Goal: Task Accomplishment & Management: Manage account settings

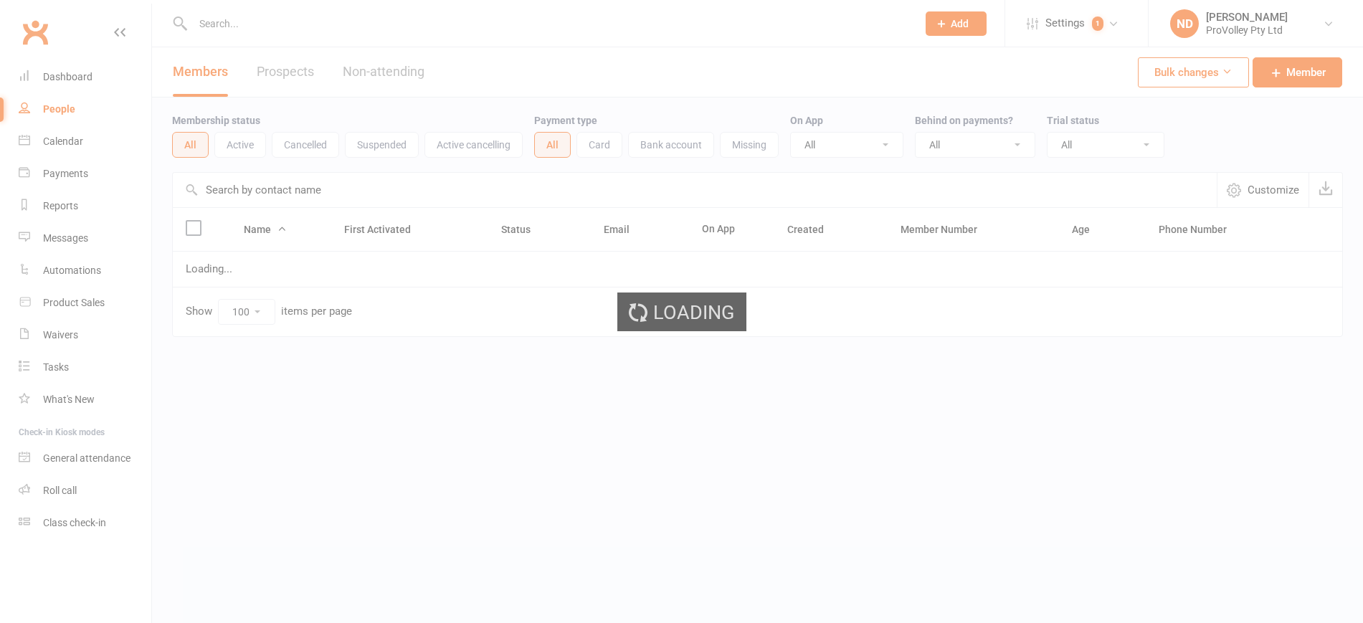
select select "100"
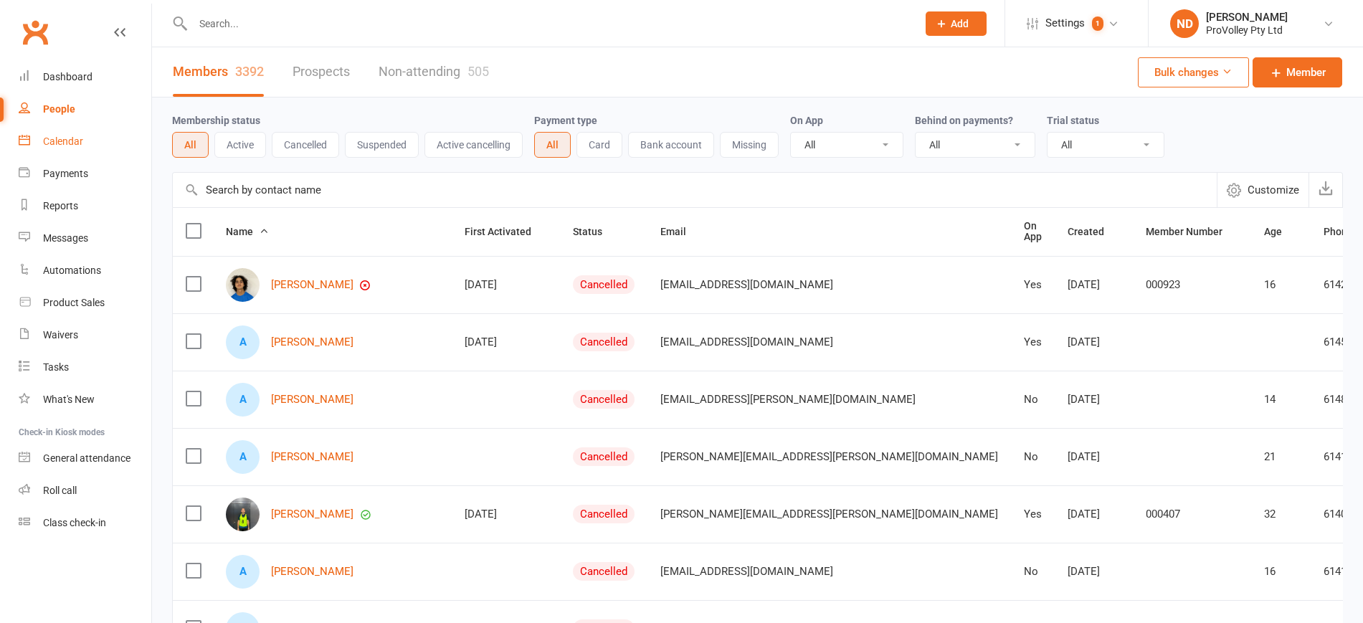
click at [51, 146] on div "Calendar" at bounding box center [63, 141] width 40 height 11
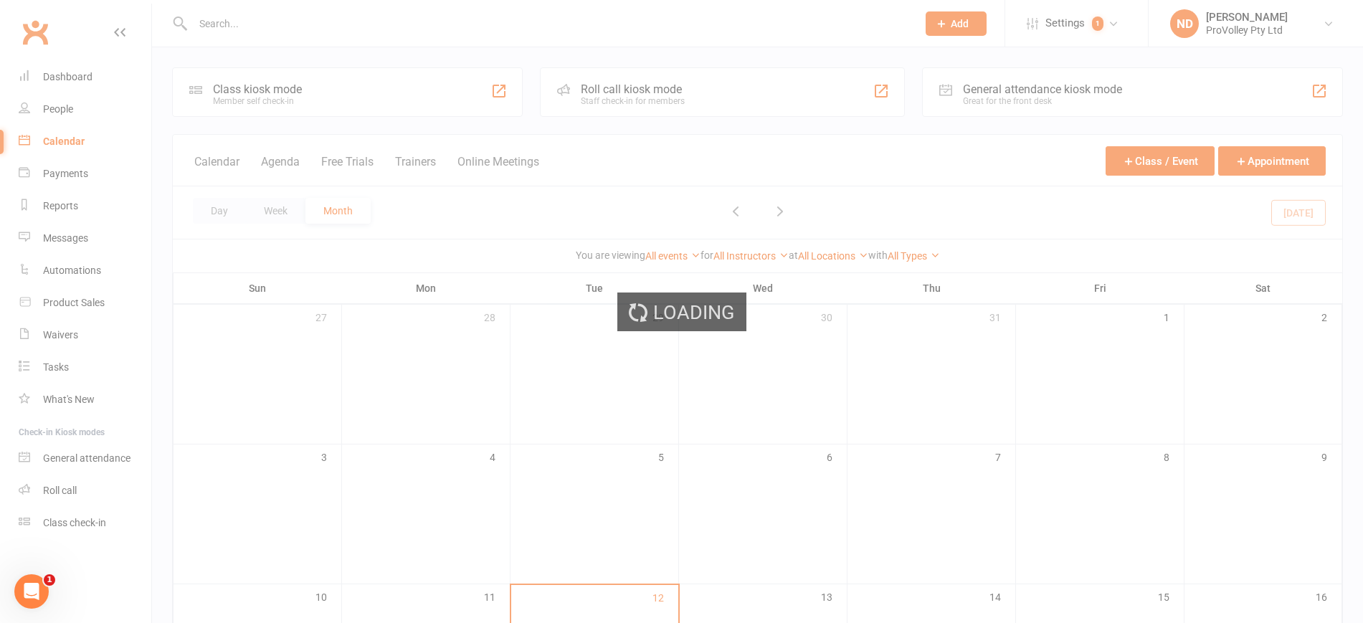
click at [1054, 208] on div "Loading" at bounding box center [681, 311] width 1363 height 623
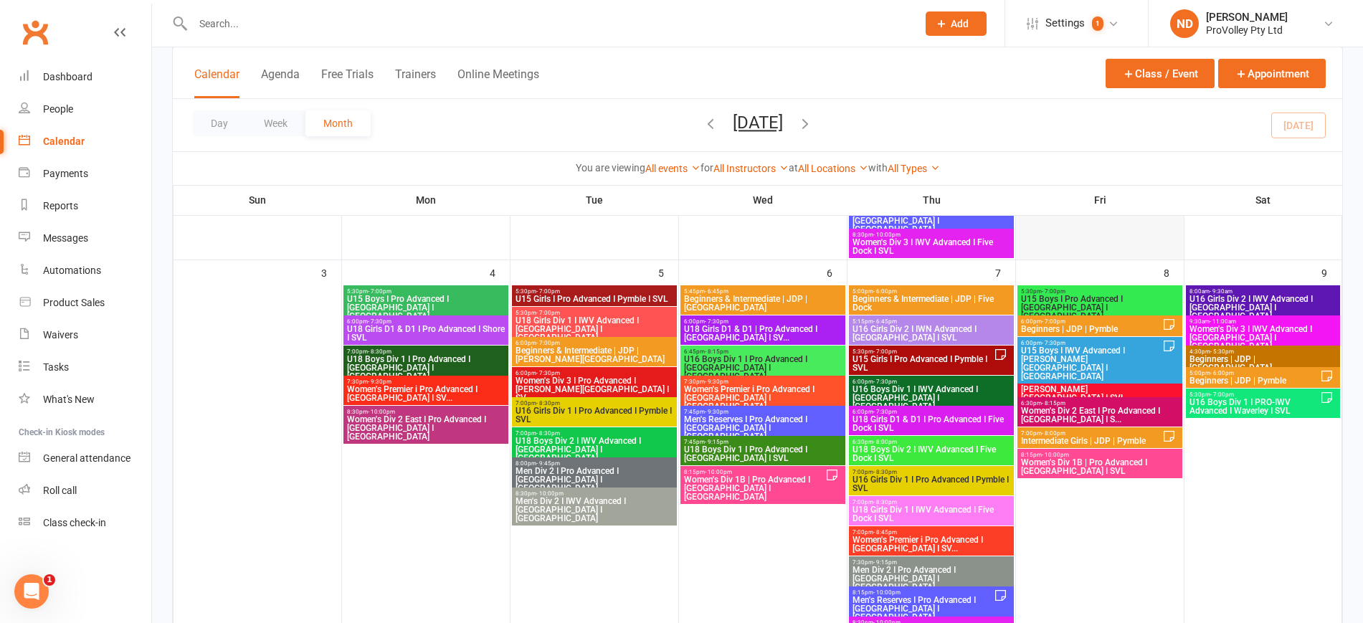
scroll to position [538, 0]
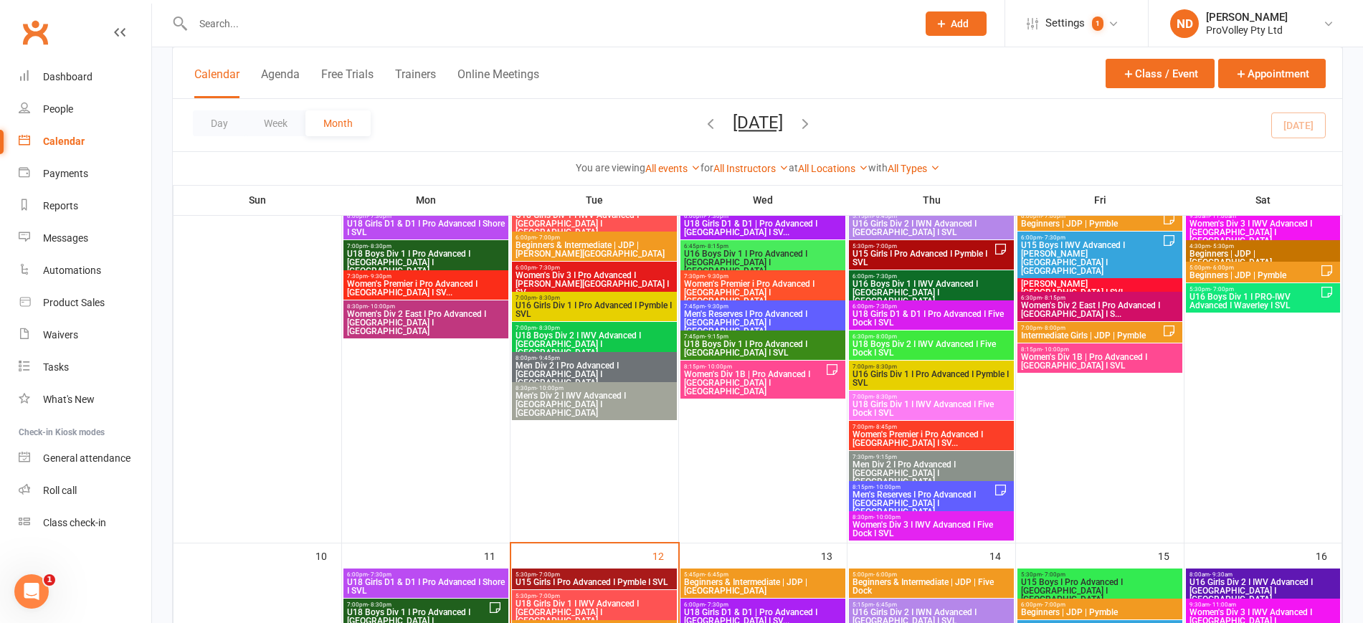
click at [977, 495] on span "Men's Reserves I Pro Advanced I [GEOGRAPHIC_DATA] I [GEOGRAPHIC_DATA]" at bounding box center [923, 503] width 142 height 26
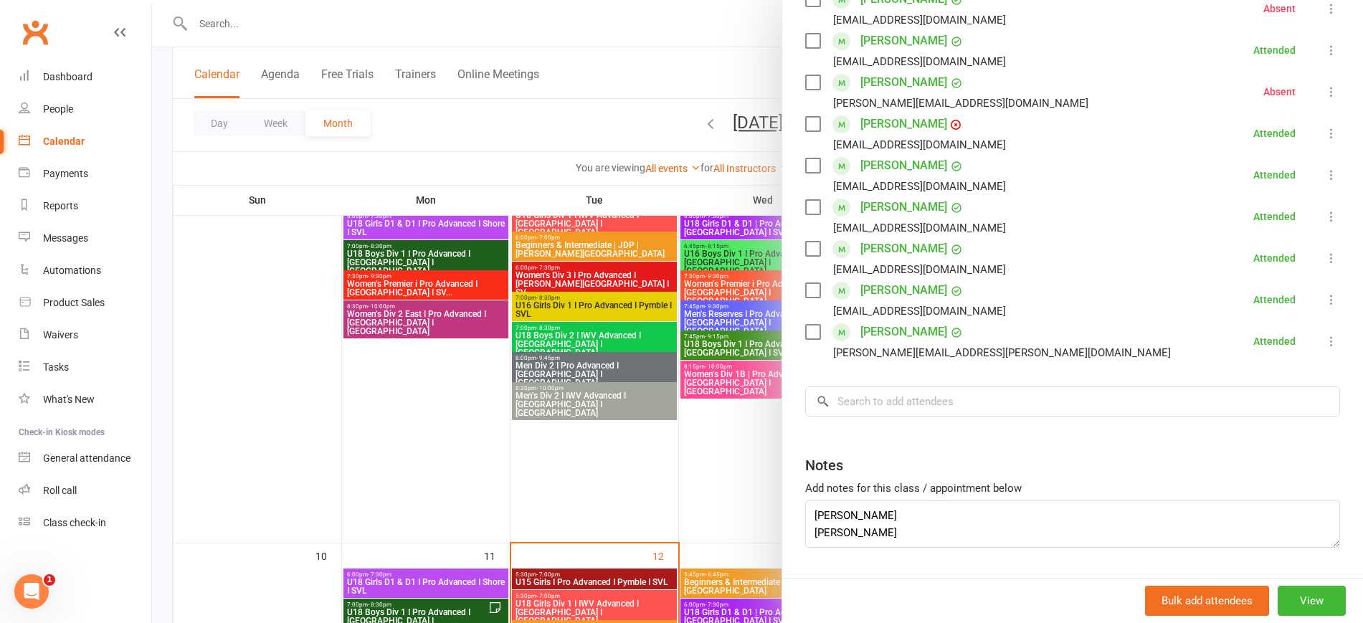
scroll to position [487, 0]
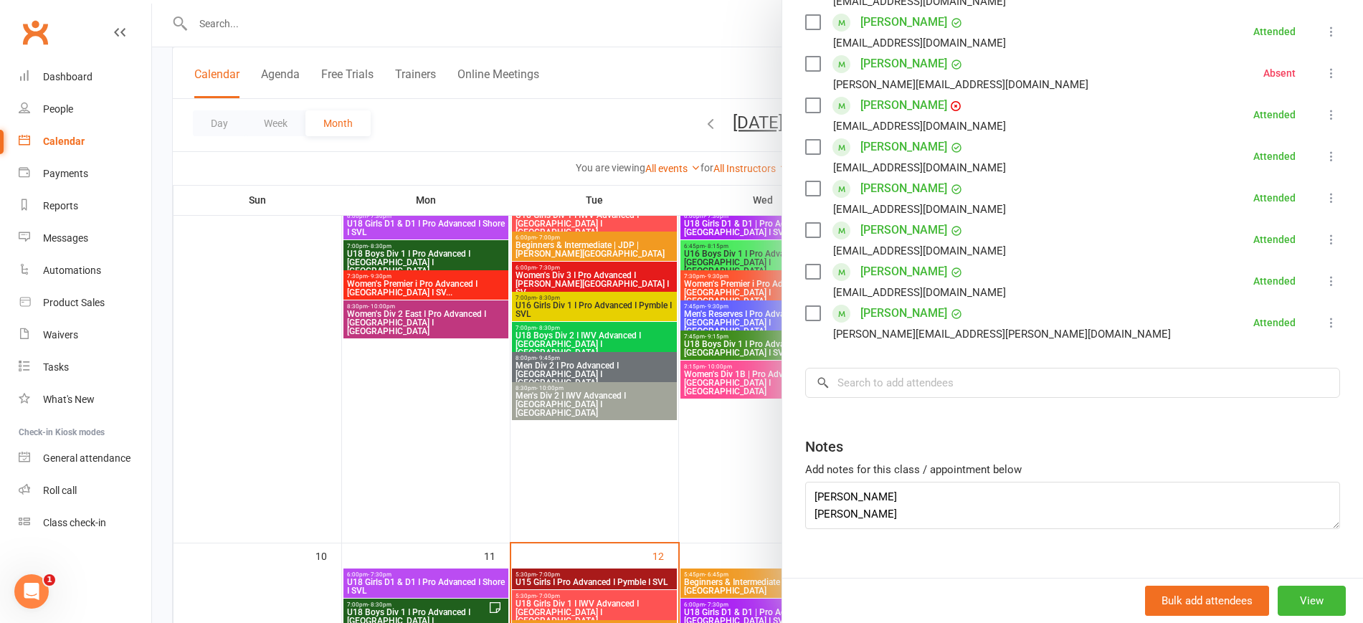
click at [688, 423] on div at bounding box center [757, 311] width 1211 height 623
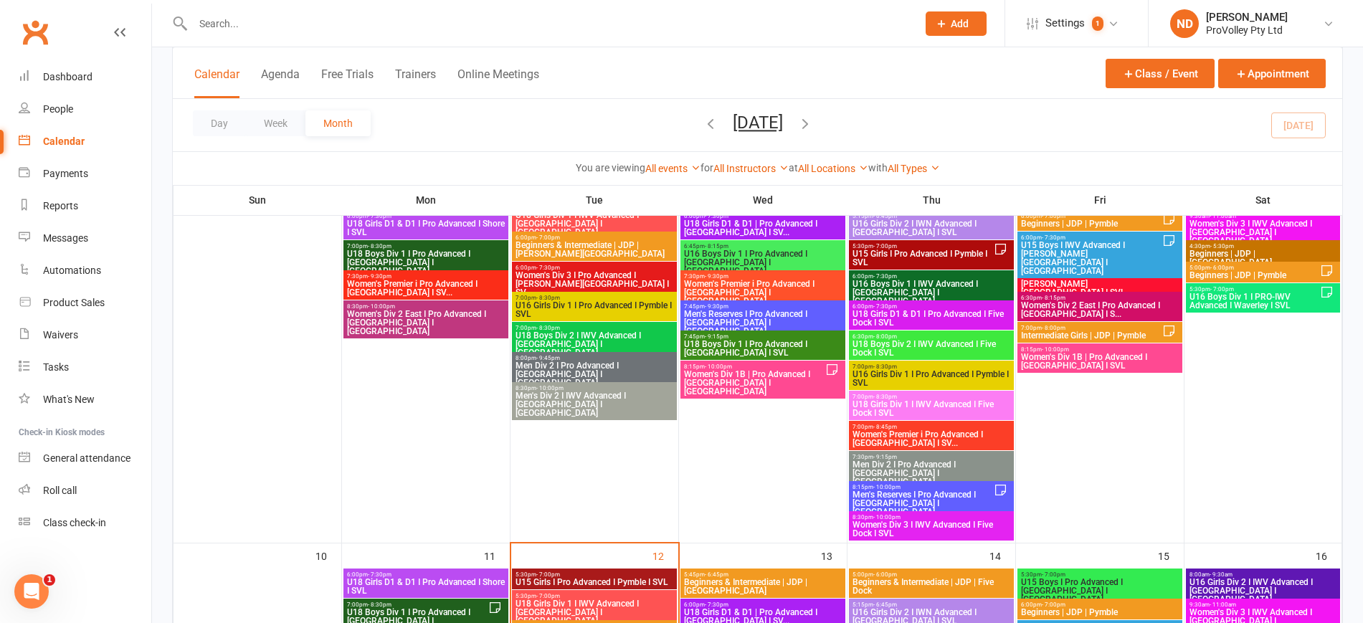
click at [794, 381] on span "Women's Div 1B | Pro Advanced I [GEOGRAPHIC_DATA] I [GEOGRAPHIC_DATA]" at bounding box center [754, 383] width 142 height 26
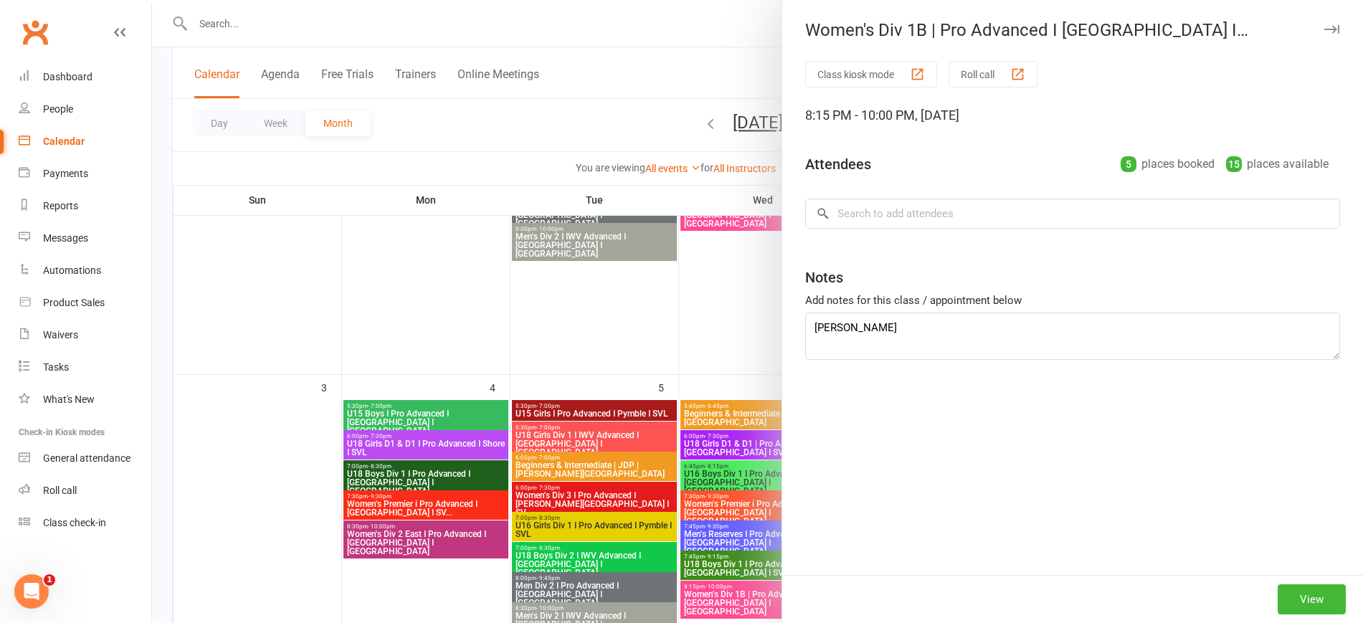
scroll to position [269, 0]
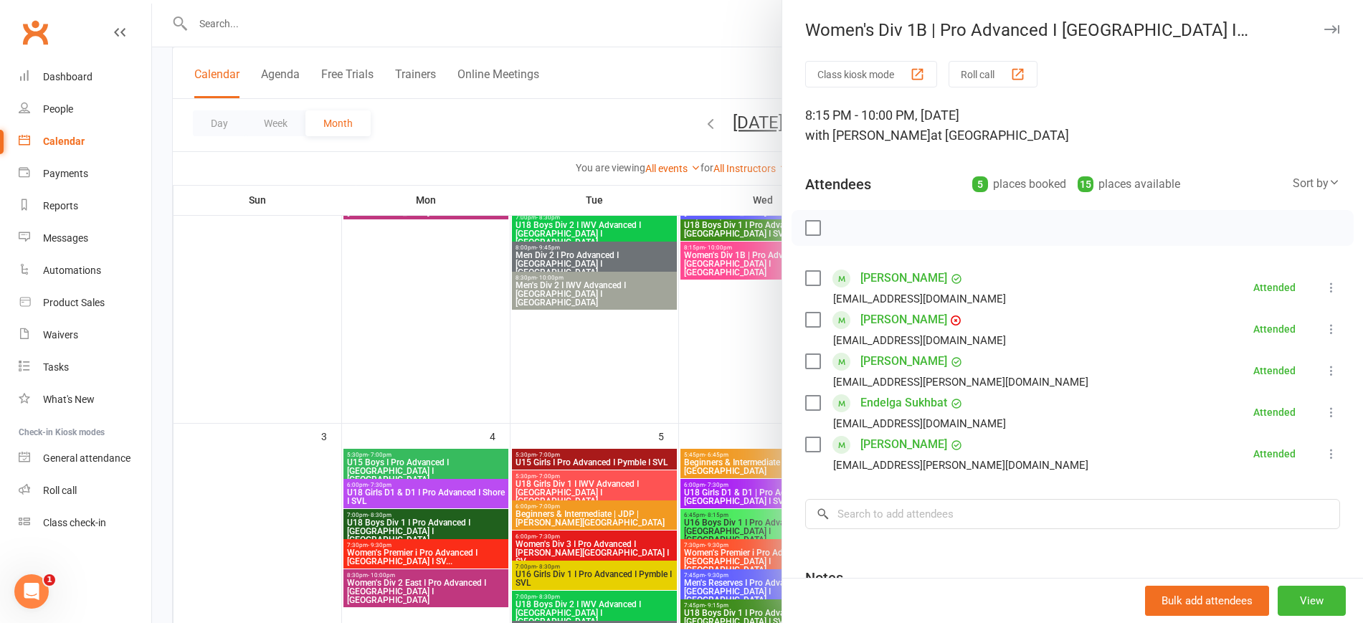
click at [537, 23] on div at bounding box center [757, 311] width 1211 height 623
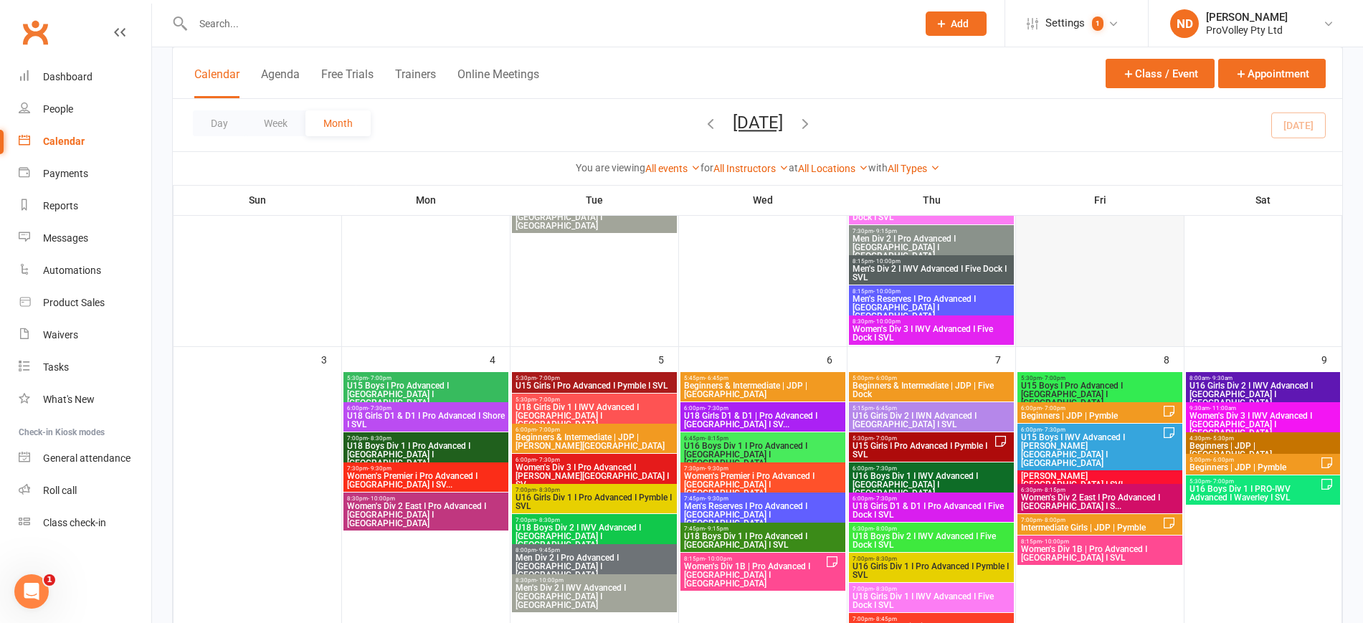
scroll to position [448, 0]
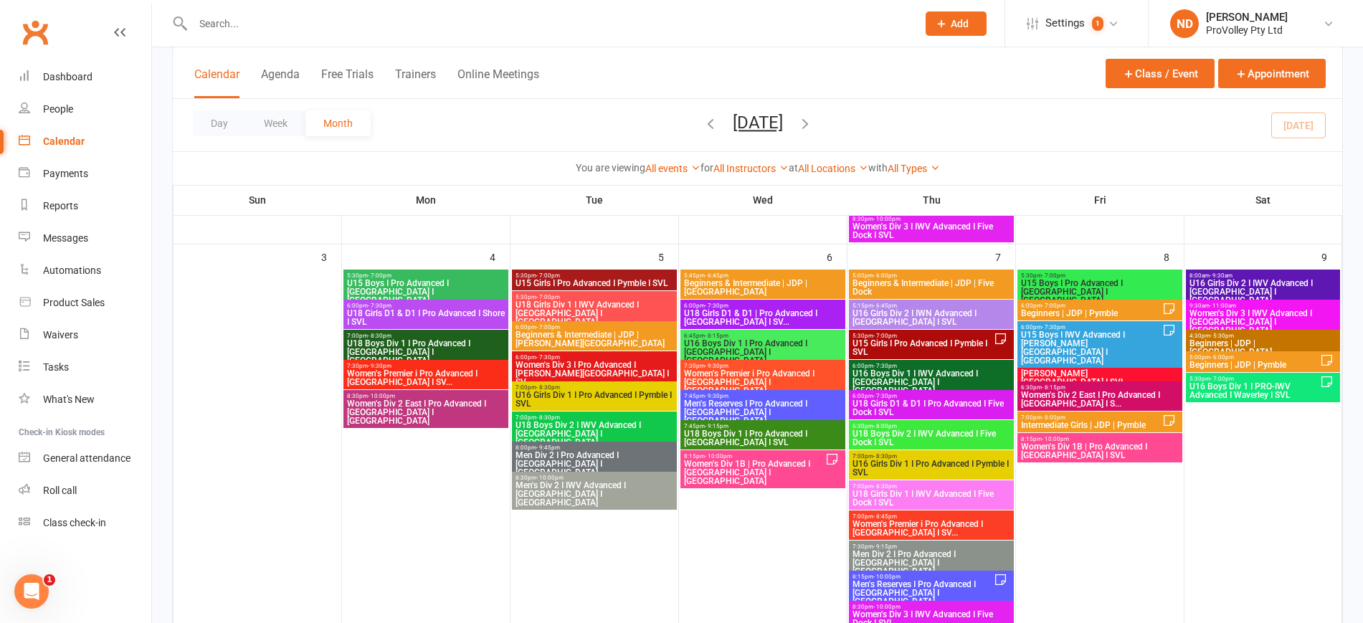
click at [782, 462] on span "Women's Div 1B | Pro Advanced I [GEOGRAPHIC_DATA] I [GEOGRAPHIC_DATA]" at bounding box center [754, 473] width 142 height 26
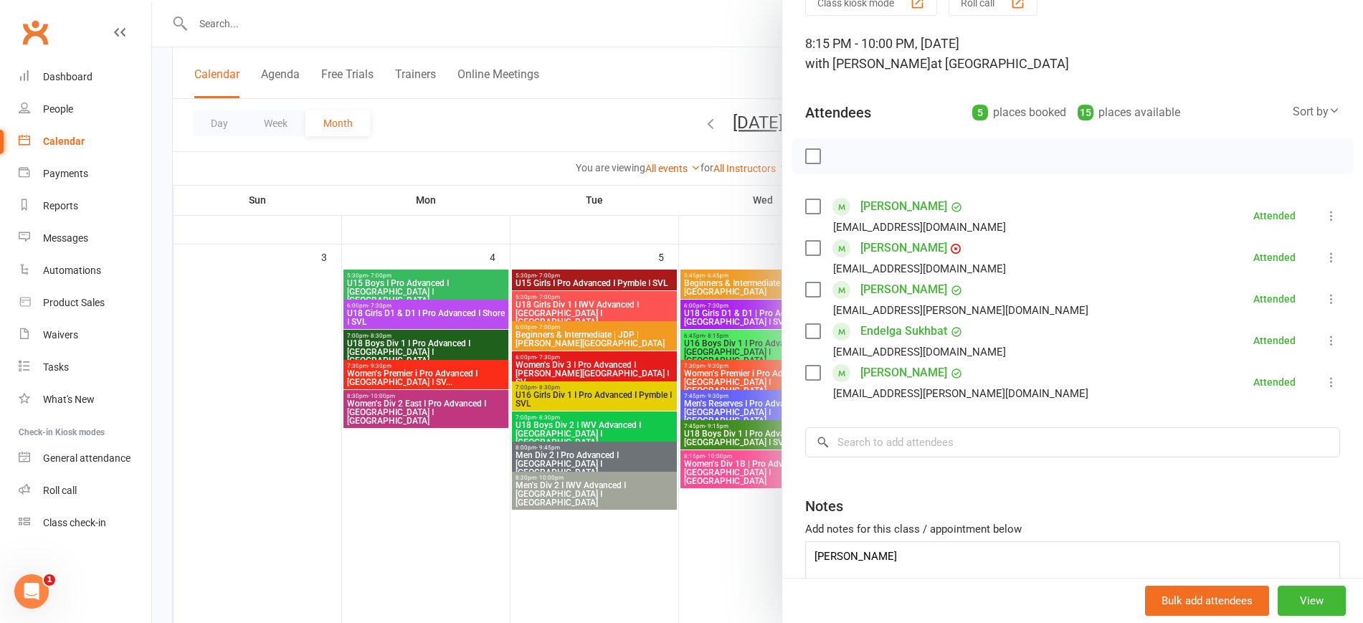
scroll to position [154, 0]
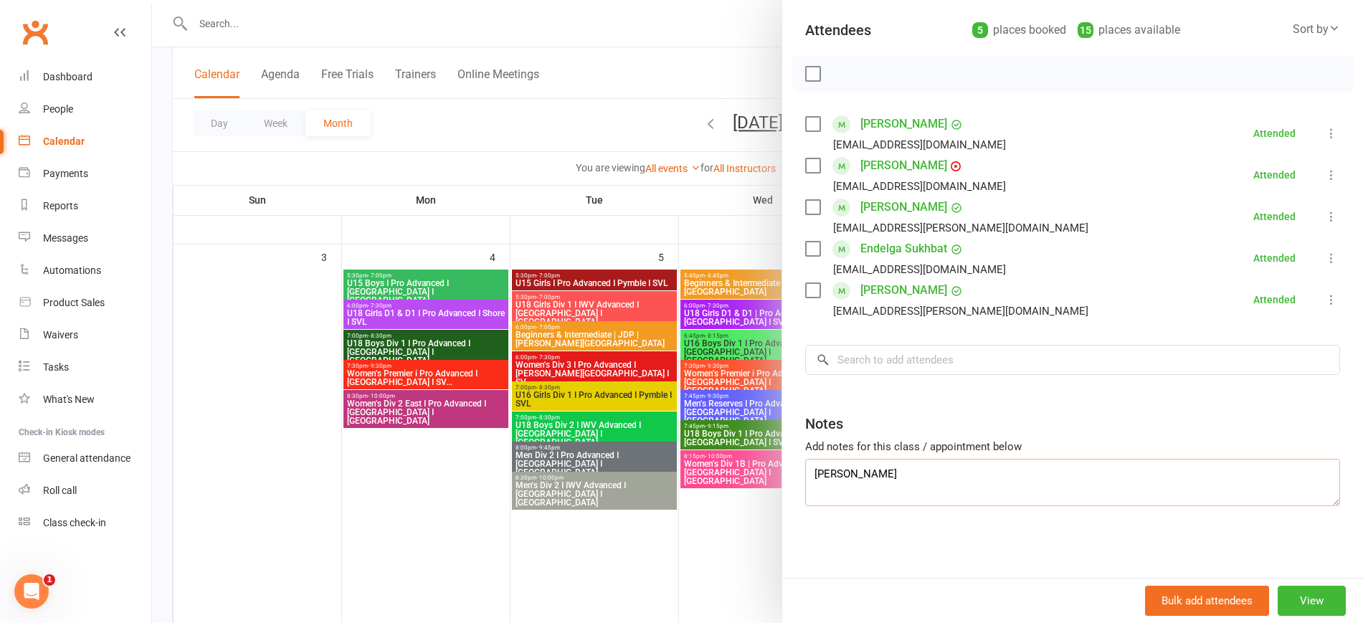
drag, startPoint x: 910, startPoint y: 477, endPoint x: 716, endPoint y: 471, distance: 194.4
click at [716, 0] on div "Women's Div 1B | Pro Advanced I Newtown I SVL Class kiosk mode Roll call 8:15 P…" at bounding box center [757, 0] width 1211 height 0
click at [898, 358] on input "search" at bounding box center [1072, 360] width 535 height 30
paste input "[PERSON_NAME]"
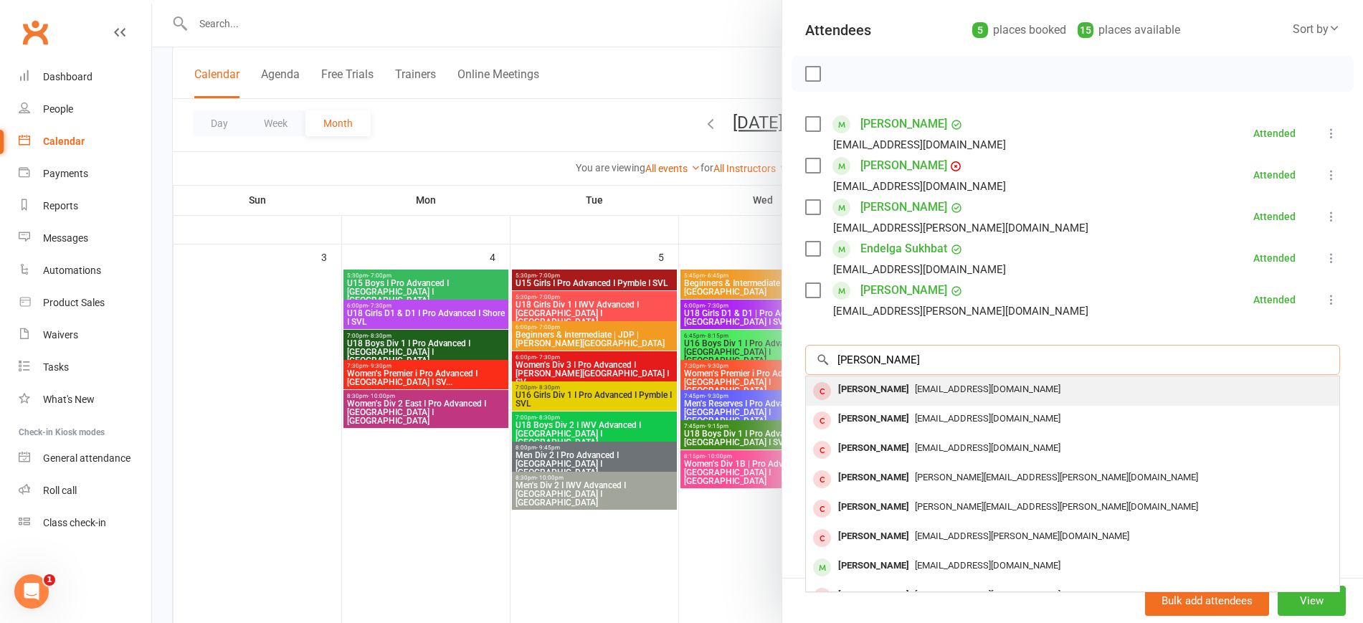
type input "[PERSON_NAME]"
click at [921, 381] on div "vajasimunovic@gmail.com" at bounding box center [1073, 389] width 522 height 21
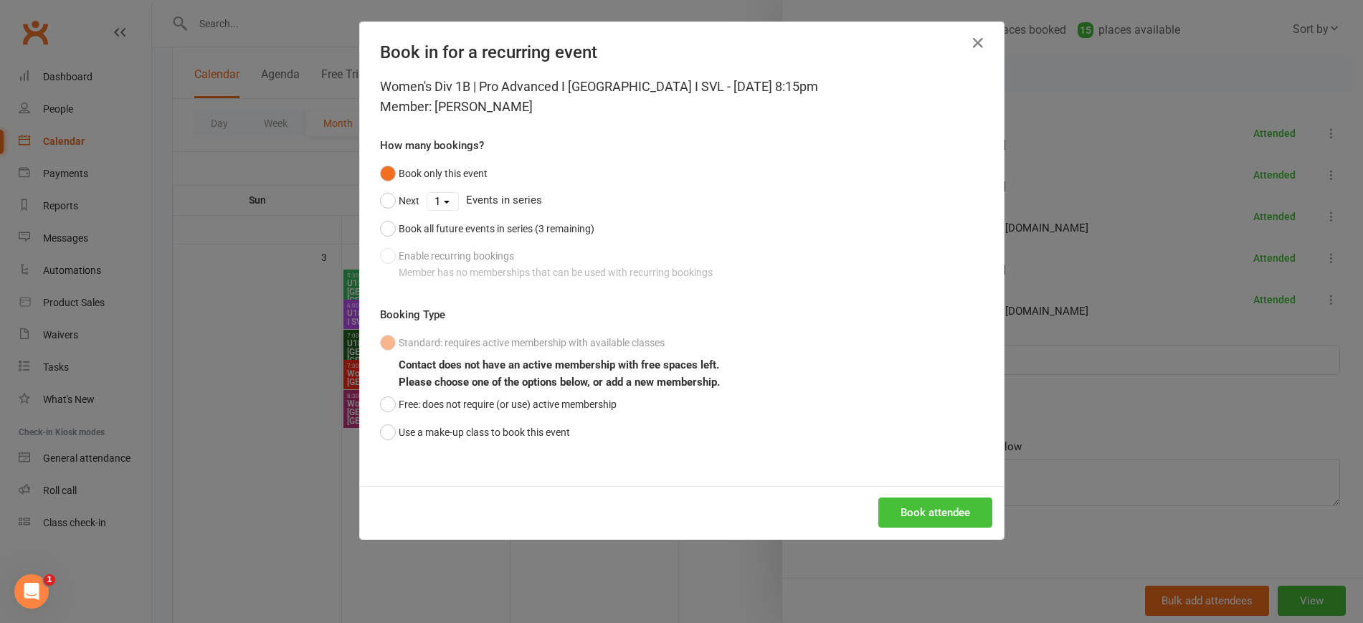
click at [942, 515] on button "Book attendee" at bounding box center [935, 513] width 114 height 30
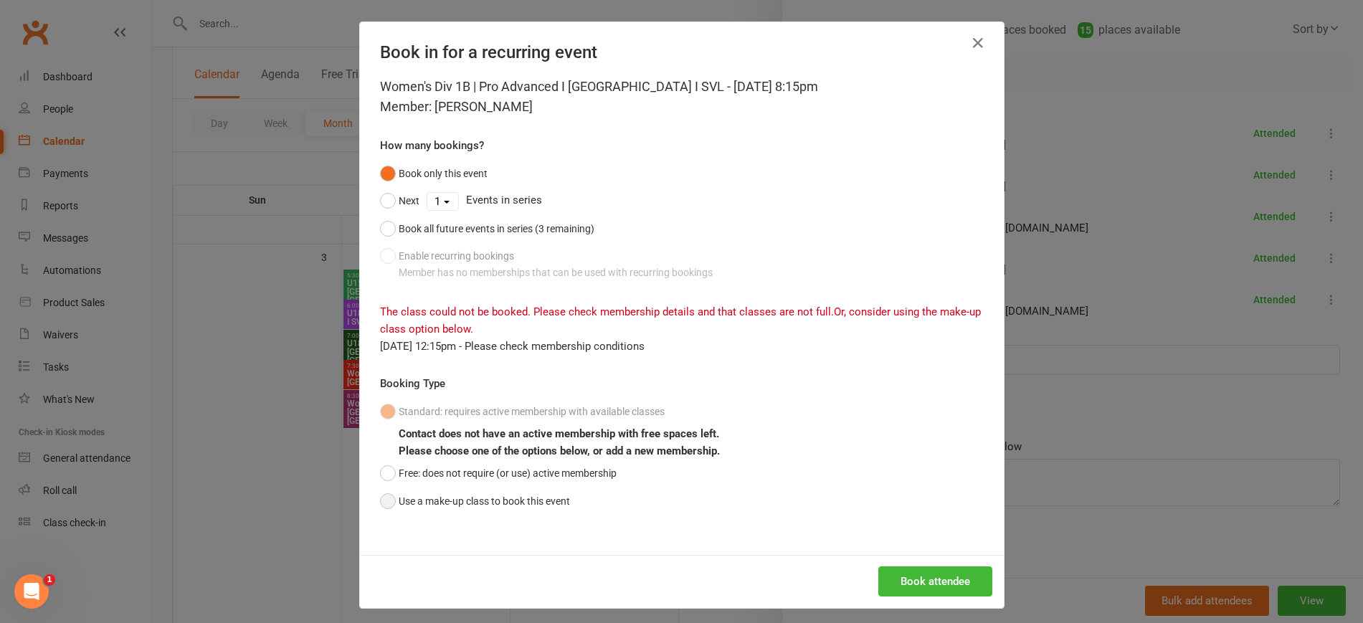
click at [380, 495] on button "Use a make-up class to book this event" at bounding box center [475, 501] width 190 height 27
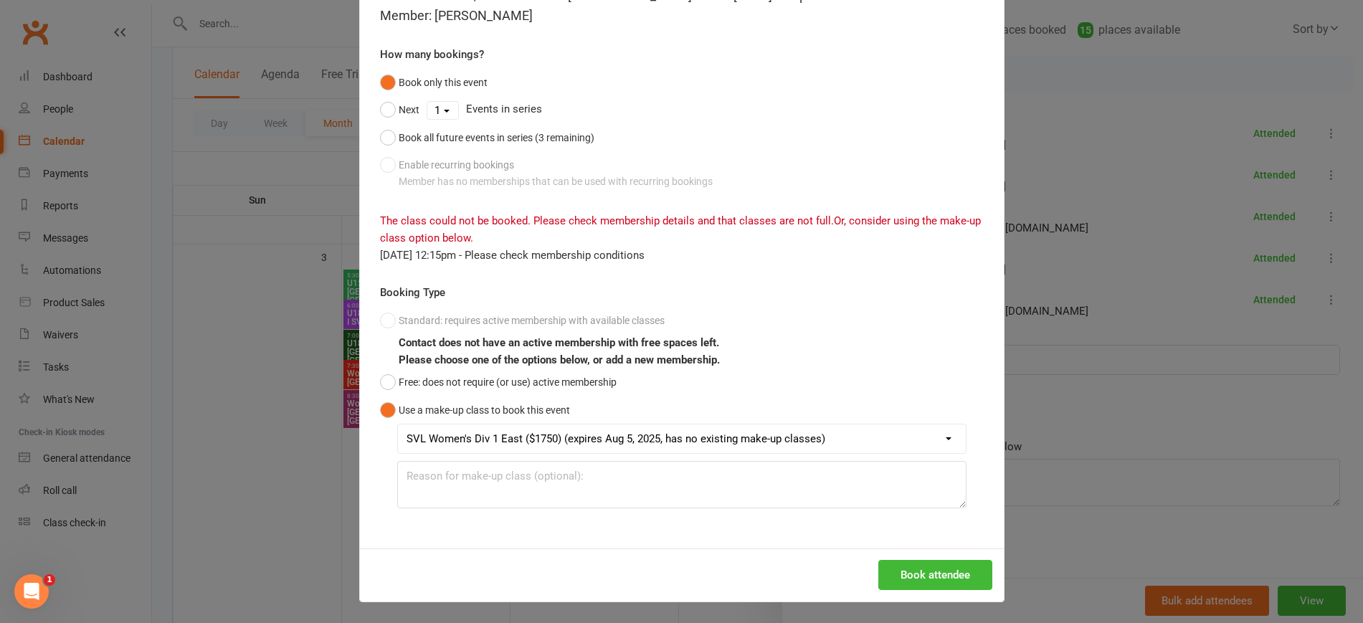
scroll to position [92, 0]
click at [947, 567] on button "Book attendee" at bounding box center [935, 574] width 114 height 30
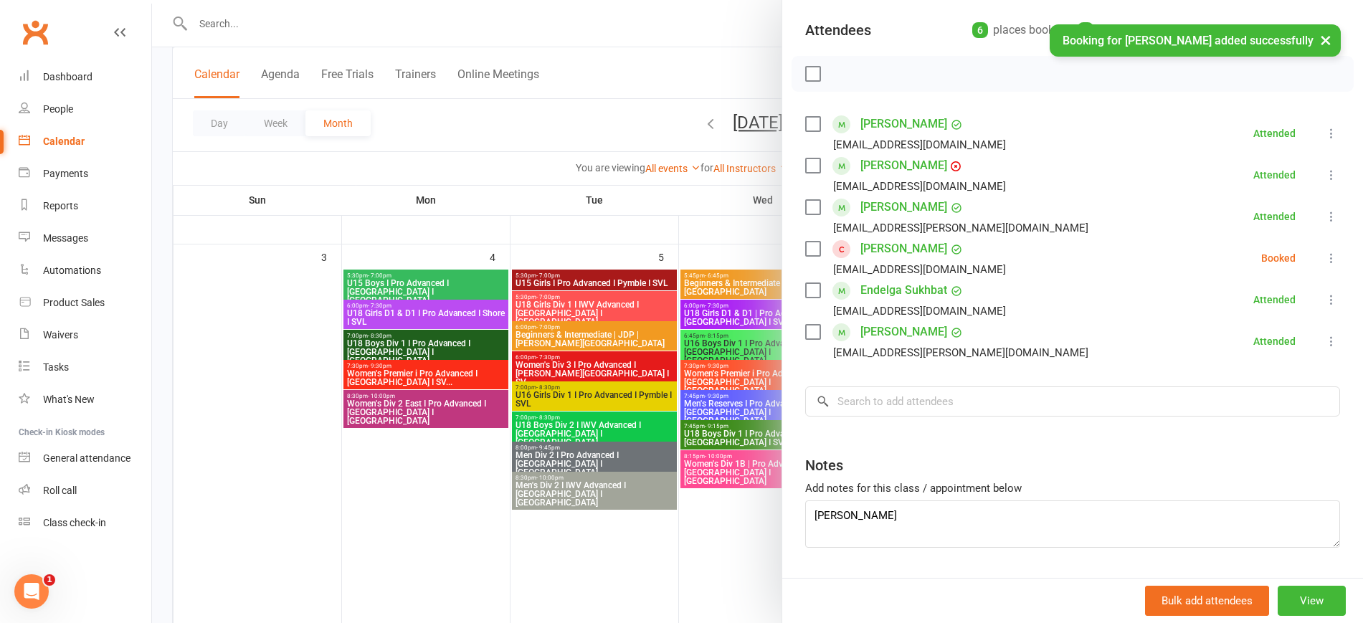
click at [1324, 260] on icon at bounding box center [1331, 258] width 14 height 14
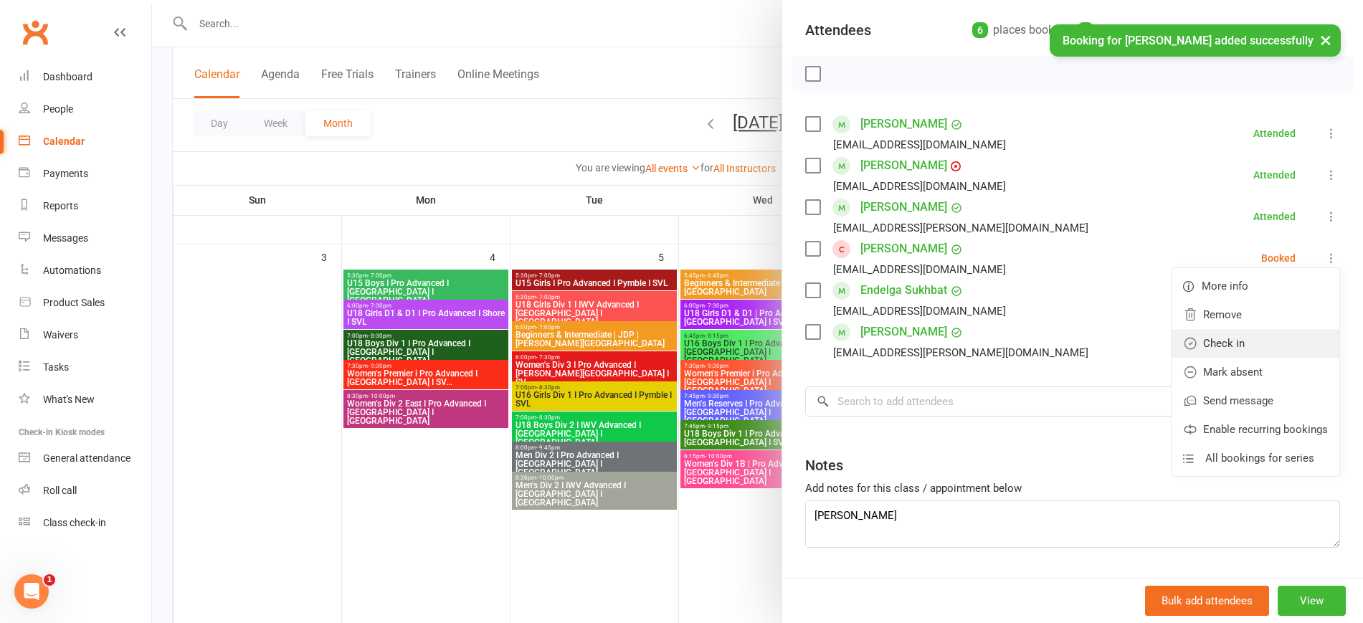
click at [1242, 349] on link "Check in" at bounding box center [1256, 343] width 168 height 29
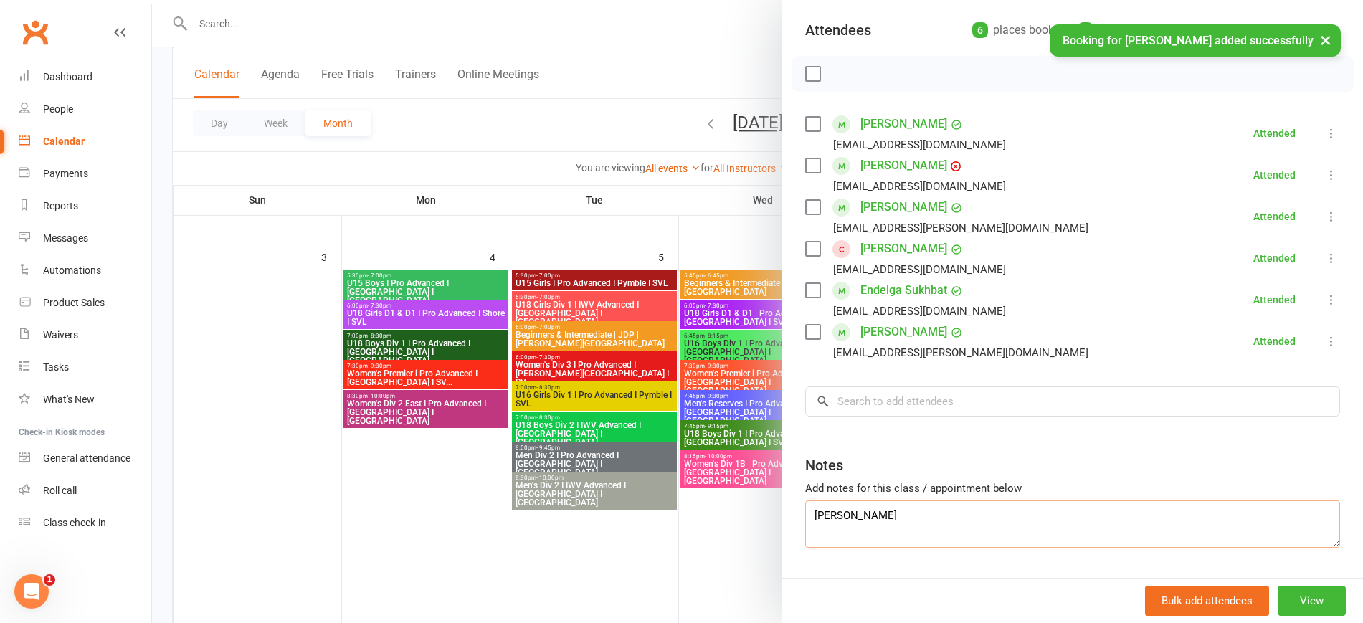
drag, startPoint x: 946, startPoint y: 508, endPoint x: 720, endPoint y: 513, distance: 226.6
click at [720, 0] on div "Women's Div 1B | Pro Advanced I Newtown I SVL Class kiosk mode Roll call 8:15 P…" at bounding box center [757, 0] width 1211 height 0
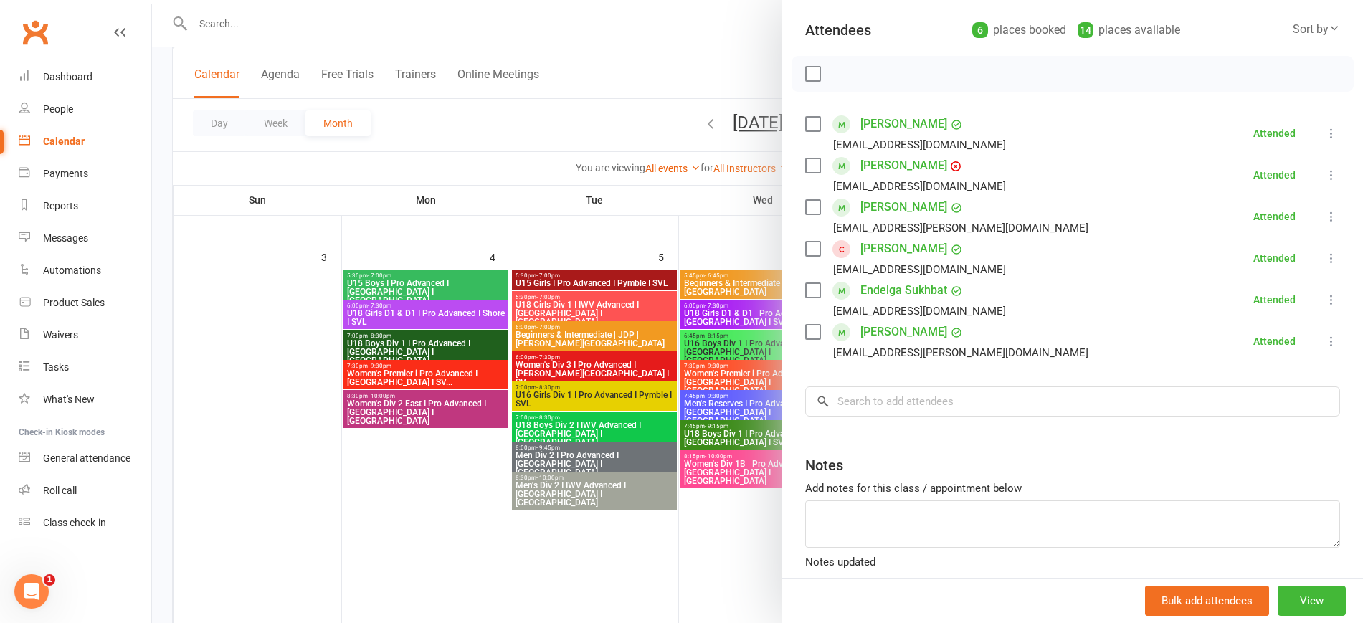
drag, startPoint x: 463, startPoint y: 127, endPoint x: 468, endPoint y: 118, distance: 10.6
click at [463, 125] on div at bounding box center [757, 311] width 1211 height 623
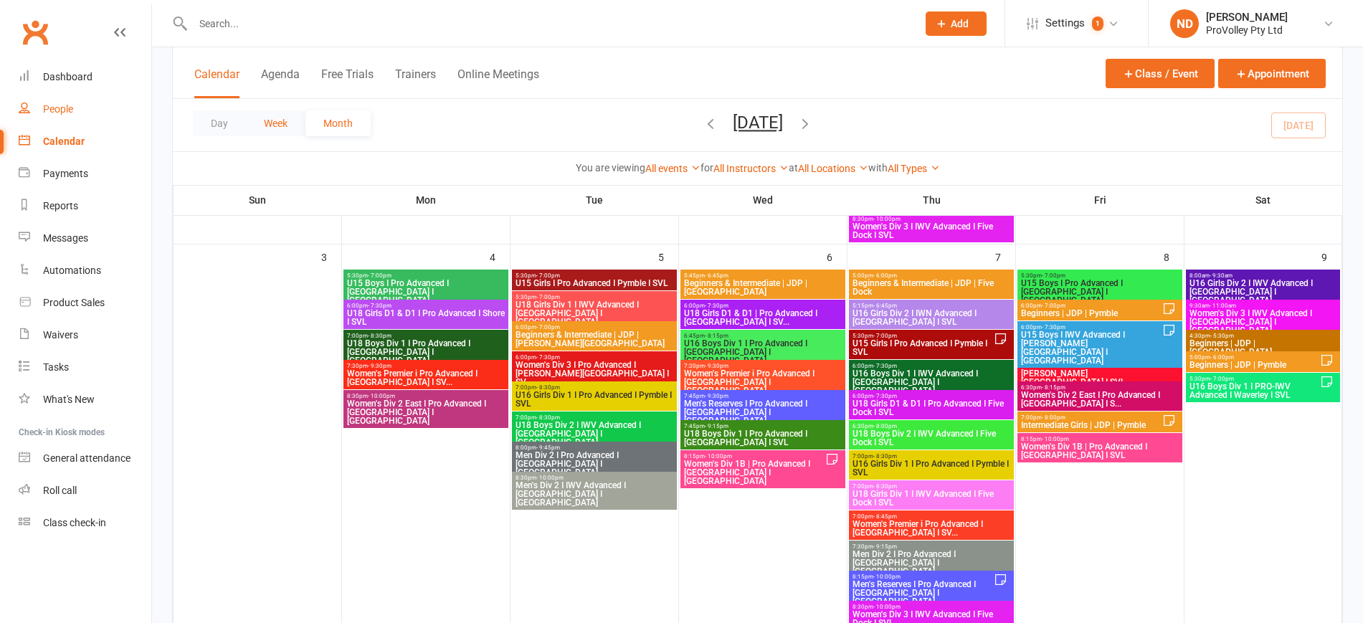
drag, startPoint x: 0, startPoint y: 0, endPoint x: 276, endPoint y: 125, distance: 302.9
click at [50, 106] on div "People" at bounding box center [58, 108] width 30 height 11
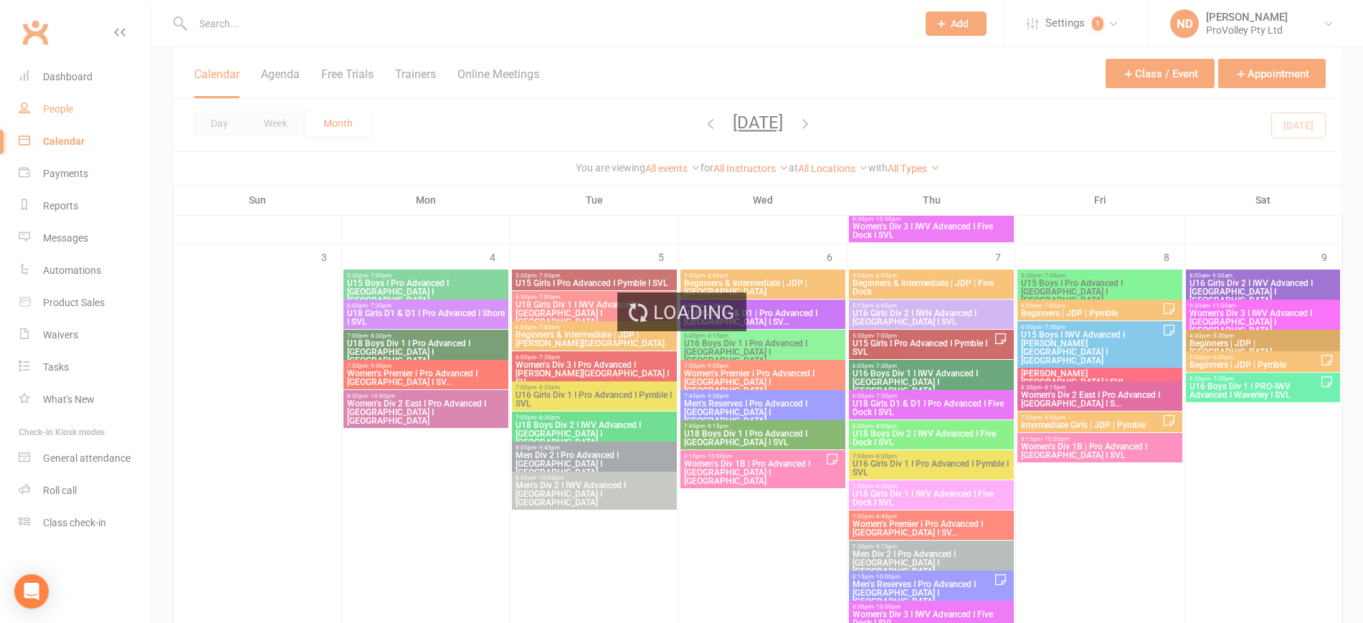
select select "100"
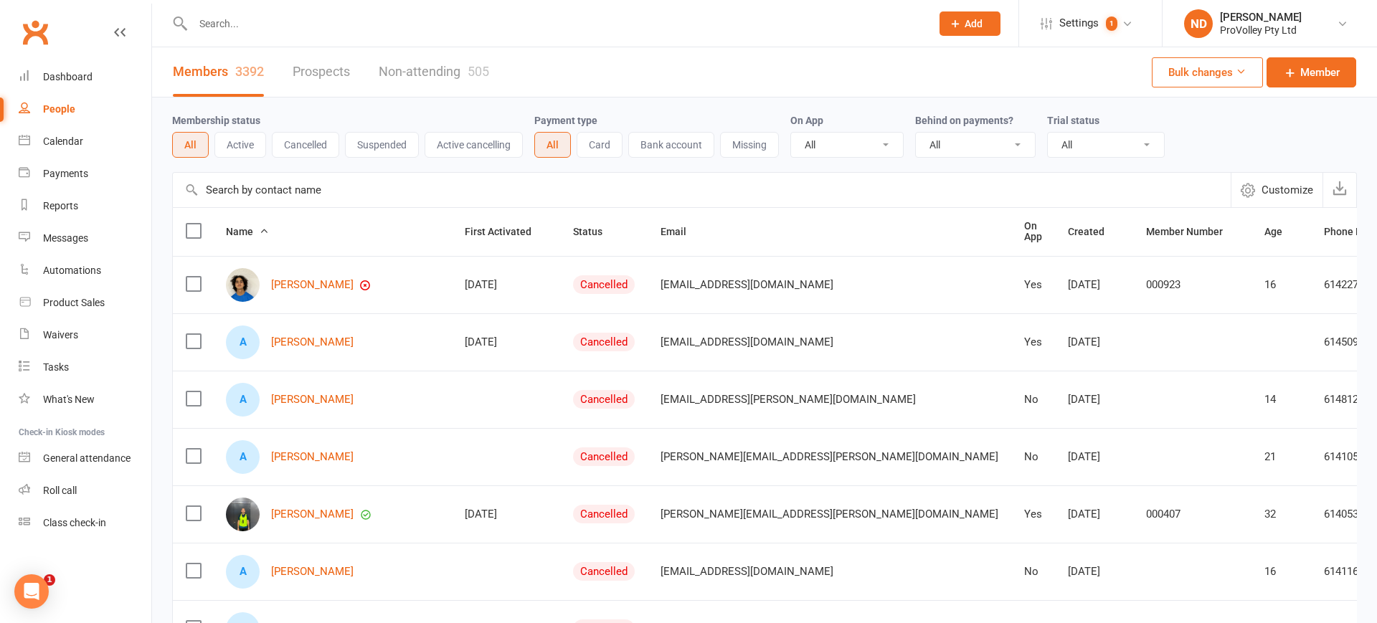
click at [308, 191] on input "text" at bounding box center [702, 190] width 1058 height 34
paste input "[PERSON_NAME]"
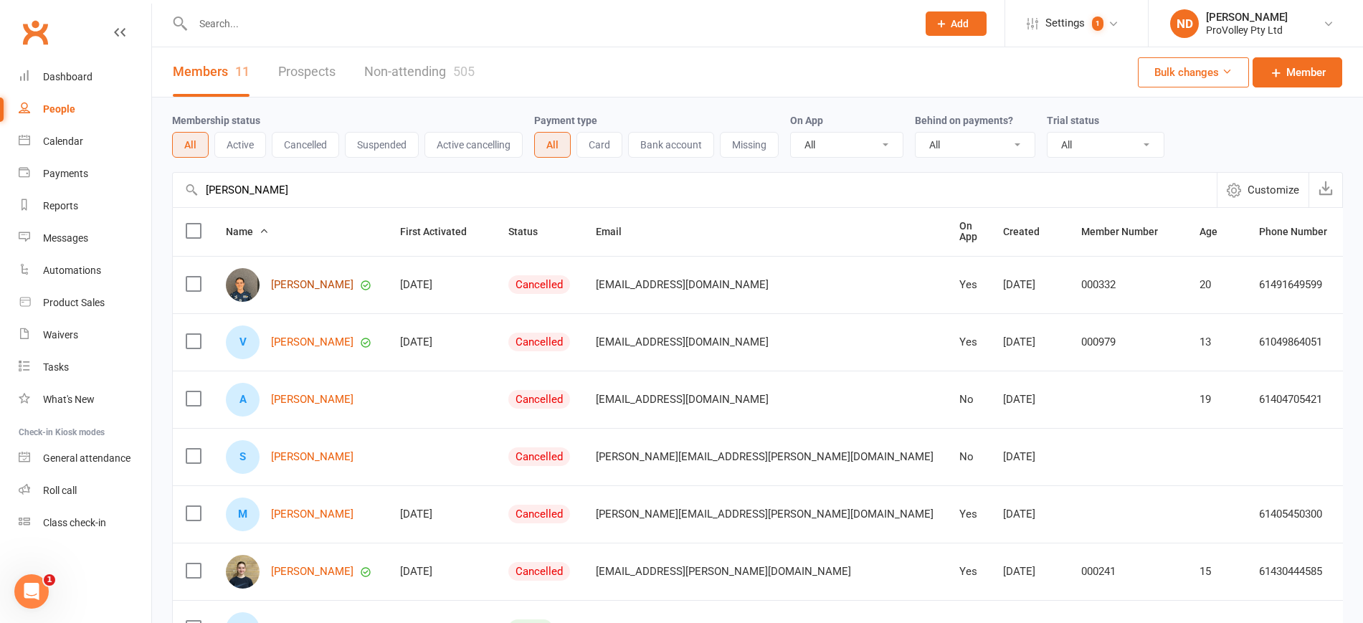
type input "[PERSON_NAME]"
click at [347, 285] on link "[PERSON_NAME]" at bounding box center [312, 285] width 82 height 12
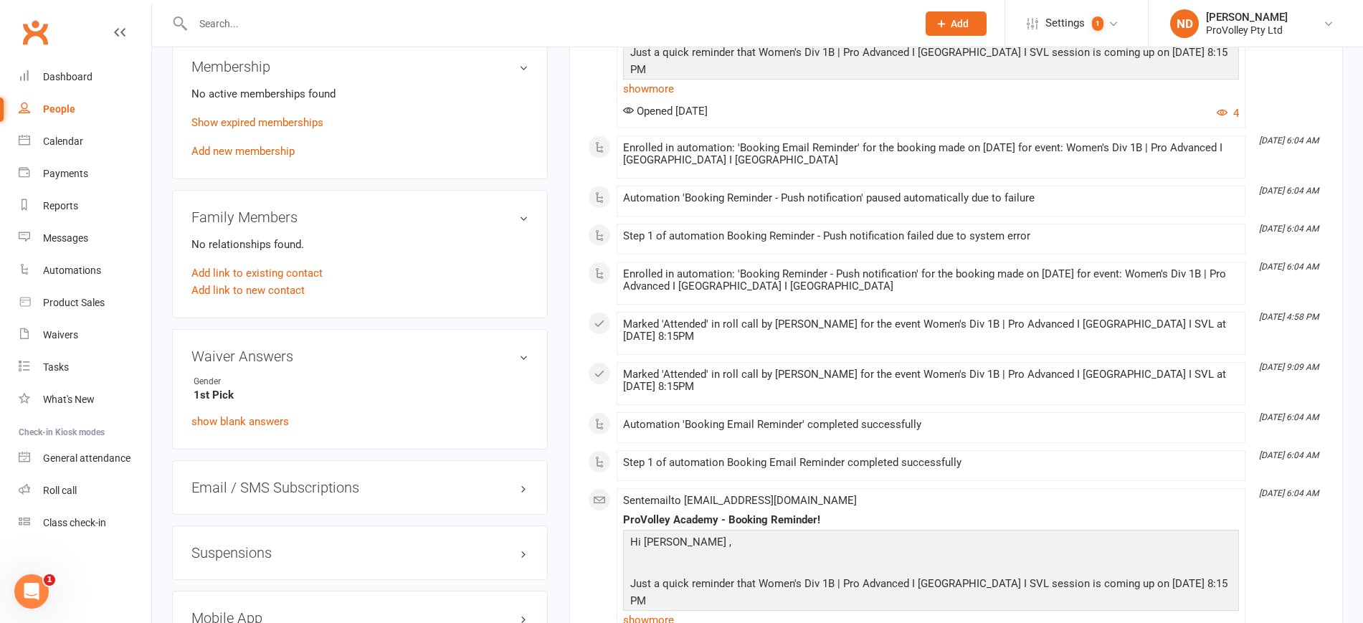
scroll to position [986, 0]
click at [259, 127] on link "Show expired memberships" at bounding box center [257, 120] width 132 height 13
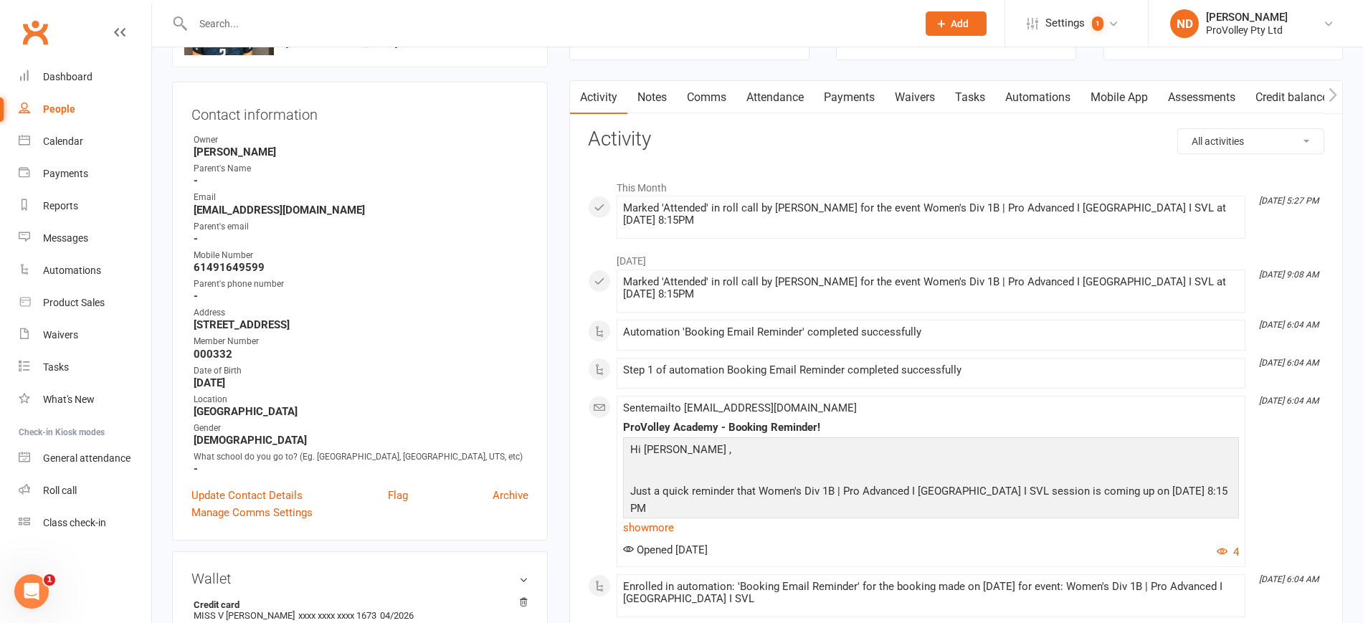
scroll to position [0, 0]
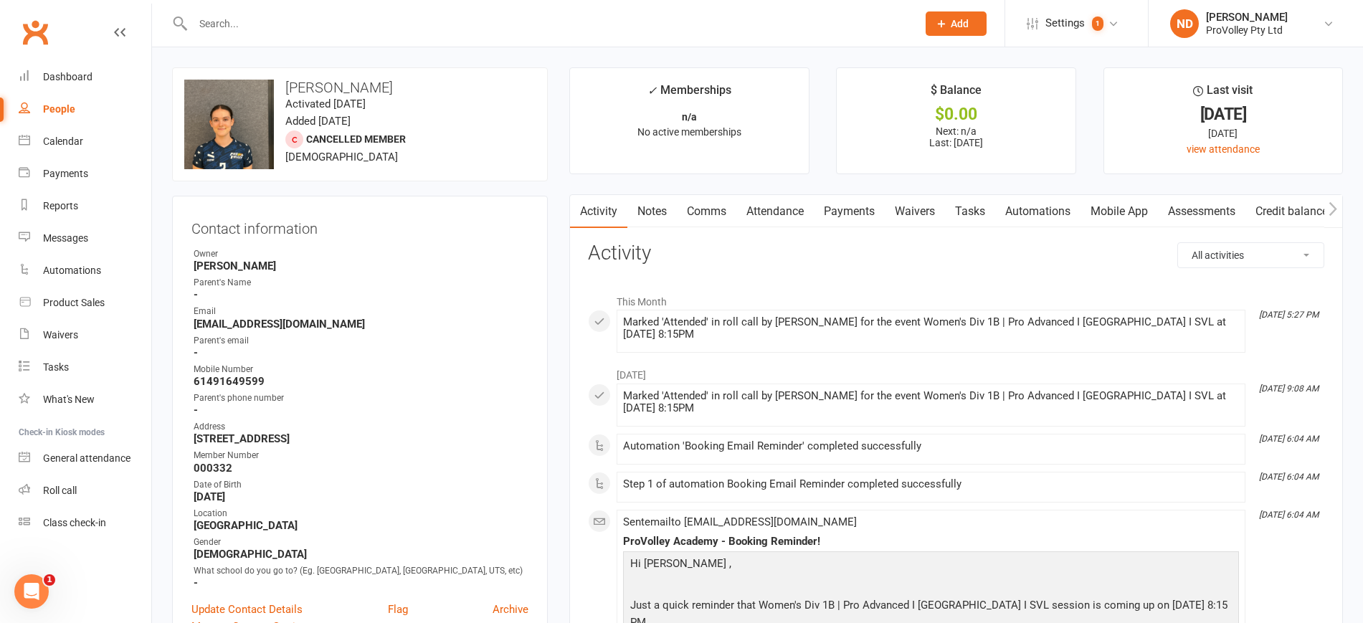
click at [779, 209] on link "Attendance" at bounding box center [774, 211] width 77 height 33
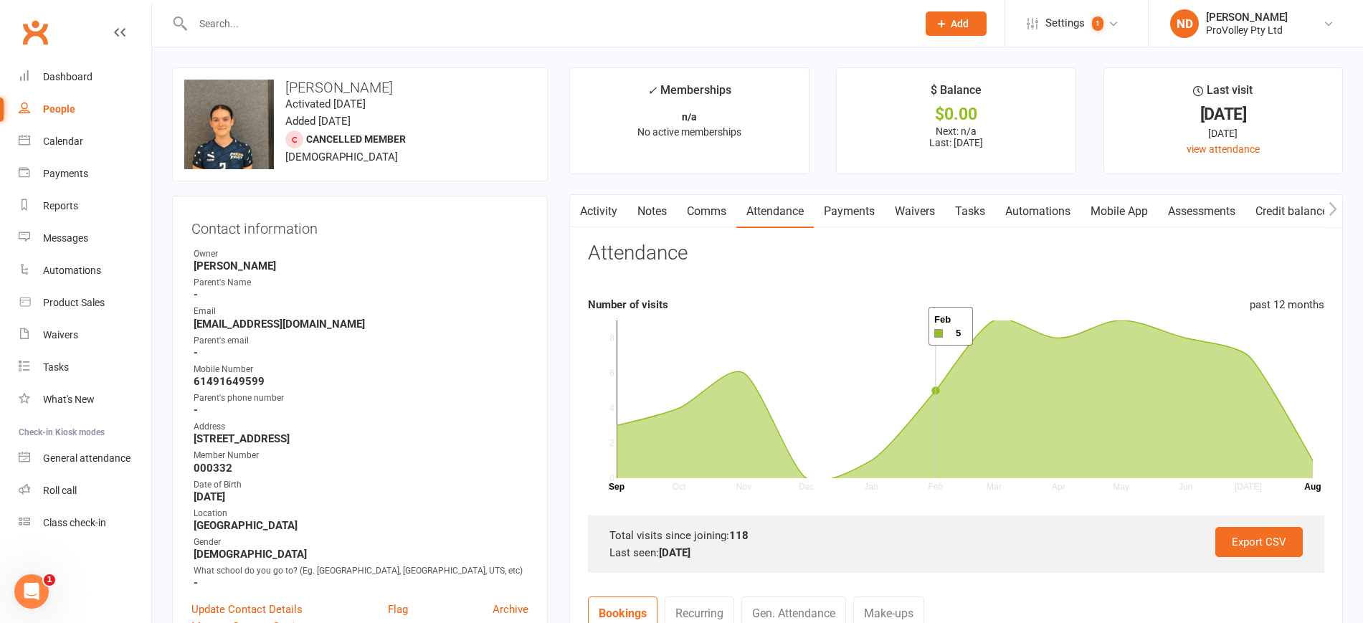
scroll to position [448, 0]
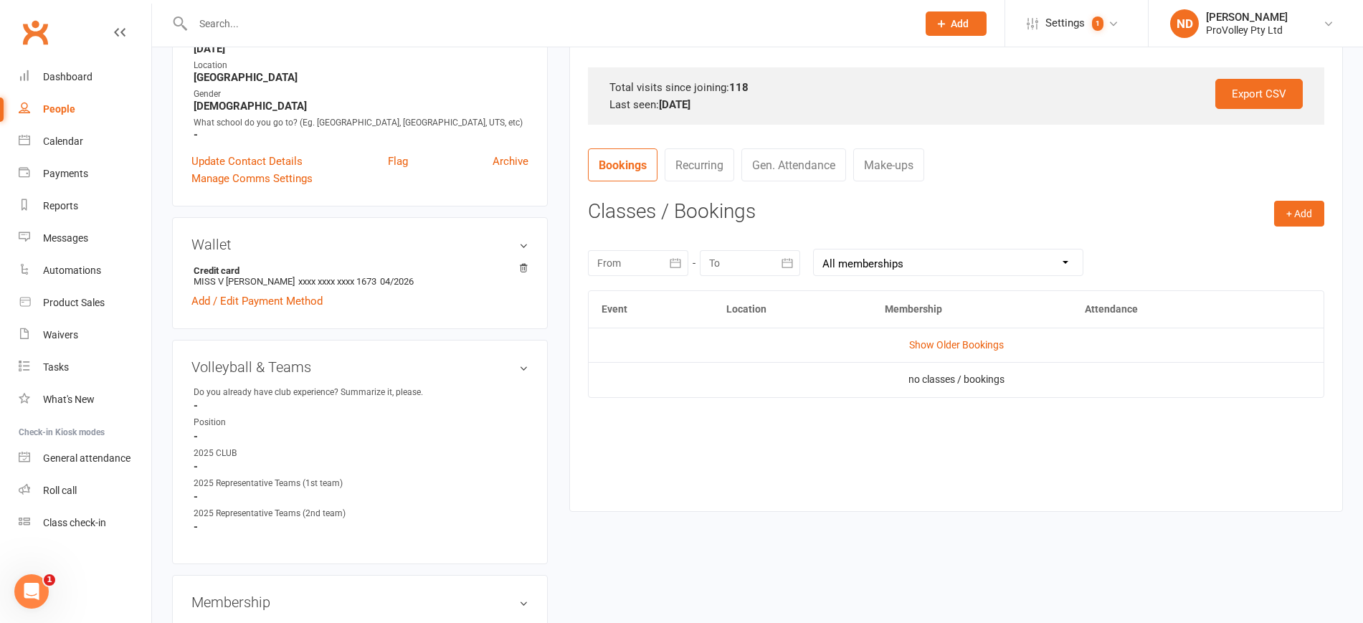
click at [680, 264] on icon "button" at bounding box center [675, 263] width 14 height 14
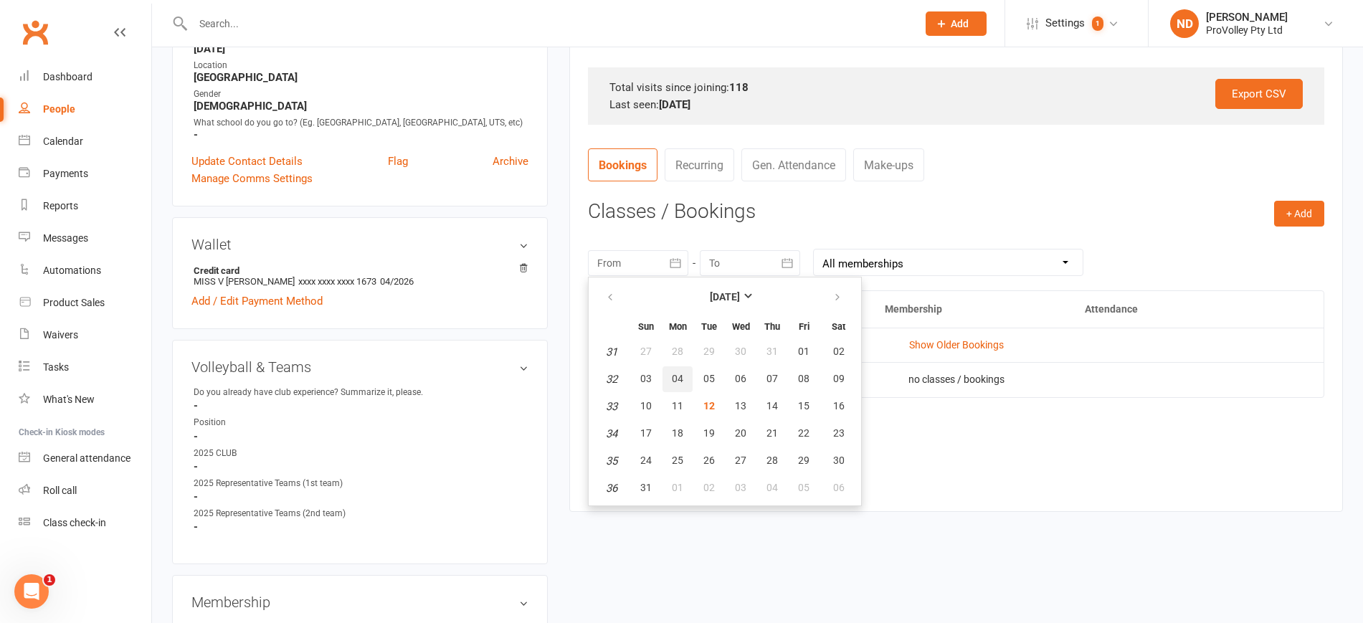
click at [678, 382] on span "04" at bounding box center [677, 378] width 11 height 11
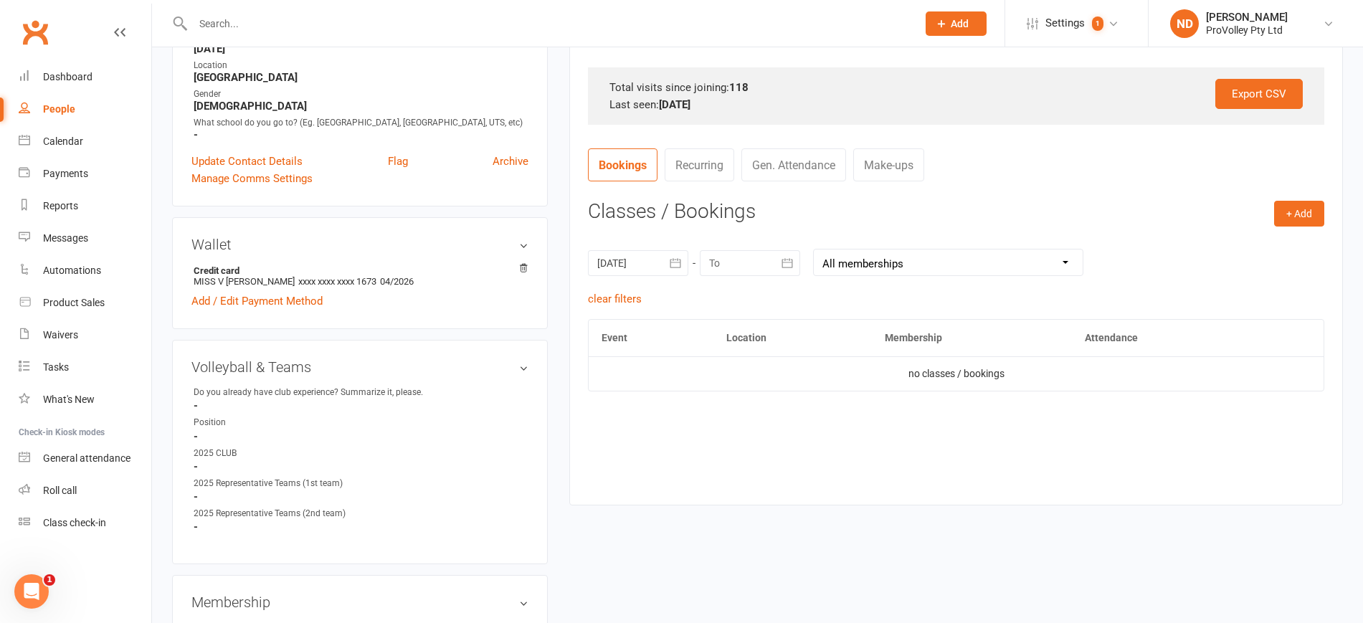
click at [679, 264] on icon "button" at bounding box center [675, 263] width 14 height 14
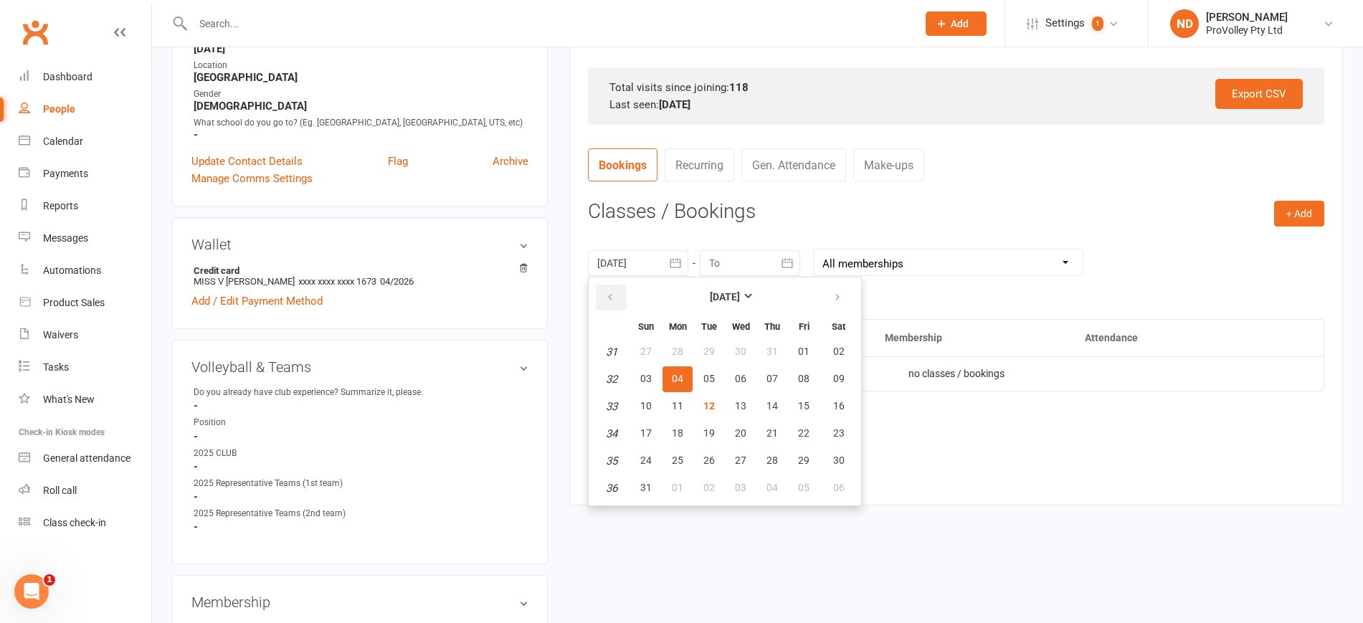
click at [610, 293] on icon "button" at bounding box center [610, 297] width 10 height 11
click at [728, 347] on button "02" at bounding box center [741, 352] width 30 height 26
type input "[DATE]"
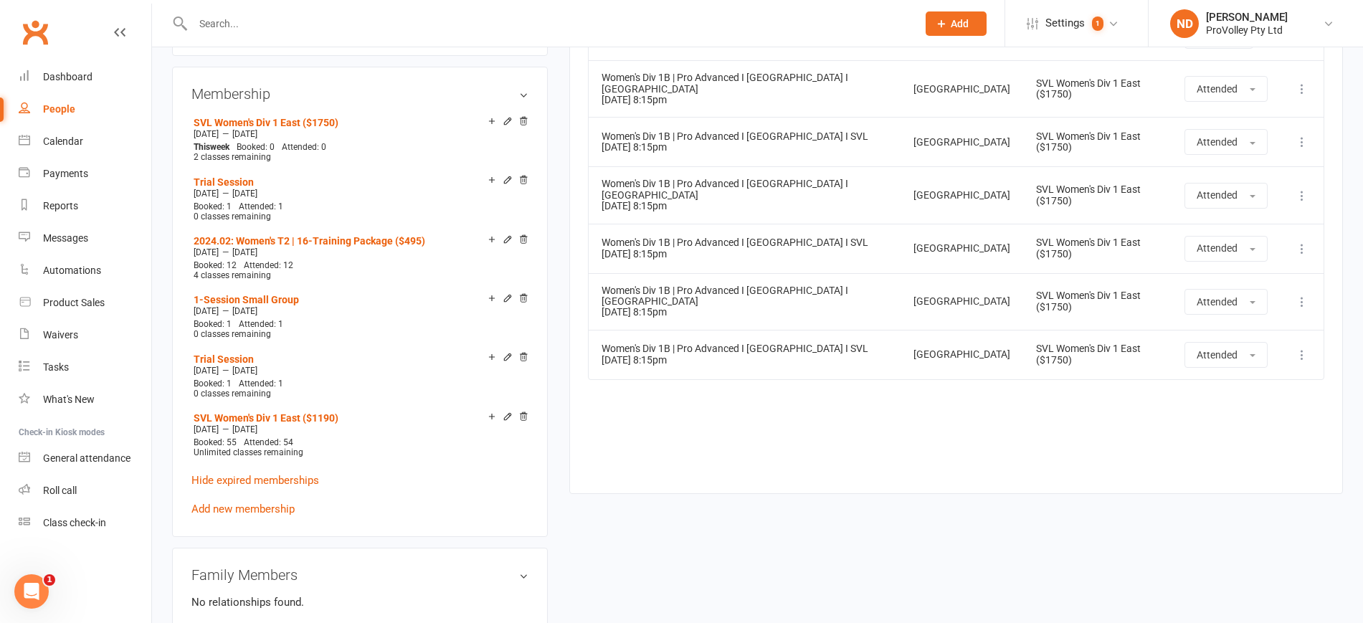
scroll to position [796, 0]
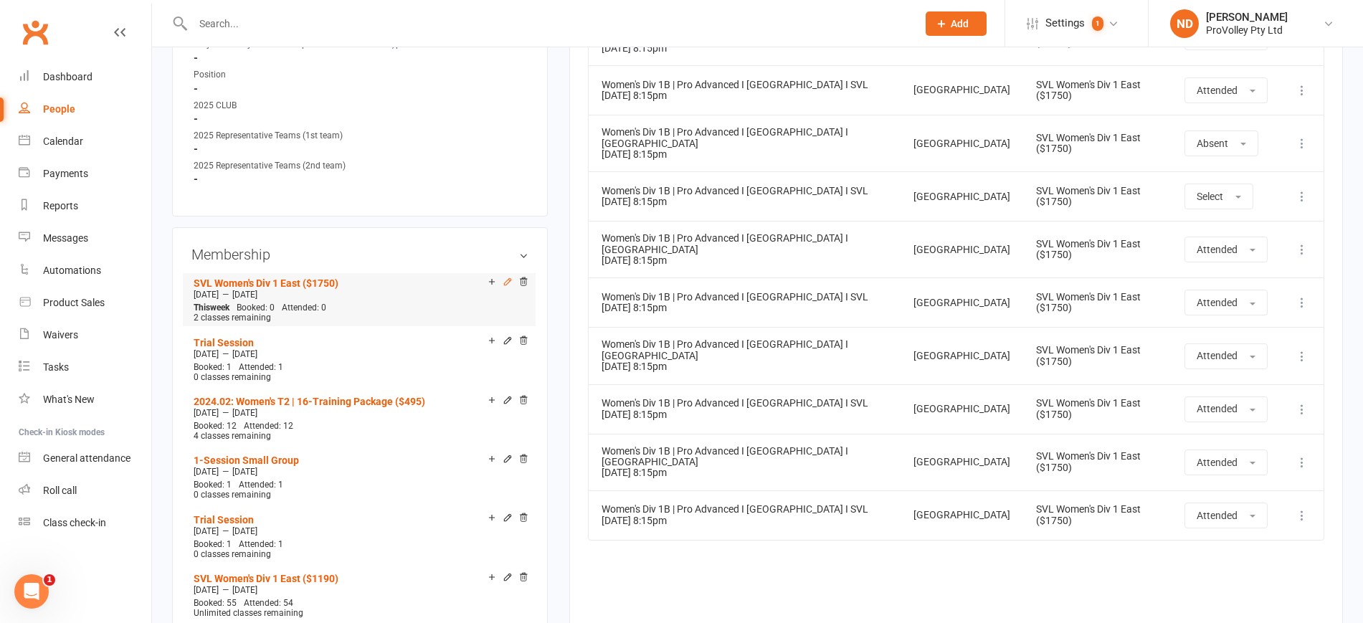
click at [508, 287] on icon at bounding box center [508, 282] width 10 height 10
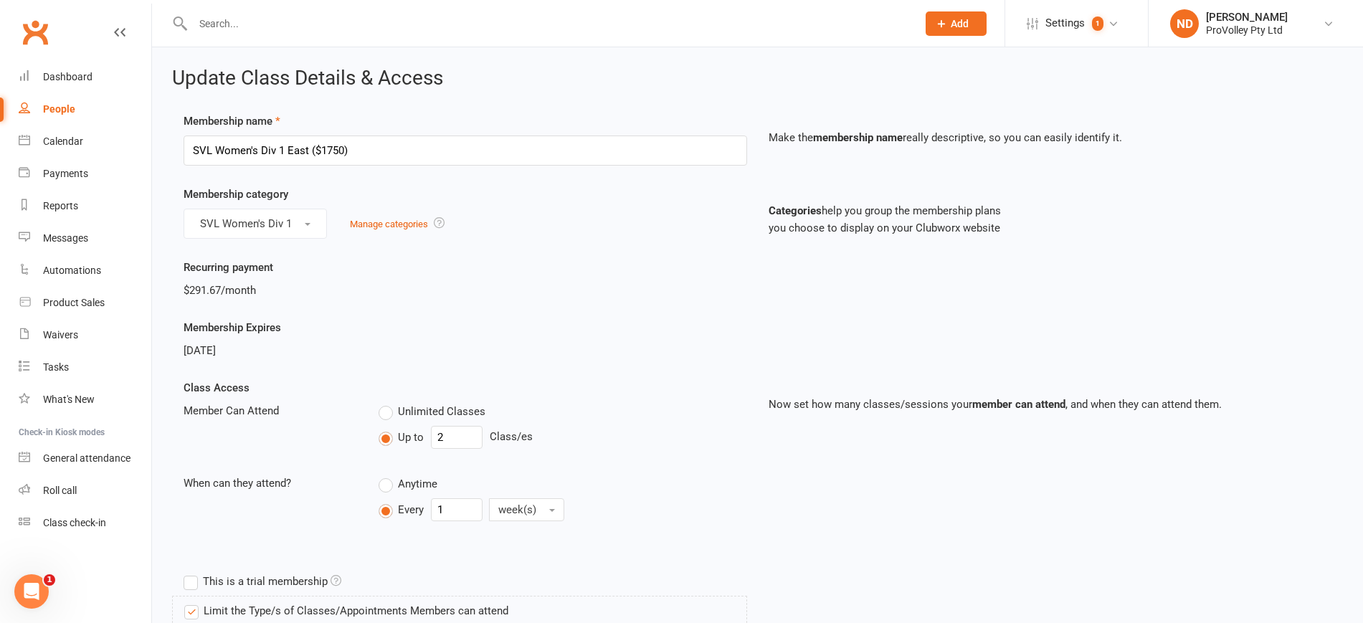
click at [60, 110] on div "People" at bounding box center [59, 108] width 32 height 11
select select "100"
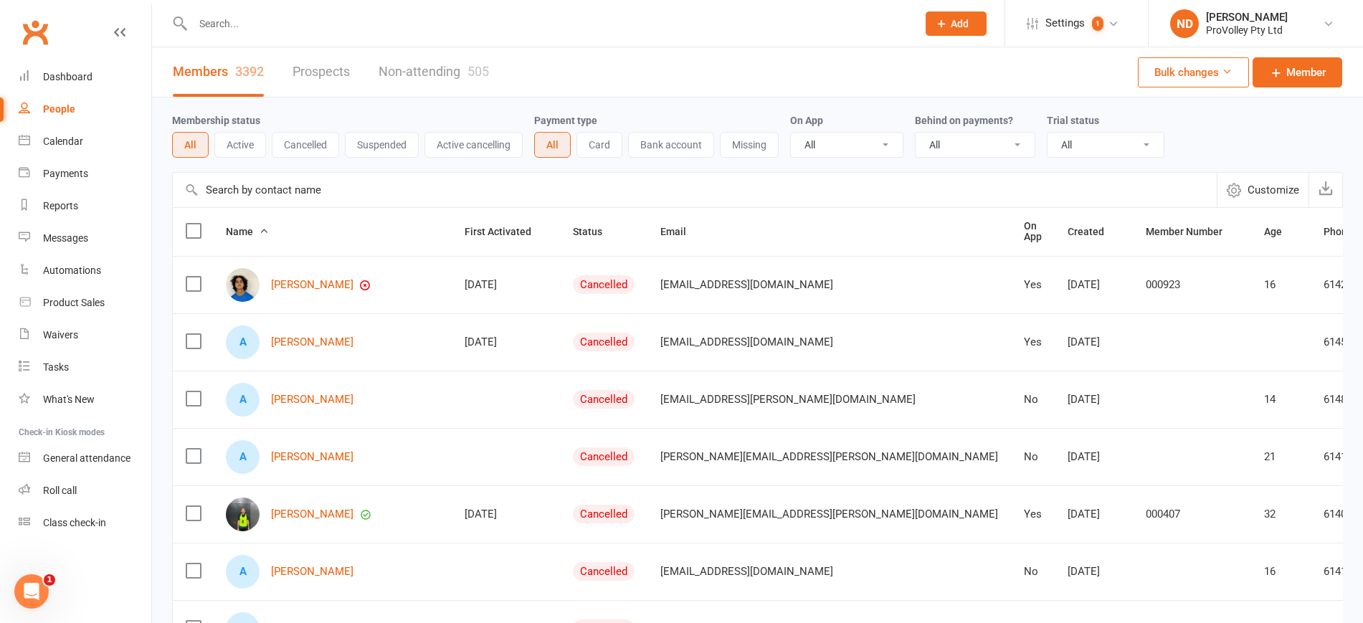
click at [282, 189] on input "text" at bounding box center [695, 190] width 1044 height 34
paste input "[PERSON_NAME]"
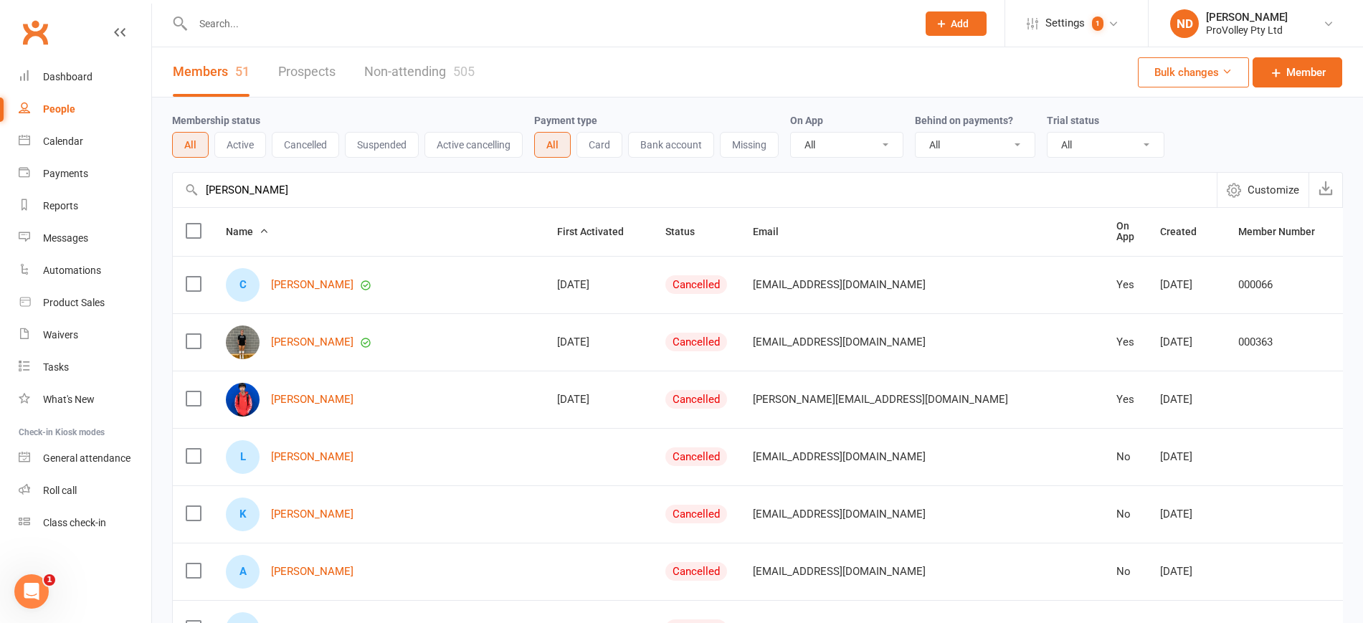
click at [259, 179] on input "[PERSON_NAME]" at bounding box center [695, 190] width 1044 height 34
paste input "[PERSON_NAME]"
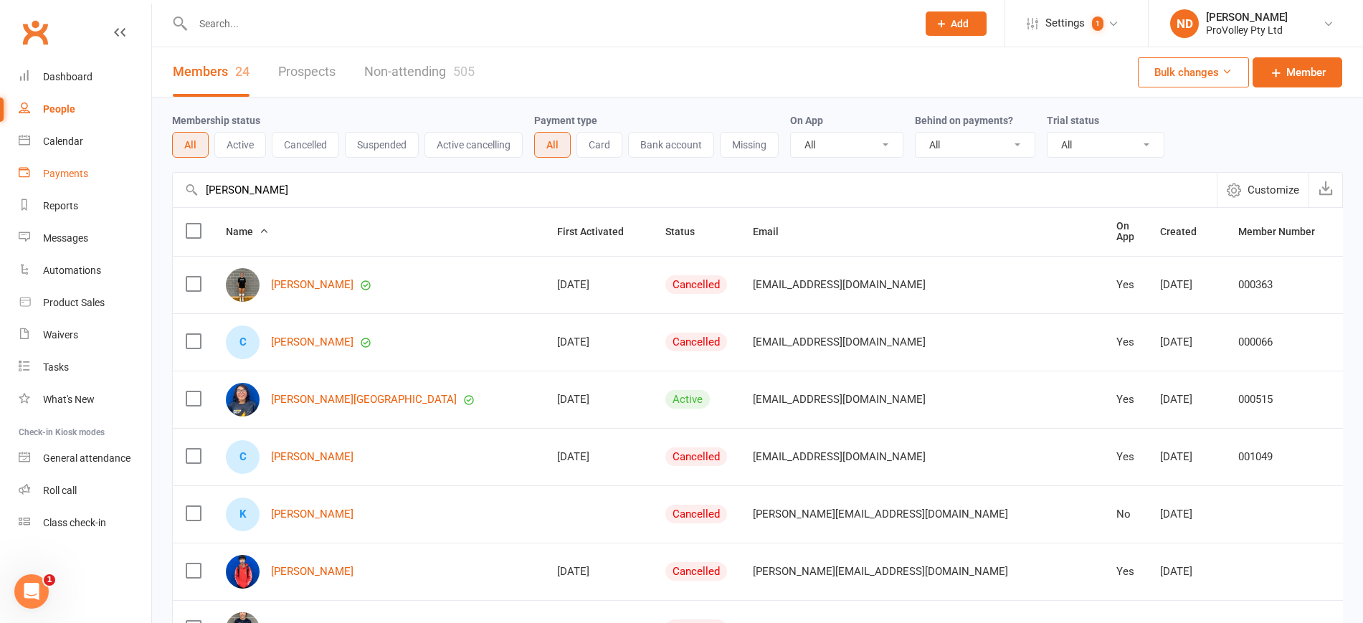
drag, startPoint x: 349, startPoint y: 186, endPoint x: 138, endPoint y: 189, distance: 211.5
paste input "[PERSON_NAME]"
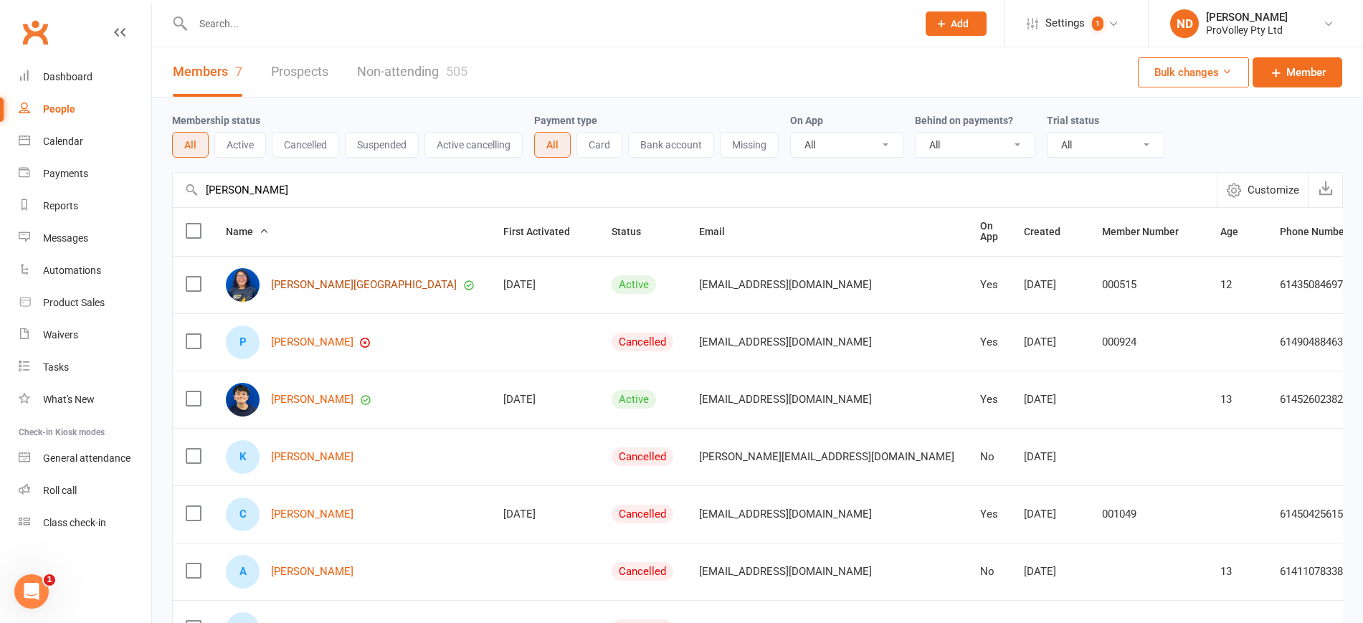
type input "[PERSON_NAME]"
click at [318, 279] on link "Diego Sevilla" at bounding box center [364, 285] width 186 height 12
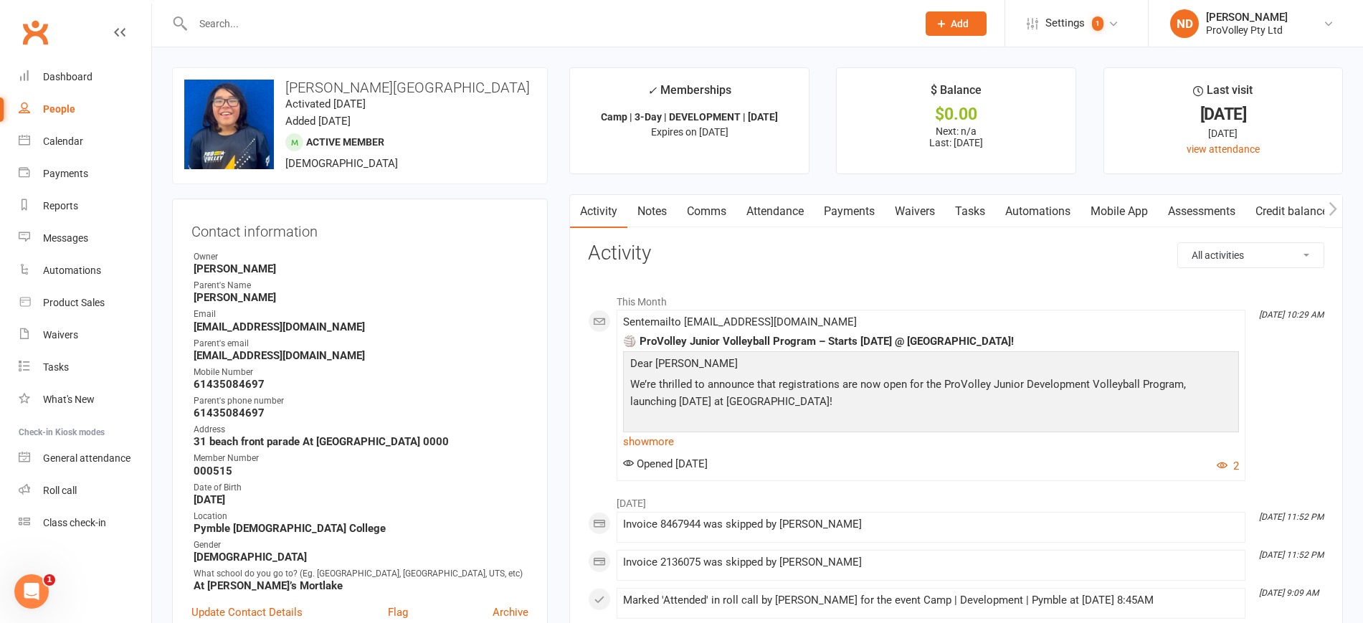
click at [57, 110] on div "People" at bounding box center [59, 108] width 32 height 11
select select "100"
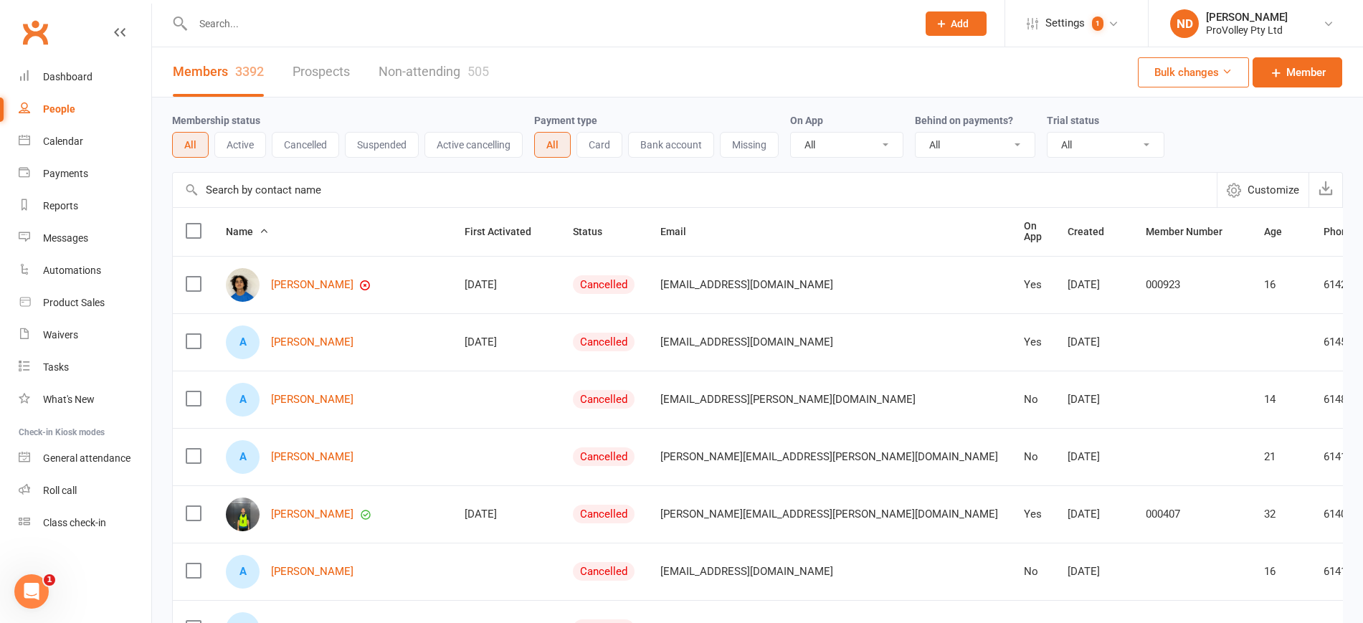
click at [243, 193] on input "text" at bounding box center [695, 190] width 1044 height 34
paste input "John Paul Pareja"
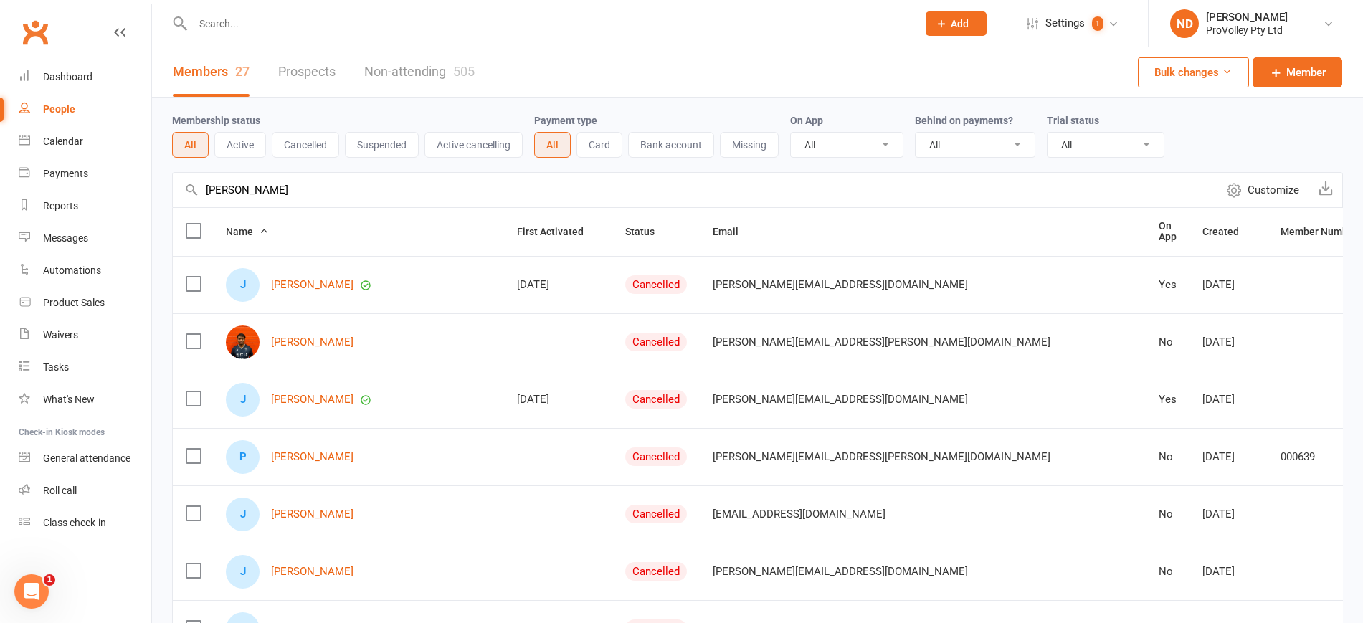
type input "John Paul Pareja"
click at [331, 285] on link "John Paul Pareja" at bounding box center [312, 285] width 82 height 12
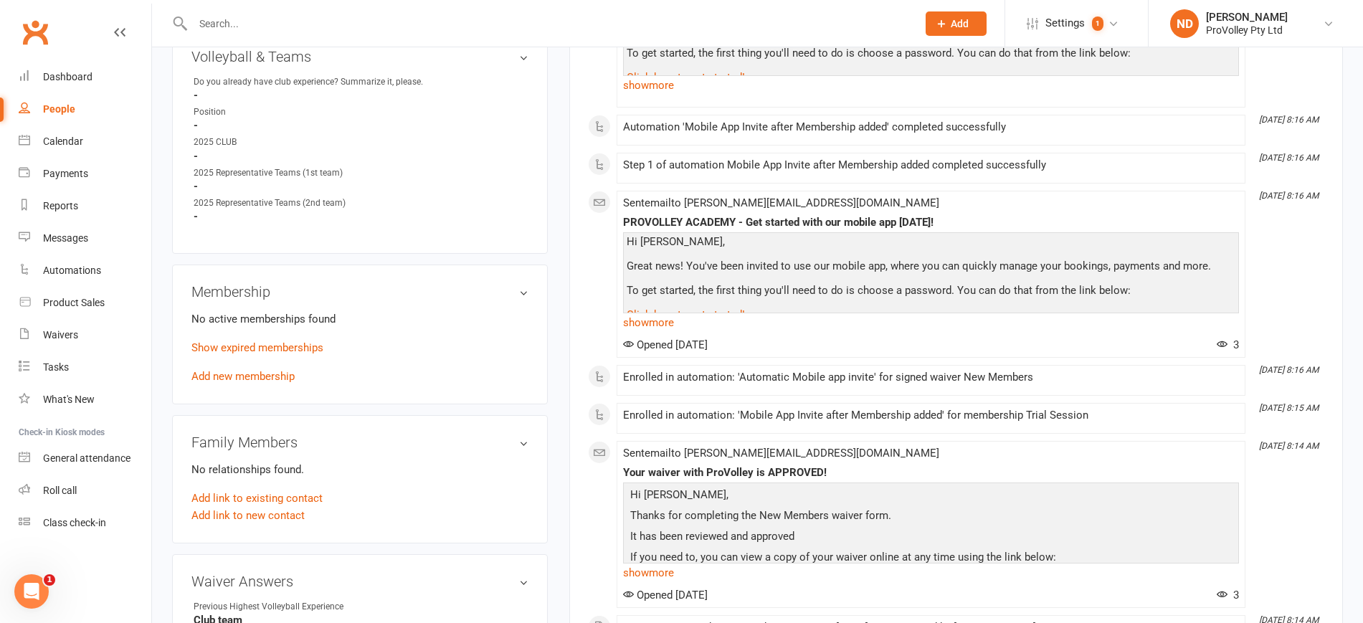
scroll to position [807, 0]
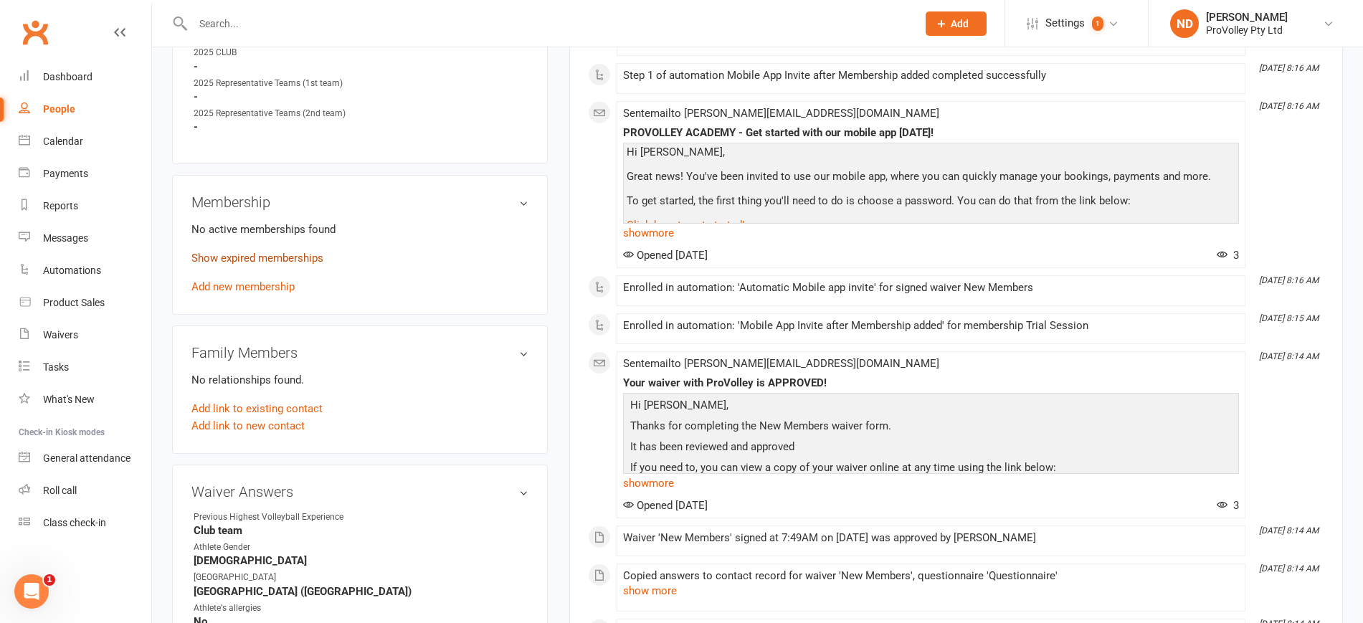
click at [258, 265] on link "Show expired memberships" at bounding box center [257, 258] width 132 height 13
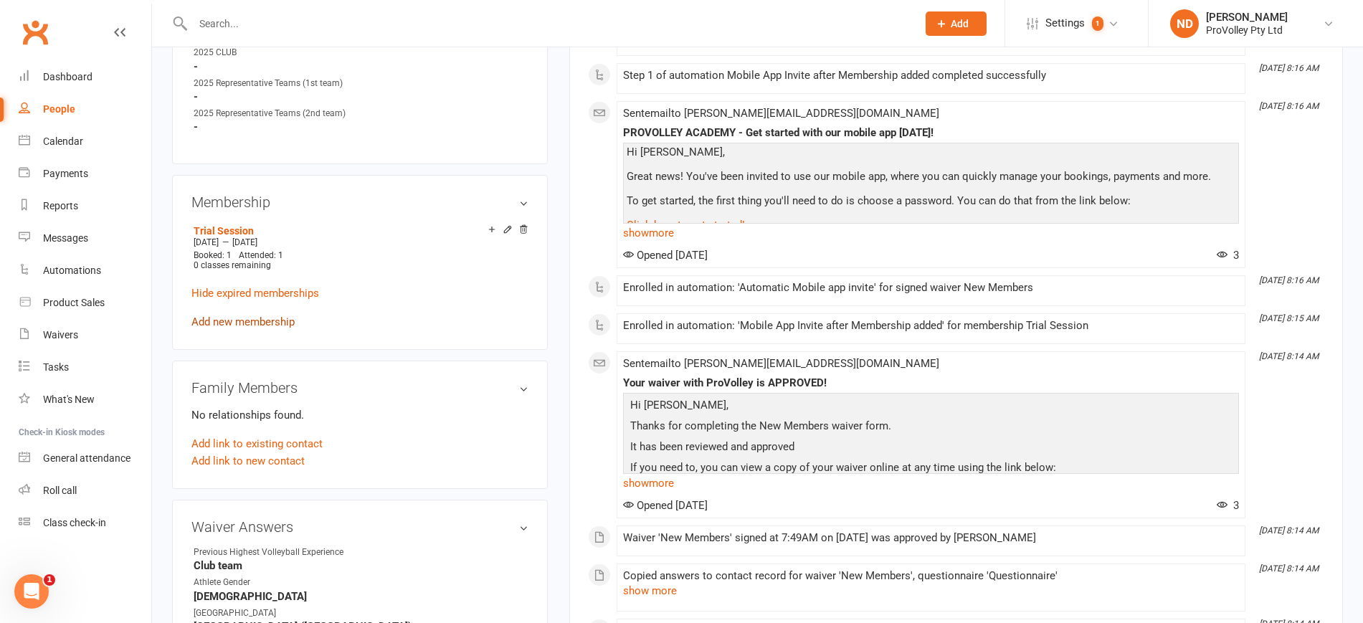
click at [253, 328] on link "Add new membership" at bounding box center [242, 321] width 103 height 13
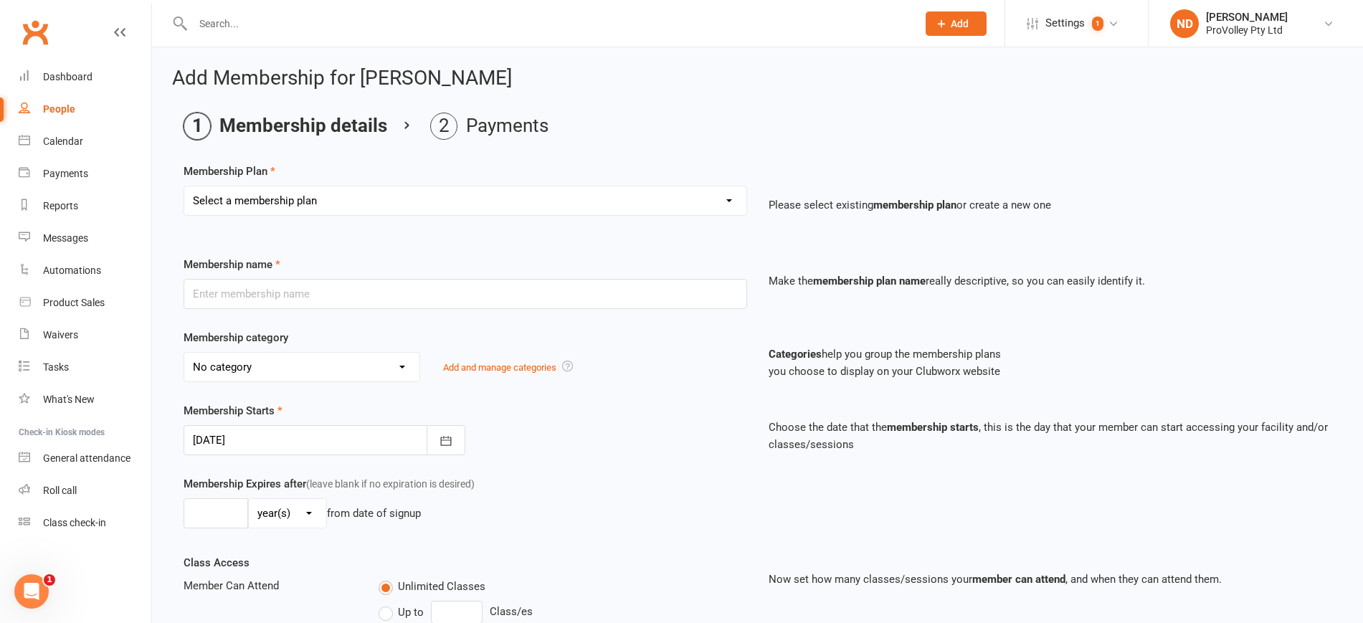
click at [465, 212] on select "Select a membership plan Create new Membership Plan SVL Team 1-Day Trial SVL Te…" at bounding box center [465, 200] width 562 height 29
select select "15"
click at [184, 186] on select "Select a membership plan Create new Membership Plan SVL Team 1-Day Trial SVL Te…" at bounding box center [465, 200] width 562 height 29
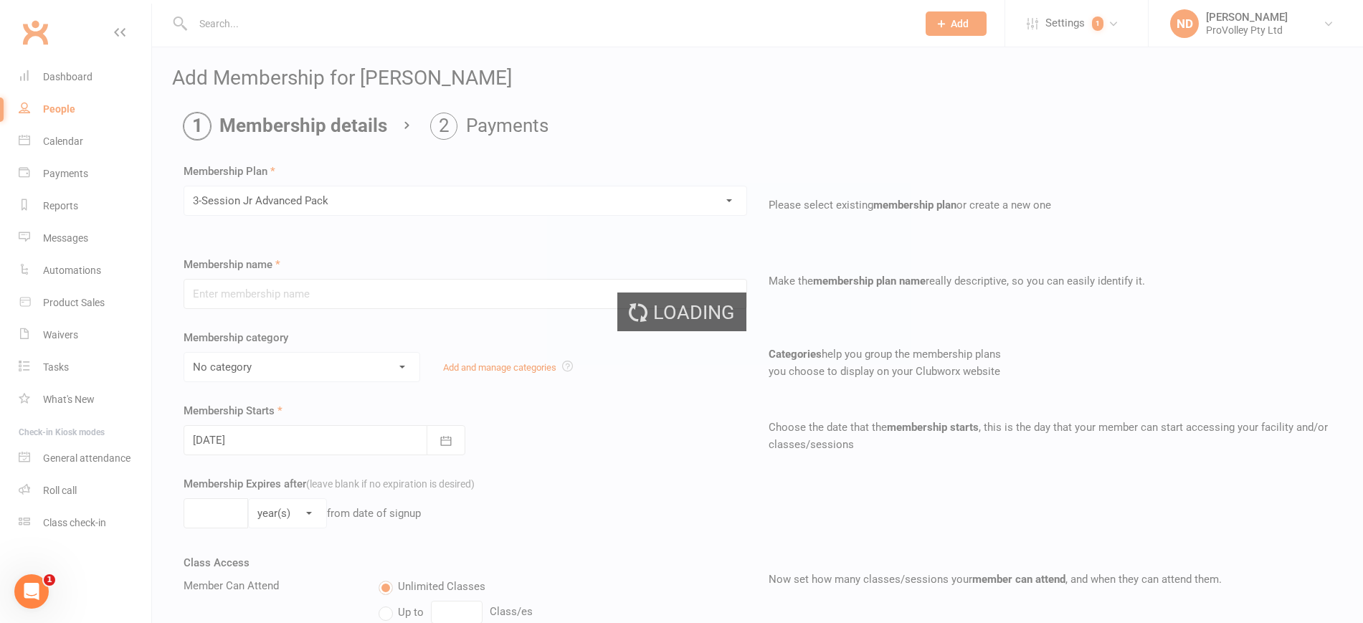
type input "3-Session Jr Advanced Pack"
select select "3"
type input "3"
select select "1"
type input "3"
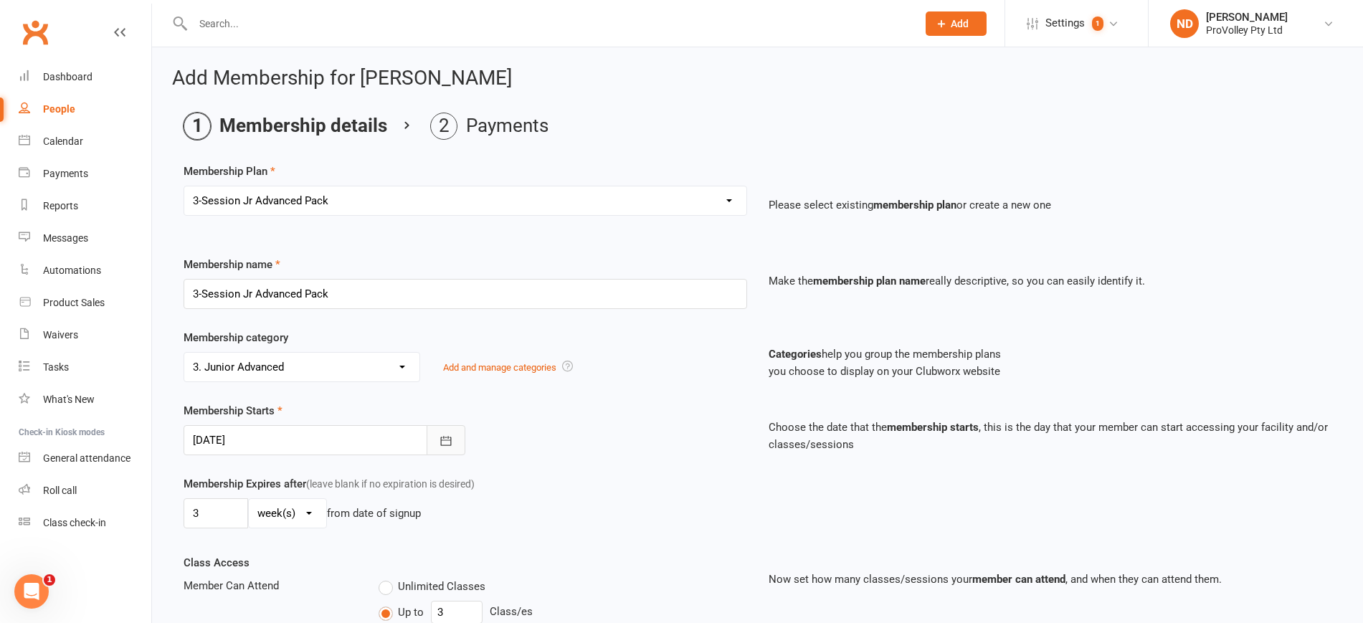
click at [434, 437] on button "button" at bounding box center [446, 440] width 39 height 30
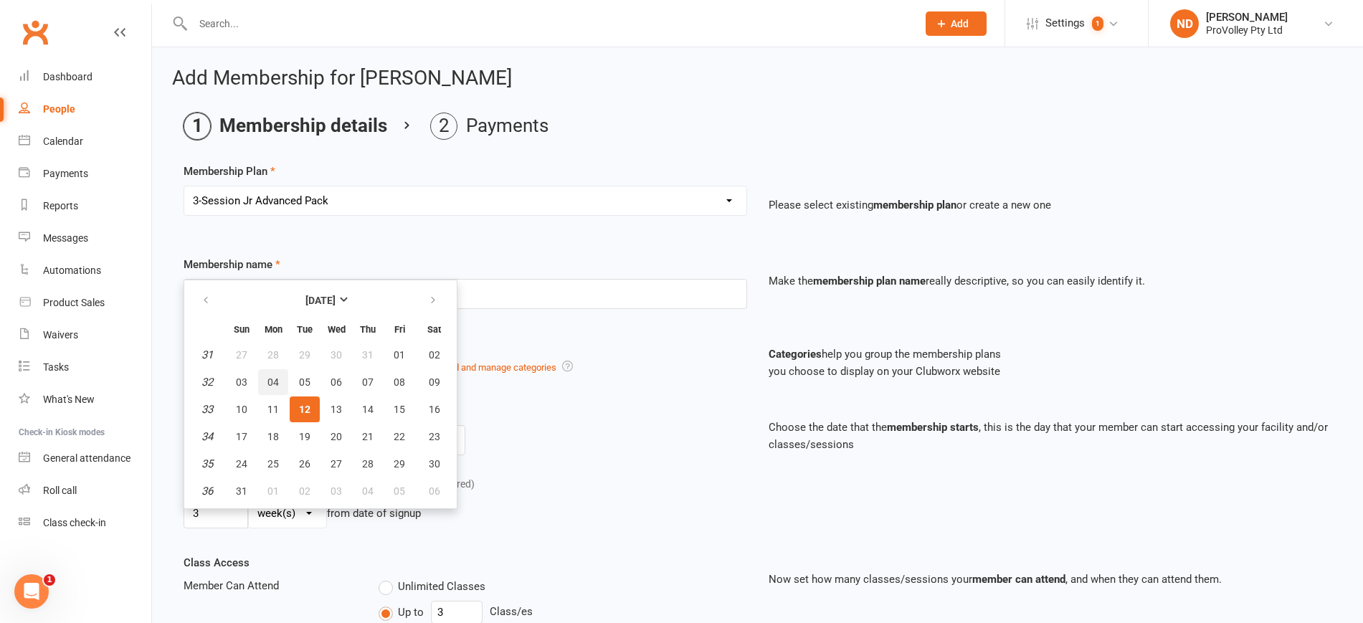
click at [275, 379] on span "04" at bounding box center [272, 381] width 11 height 11
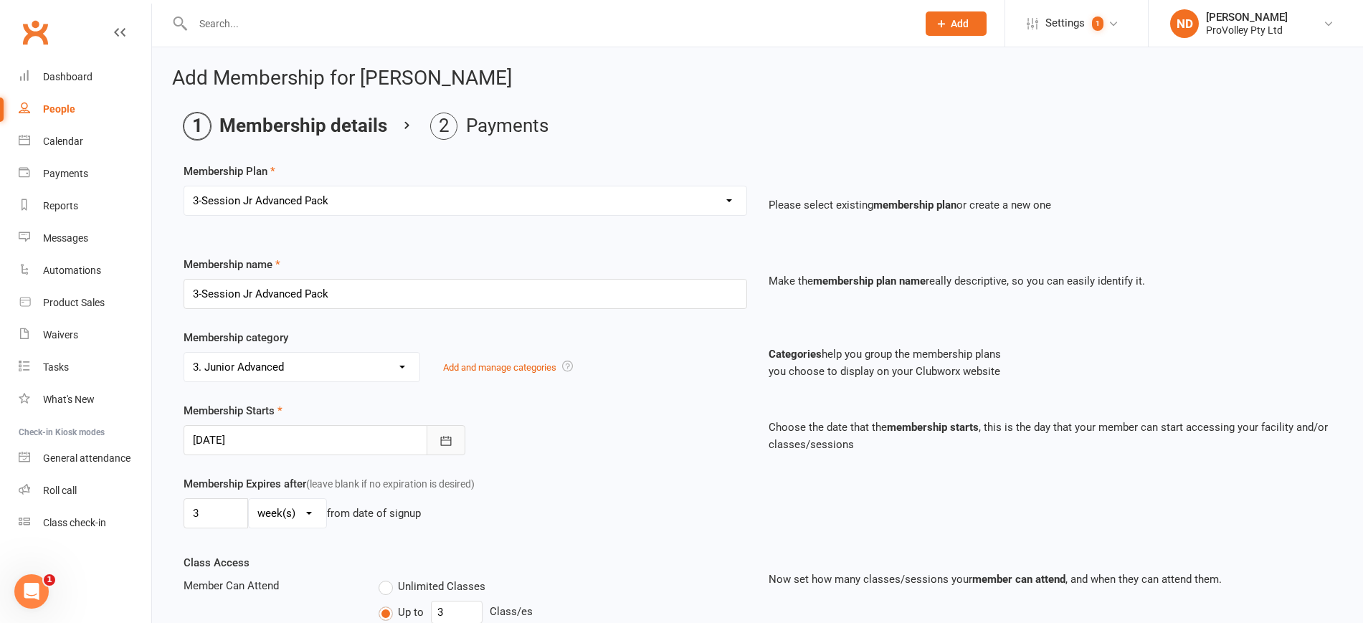
click at [440, 442] on icon "button" at bounding box center [446, 441] width 14 height 14
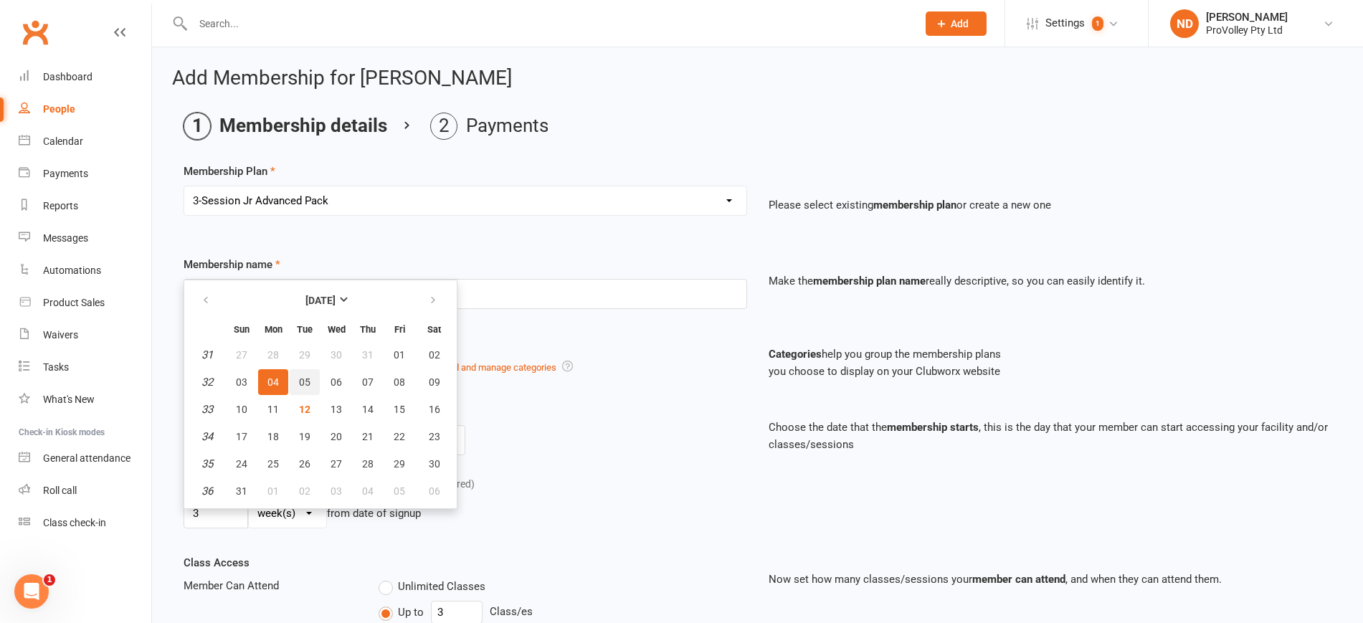
drag, startPoint x: 305, startPoint y: 376, endPoint x: 316, endPoint y: 387, distance: 15.2
click at [305, 376] on span "05" at bounding box center [304, 381] width 11 height 11
type input "05 Aug 2025"
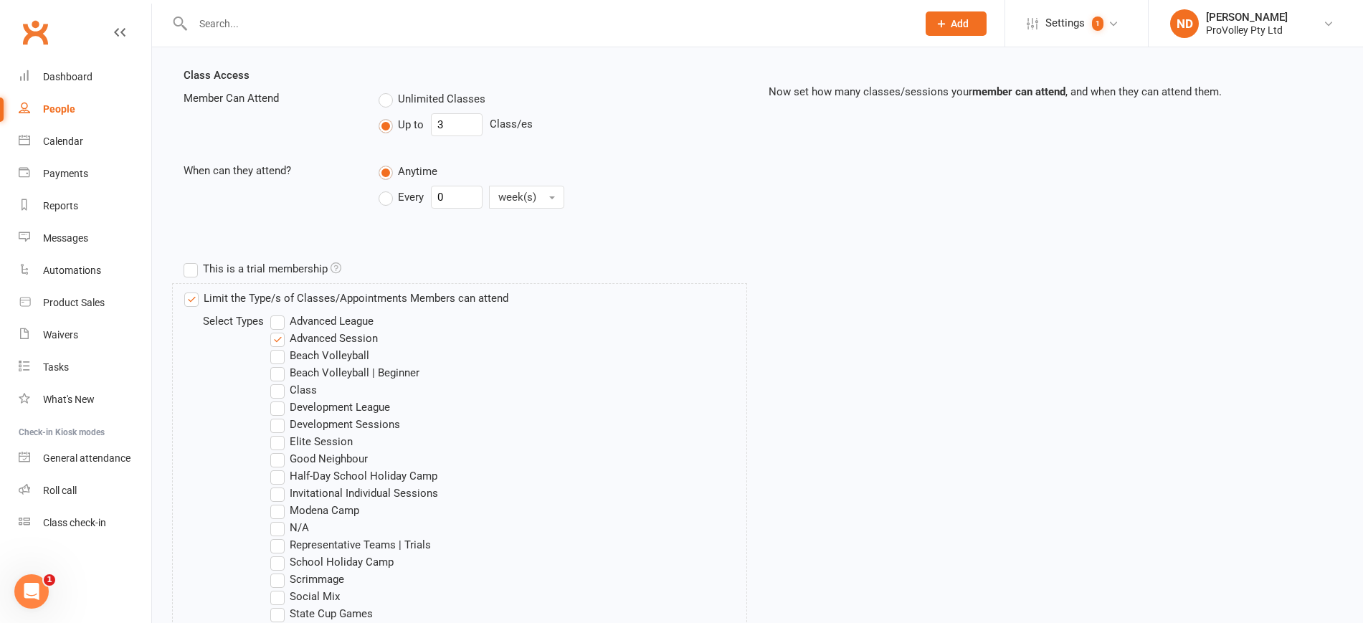
scroll to position [1011, 0]
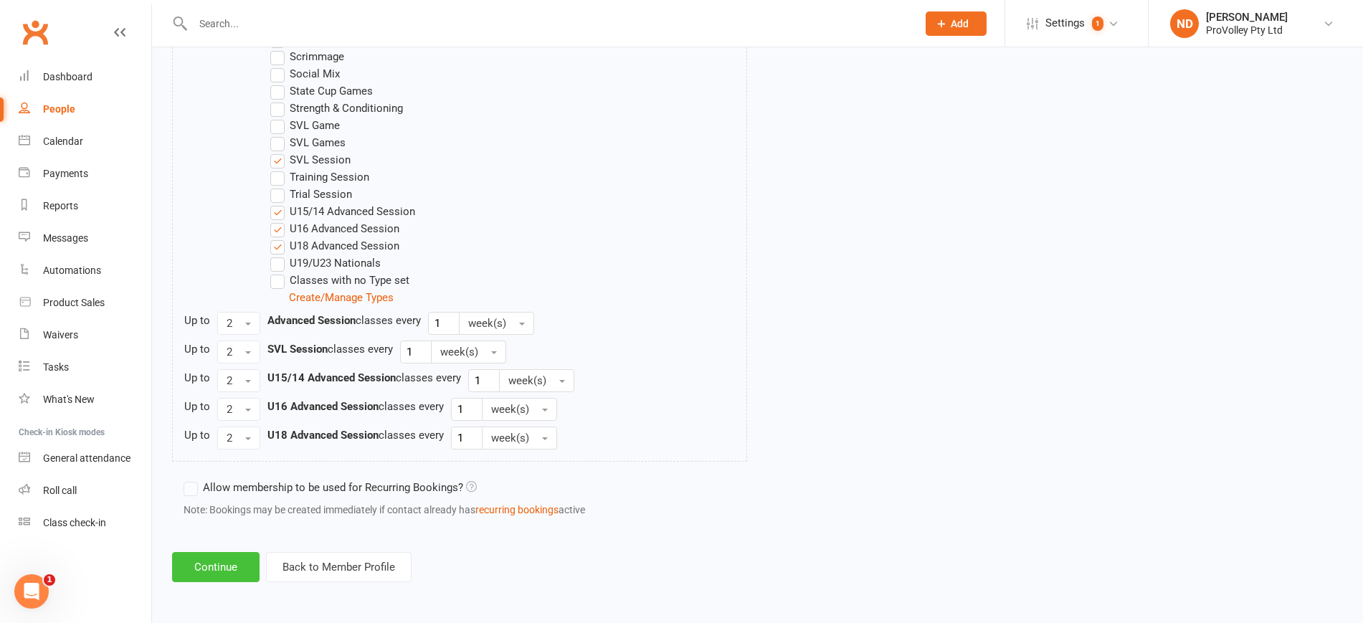
click at [224, 553] on button "Continue" at bounding box center [215, 567] width 87 height 30
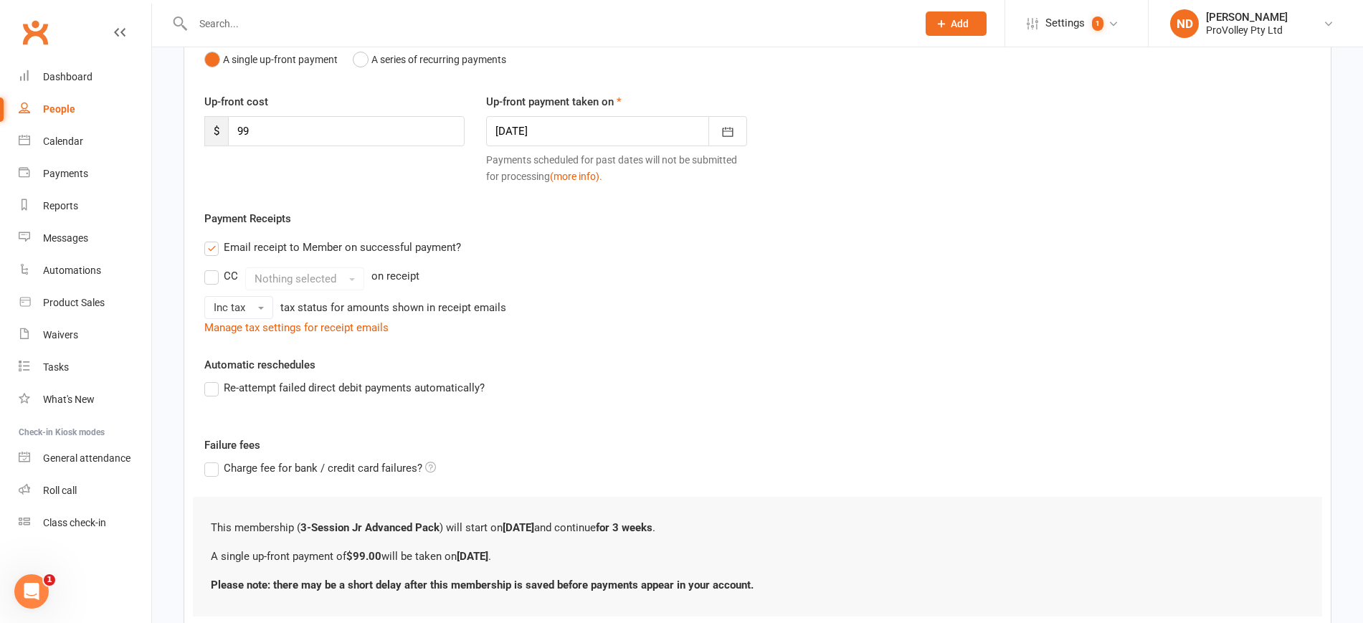
scroll to position [259, 0]
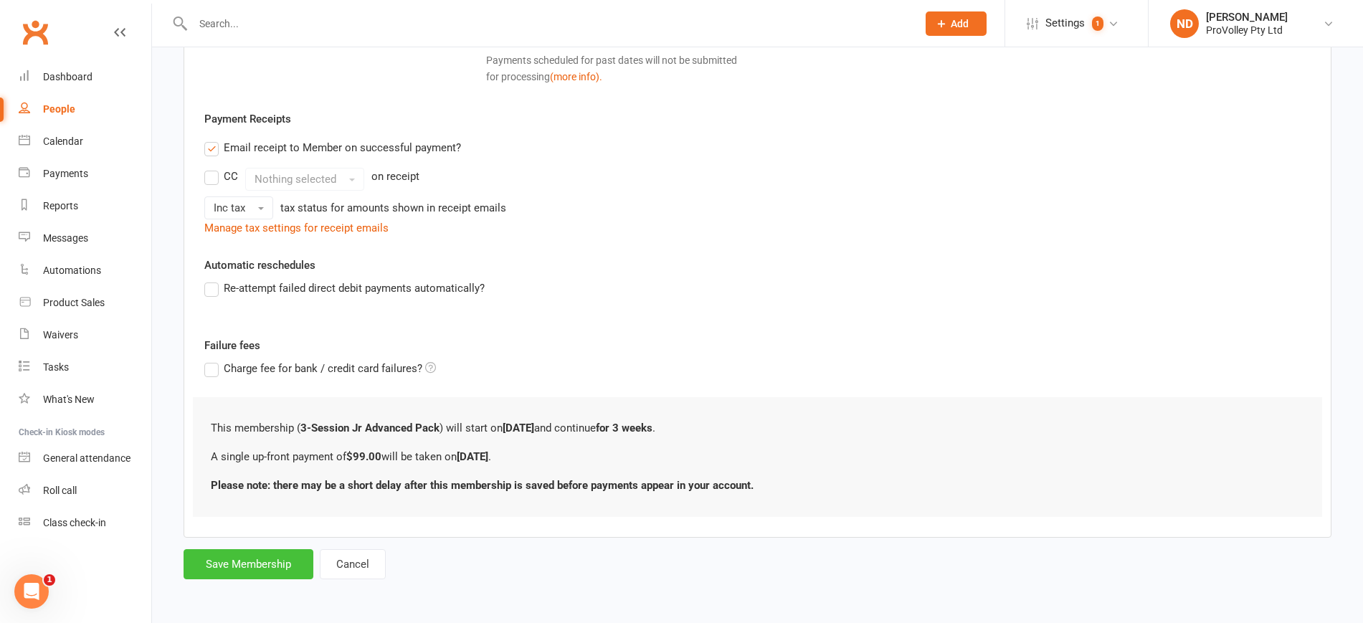
click at [276, 555] on button "Save Membership" at bounding box center [249, 564] width 130 height 30
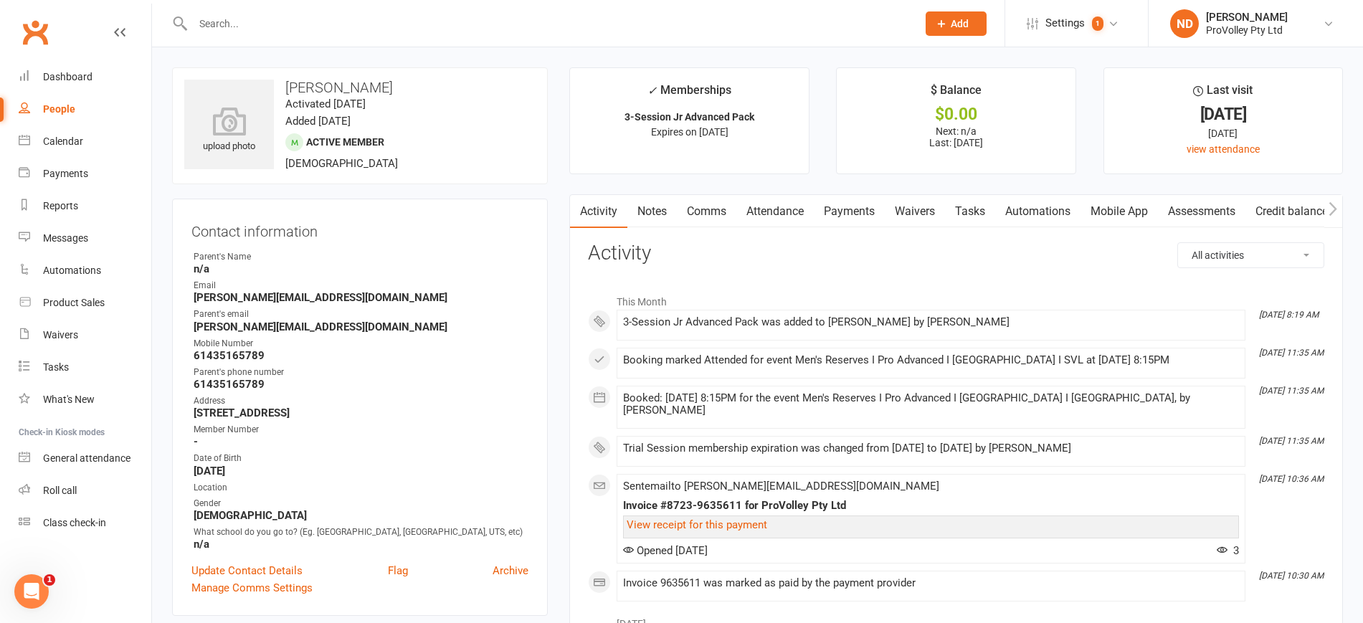
click at [54, 99] on link "People" at bounding box center [85, 109] width 133 height 32
select select "100"
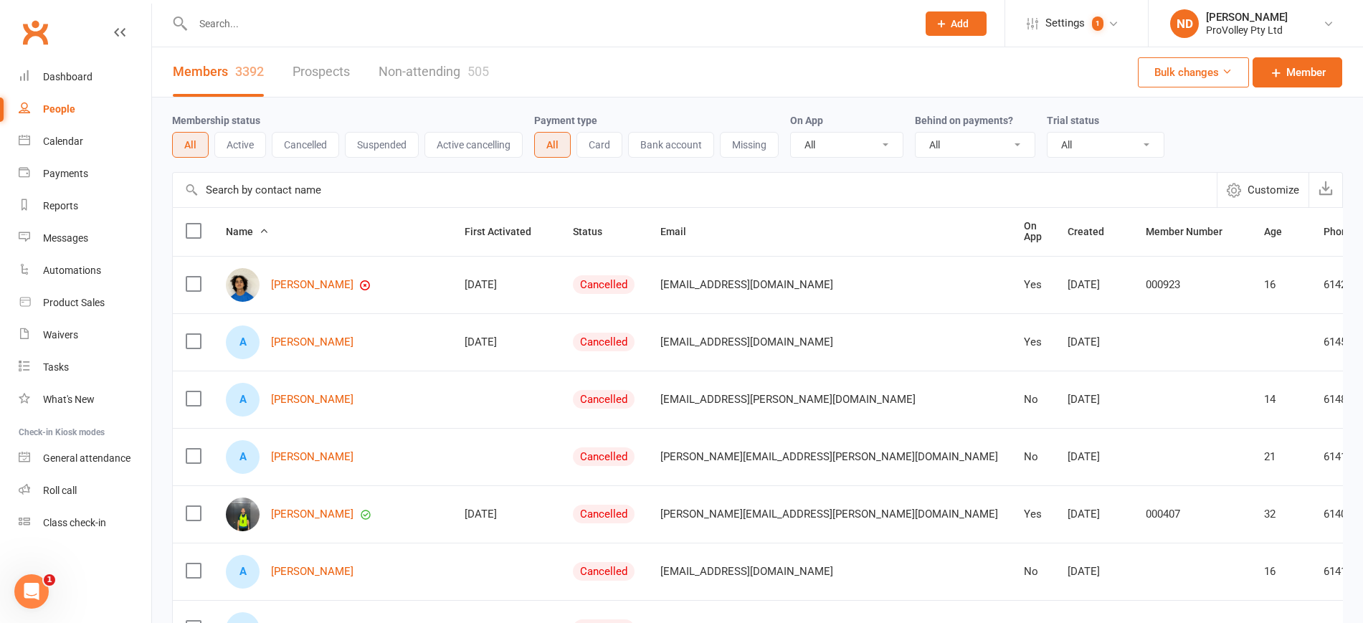
click at [257, 186] on input "text" at bounding box center [695, 190] width 1044 height 34
paste input "Isobel Chan"
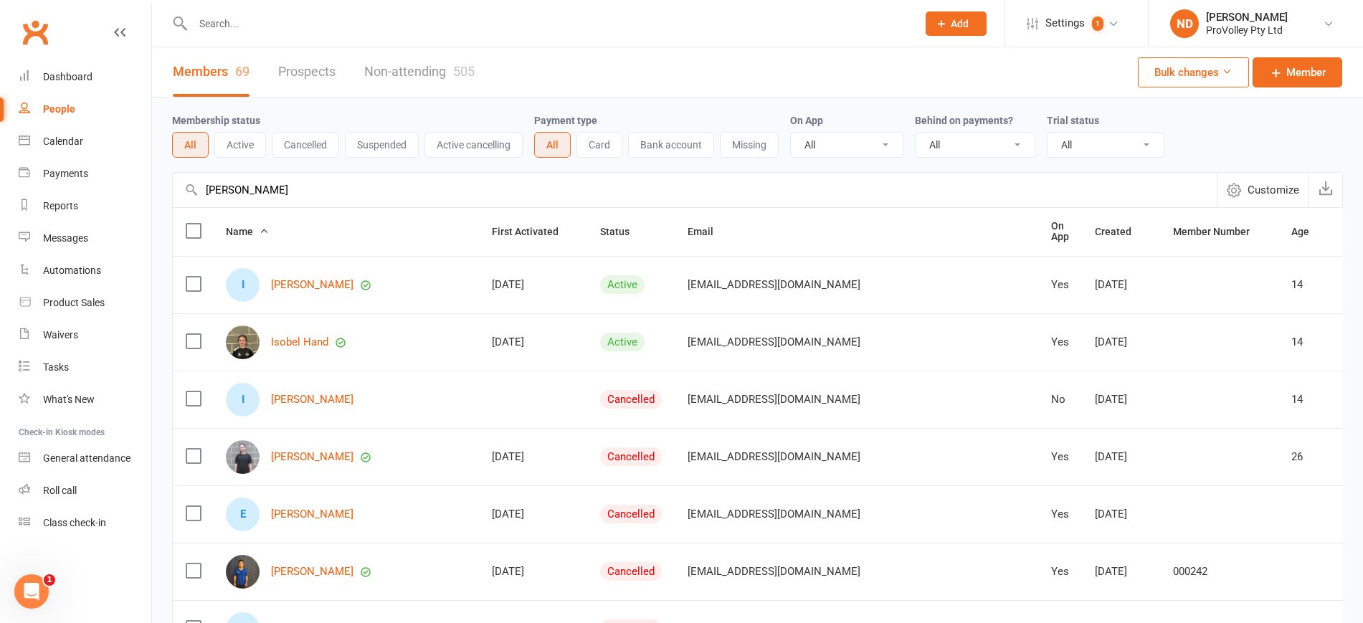
type input "Isobel Chan"
click at [286, 273] on div "I Isobel Chan" at bounding box center [346, 285] width 240 height 34
click at [294, 273] on div "I Isobel Chan" at bounding box center [346, 285] width 240 height 34
click at [314, 279] on link "Isobel Chan" at bounding box center [312, 285] width 82 height 12
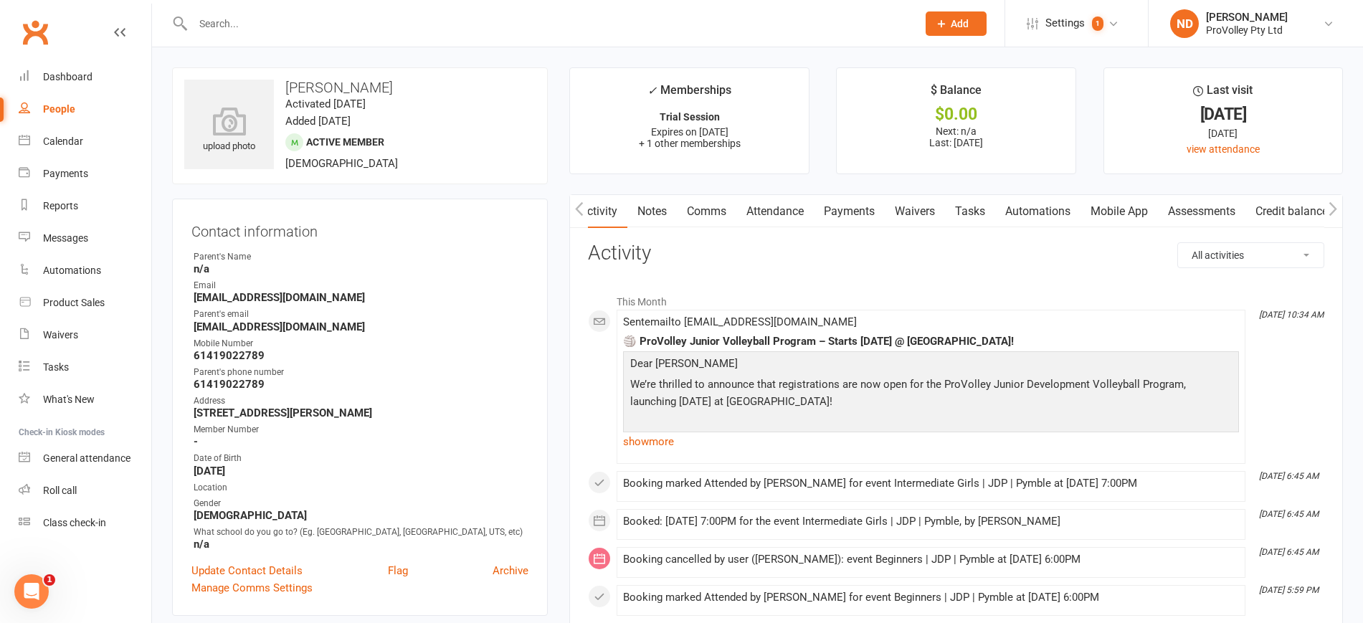
scroll to position [0, 1]
click at [781, 214] on link "Attendance" at bounding box center [774, 211] width 77 height 33
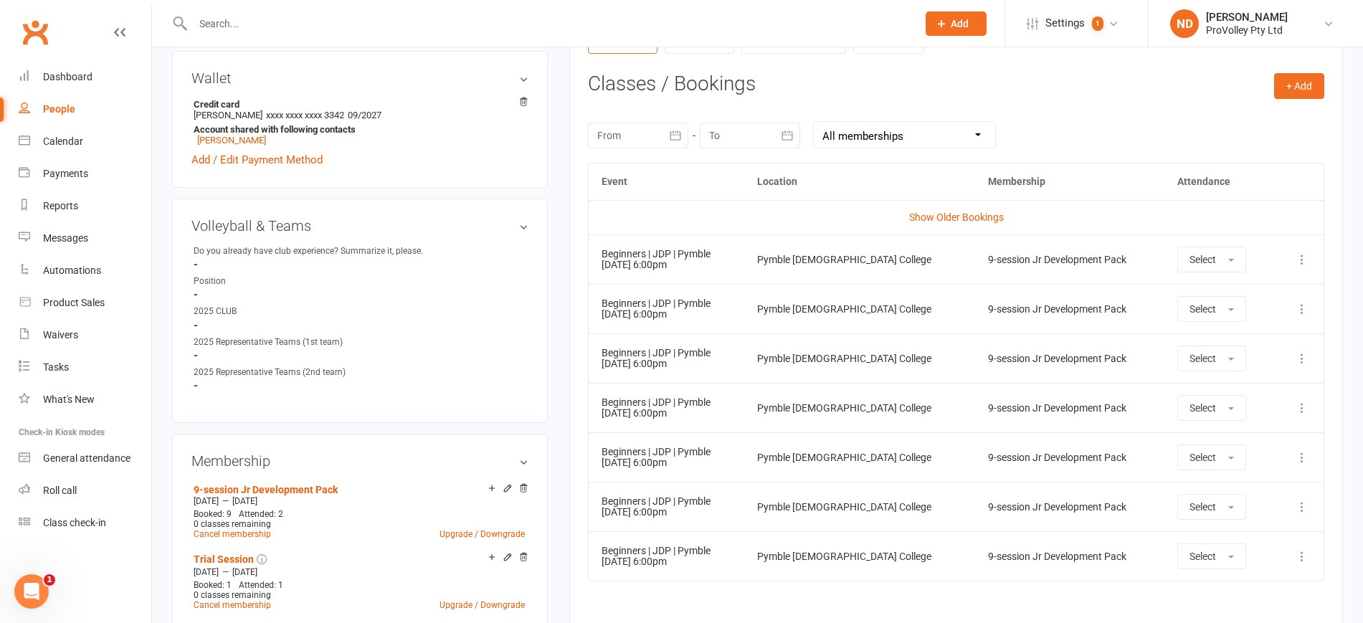
scroll to position [627, 0]
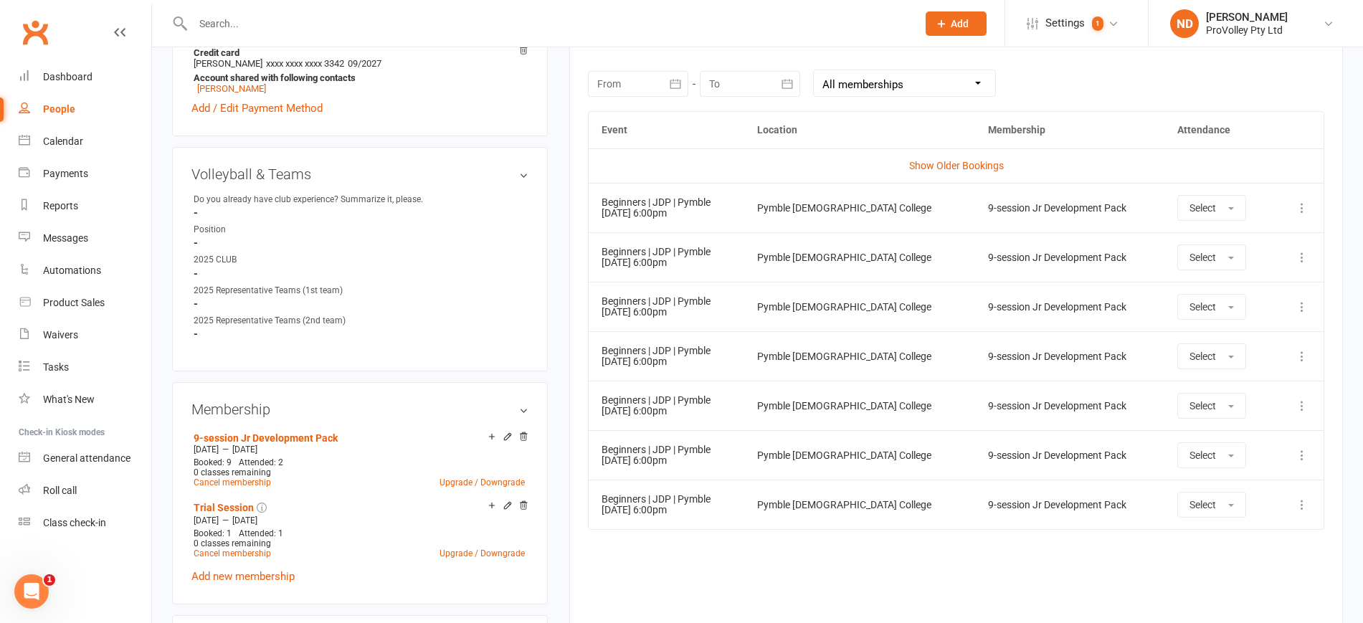
click at [675, 87] on icon "button" at bounding box center [675, 84] width 14 height 14
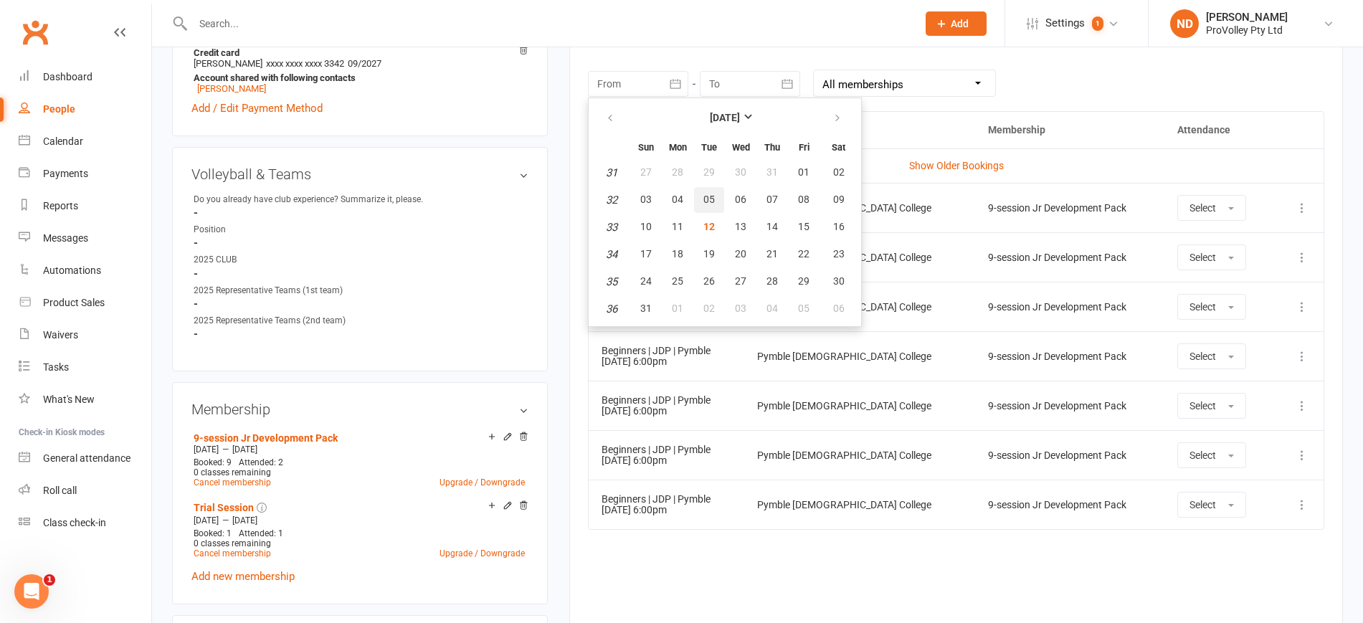
click at [703, 199] on span "05" at bounding box center [708, 199] width 11 height 11
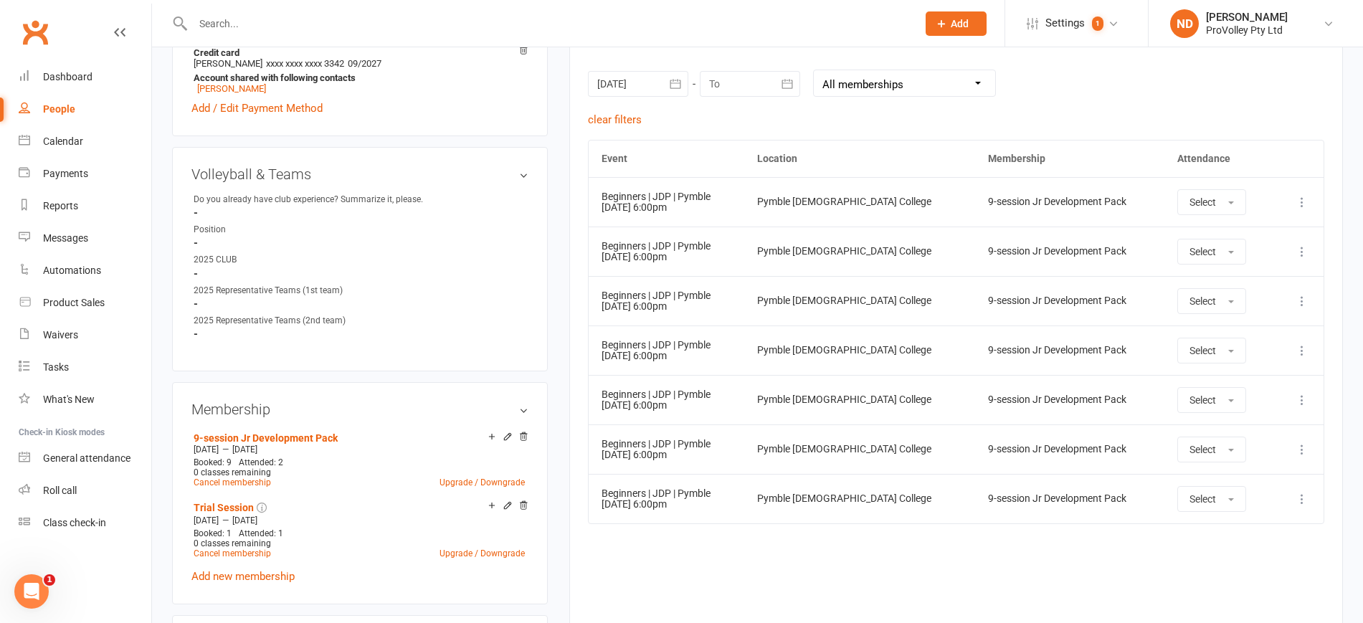
click at [675, 85] on icon "button" at bounding box center [675, 84] width 14 height 14
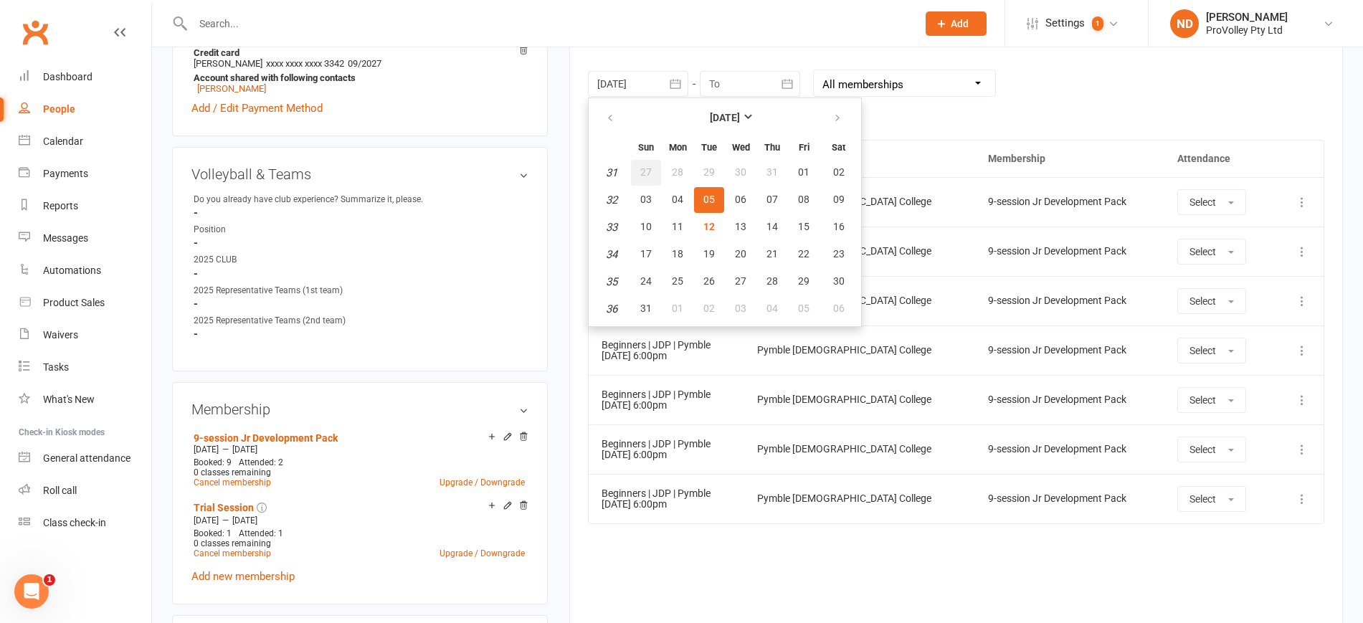
click at [642, 169] on span "27" at bounding box center [645, 171] width 11 height 11
type input "27 Jul 2025"
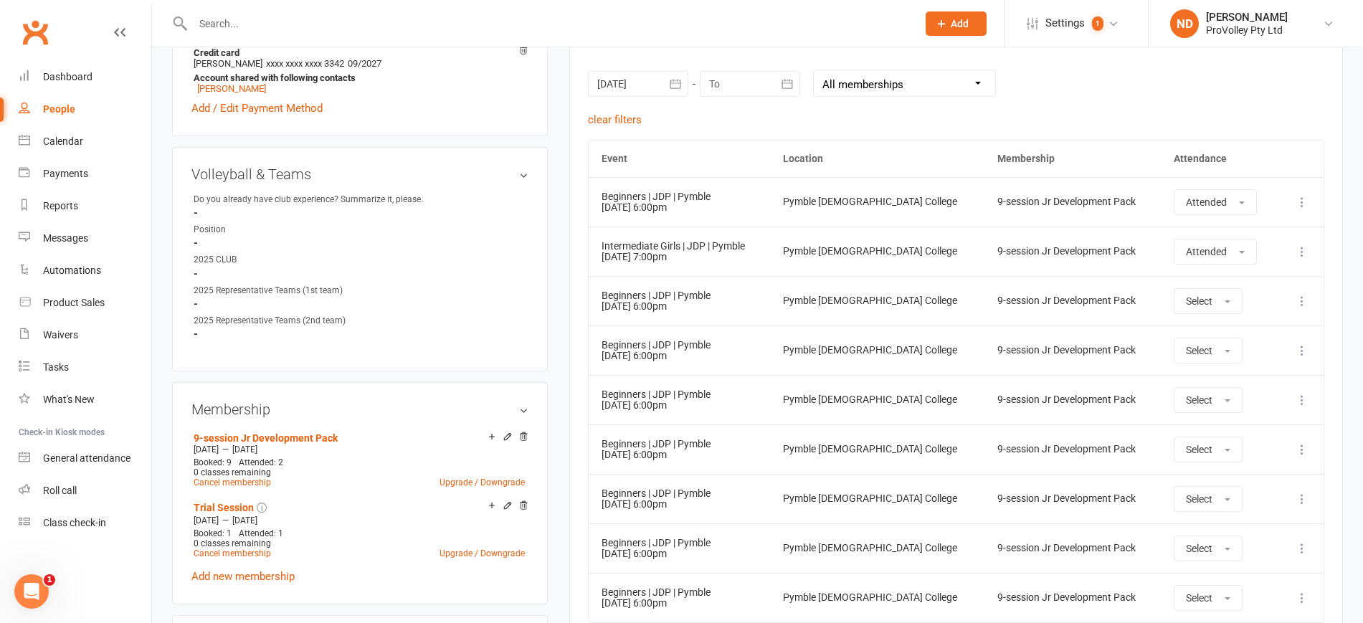
scroll to position [717, 0]
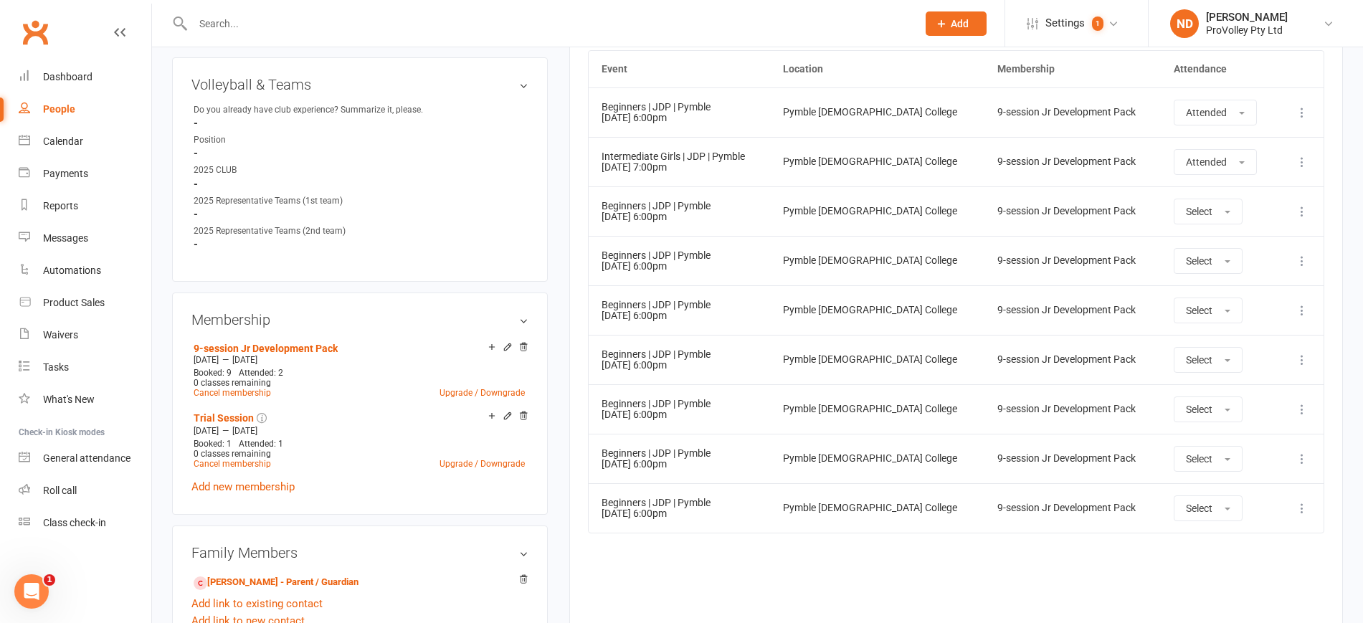
click at [1302, 209] on icon at bounding box center [1302, 211] width 14 height 14
click at [1251, 290] on link "Remove booking" at bounding box center [1239, 296] width 142 height 29
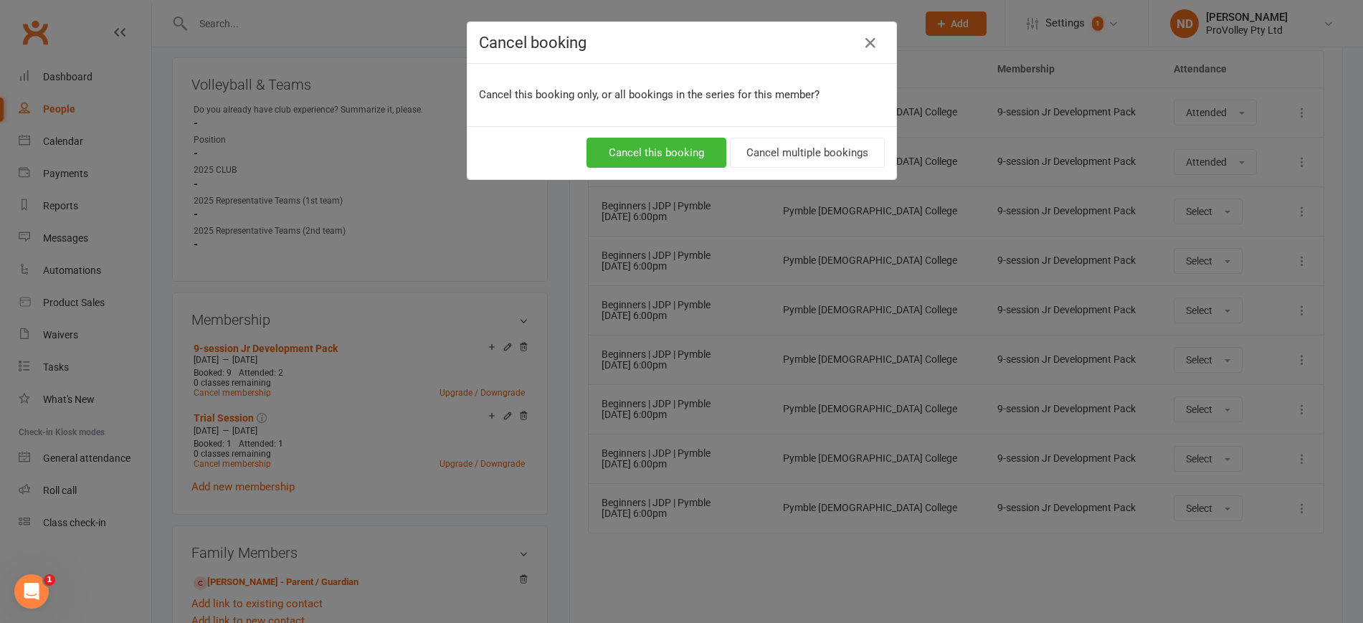
scroll to position [0, 0]
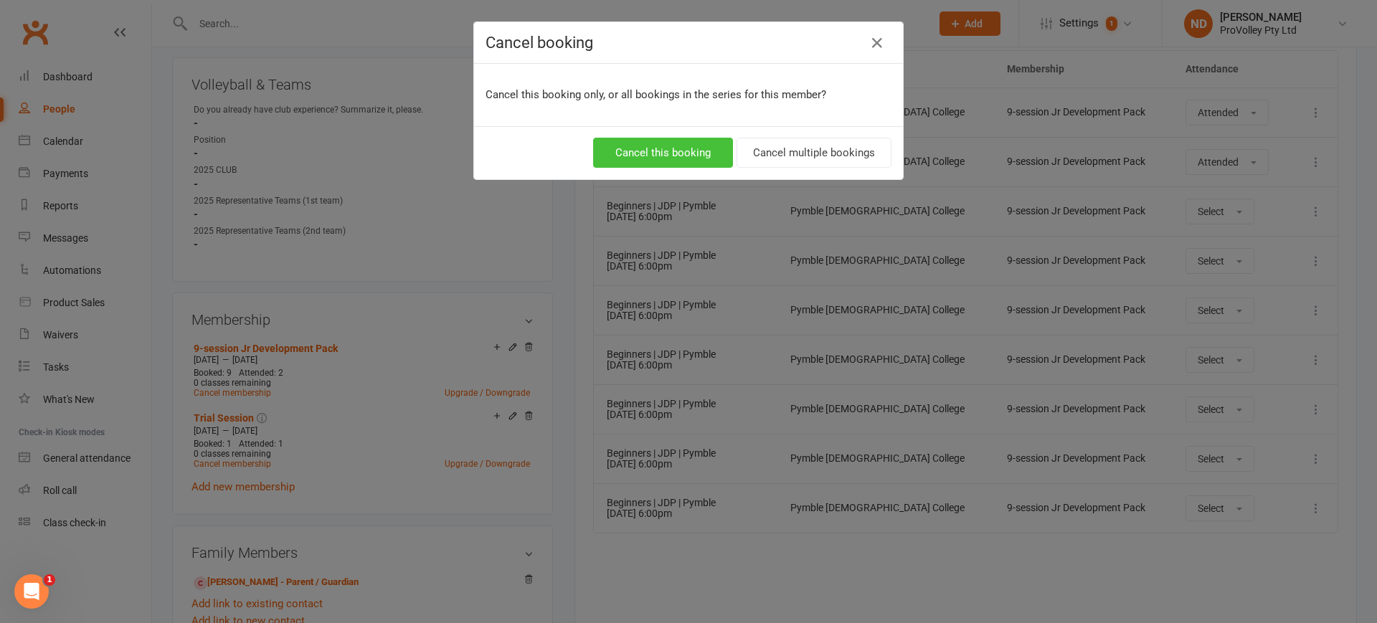
click at [697, 149] on button "Cancel this booking" at bounding box center [663, 153] width 140 height 30
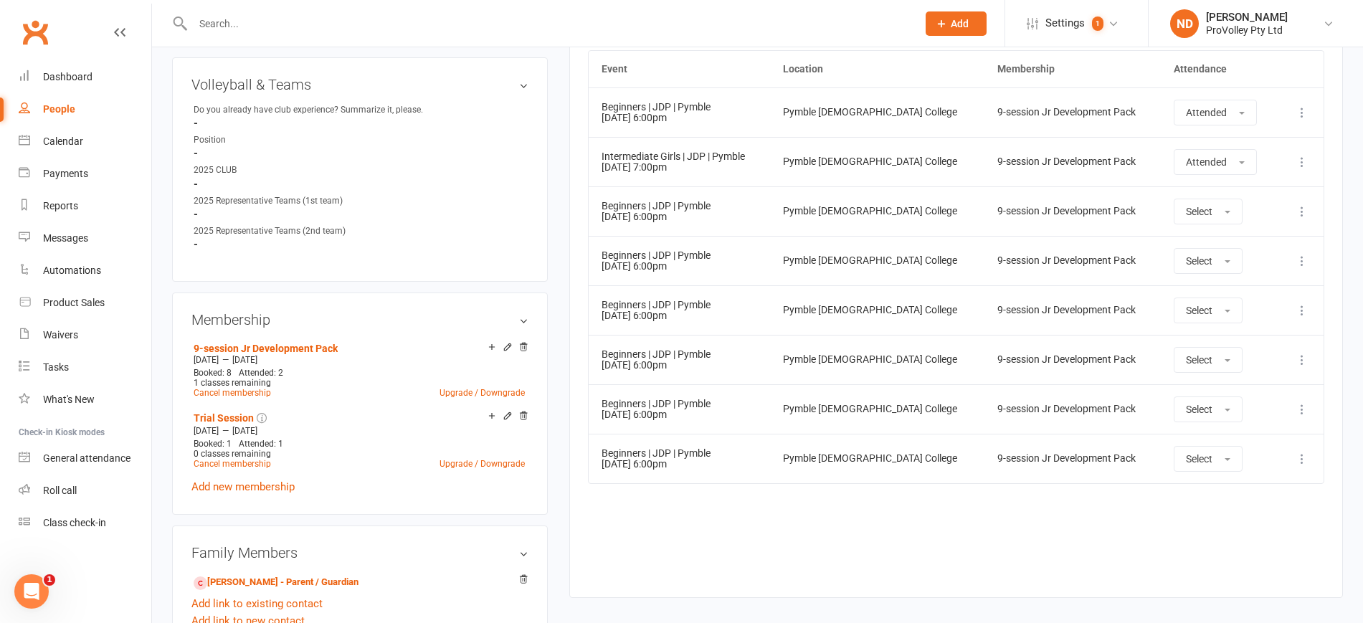
click at [59, 116] on link "People" at bounding box center [85, 109] width 133 height 32
select select "100"
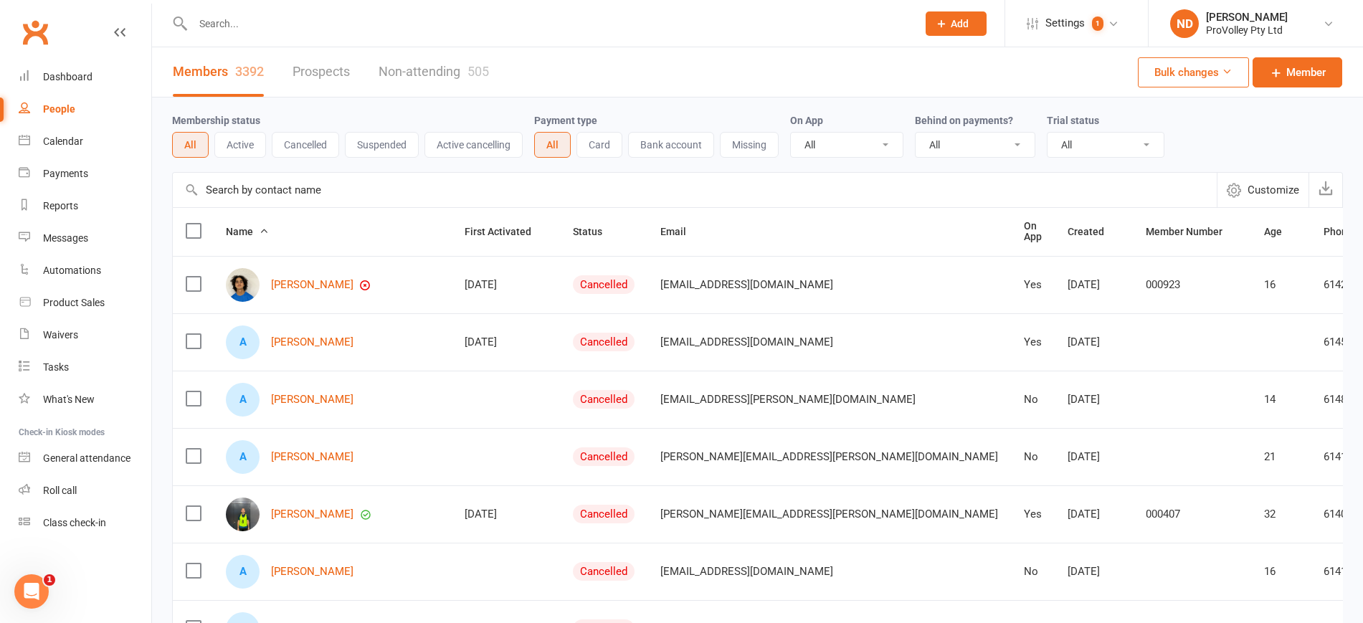
click at [287, 196] on input "text" at bounding box center [695, 190] width 1044 height 34
paste input "alex zeuv"
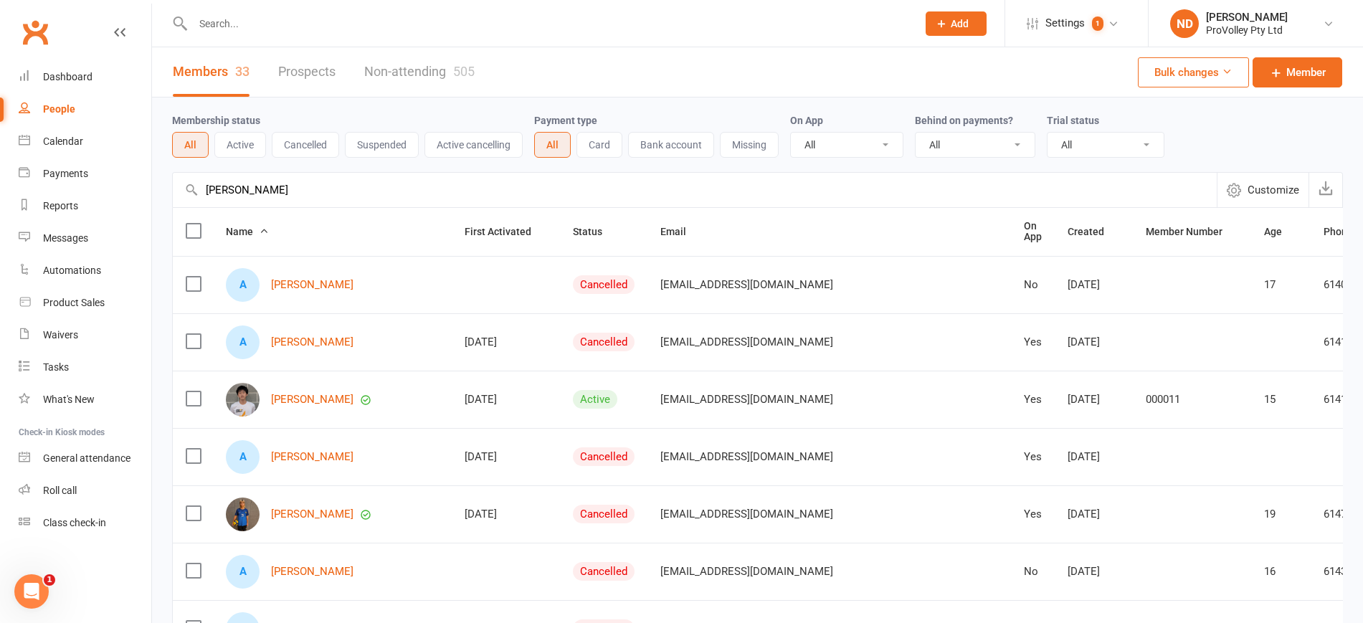
drag, startPoint x: 268, startPoint y: 189, endPoint x: 158, endPoint y: 193, distance: 110.5
paste input "Jia Choong"
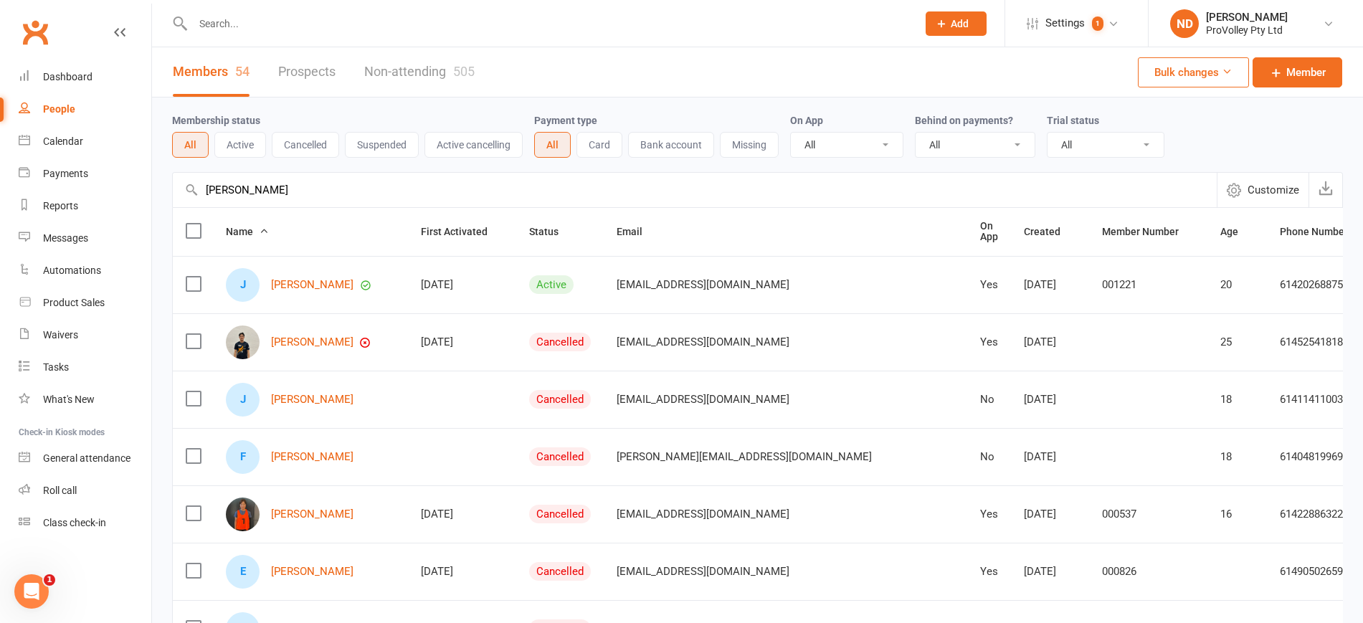
type input "Jia Choong"
click at [286, 284] on link "Jia Choong" at bounding box center [312, 285] width 82 height 12
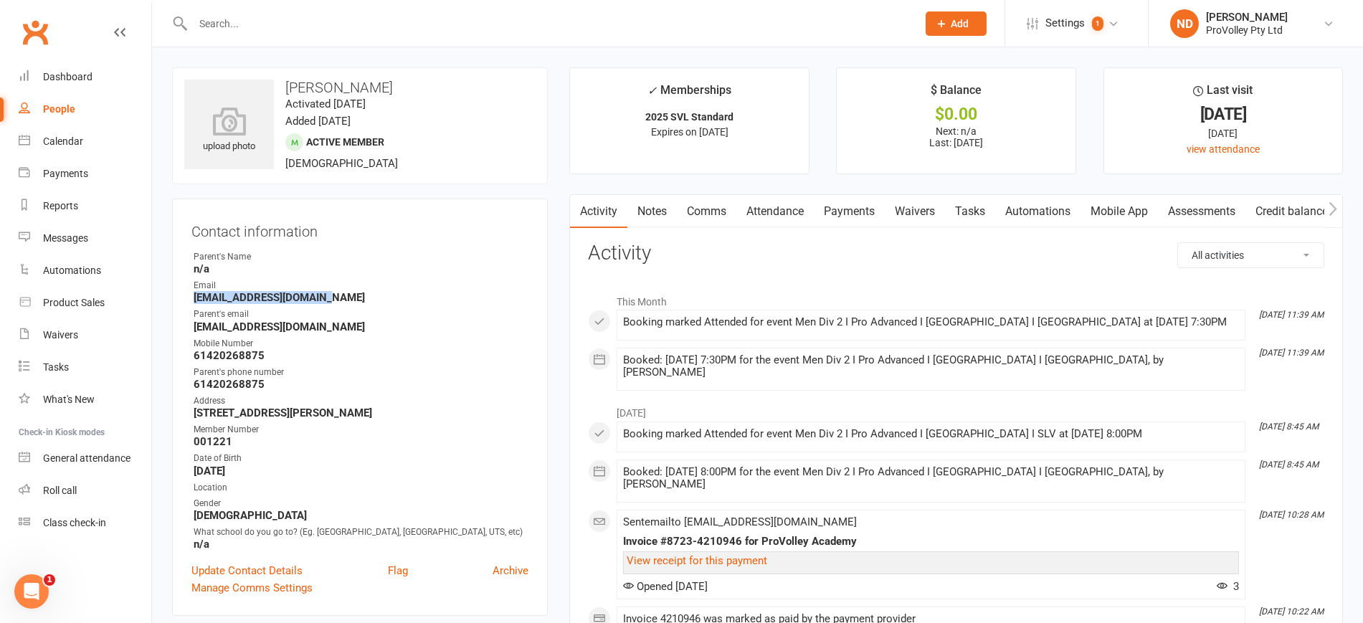
drag, startPoint x: 336, startPoint y: 300, endPoint x: 191, endPoint y: 301, distance: 144.8
click at [191, 301] on li "Email jia.choong102@gmail.com" at bounding box center [359, 291] width 337 height 25
copy strong "jia.choong102@gmail.com"
click at [81, 103] on link "People" at bounding box center [85, 109] width 133 height 32
select select "100"
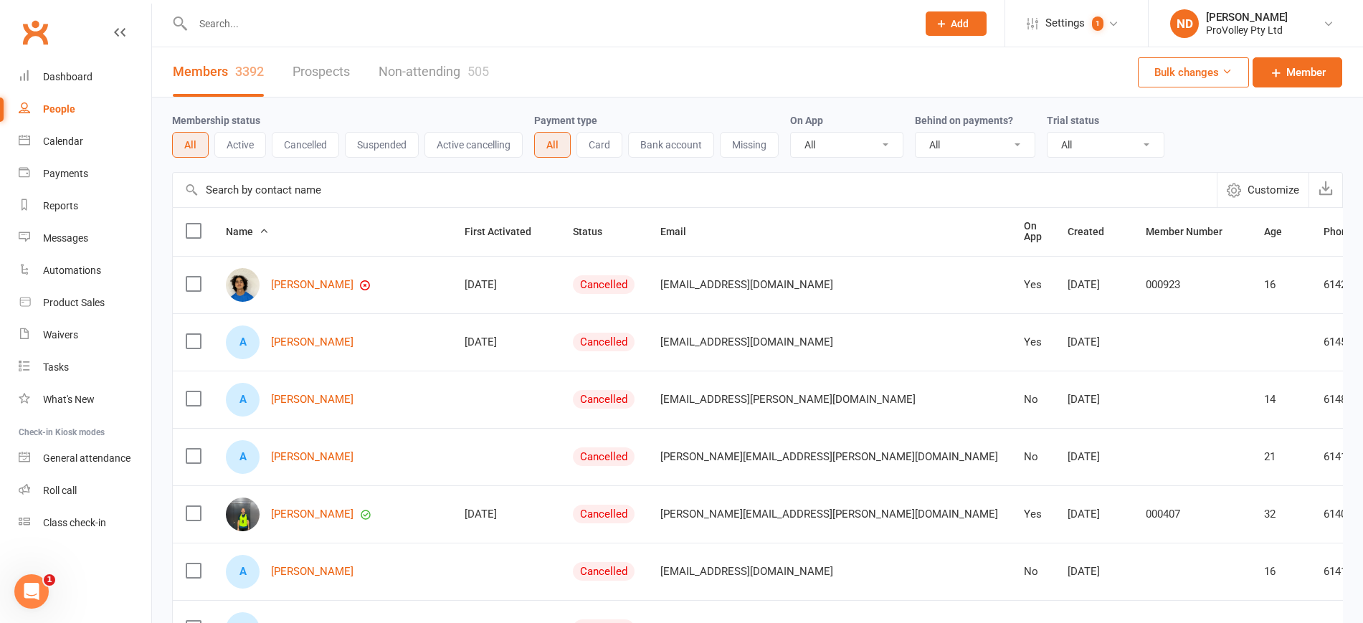
click at [299, 181] on input "text" at bounding box center [695, 190] width 1044 height 34
paste input "josh lim"
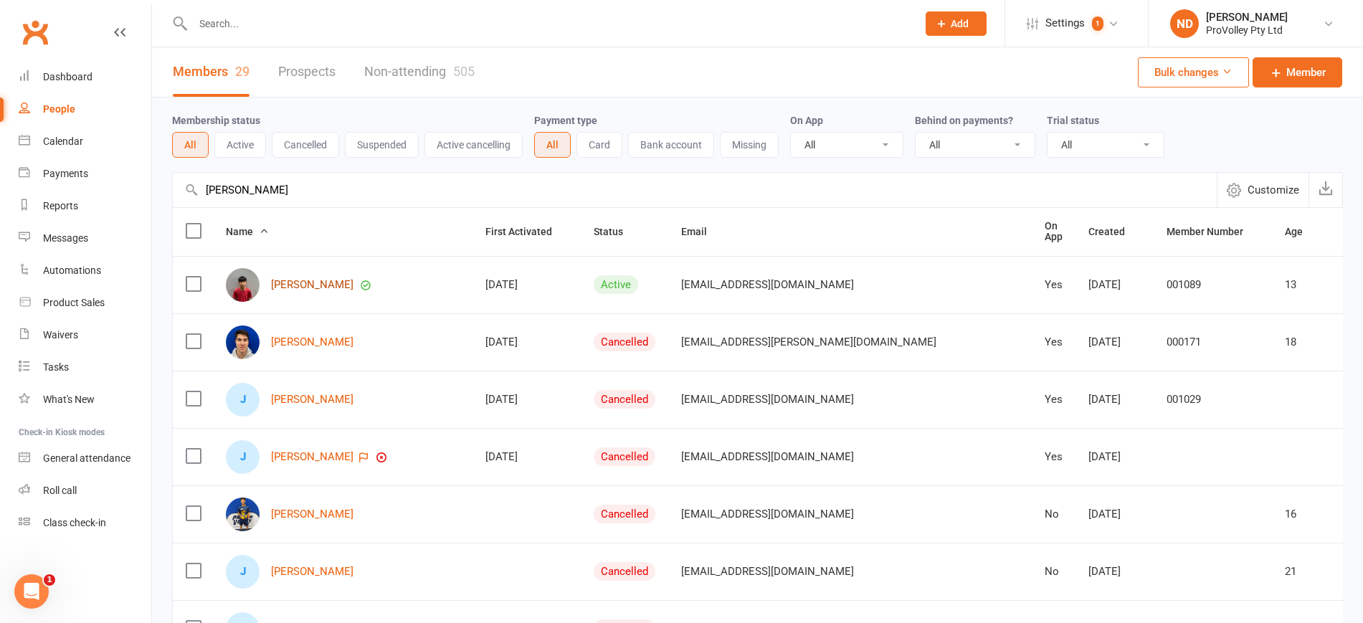
type input "josh lim"
click at [298, 282] on link "Joshua Lim" at bounding box center [312, 285] width 82 height 12
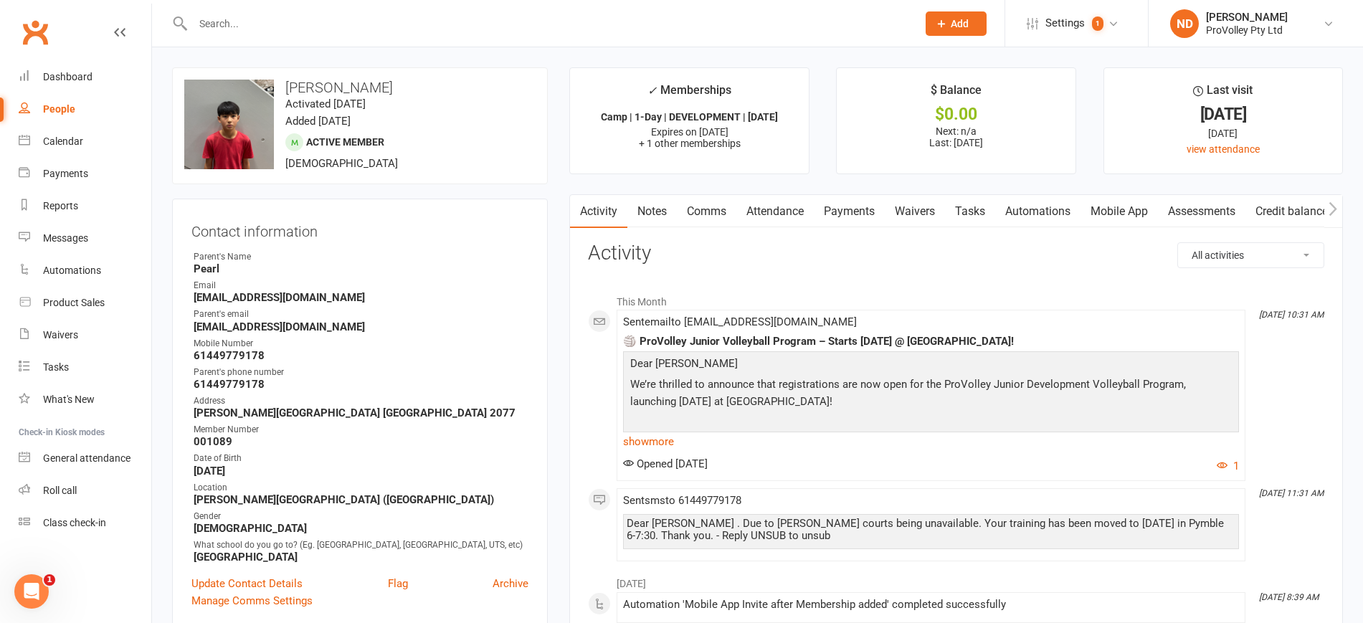
click at [846, 213] on link "Payments" at bounding box center [849, 211] width 71 height 33
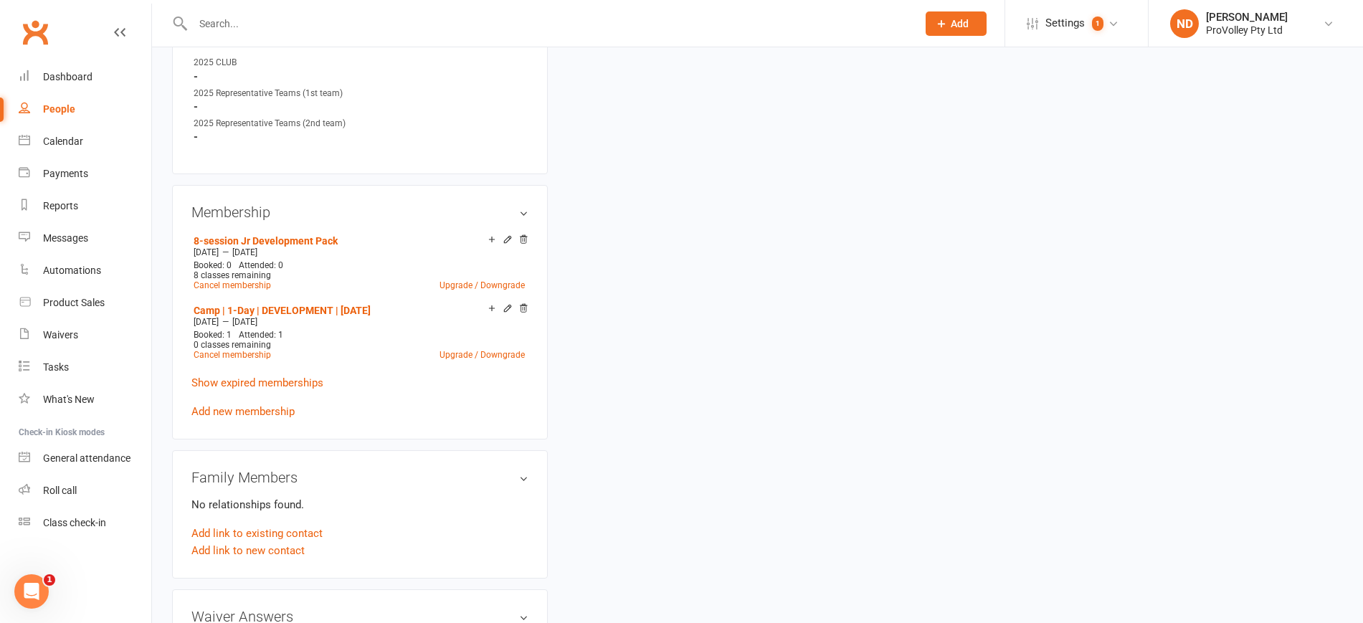
scroll to position [807, 0]
click at [288, 415] on link "Add new membership" at bounding box center [242, 408] width 103 height 13
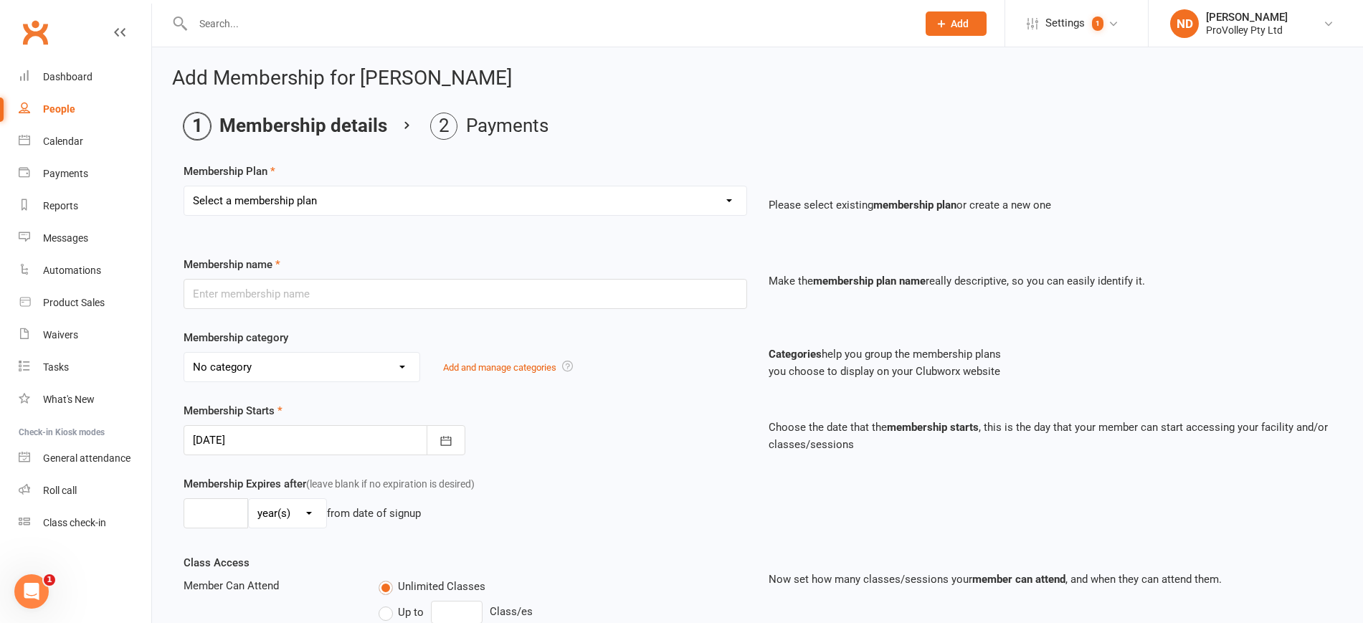
click at [389, 193] on select "Select a membership plan Create new Membership Plan SVL Team 1-Day Trial SVL Te…" at bounding box center [465, 200] width 562 height 29
select select "15"
click at [184, 186] on select "Select a membership plan Create new Membership Plan SVL Team 1-Day Trial SVL Te…" at bounding box center [465, 200] width 562 height 29
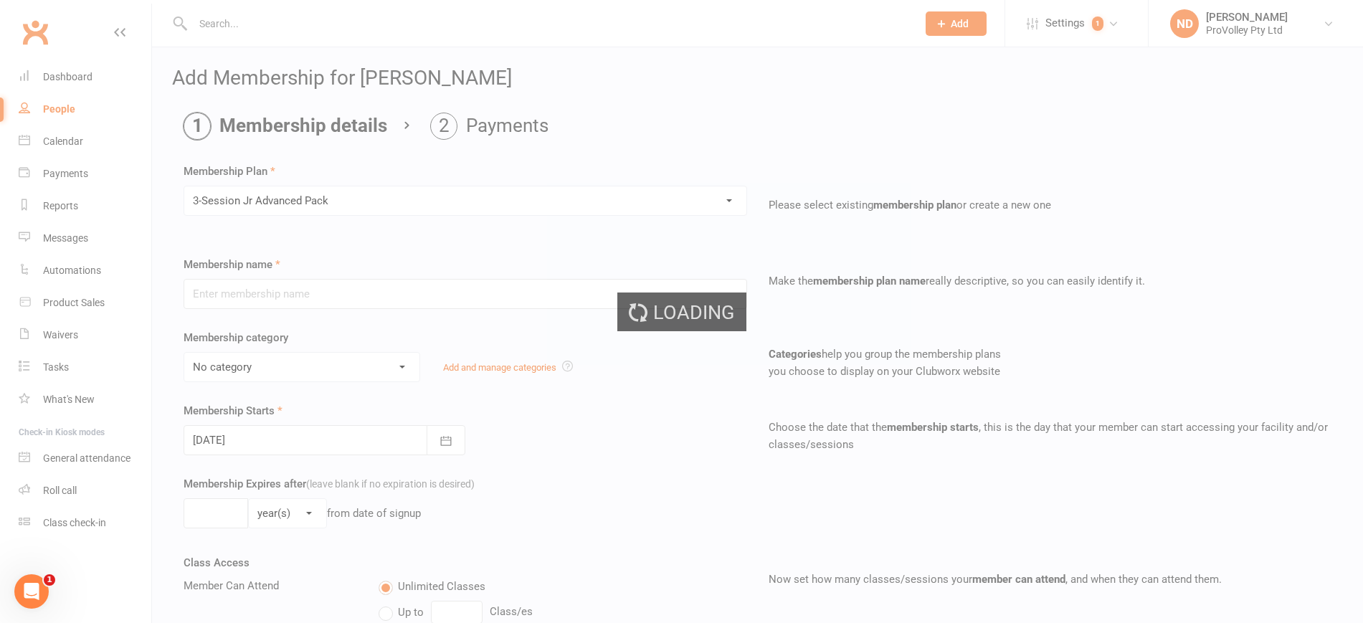
type input "3-Session Jr Advanced Pack"
select select "3"
type input "3"
select select "1"
type input "3"
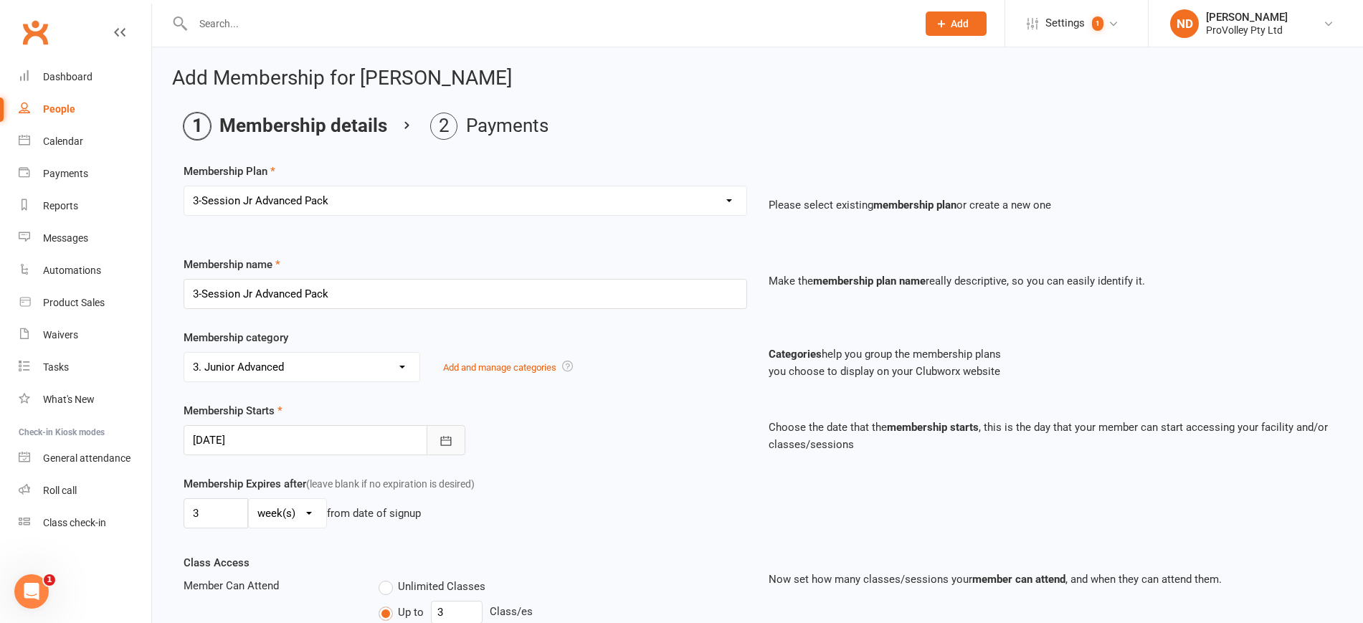
click at [452, 440] on button "button" at bounding box center [446, 440] width 39 height 30
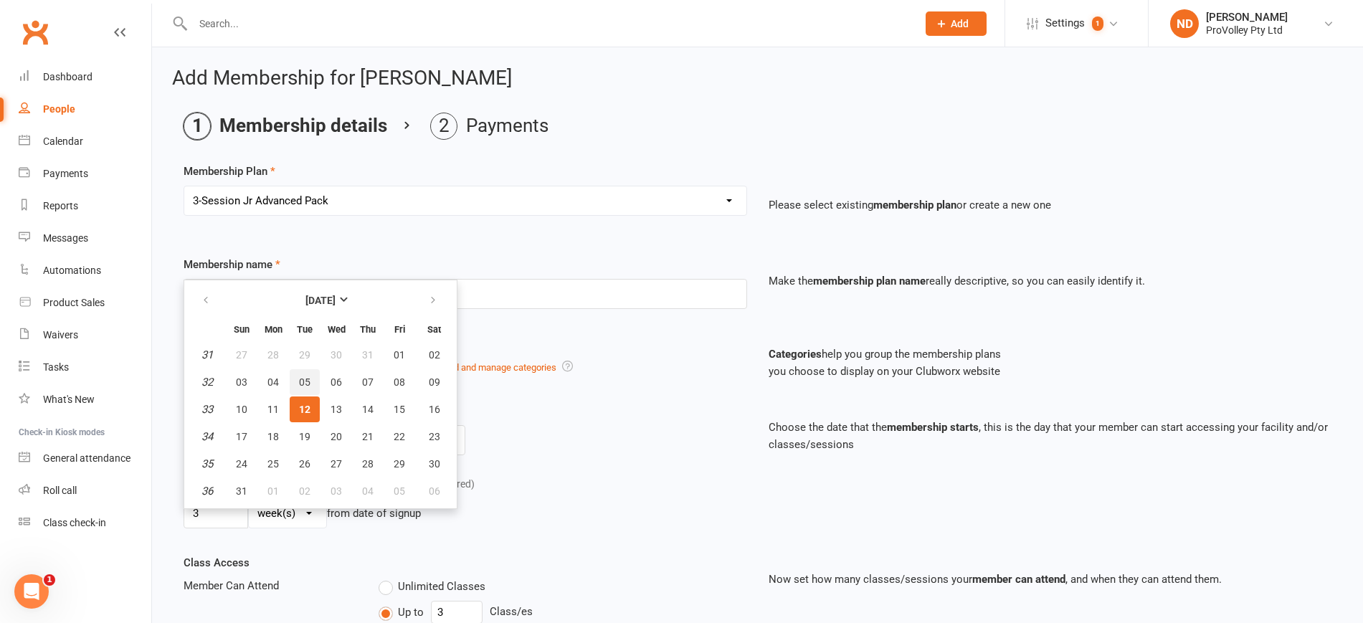
click at [305, 380] on span "05" at bounding box center [304, 381] width 11 height 11
type input "05 Aug 2025"
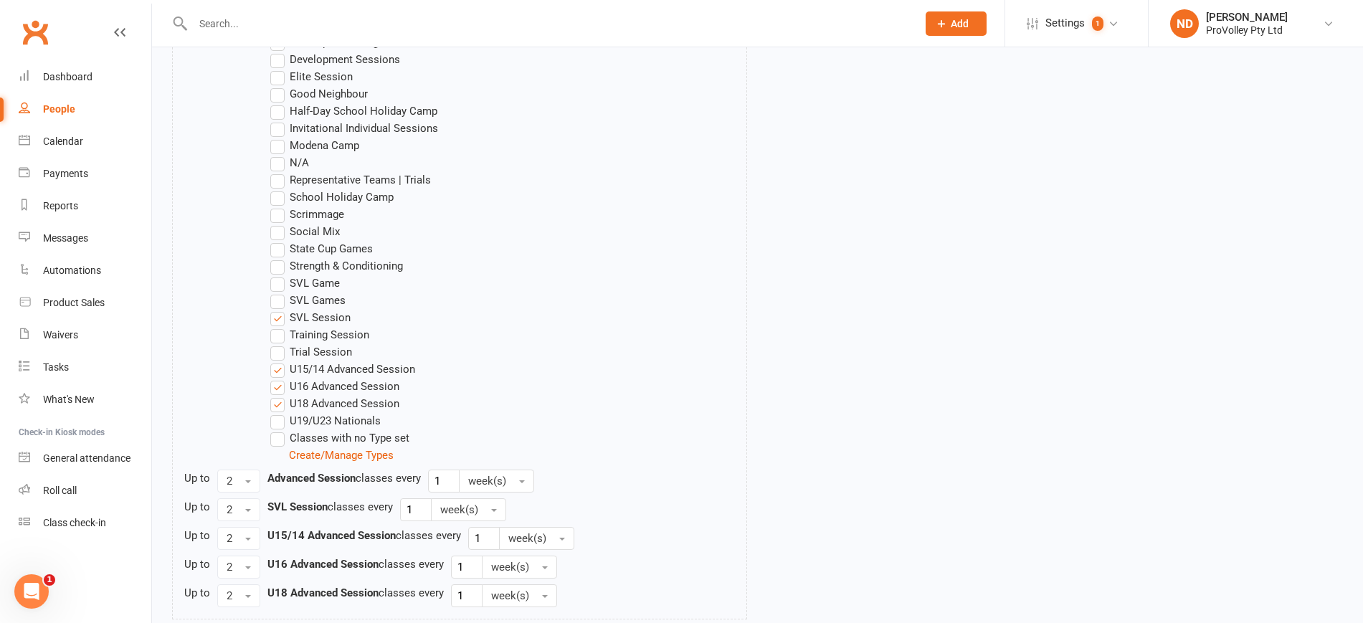
scroll to position [1011, 0]
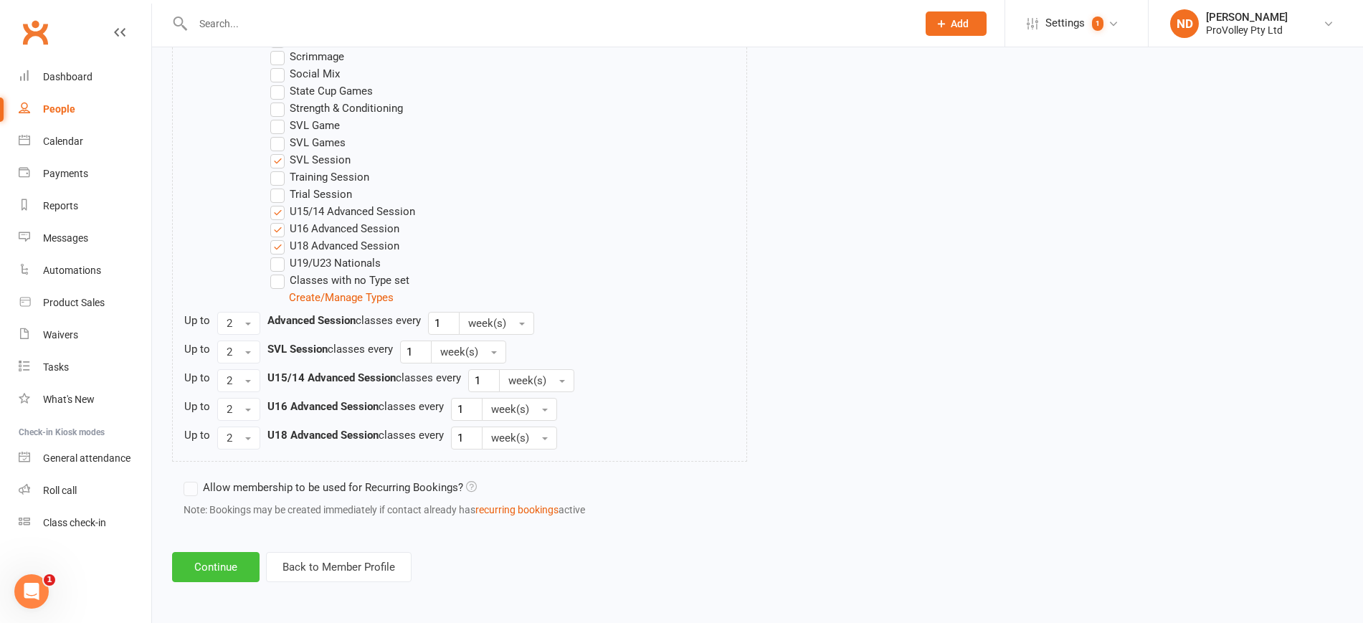
drag, startPoint x: 228, startPoint y: 571, endPoint x: 602, endPoint y: 413, distance: 406.4
click at [229, 570] on button "Continue" at bounding box center [215, 567] width 87 height 30
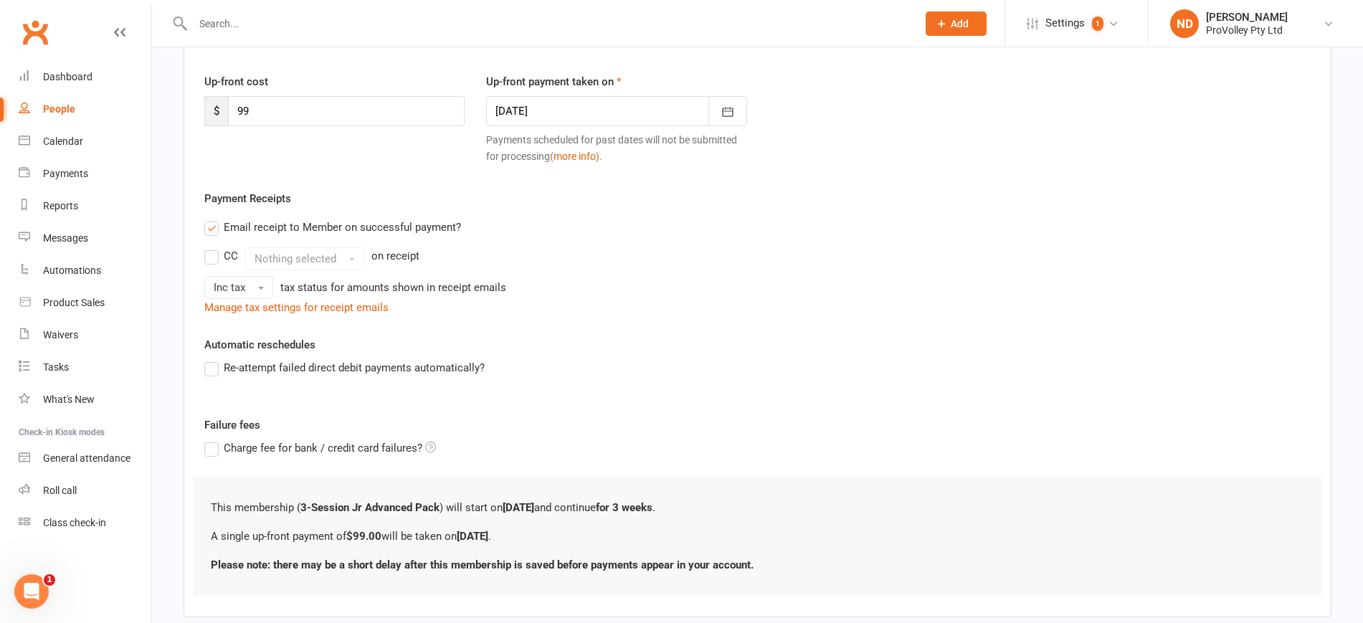
scroll to position [259, 0]
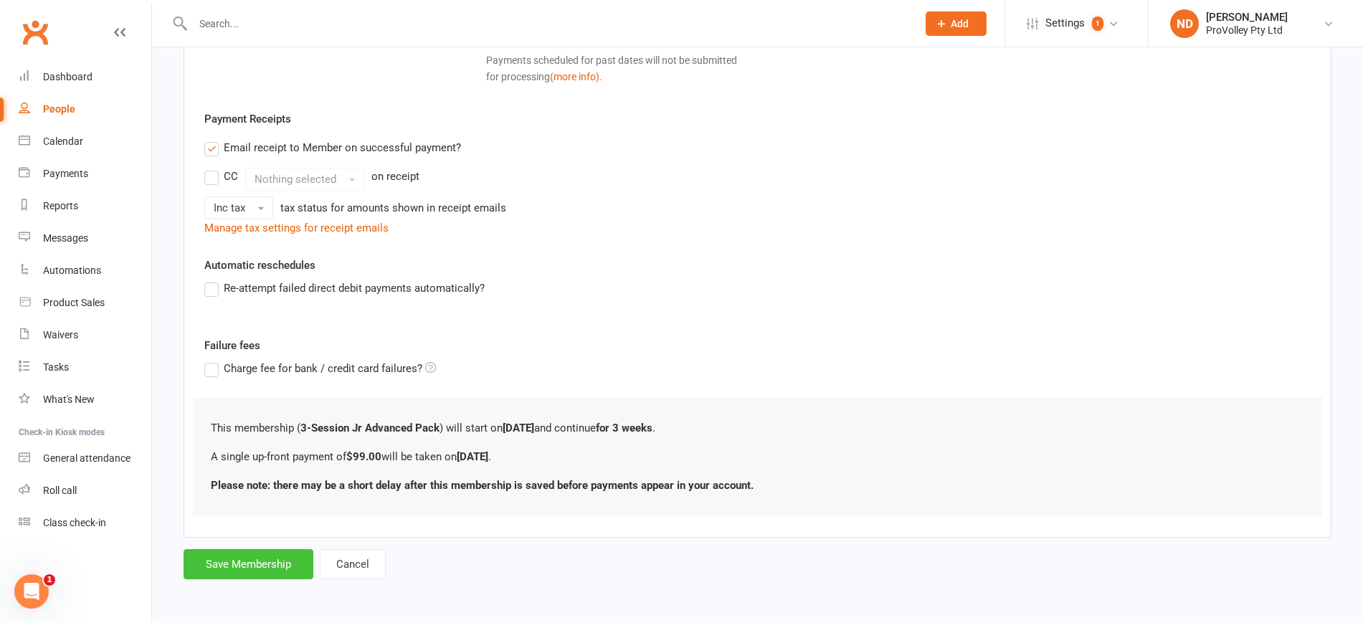
click at [273, 561] on button "Save Membership" at bounding box center [249, 564] width 130 height 30
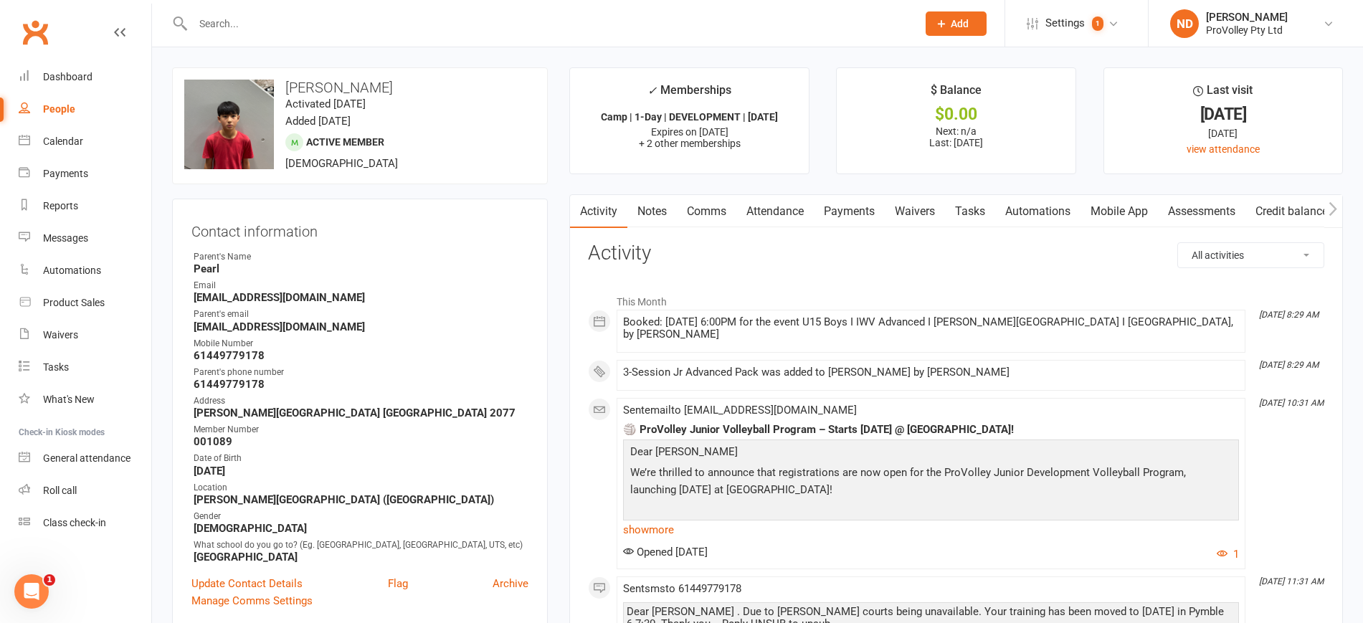
click at [43, 97] on link "People" at bounding box center [85, 109] width 133 height 32
select select "100"
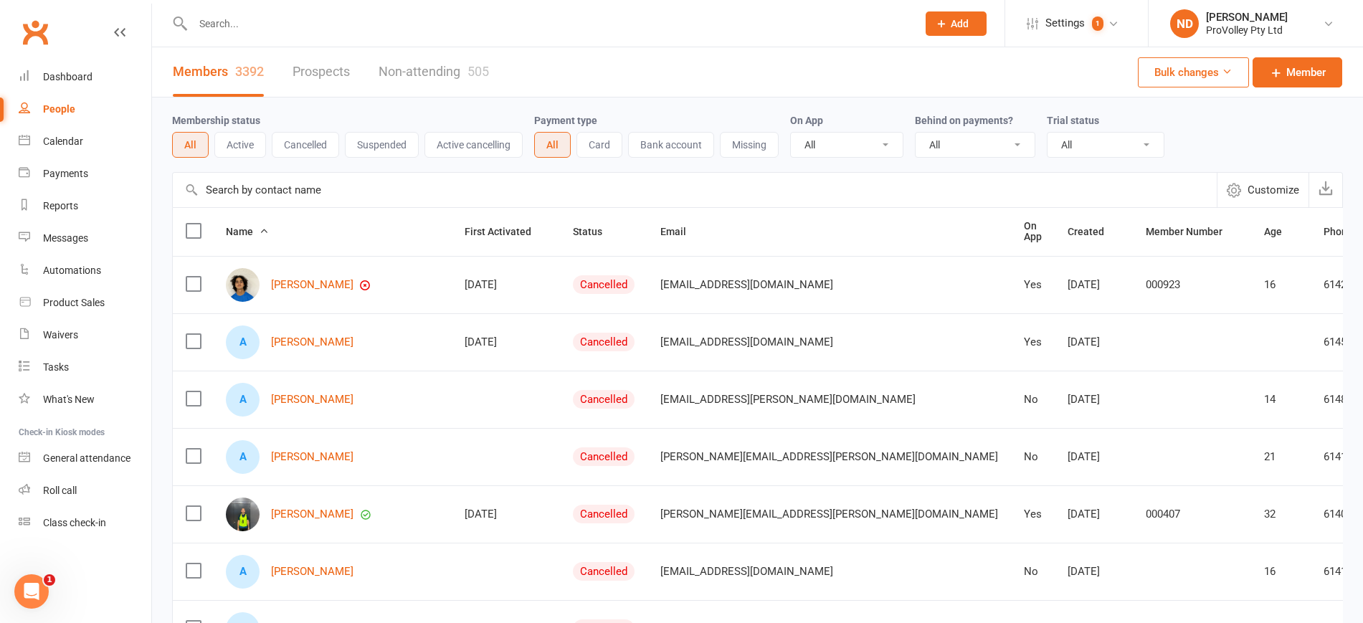
click at [289, 183] on input "text" at bounding box center [695, 190] width 1044 height 34
paste input "caleb chen"
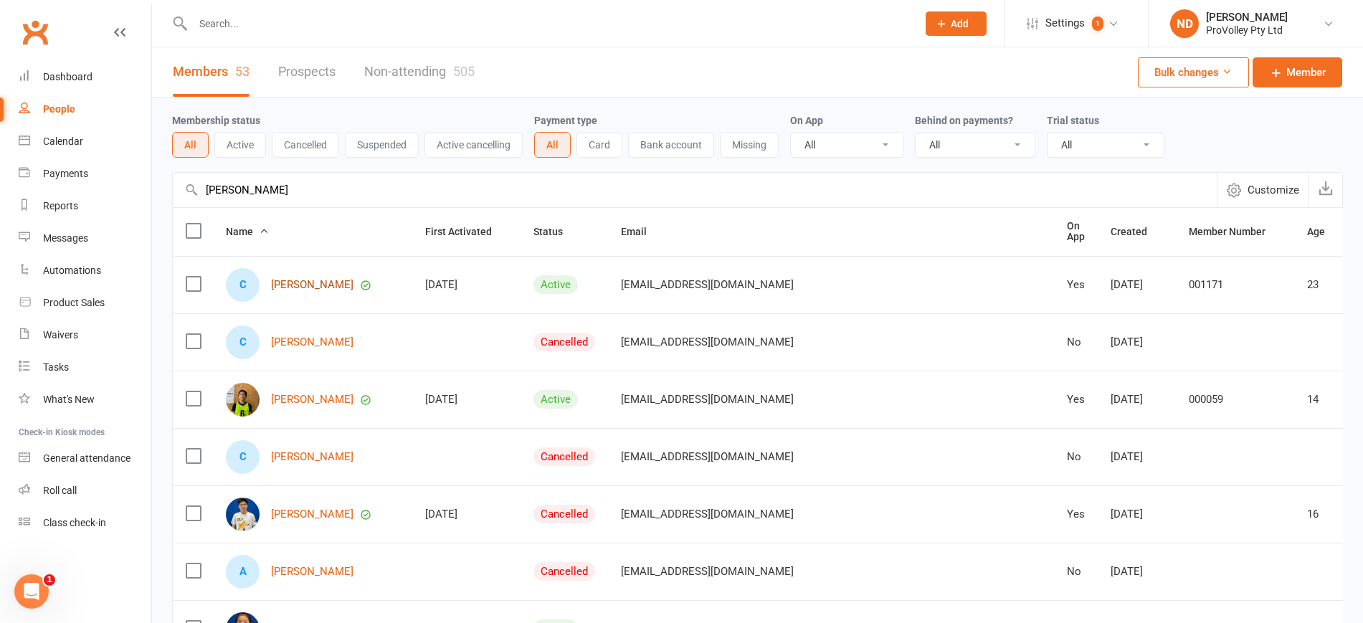
type input "caleb chen"
click at [303, 279] on link "Caleb Chen" at bounding box center [312, 285] width 82 height 12
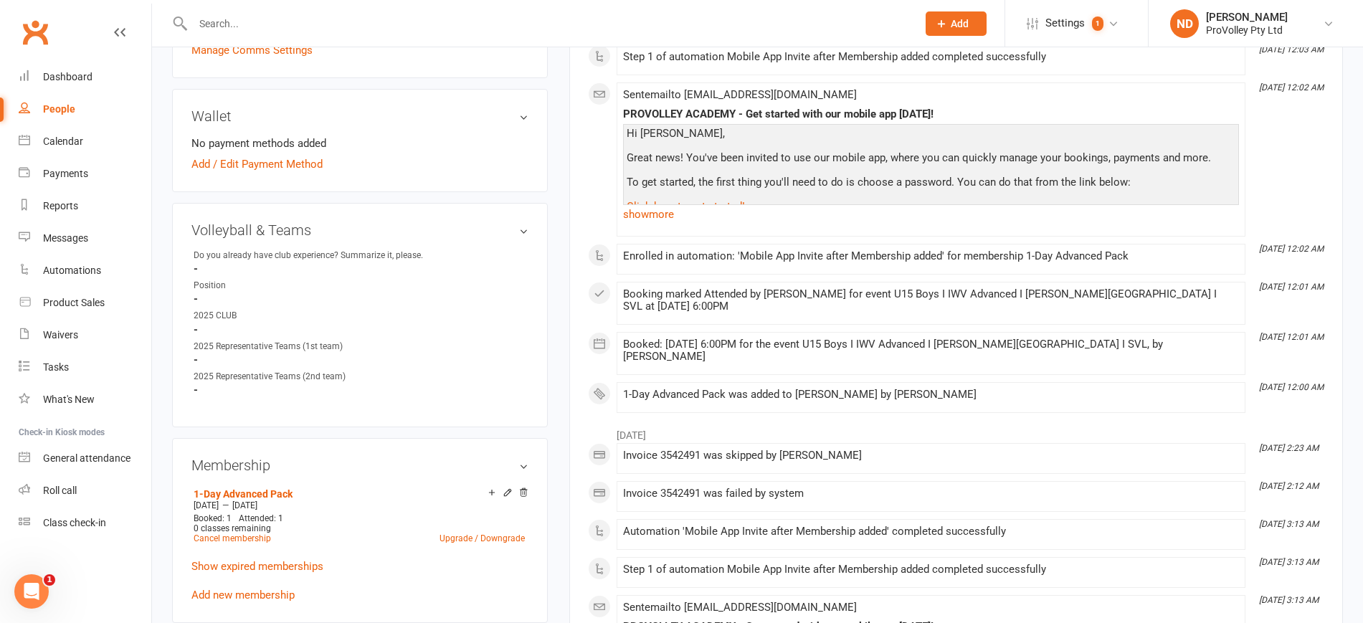
scroll to position [627, 0]
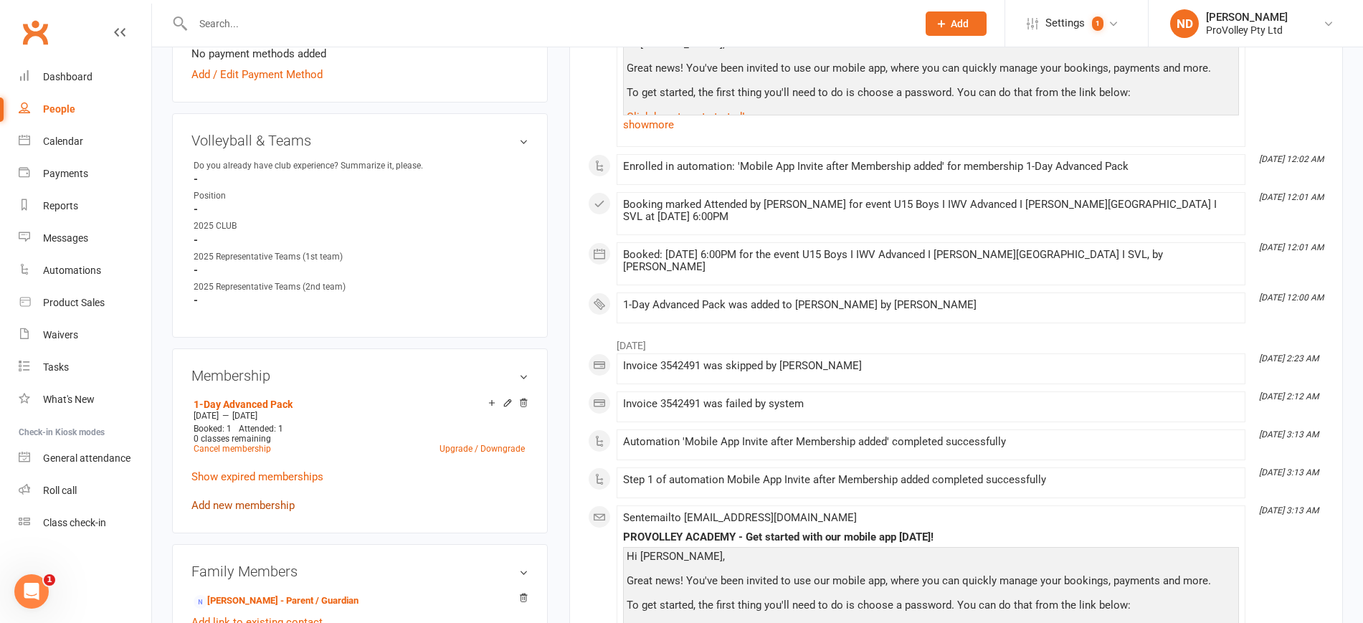
click at [237, 512] on link "Add new membership" at bounding box center [242, 505] width 103 height 13
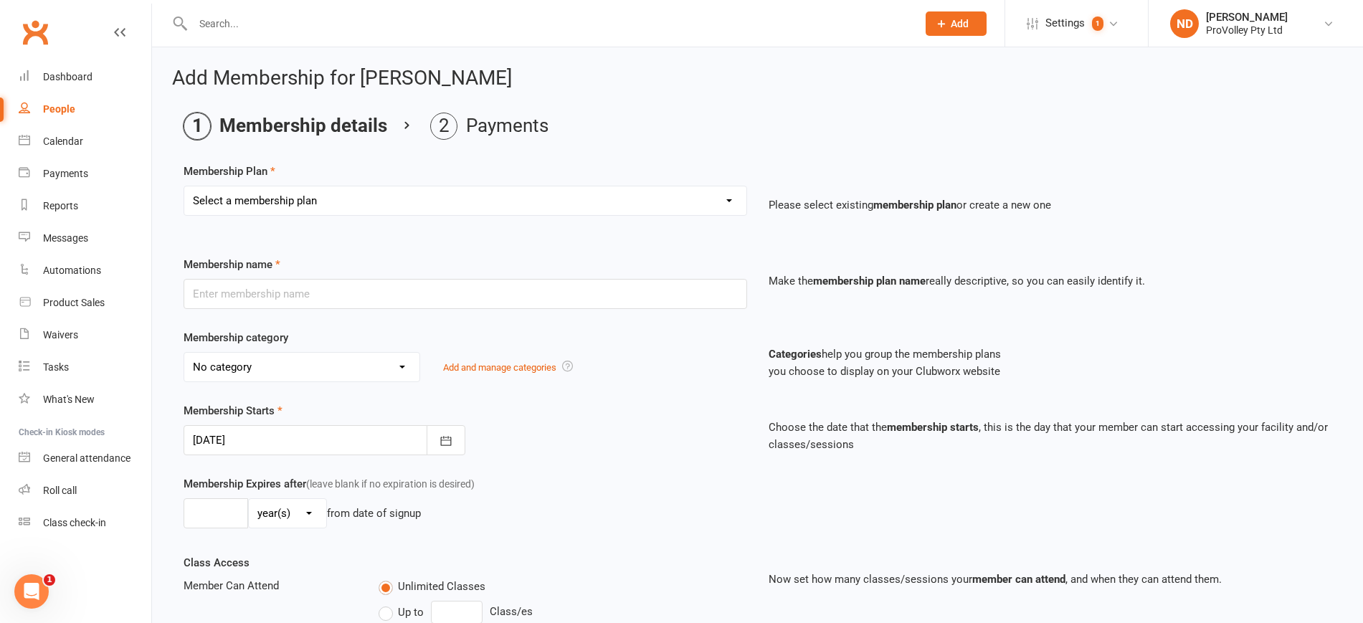
click at [331, 201] on select "Select a membership plan Create new Membership Plan SVL Team 1-Day Trial SVL Te…" at bounding box center [465, 200] width 562 height 29
select select "15"
click at [184, 186] on select "Select a membership plan Create new Membership Plan SVL Team 1-Day Trial SVL Te…" at bounding box center [465, 200] width 562 height 29
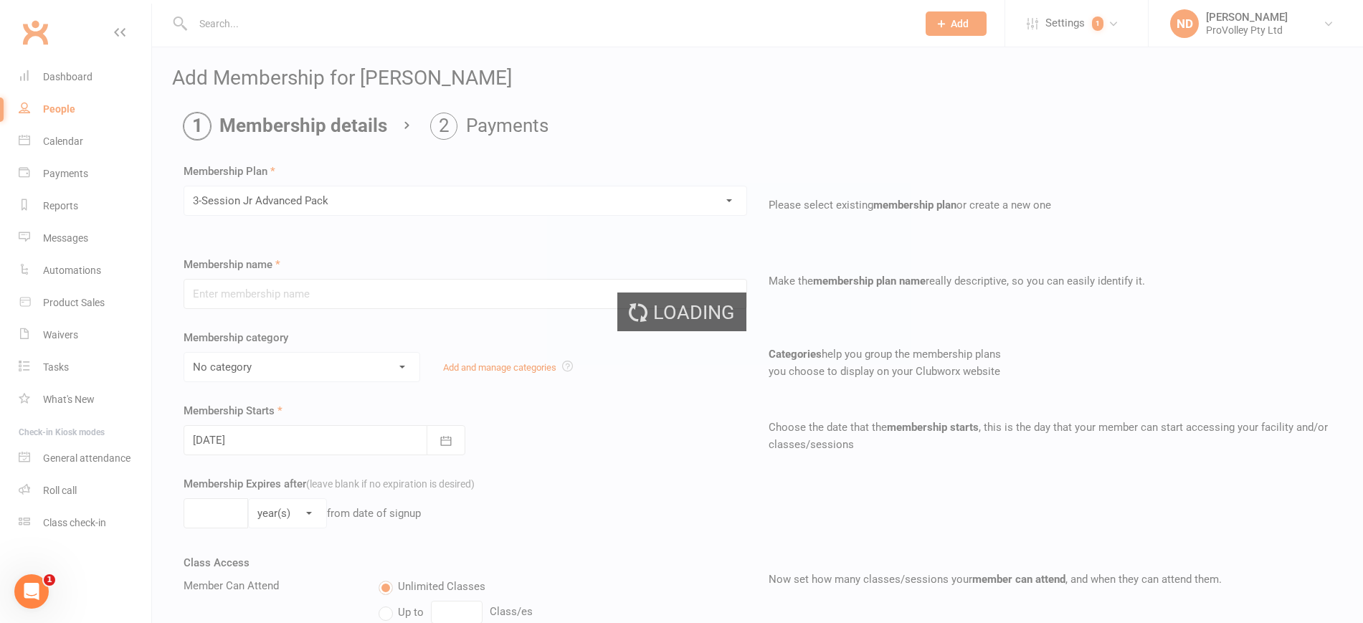
type input "3-Session Jr Advanced Pack"
select select "3"
type input "3"
select select "1"
type input "3"
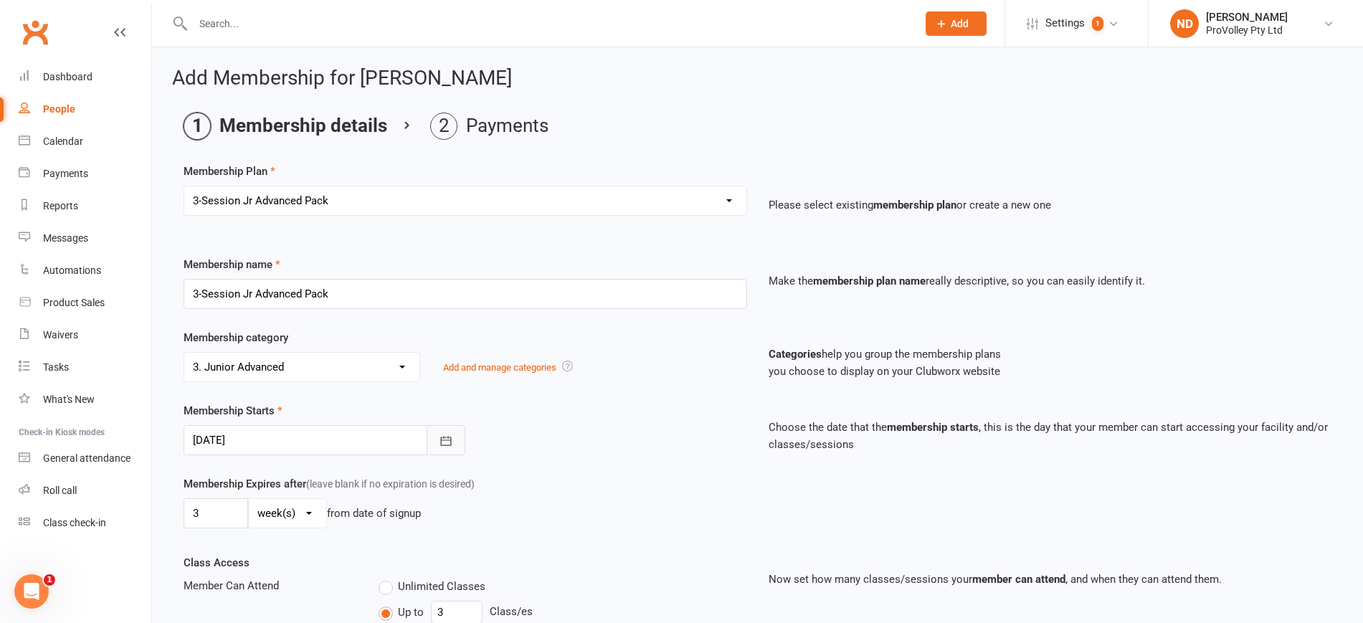
click at [444, 434] on icon "button" at bounding box center [446, 441] width 14 height 14
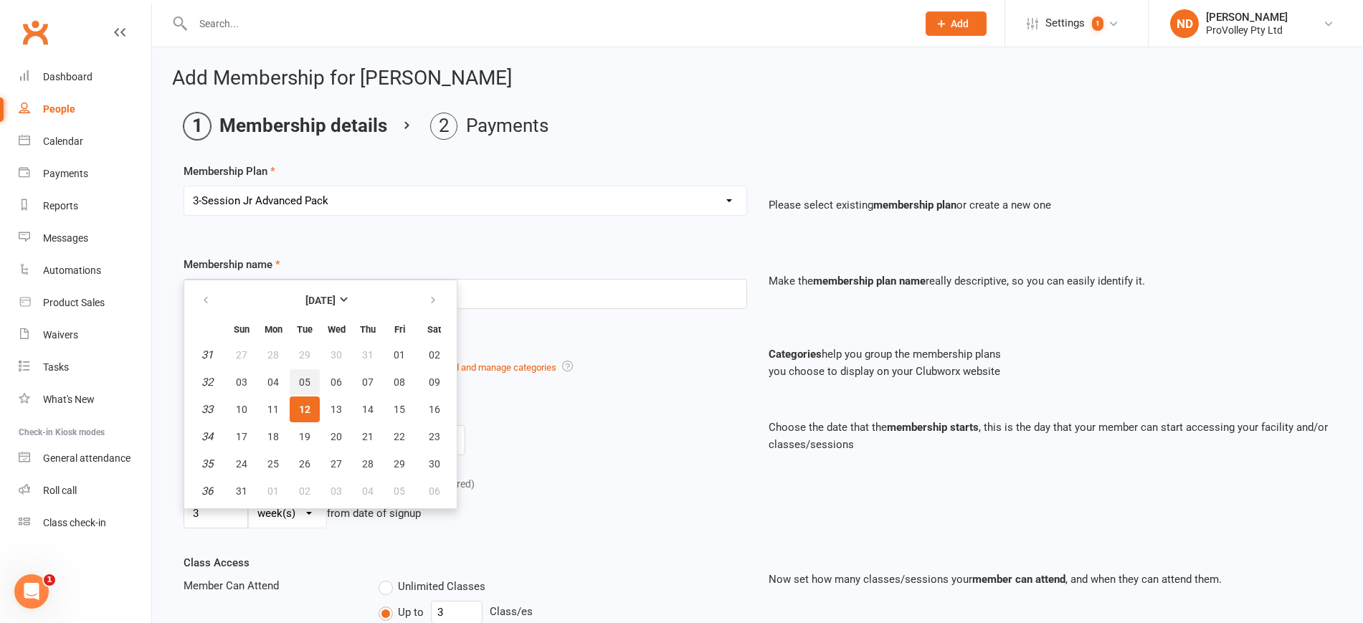
click at [308, 379] on span "05" at bounding box center [304, 381] width 11 height 11
type input "05 Aug 2025"
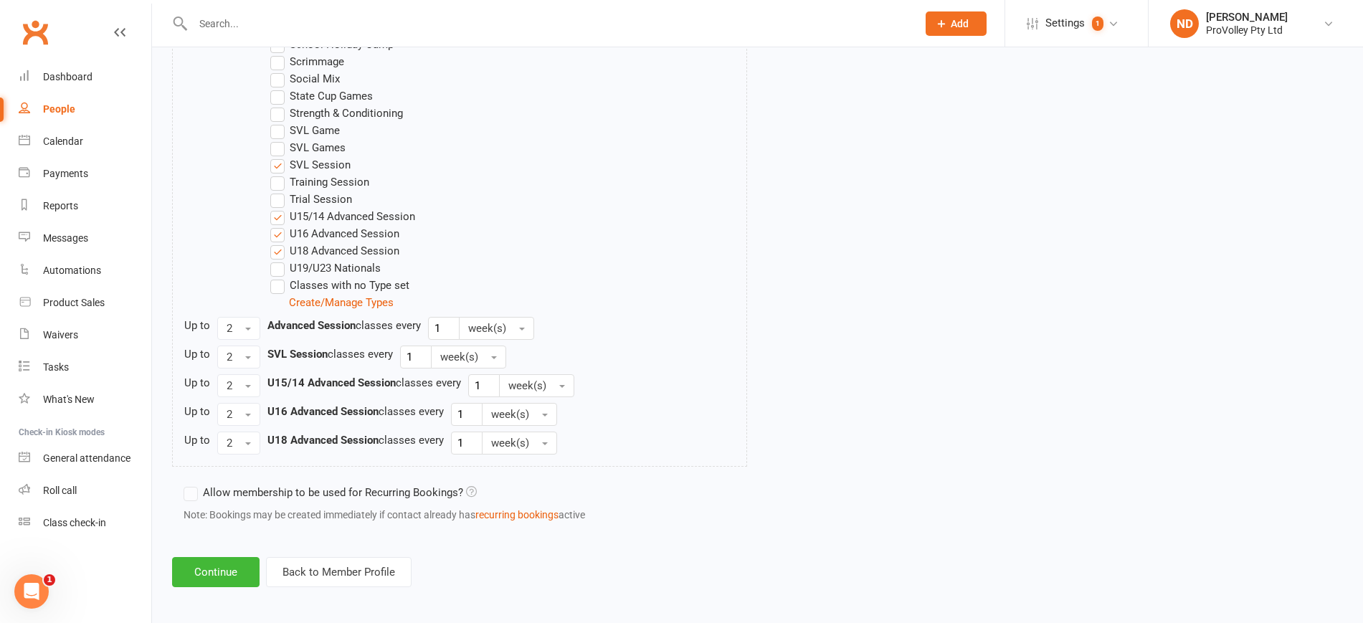
scroll to position [1011, 0]
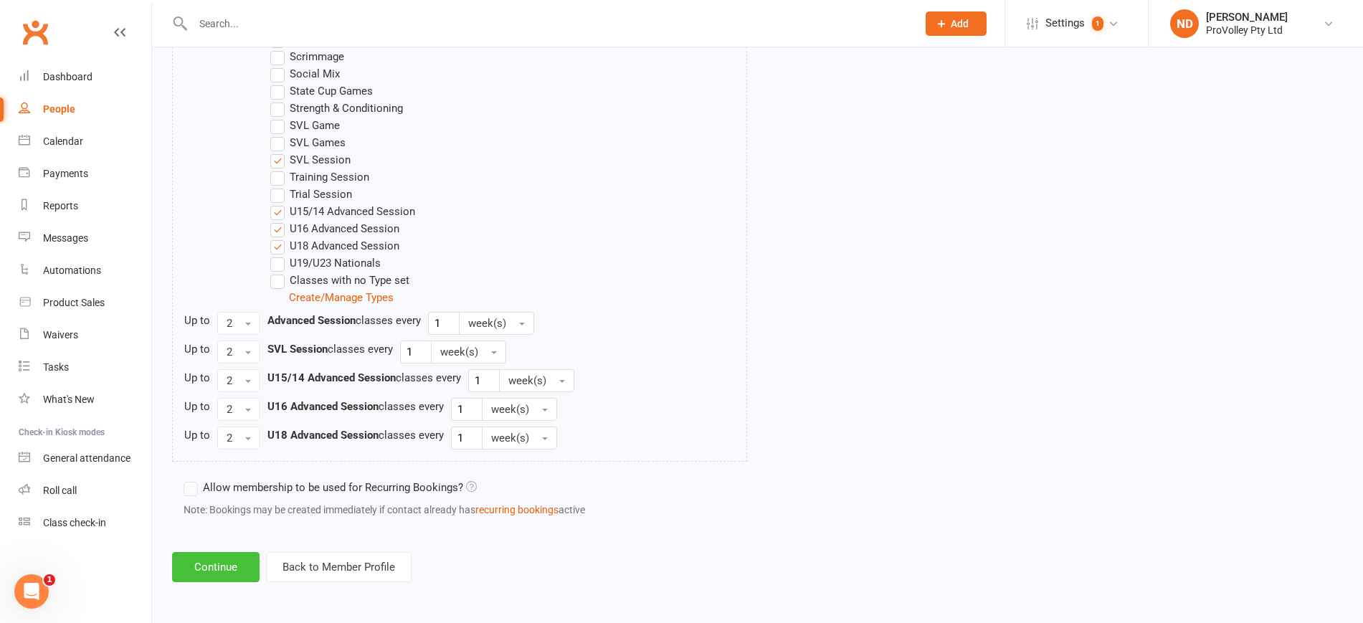
click at [216, 563] on button "Continue" at bounding box center [215, 567] width 87 height 30
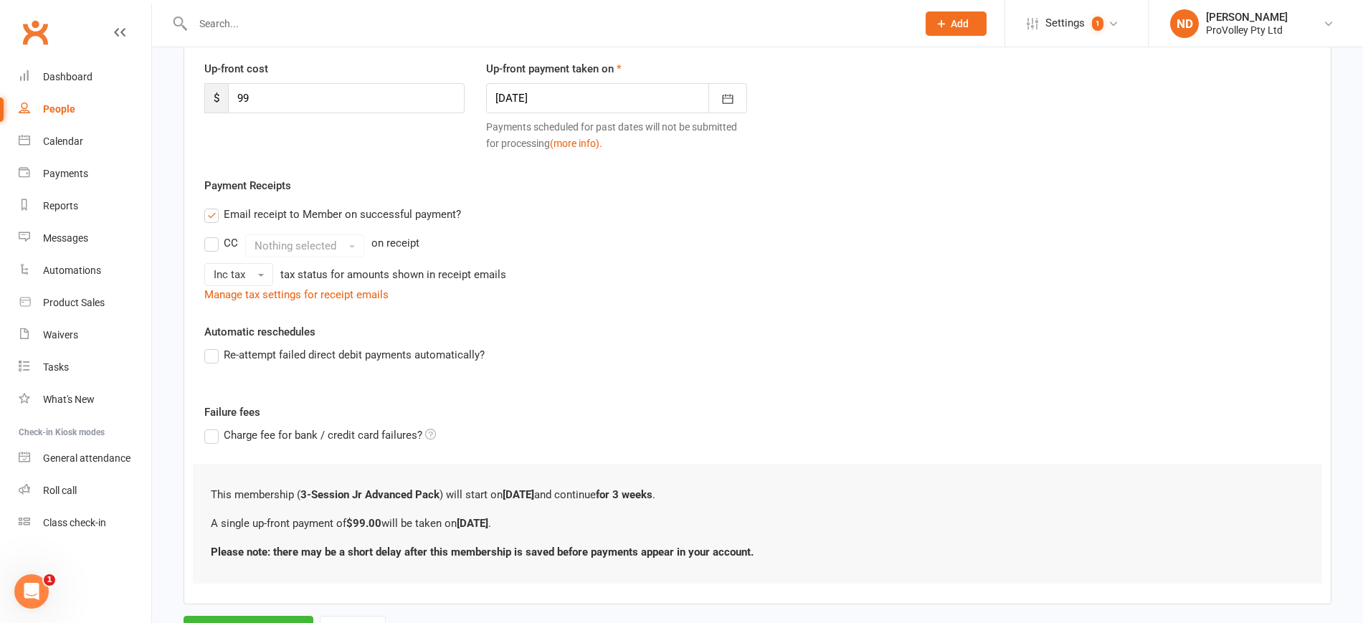
scroll to position [259, 0]
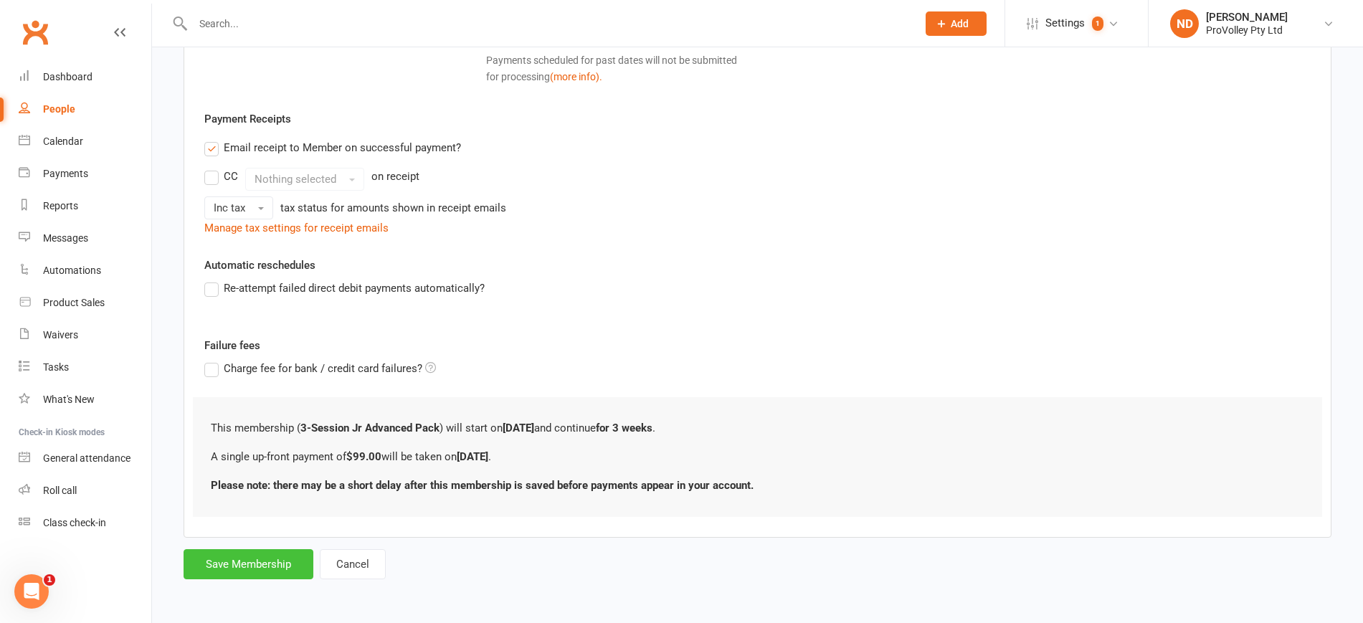
click at [237, 568] on button "Save Membership" at bounding box center [249, 564] width 130 height 30
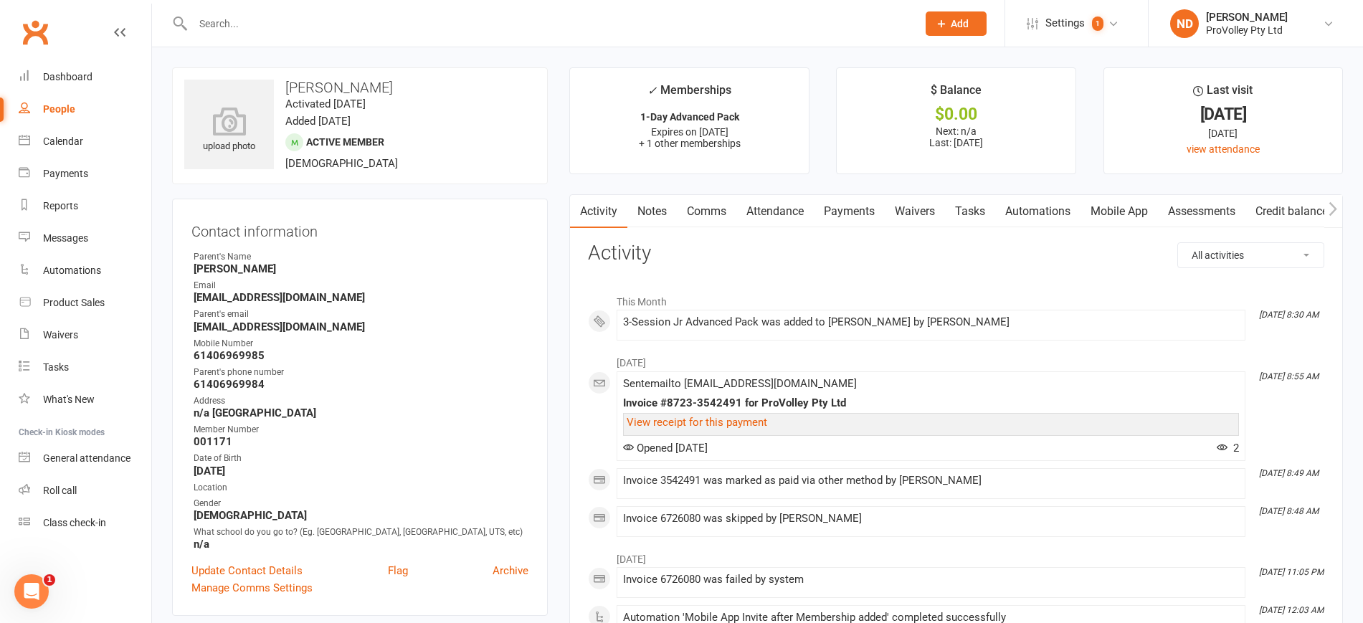
click at [75, 103] on link "People" at bounding box center [85, 109] width 133 height 32
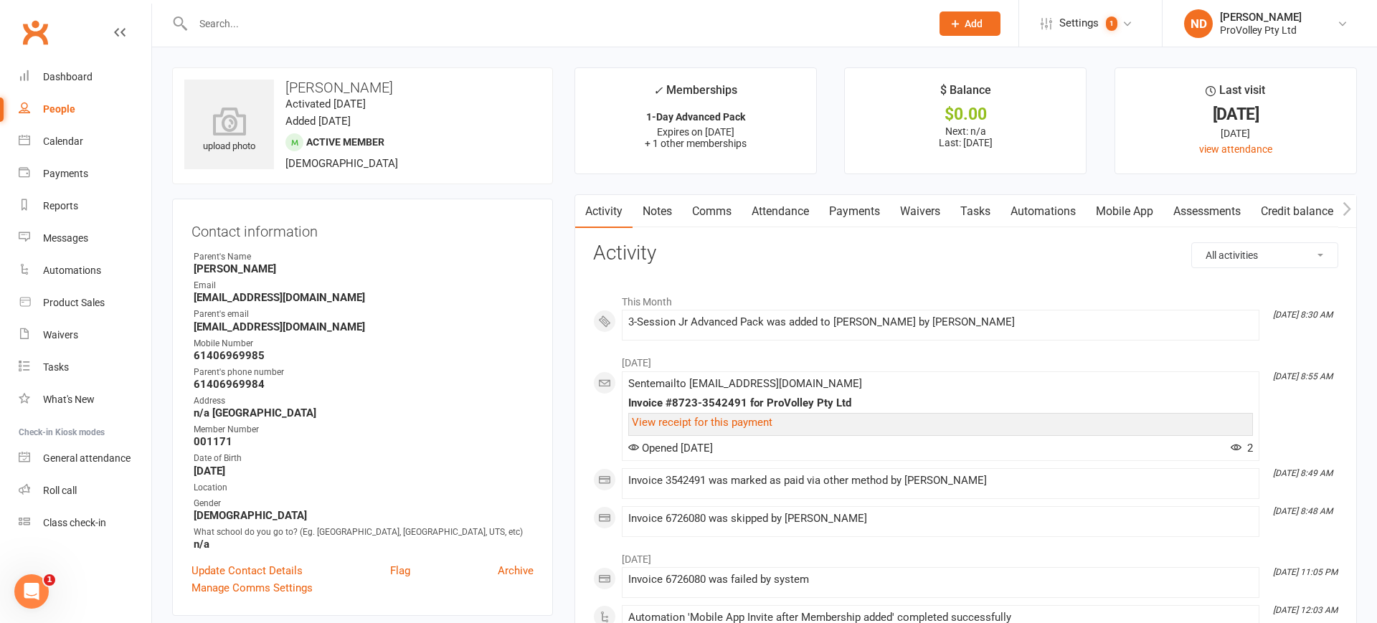
select select "100"
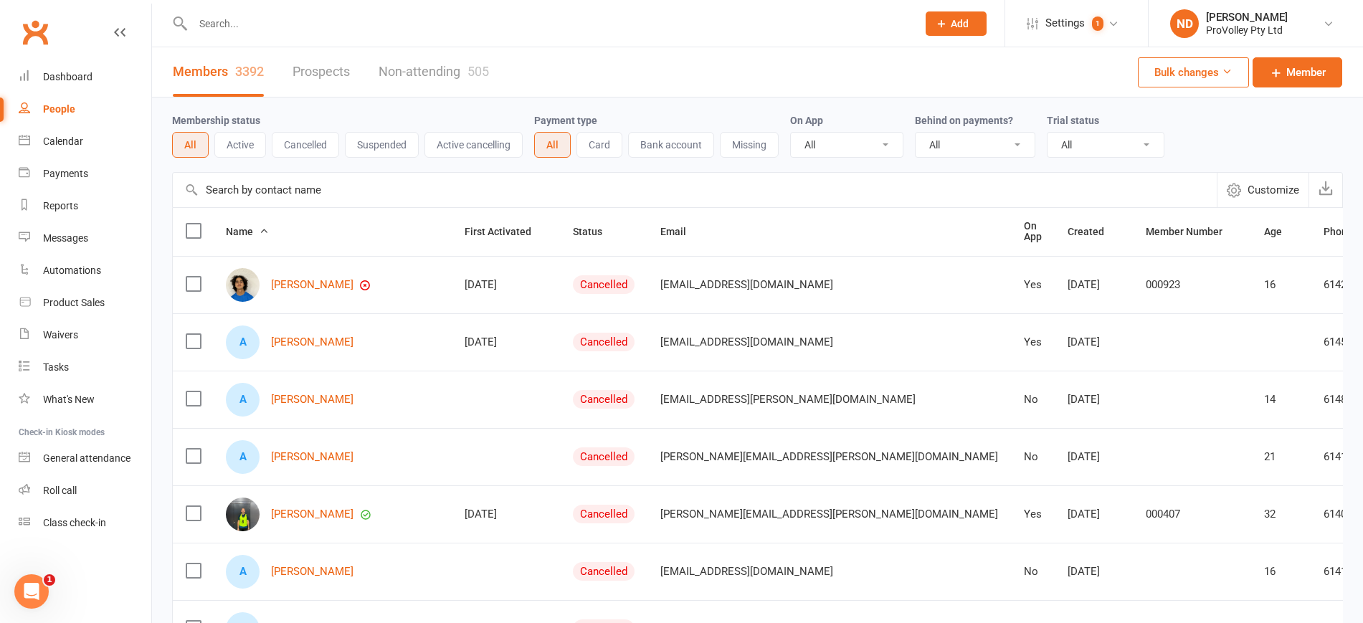
click at [305, 187] on input "text" at bounding box center [695, 190] width 1044 height 34
paste input "Ciara Ossher"
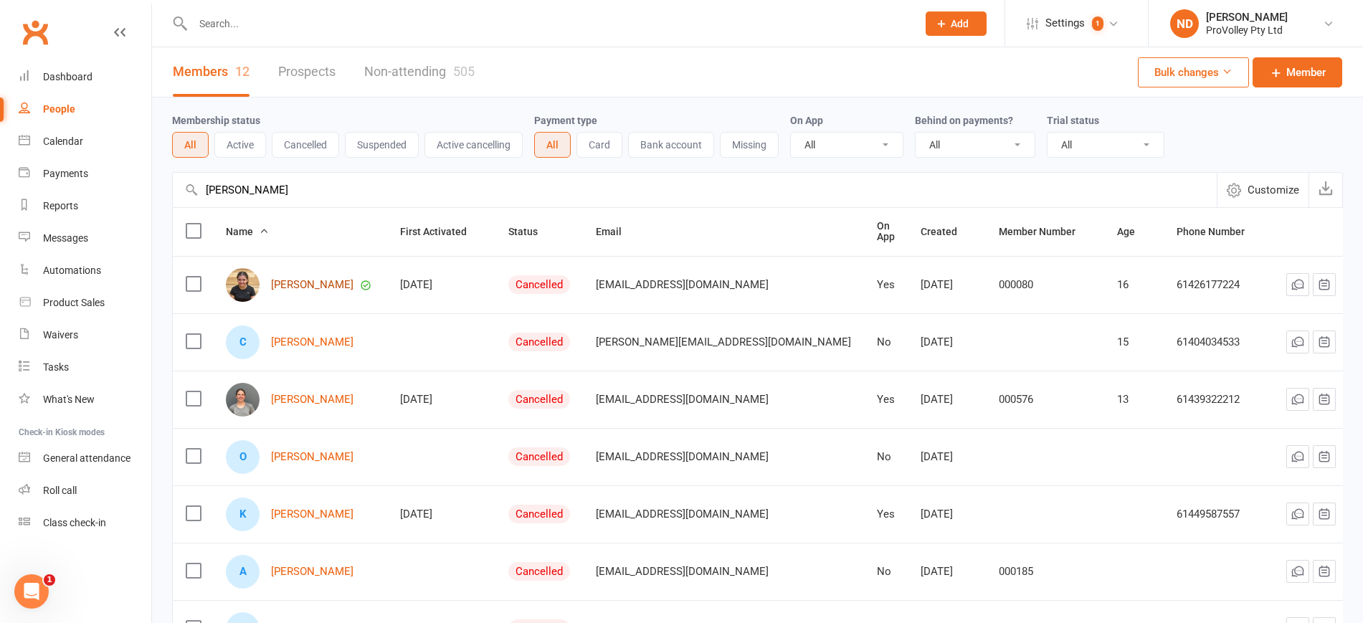
type input "Ciara Ossher"
click at [323, 279] on link "Ciara Ossher" at bounding box center [312, 285] width 82 height 12
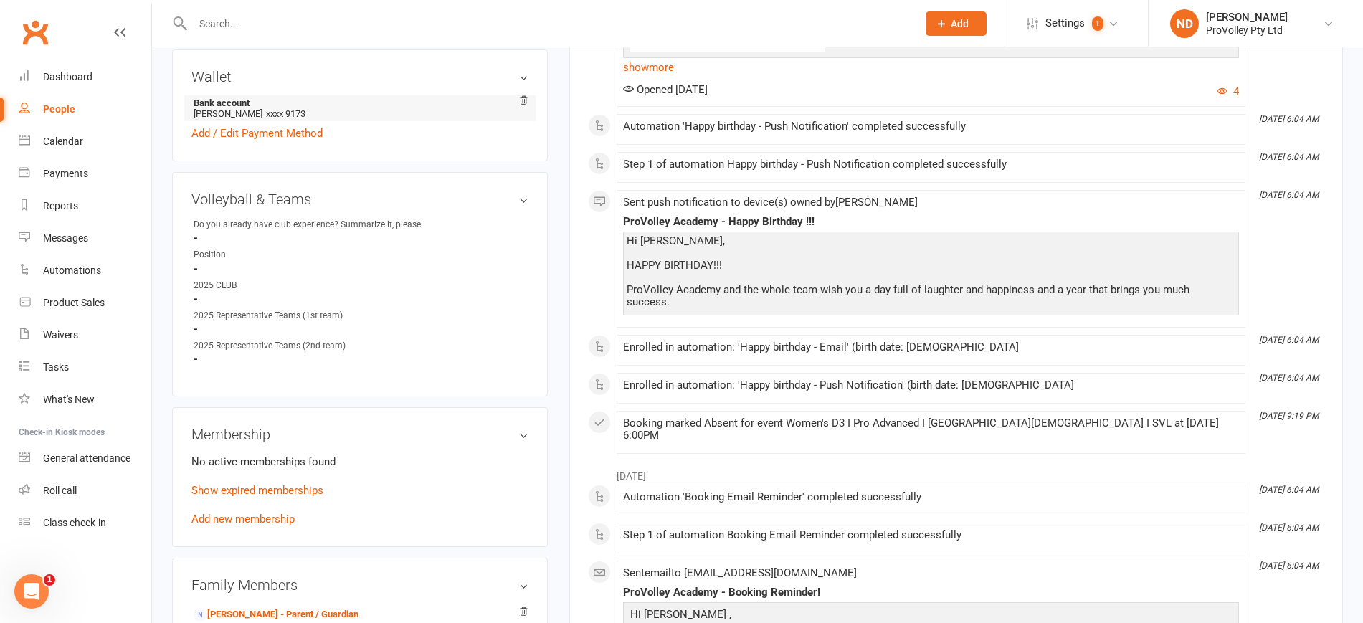
scroll to position [807, 0]
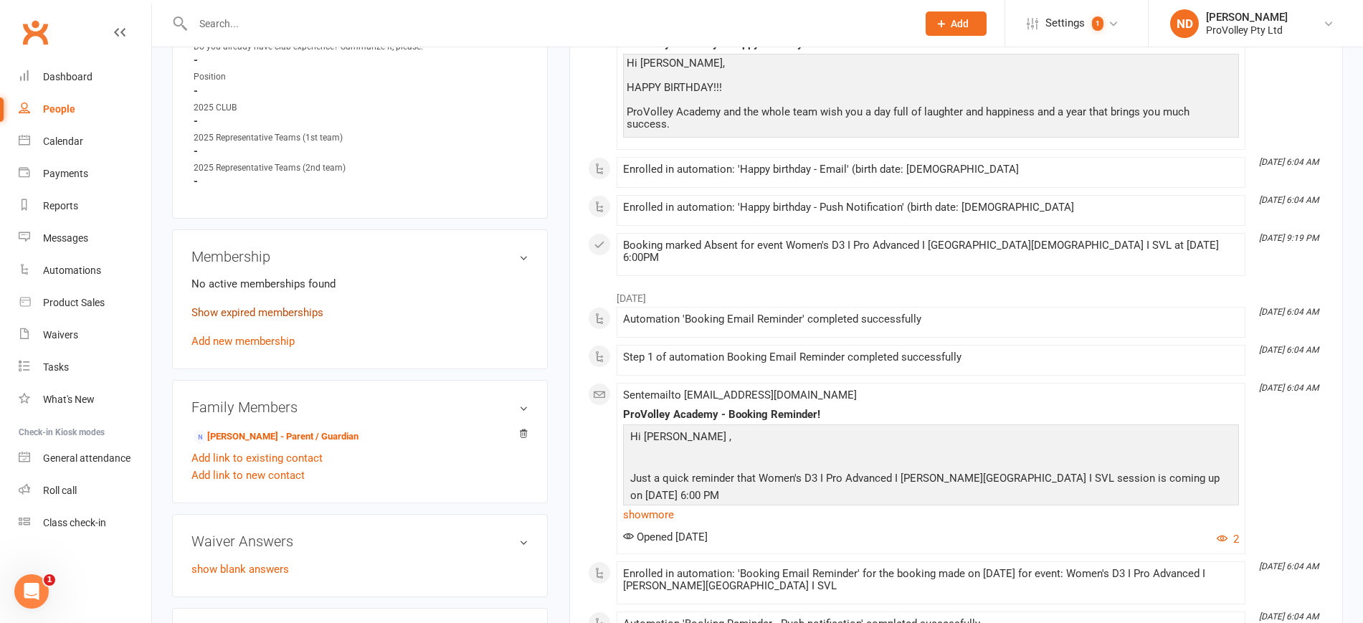
click at [259, 308] on link "Show expired memberships" at bounding box center [257, 312] width 132 height 13
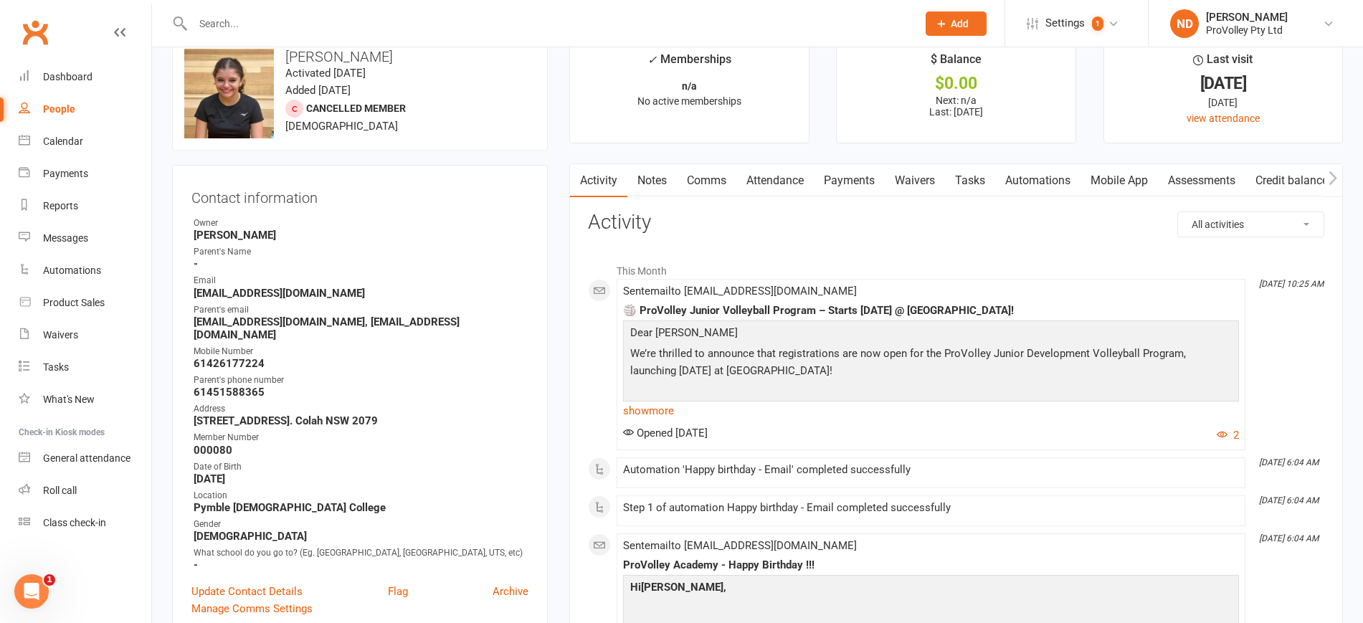
scroll to position [0, 0]
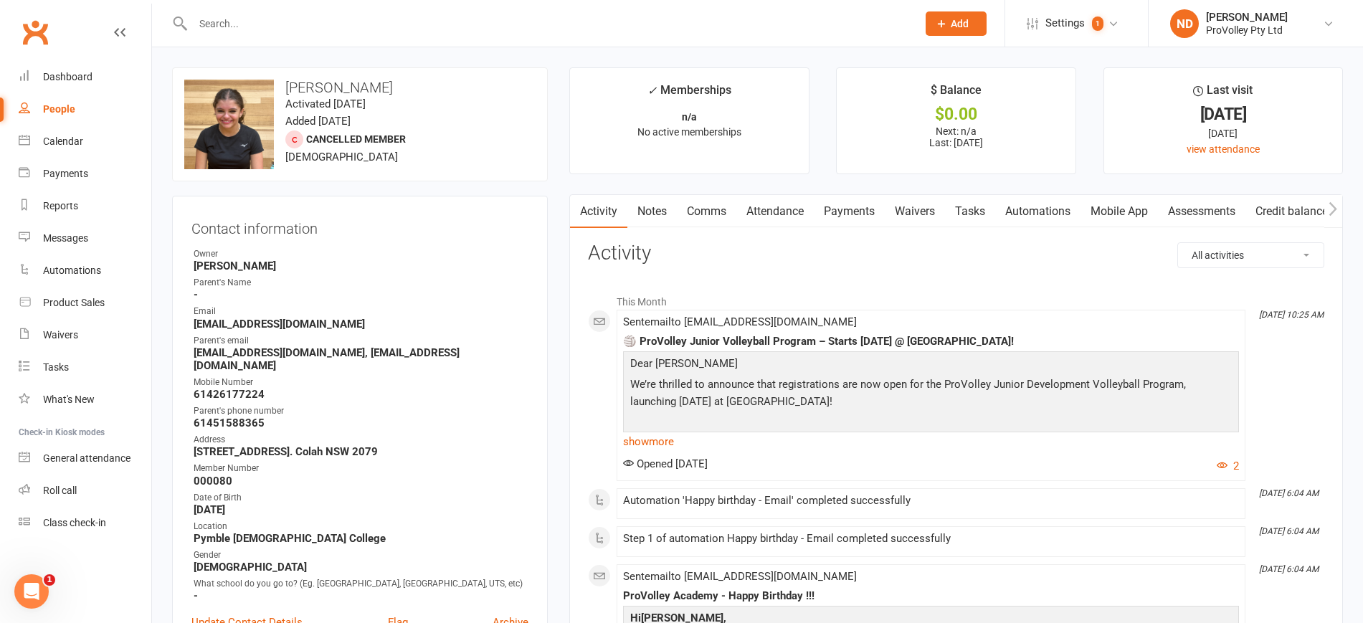
click at [790, 206] on link "Attendance" at bounding box center [774, 211] width 77 height 33
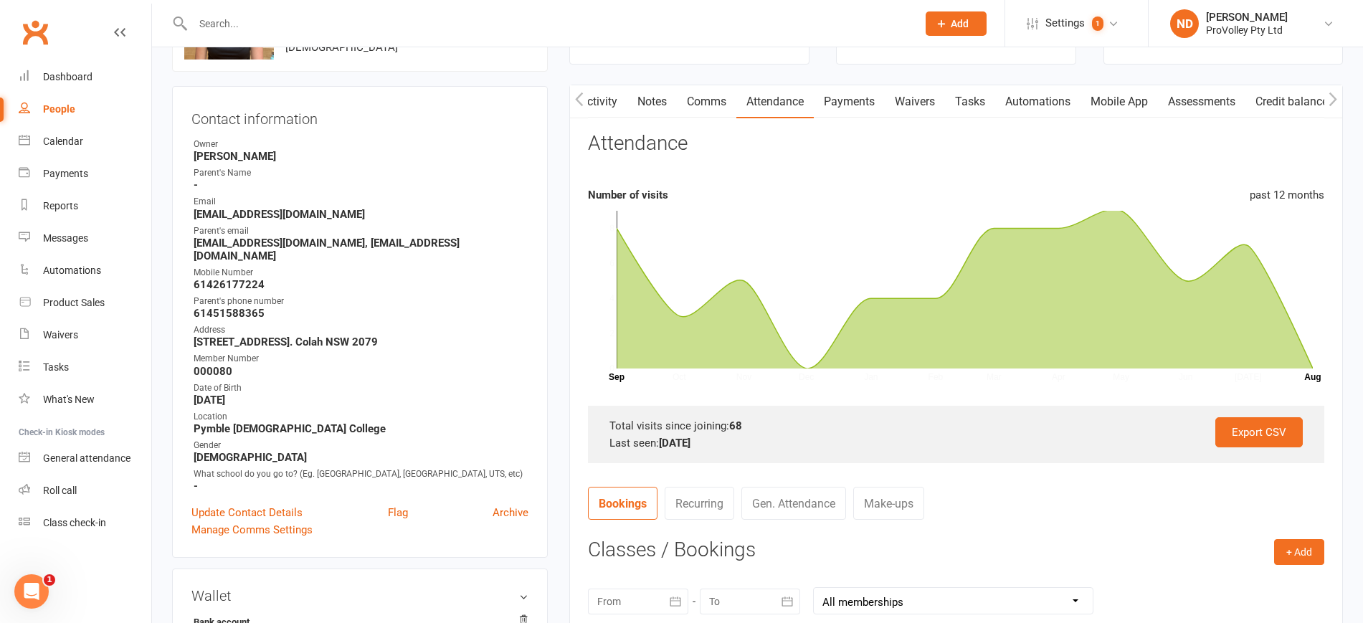
scroll to position [269, 0]
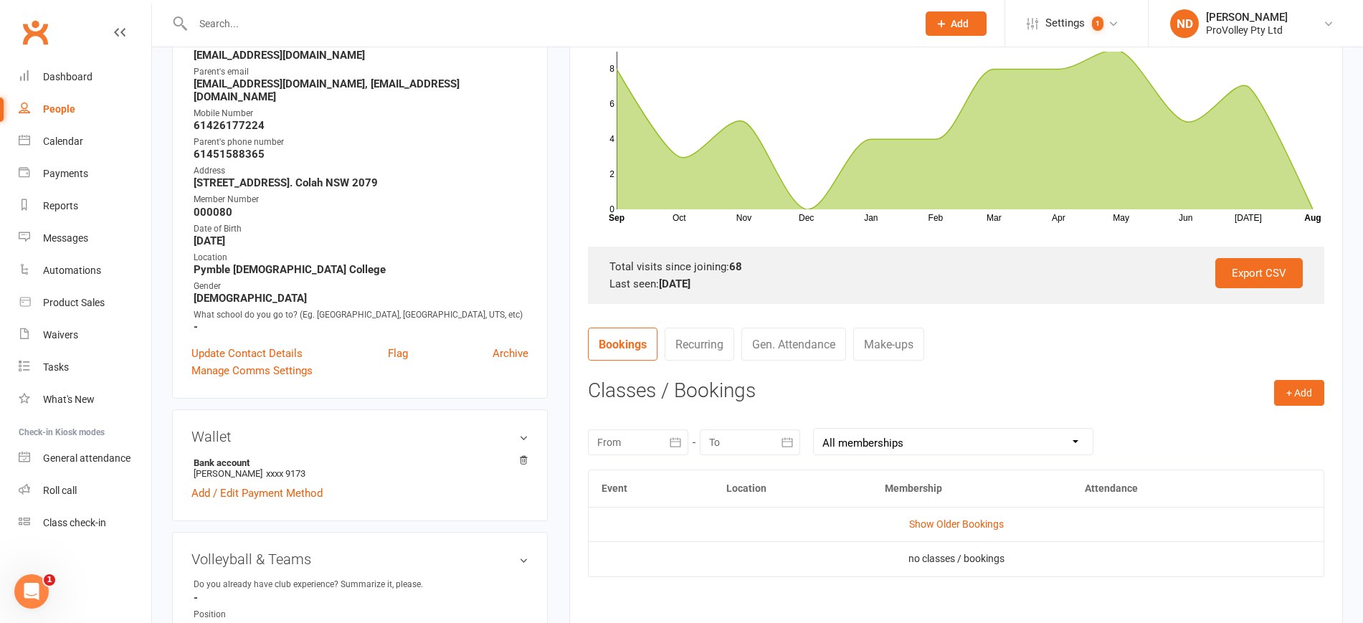
click at [673, 443] on icon "button" at bounding box center [675, 442] width 14 height 14
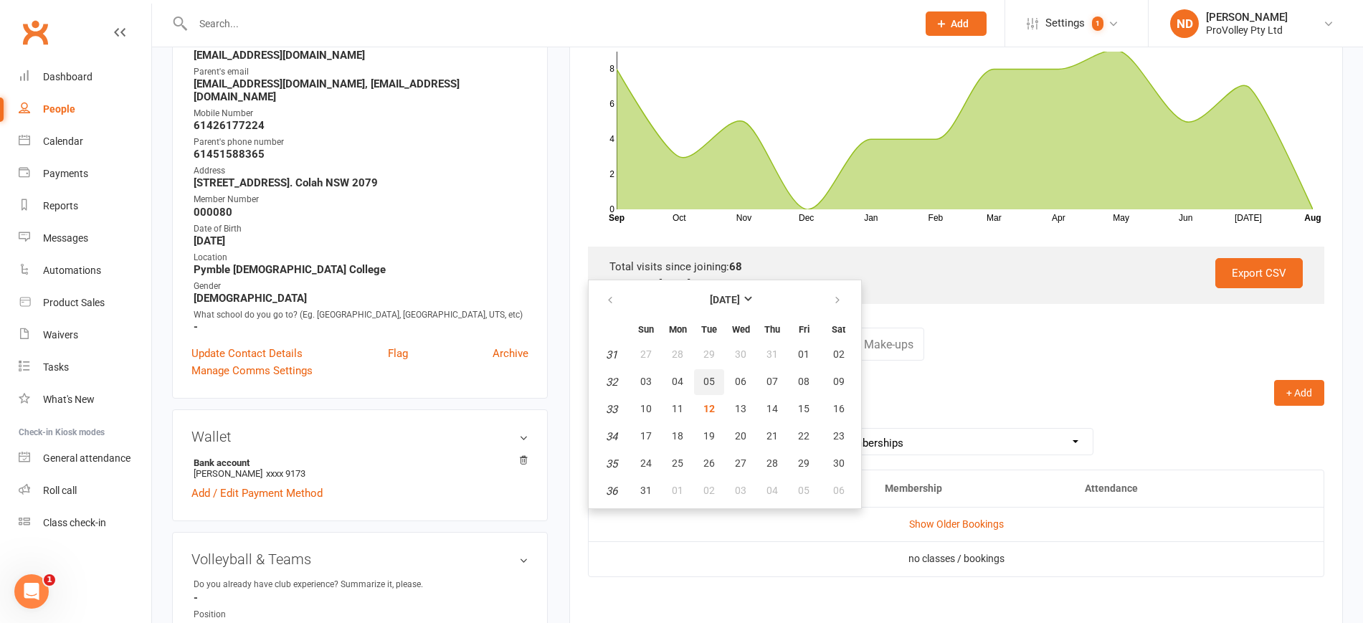
click at [705, 384] on span "05" at bounding box center [708, 381] width 11 height 11
type input "05 Aug 2025"
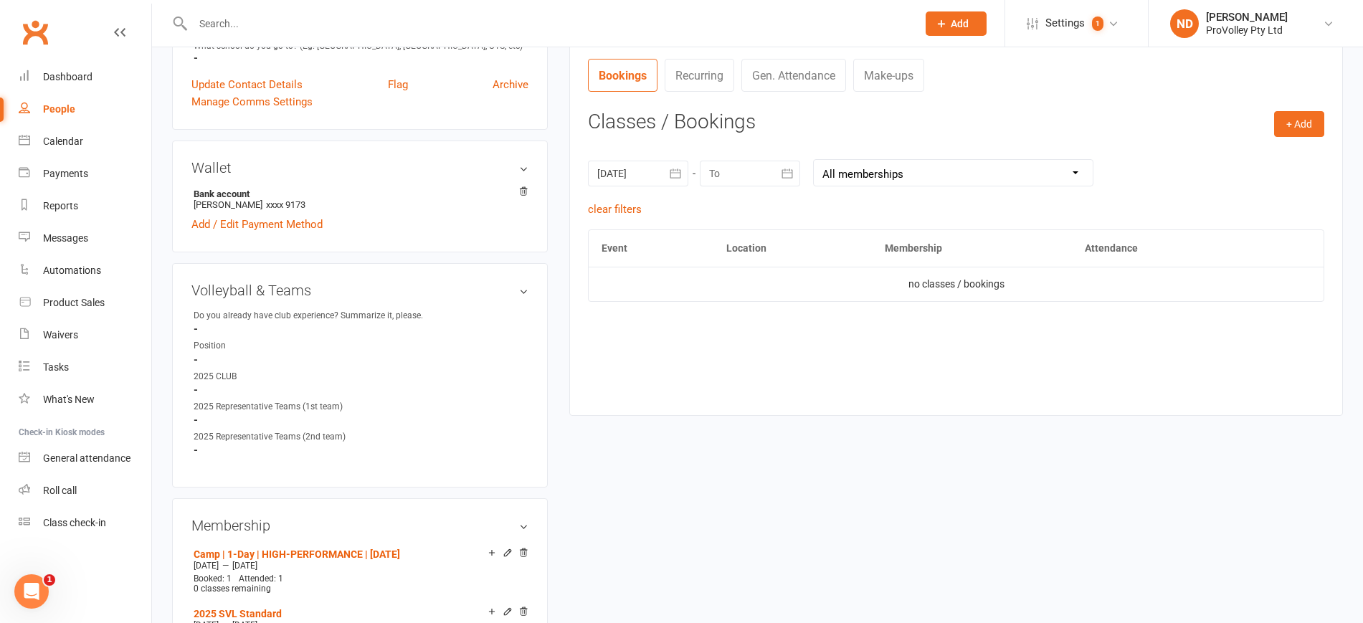
scroll to position [717, 0]
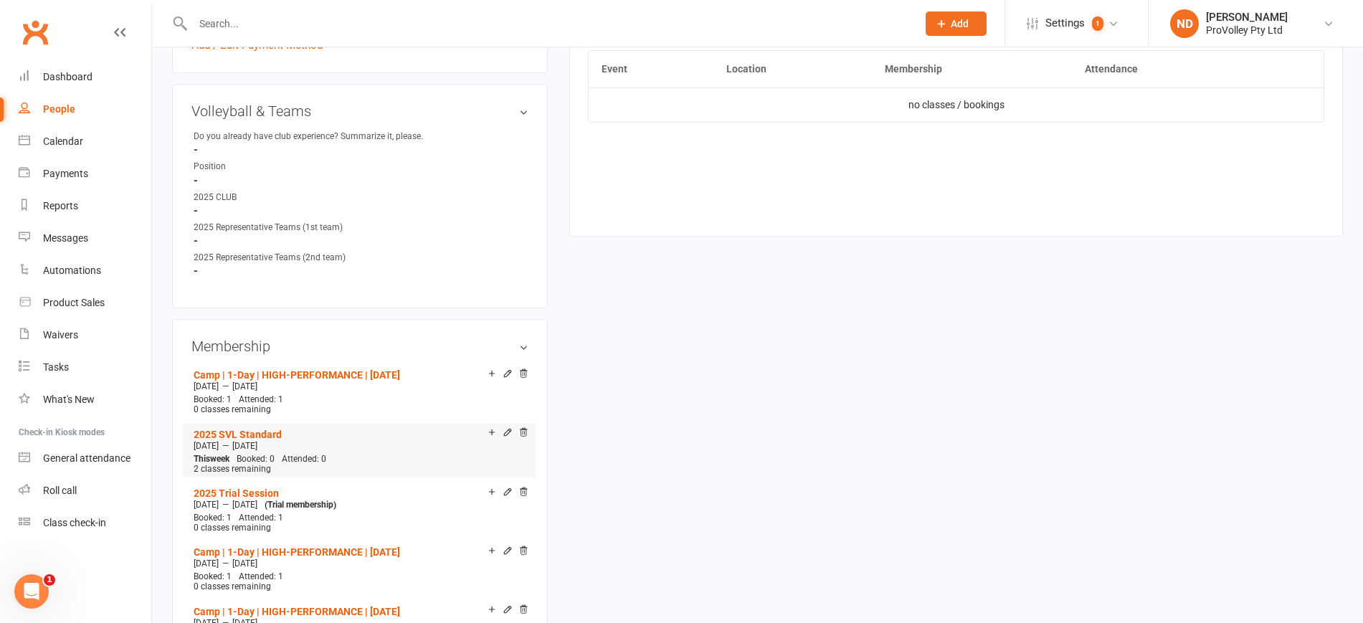
click at [505, 437] on icon at bounding box center [508, 433] width 10 height 11
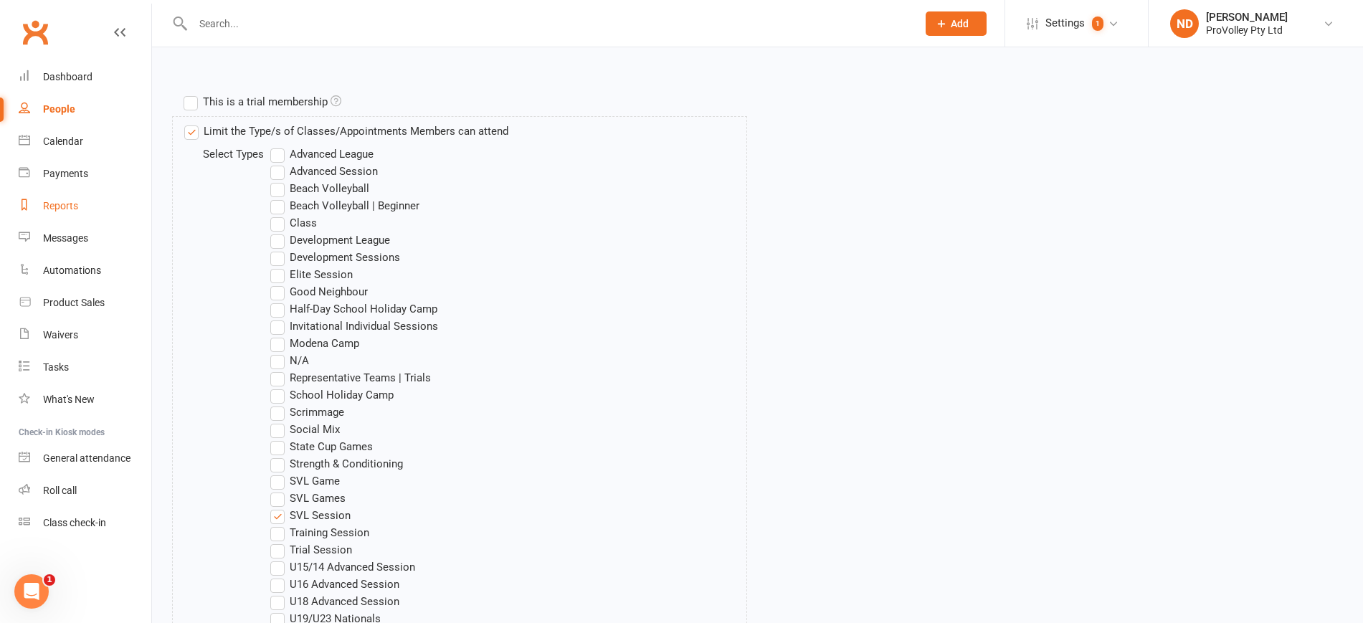
scroll to position [206, 0]
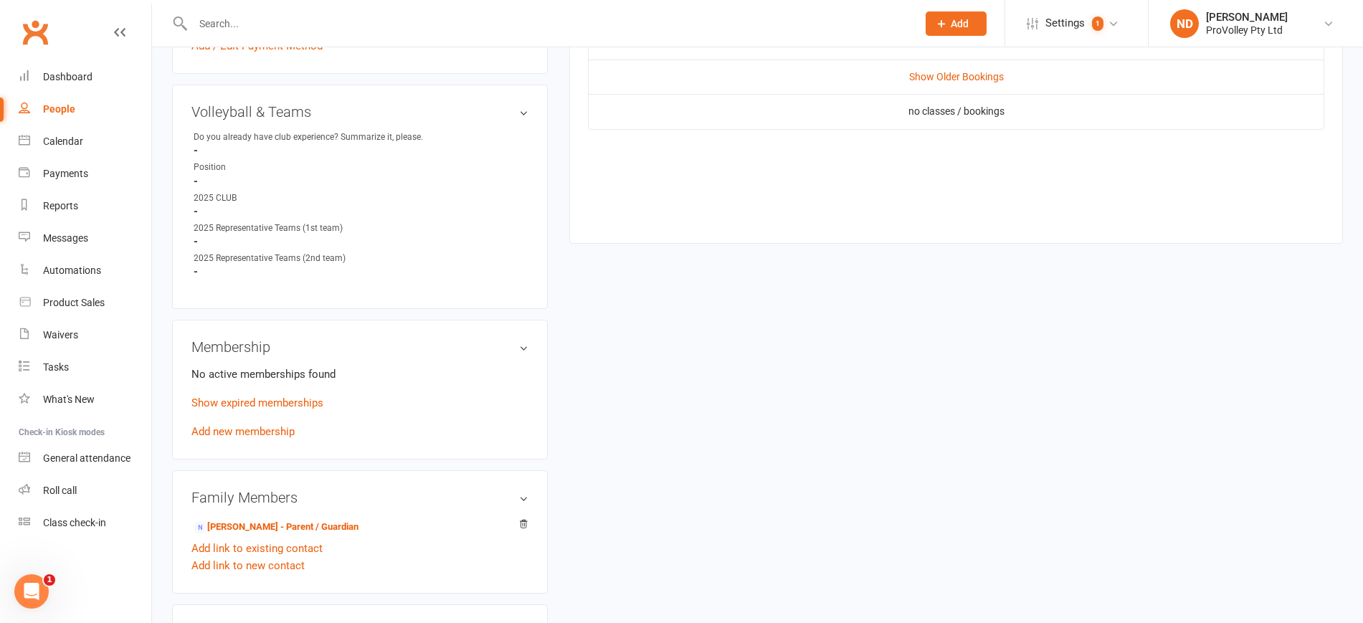
scroll to position [896, 0]
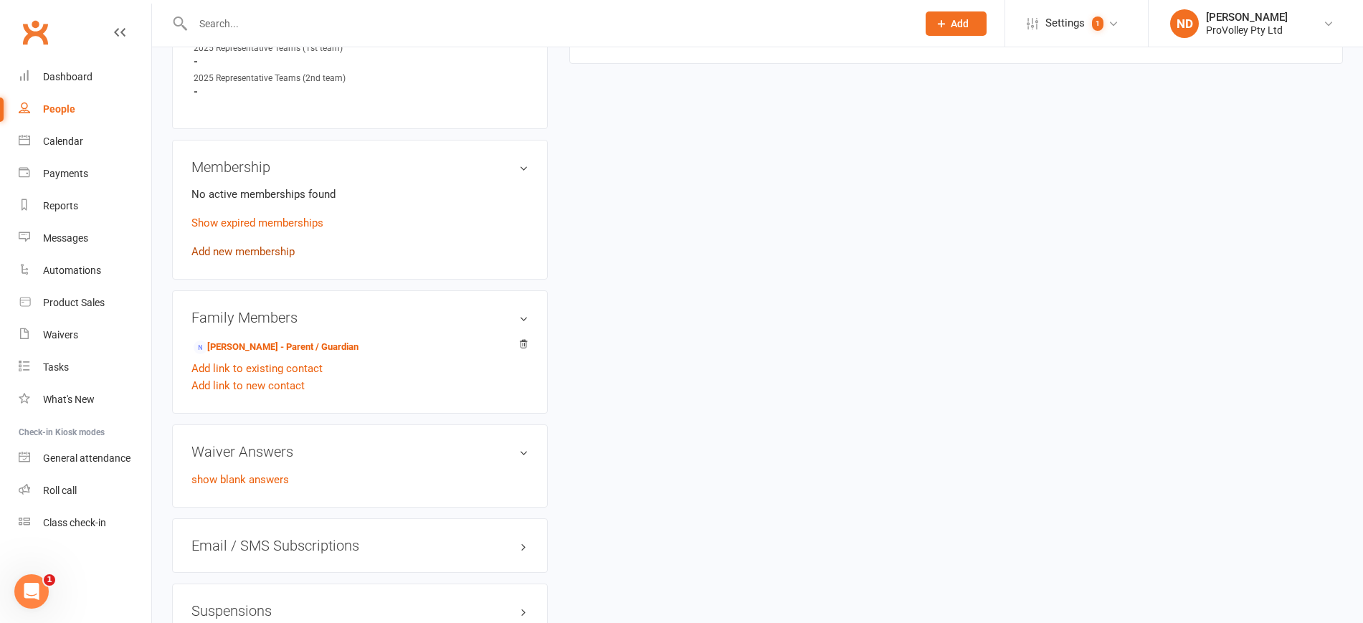
click at [275, 255] on link "Add new membership" at bounding box center [242, 251] width 103 height 13
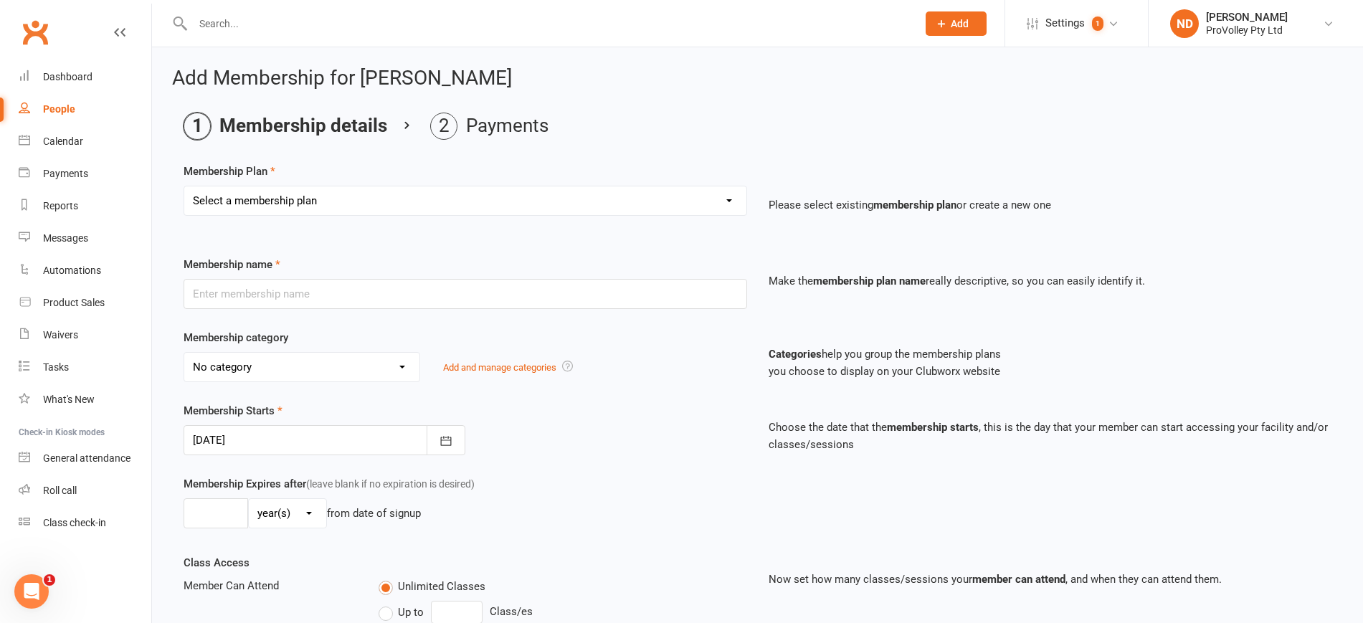
click at [334, 204] on select "Select a membership plan Create new Membership Plan SVL Team 1-Day Trial SVL Te…" at bounding box center [465, 200] width 562 height 29
select select "208"
click at [184, 186] on select "Select a membership plan Create new Membership Plan SVL Team 1-Day Trial SVL Te…" at bounding box center [465, 200] width 562 height 29
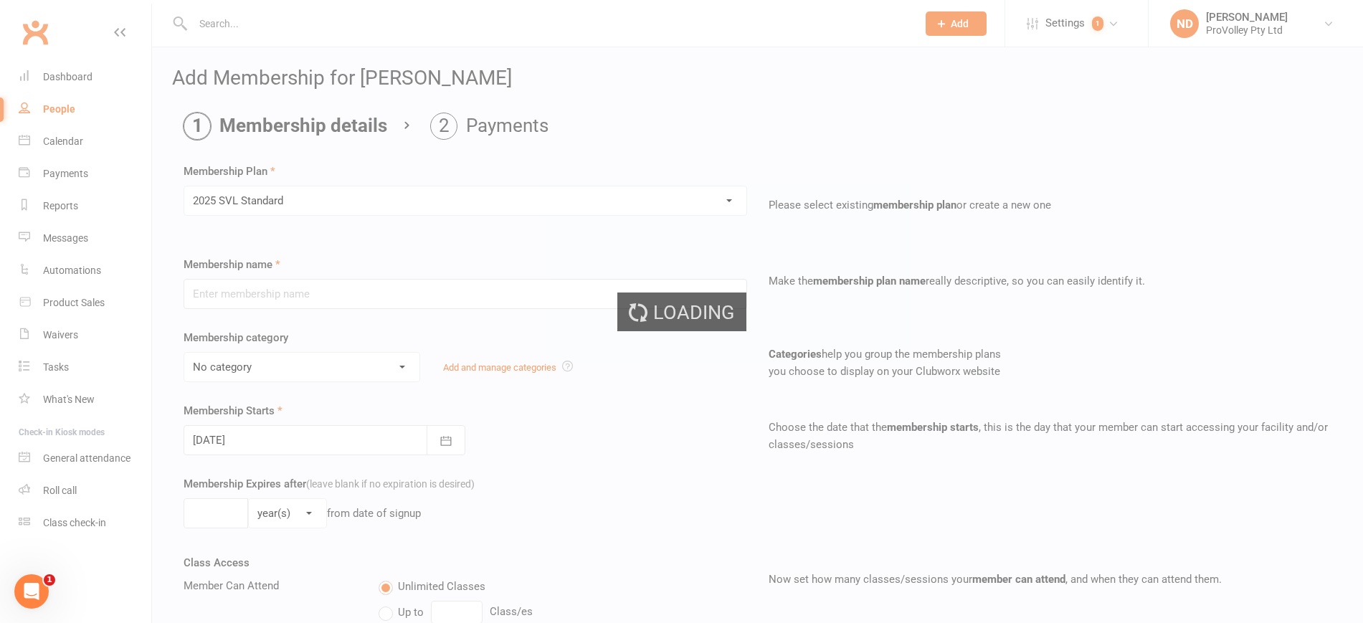
type input "2025 SVL Standard"
select select "1"
type input "7"
select select "2"
type input "2"
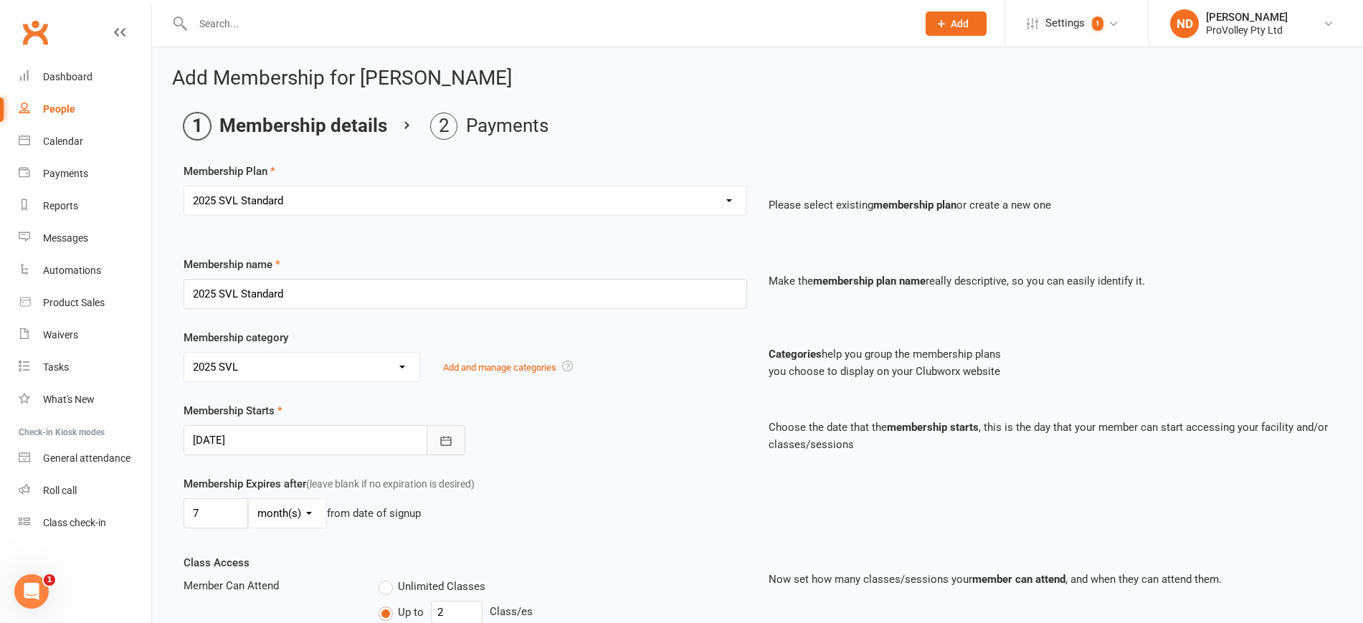
click at [442, 436] on icon "button" at bounding box center [446, 441] width 14 height 14
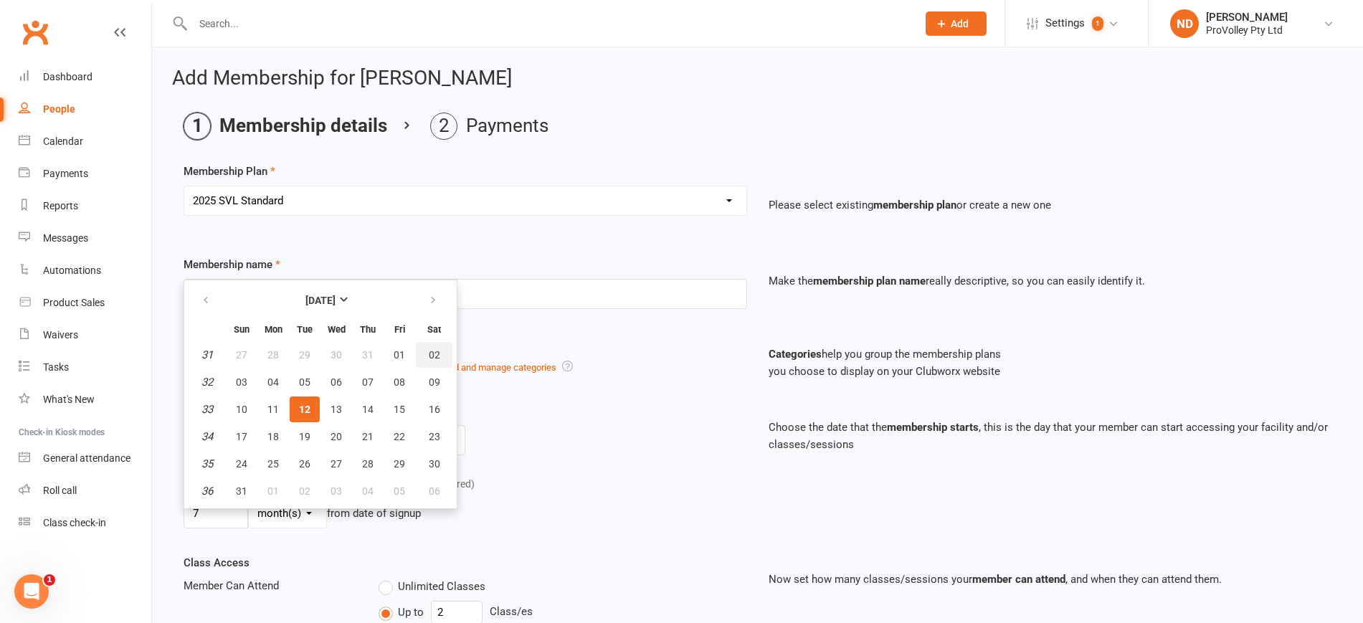
click at [427, 353] on button "02" at bounding box center [434, 355] width 37 height 26
type input "02 Aug 2025"
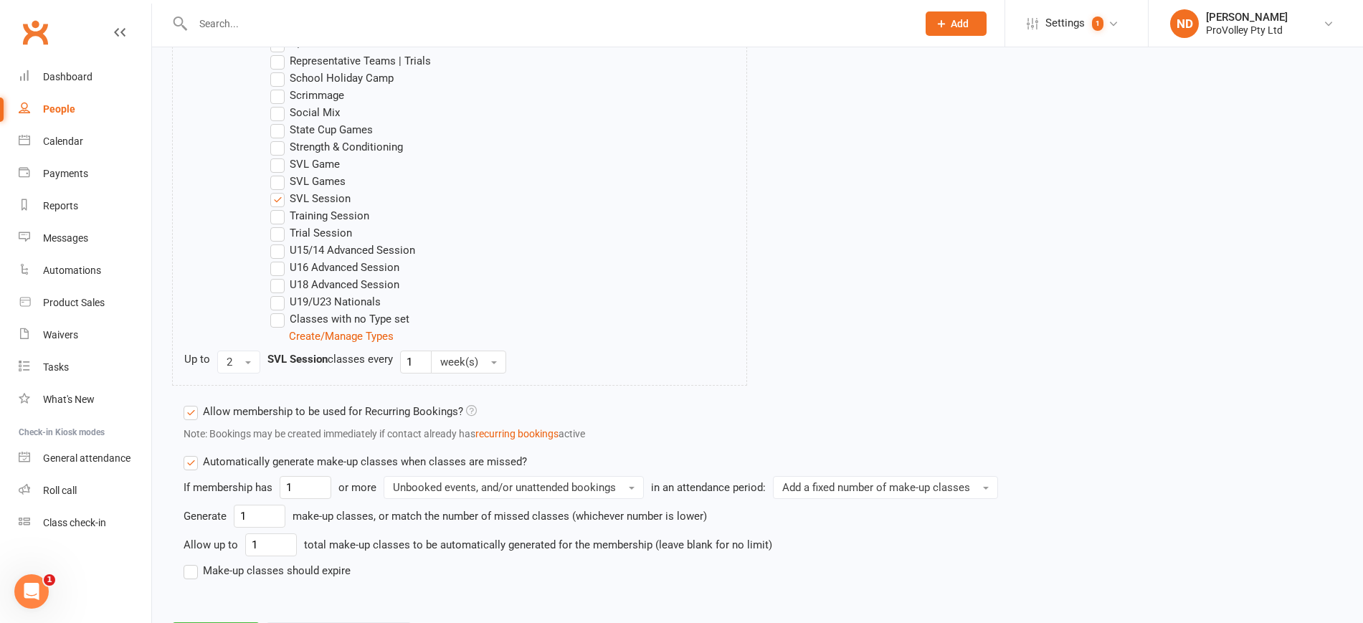
scroll to position [1042, 0]
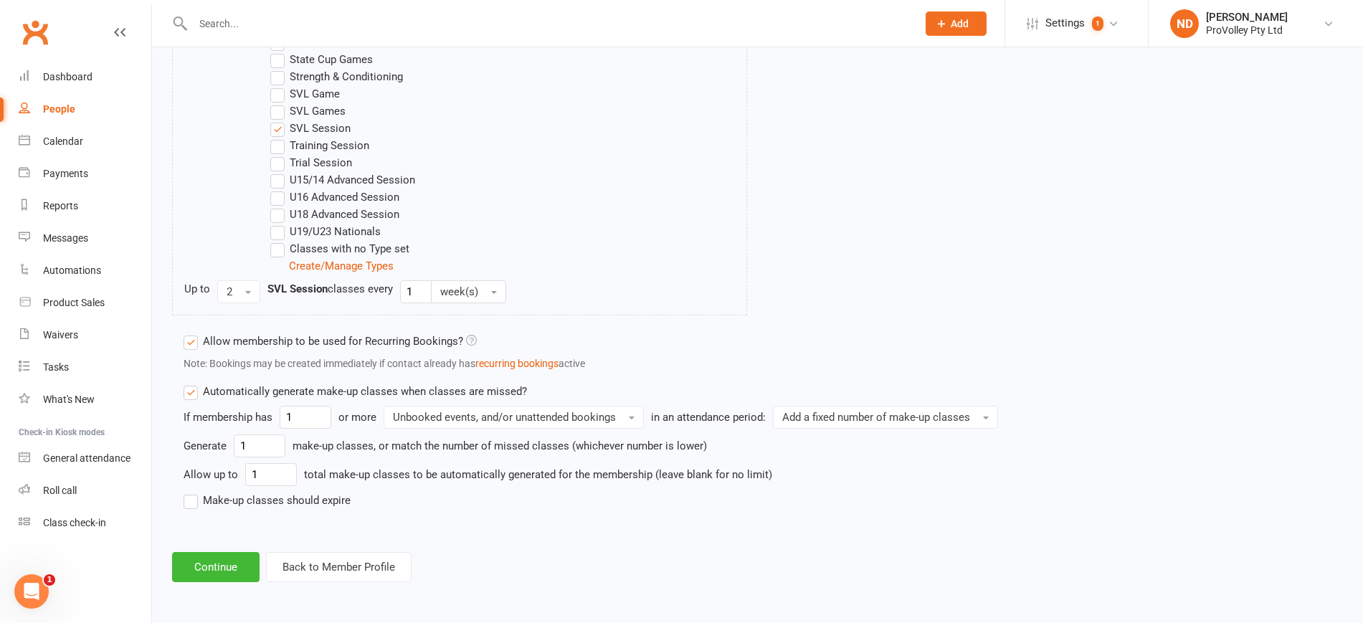
click at [224, 565] on button "Continue" at bounding box center [215, 567] width 87 height 30
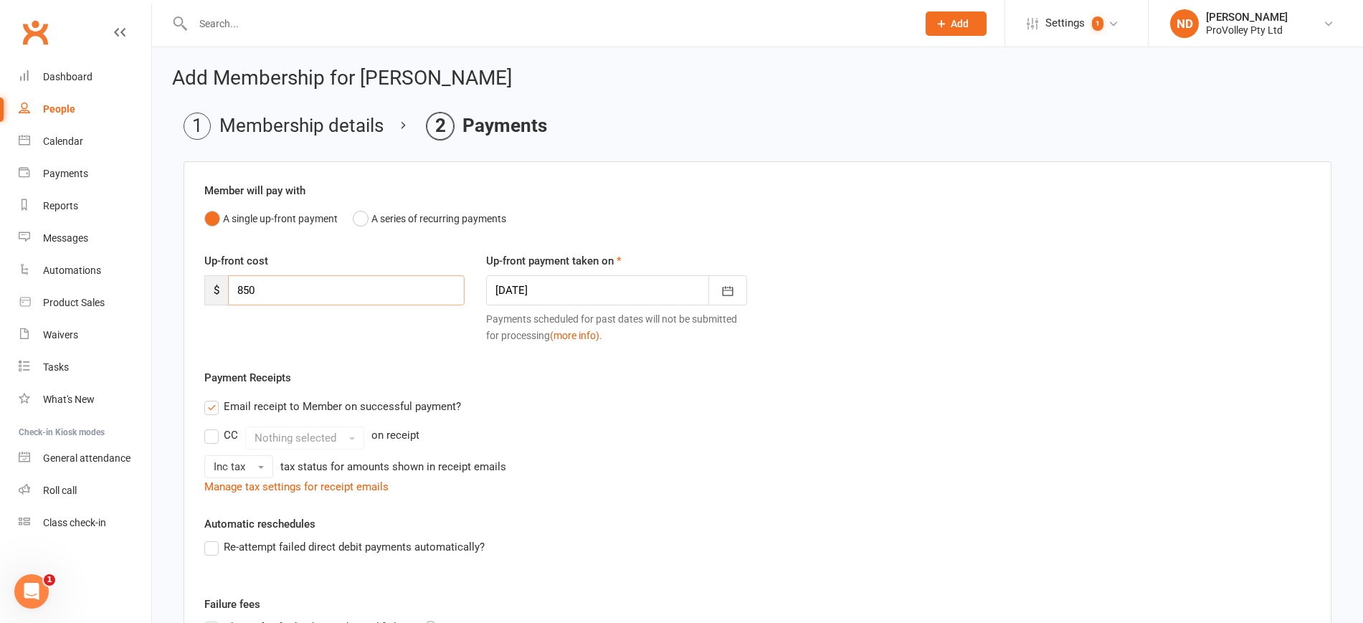
drag, startPoint x: 311, startPoint y: 282, endPoint x: 172, endPoint y: 282, distance: 139.1
click at [172, 282] on main "Membership details Payments Member will pay with A single up-front payment A se…" at bounding box center [757, 476] width 1171 height 726
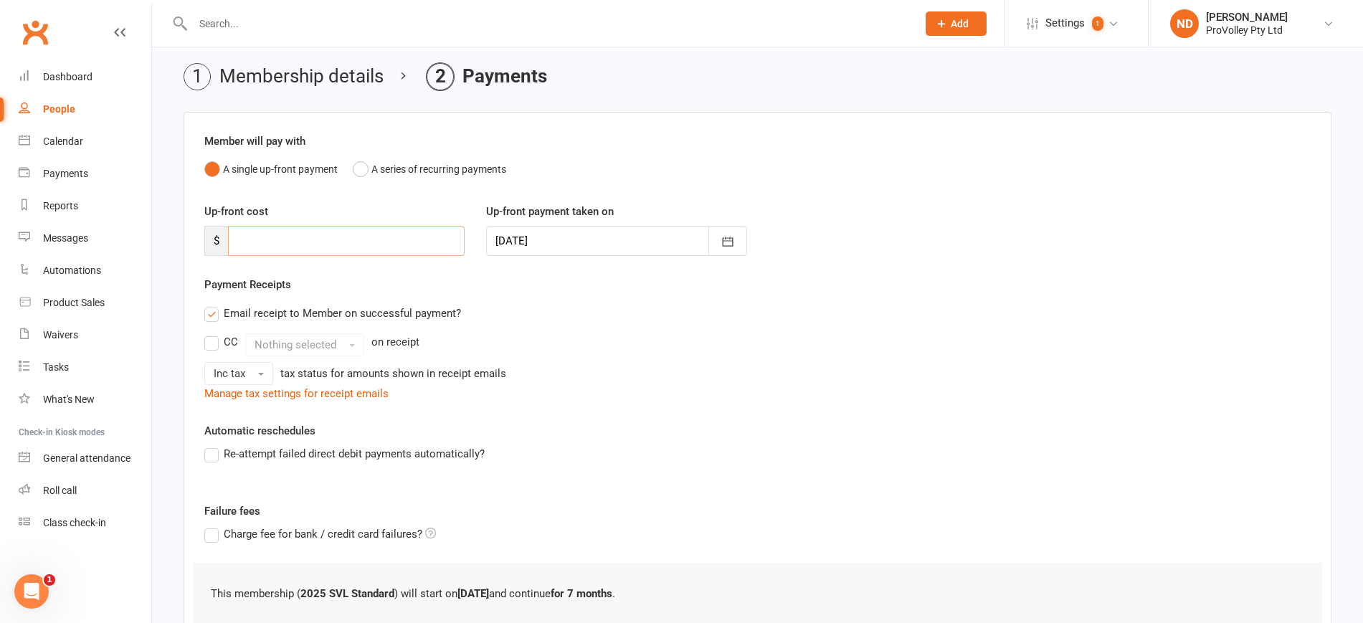
scroll to position [158, 0]
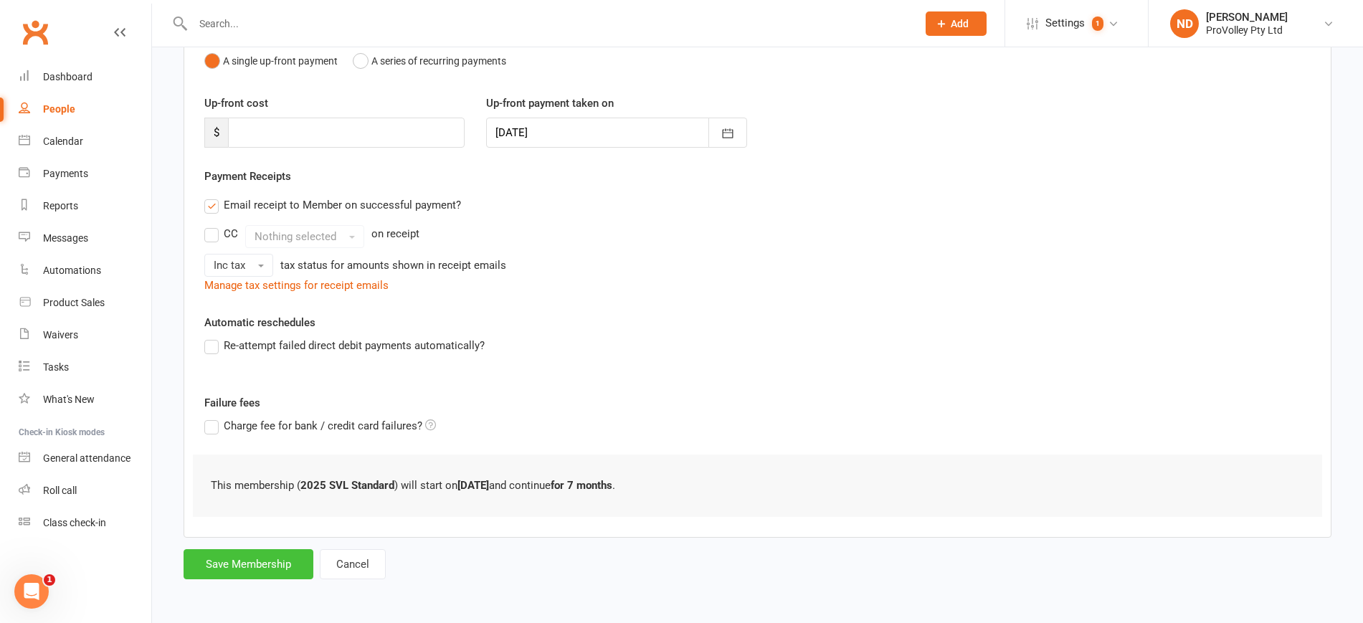
click at [300, 553] on button "Save Membership" at bounding box center [249, 564] width 130 height 30
type input "0"
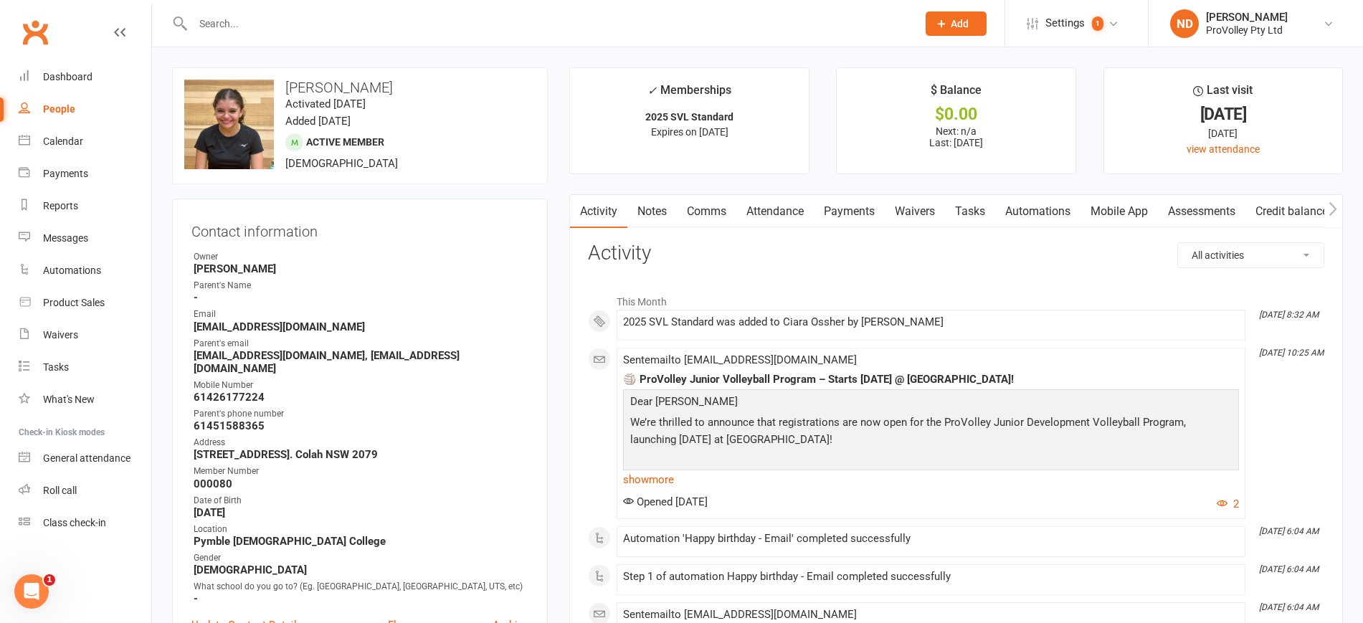
click at [62, 103] on div "People" at bounding box center [59, 108] width 32 height 11
select select "100"
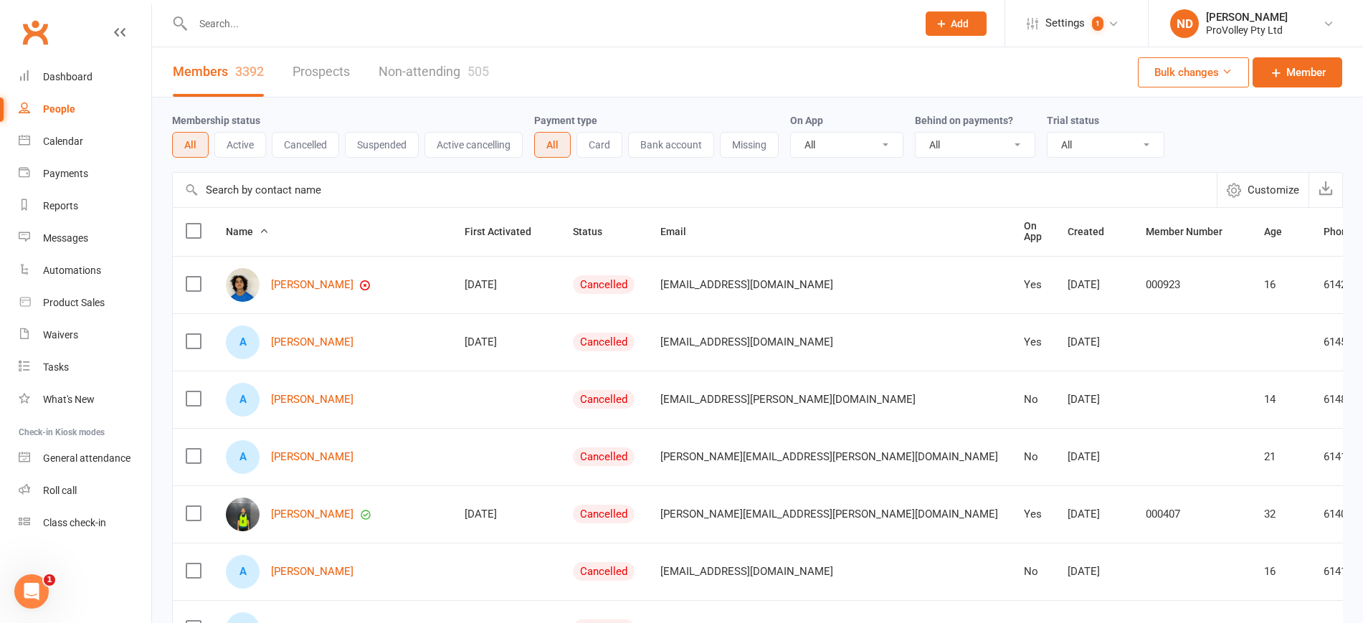
click at [315, 187] on input "text" at bounding box center [695, 190] width 1044 height 34
paste input "Isobel Chan"
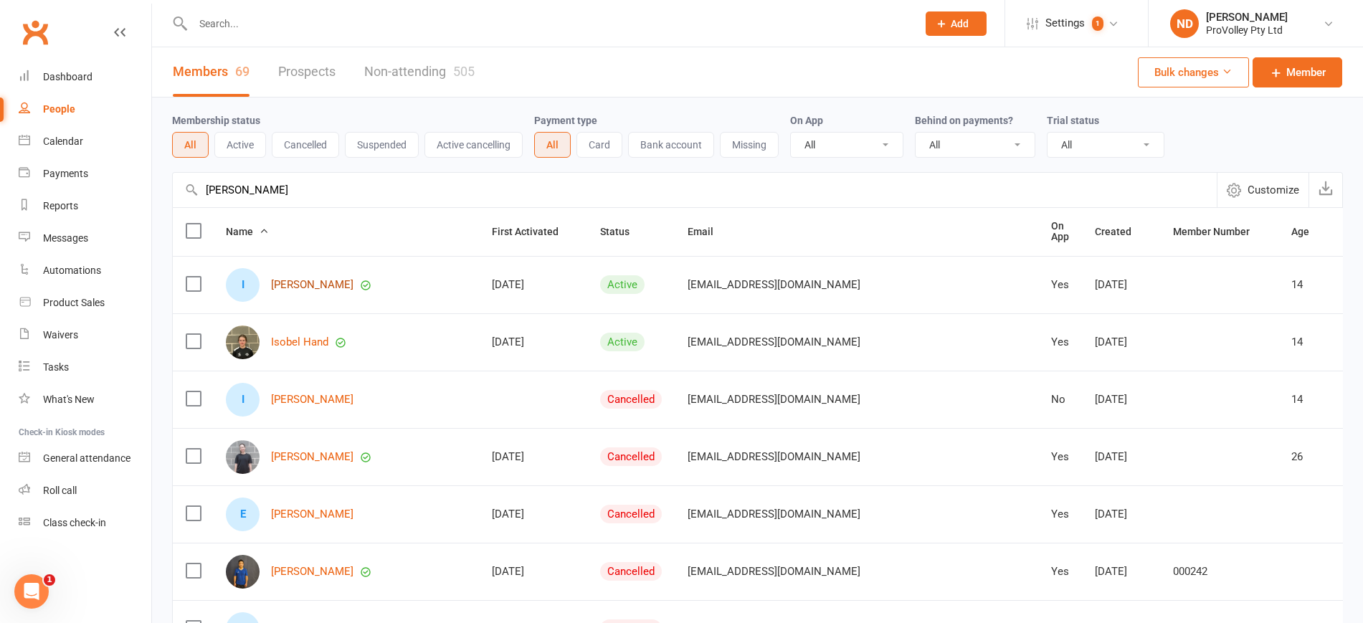
type input "Isobel Chan"
click at [314, 279] on link "Isobel Chan" at bounding box center [312, 285] width 82 height 12
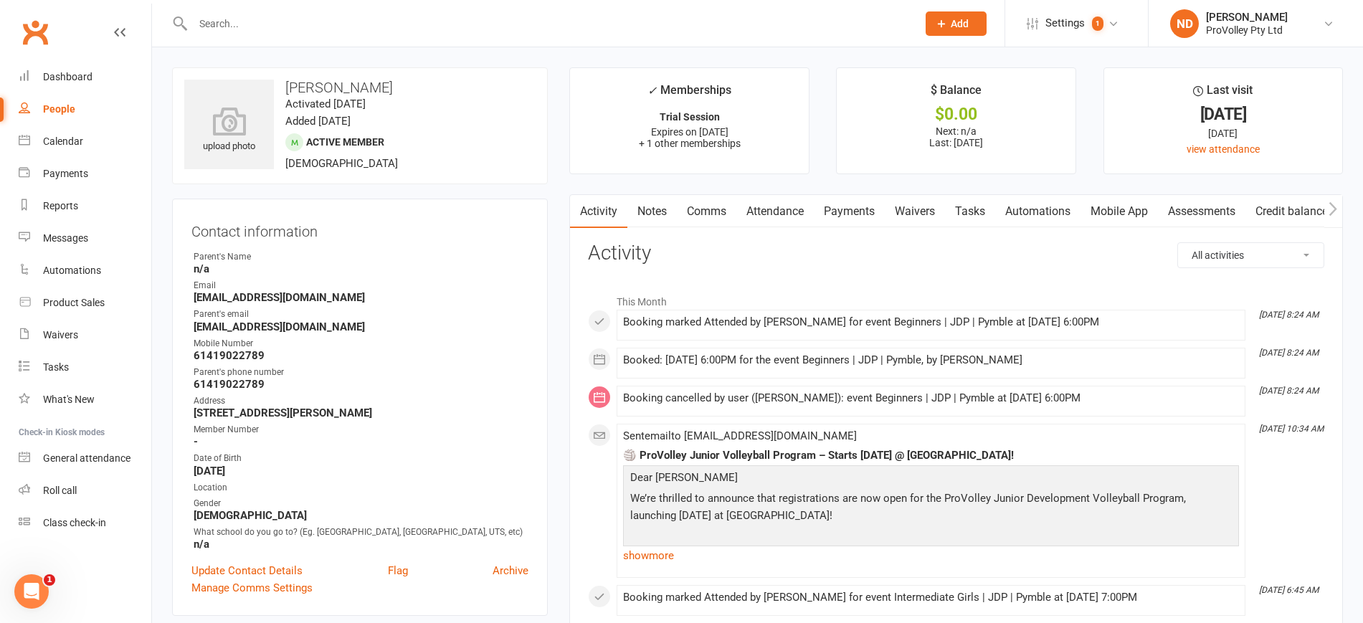
click at [785, 202] on link "Attendance" at bounding box center [774, 211] width 77 height 33
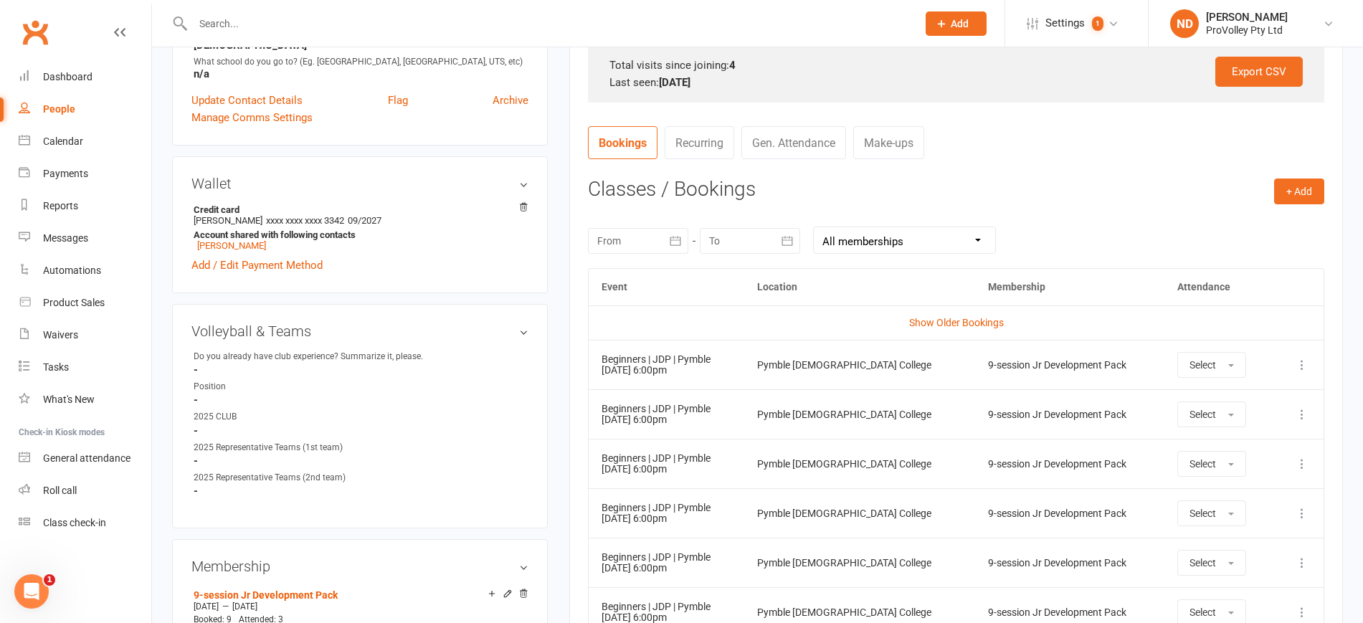
scroll to position [627, 0]
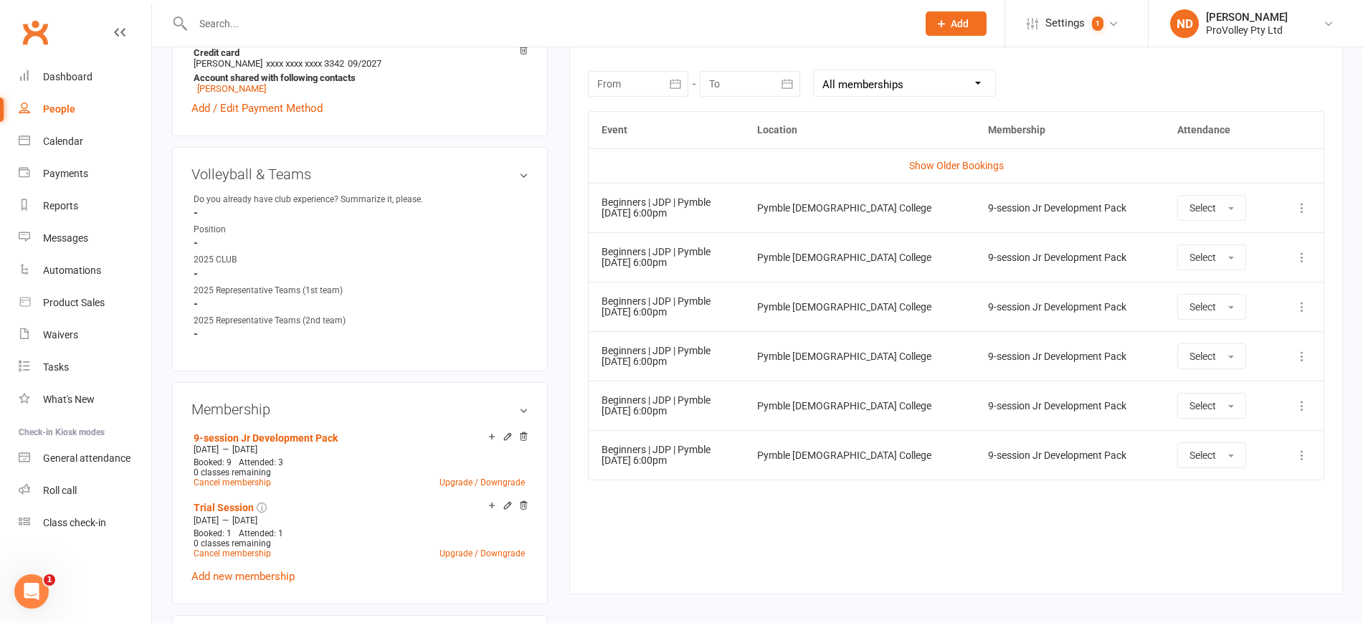
click at [682, 87] on icon "button" at bounding box center [675, 84] width 14 height 14
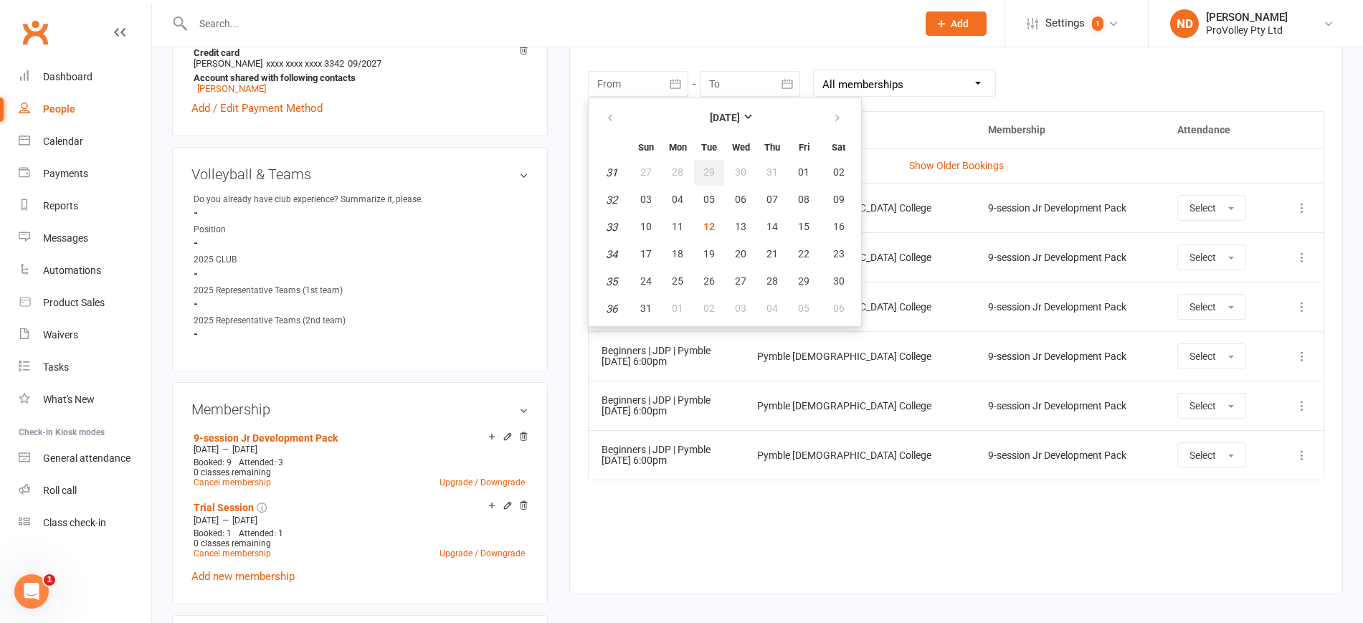
click at [721, 171] on button "29" at bounding box center [709, 173] width 30 height 26
type input "29 Jul 2025"
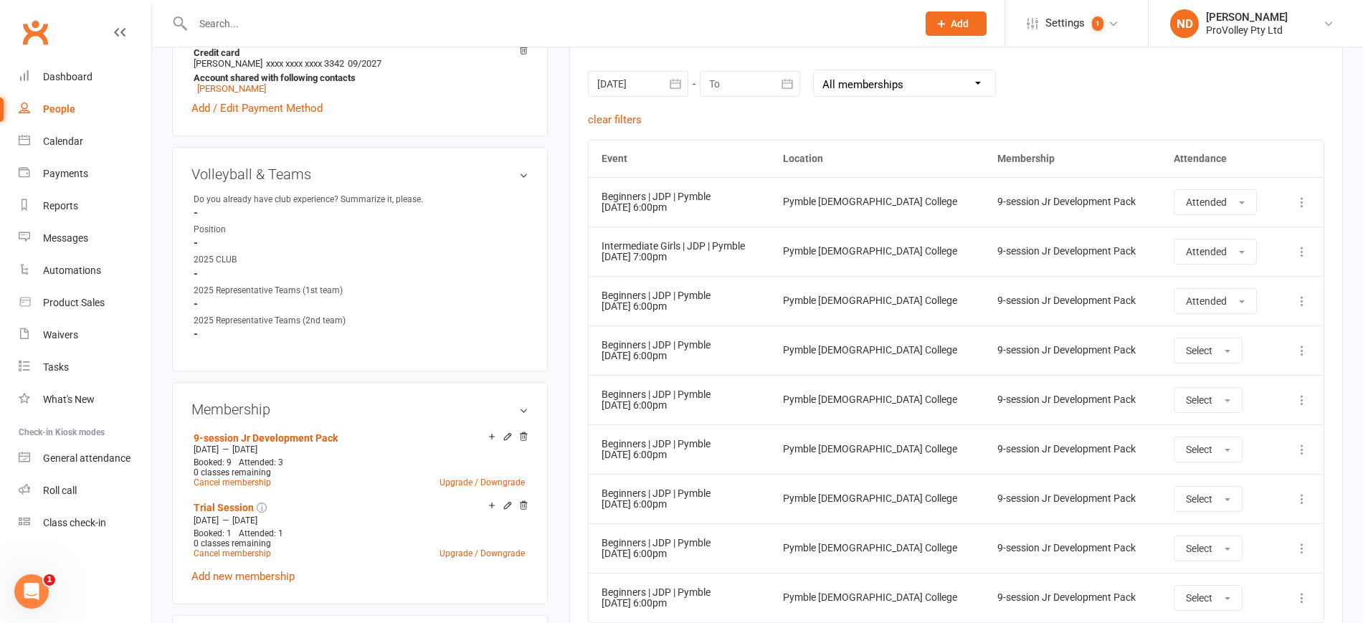
click at [1306, 349] on icon at bounding box center [1302, 350] width 14 height 14
click at [1253, 428] on link "Remove booking" at bounding box center [1239, 436] width 142 height 29
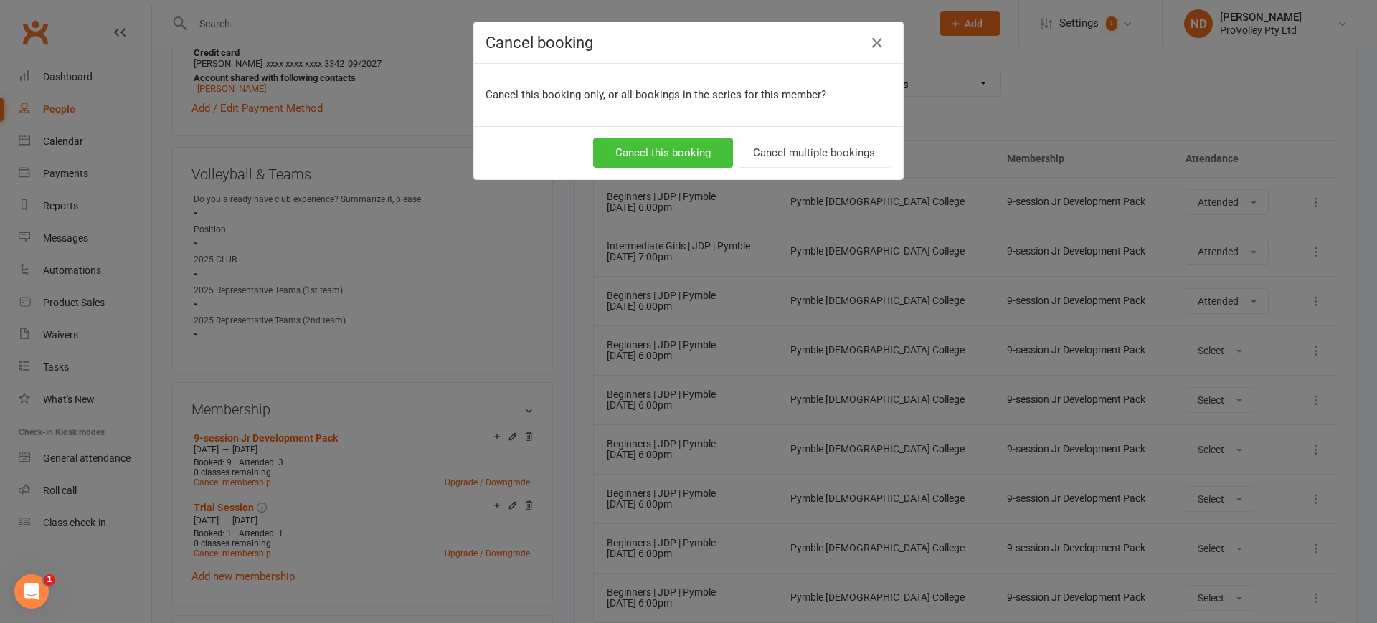
click at [678, 141] on button "Cancel this booking" at bounding box center [663, 153] width 140 height 30
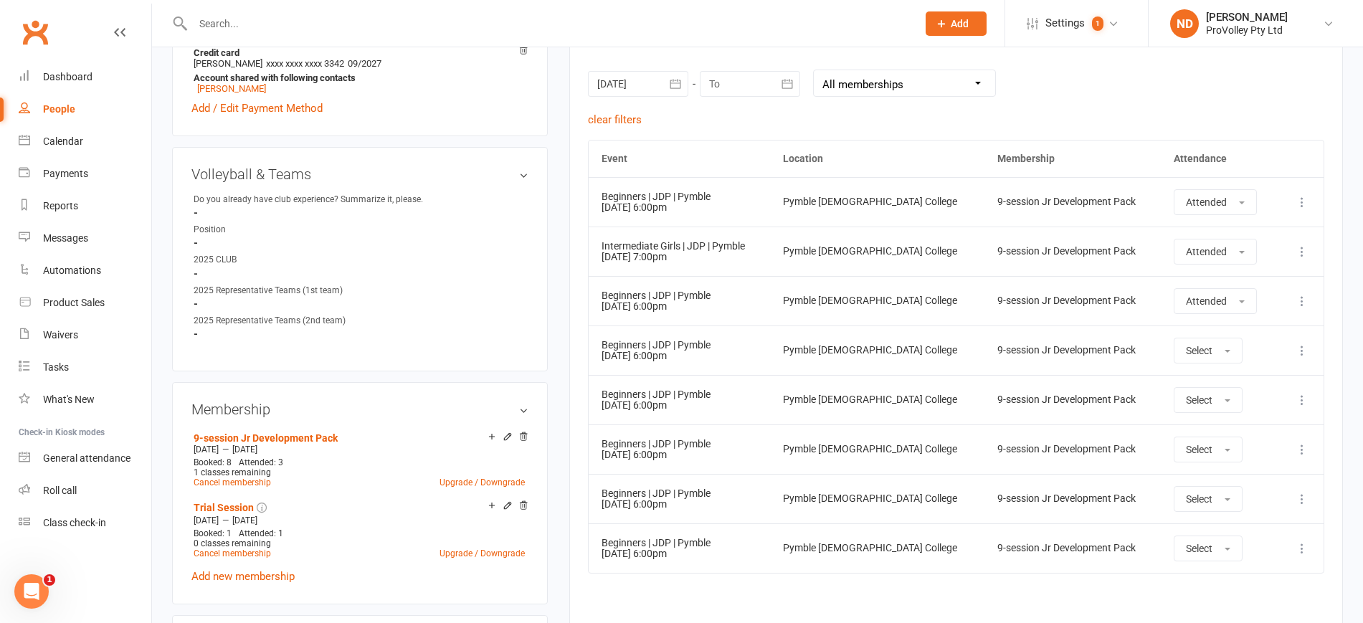
click at [63, 109] on div "People" at bounding box center [59, 108] width 32 height 11
select select "100"
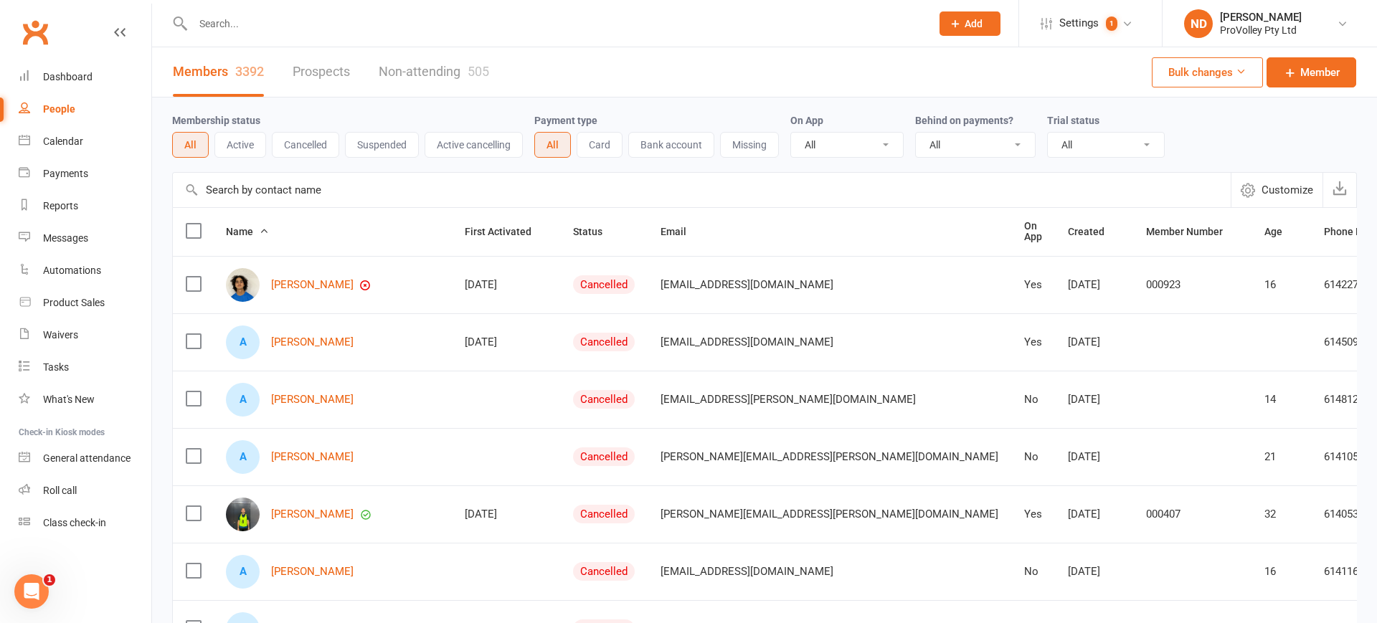
click at [318, 189] on input "text" at bounding box center [702, 190] width 1058 height 34
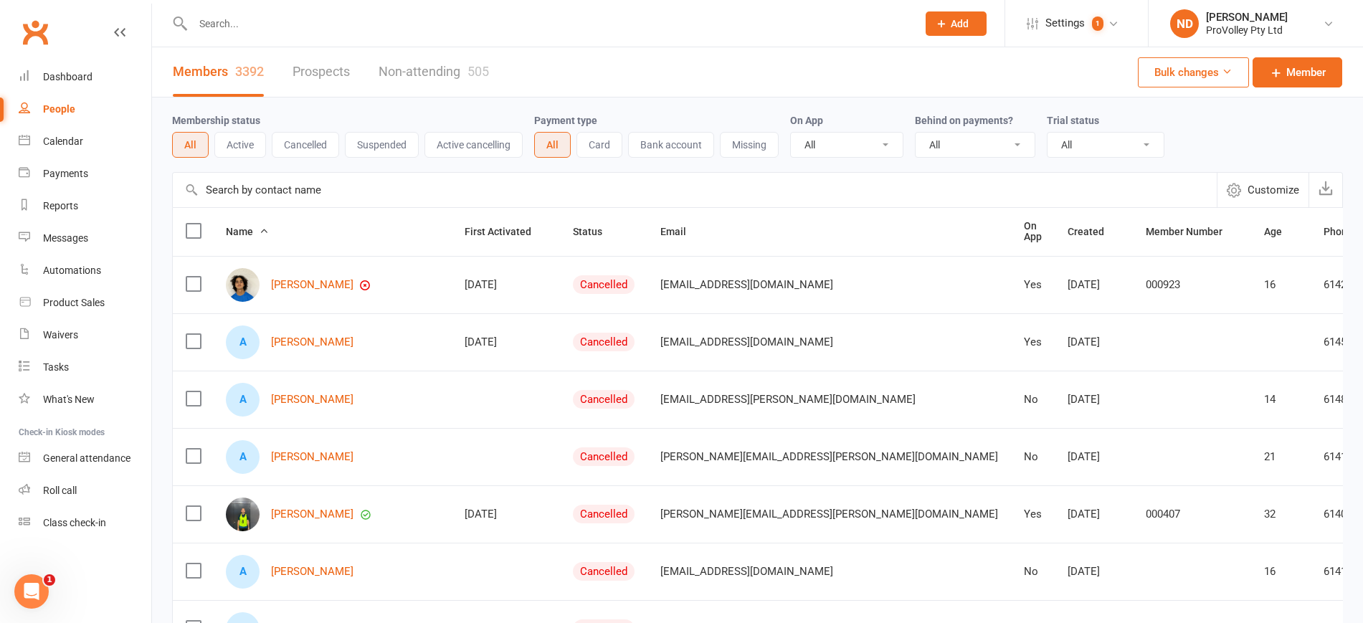
paste input "Dhruv Vemuganti"
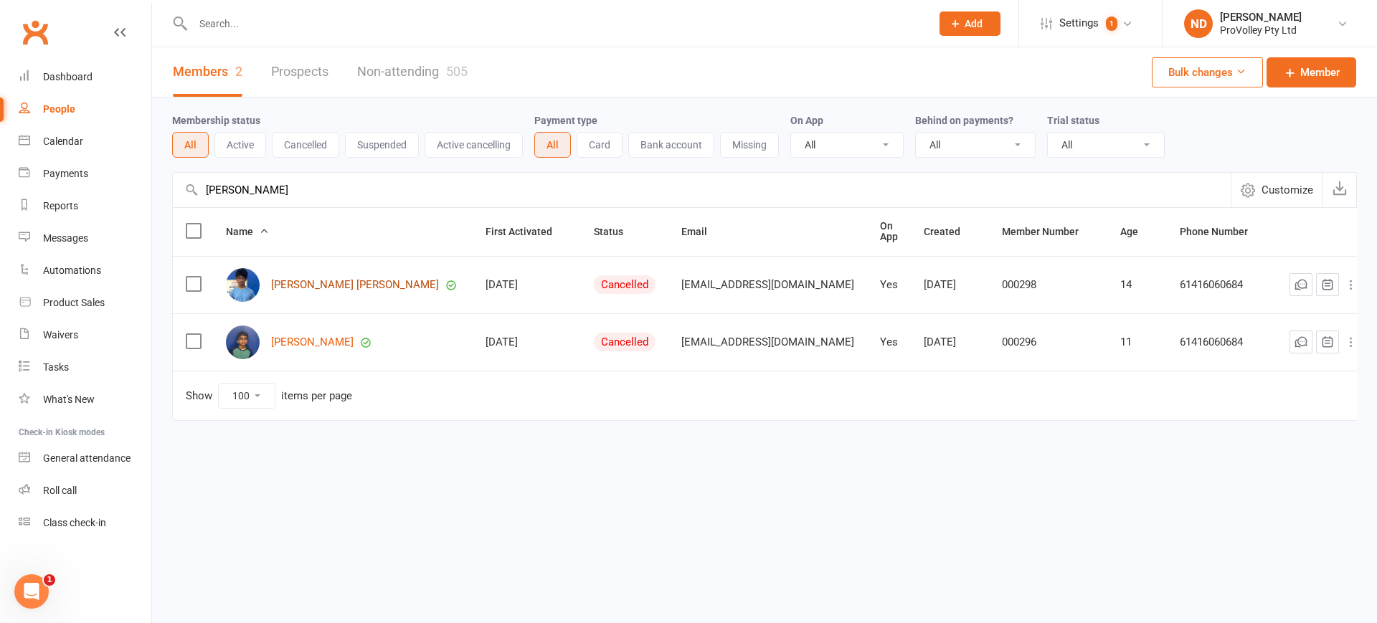
type input "Dhruv Vemuganti"
click at [336, 279] on link "Dhruv Rao Vemuganti" at bounding box center [355, 285] width 168 height 12
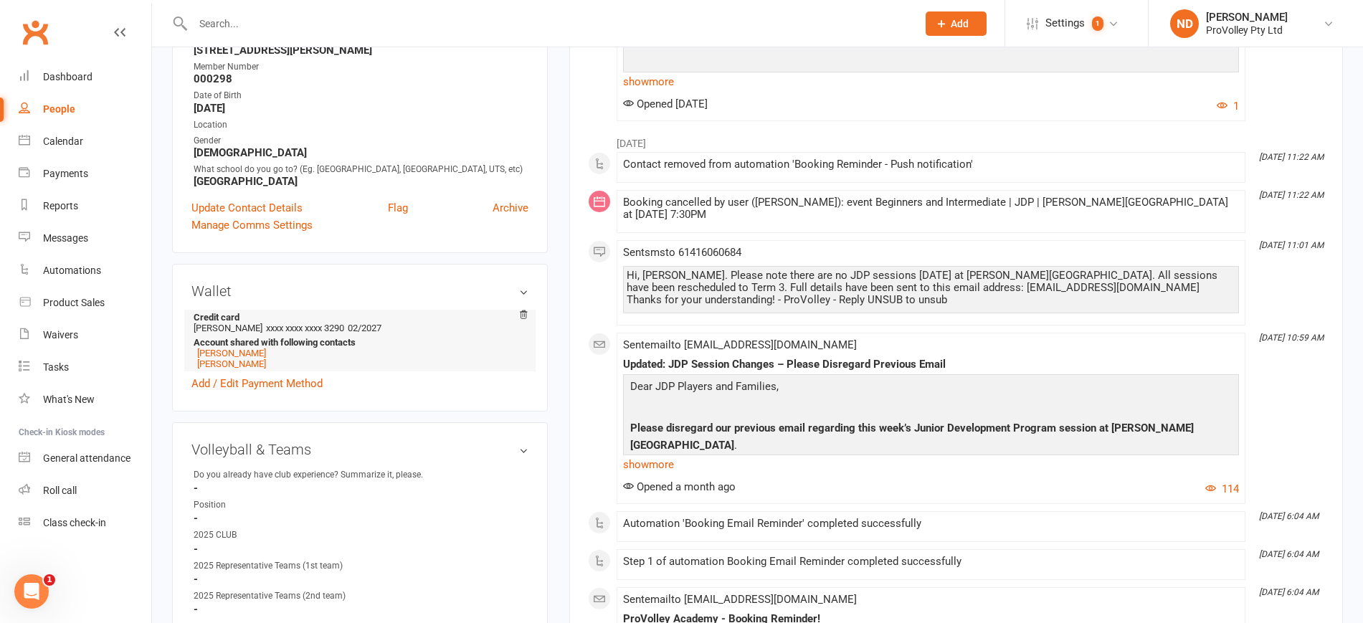
scroll to position [717, 0]
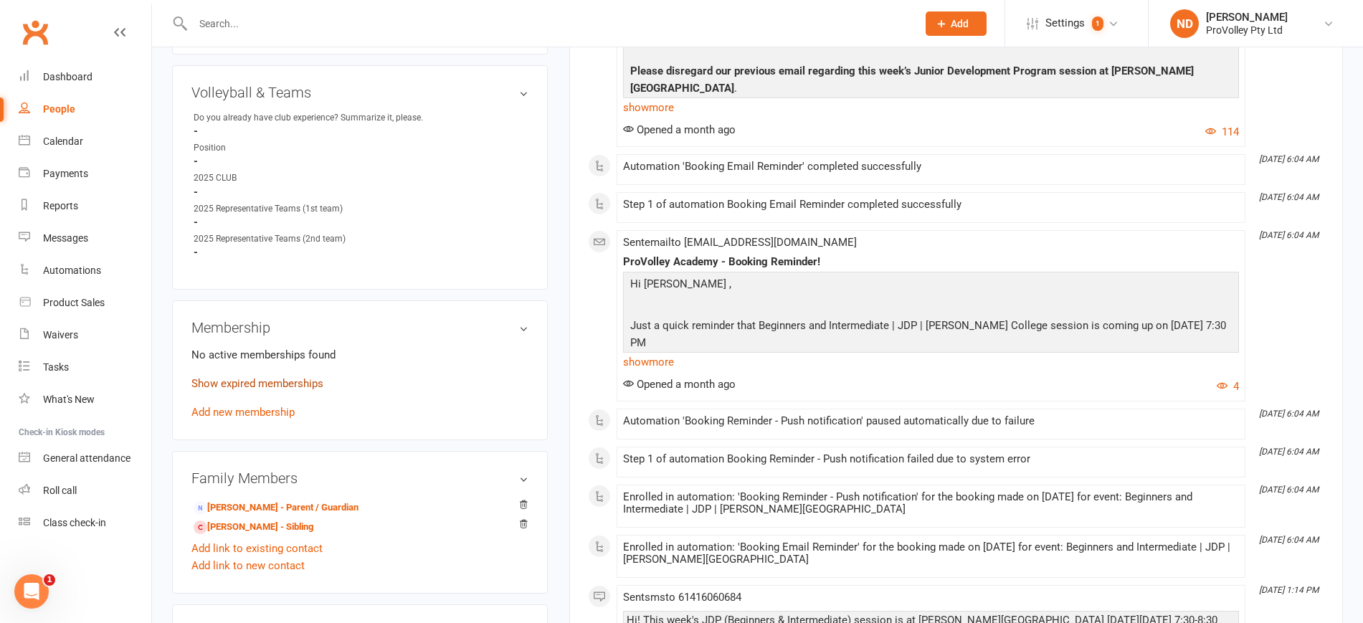
click at [299, 390] on link "Show expired memberships" at bounding box center [257, 383] width 132 height 13
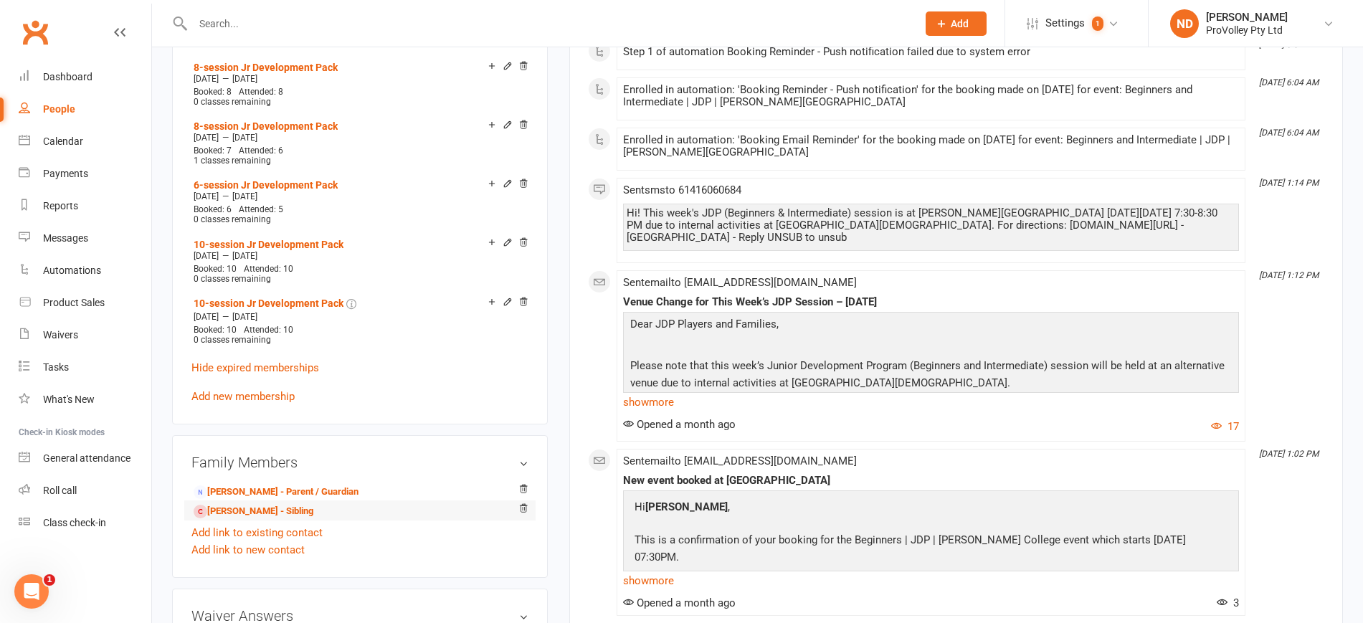
scroll to position [1255, 0]
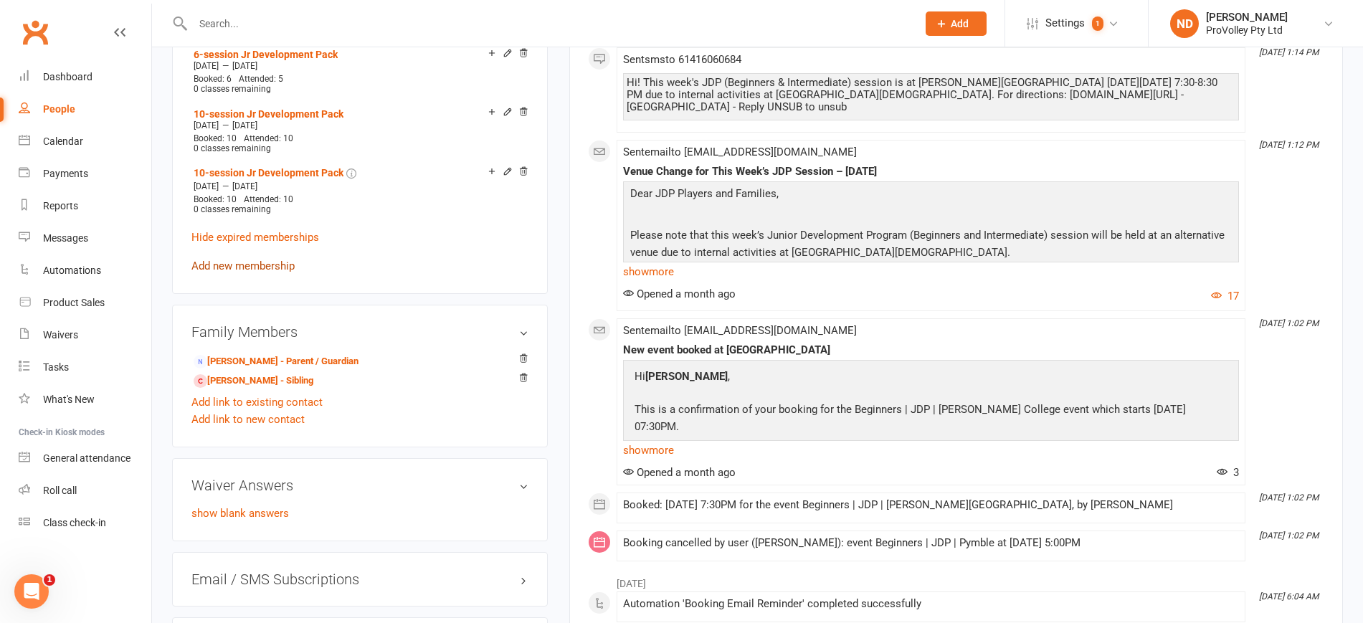
click at [267, 272] on link "Add new membership" at bounding box center [242, 266] width 103 height 13
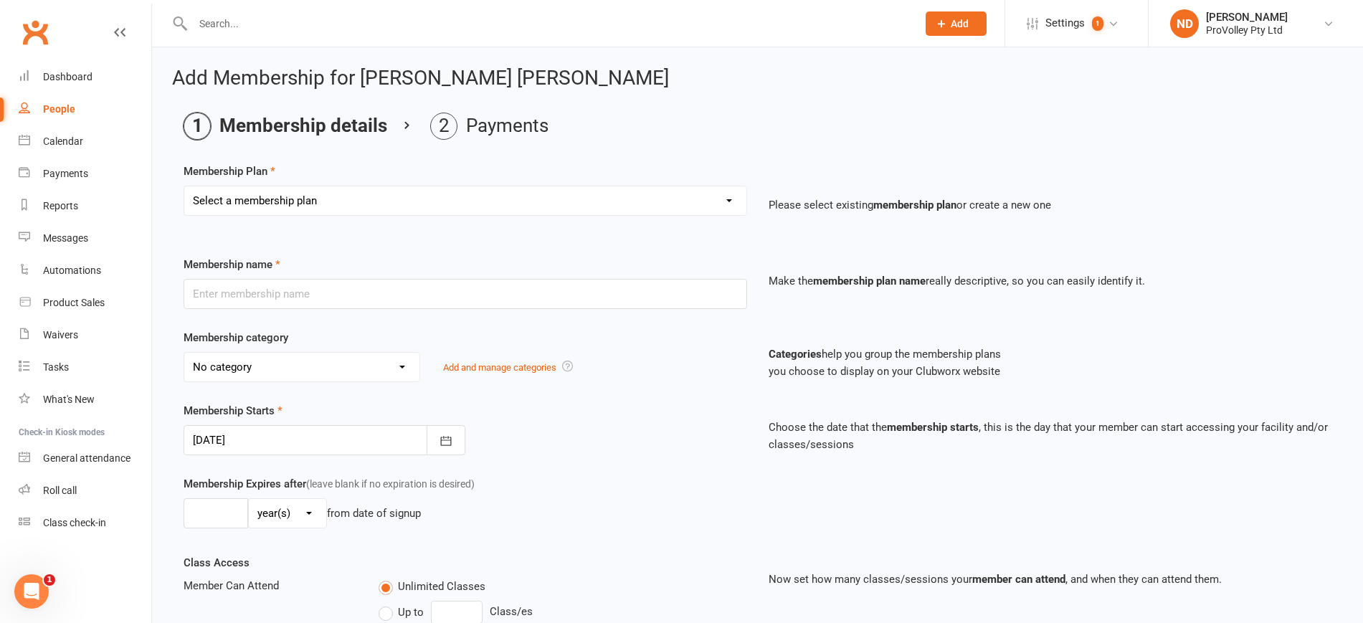
click at [371, 188] on select "Select a membership plan Create new Membership Plan SVL Team 1-Day Trial SVL Te…" at bounding box center [465, 200] width 562 height 29
select select "8"
click at [184, 186] on select "Select a membership plan Create new Membership Plan SVL Team 1-Day Trial SVL Te…" at bounding box center [465, 200] width 562 height 29
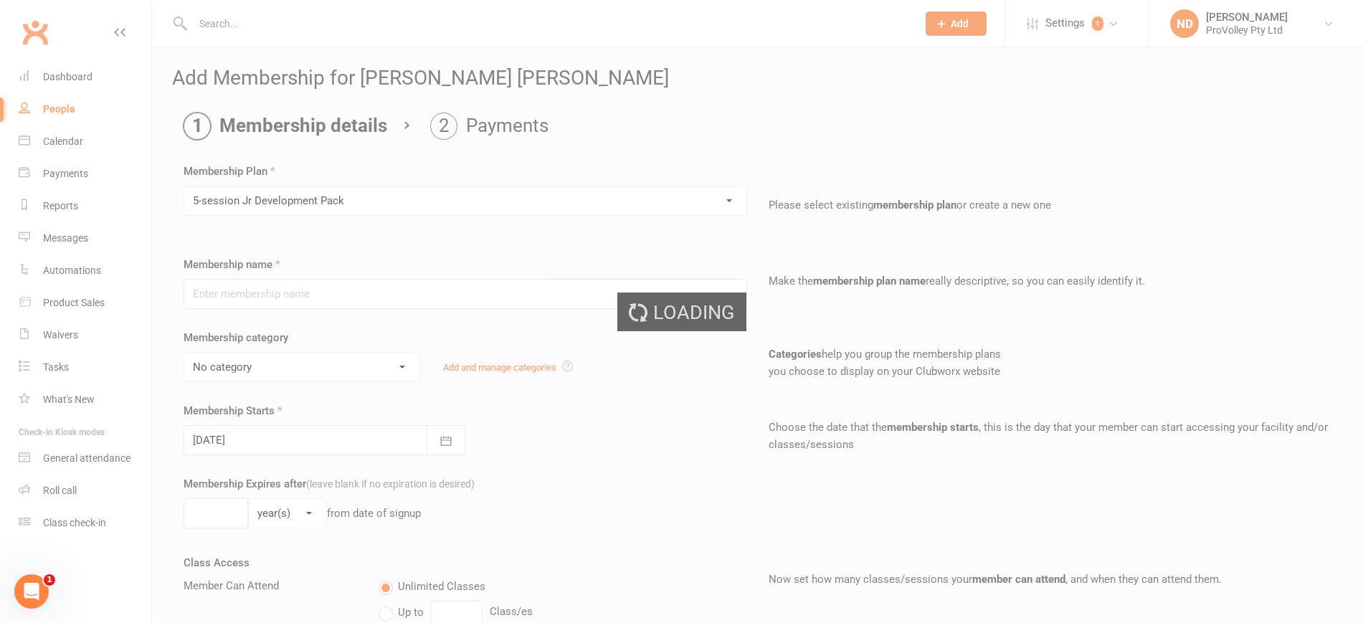
type input "5-session Jr Development Pack"
select select "2"
type input "5"
select select "1"
type input "5"
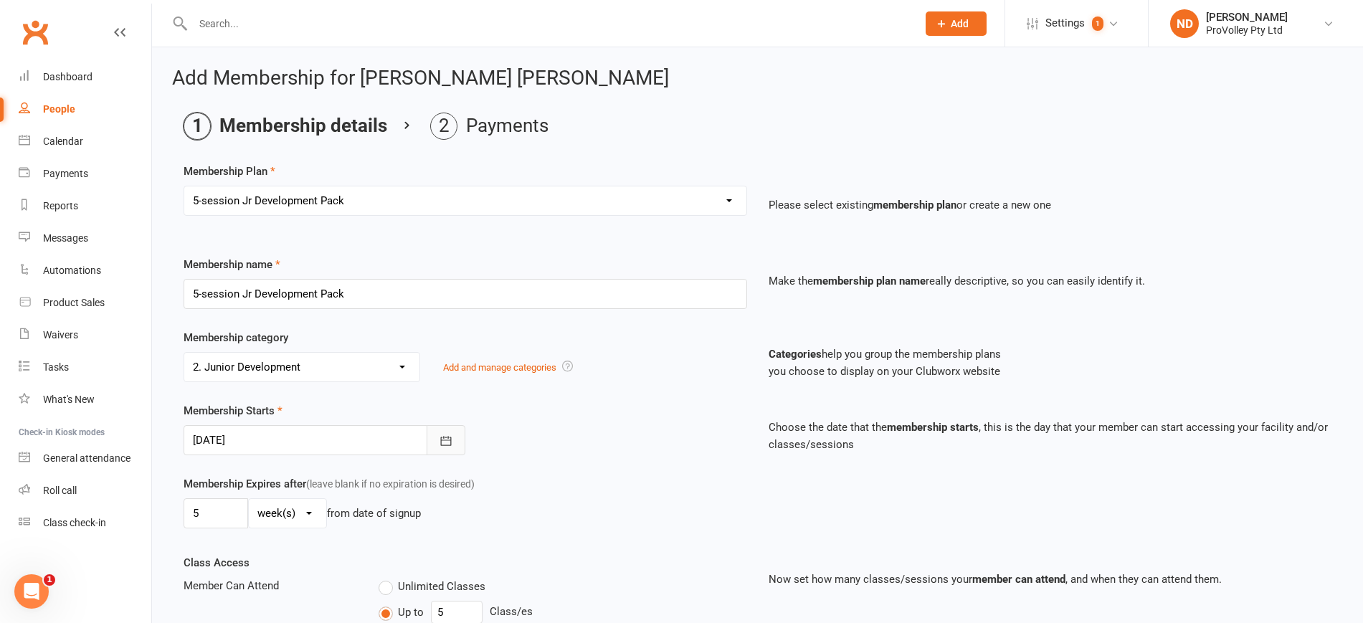
click at [444, 443] on icon "button" at bounding box center [446, 441] width 14 height 14
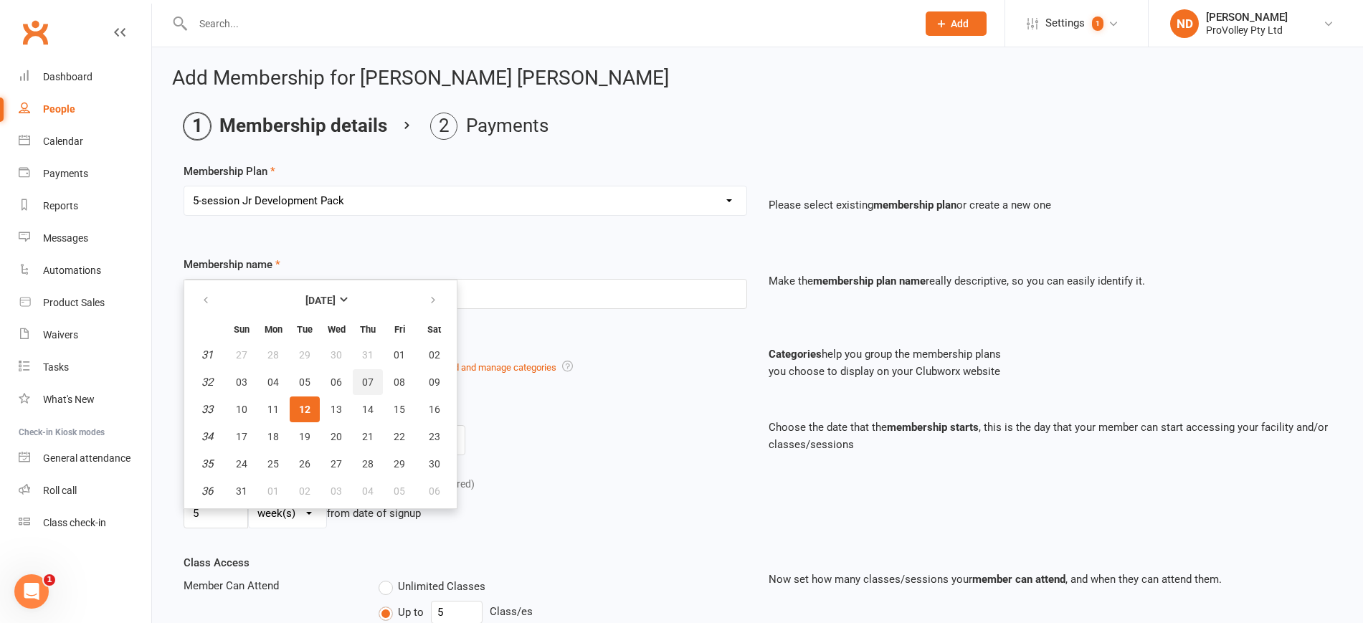
click at [366, 371] on button "07" at bounding box center [368, 382] width 30 height 26
type input "07 Aug 2025"
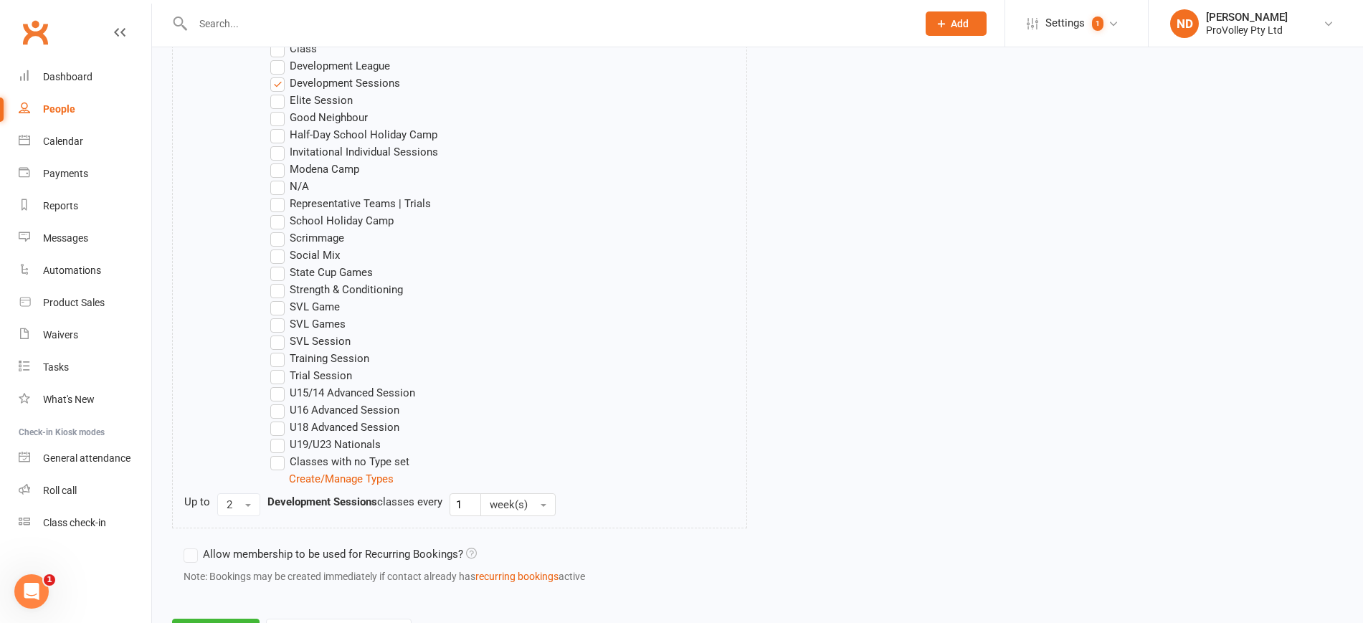
scroll to position [896, 0]
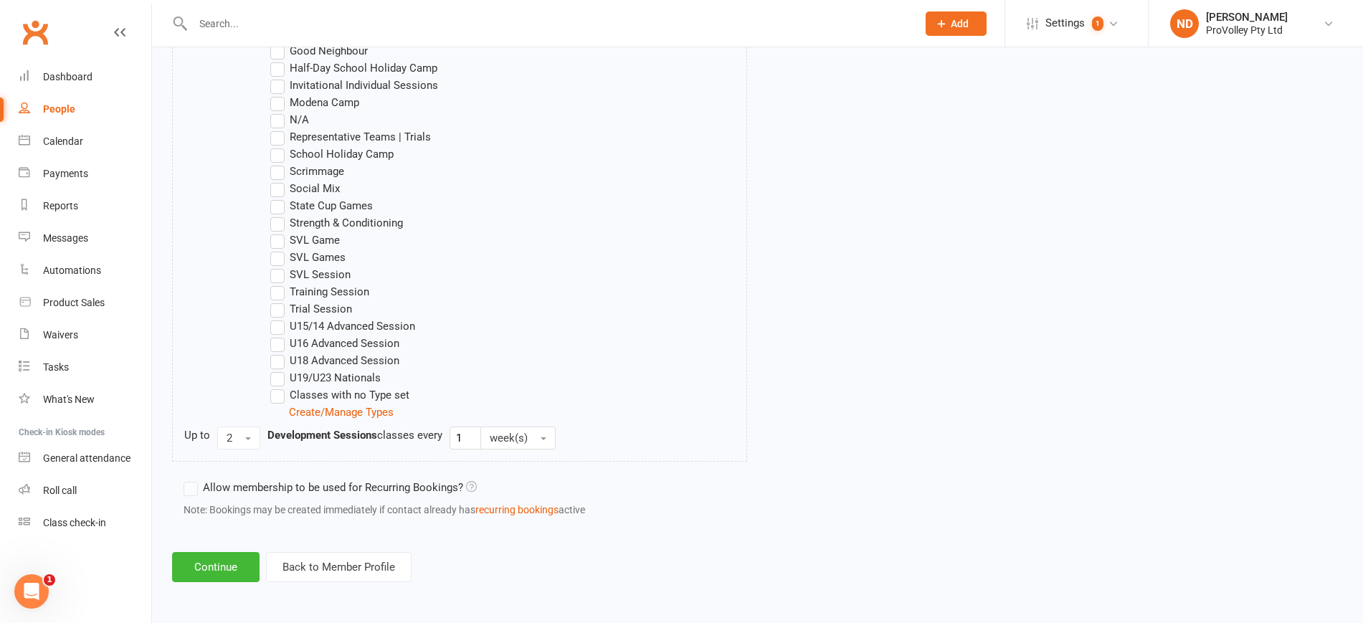
click at [216, 552] on button "Continue" at bounding box center [215, 567] width 87 height 30
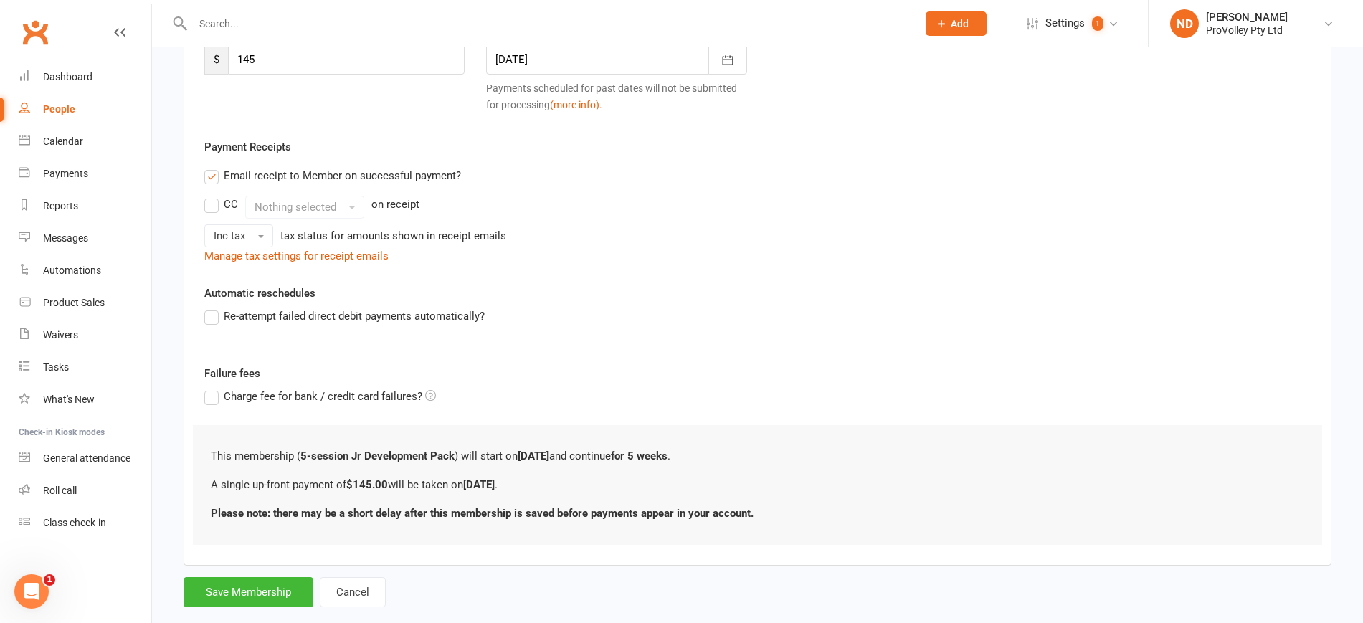
scroll to position [259, 0]
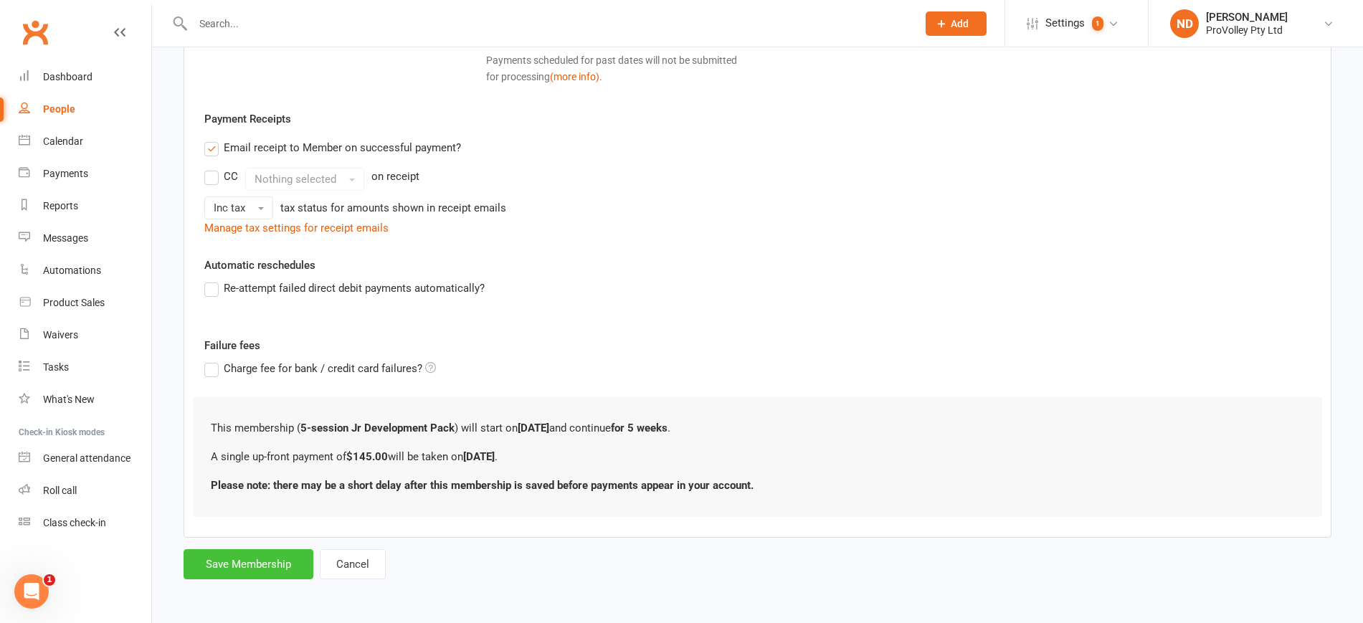
click at [274, 549] on button "Save Membership" at bounding box center [249, 564] width 130 height 30
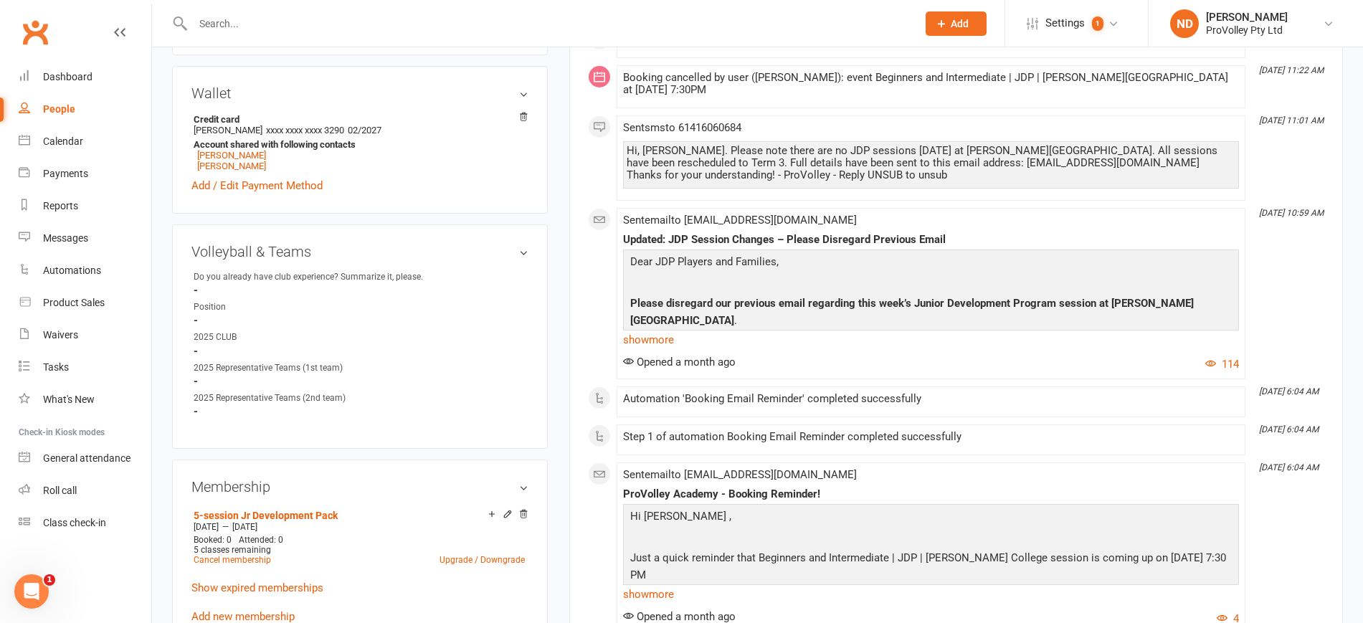
scroll to position [448, 0]
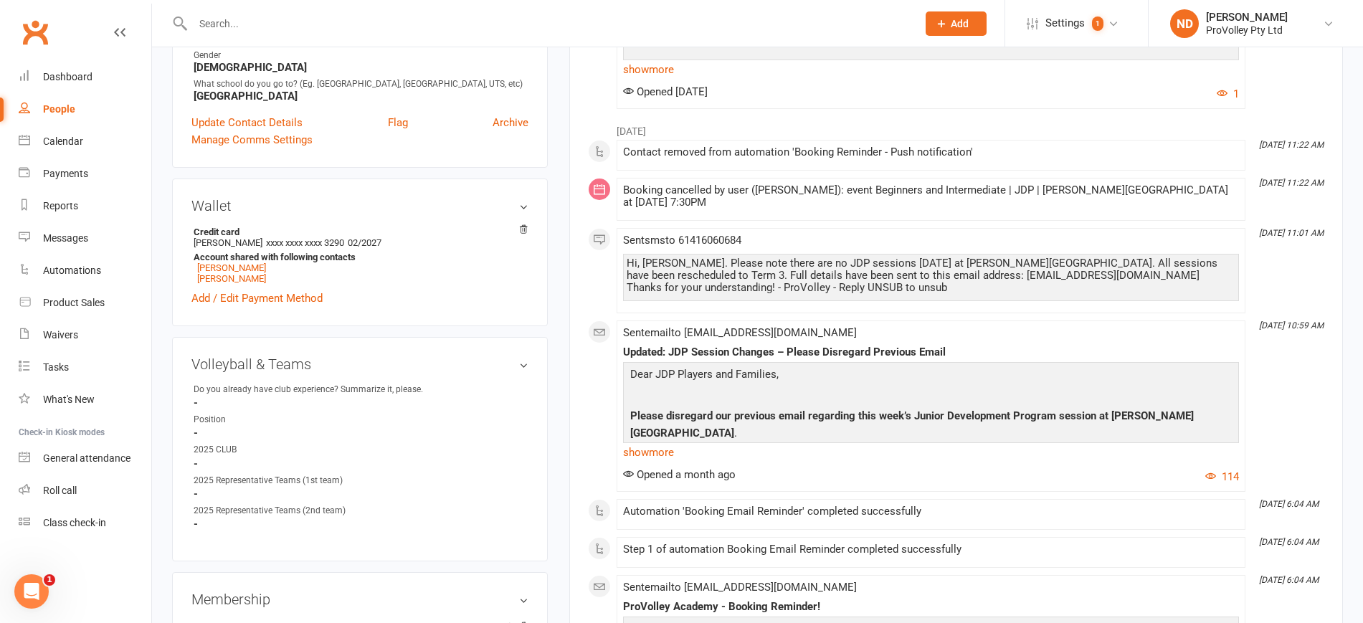
click at [57, 108] on div "People" at bounding box center [59, 108] width 32 height 11
select select "100"
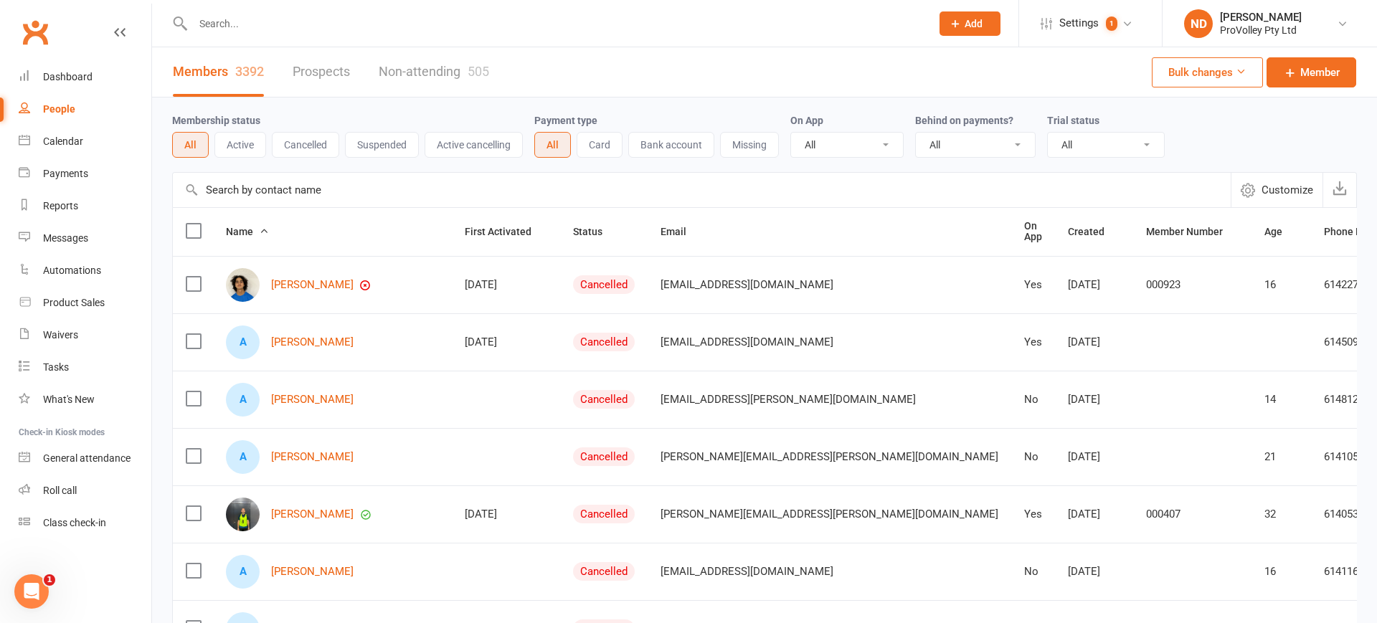
click at [318, 185] on input "text" at bounding box center [702, 190] width 1058 height 34
paste input "Dhask Cemuganti"
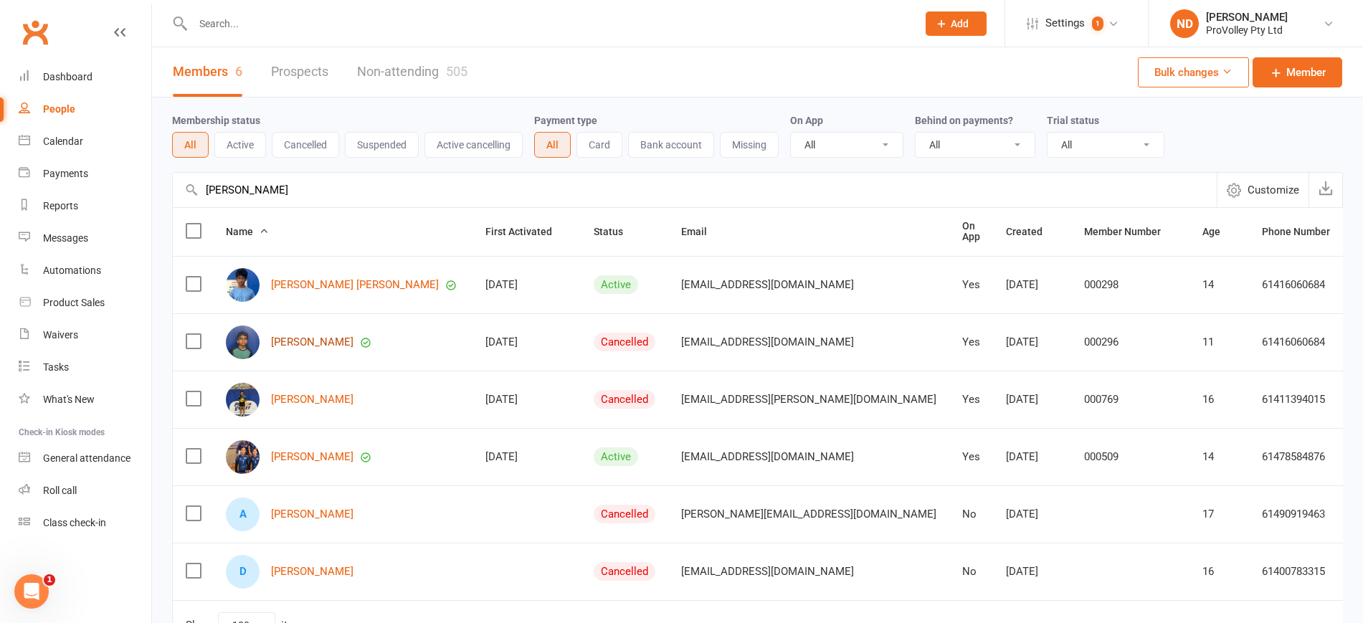
type input "Dhask Cemuganti"
click at [341, 337] on link "Daksh Vemuganti" at bounding box center [312, 342] width 82 height 12
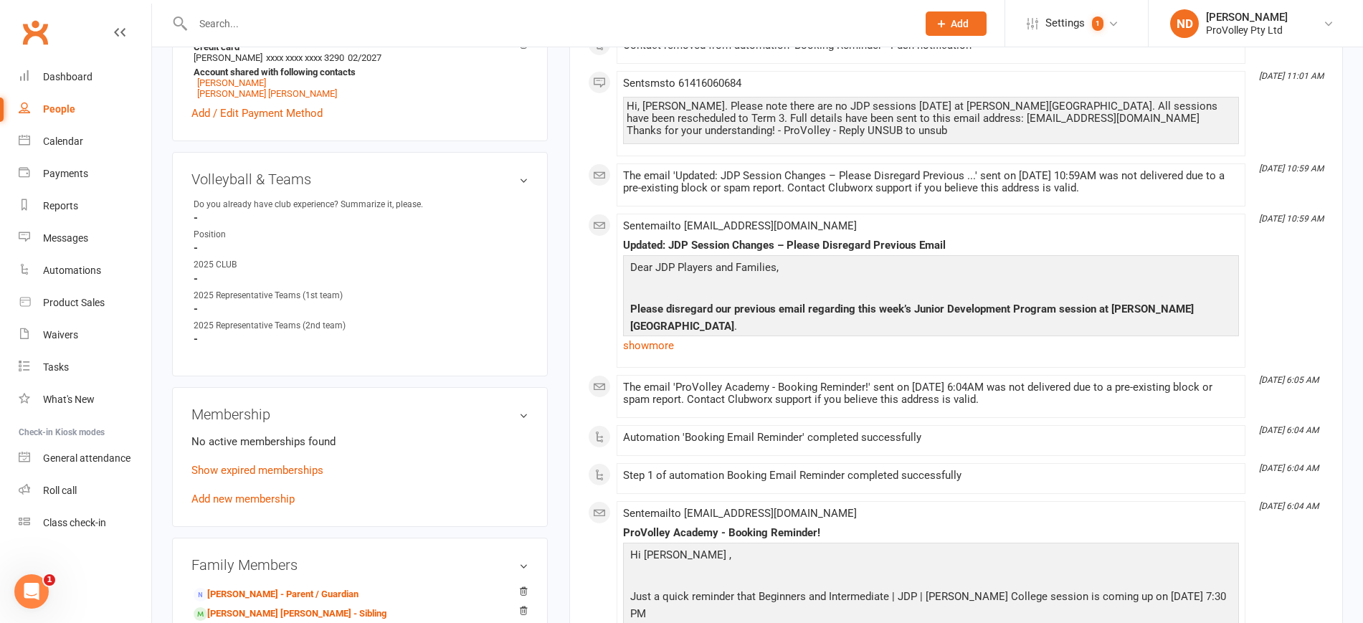
scroll to position [807, 0]
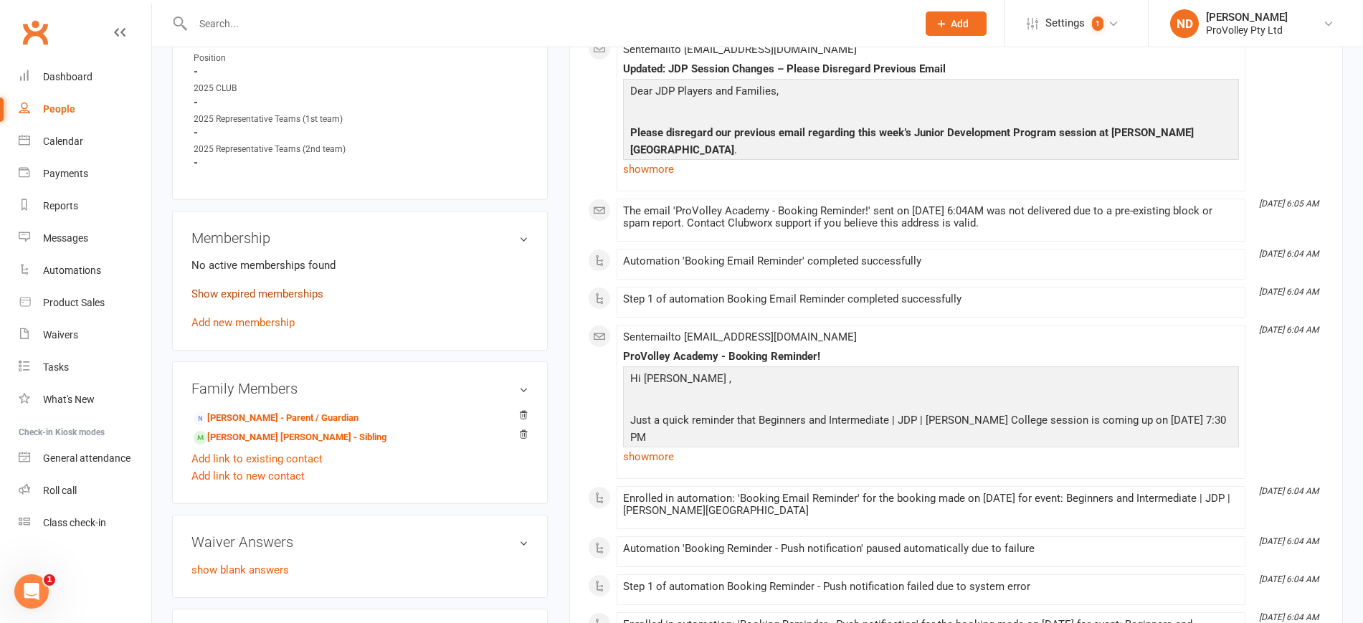
click at [247, 300] on link "Show expired memberships" at bounding box center [257, 294] width 132 height 13
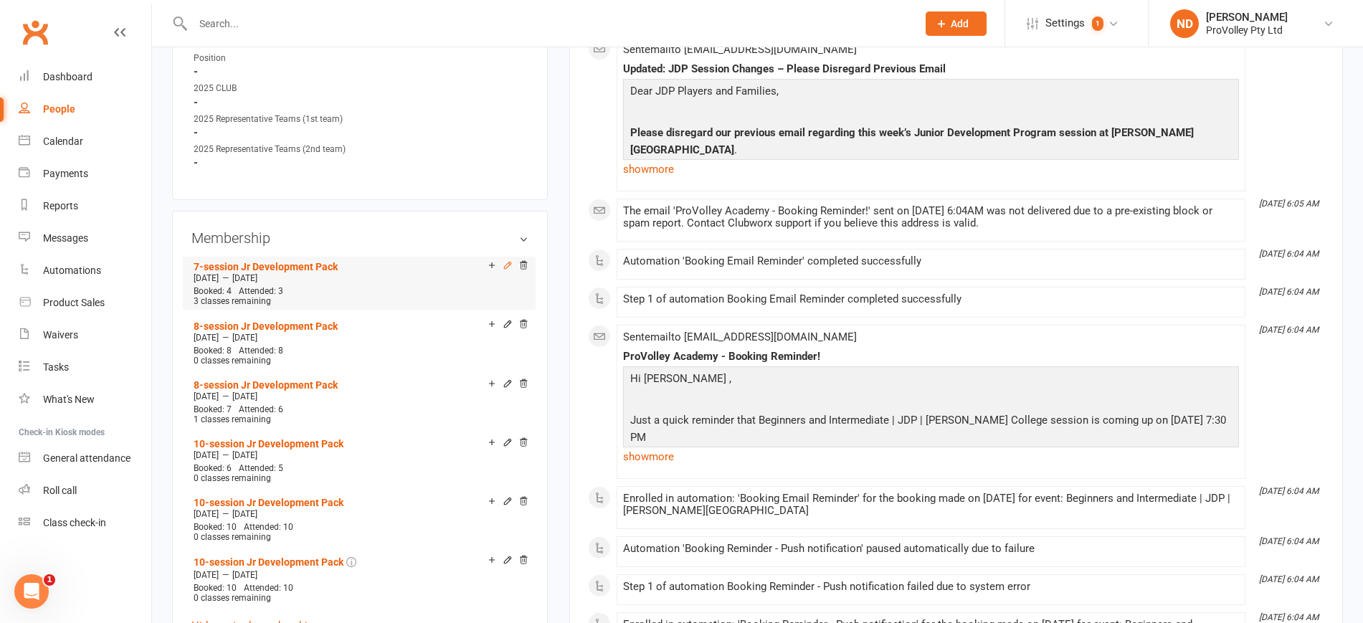
click at [503, 270] on icon at bounding box center [508, 265] width 10 height 10
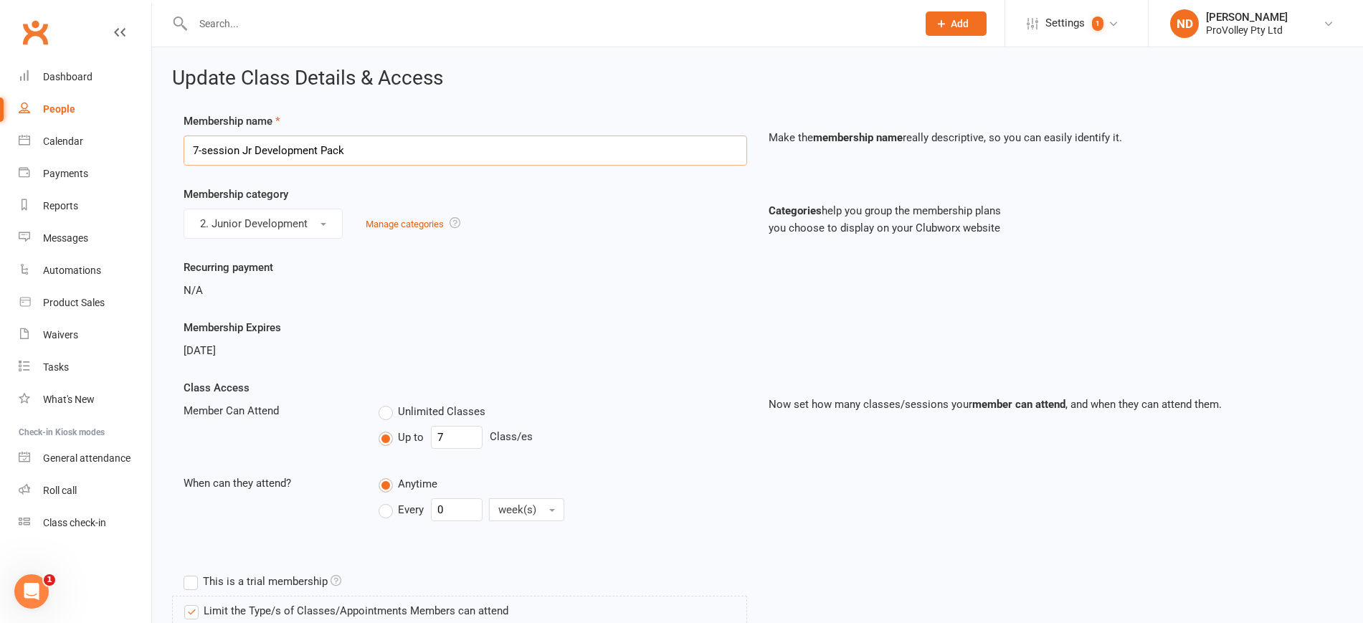
drag, startPoint x: 198, startPoint y: 146, endPoint x: 176, endPoint y: 147, distance: 21.5
click at [176, 147] on div "Membership name 7-session Jr Development Pack" at bounding box center [465, 139] width 585 height 53
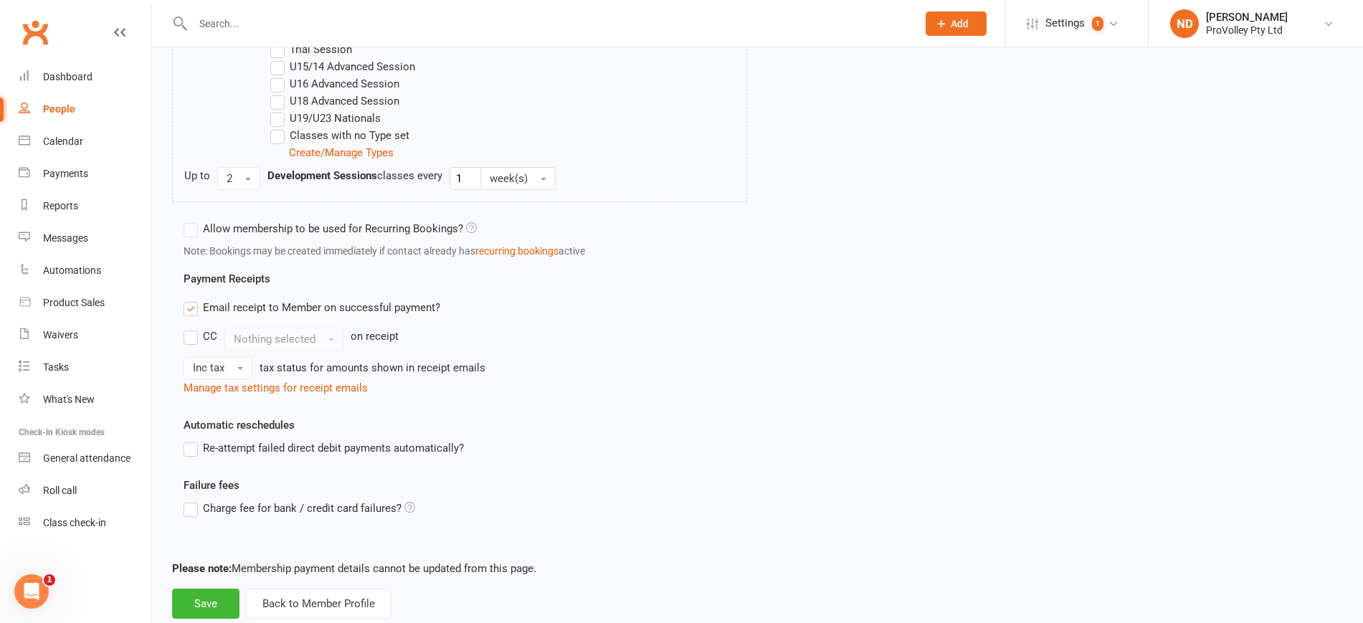
scroll to position [1017, 0]
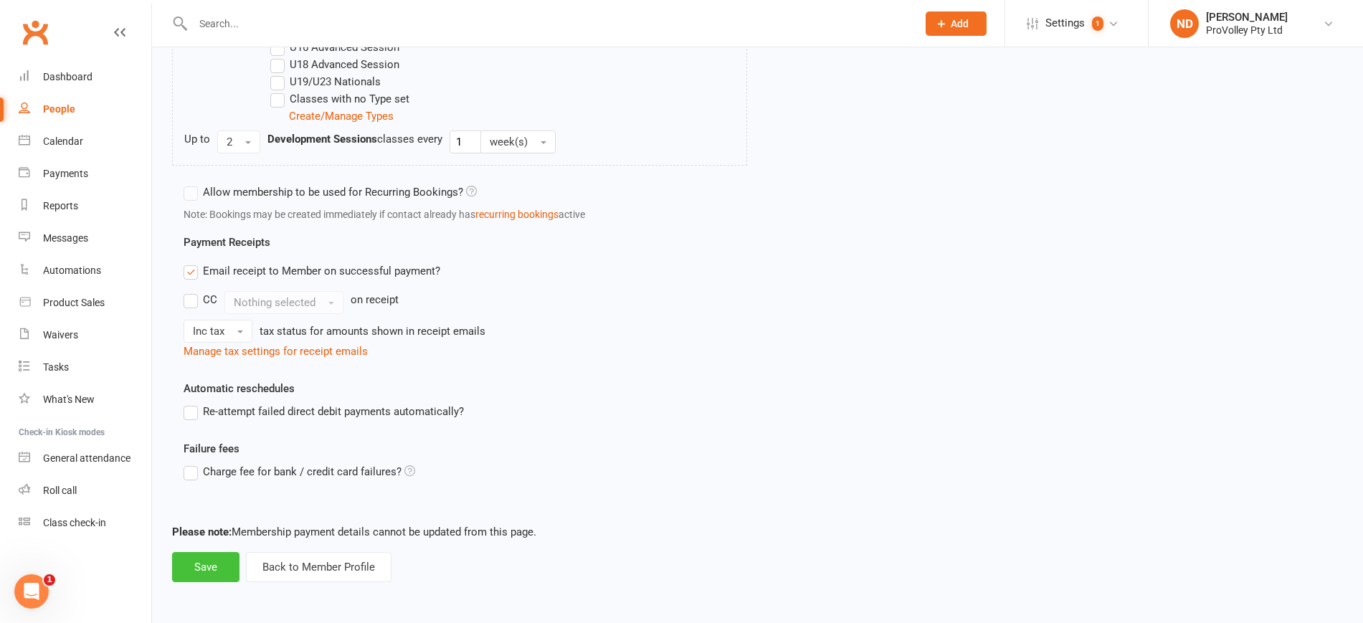
type input "4-session Jr Development Pack"
click at [207, 574] on button "Save" at bounding box center [205, 567] width 67 height 30
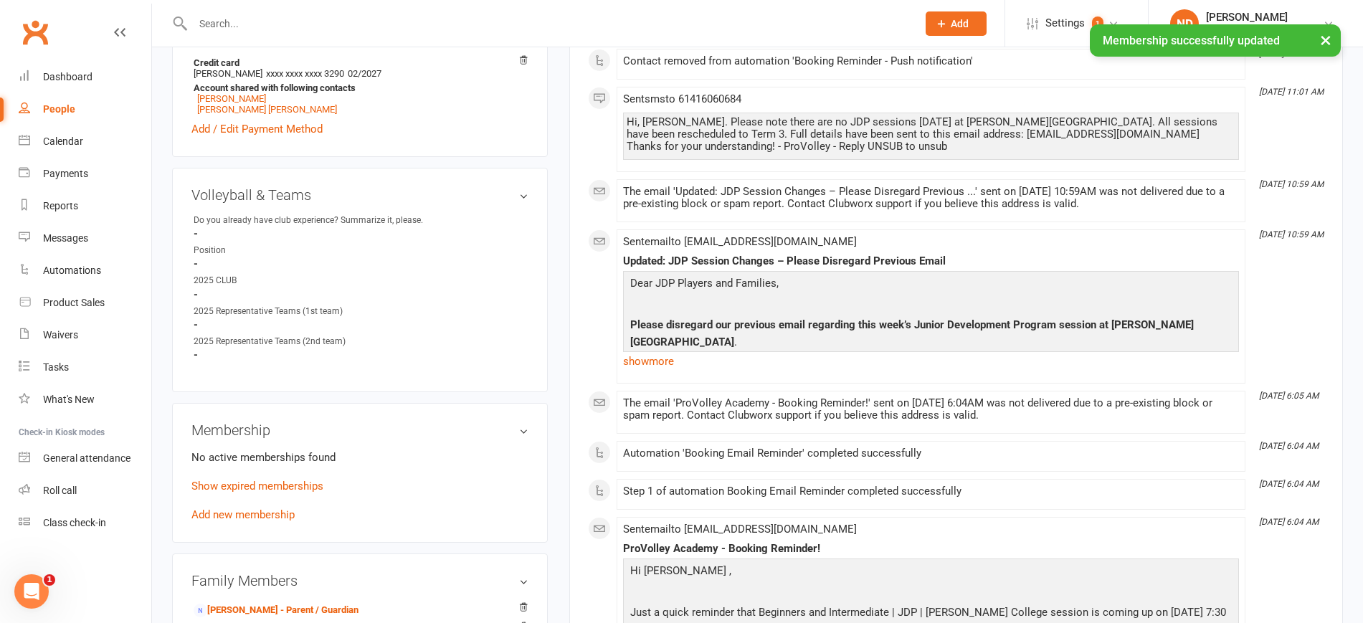
scroll to position [807, 0]
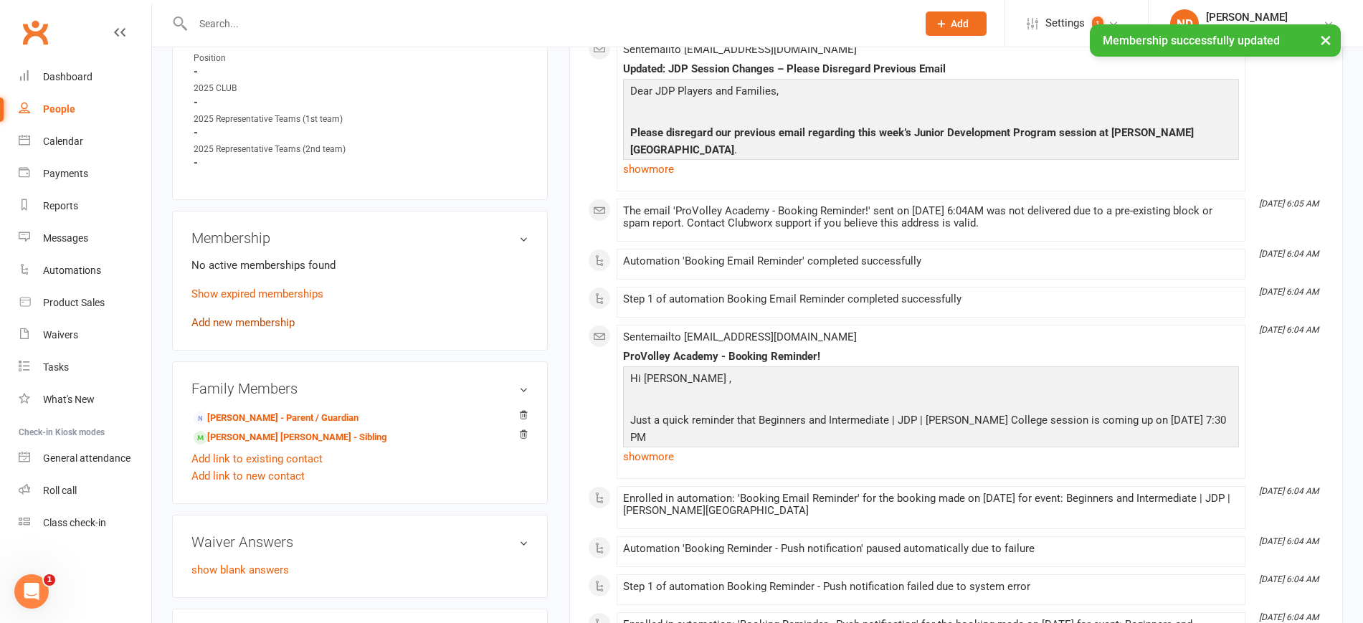
click at [258, 329] on link "Add new membership" at bounding box center [242, 322] width 103 height 13
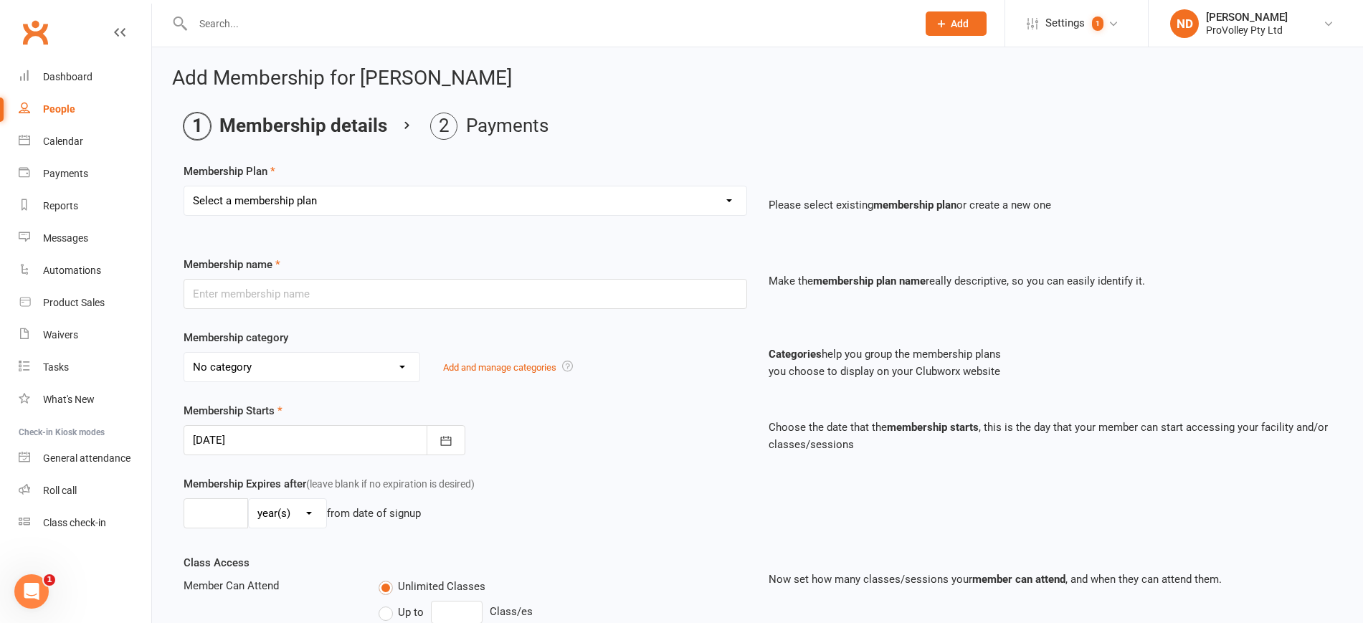
click at [366, 207] on select "Select a membership plan Create new Membership Plan SVL Team 1-Day Trial SVL Te…" at bounding box center [465, 200] width 562 height 29
select select "8"
click at [184, 186] on select "Select a membership plan Create new Membership Plan SVL Team 1-Day Trial SVL Te…" at bounding box center [465, 200] width 562 height 29
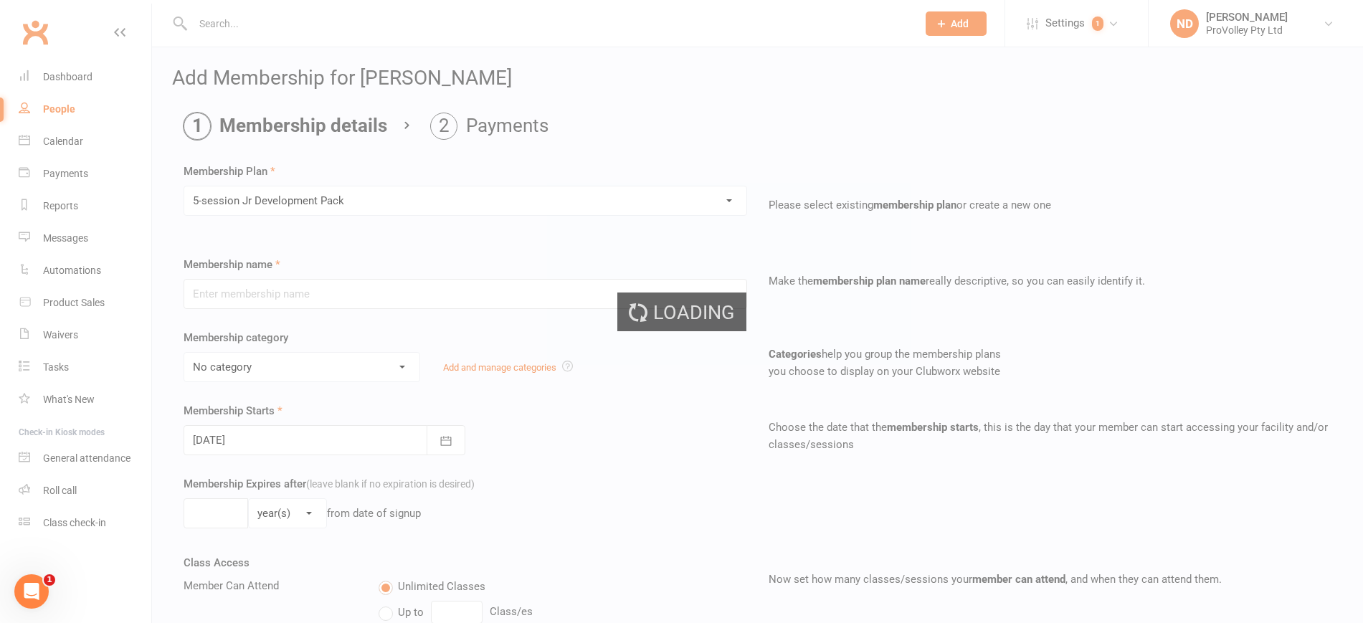
type input "5-session Jr Development Pack"
select select "2"
type input "5"
select select "1"
type input "5"
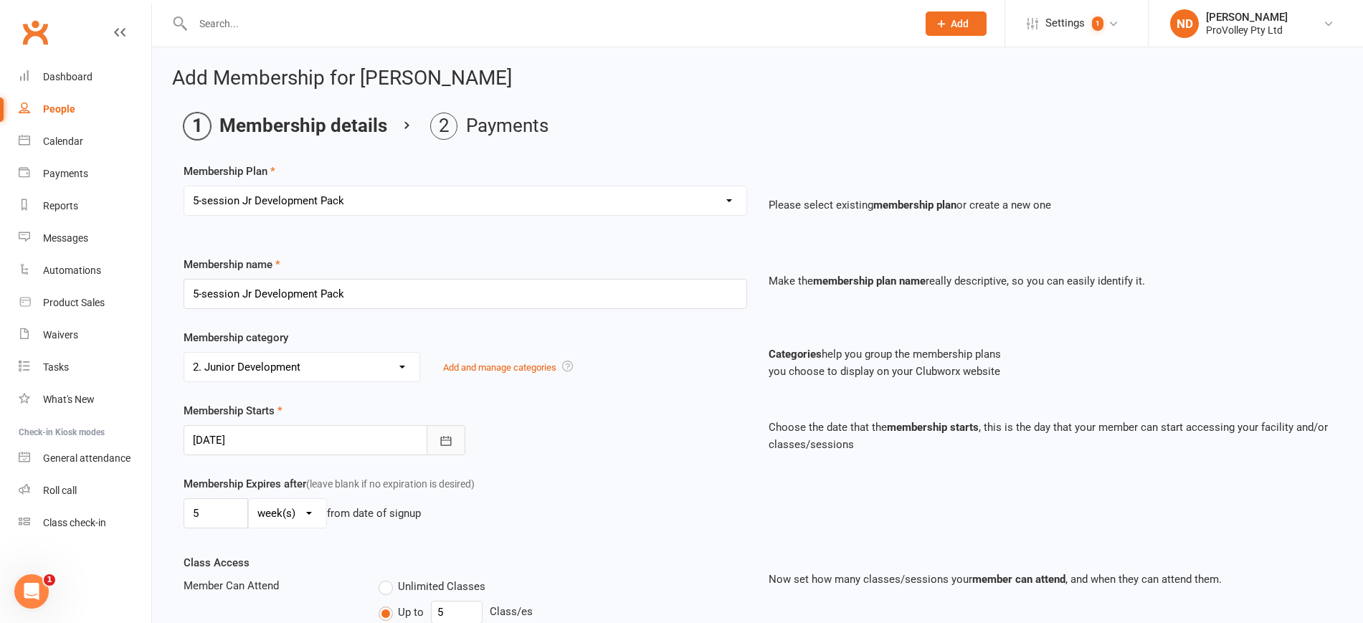
click at [442, 442] on icon "button" at bounding box center [446, 441] width 14 height 14
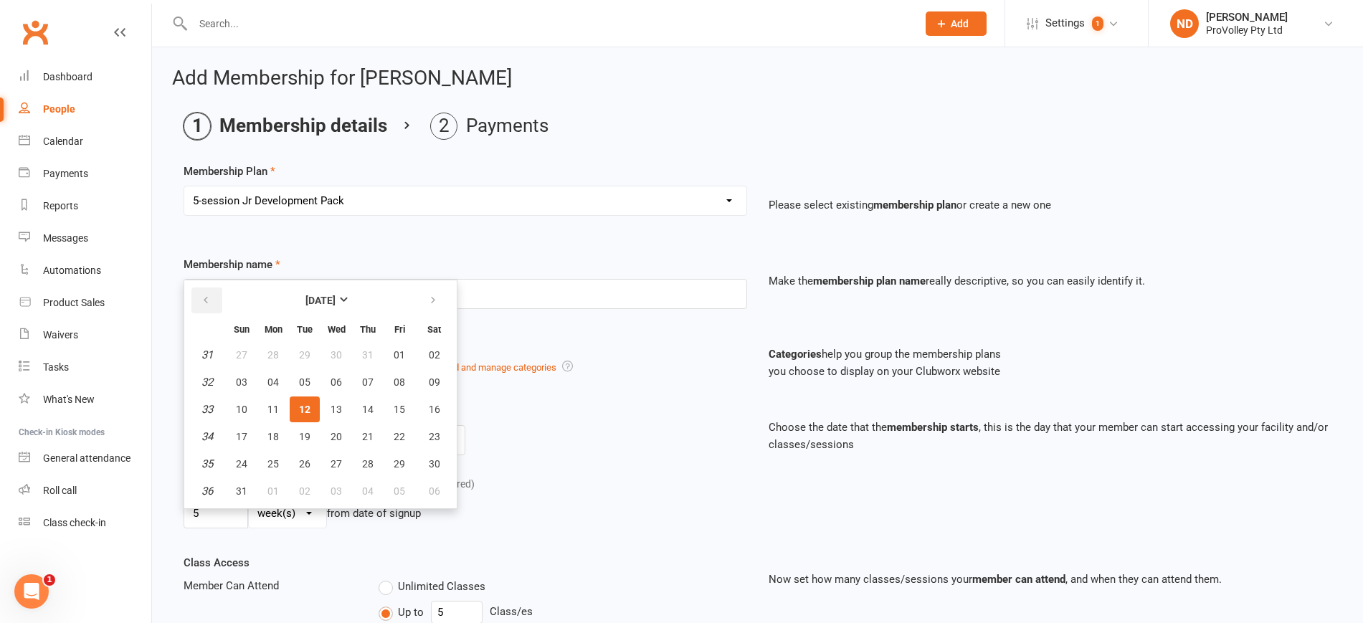
click at [210, 288] on th at bounding box center [207, 301] width 37 height 32
click at [209, 291] on button "button" at bounding box center [206, 301] width 31 height 26
click at [272, 462] on span "28" at bounding box center [272, 463] width 11 height 11
type input "28 Jul 2025"
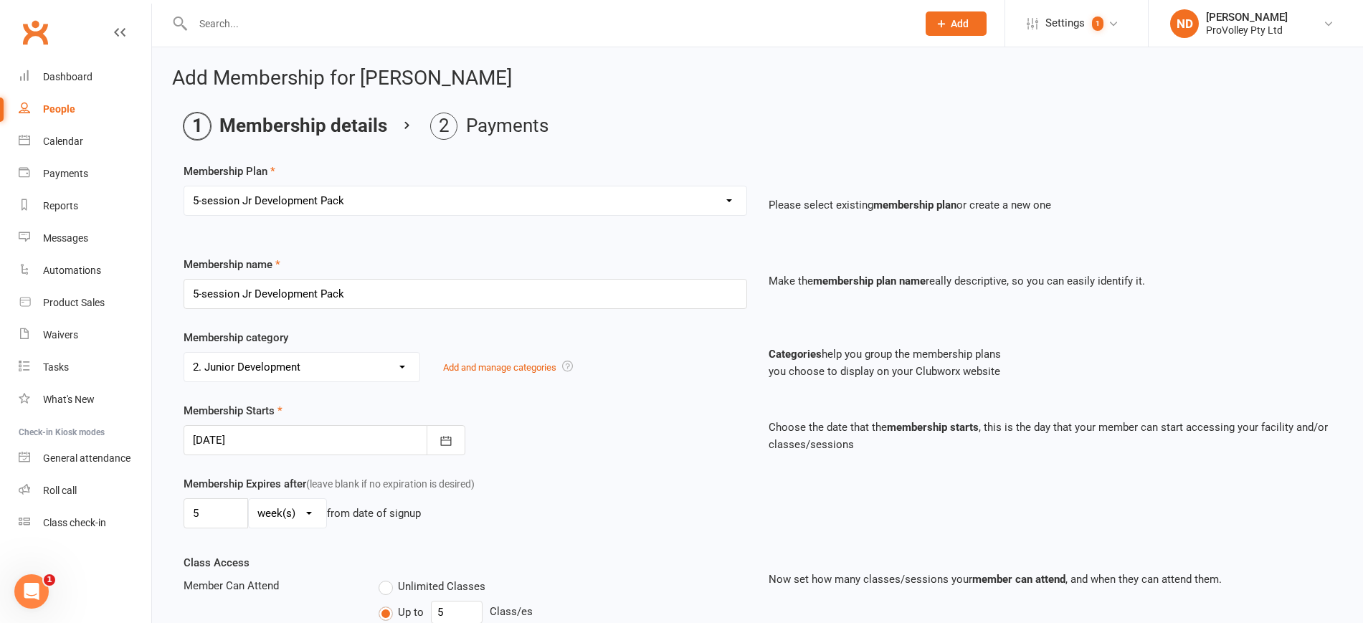
scroll to position [90, 0]
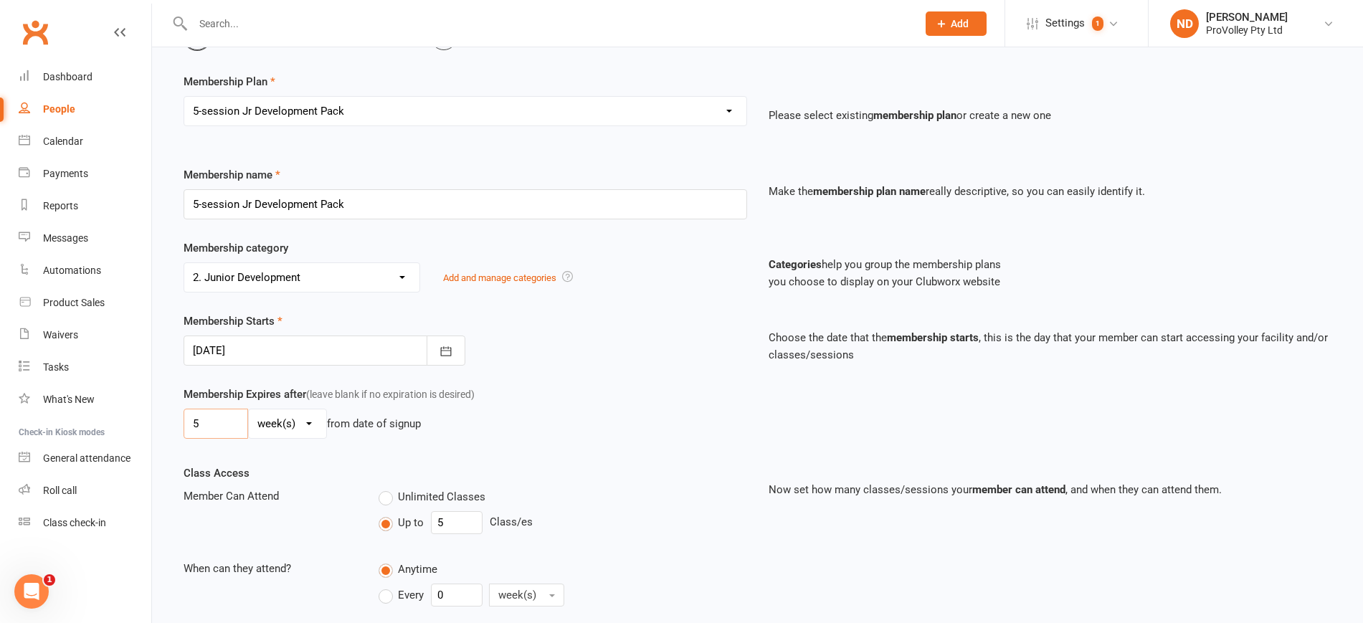
drag, startPoint x: 209, startPoint y: 425, endPoint x: 165, endPoint y: 419, distance: 44.2
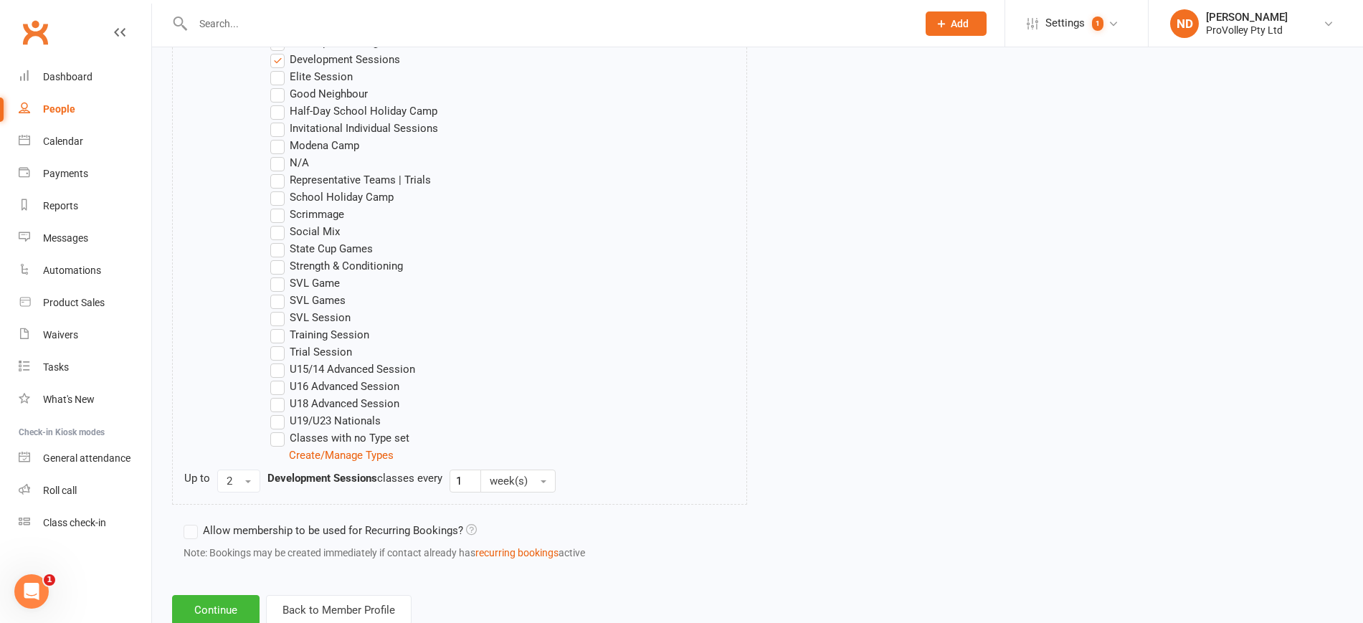
scroll to position [896, 0]
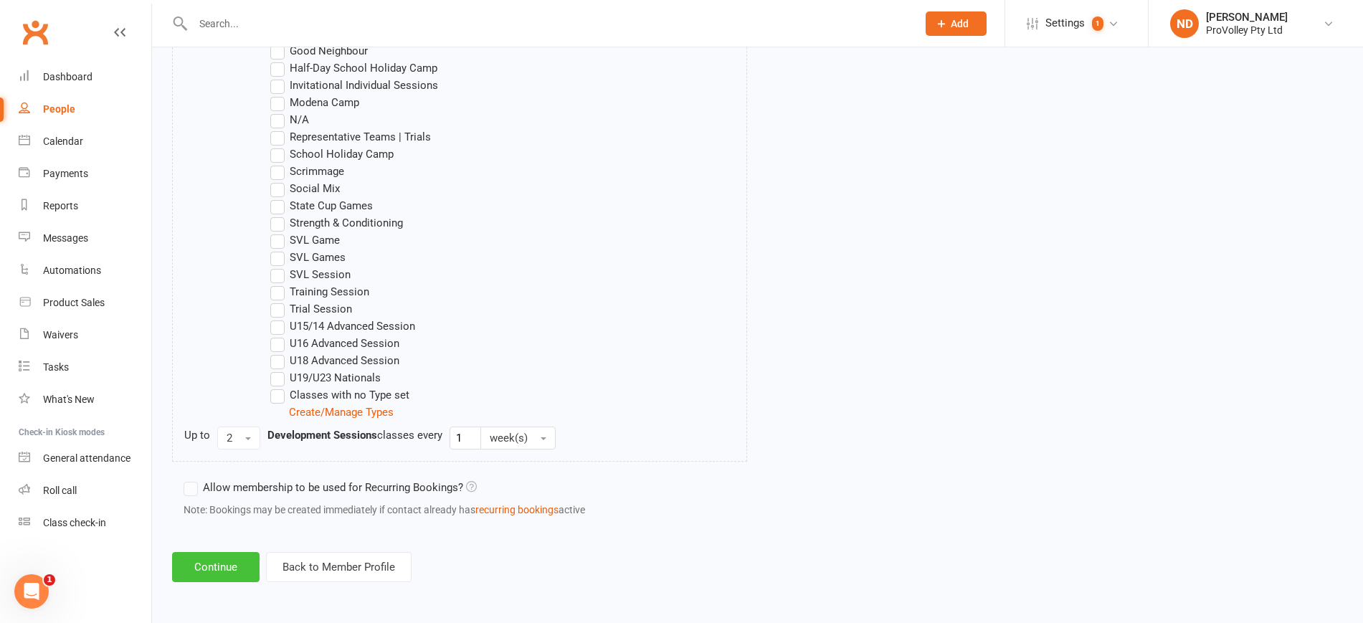
type input "10"
drag, startPoint x: 232, startPoint y: 569, endPoint x: 234, endPoint y: 559, distance: 9.6
click at [231, 570] on button "Continue" at bounding box center [215, 567] width 87 height 30
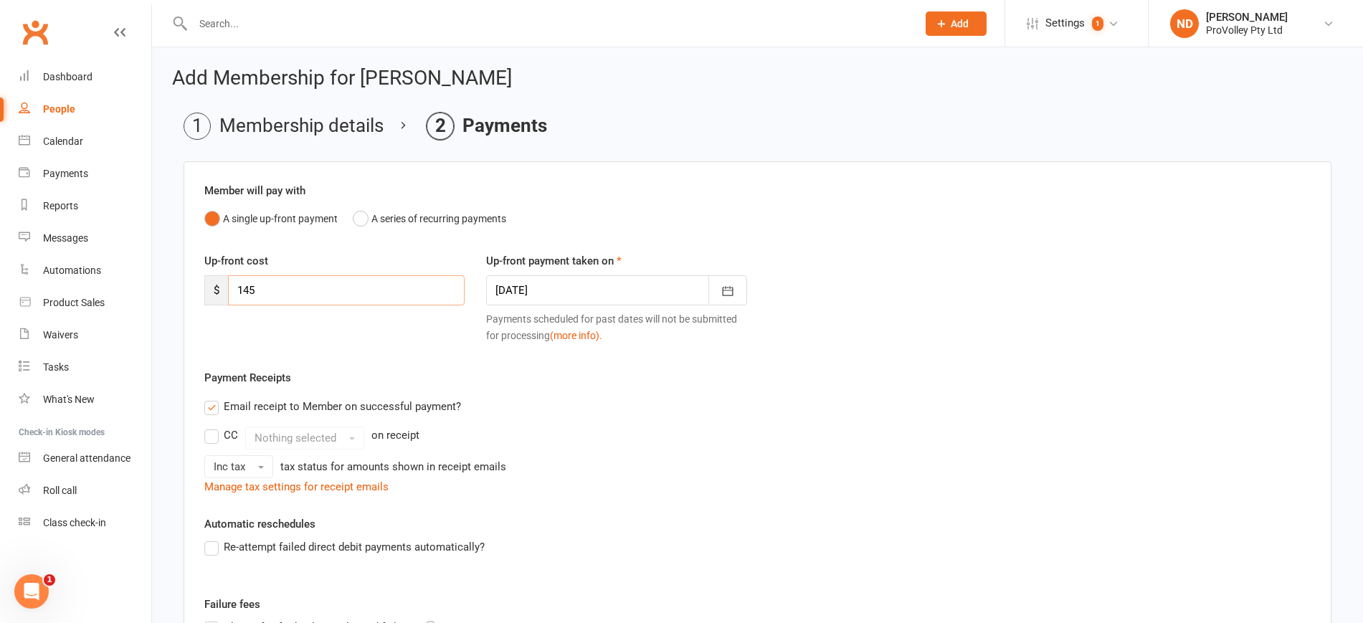
drag, startPoint x: 281, startPoint y: 293, endPoint x: 157, endPoint y: 290, distance: 124.1
click at [157, 290] on div "Add Membership for Daksh Vemuganti Membership details Payments Member will pay …" at bounding box center [757, 454] width 1211 height 814
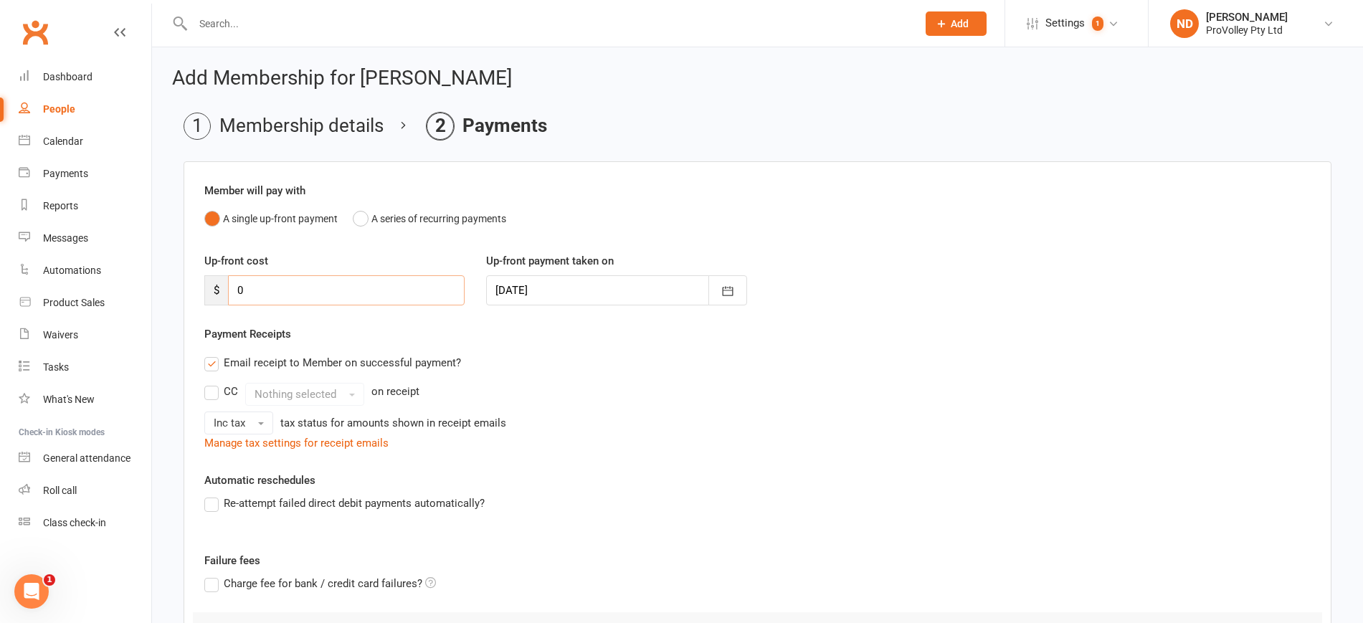
scroll to position [158, 0]
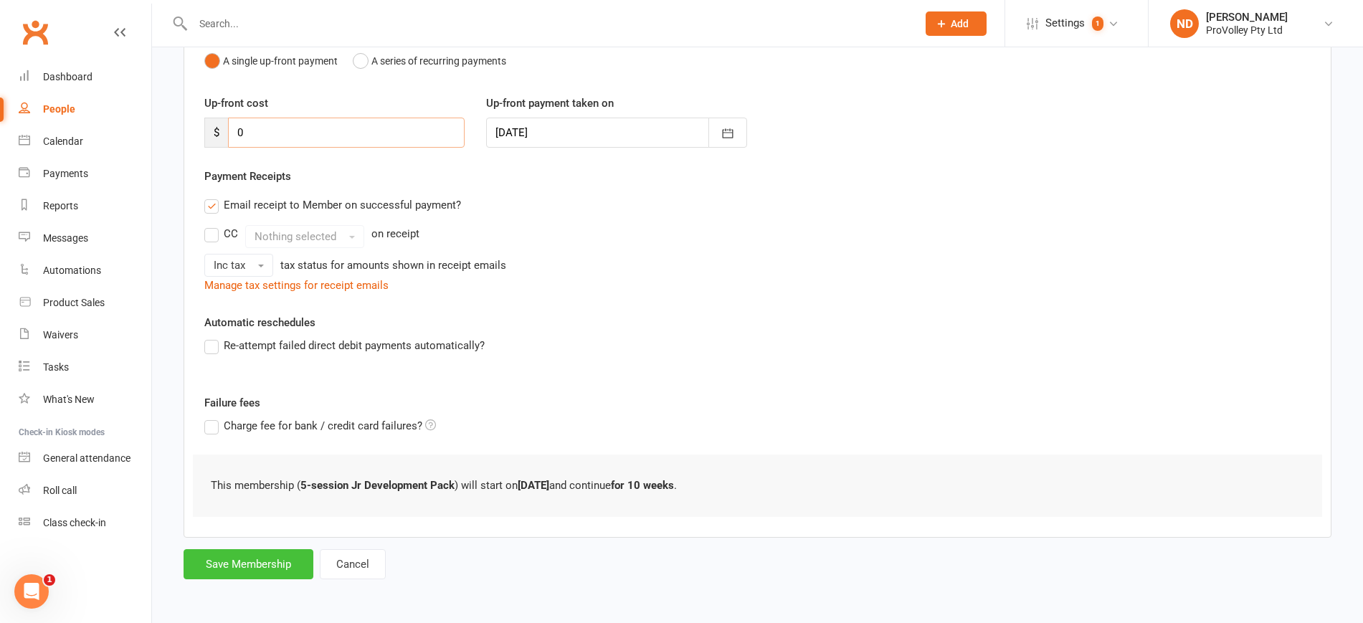
type input "0"
drag, startPoint x: 284, startPoint y: 556, endPoint x: 292, endPoint y: 544, distance: 14.5
click at [281, 556] on button "Save Membership" at bounding box center [249, 564] width 130 height 30
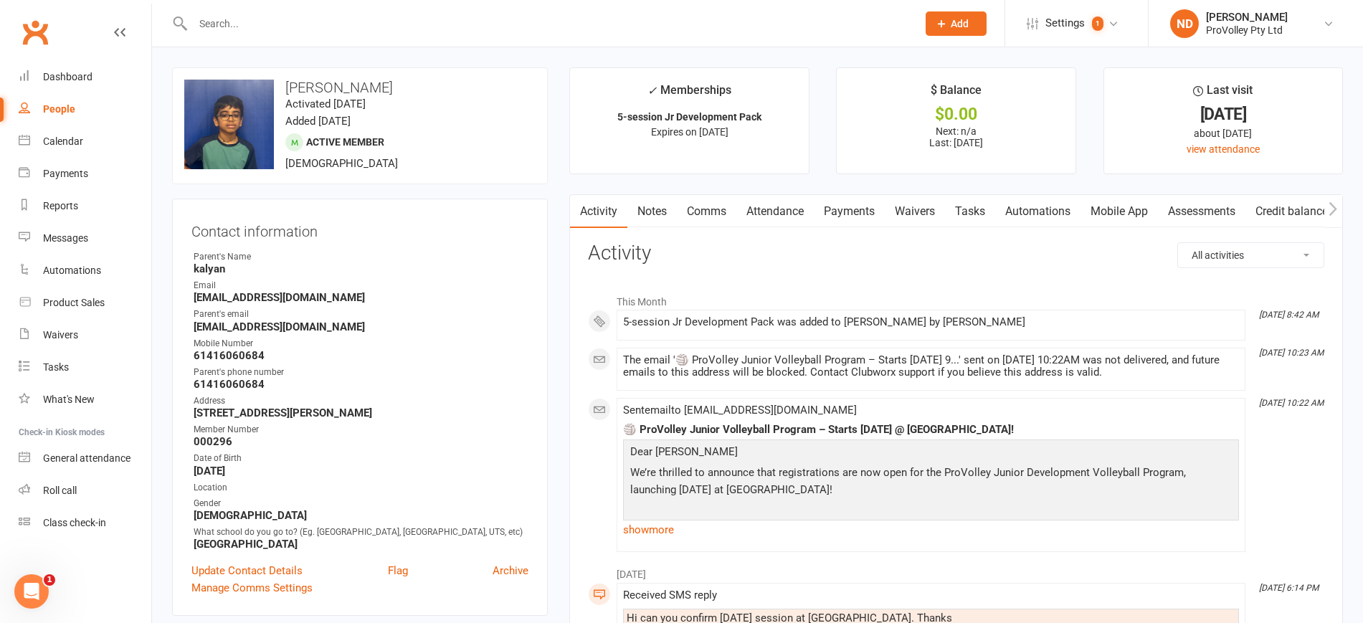
click at [72, 97] on link "People" at bounding box center [85, 109] width 133 height 32
select select "100"
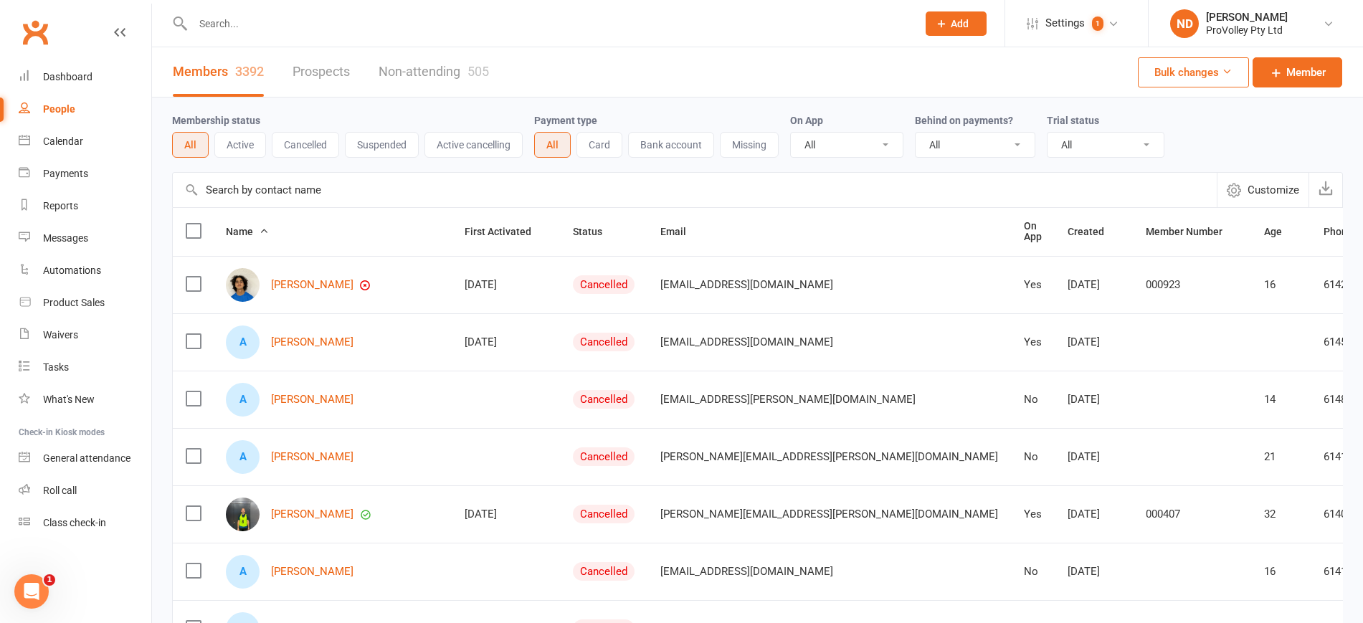
click at [316, 188] on input "text" at bounding box center [695, 190] width 1044 height 34
paste input "Diego Sevilla"
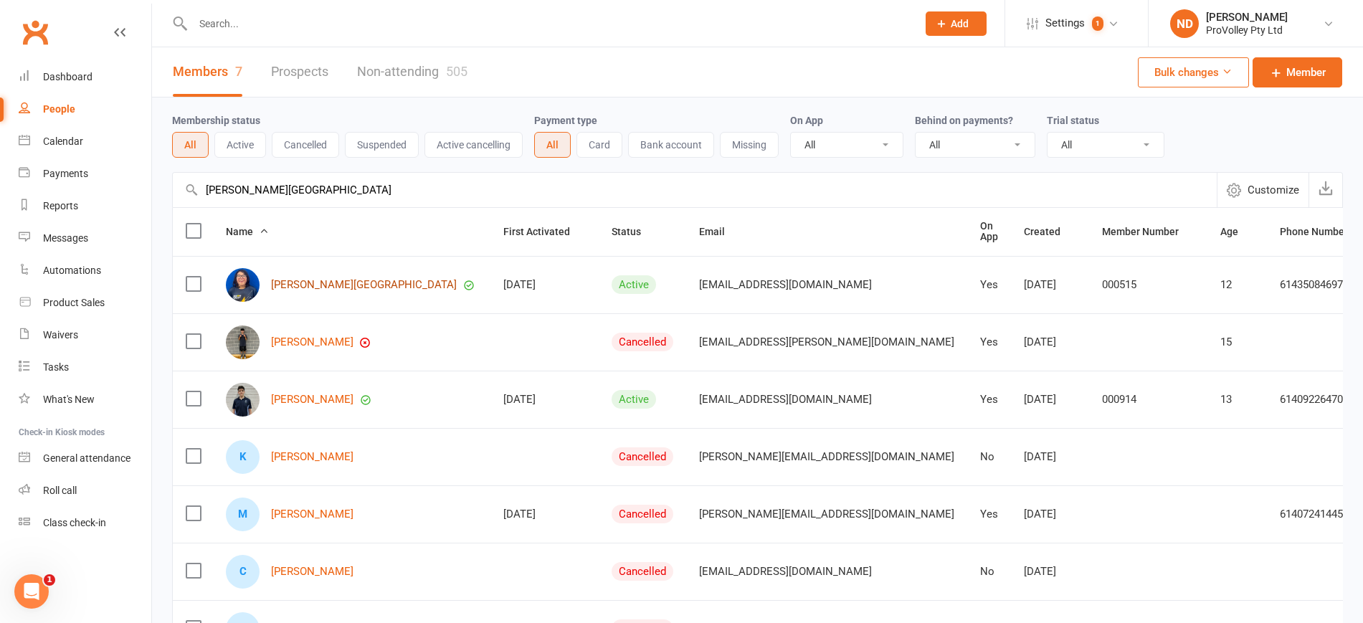
type input "Diego Sevilla"
click at [306, 285] on link "Diego Sevilla" at bounding box center [364, 285] width 186 height 12
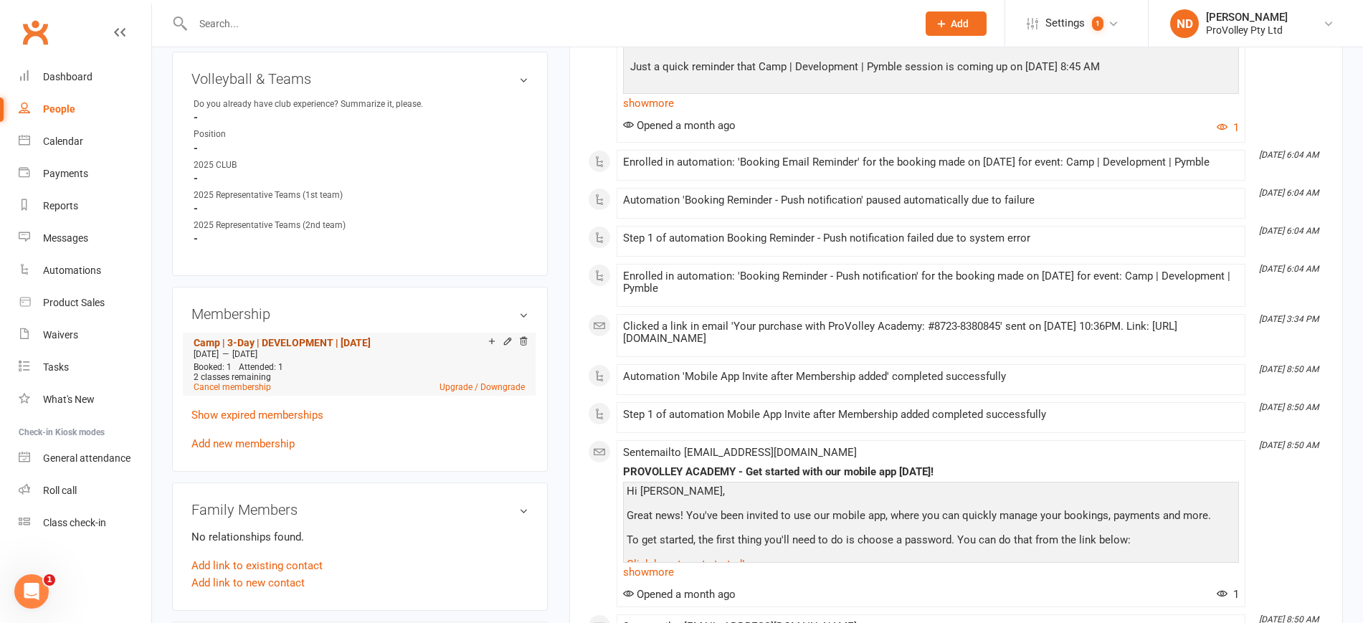
scroll to position [807, 0]
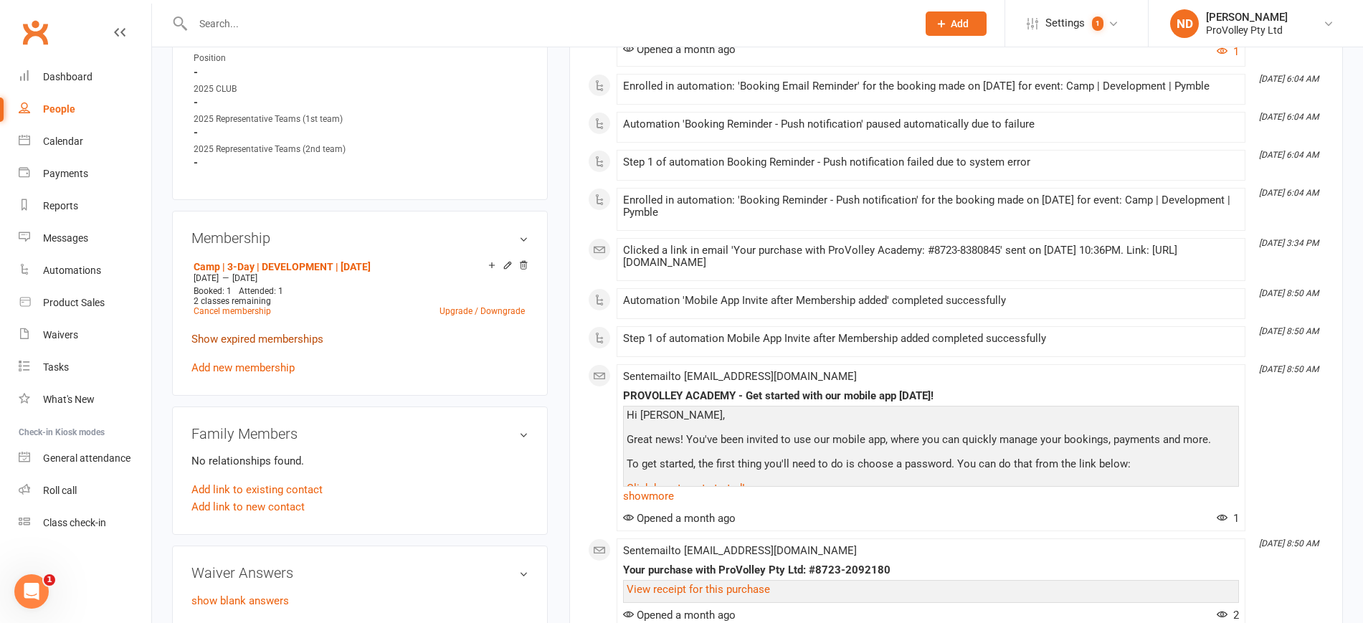
click at [305, 346] on link "Show expired memberships" at bounding box center [257, 339] width 132 height 13
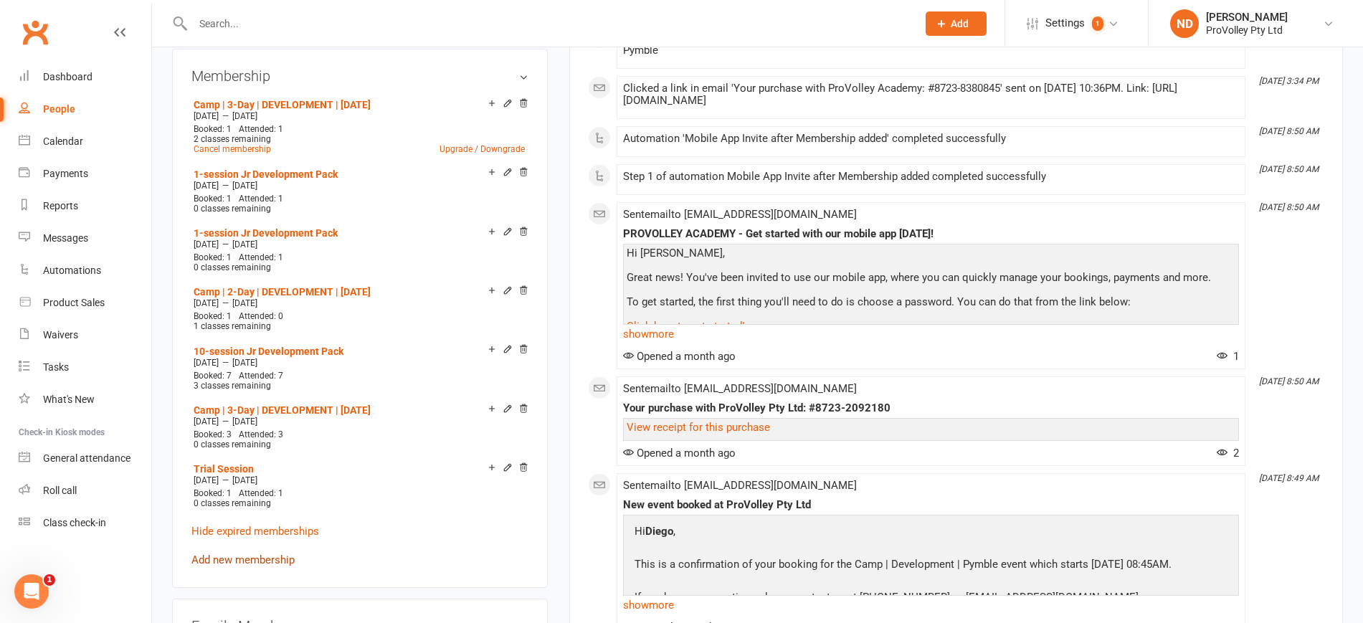
scroll to position [1075, 0]
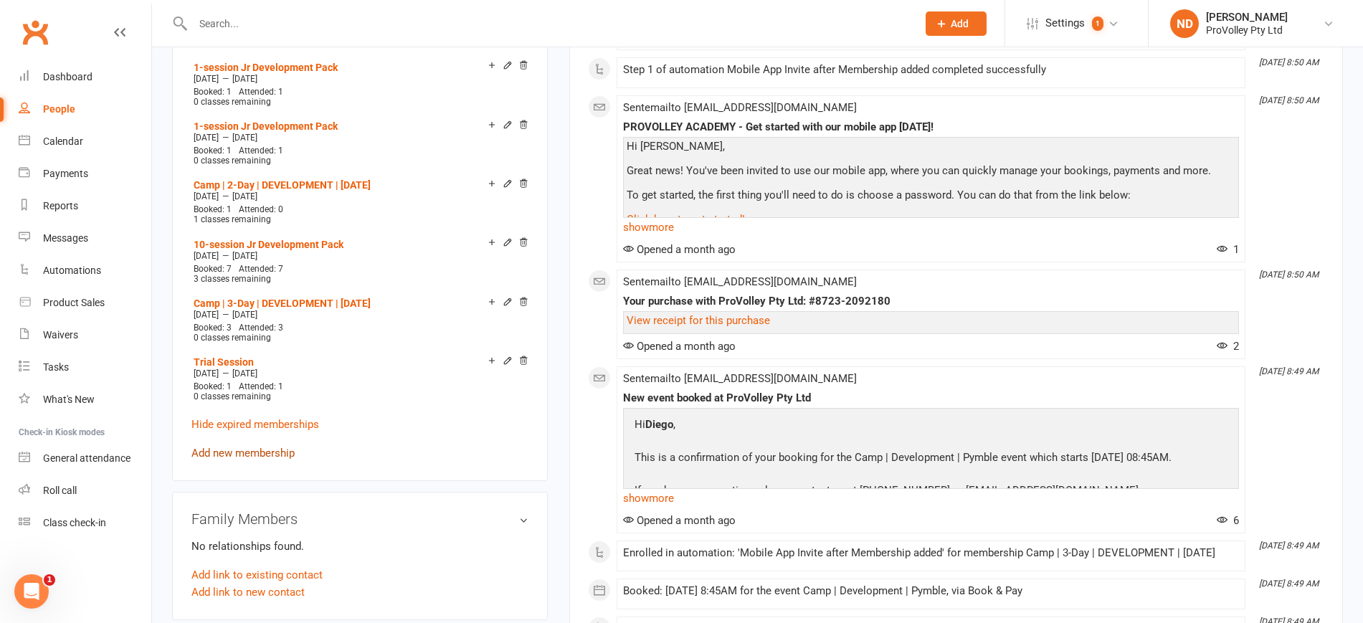
click at [257, 455] on link "Add new membership" at bounding box center [242, 453] width 103 height 13
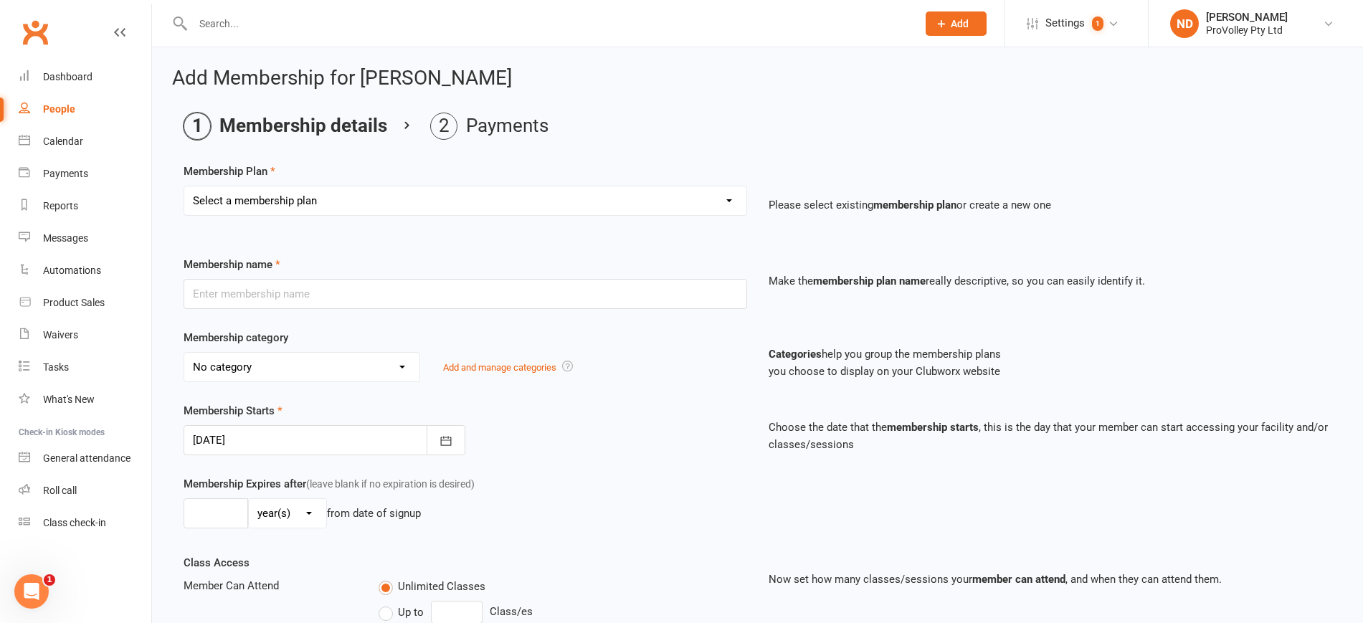
click at [318, 189] on select "Select a membership plan Create new Membership Plan SVL Team 1-Day Trial SVL Te…" at bounding box center [465, 200] width 562 height 29
select select "10"
click at [184, 186] on select "Select a membership plan Create new Membership Plan SVL Team 1-Day Trial SVL Te…" at bounding box center [465, 200] width 562 height 29
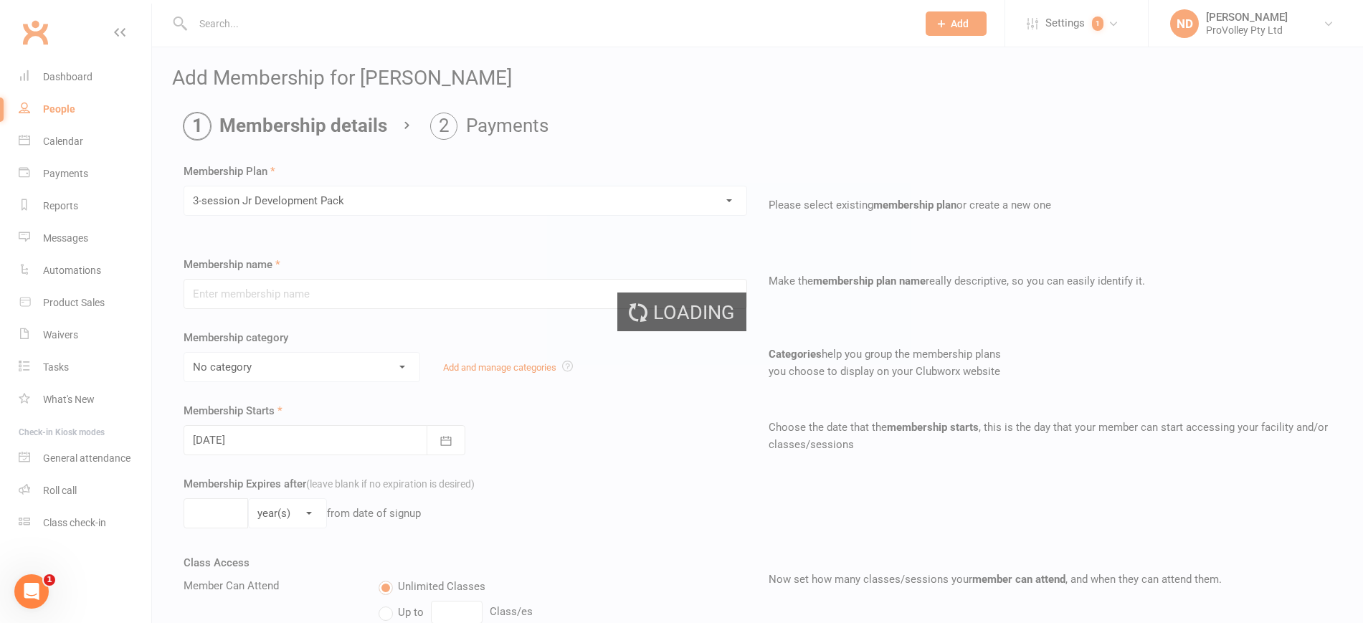
type input "3-session Jr Development Pack"
select select "2"
type input "10"
select select "1"
type input "3"
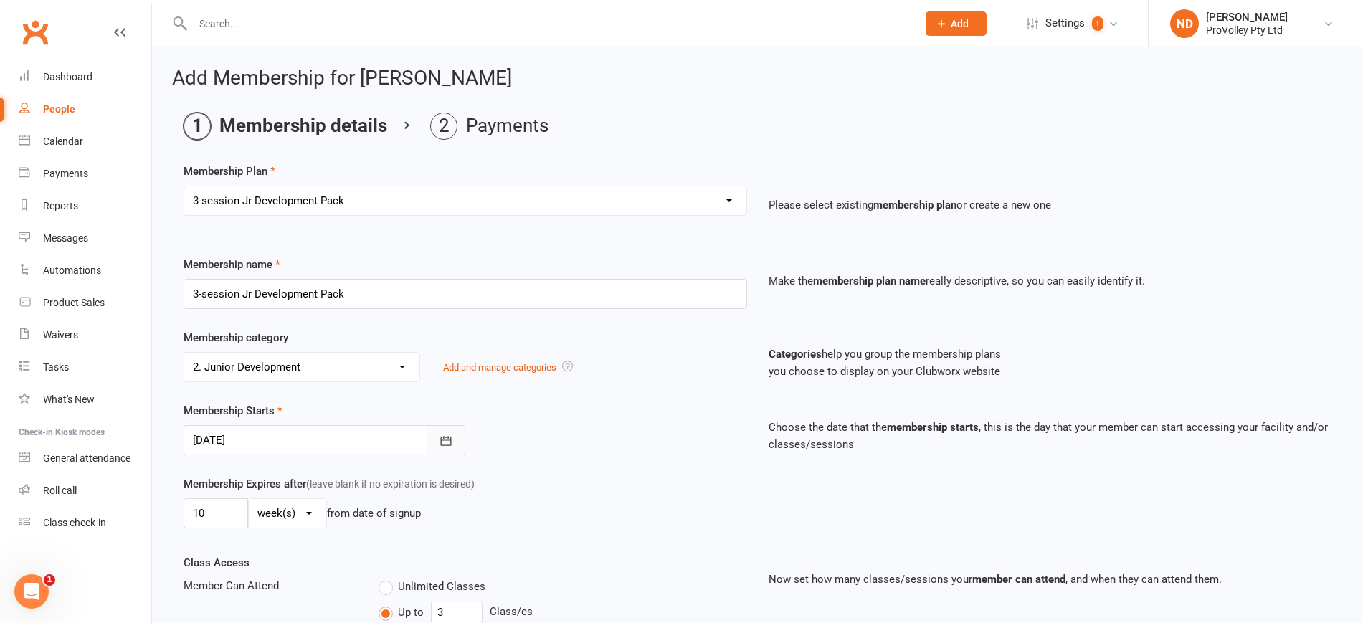
click at [446, 447] on button "button" at bounding box center [446, 440] width 39 height 30
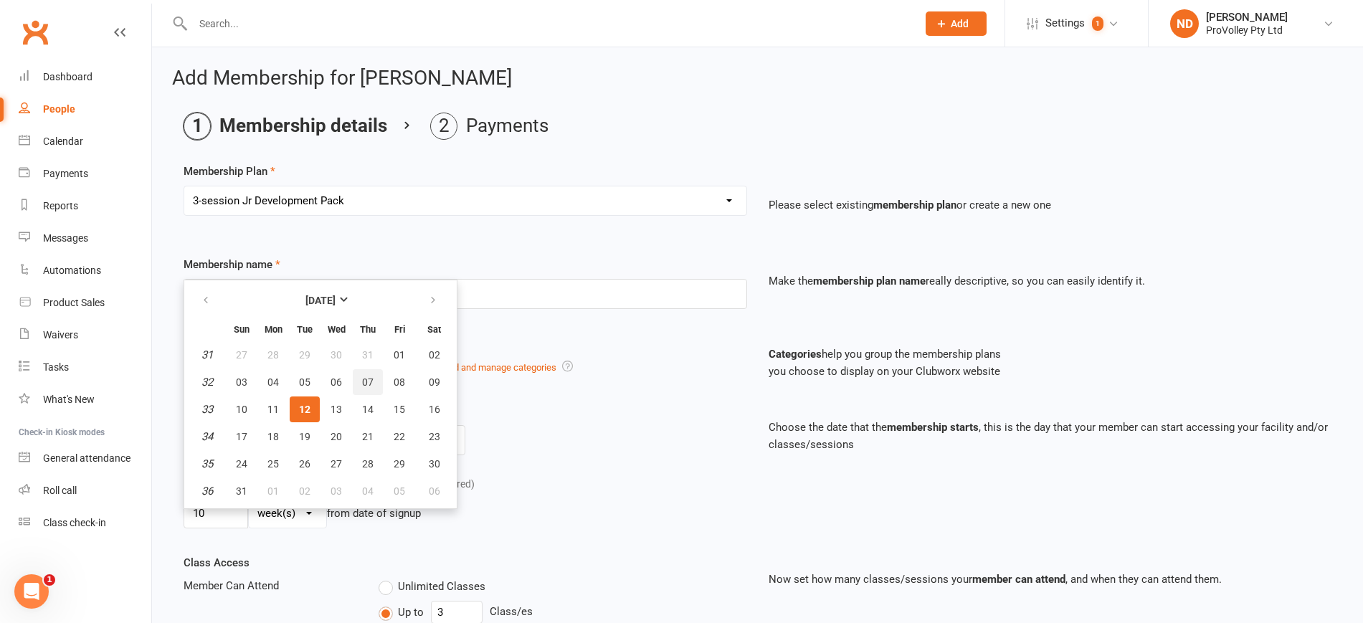
click at [366, 378] on span "07" at bounding box center [367, 381] width 11 height 11
type input "07 Aug 2025"
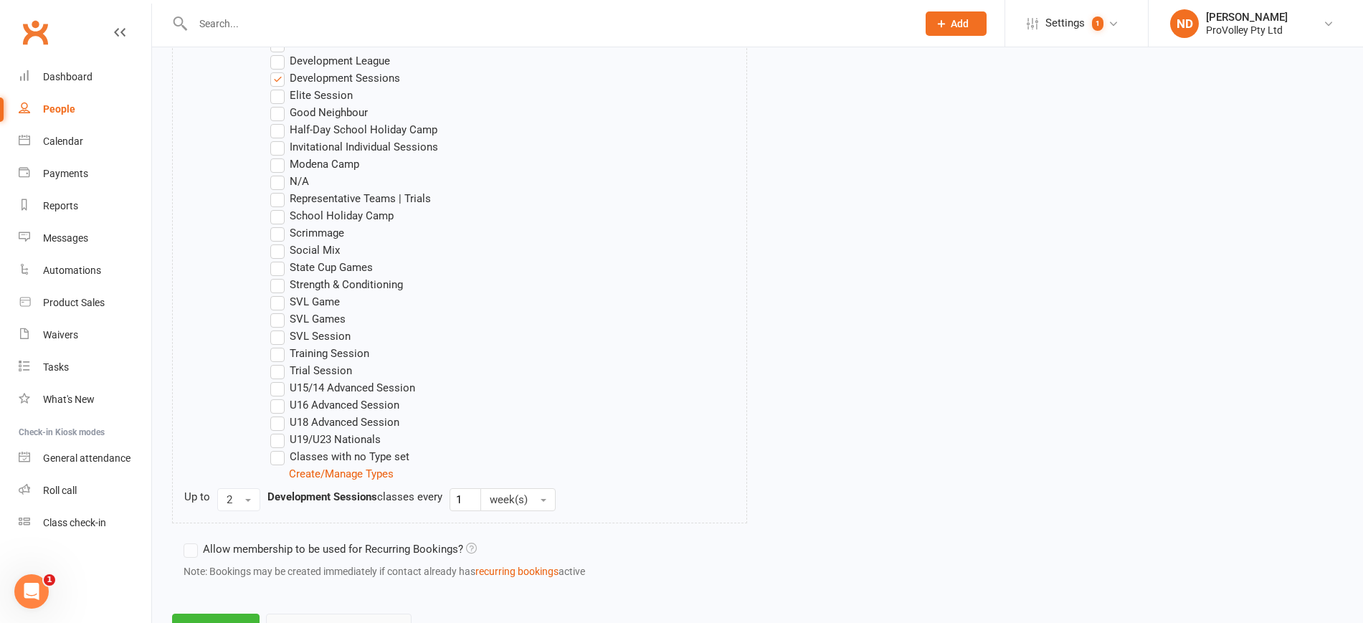
scroll to position [896, 0]
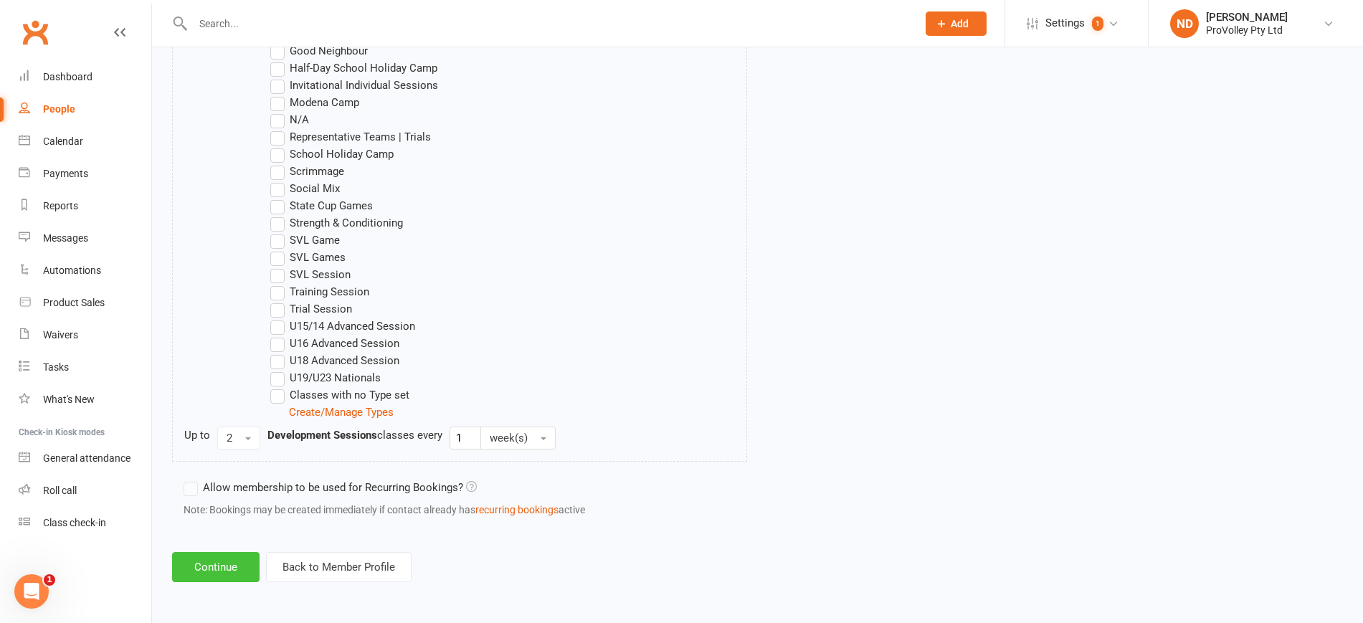
click at [210, 573] on button "Continue" at bounding box center [215, 567] width 87 height 30
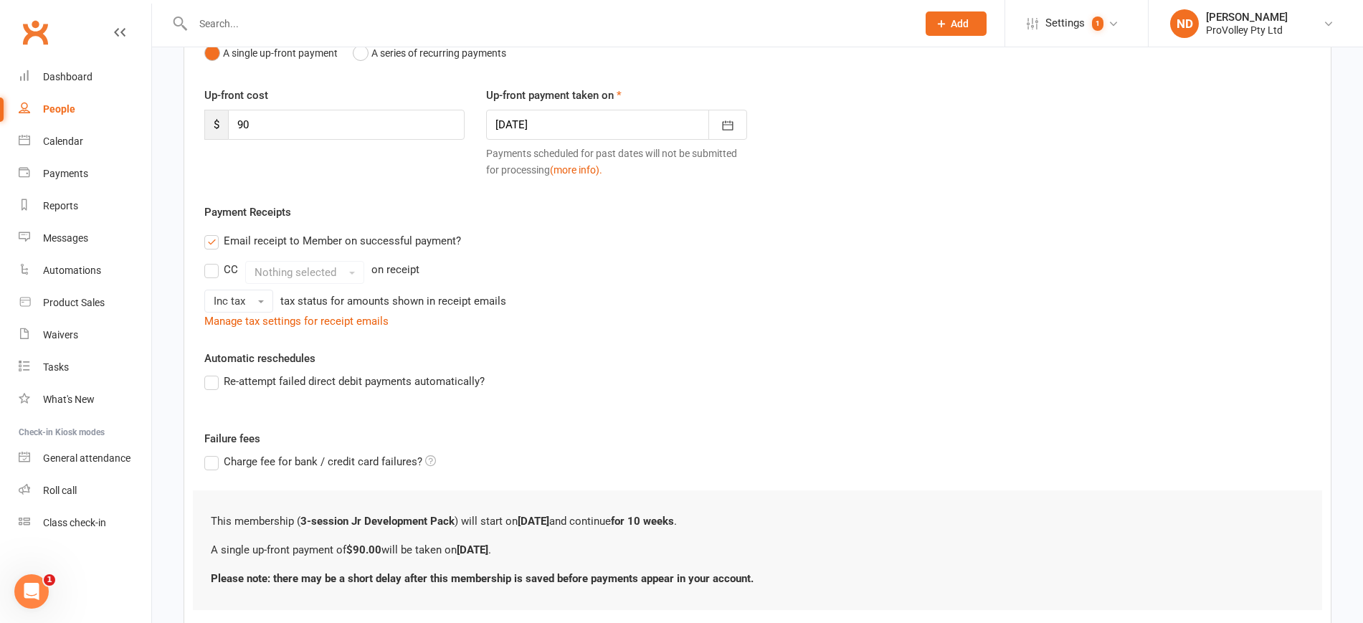
scroll to position [259, 0]
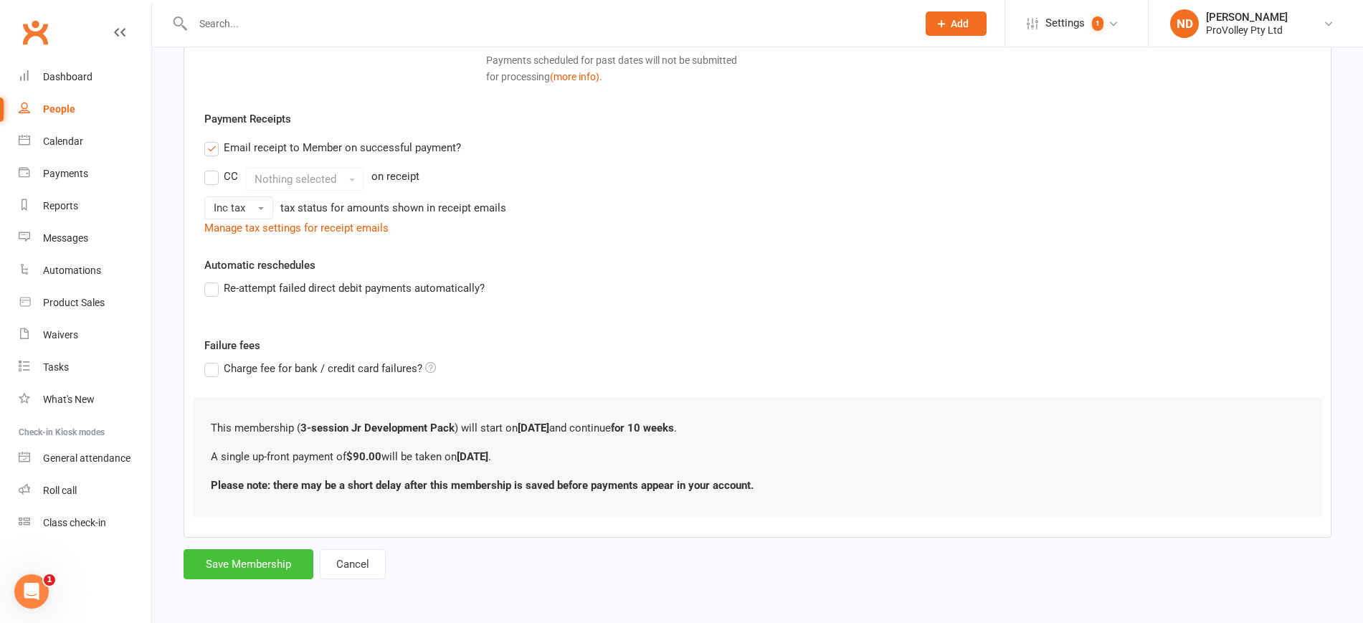
drag, startPoint x: 269, startPoint y: 560, endPoint x: 579, endPoint y: 265, distance: 428.5
click at [273, 557] on button "Save Membership" at bounding box center [249, 564] width 130 height 30
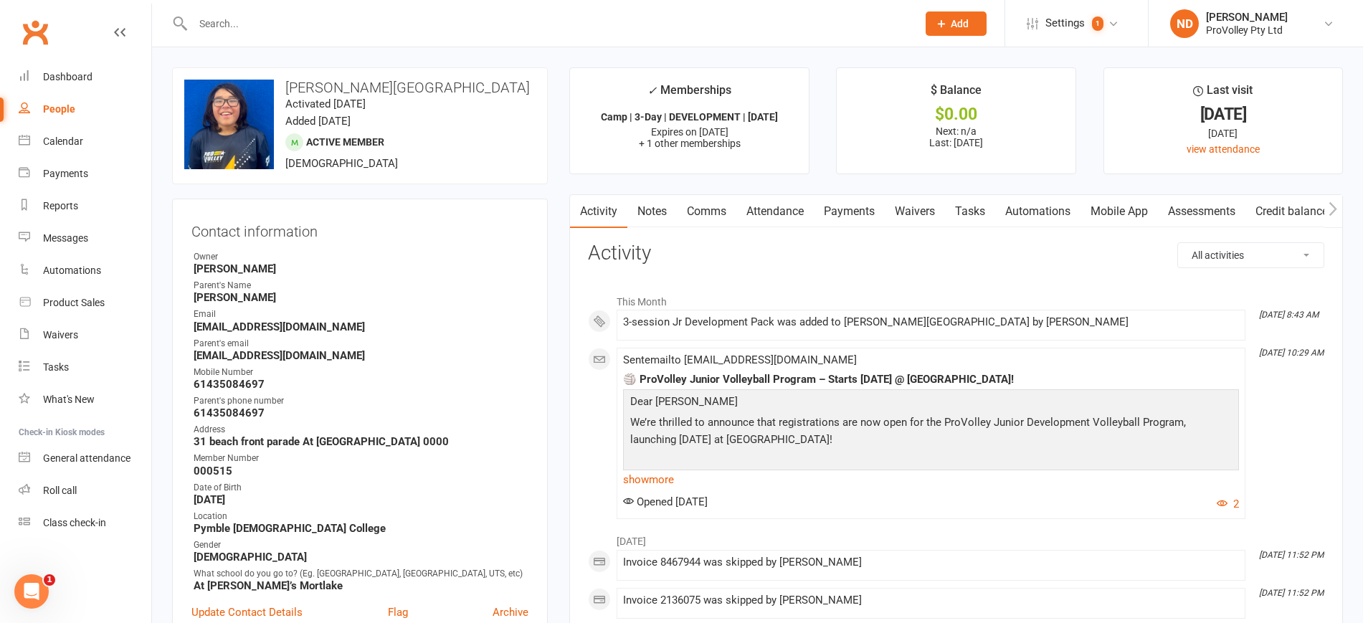
click at [86, 98] on link "People" at bounding box center [85, 109] width 133 height 32
select select "100"
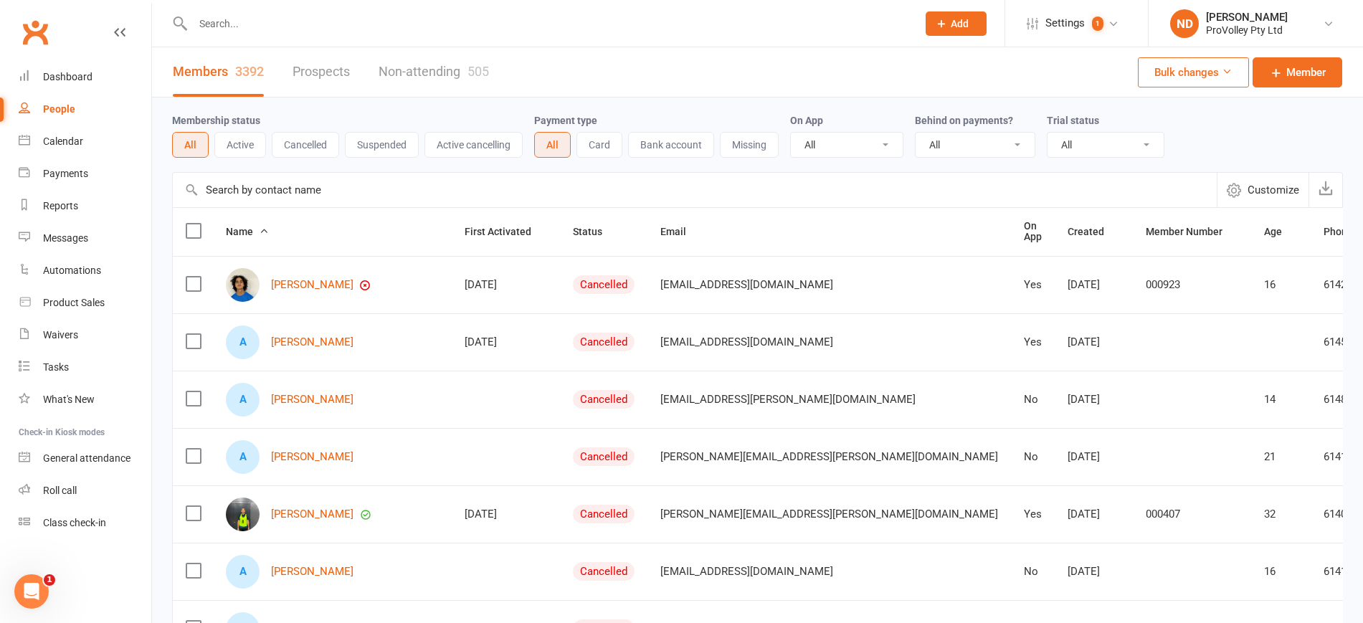
click at [304, 191] on input "text" at bounding box center [695, 190] width 1044 height 34
paste input "Lachlan Ha"
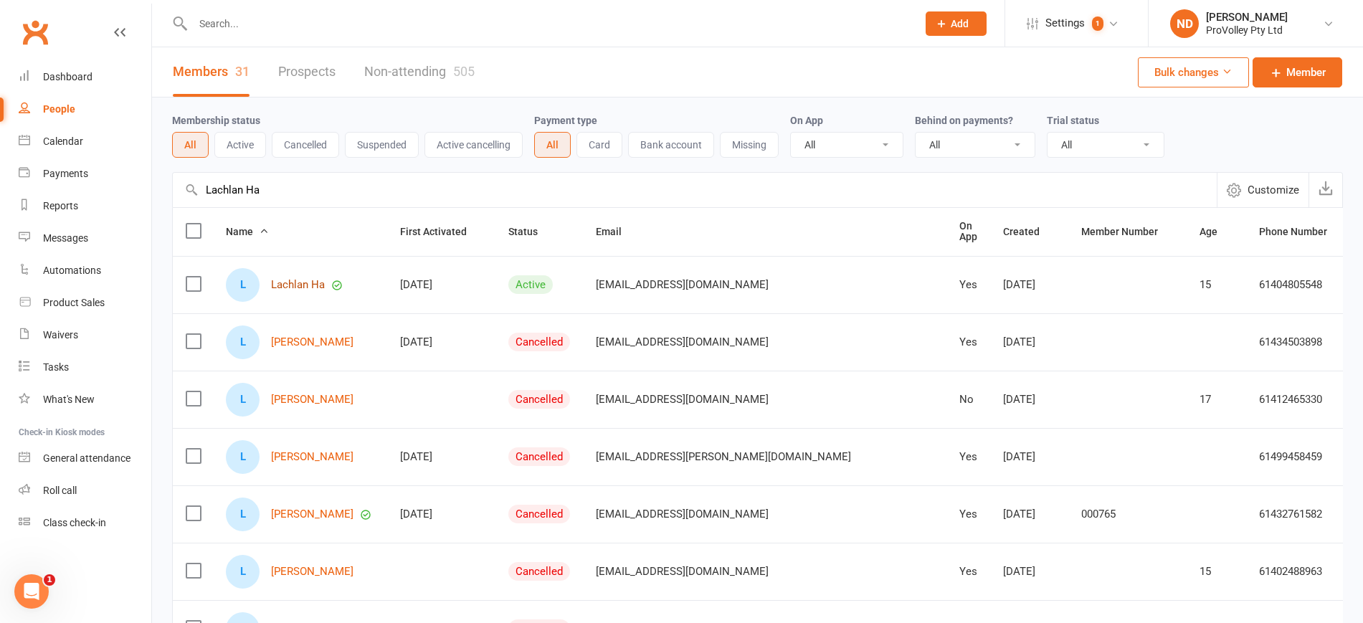
type input "Lachlan Ha"
click at [299, 279] on link "Lachlan Ha" at bounding box center [298, 285] width 54 height 12
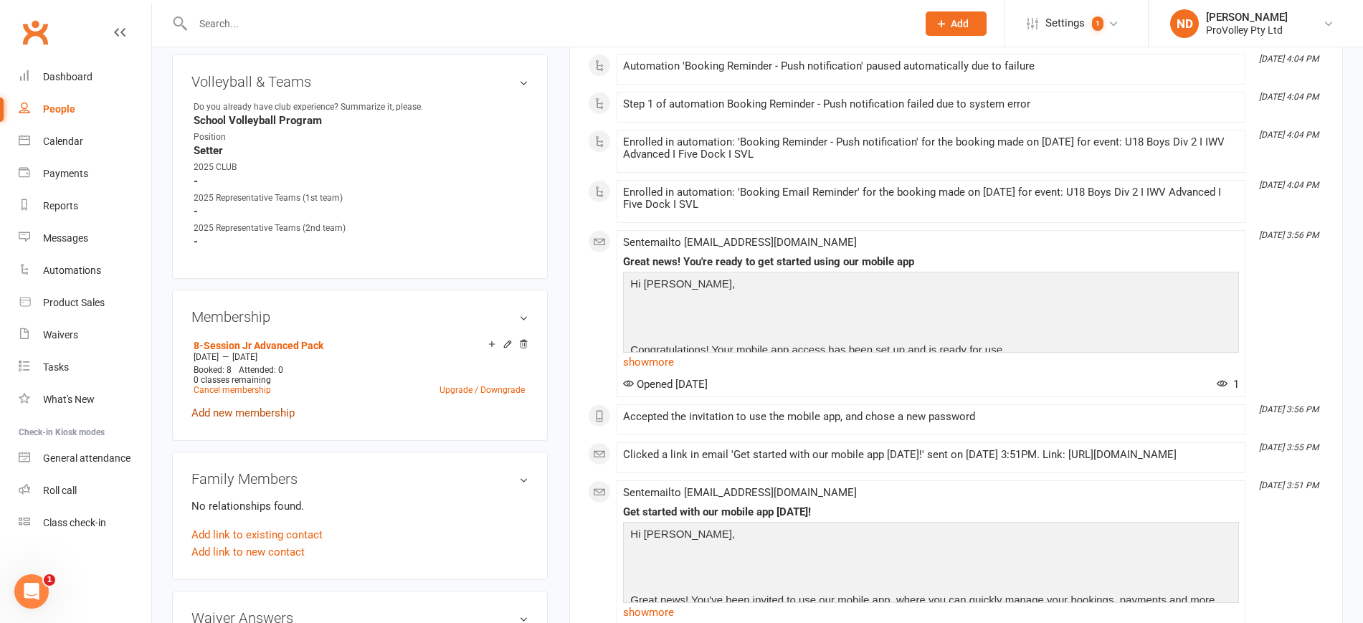
scroll to position [717, 0]
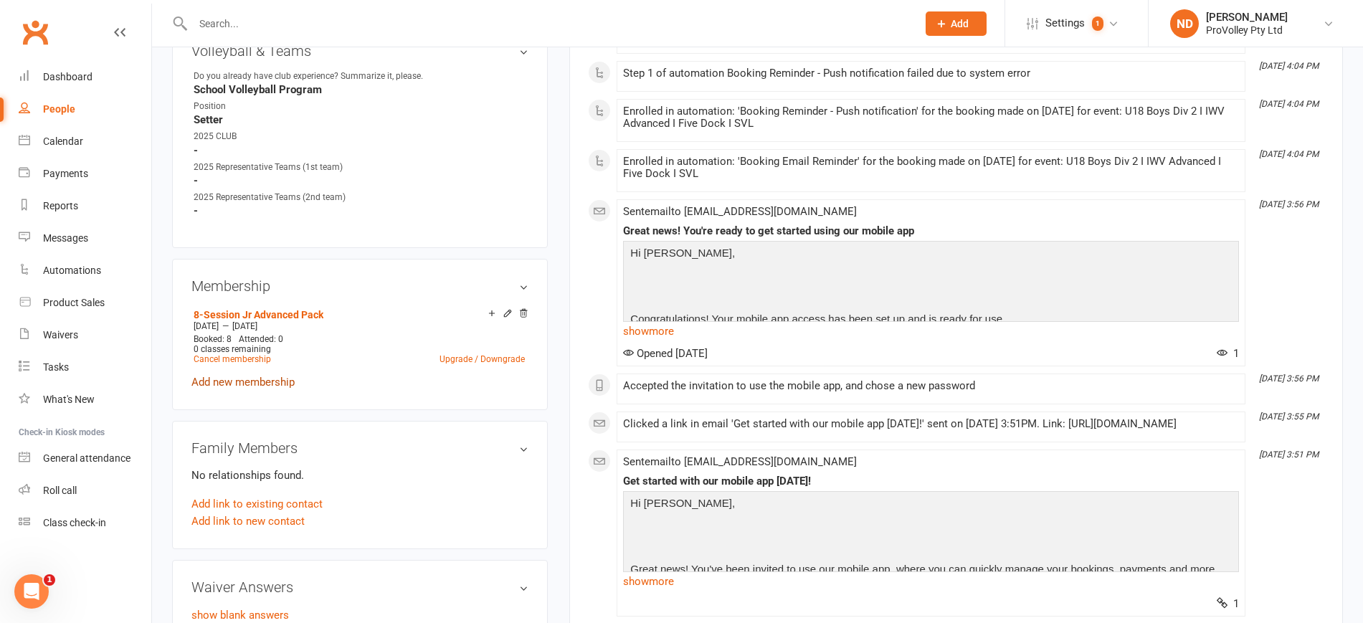
click at [285, 389] on link "Add new membership" at bounding box center [242, 382] width 103 height 13
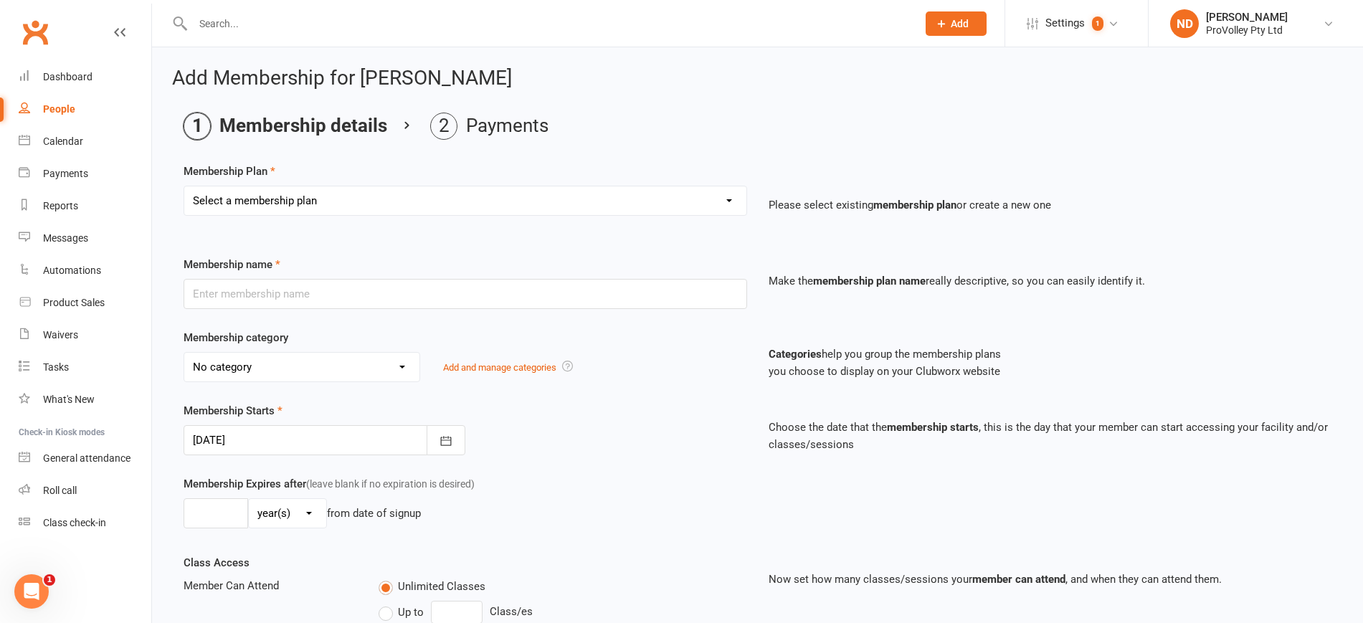
click at [382, 184] on div "Membership Plan Select a membership plan Create new Membership Plan SVL Team 1-…" at bounding box center [758, 199] width 1148 height 73
click at [380, 194] on select "Select a membership plan Create new Membership Plan SVL Team 1-Day Trial SVL Te…" at bounding box center [465, 200] width 562 height 29
select select "15"
click at [184, 186] on select "Select a membership plan Create new Membership Plan SVL Team 1-Day Trial SVL Te…" at bounding box center [465, 200] width 562 height 29
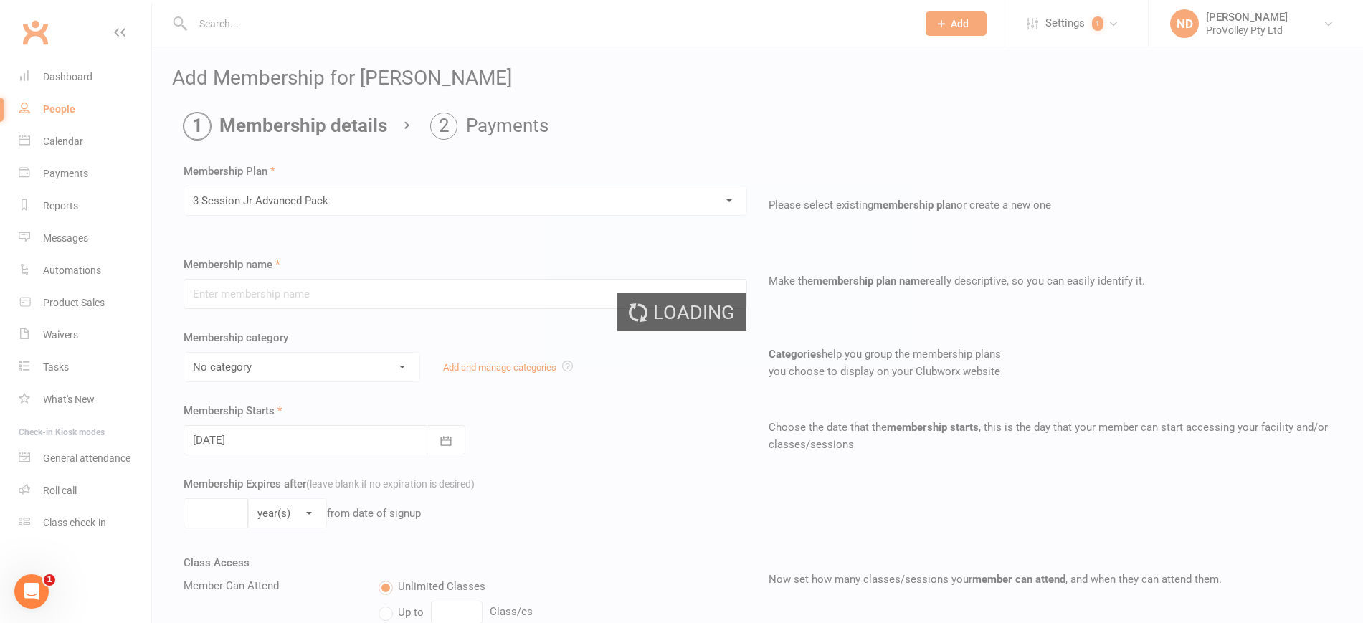
type input "3-Session Jr Advanced Pack"
select select "3"
type input "3"
select select "1"
type input "3"
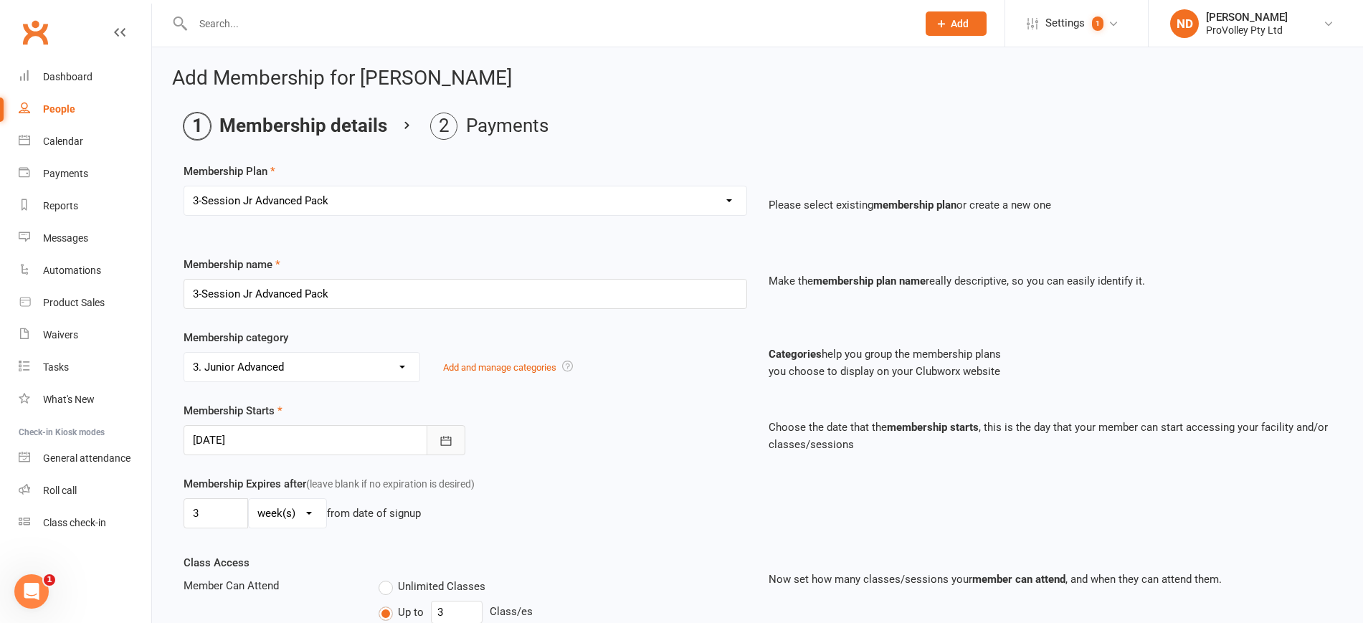
click at [443, 437] on icon "button" at bounding box center [445, 440] width 11 height 9
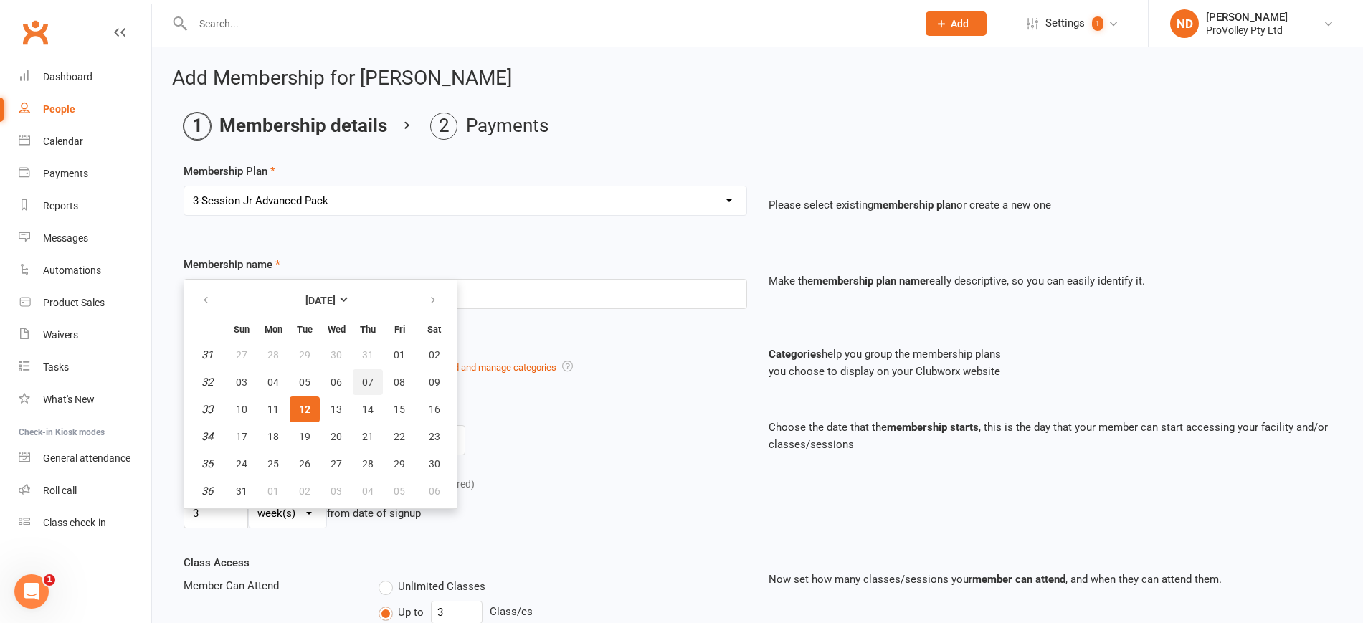
click at [370, 384] on span "07" at bounding box center [367, 381] width 11 height 11
type input "07 Aug 2025"
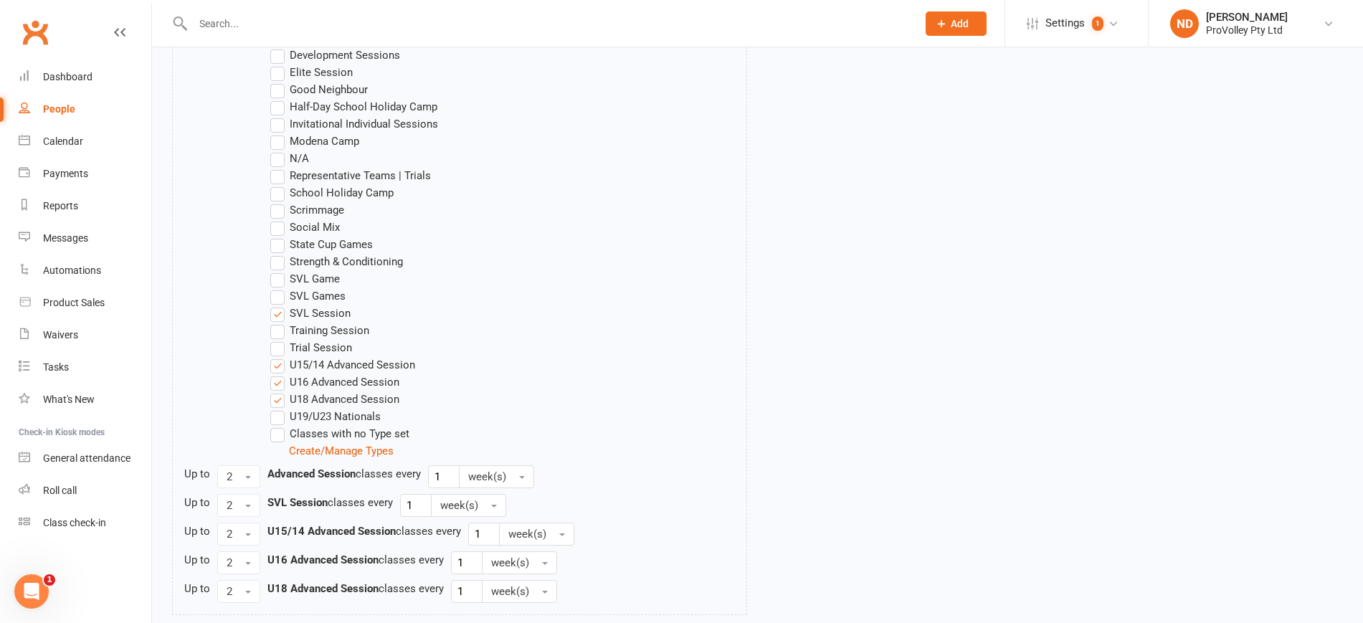
scroll to position [1011, 0]
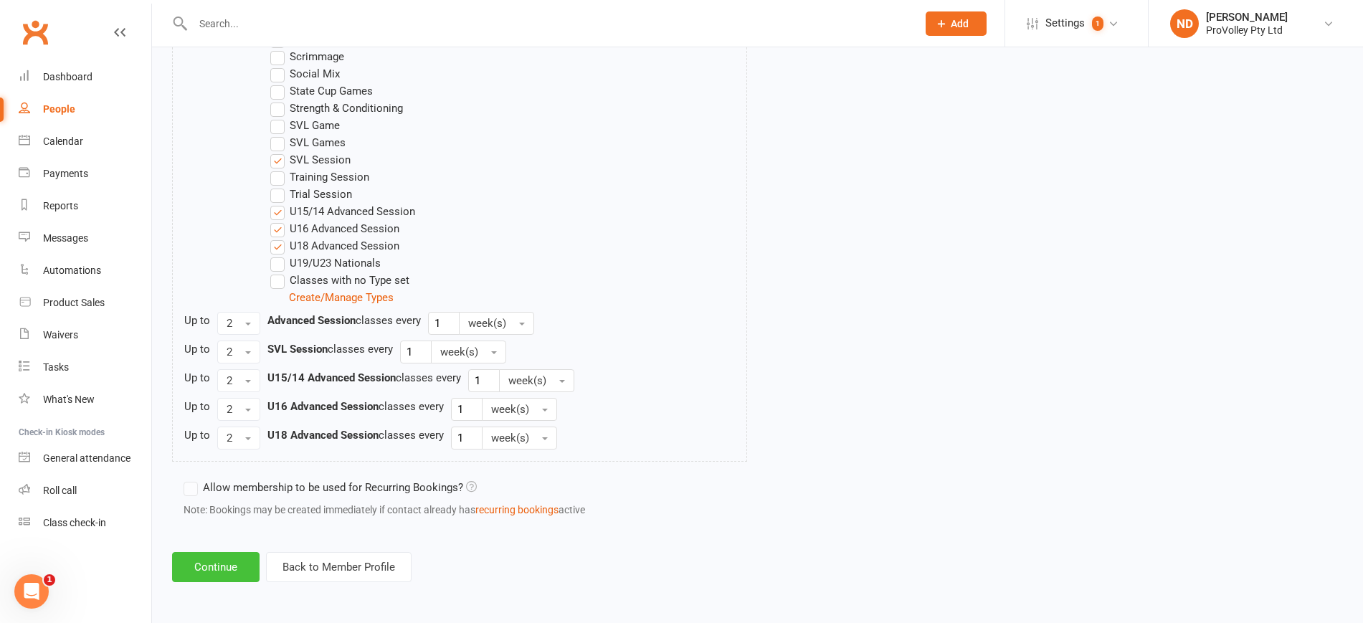
click at [244, 564] on button "Continue" at bounding box center [215, 567] width 87 height 30
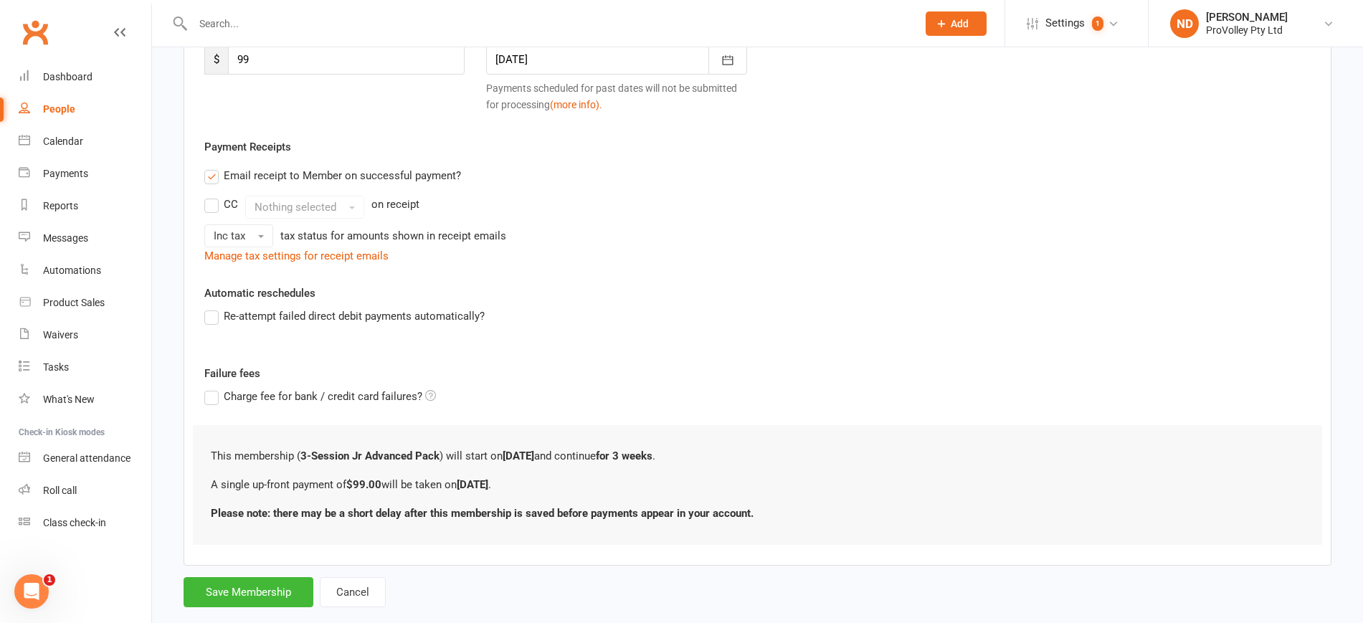
scroll to position [259, 0]
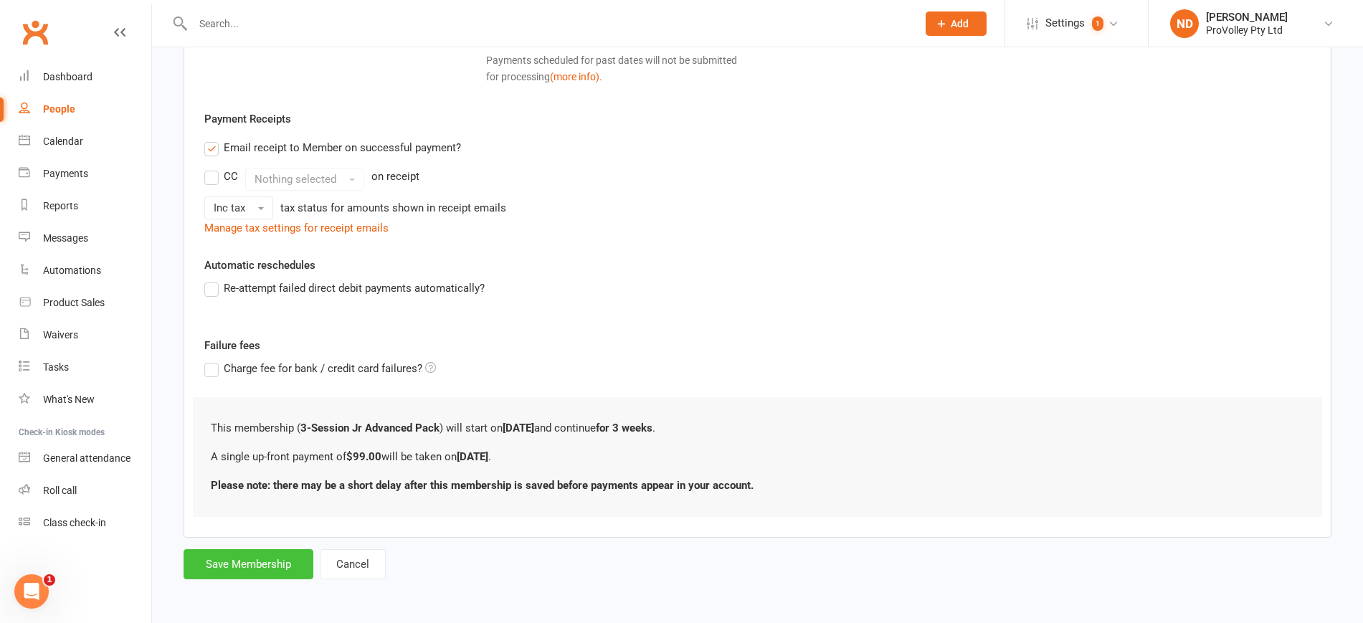
click at [267, 563] on button "Save Membership" at bounding box center [249, 564] width 130 height 30
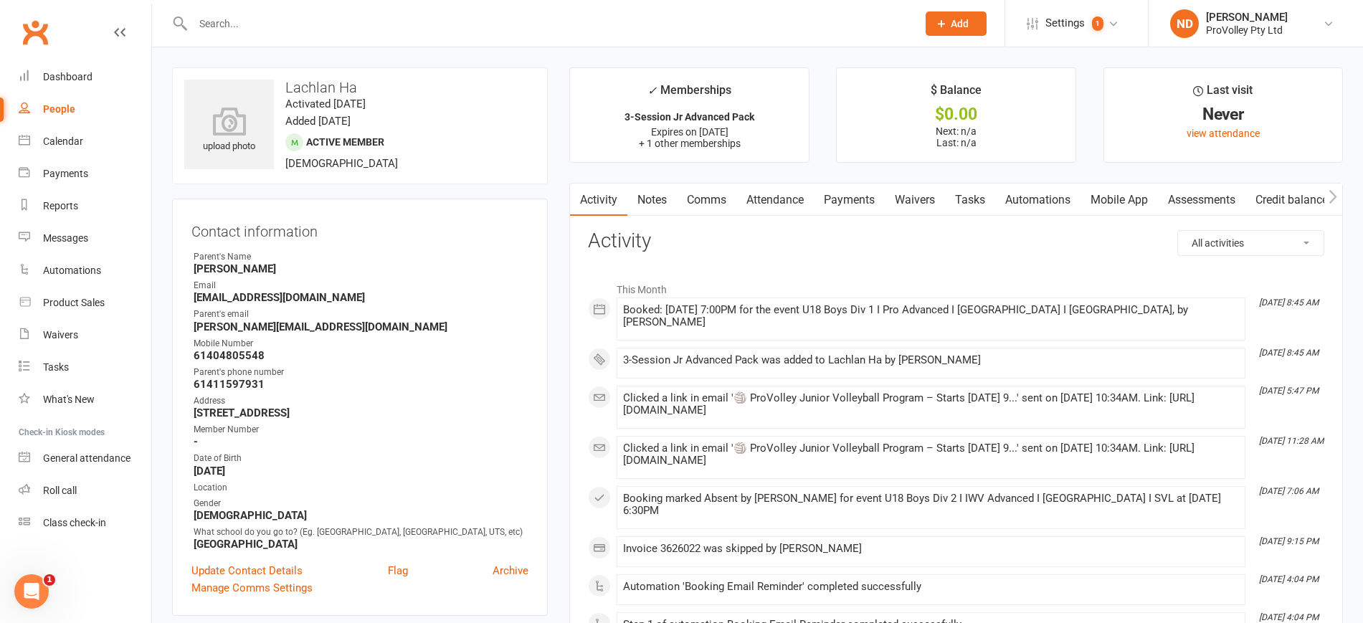
click at [48, 100] on link "People" at bounding box center [85, 109] width 133 height 32
select select "100"
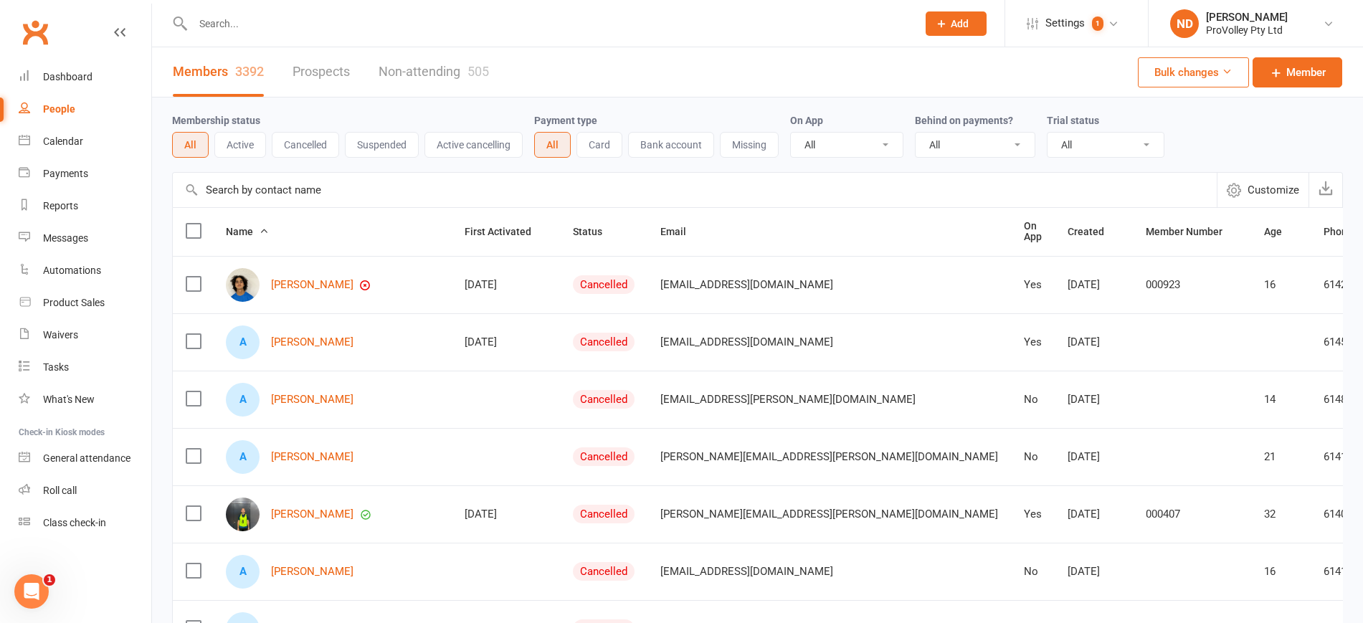
click at [310, 184] on input "text" at bounding box center [695, 190] width 1044 height 34
paste input "Lily Jiao"
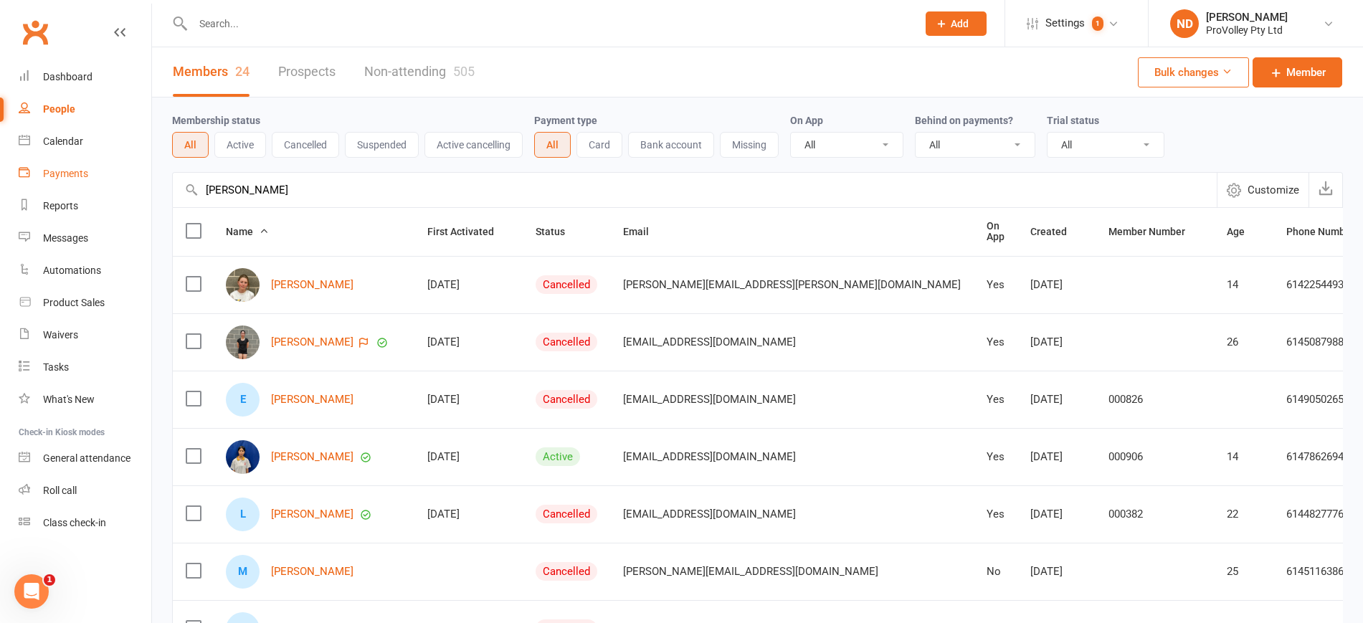
drag, startPoint x: 288, startPoint y: 191, endPoint x: 132, endPoint y: 174, distance: 157.2
paste input "Caroline Tran"
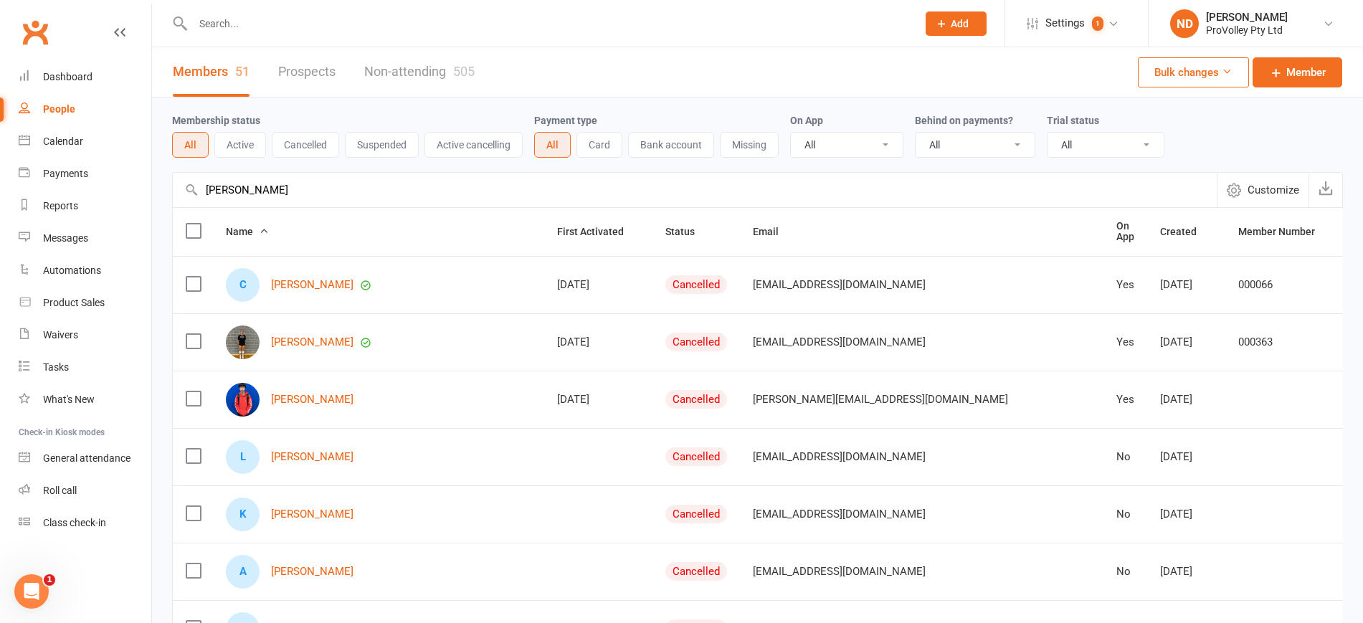
drag, startPoint x: 275, startPoint y: 186, endPoint x: 166, endPoint y: 177, distance: 109.3
paste input "Jasmin Haney"
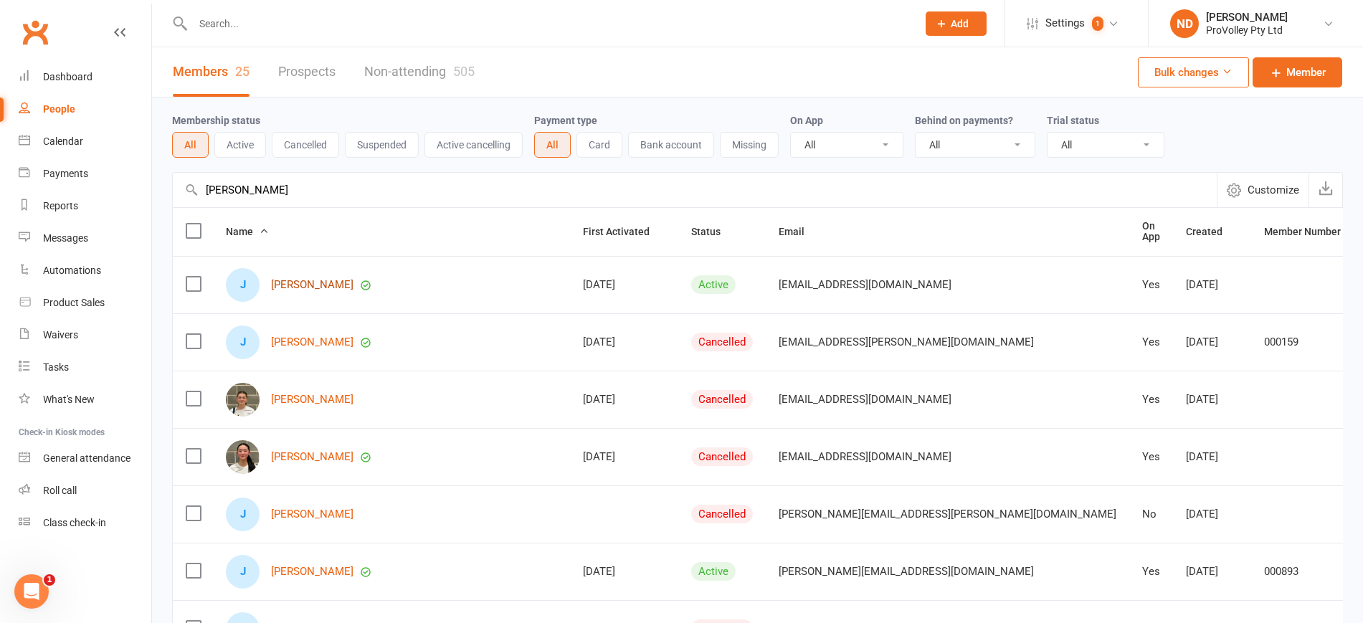
type input "Jasmin Haney"
click at [300, 285] on link "Jasmine Han" at bounding box center [312, 285] width 82 height 12
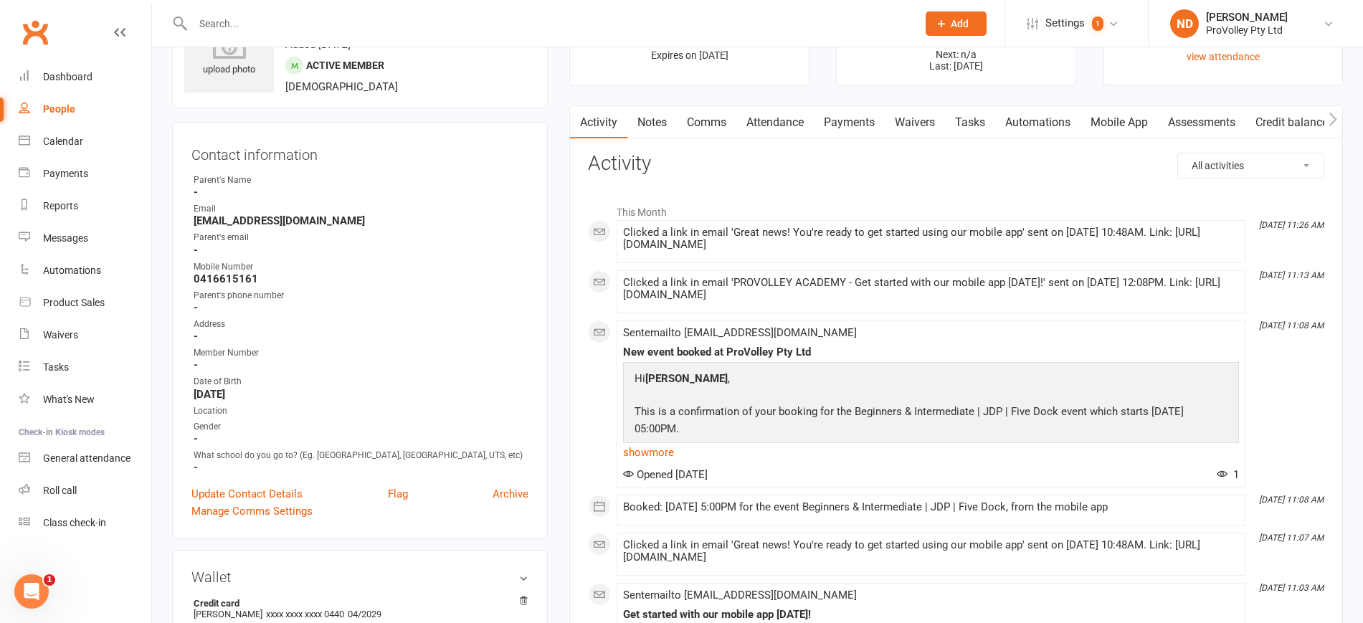
scroll to position [179, 0]
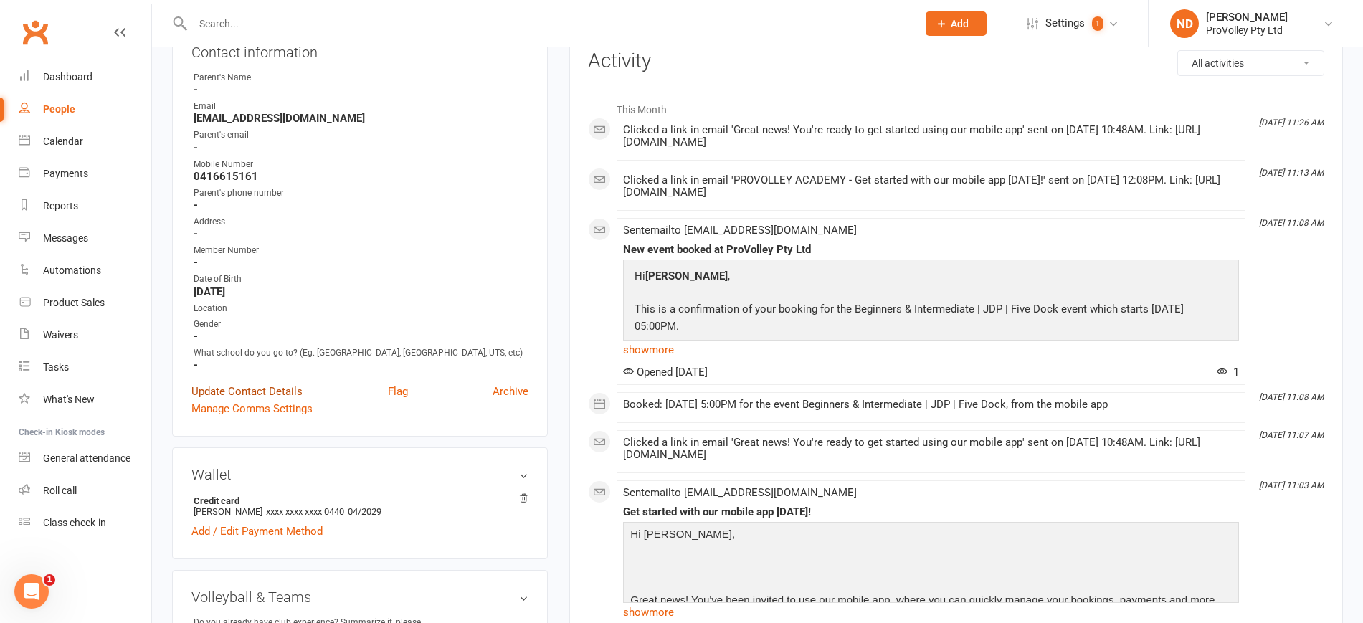
click at [275, 400] on link "Update Contact Details" at bounding box center [246, 391] width 111 height 17
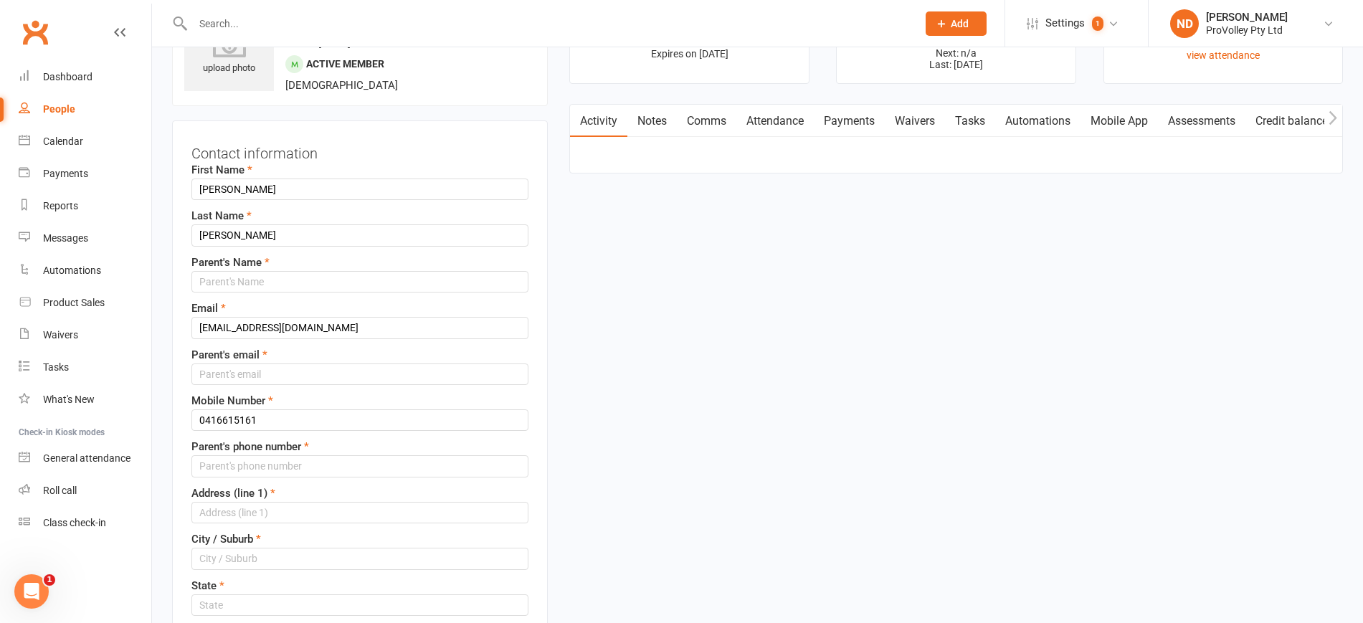
scroll to position [67, 0]
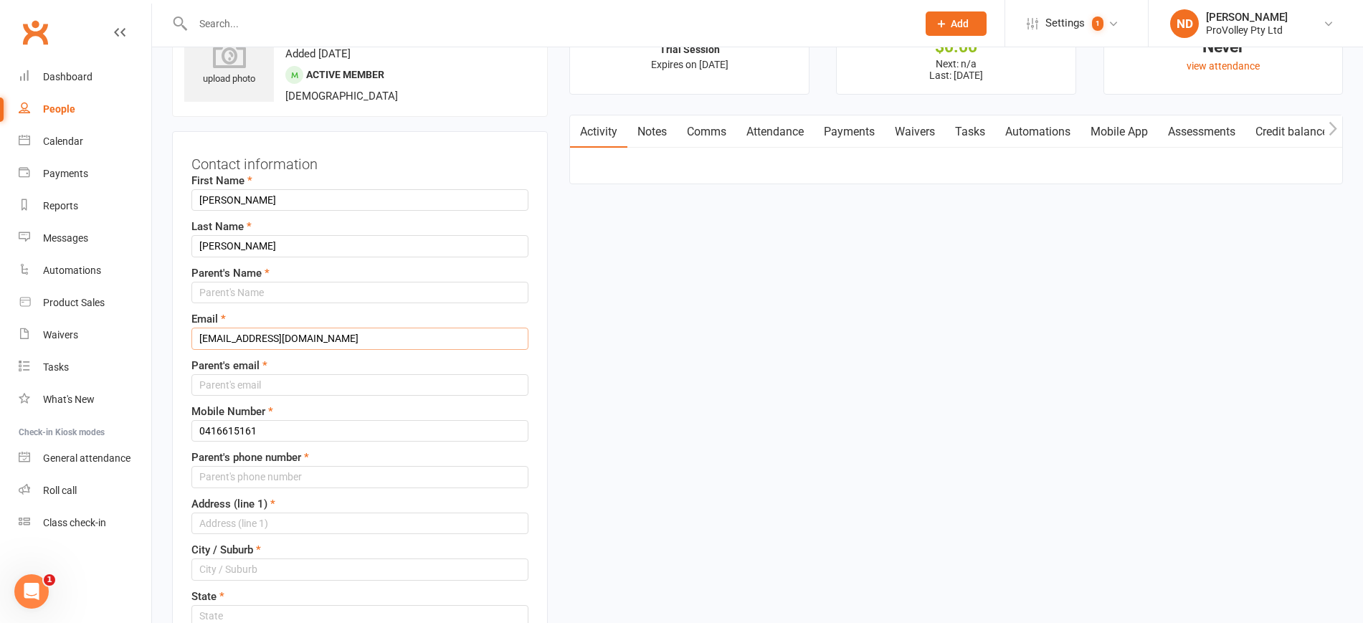
drag, startPoint x: 205, startPoint y: 337, endPoint x: 203, endPoint y: 346, distance: 8.9
click at [203, 337] on input "Lifu.han@gmail.com" at bounding box center [359, 339] width 337 height 22
drag, startPoint x: 332, startPoint y: 336, endPoint x: 141, endPoint y: 333, distance: 191.4
type input "lifu.han@gmail.com"
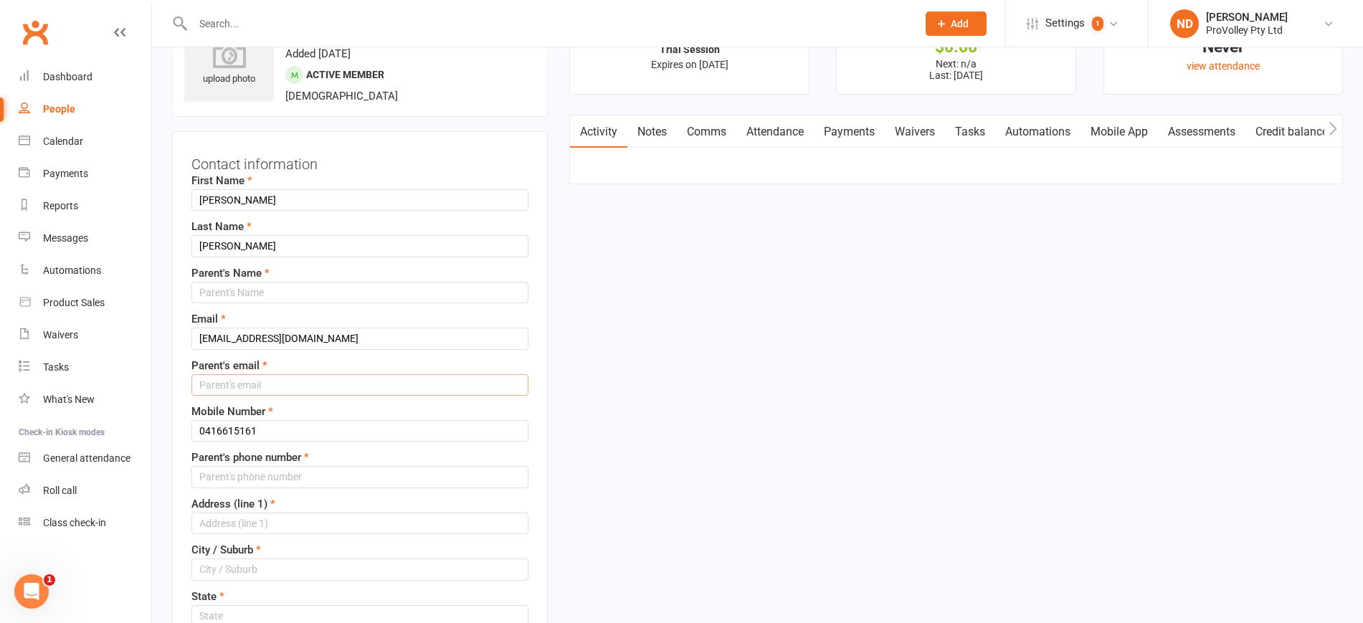
click at [252, 386] on input "text" at bounding box center [359, 385] width 337 height 22
paste input "lifu.han@gmail.com"
type input "lifu.han@gmail.com"
click at [259, 293] on input "text" at bounding box center [359, 293] width 337 height 22
type input "n/a"
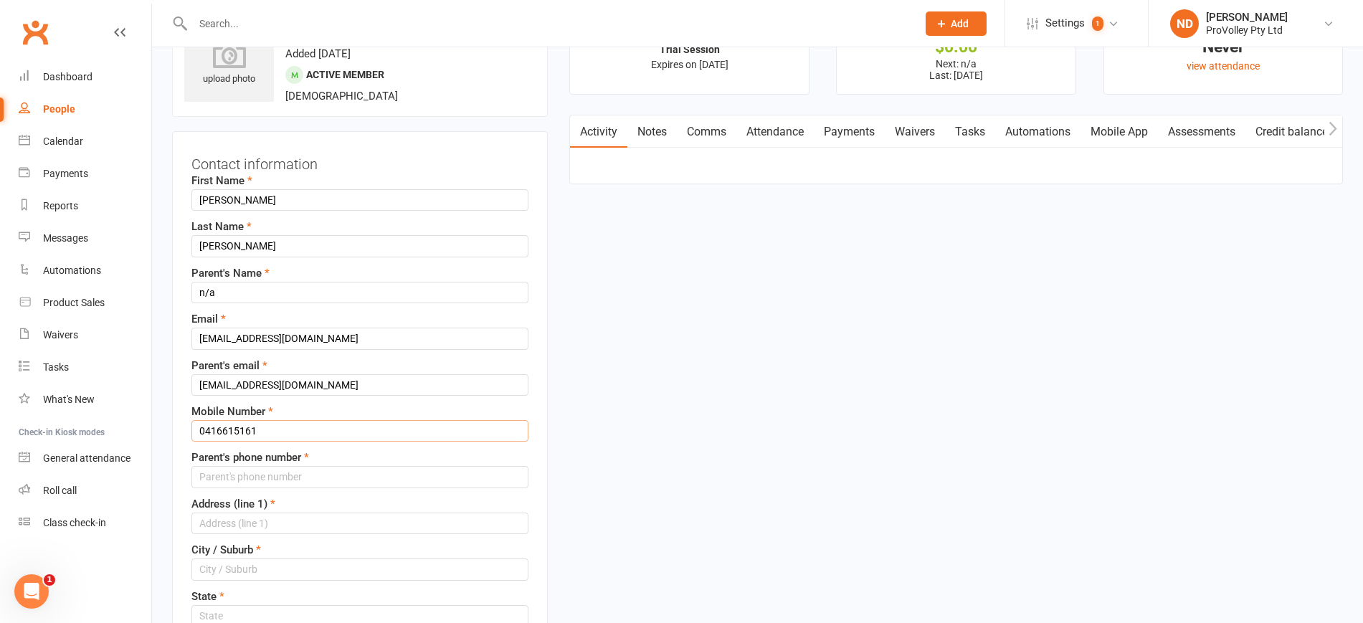
drag, startPoint x: 204, startPoint y: 427, endPoint x: 187, endPoint y: 427, distance: 16.5
click at [187, 427] on div "Contact information First Name Jasmine Last Name Han Parent's Name n/a Email li…" at bounding box center [360, 577] width 376 height 893
drag, startPoint x: 328, startPoint y: 427, endPoint x: 147, endPoint y: 426, distance: 180.7
type input "61416615161"
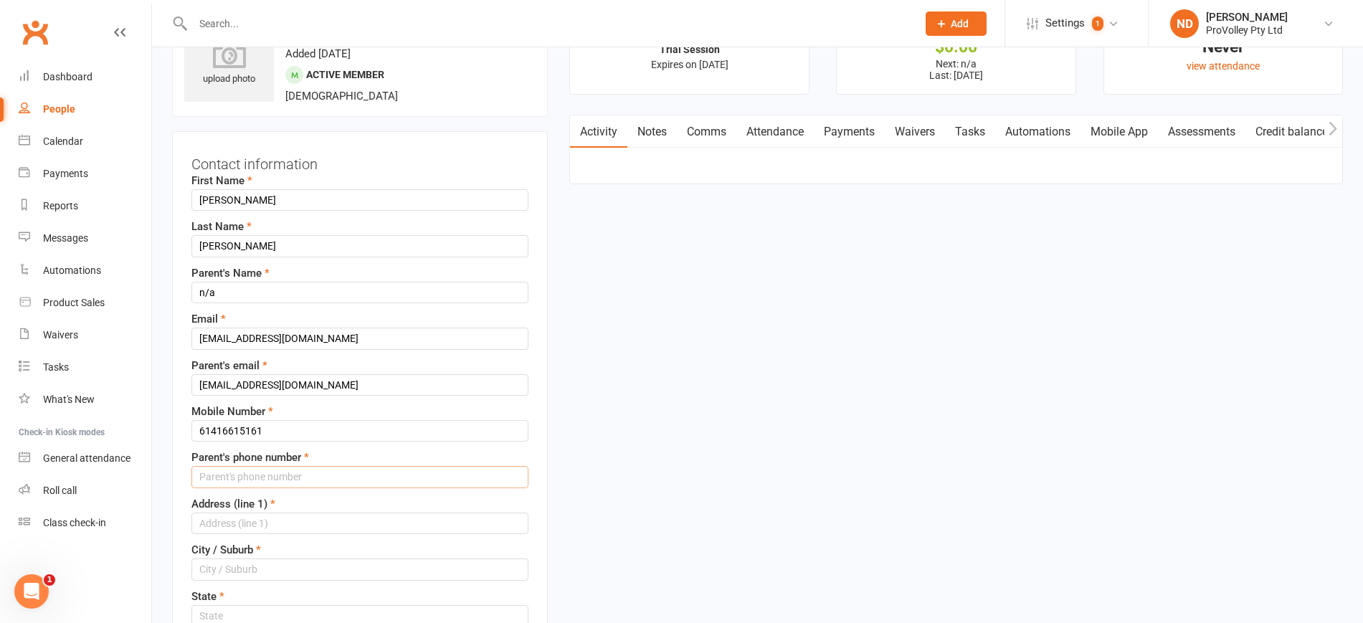
click at [265, 478] on input "string" at bounding box center [359, 477] width 337 height 22
paste input "61416615161"
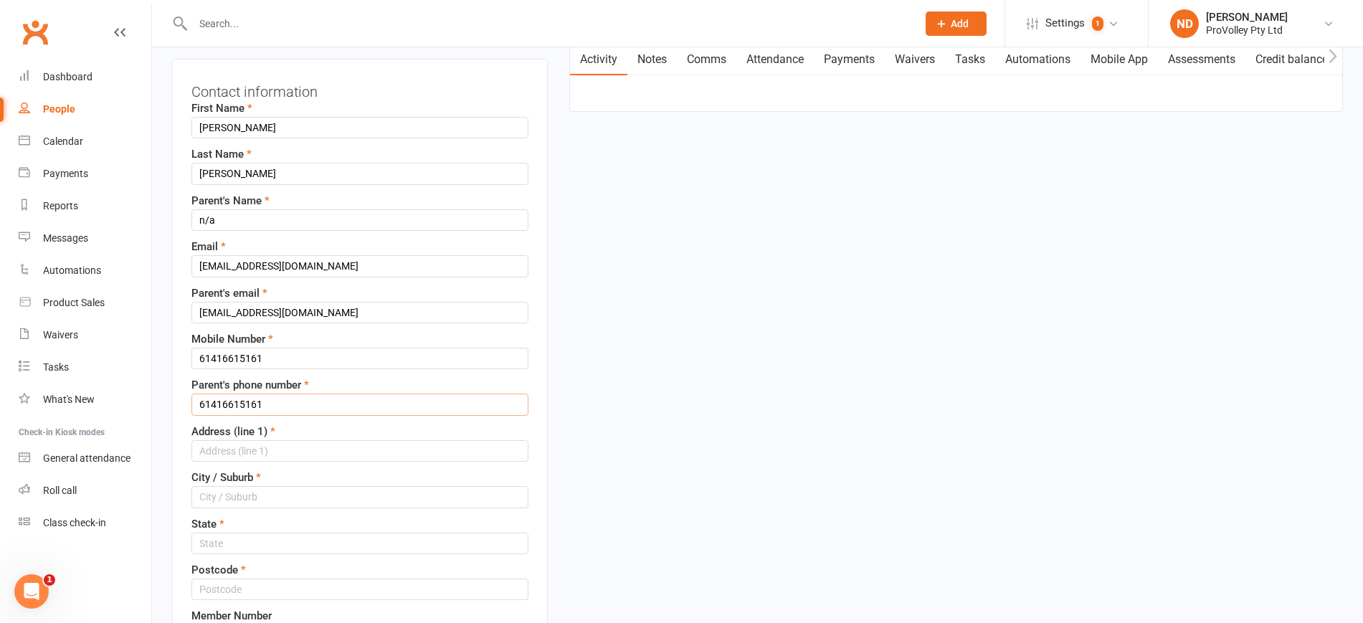
scroll to position [247, 0]
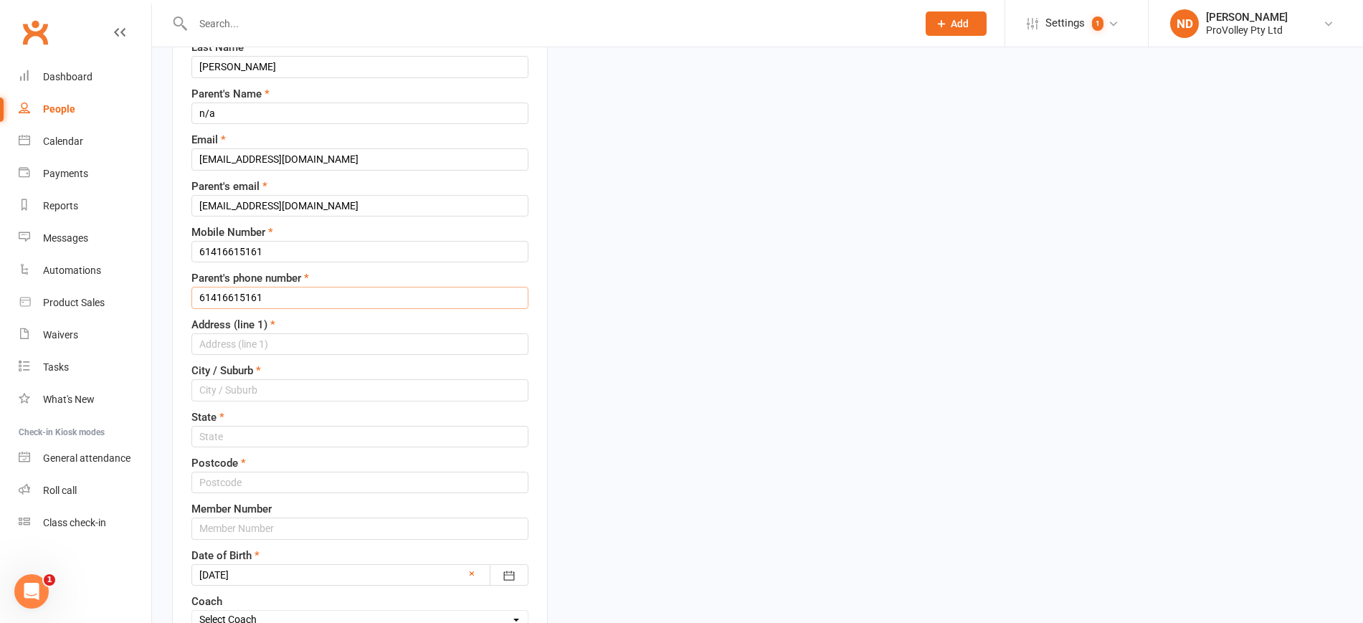
type input "61416615161"
click at [272, 338] on input "text" at bounding box center [359, 344] width 337 height 22
type input "n/a"
type input "Sydney"
type input "NSW"
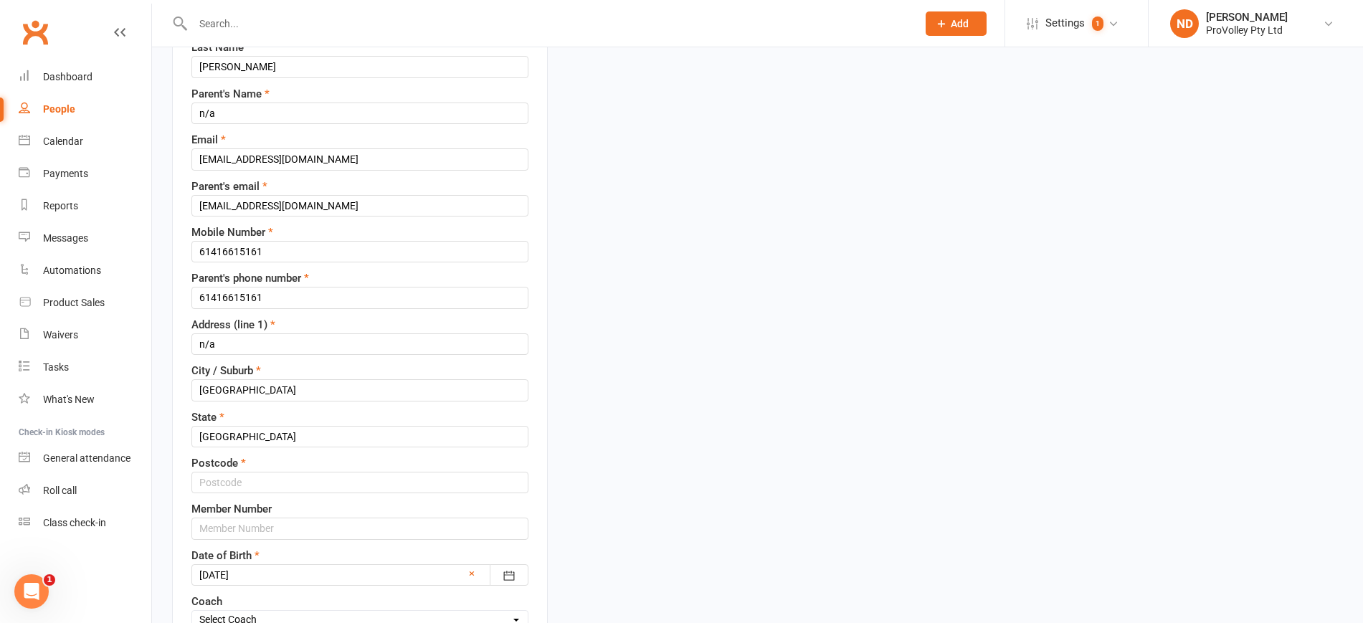
type input "n/a"
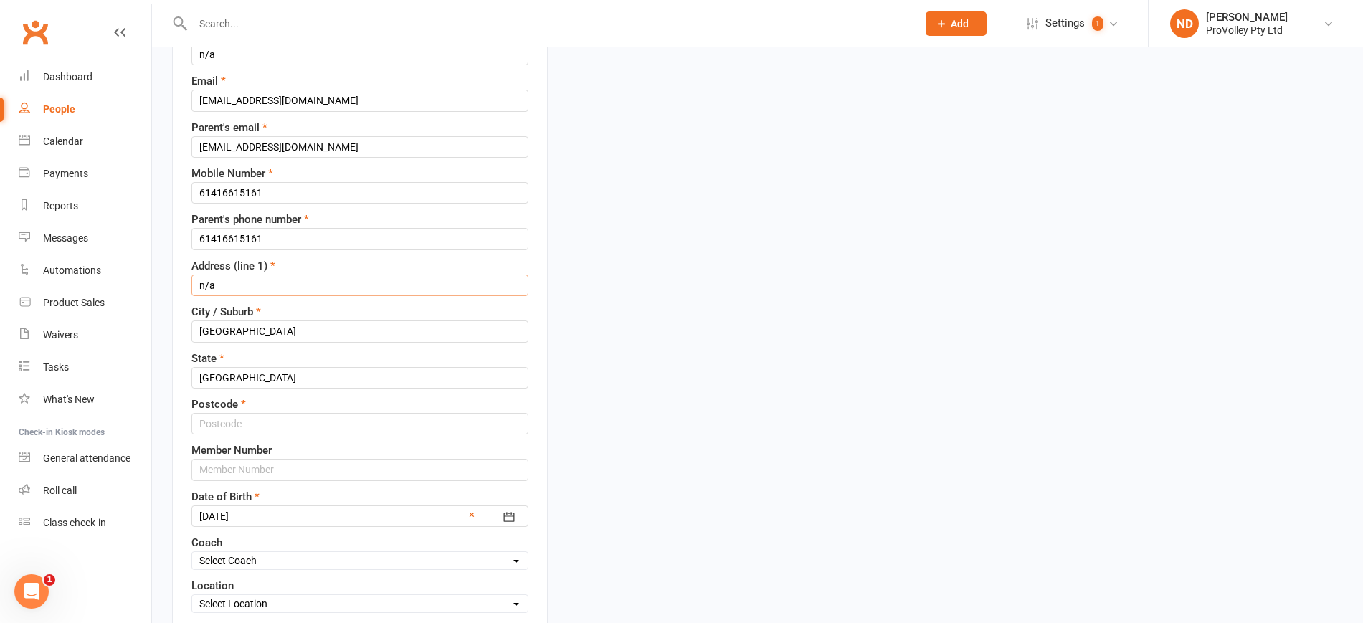
scroll to position [336, 0]
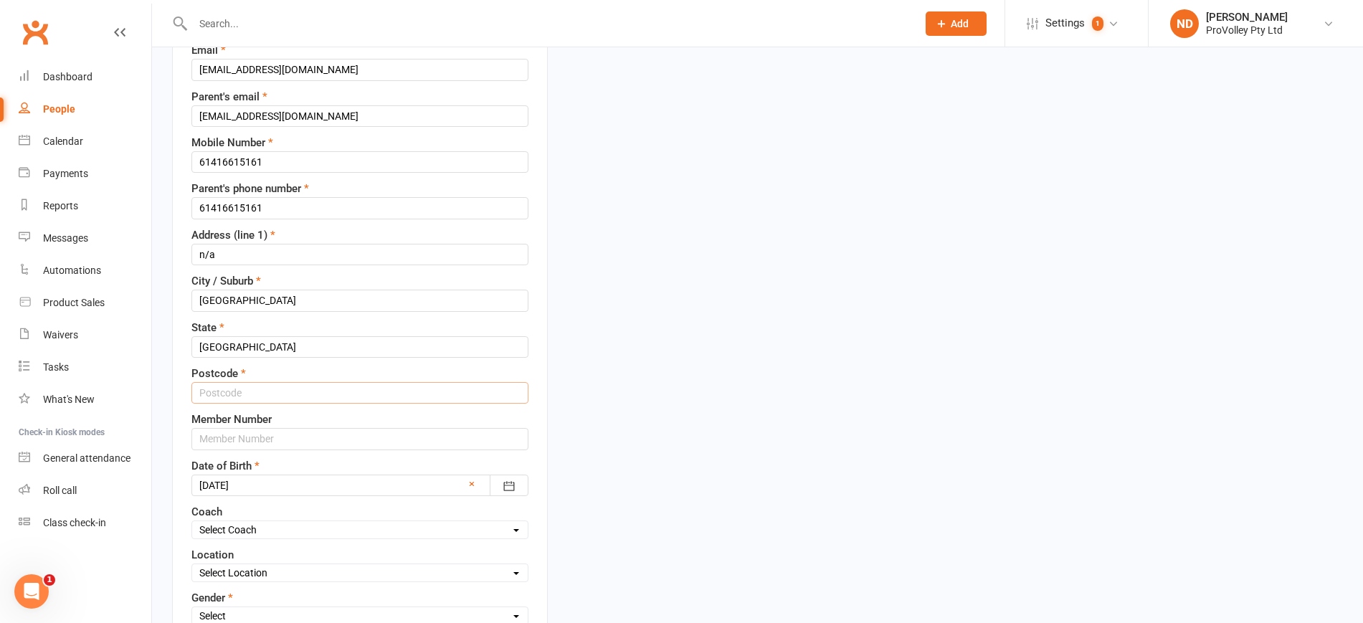
click at [270, 393] on input "text" at bounding box center [359, 393] width 337 height 22
type input "2073"
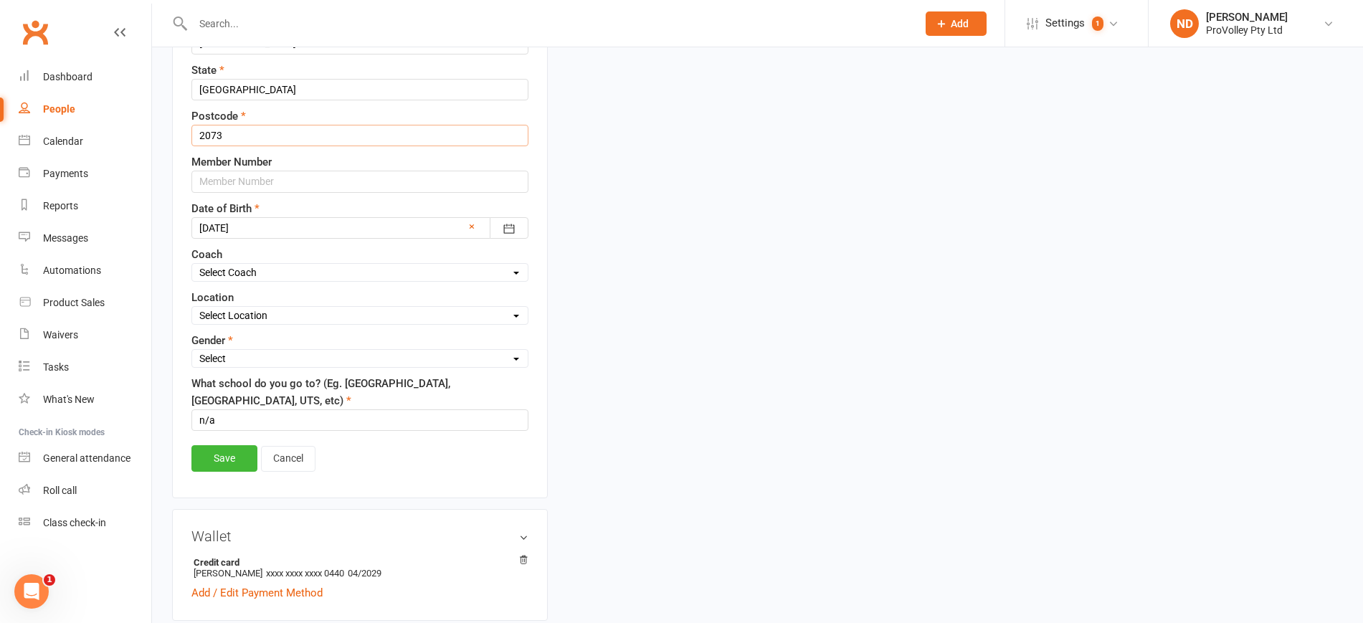
scroll to position [605, 0]
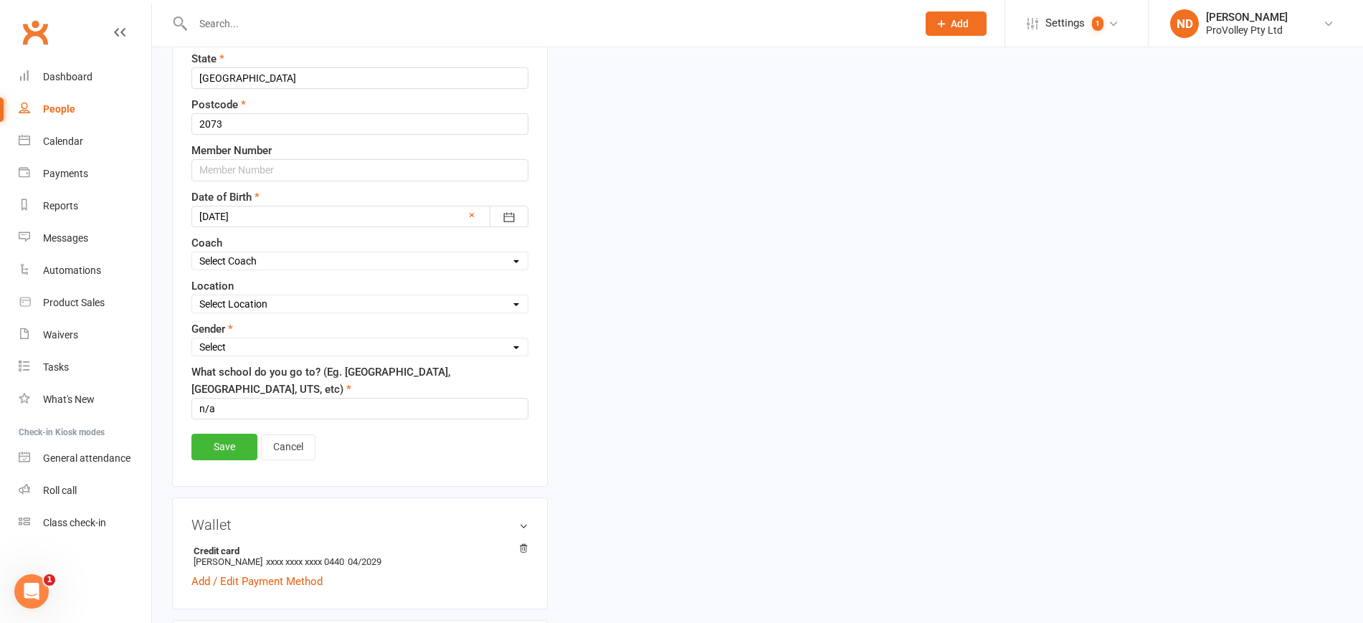
drag, startPoint x: 220, startPoint y: 451, endPoint x: 229, endPoint y: 450, distance: 8.7
click at [220, 450] on link "Save" at bounding box center [224, 447] width 66 height 26
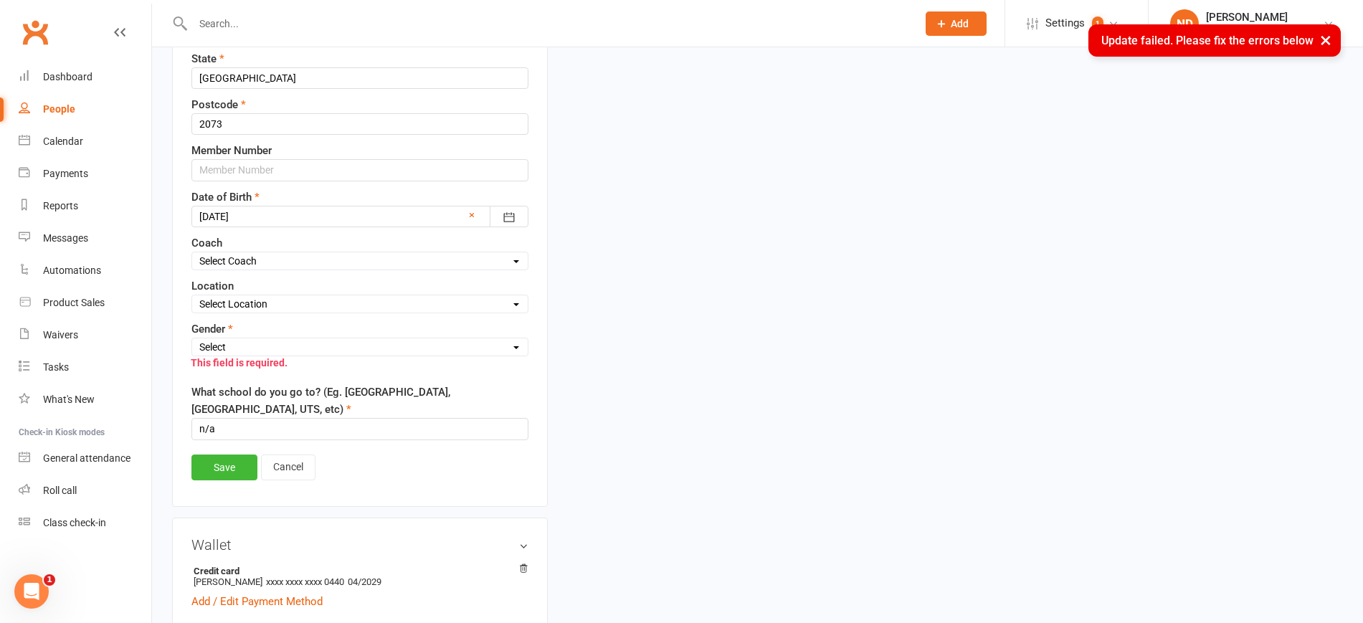
click at [317, 342] on select "Select Male Female" at bounding box center [360, 347] width 336 height 16
select select "Female"
click at [192, 340] on select "Select Male Female" at bounding box center [360, 347] width 336 height 16
click at [230, 458] on link "Save" at bounding box center [224, 468] width 66 height 26
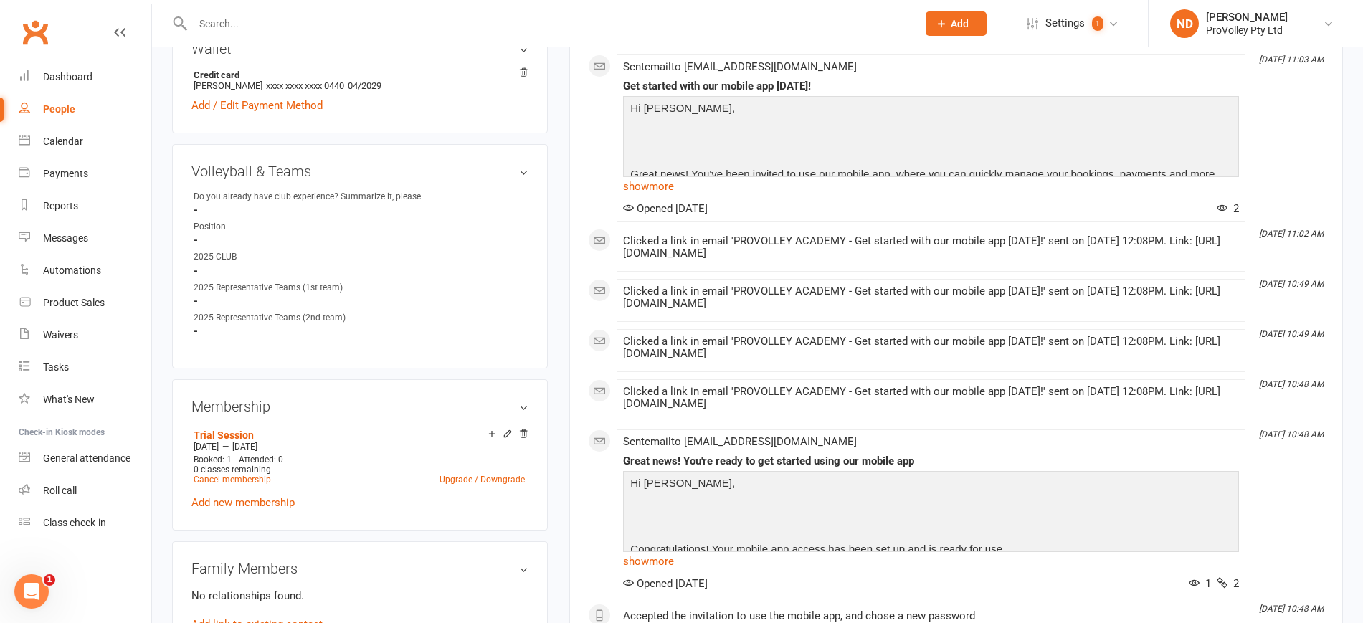
drag, startPoint x: 56, startPoint y: 106, endPoint x: 110, endPoint y: 106, distance: 54.5
click at [57, 106] on div "People" at bounding box center [59, 108] width 32 height 11
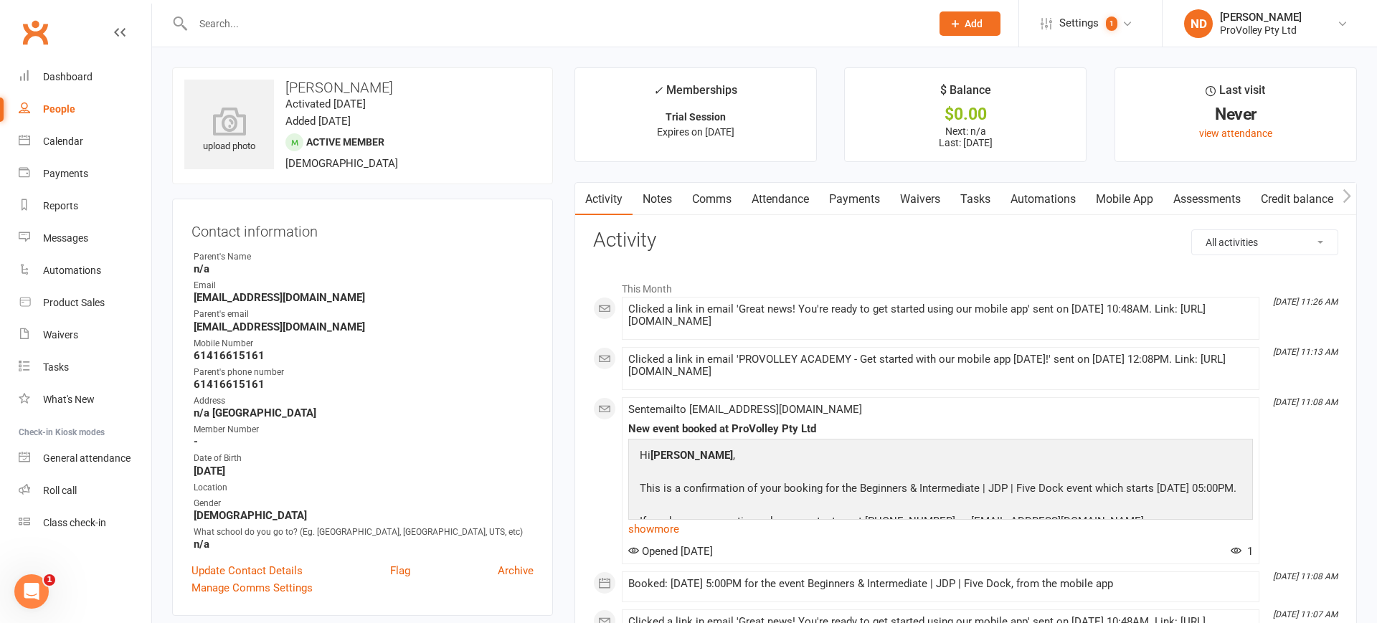
select select "100"
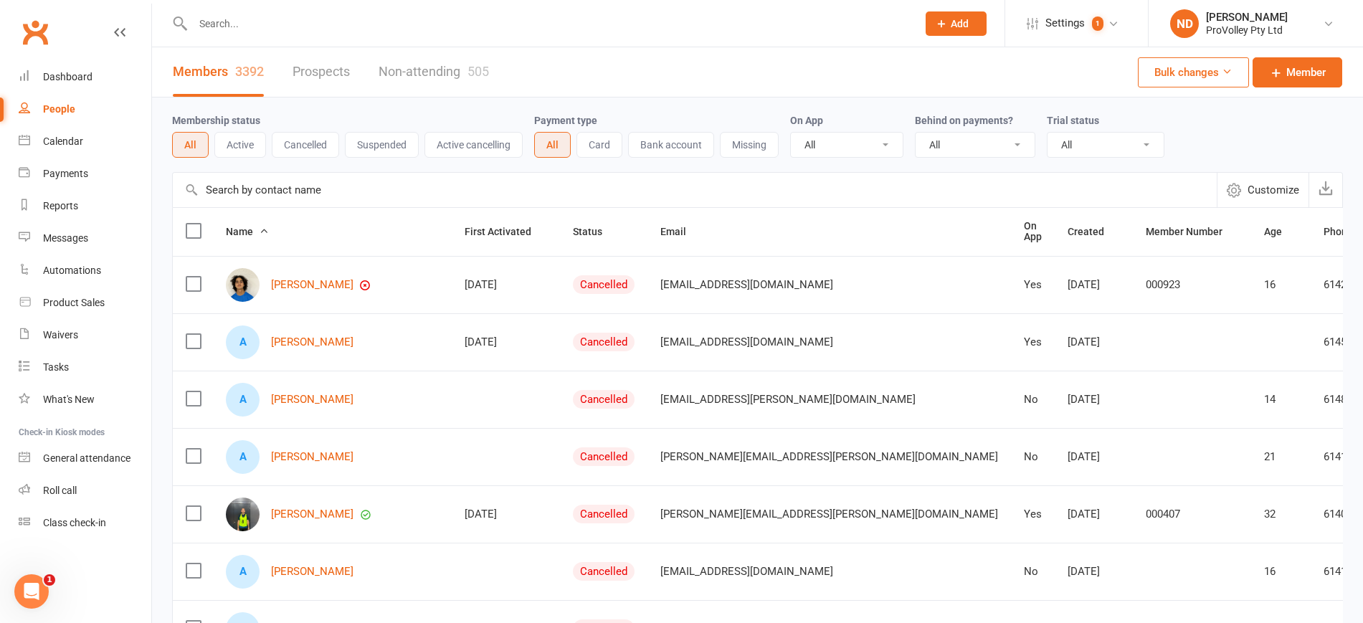
click at [1324, 227] on span "Phone Number" at bounding box center [1366, 231] width 84 height 11
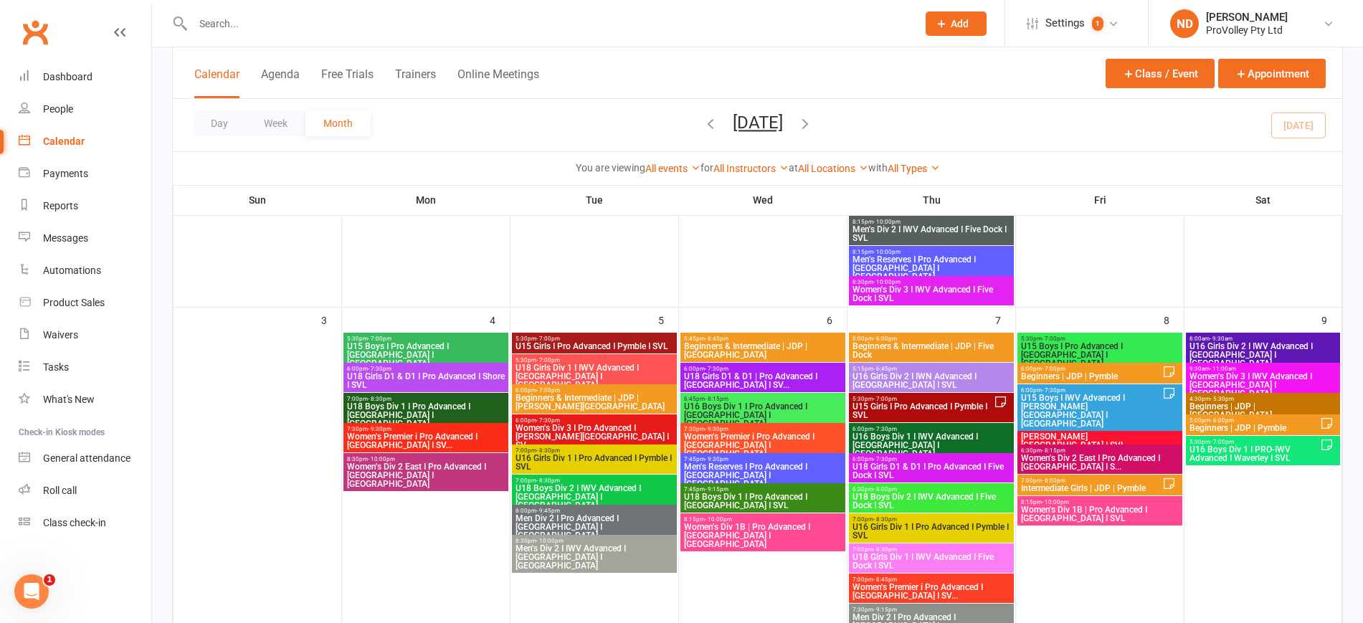
scroll to position [358, 0]
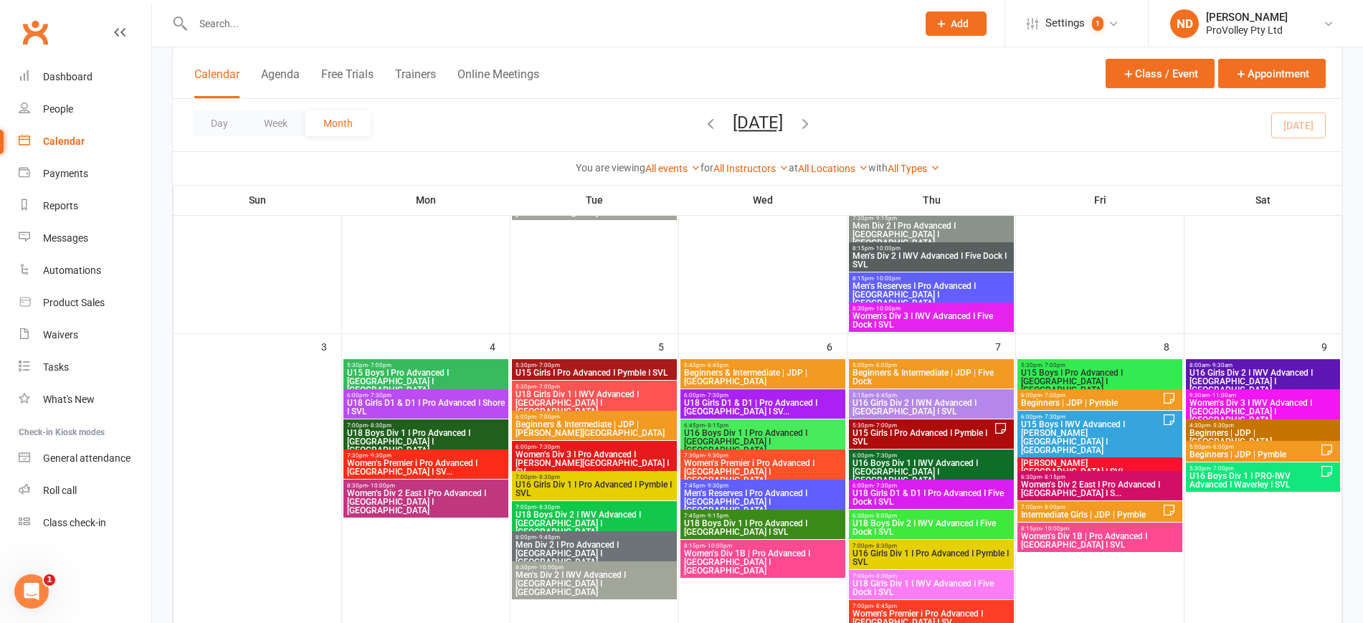
click at [964, 429] on span "U15 Girls I Pro Advanced I Pymble I SVL" at bounding box center [923, 437] width 142 height 17
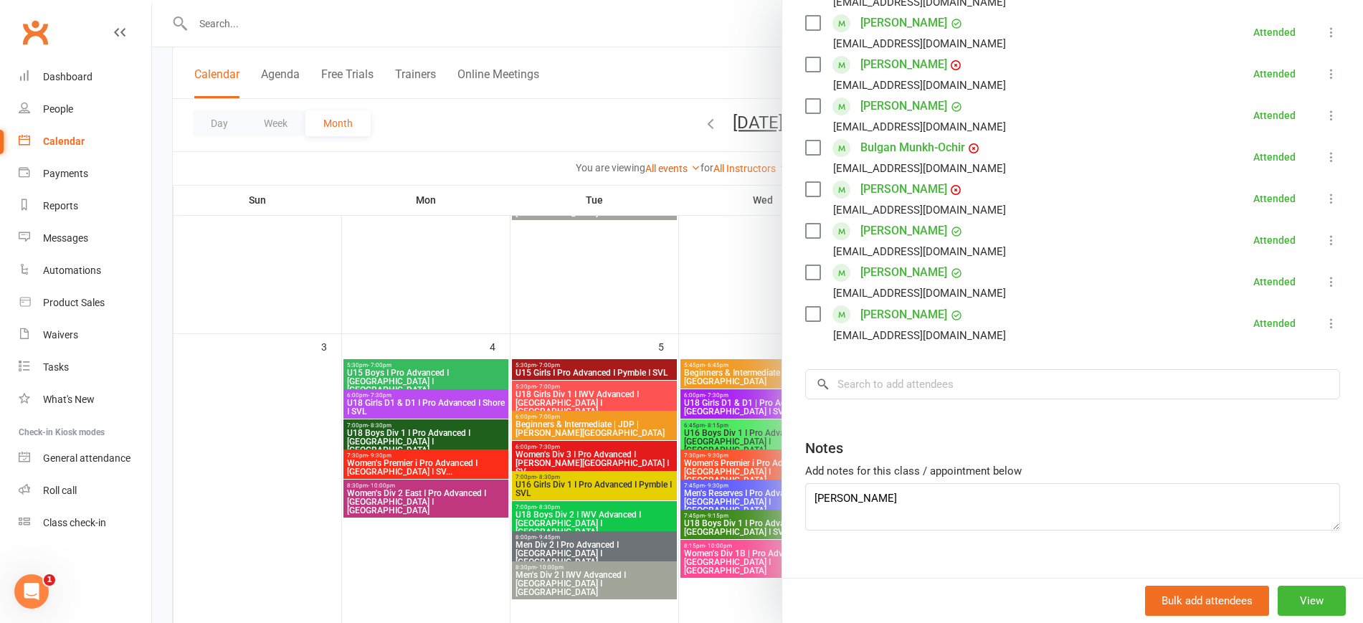
scroll to position [612, 0]
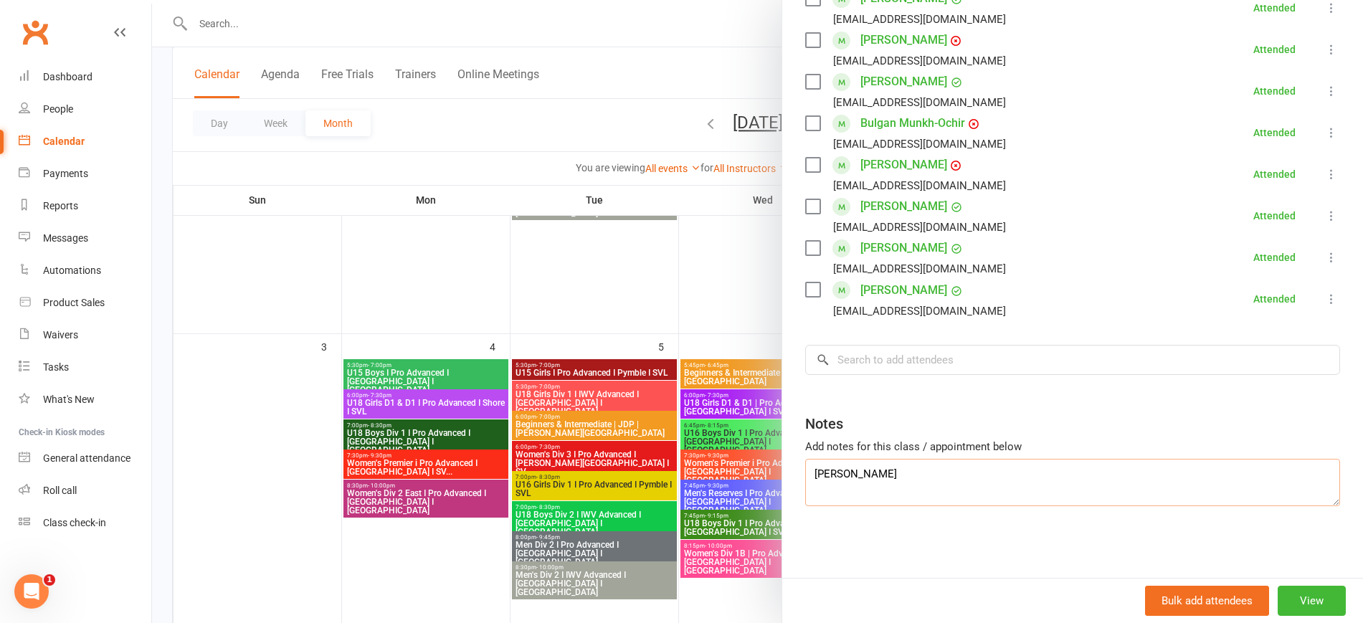
drag, startPoint x: 904, startPoint y: 472, endPoint x: 718, endPoint y: 472, distance: 186.4
click at [718, 0] on div "U15 Girls I Pro Advanced I Pymble I SVL Class kiosk mode Roll call 5:30 PM - 7:…" at bounding box center [757, 0] width 1211 height 0
click at [718, 472] on div at bounding box center [757, 311] width 1211 height 623
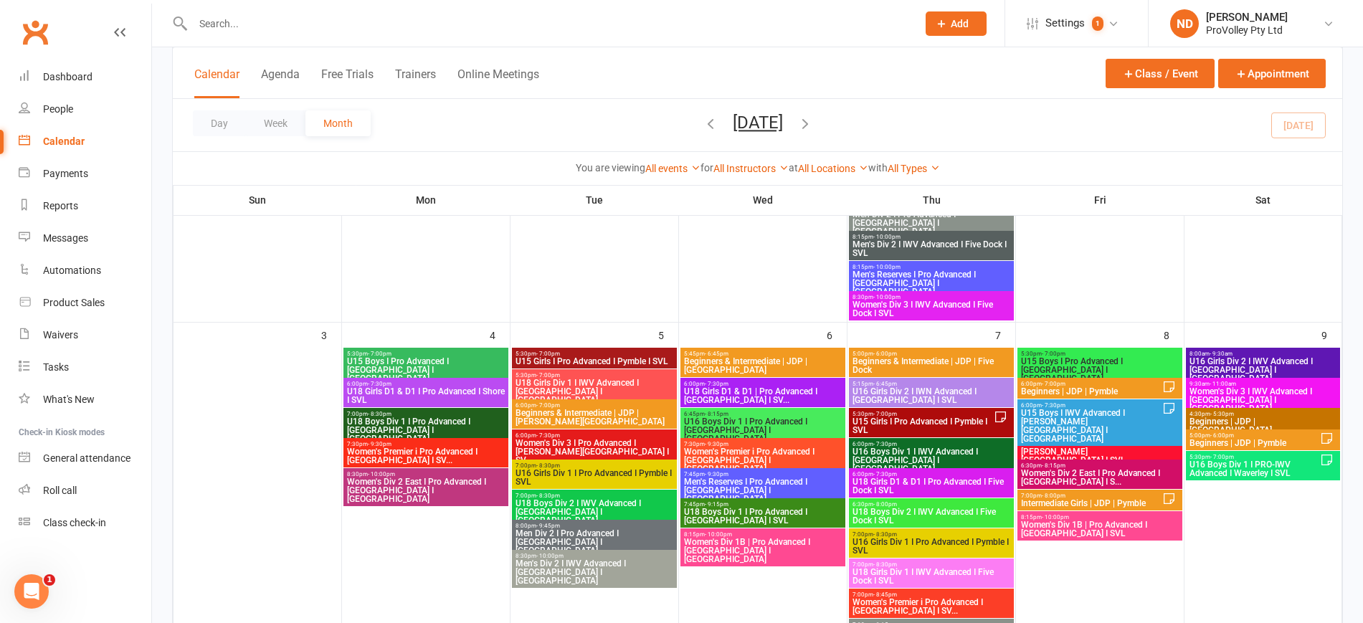
scroll to position [358, 0]
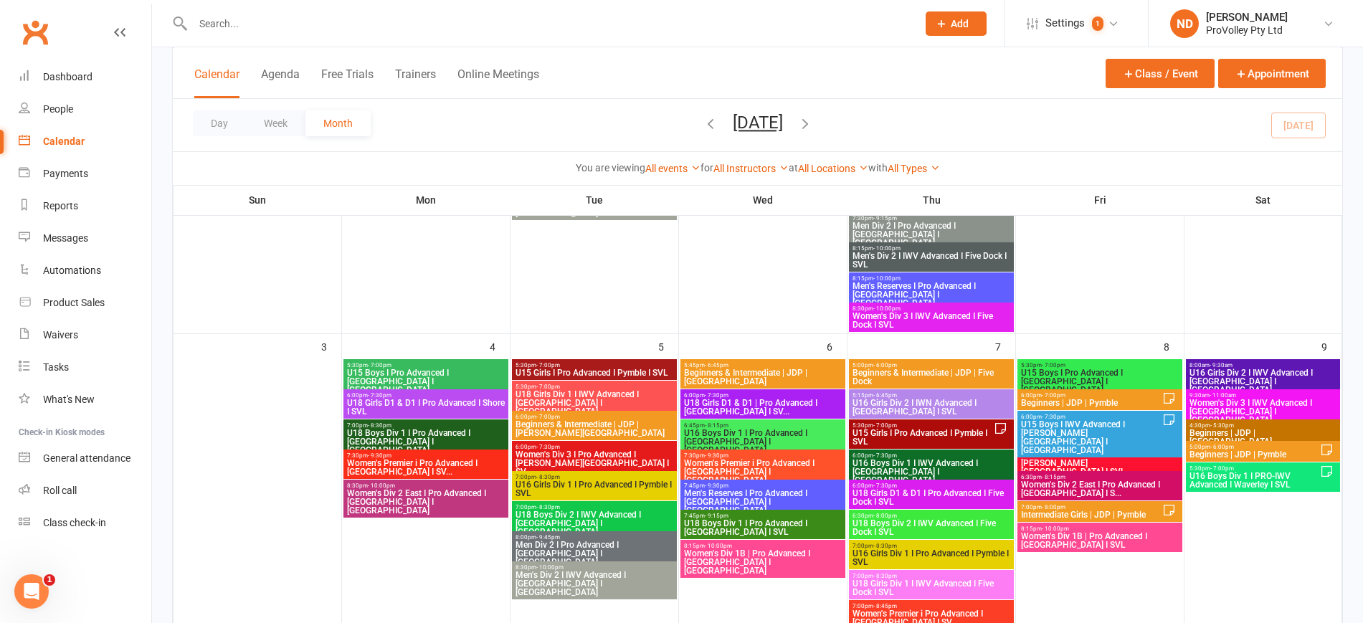
click at [949, 429] on span "U15 Girls I Pro Advanced I Pymble I SVL" at bounding box center [923, 437] width 142 height 17
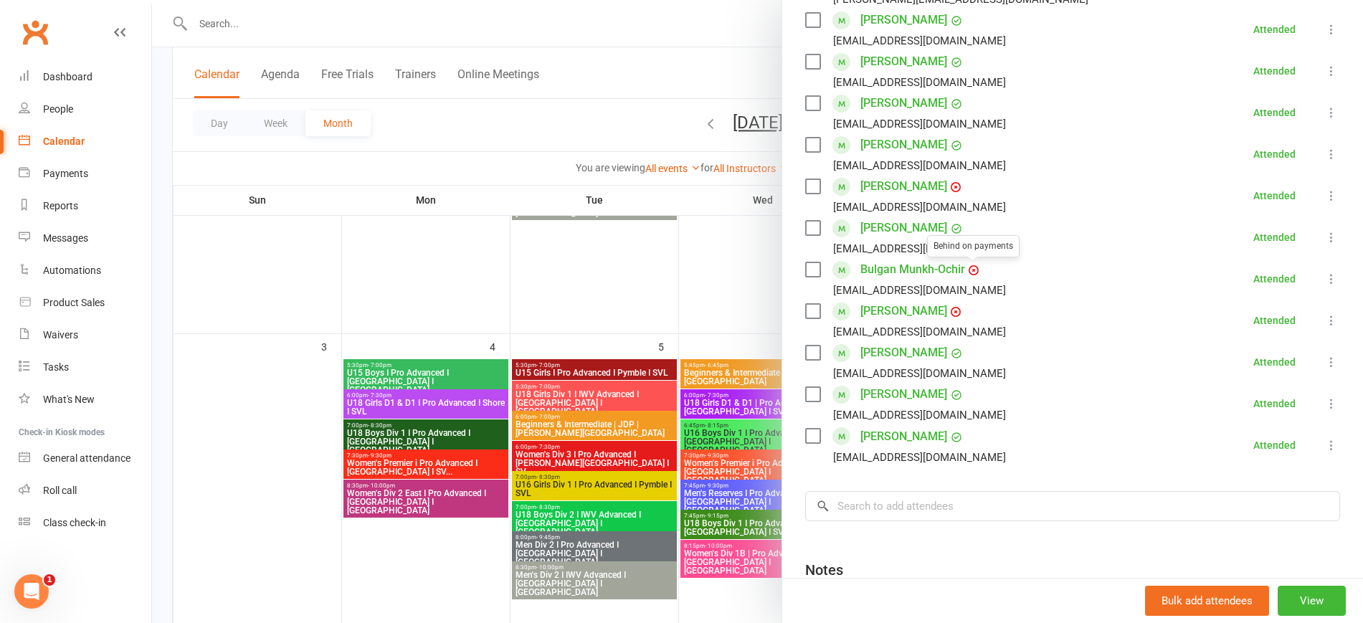
scroll to position [612, 0]
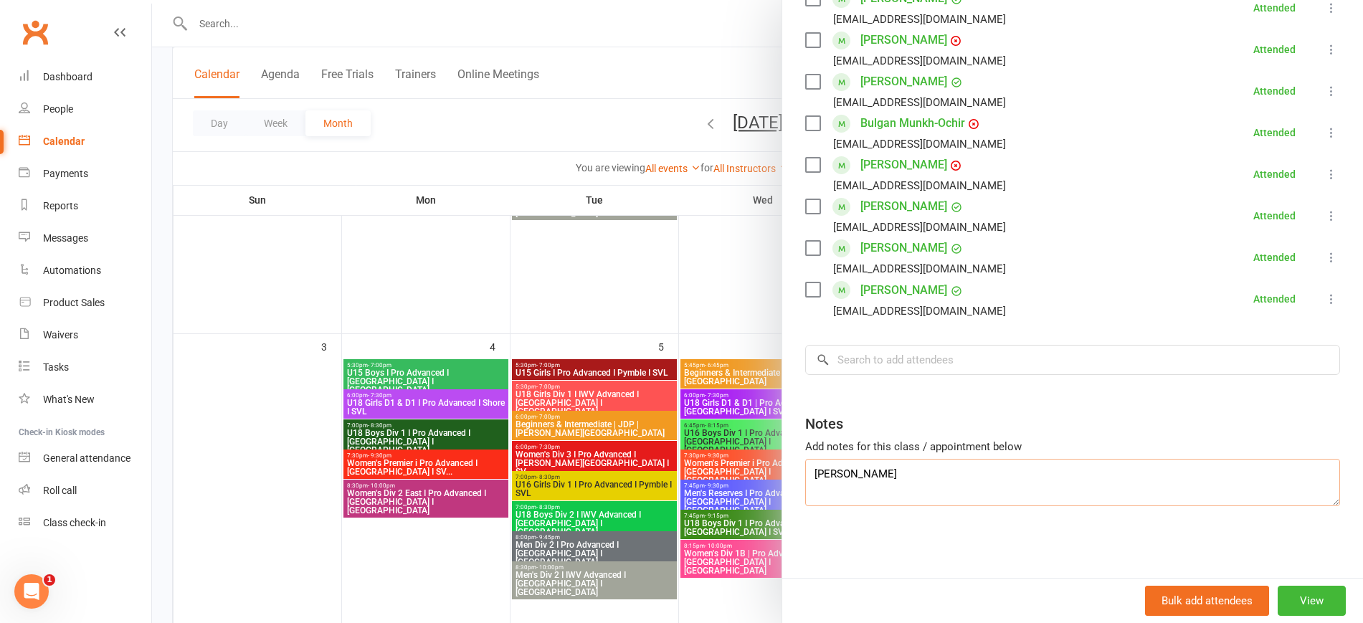
drag, startPoint x: 895, startPoint y: 481, endPoint x: 718, endPoint y: 488, distance: 176.5
click at [718, 0] on div "U15 Girls I Pro Advanced I Pymble I SVL Class kiosk mode Roll call 5:30 PM - 7:…" at bounding box center [757, 0] width 1211 height 0
click at [841, 363] on input "search" at bounding box center [1072, 360] width 535 height 30
paste input "[PERSON_NAME]"
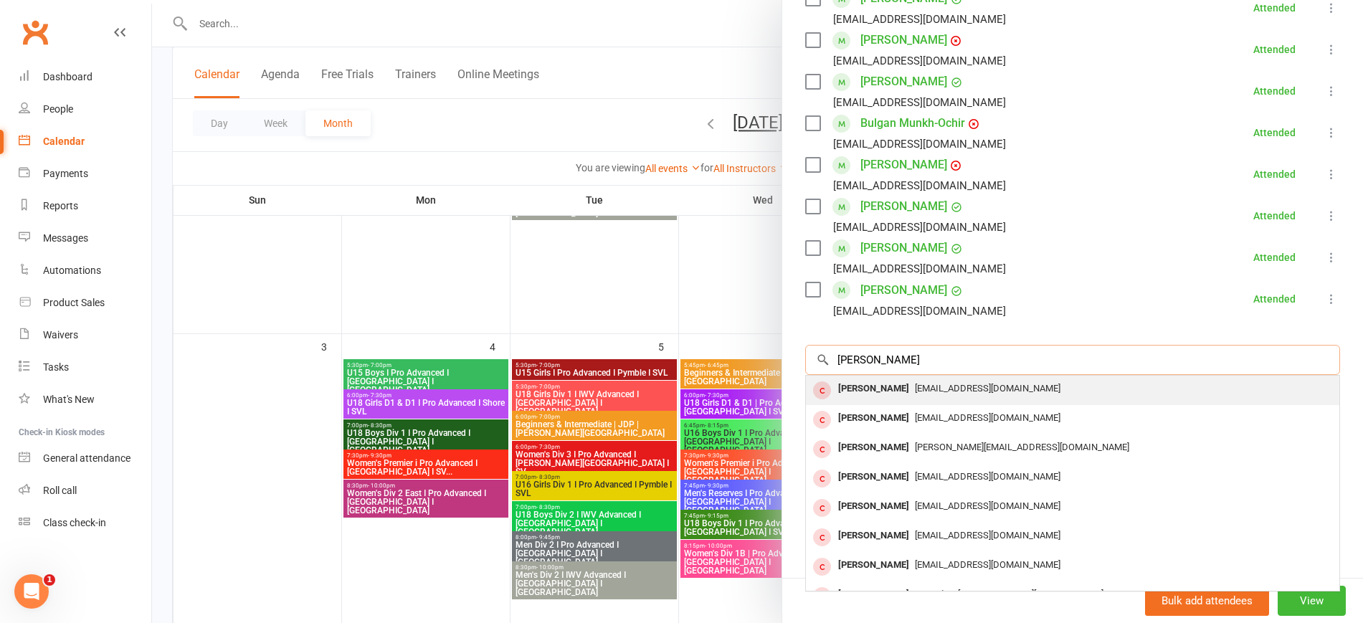
type input "[PERSON_NAME]"
click at [915, 386] on span "[EMAIL_ADDRESS][DOMAIN_NAME]" at bounding box center [988, 388] width 146 height 11
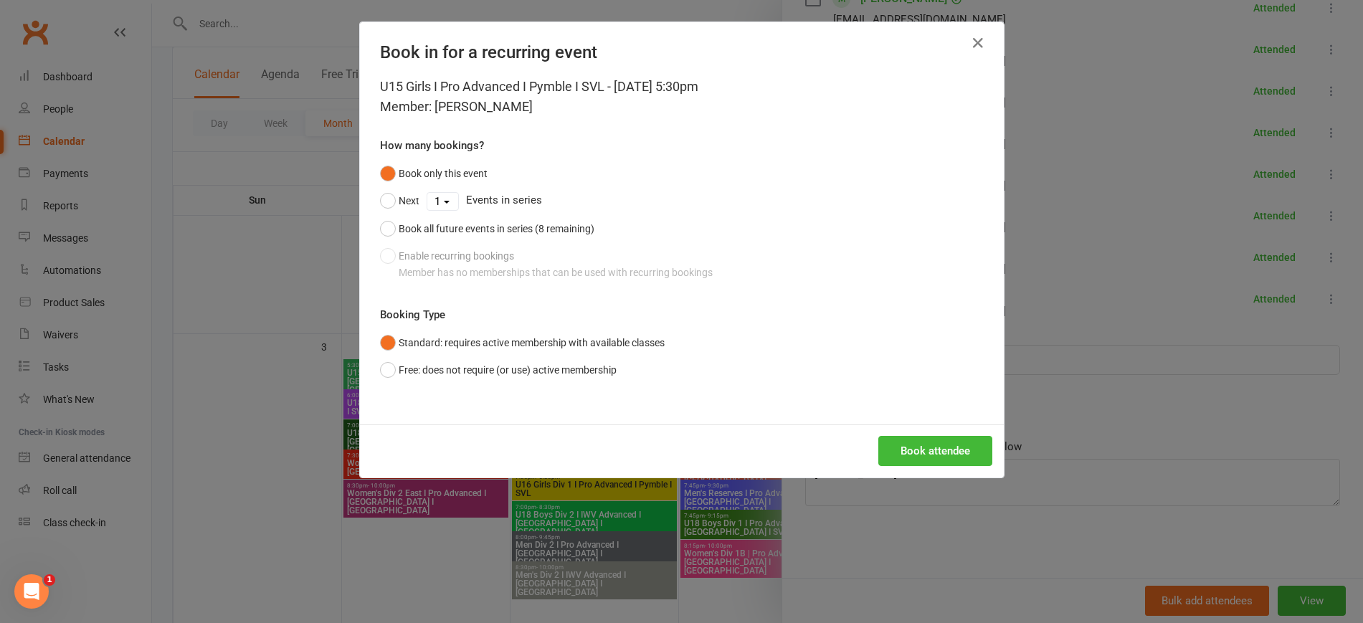
click at [282, 224] on div "Book in for a recurring event U15 Girls I Pro Advanced I Pymble I SVL - Aug 7, …" at bounding box center [681, 311] width 1363 height 623
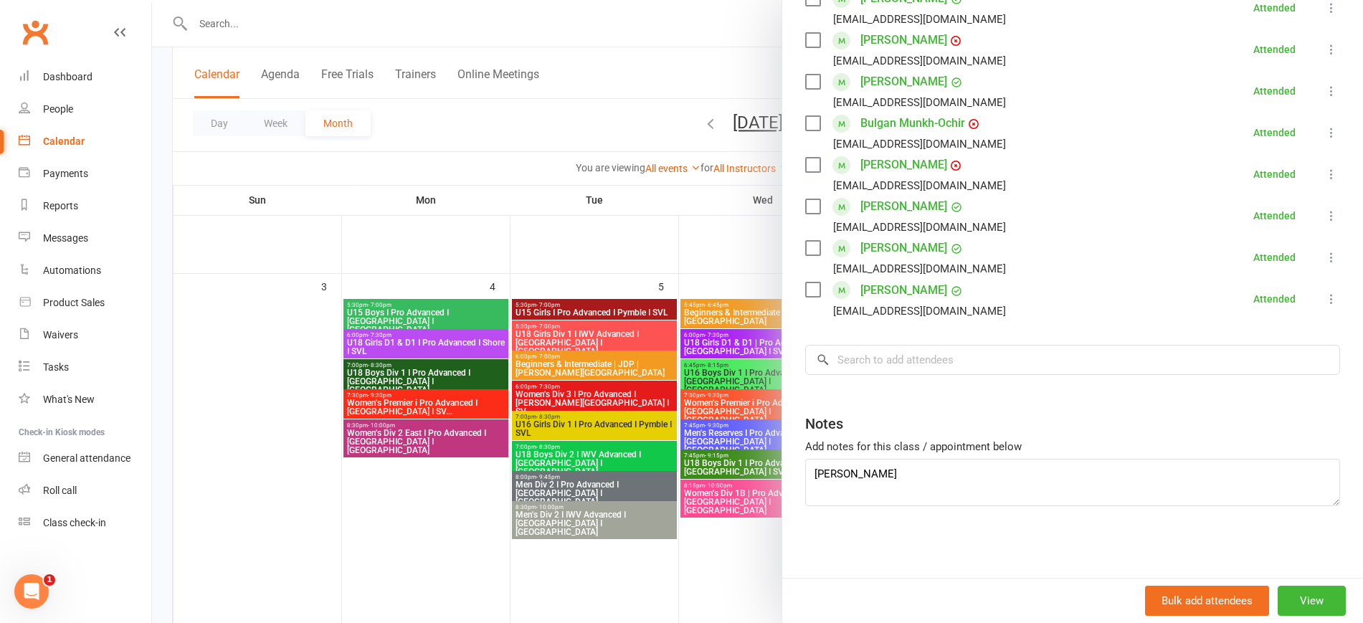
scroll to position [538, 0]
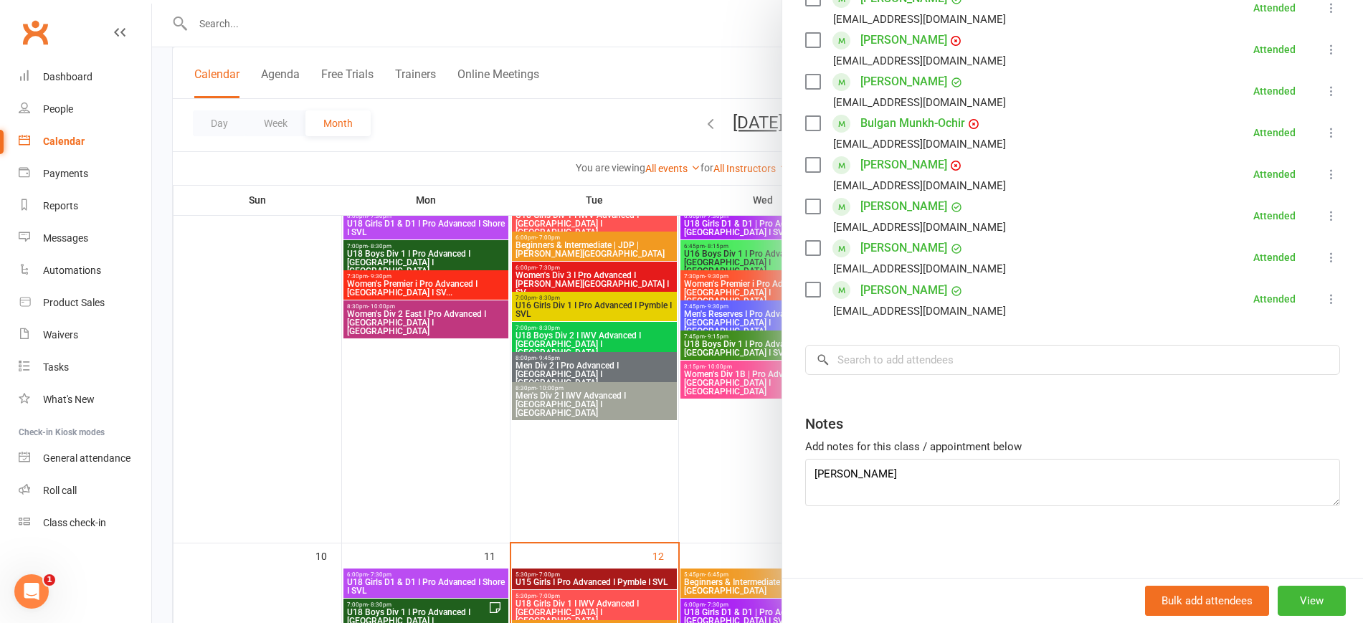
click at [297, 370] on div at bounding box center [757, 311] width 1211 height 623
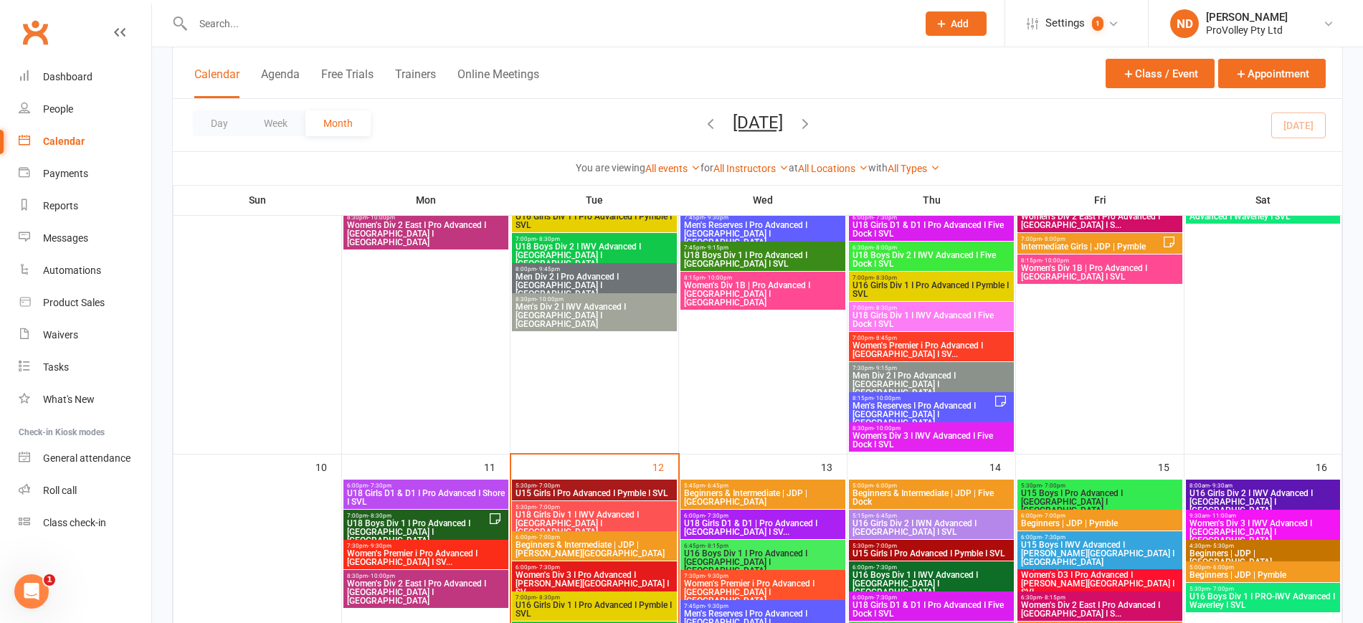
scroll to position [627, 0]
click at [987, 399] on span "8:15pm - 10:00pm" at bounding box center [923, 397] width 142 height 6
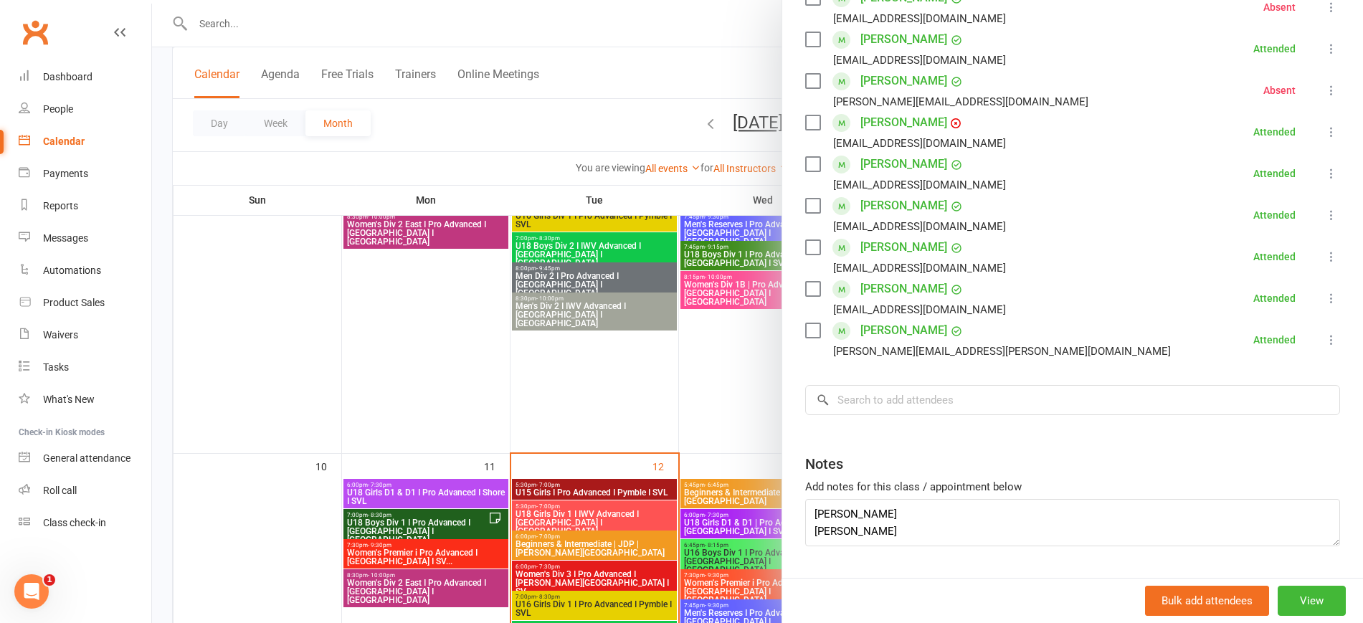
scroll to position [487, 0]
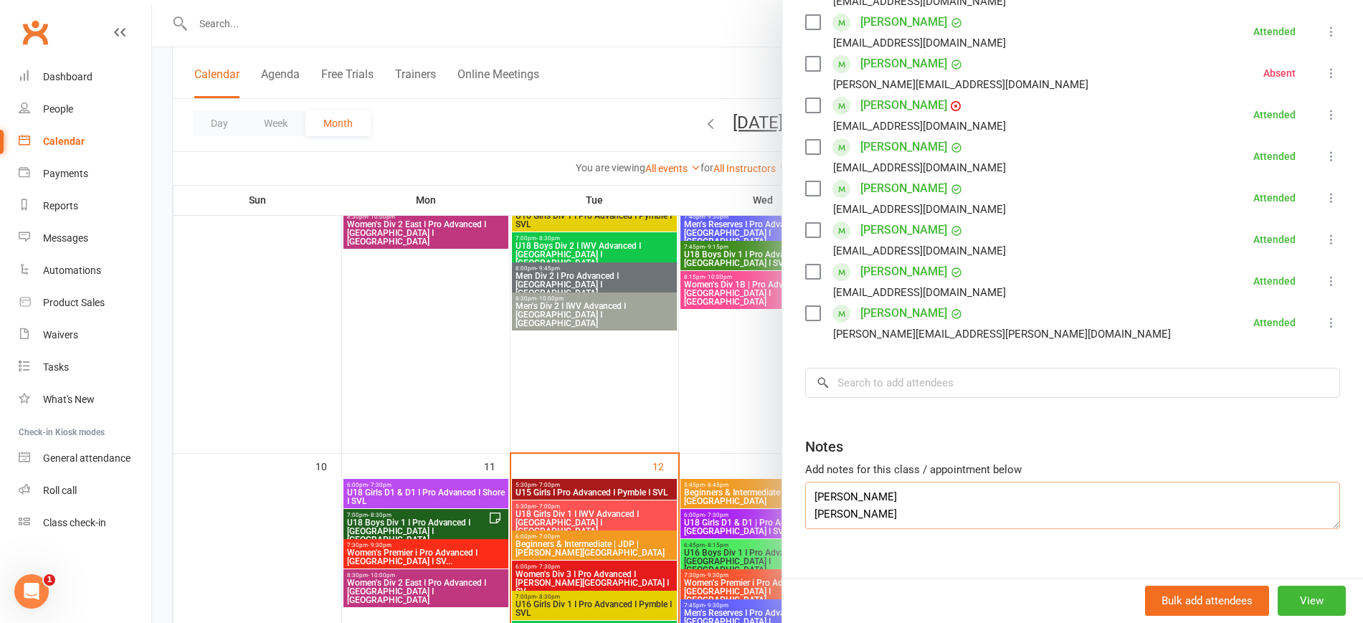
drag, startPoint x: 887, startPoint y: 468, endPoint x: 733, endPoint y: 465, distance: 154.2
click at [733, 0] on div "Men's Reserves I Pro Advanced I Perry Park I SVL Class kiosk mode Roll call 8:1…" at bounding box center [757, 0] width 1211 height 0
click at [876, 368] on input "search" at bounding box center [1072, 383] width 535 height 30
paste input "[PERSON_NAME]"
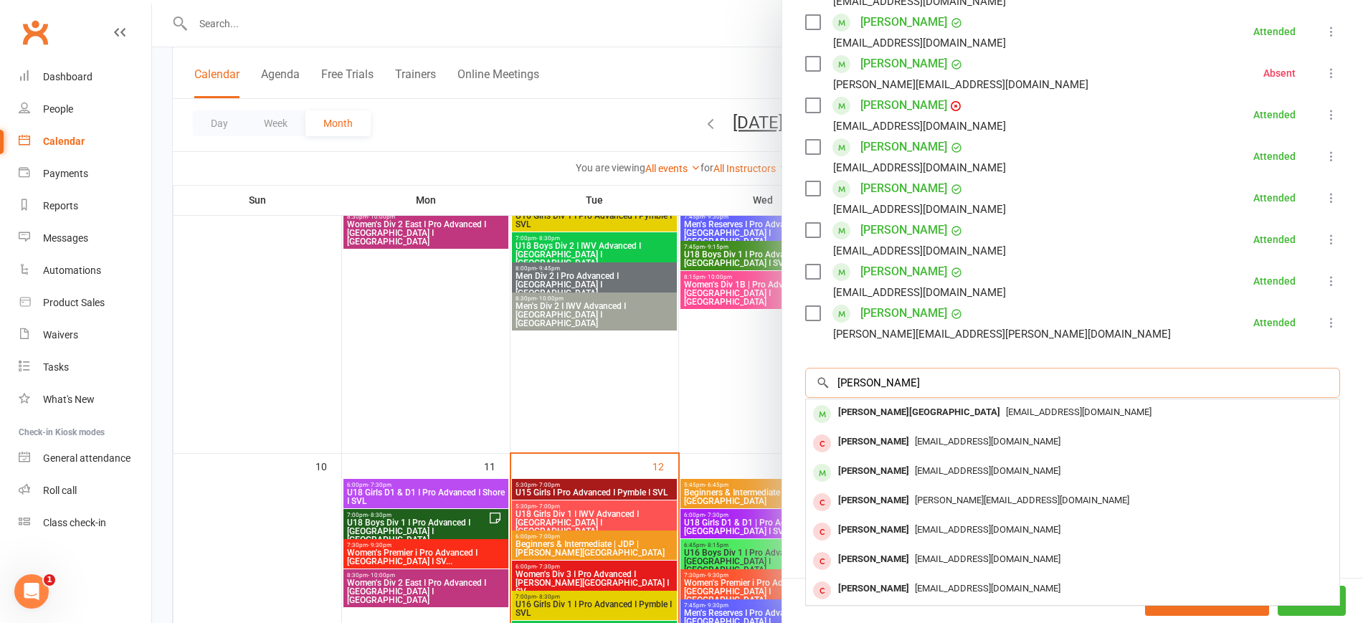
type input "[PERSON_NAME]"
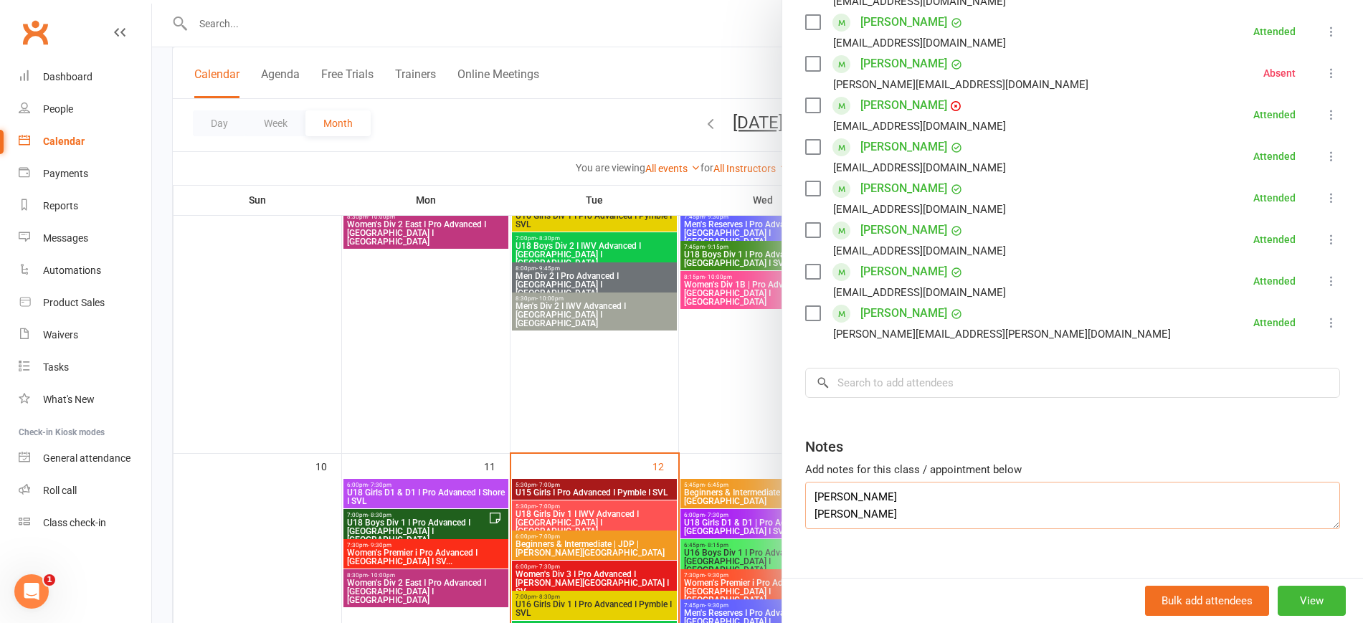
drag, startPoint x: 908, startPoint y: 495, endPoint x: 722, endPoint y: 487, distance: 186.6
click at [722, 0] on div "Men's Reserves I Pro Advanced I Perry Park I SVL Class kiosk mode Roll call 8:1…" at bounding box center [757, 0] width 1211 height 0
click at [880, 368] on input "search" at bounding box center [1072, 383] width 535 height 30
paste input "[PERSON_NAME]"
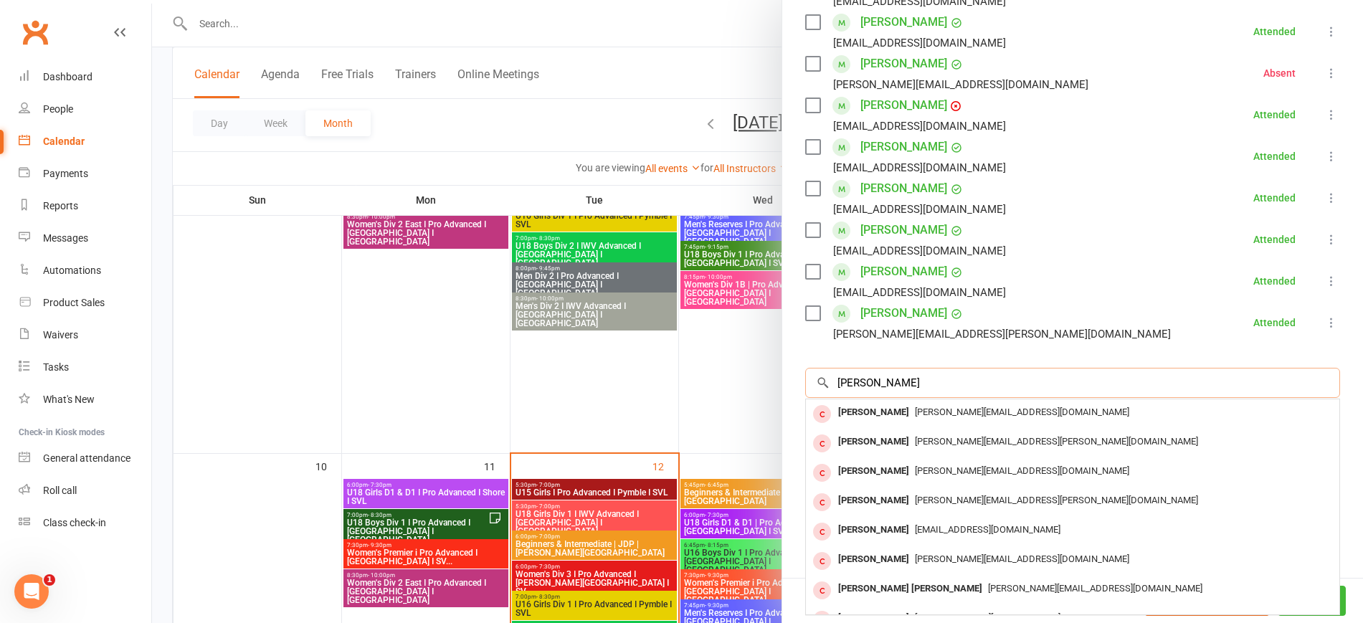
type input "[PERSON_NAME]"
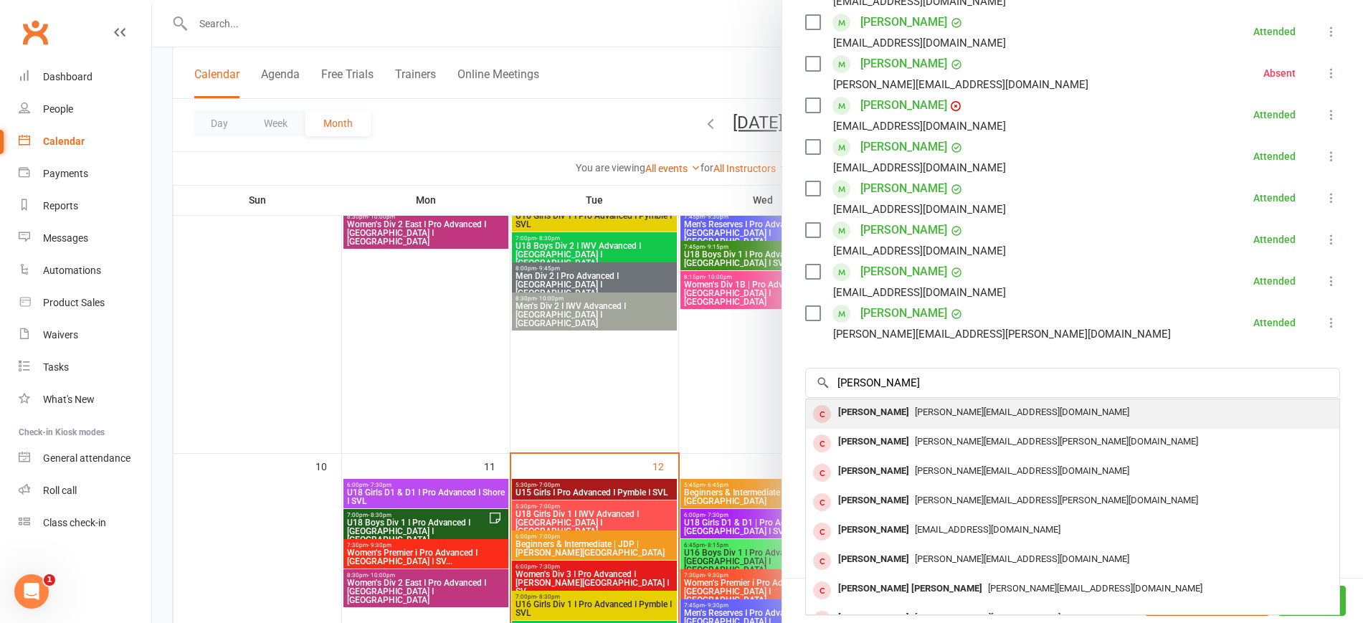
click at [916, 407] on span "[PERSON_NAME][EMAIL_ADDRESS][DOMAIN_NAME]" at bounding box center [1022, 412] width 214 height 11
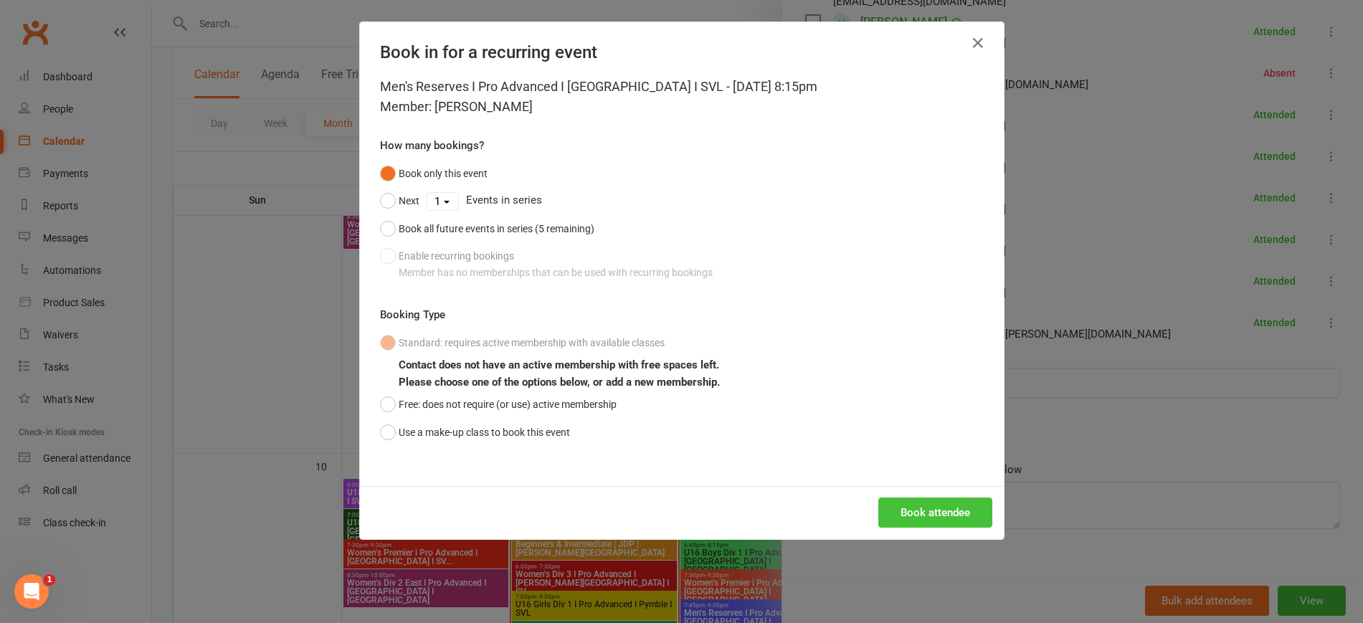
click at [957, 510] on button "Book attendee" at bounding box center [935, 513] width 114 height 30
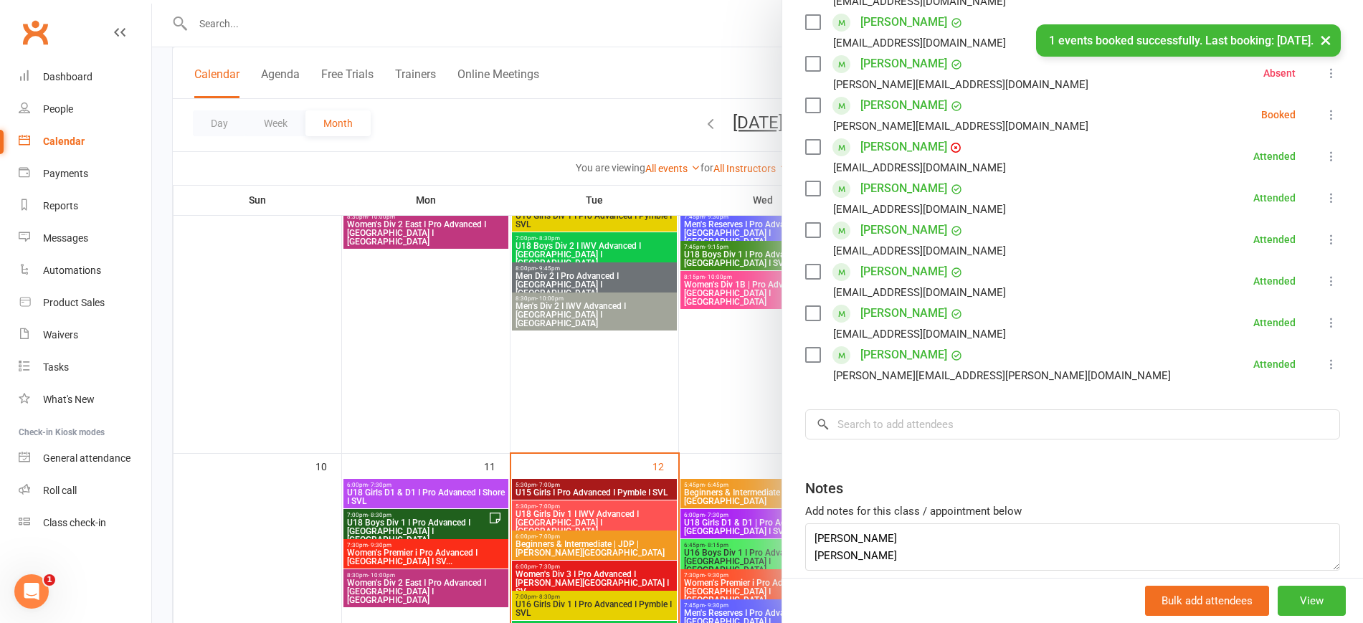
click at [1324, 108] on icon at bounding box center [1331, 115] width 14 height 14
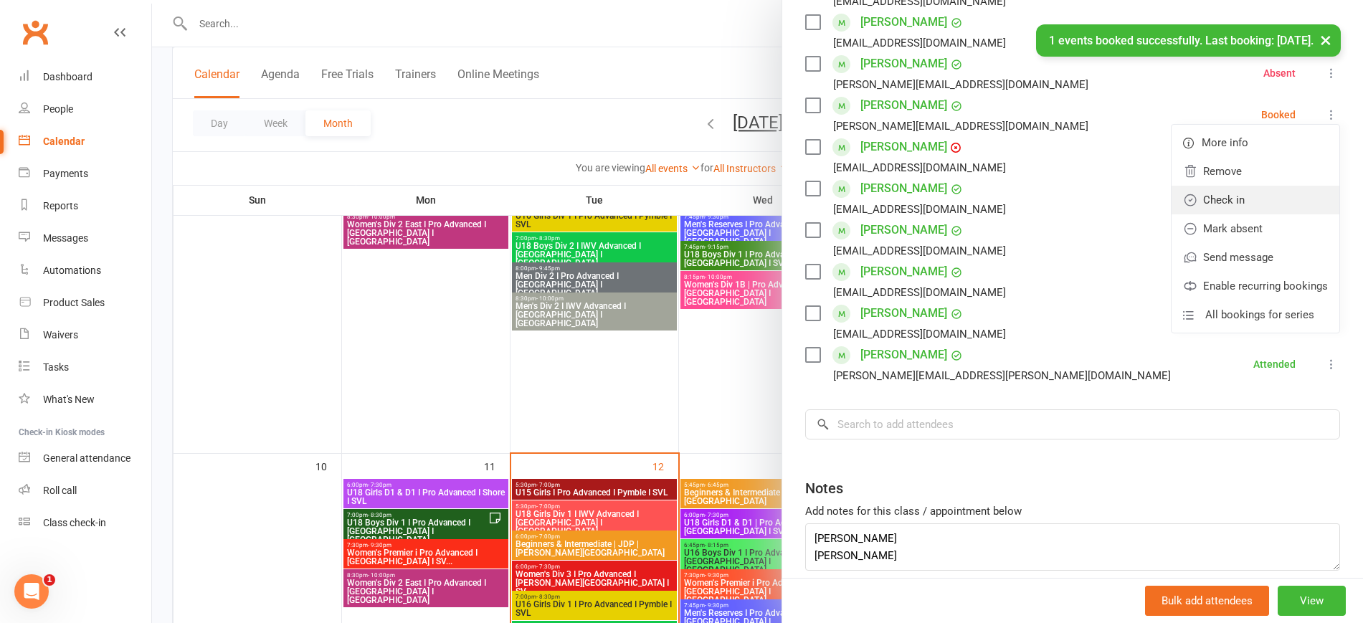
drag, startPoint x: 1214, startPoint y: 172, endPoint x: 1201, endPoint y: 188, distance: 20.4
click at [1214, 186] on link "Check in" at bounding box center [1256, 200] width 168 height 29
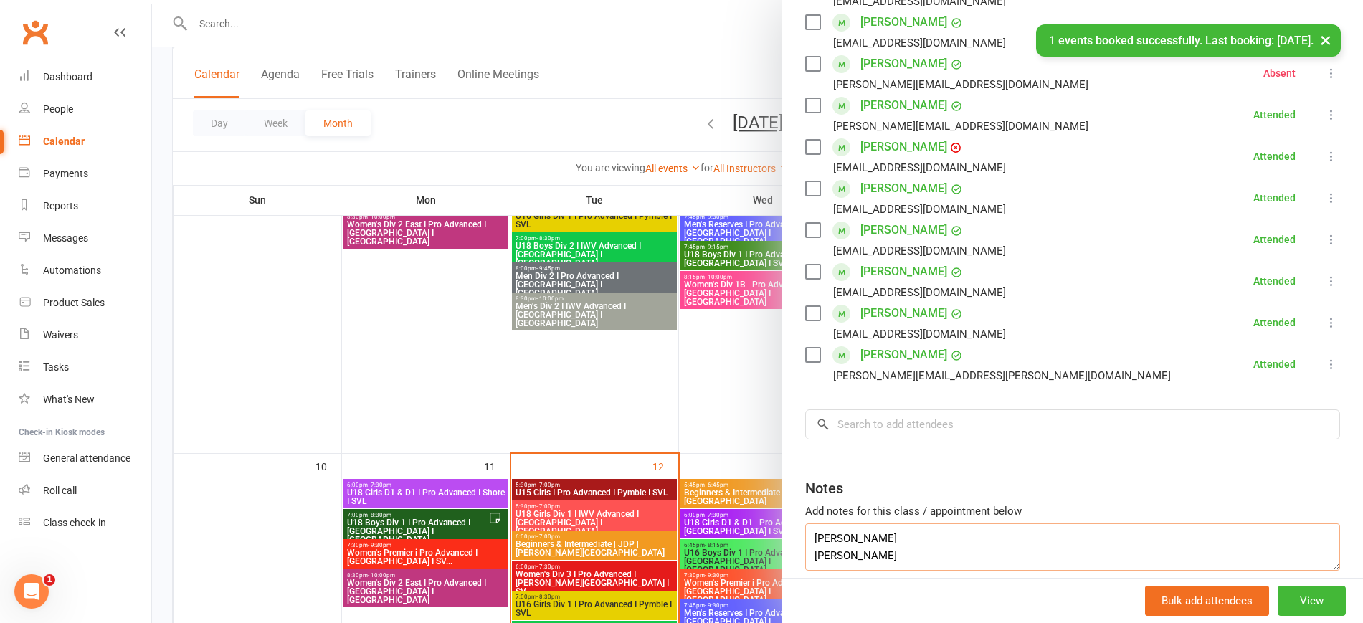
drag, startPoint x: 905, startPoint y: 538, endPoint x: 734, endPoint y: 543, distance: 170.7
click at [734, 0] on div "Men's Reserves I Pro Advanced I Perry Park I SVL Class kiosk mode Roll call 8:1…" at bounding box center [757, 0] width 1211 height 0
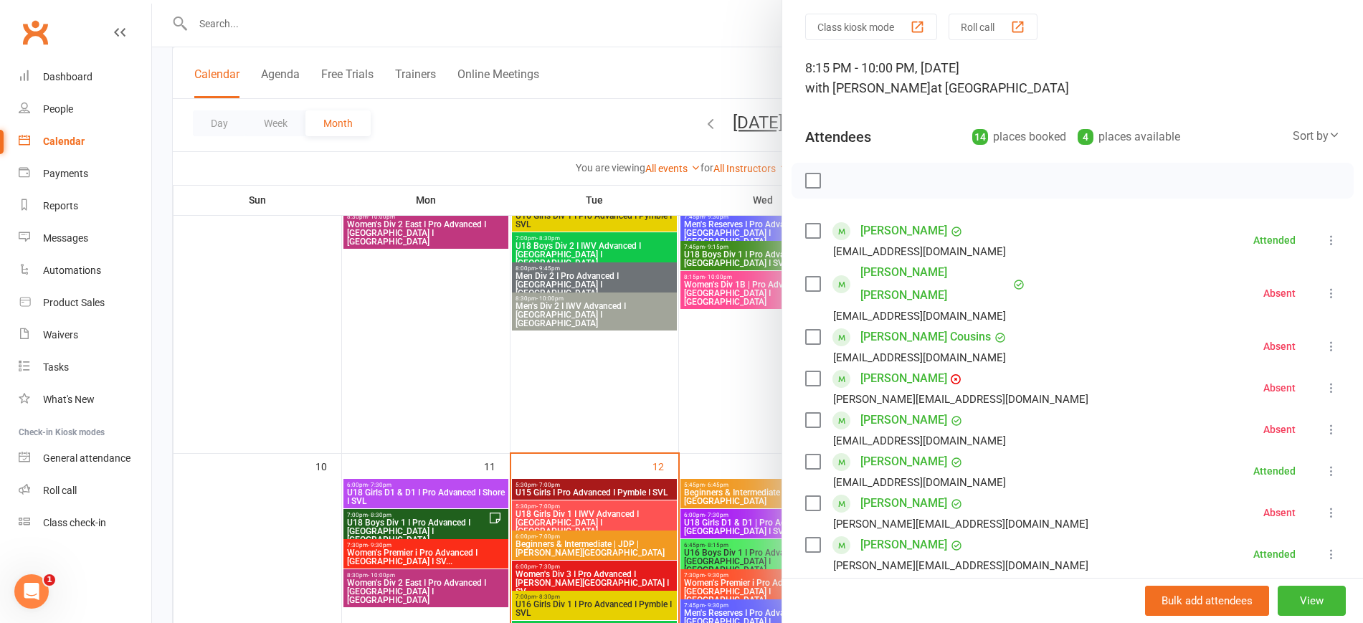
scroll to position [39, 0]
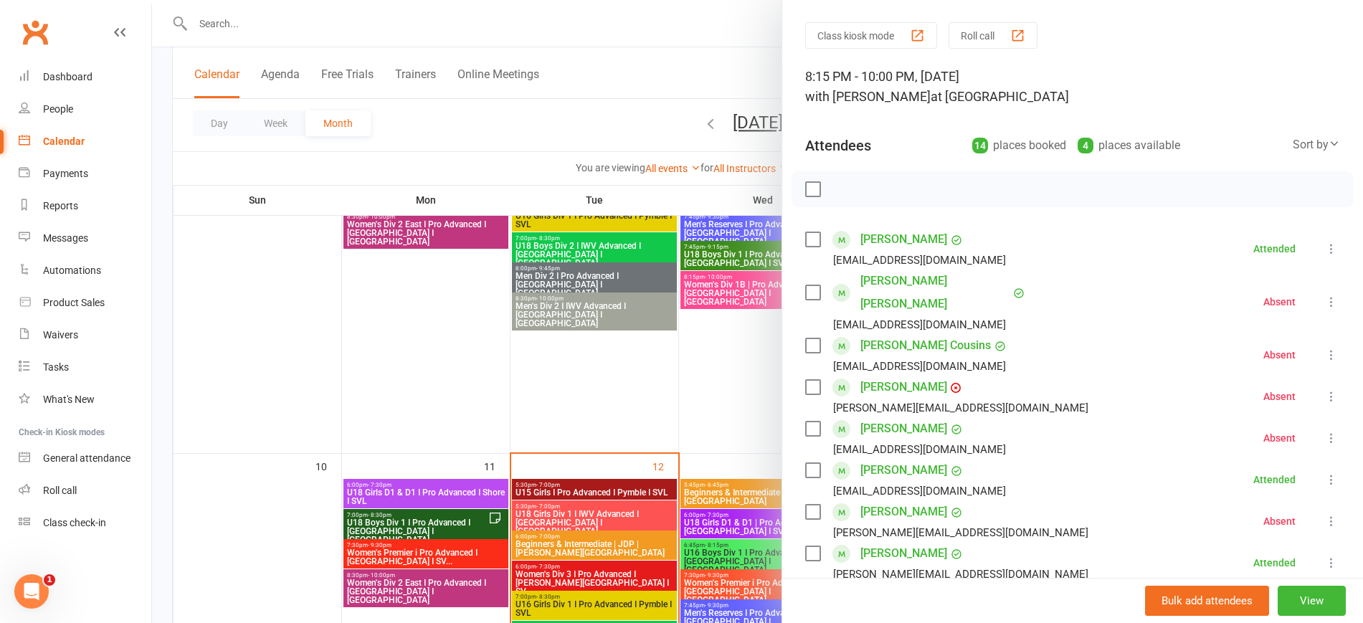
type textarea "[PERSON_NAME]"
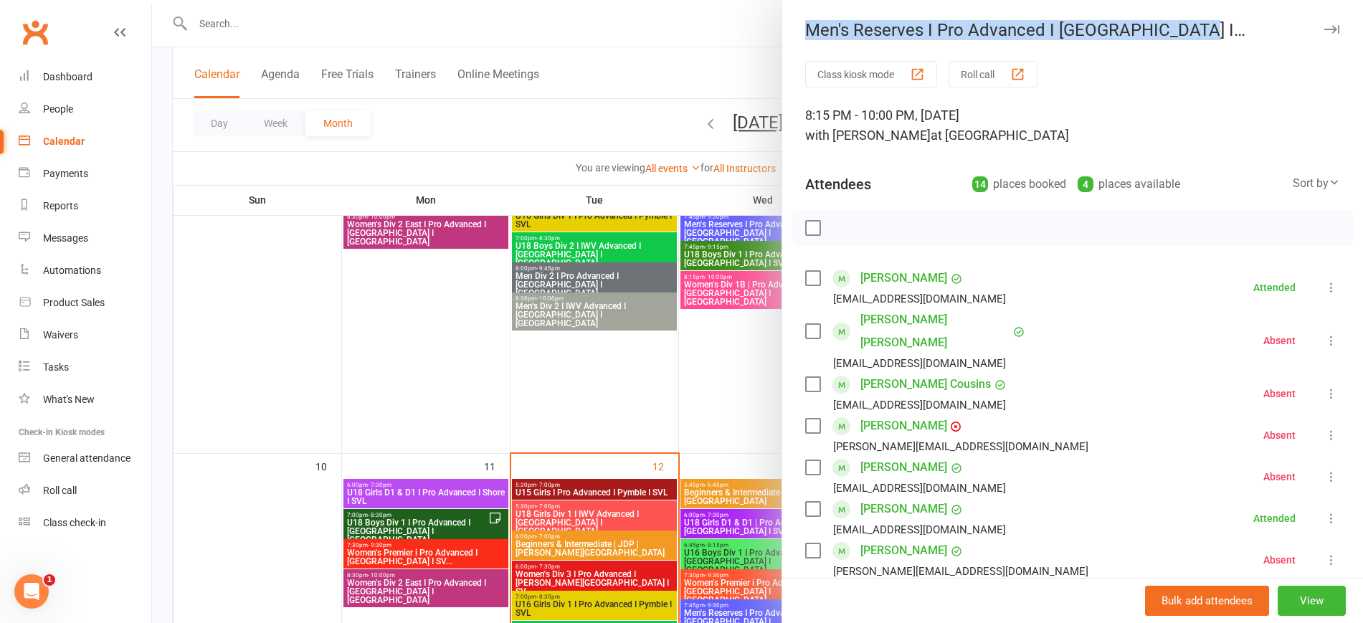
drag, startPoint x: 1169, startPoint y: 30, endPoint x: 799, endPoint y: 16, distance: 370.9
click at [799, 16] on div "Men's Reserves I Pro Advanced I Perry Park I SVL Class kiosk mode Roll call 8:1…" at bounding box center [1071, 311] width 581 height 623
copy div "Men's Reserves I Pro Advanced I [GEOGRAPHIC_DATA] I [GEOGRAPHIC_DATA]"
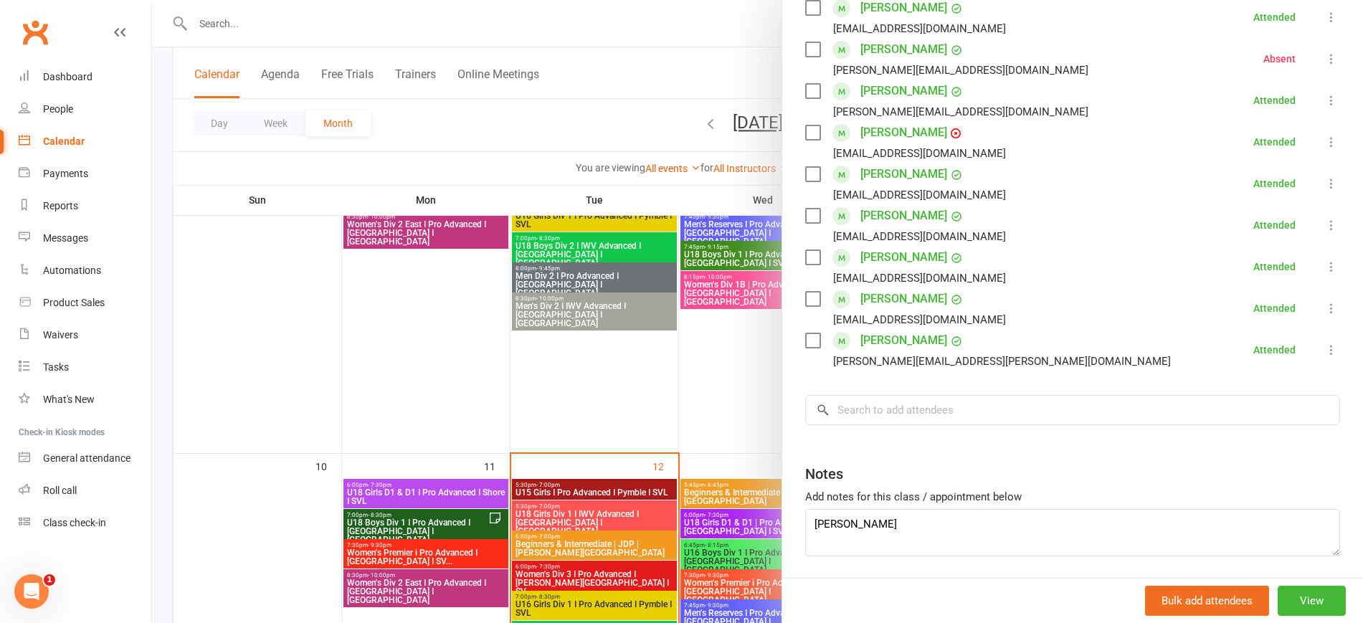
scroll to position [528, 0]
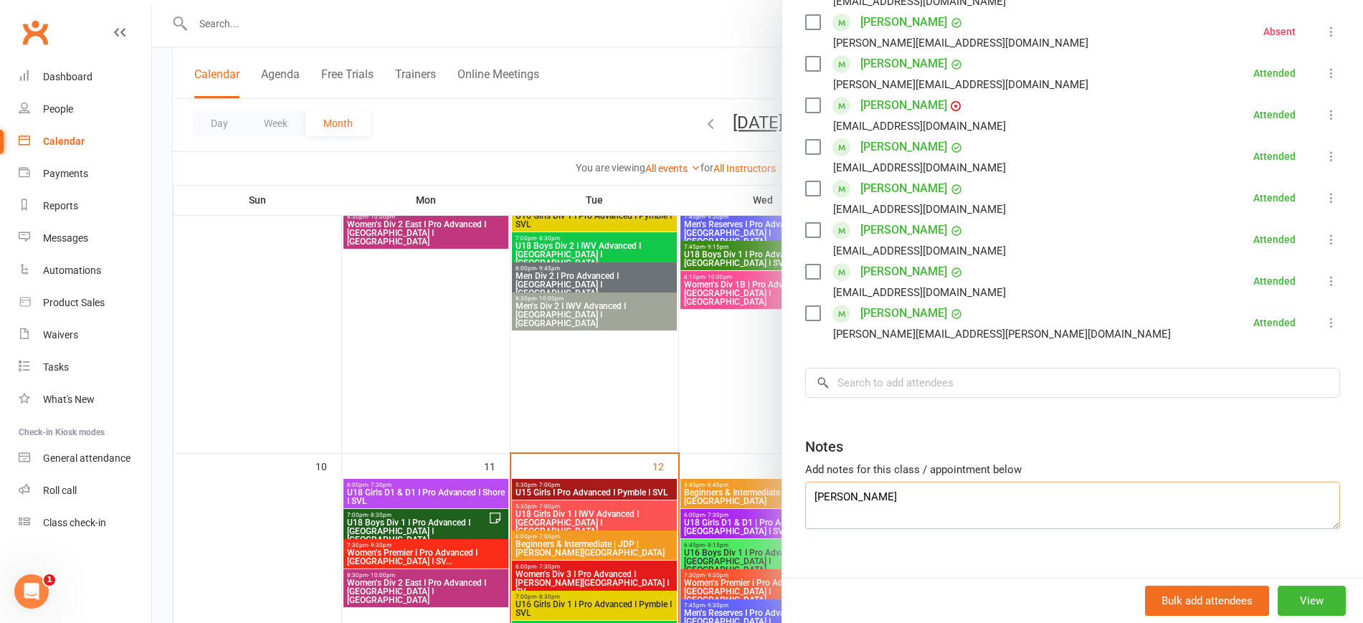
drag, startPoint x: 901, startPoint y: 489, endPoint x: 793, endPoint y: 479, distance: 108.7
click at [793, 479] on div "Class kiosk mode Roll call 8:15 PM - 10:00 PM, Thursday, August, 7, 2025 with A…" at bounding box center [1072, 67] width 581 height 1068
click at [379, 364] on div at bounding box center [757, 311] width 1211 height 623
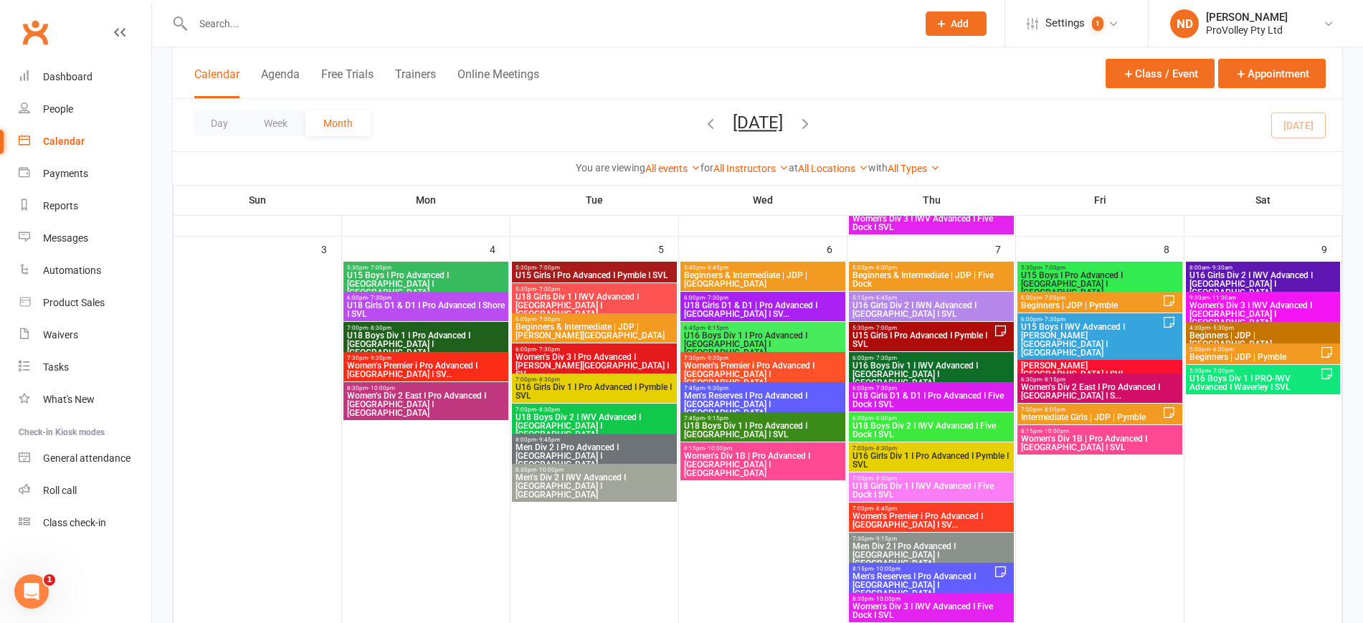
scroll to position [358, 0]
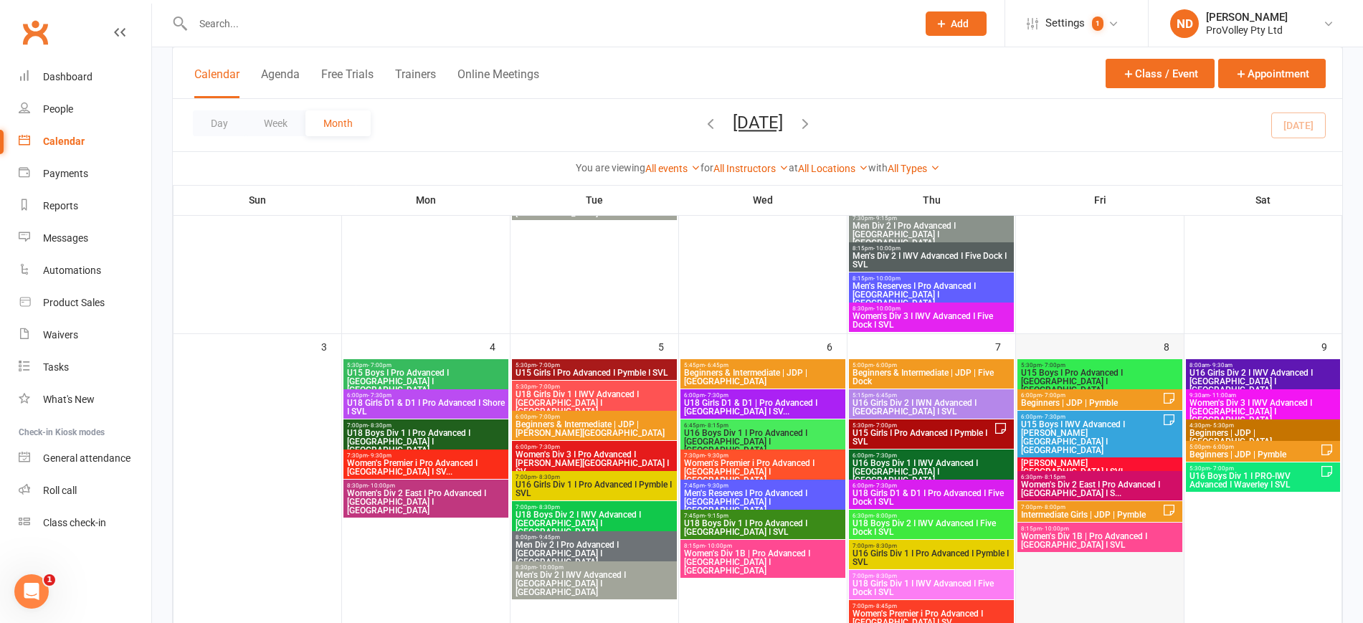
click at [1121, 353] on div "8" at bounding box center [1100, 527] width 168 height 387
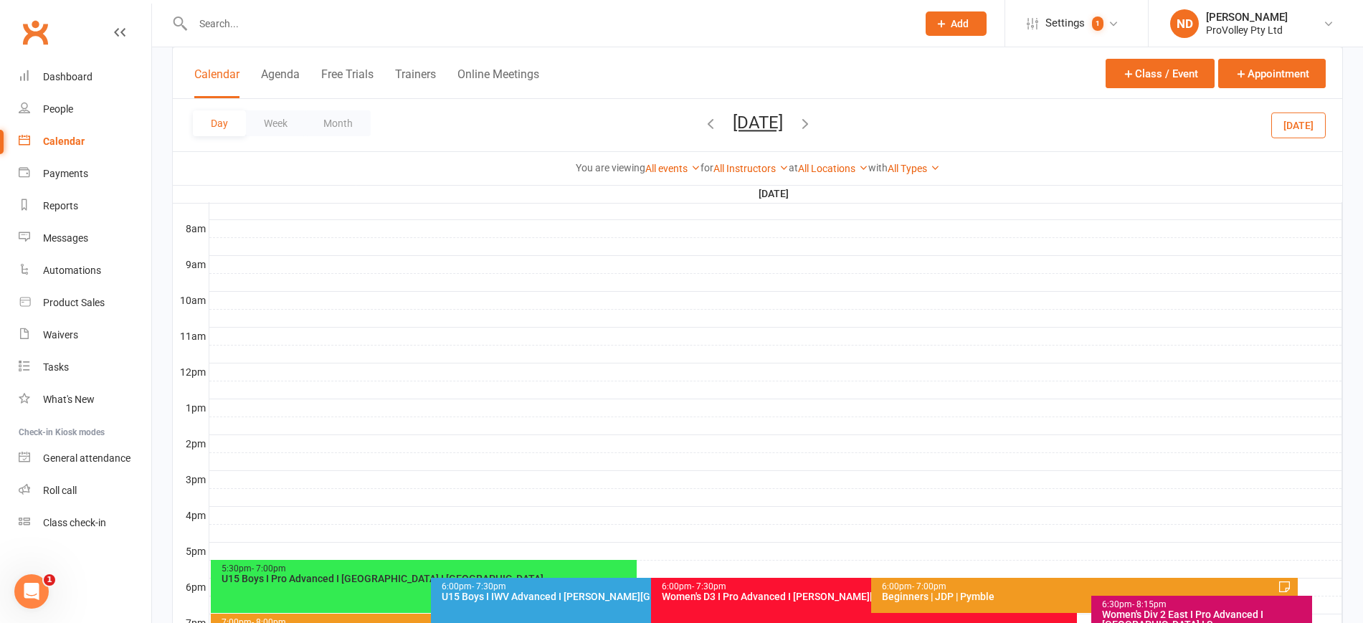
scroll to position [0, 0]
click at [332, 127] on button "Month" at bounding box center [337, 123] width 65 height 26
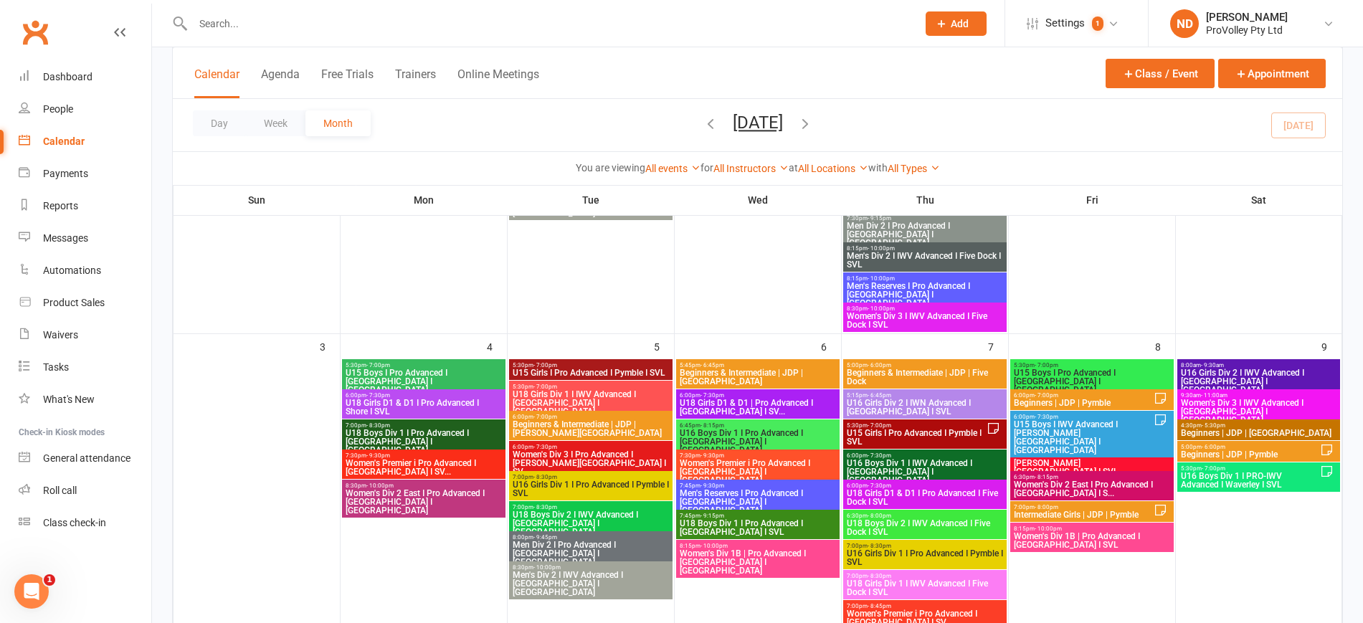
click at [1139, 369] on span "U15 Boys I Pro Advanced I [GEOGRAPHIC_DATA] I [GEOGRAPHIC_DATA]" at bounding box center [1092, 382] width 158 height 26
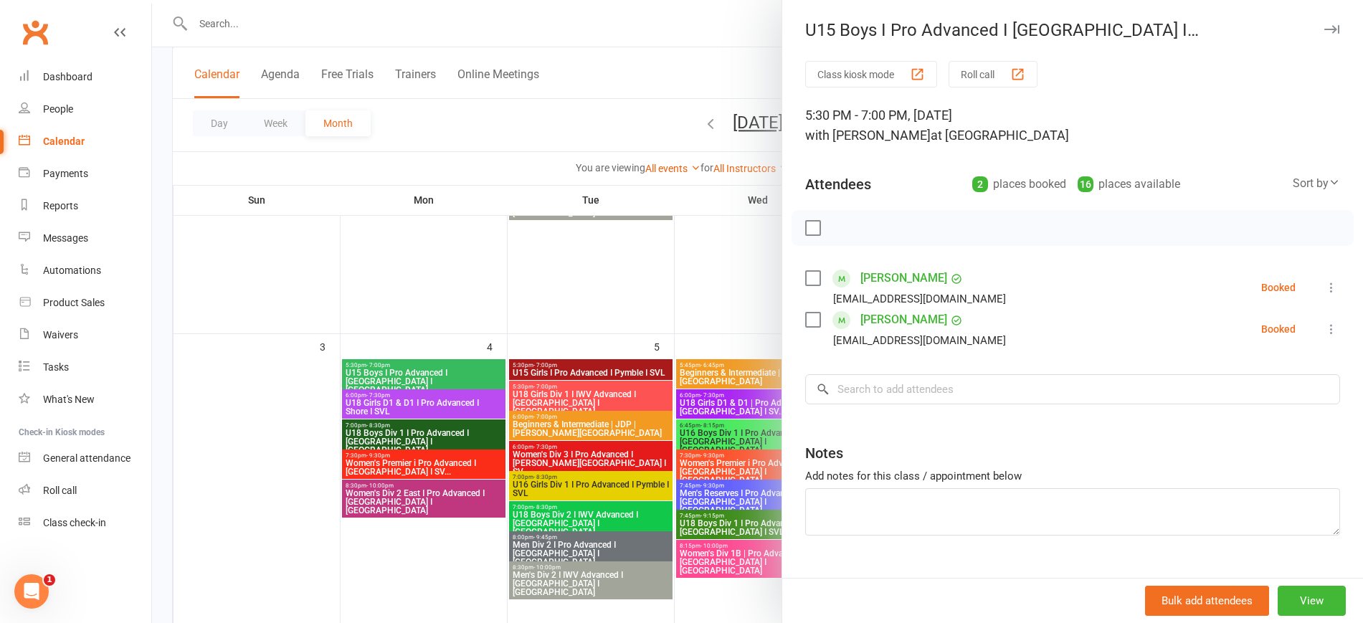
click at [475, 224] on div at bounding box center [757, 311] width 1211 height 623
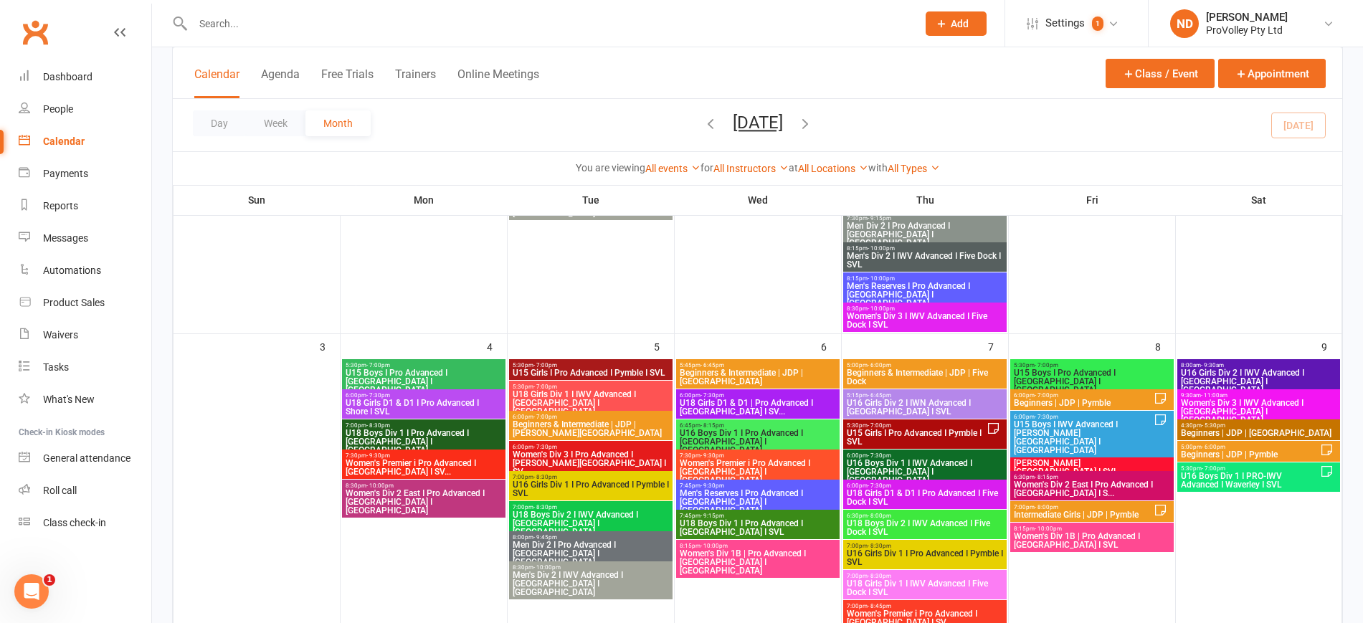
click at [1109, 396] on span "6:00pm - 7:00pm" at bounding box center [1083, 395] width 141 height 6
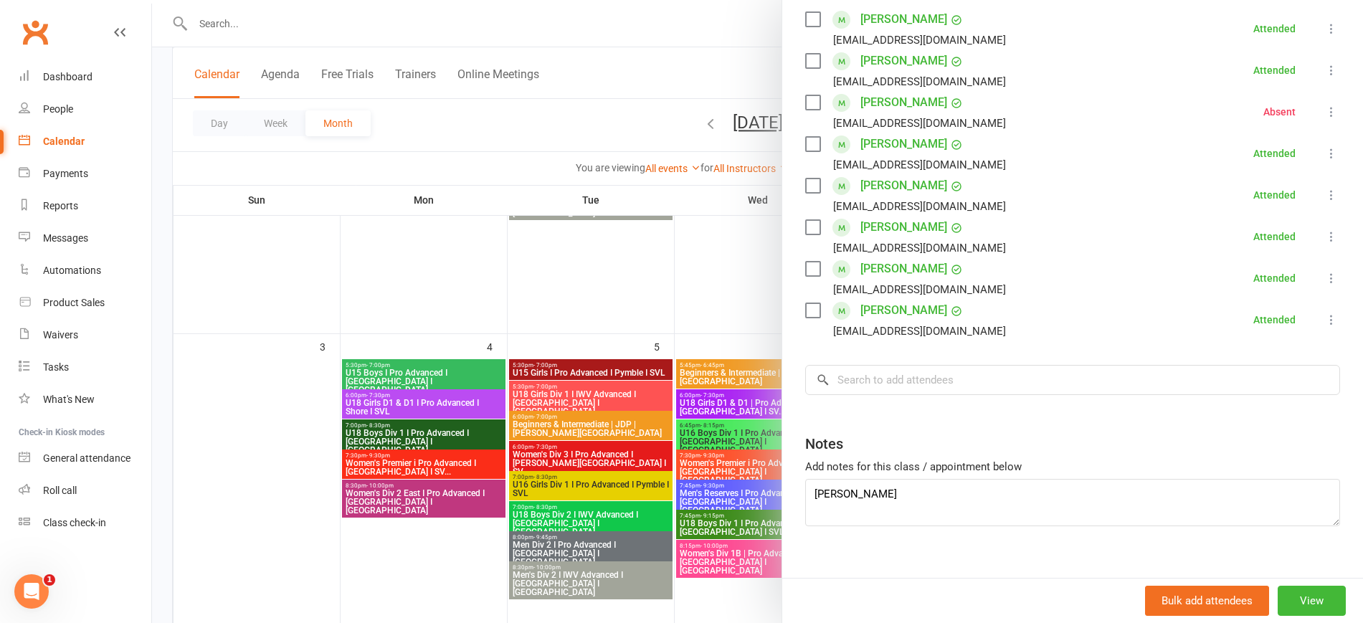
scroll to position [279, 0]
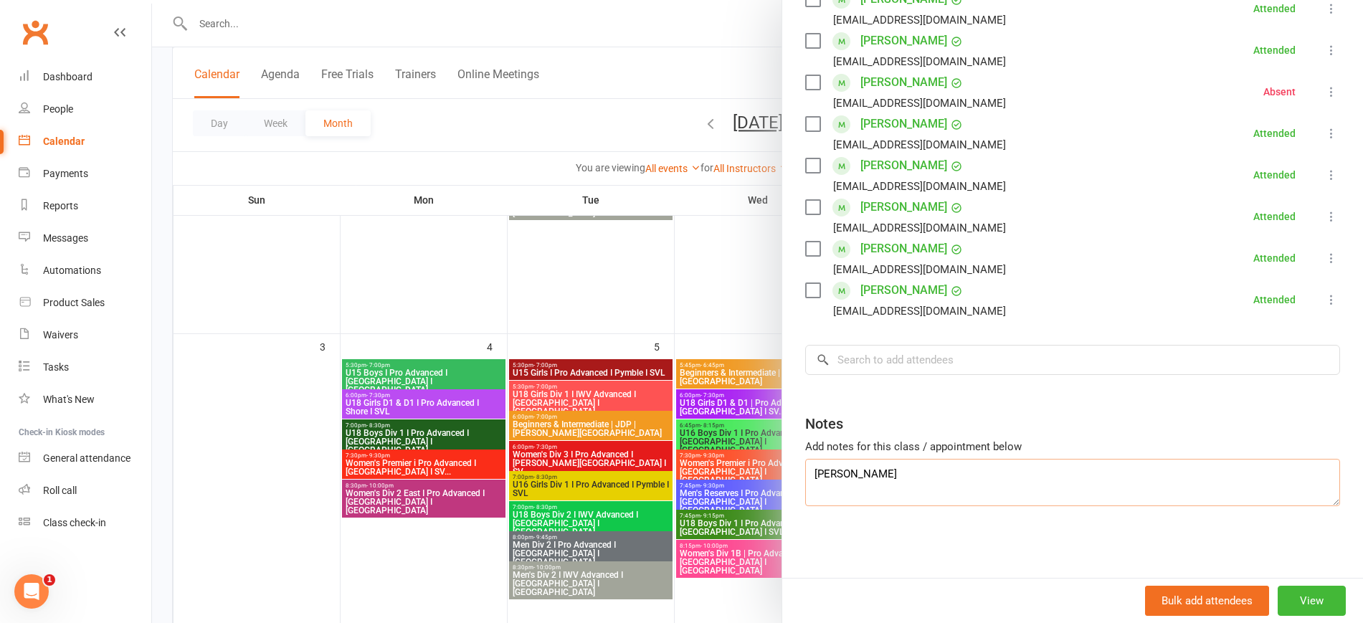
drag, startPoint x: 900, startPoint y: 467, endPoint x: 788, endPoint y: 468, distance: 111.8
click at [788, 468] on div "Class kiosk mode Roll call 6:00 PM - 7:00 PM, Friday, August, 8, 2025 with Shei…" at bounding box center [1072, 180] width 581 height 796
click at [873, 345] on input "search" at bounding box center [1072, 360] width 535 height 30
paste input "[PERSON_NAME]"
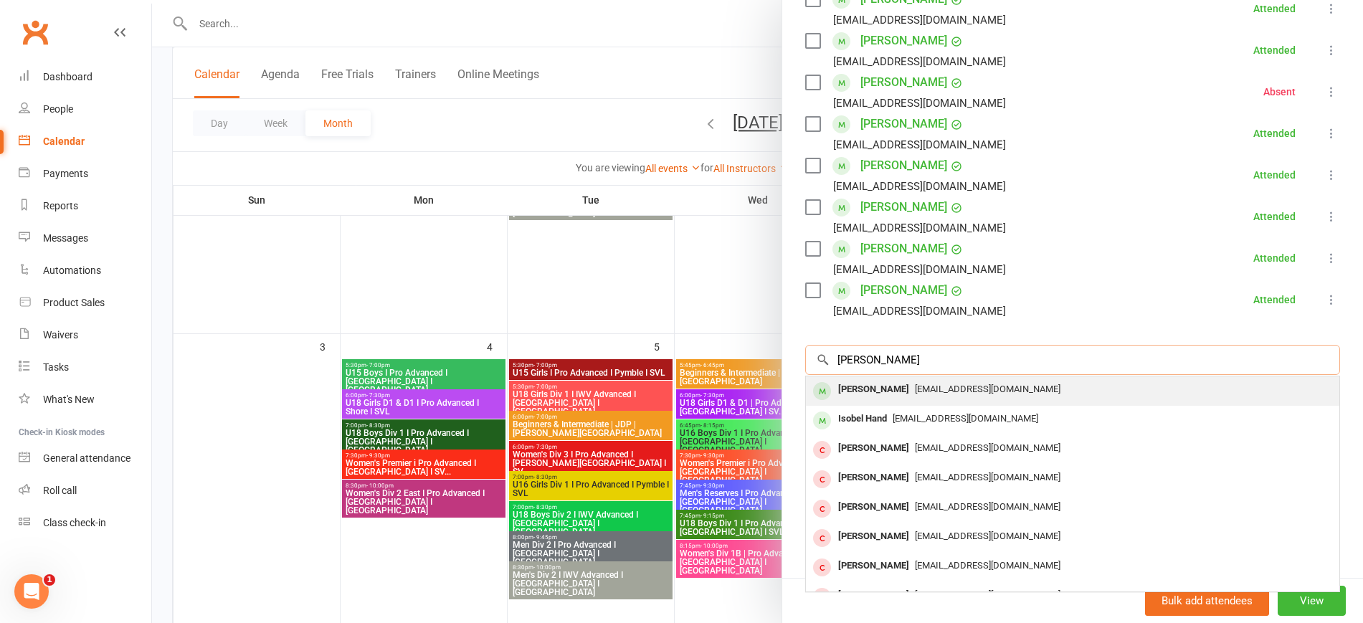
type input "[PERSON_NAME]"
click at [949, 384] on span "[EMAIL_ADDRESS][DOMAIN_NAME]" at bounding box center [988, 389] width 146 height 11
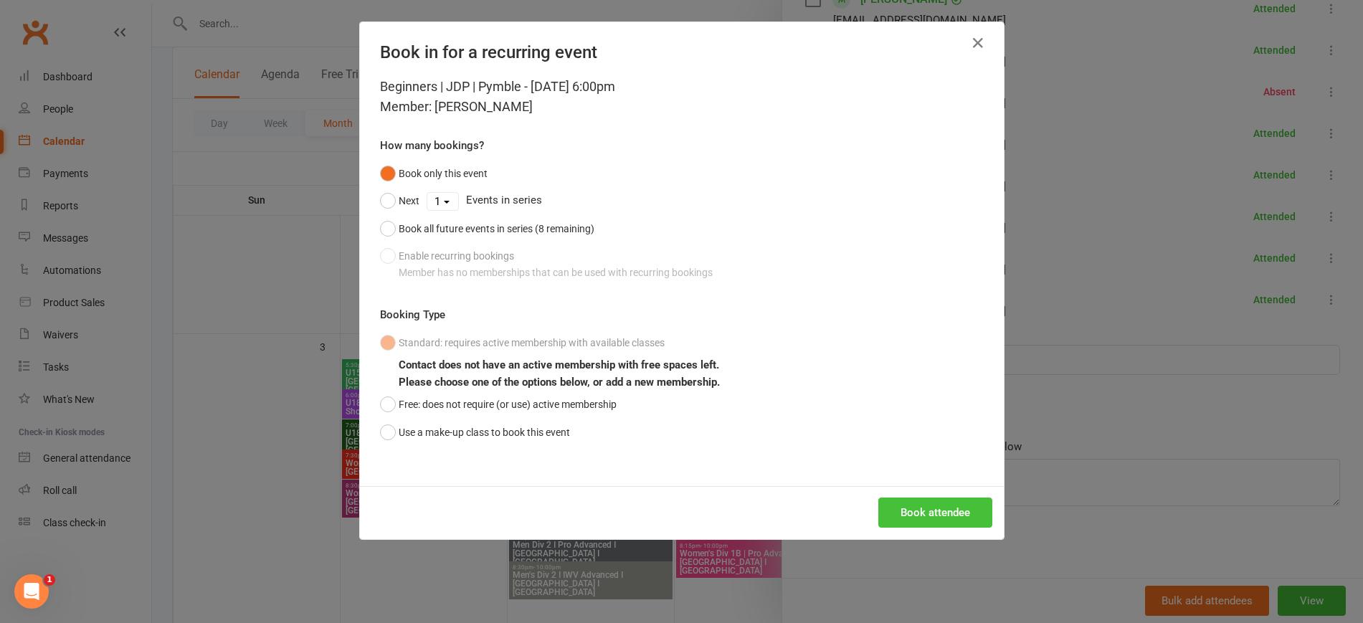
click at [947, 520] on button "Book attendee" at bounding box center [935, 513] width 114 height 30
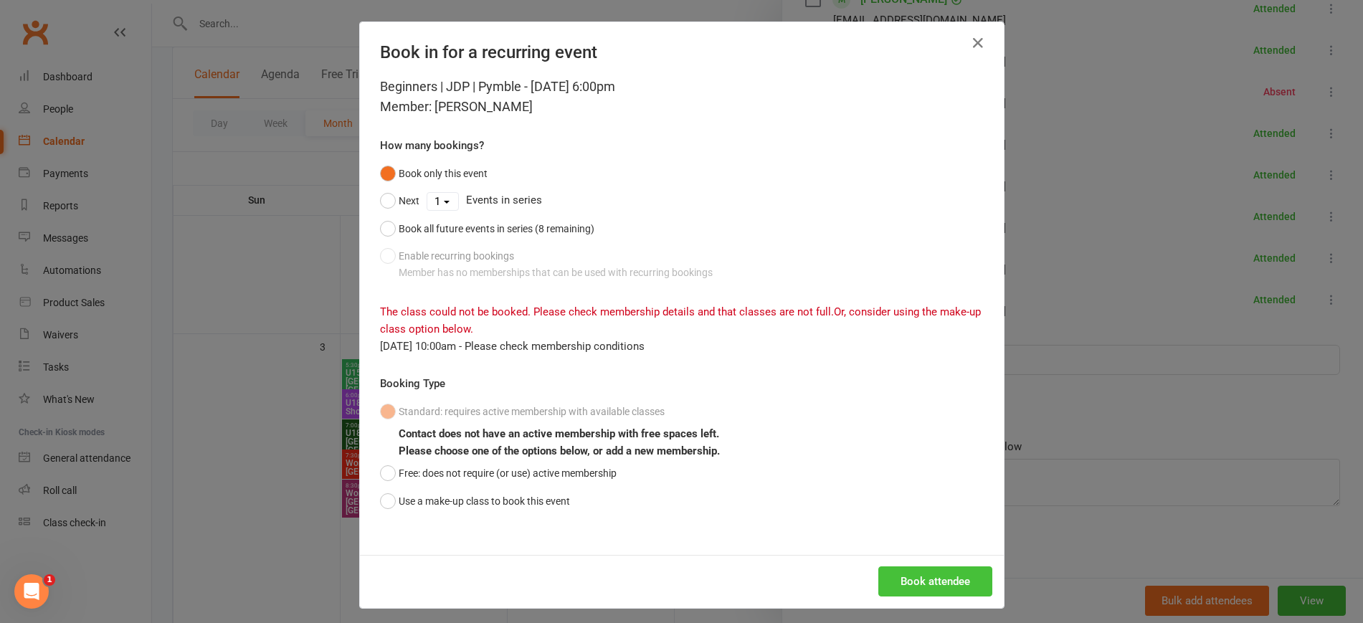
click at [929, 581] on button "Book attendee" at bounding box center [935, 581] width 114 height 30
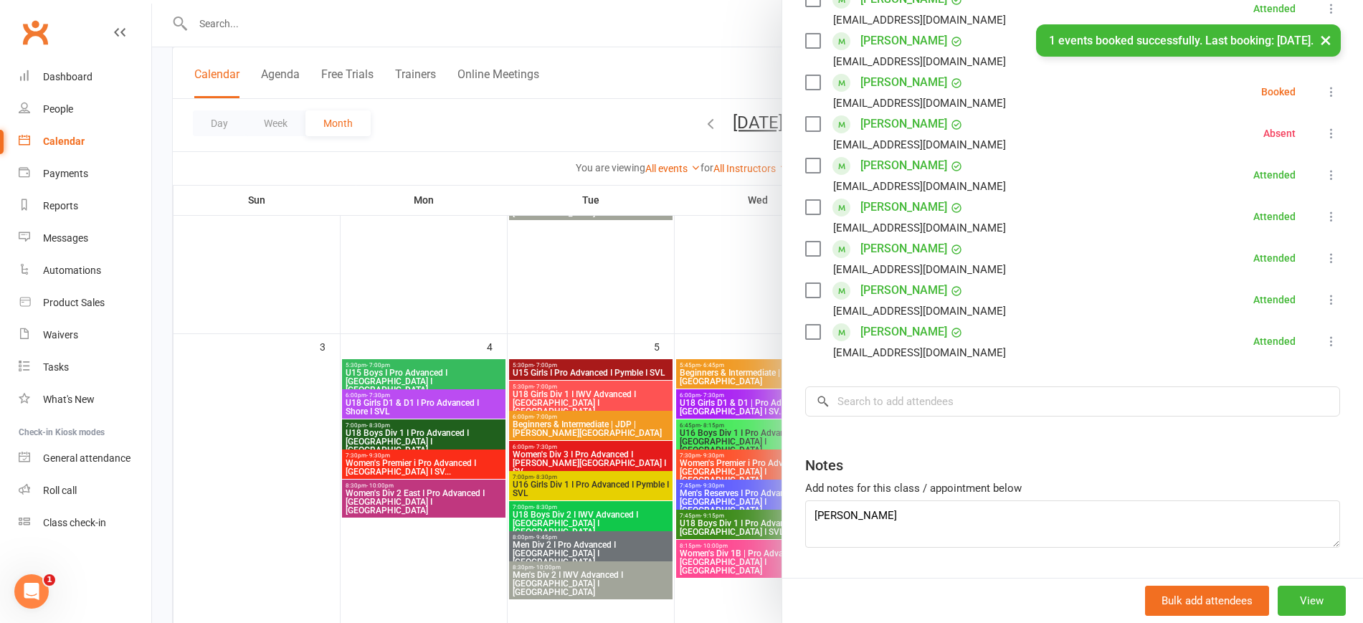
scroll to position [100, 0]
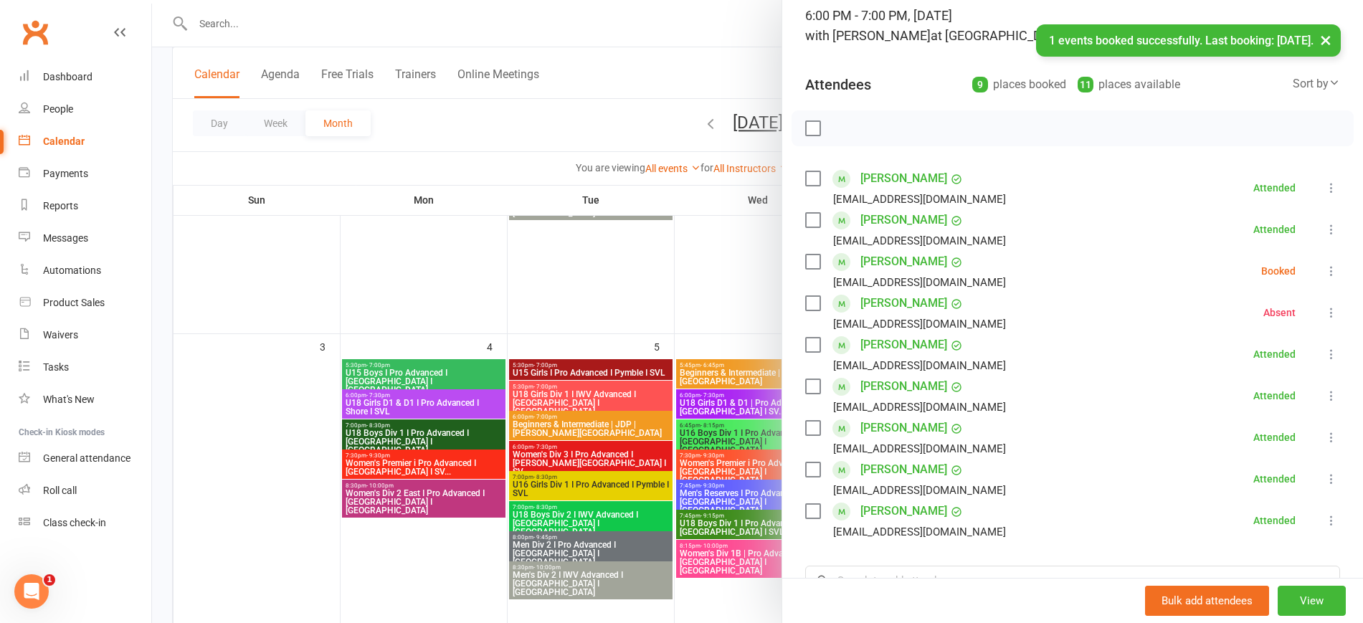
click at [1324, 267] on icon at bounding box center [1331, 271] width 14 height 14
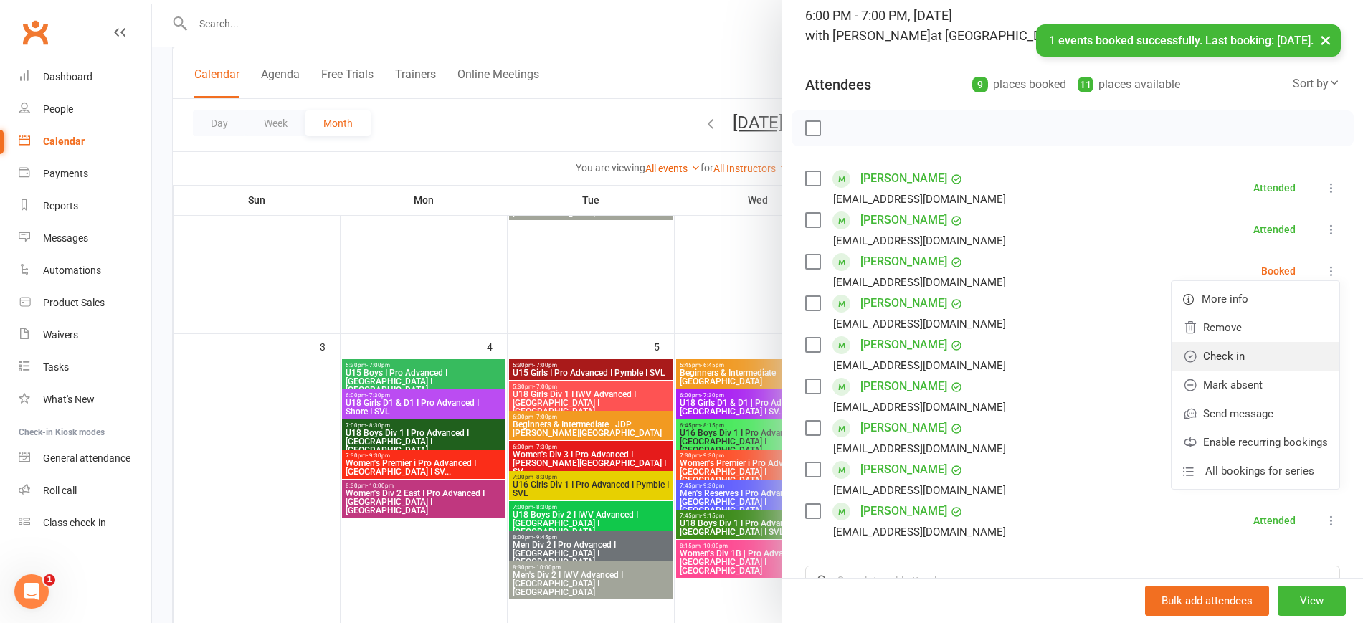
click at [1275, 358] on link "Check in" at bounding box center [1256, 356] width 168 height 29
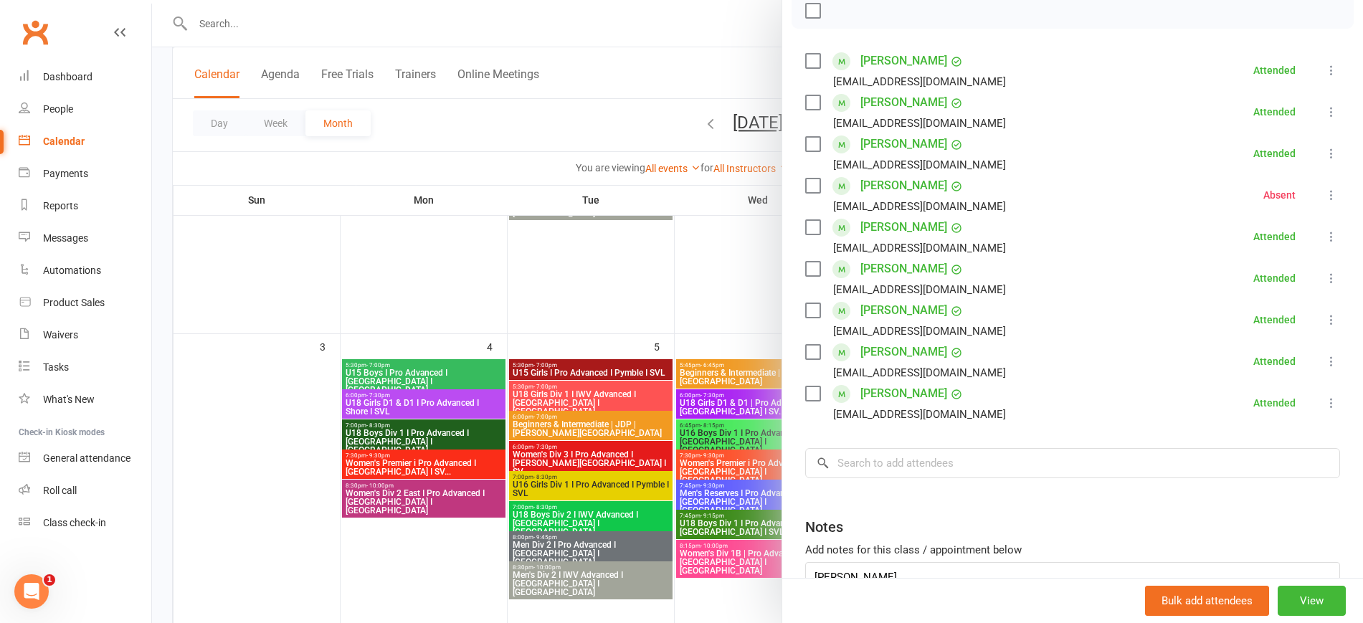
scroll to position [320, 0]
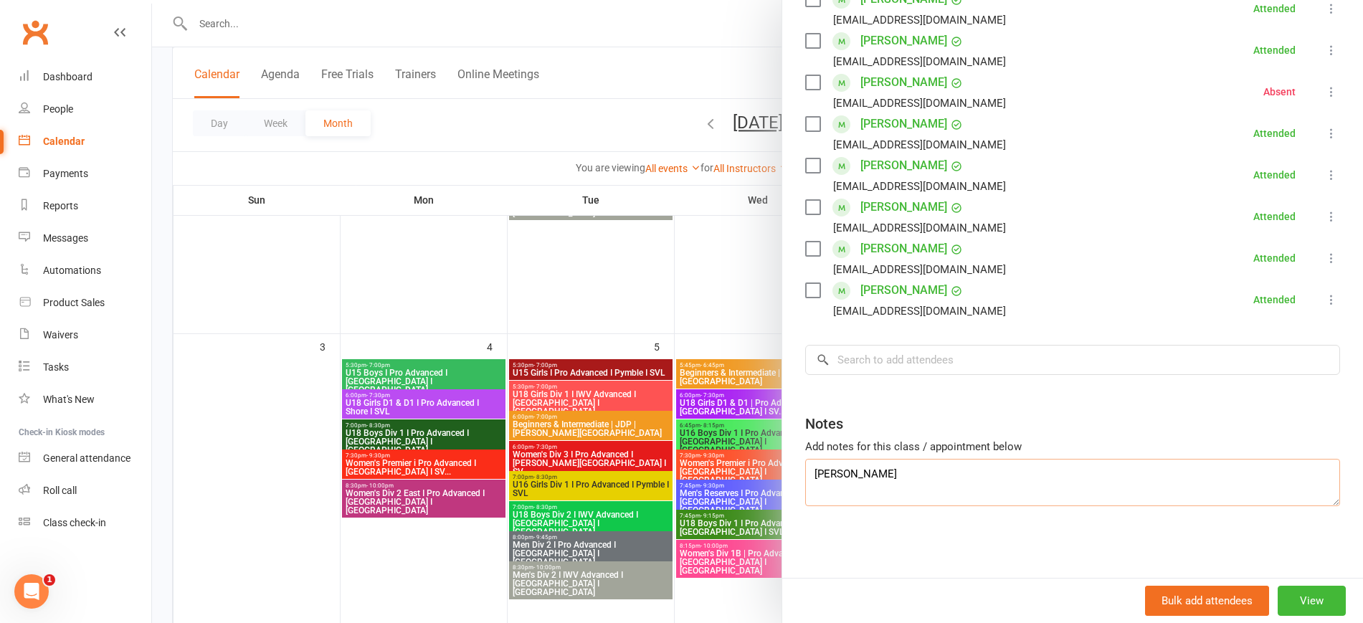
drag, startPoint x: 779, startPoint y: 482, endPoint x: 723, endPoint y: 482, distance: 55.2
click at [723, 0] on div "Beginners | JDP | Pymble Class kiosk mode Roll call 6:00 PM - 7:00 PM, Friday, …" at bounding box center [757, 0] width 1211 height 0
click at [206, 260] on div at bounding box center [757, 311] width 1211 height 623
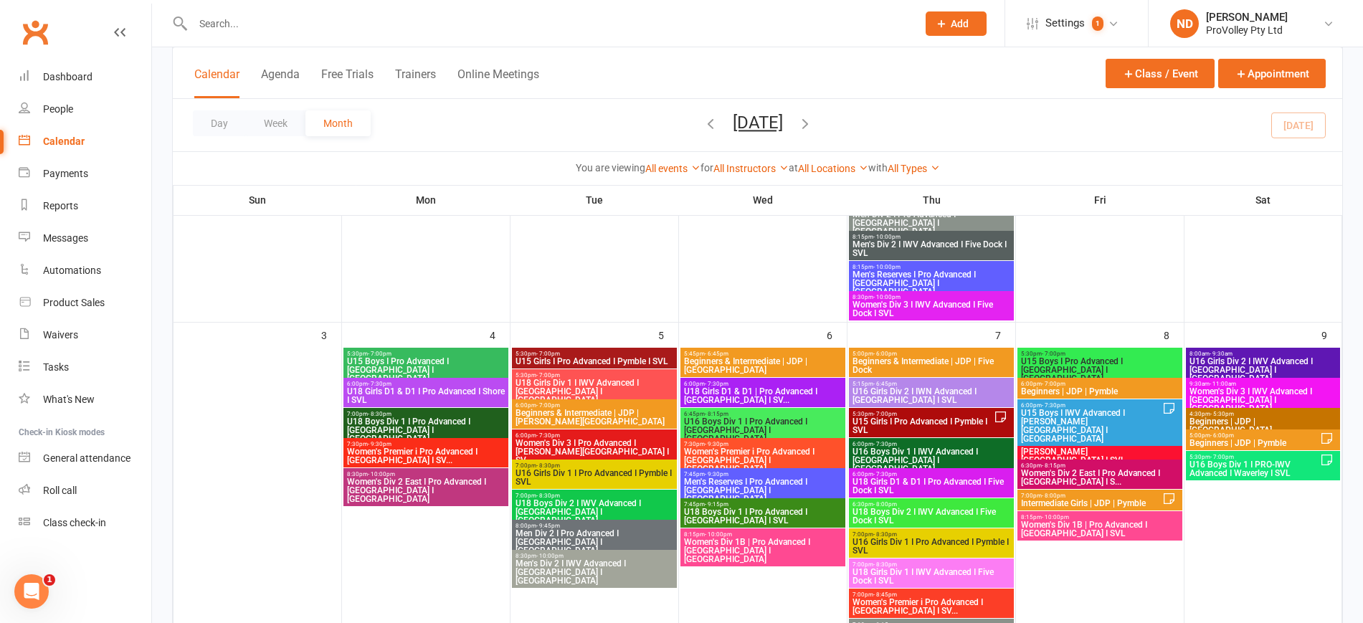
scroll to position [358, 0]
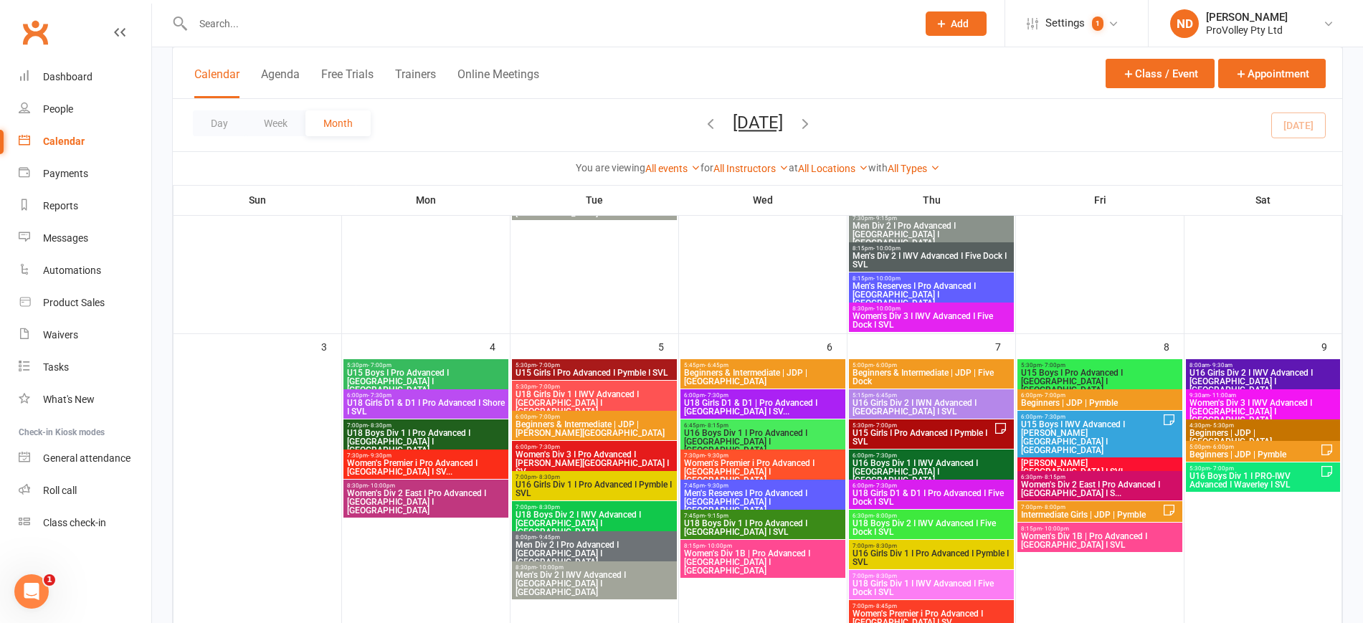
click at [950, 429] on span "U15 Girls I Pro Advanced I Pymble I SVL" at bounding box center [923, 437] width 142 height 17
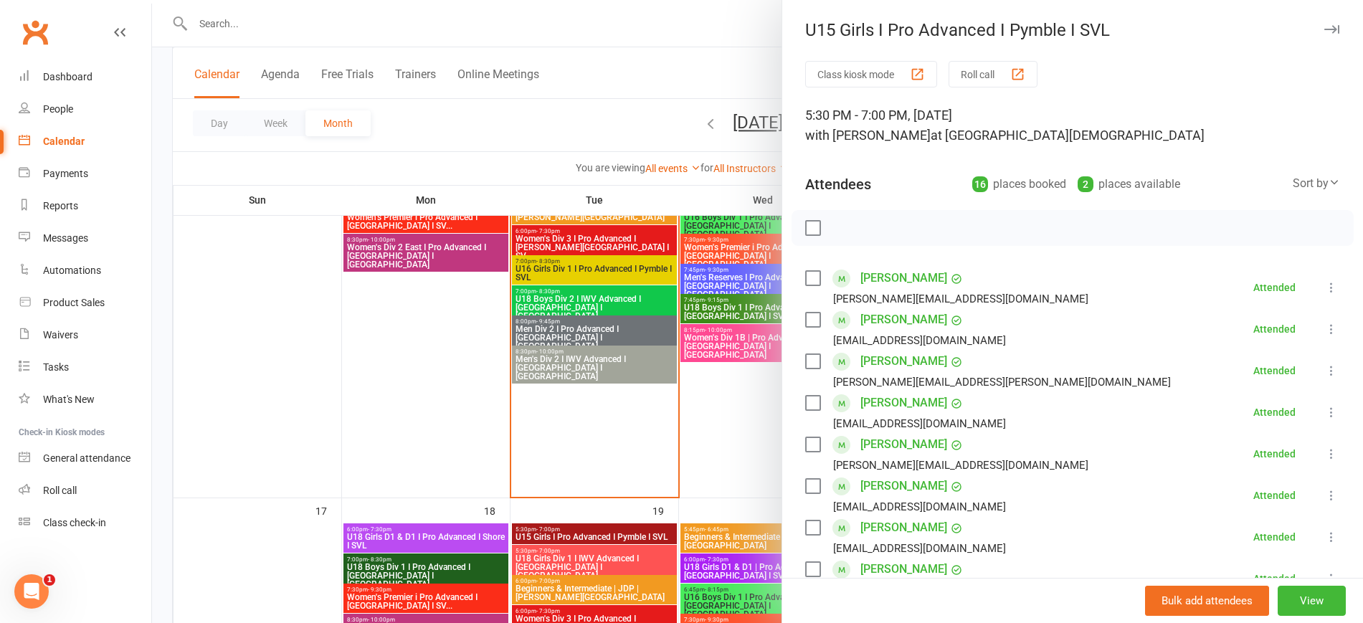
scroll to position [627, 0]
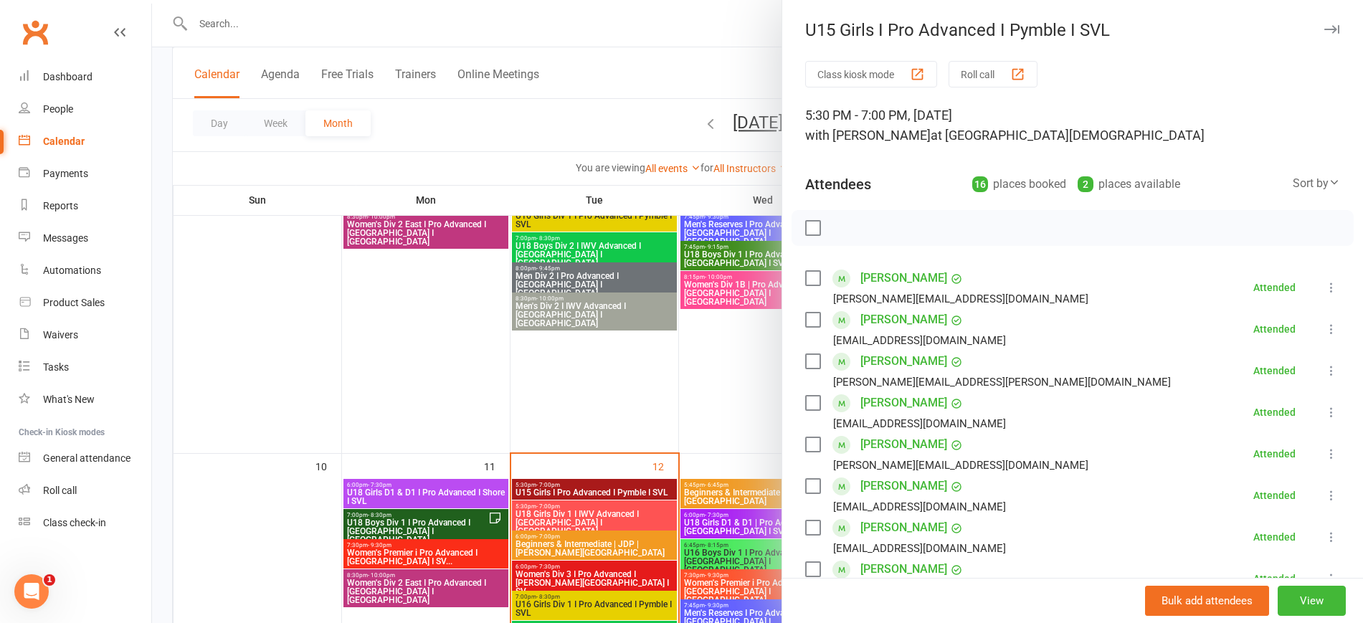
click at [355, 339] on div at bounding box center [757, 311] width 1211 height 623
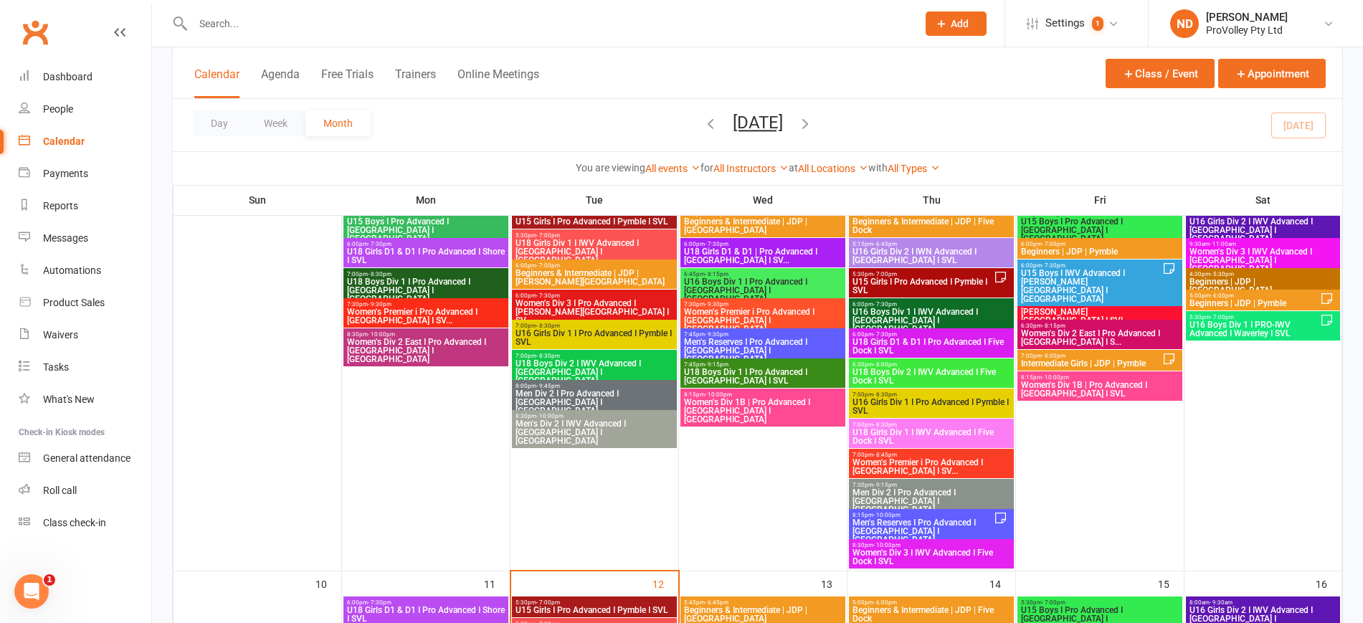
scroll to position [448, 0]
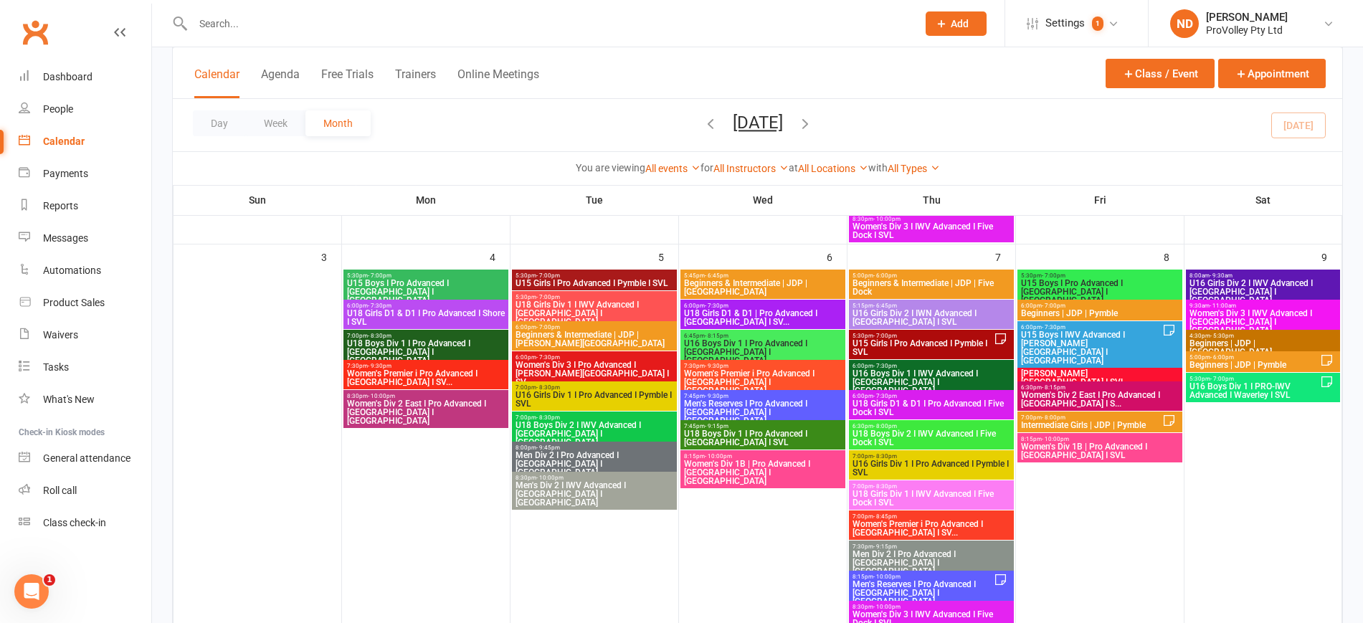
click at [1150, 332] on span "U15 Boys I IWV Advanced I [PERSON_NAME][GEOGRAPHIC_DATA] I [GEOGRAPHIC_DATA]" at bounding box center [1091, 348] width 142 height 34
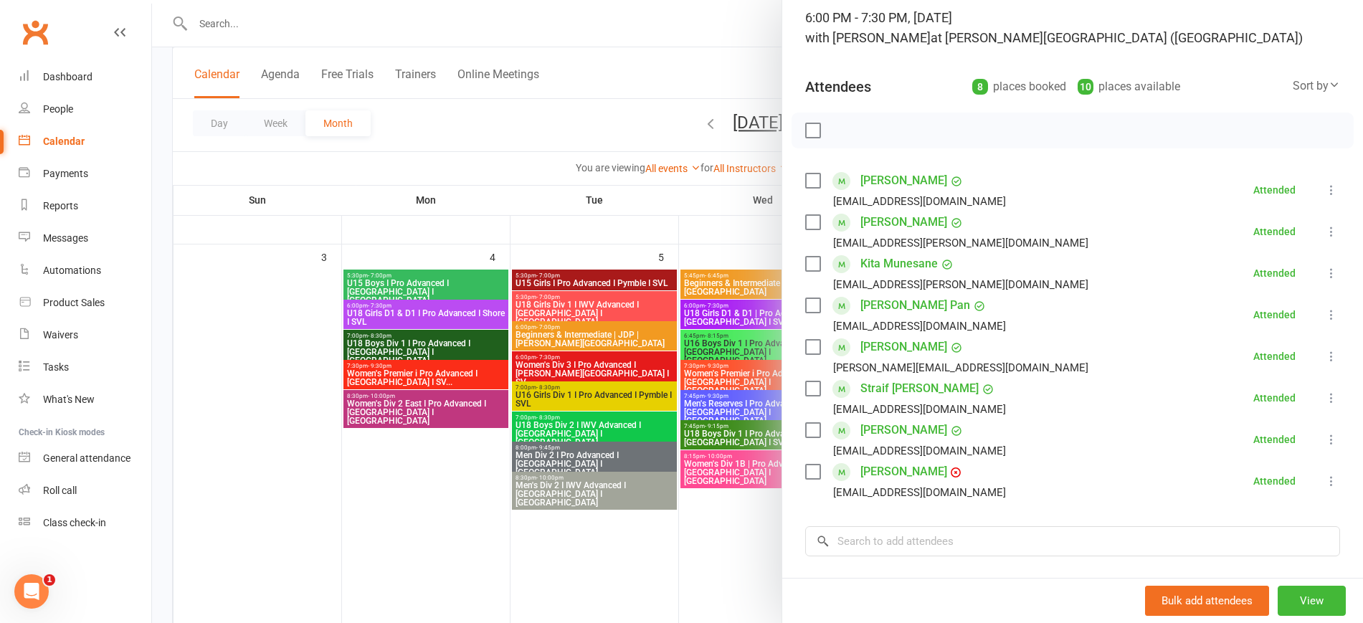
scroll to position [279, 0]
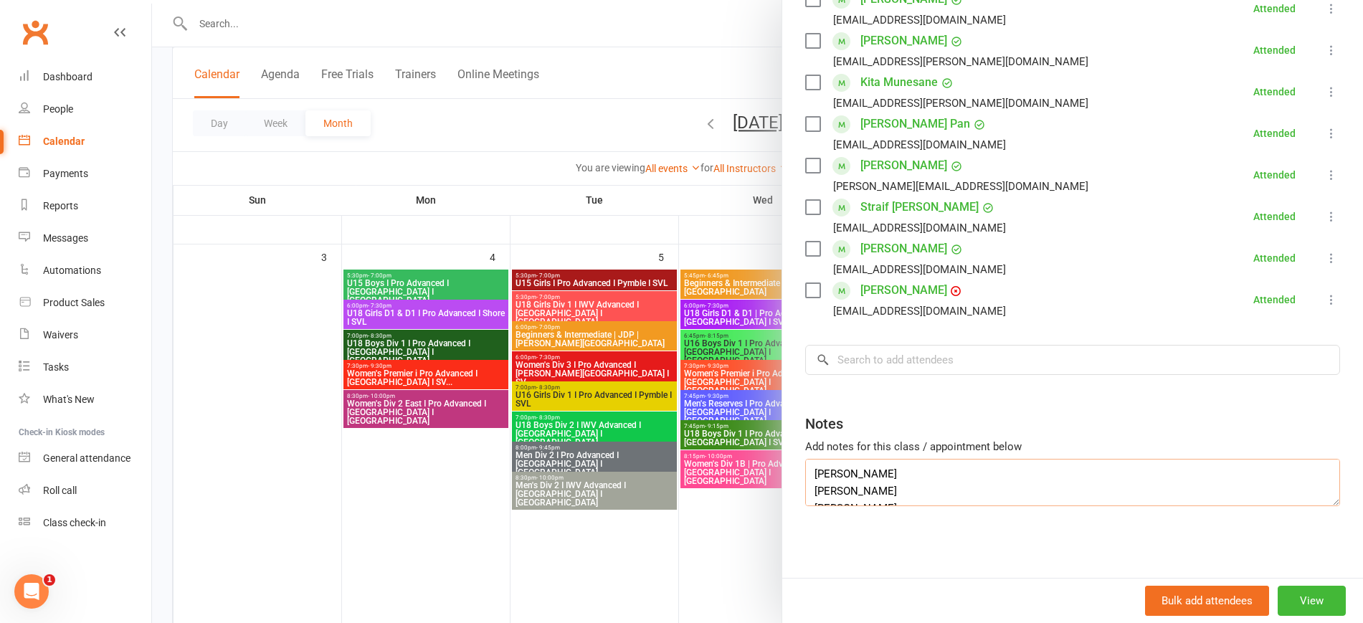
drag, startPoint x: 898, startPoint y: 478, endPoint x: 738, endPoint y: 468, distance: 160.9
click at [738, 0] on div "U15 Boys I IWV Advanced I Barker College I SVL Class kiosk mode Roll call 6:00 …" at bounding box center [757, 0] width 1211 height 0
click at [928, 366] on input "search" at bounding box center [1072, 360] width 535 height 30
paste input "[PERSON_NAME]"
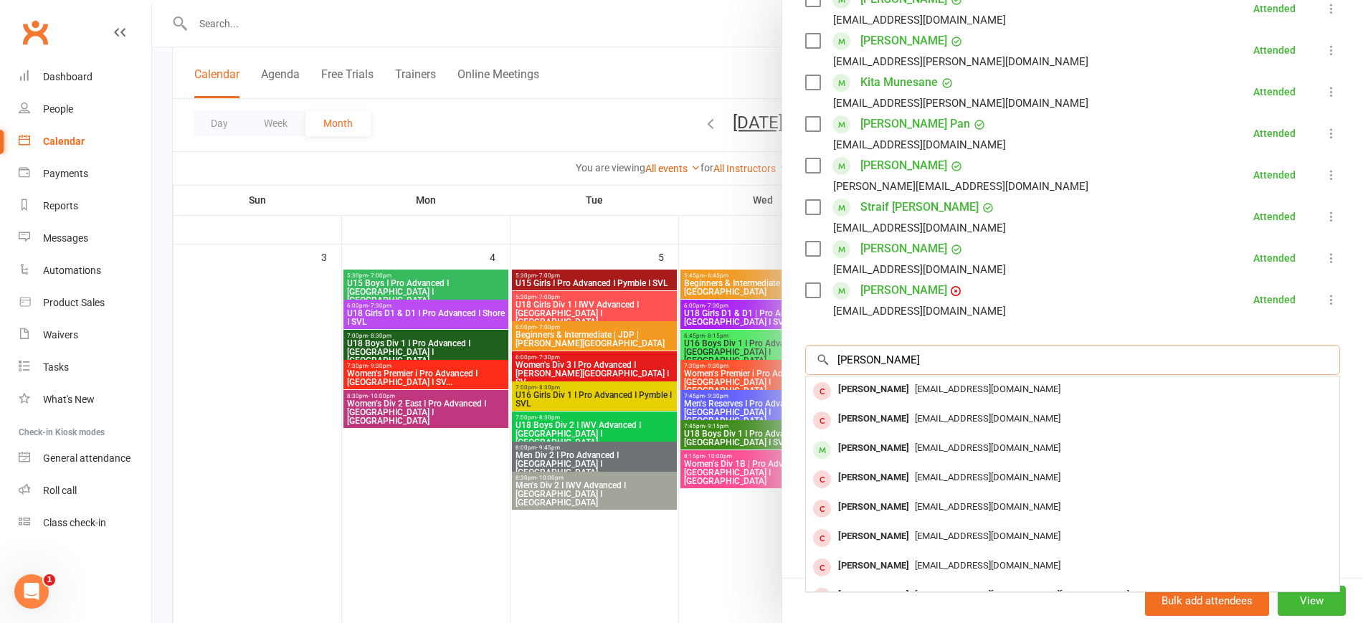
type input "[PERSON_NAME]"
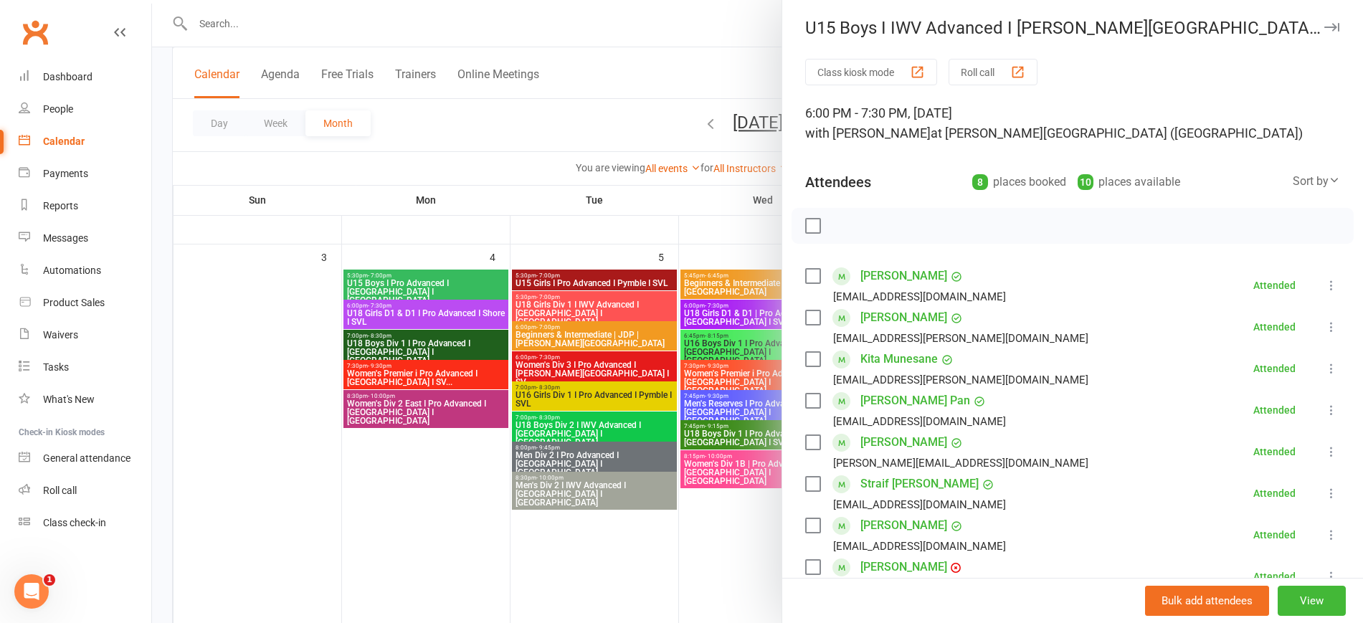
scroll to position [0, 0]
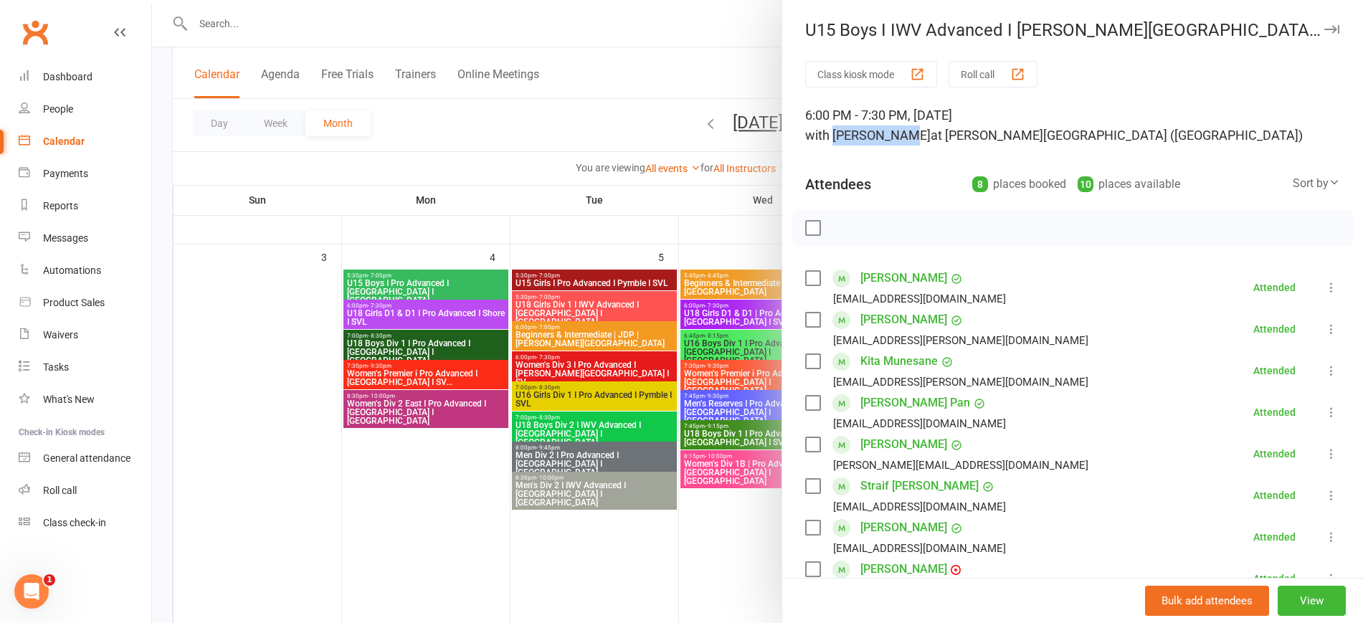
drag, startPoint x: 893, startPoint y: 133, endPoint x: 829, endPoint y: 138, distance: 64.7
click at [829, 138] on div "6:00 PM - 7:30 PM, Friday, August, 8, 2025 with Jia Choong at Barker College (R…" at bounding box center [1072, 125] width 535 height 40
copy span "[PERSON_NAME]"
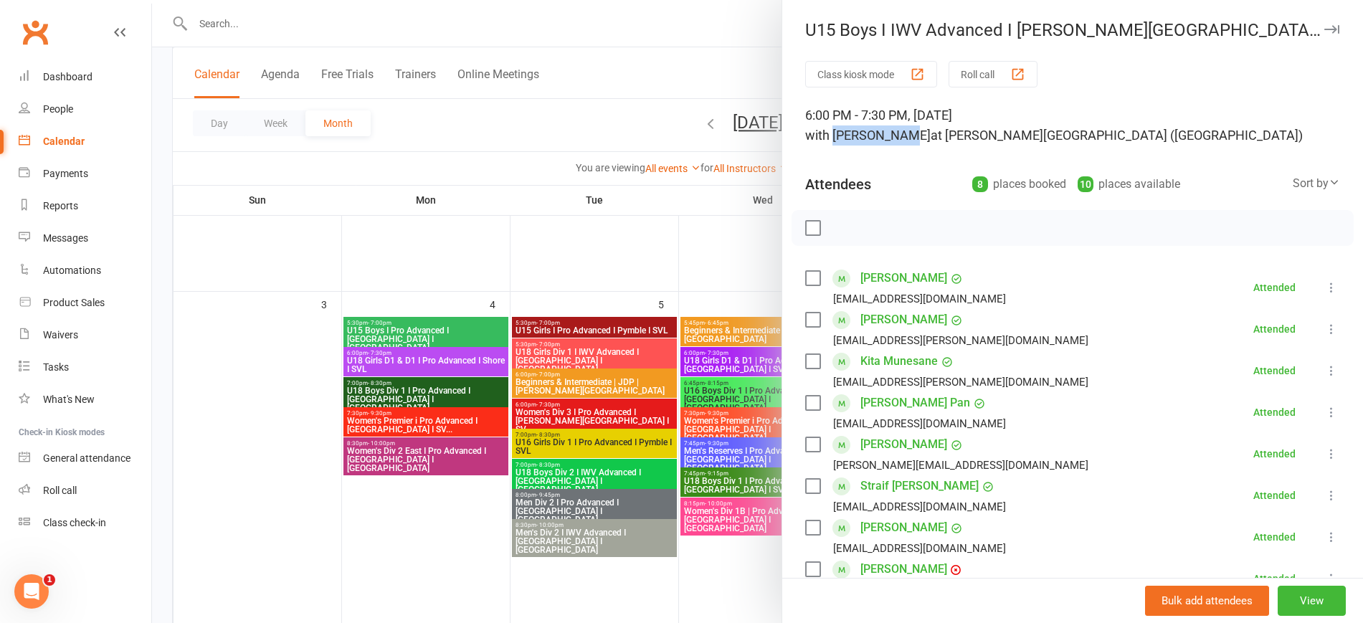
scroll to position [358, 0]
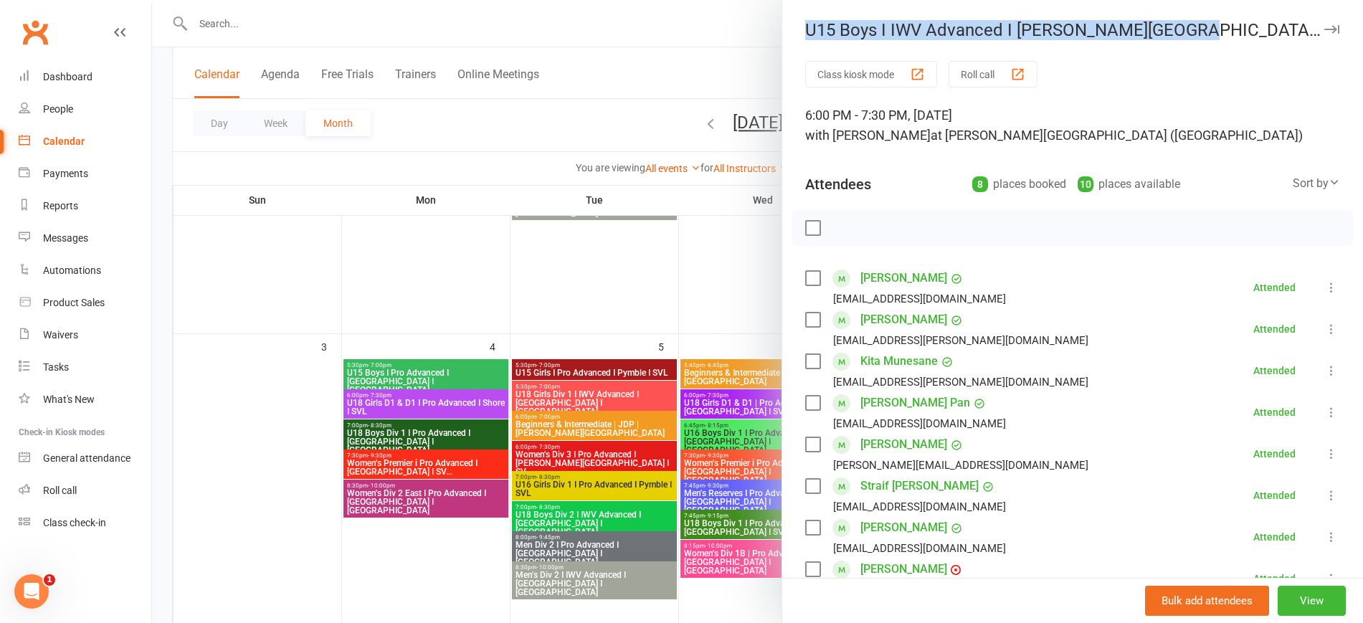
drag, startPoint x: 1180, startPoint y: 29, endPoint x: 793, endPoint y: 23, distance: 387.2
click at [793, 23] on div "U15 Boys I IWV Advanced I [PERSON_NAME][GEOGRAPHIC_DATA] I [GEOGRAPHIC_DATA]" at bounding box center [1072, 30] width 581 height 20
copy div "U15 Boys I IWV Advanced I [PERSON_NAME][GEOGRAPHIC_DATA] I [GEOGRAPHIC_DATA]"
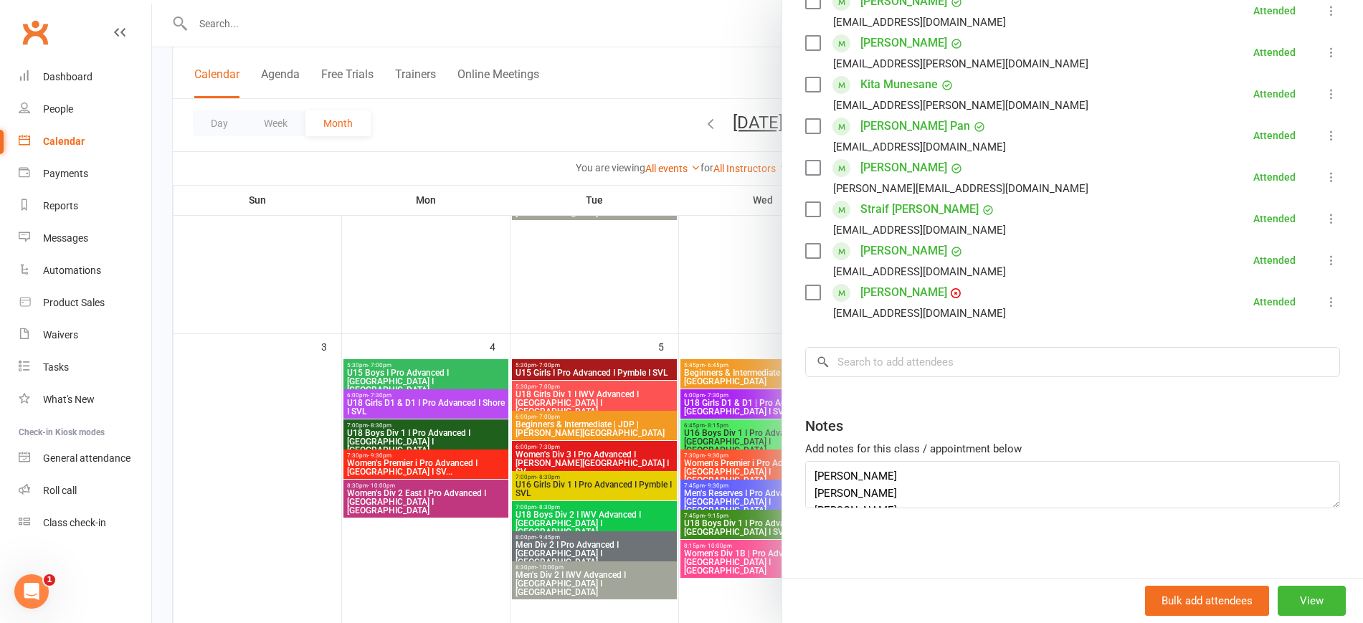
scroll to position [279, 0]
drag, startPoint x: 872, startPoint y: 477, endPoint x: 791, endPoint y: 466, distance: 81.8
click at [791, 466] on div "Class kiosk mode Roll call 6:00 PM - 7:30 PM, Friday, August, 8, 2025 with Jia …" at bounding box center [1072, 180] width 581 height 796
drag, startPoint x: 878, startPoint y: 491, endPoint x: 789, endPoint y: 490, distance: 89.6
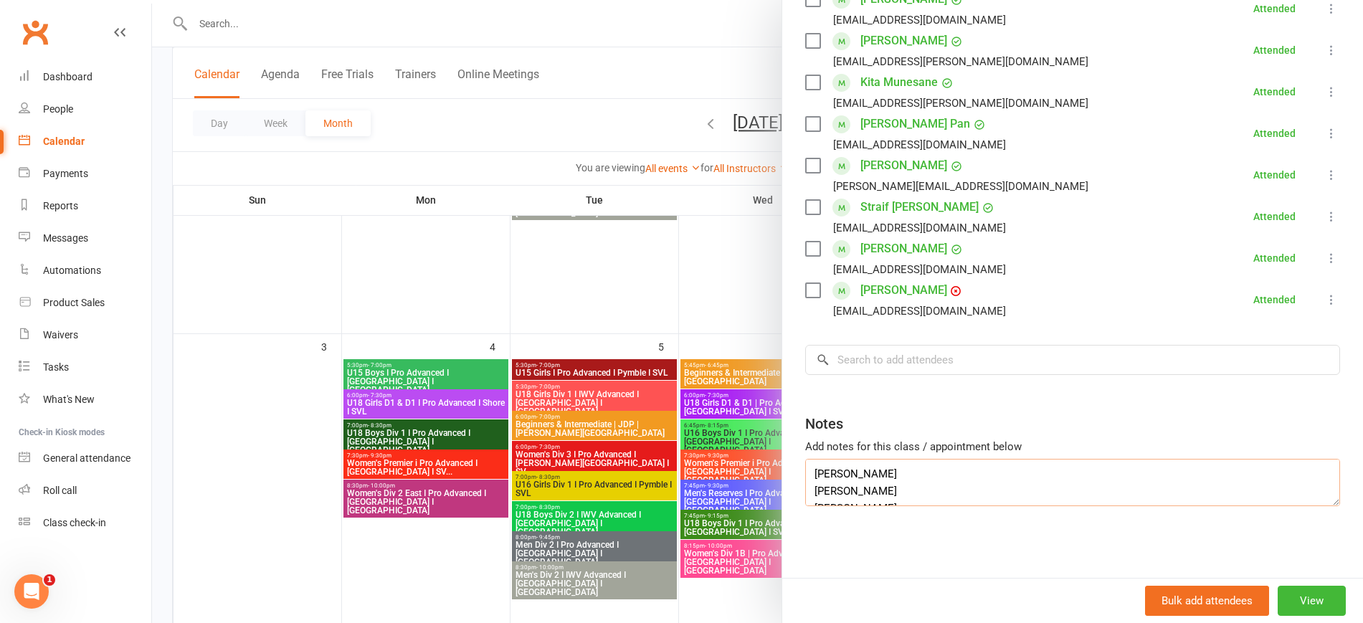
click at [789, 490] on div "Class kiosk mode Roll call 6:00 PM - 7:30 PM, Friday, August, 8, 2025 with Jia …" at bounding box center [1072, 180] width 581 height 796
click at [902, 369] on input "search" at bounding box center [1072, 360] width 535 height 30
paste input "daniel wu"
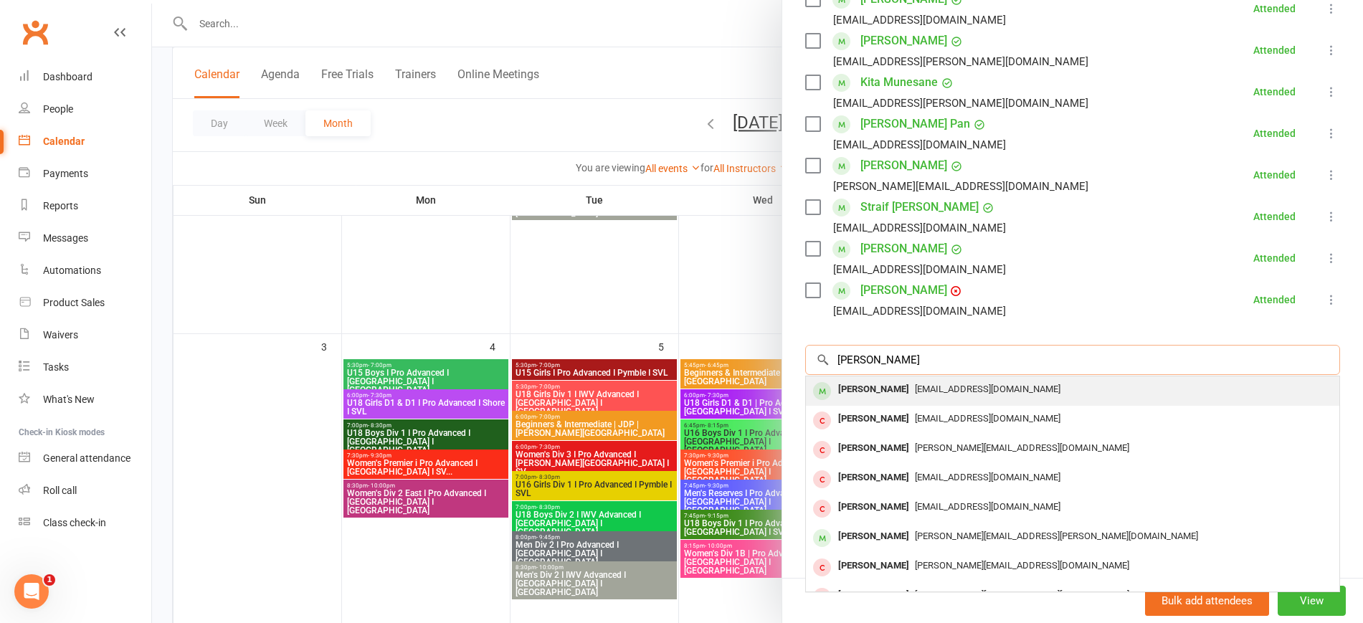
type input "daniel wu"
click at [902, 381] on div "wuleyin@gmail.com" at bounding box center [1073, 389] width 522 height 21
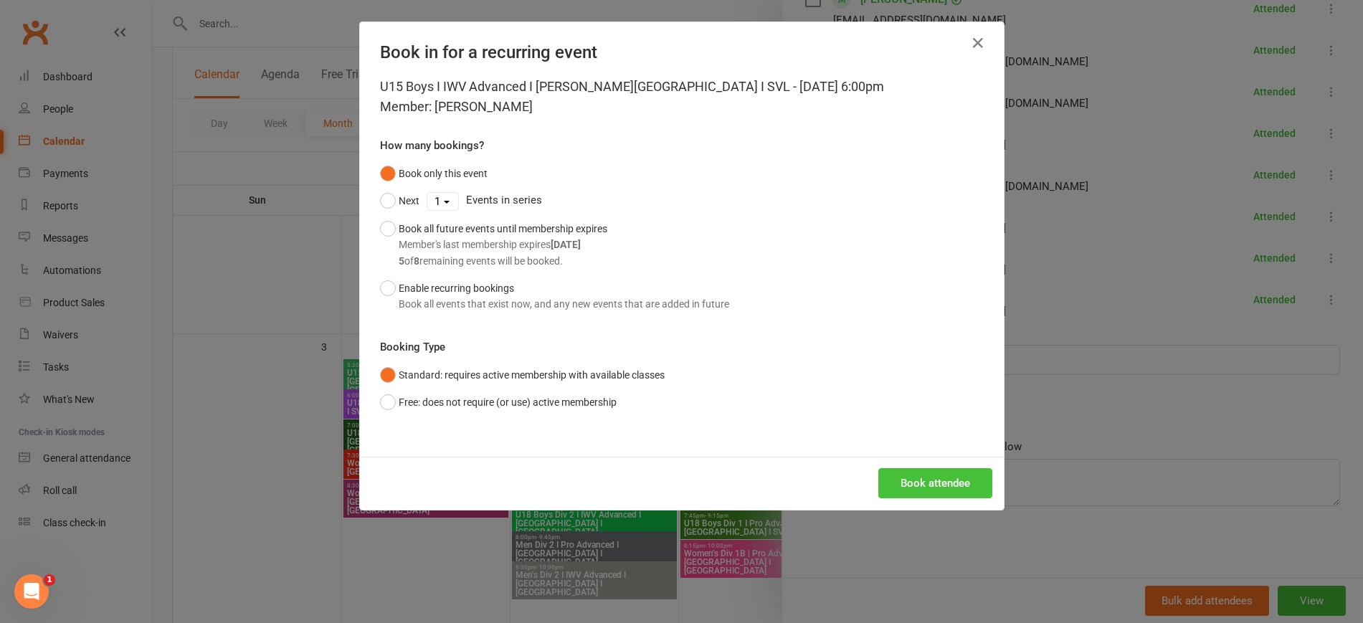
click at [907, 481] on button "Book attendee" at bounding box center [935, 483] width 114 height 30
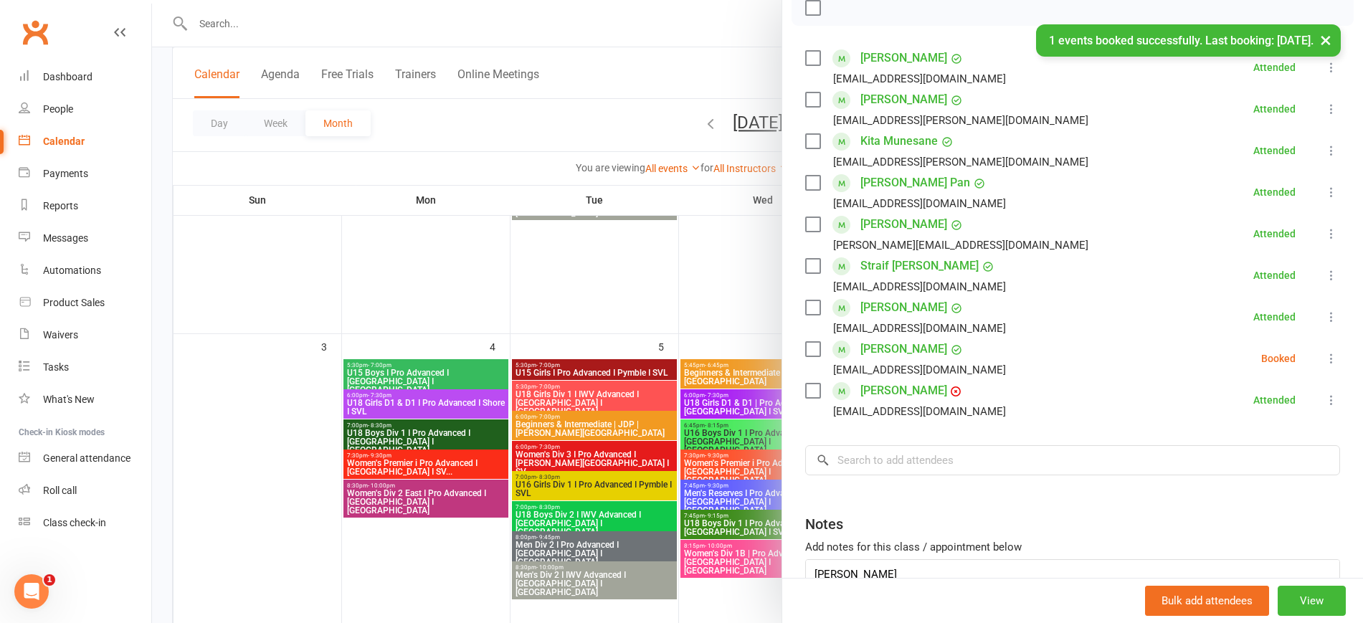
scroll to position [189, 0]
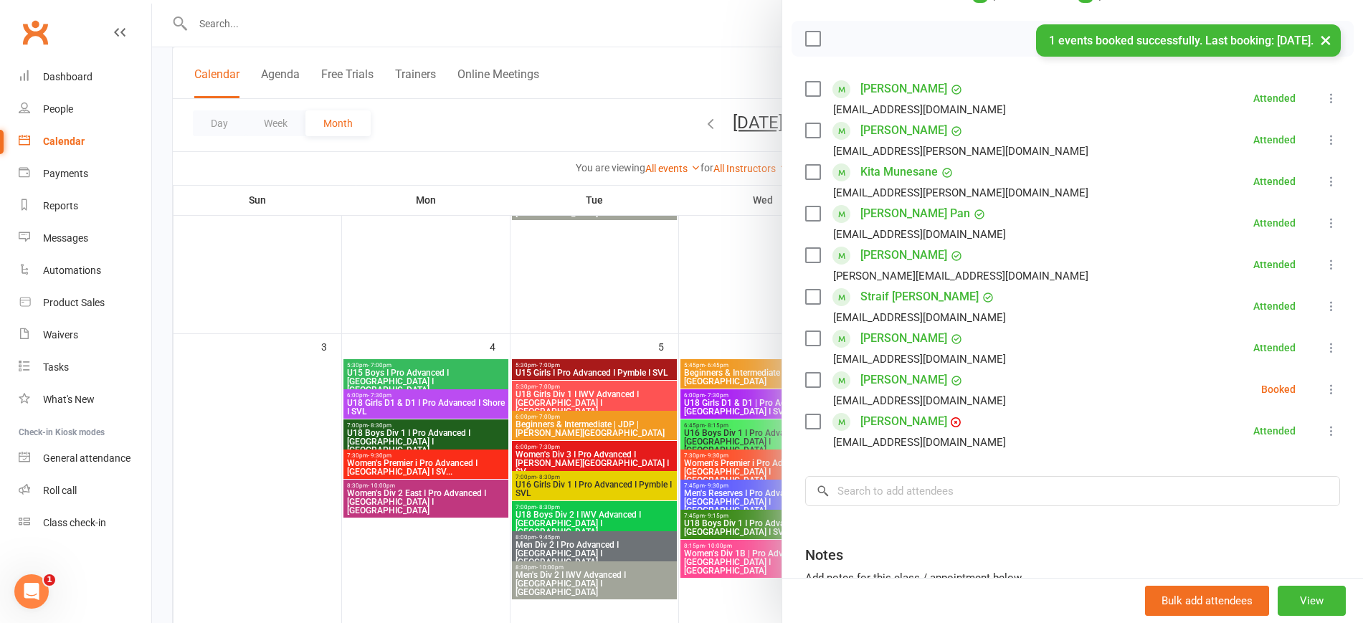
click at [1324, 391] on icon at bounding box center [1331, 389] width 14 height 14
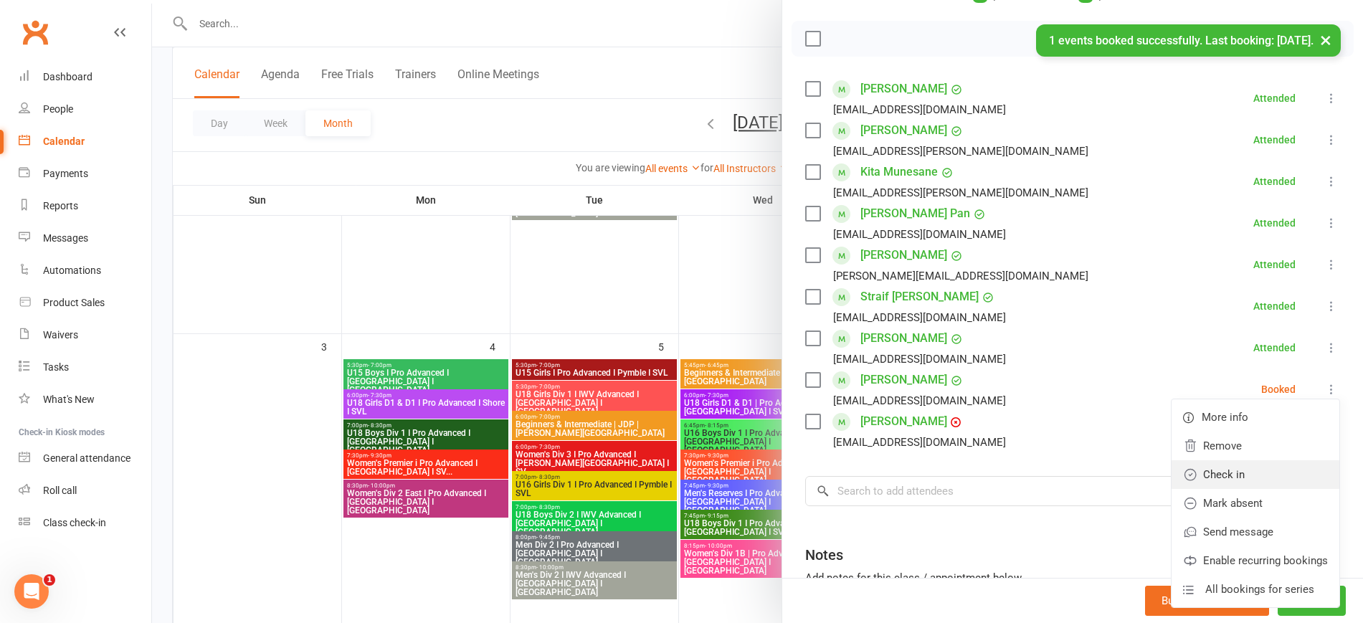
click at [1235, 465] on link "Check in" at bounding box center [1256, 474] width 168 height 29
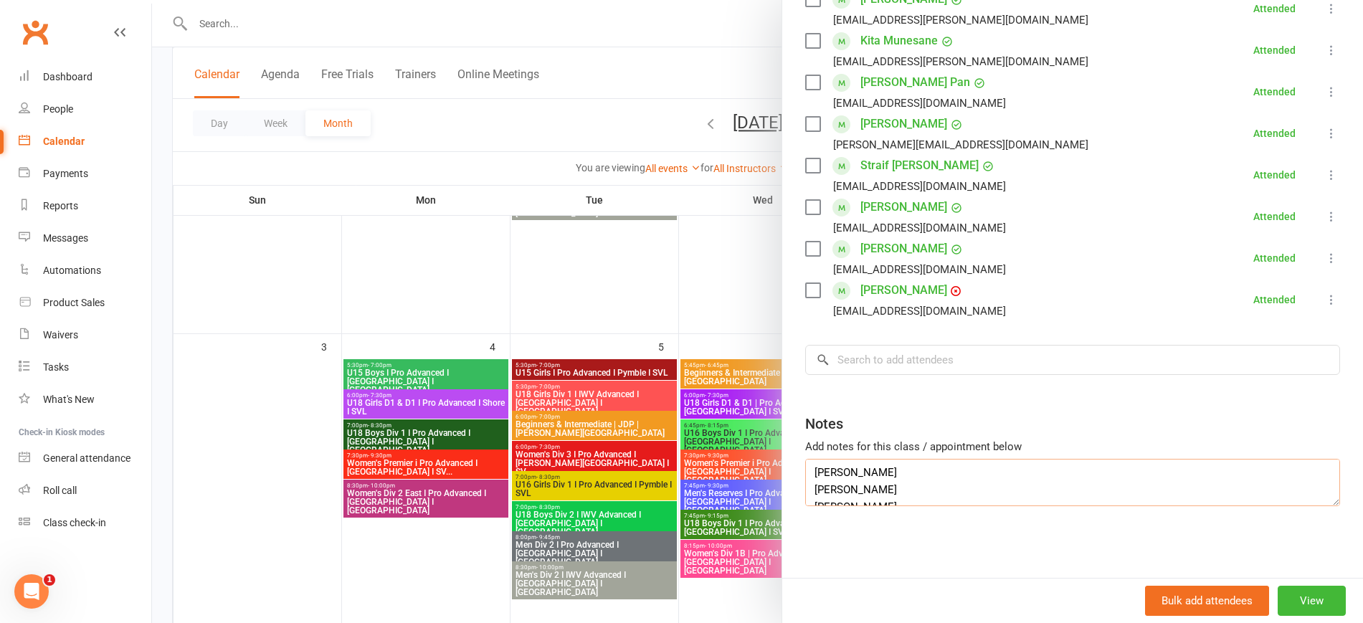
scroll to position [0, 0]
drag, startPoint x: 857, startPoint y: 495, endPoint x: 809, endPoint y: 489, distance: 49.2
click at [809, 489] on textarea "alex zeuv daniel wu josh lim caleb chen daniel han" at bounding box center [1072, 482] width 535 height 47
drag, startPoint x: 861, startPoint y: 495, endPoint x: 830, endPoint y: 466, distance: 42.6
click at [832, 453] on div "Notes Add notes for this class / appointment below alex zeuv josh lim caleb che…" at bounding box center [1072, 466] width 535 height 126
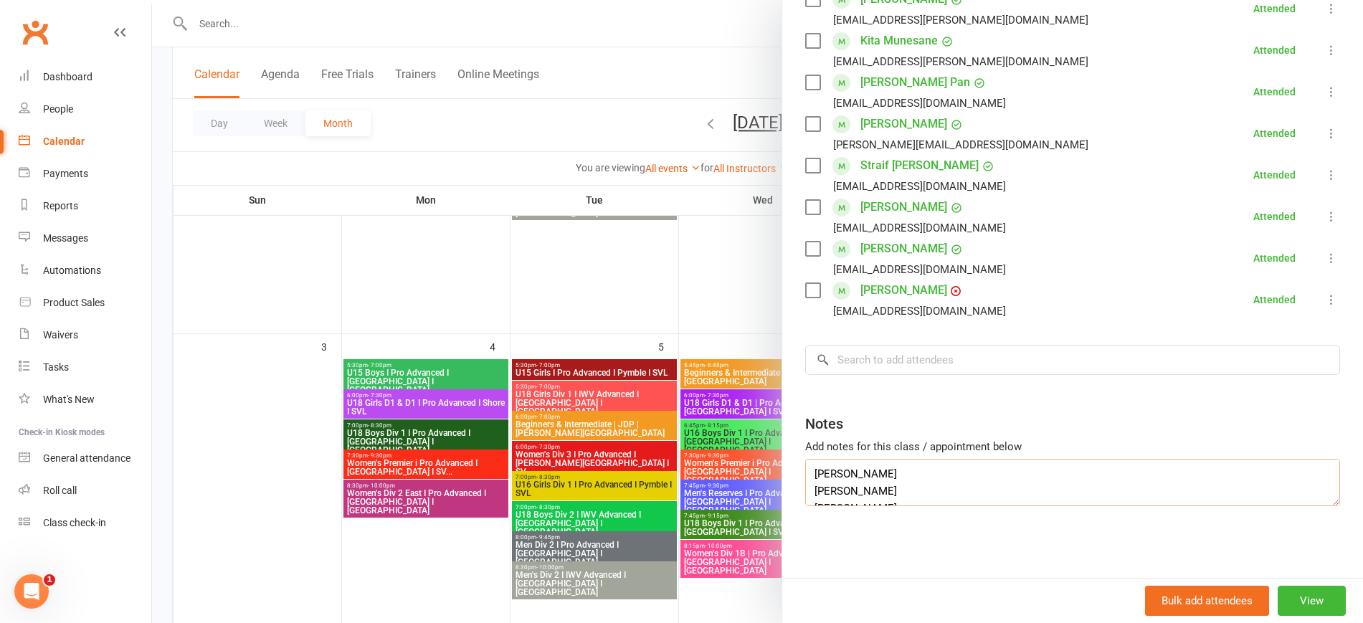
click at [883, 485] on textarea "alex zeuv josh lim caleb chen daniel han" at bounding box center [1072, 482] width 535 height 47
drag, startPoint x: 878, startPoint y: 490, endPoint x: 797, endPoint y: 490, distance: 80.3
click at [797, 490] on div "Class kiosk mode Roll call 6:00 PM - 7:30 PM, Friday, August, 8, 2025 with Jia …" at bounding box center [1072, 158] width 581 height 837
type textarea "alex zeuv josh lim caleb chen daniel han"
click at [878, 353] on input "search" at bounding box center [1072, 360] width 535 height 30
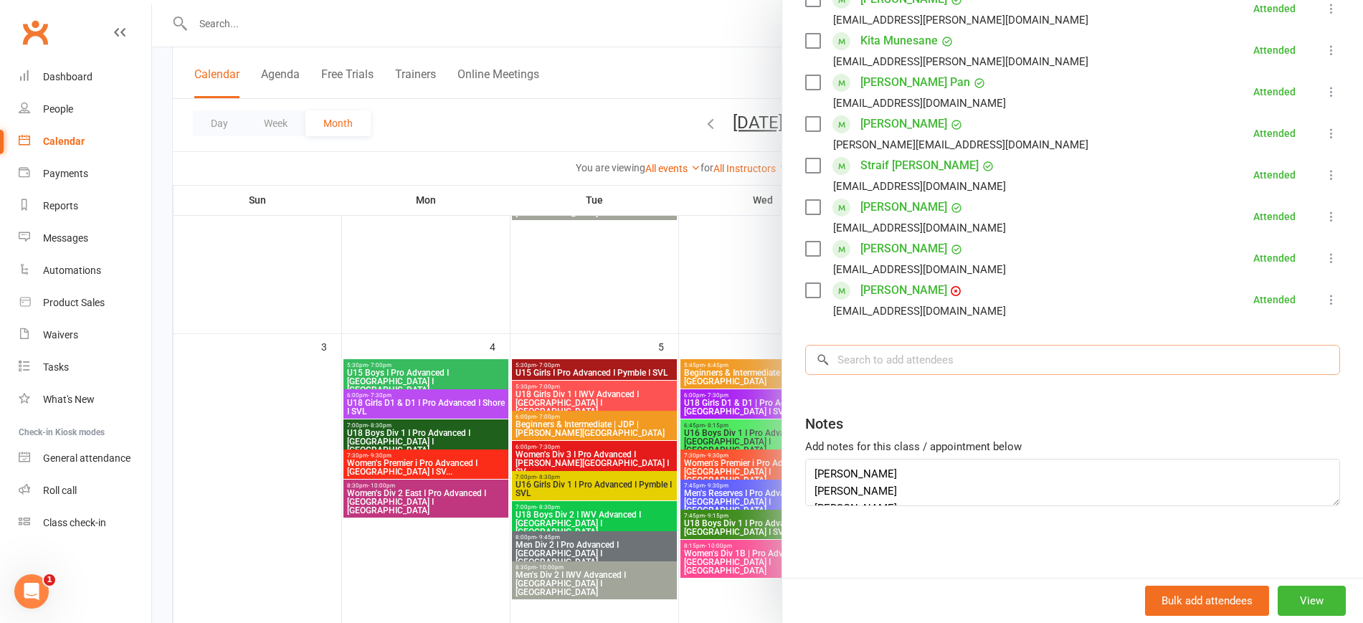
paste input "[PERSON_NAME]"
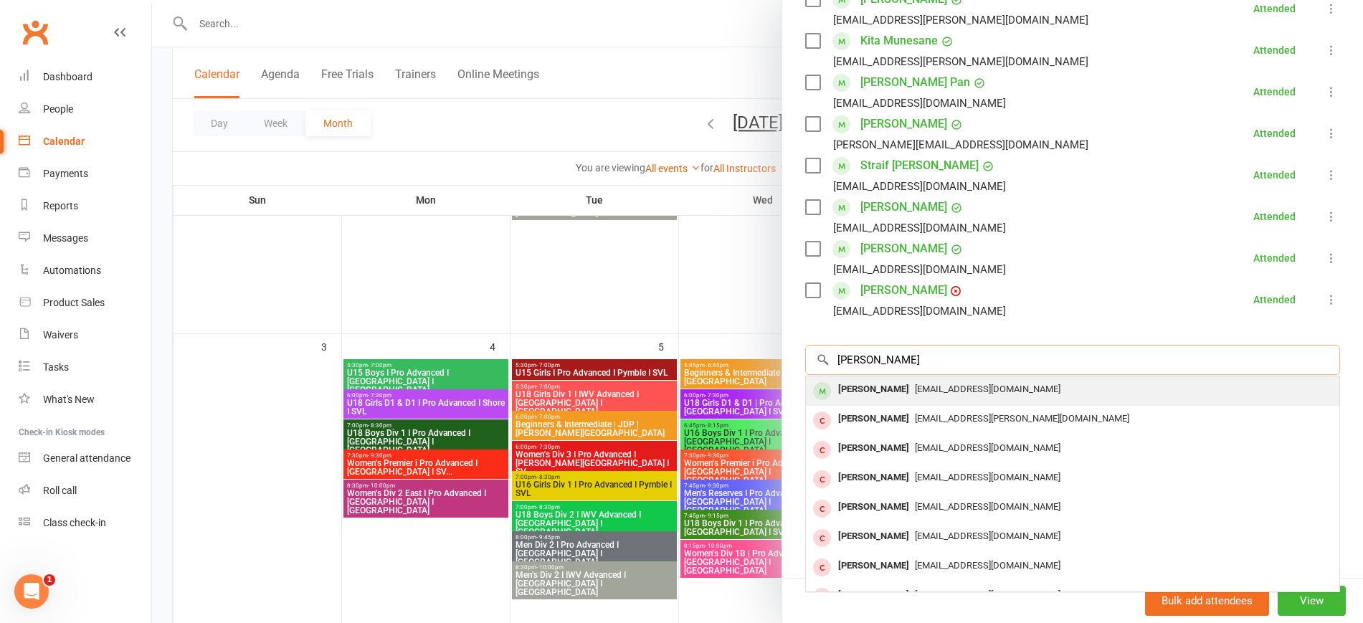
type input "[PERSON_NAME]"
click at [915, 384] on span "[EMAIL_ADDRESS][DOMAIN_NAME]" at bounding box center [988, 389] width 146 height 11
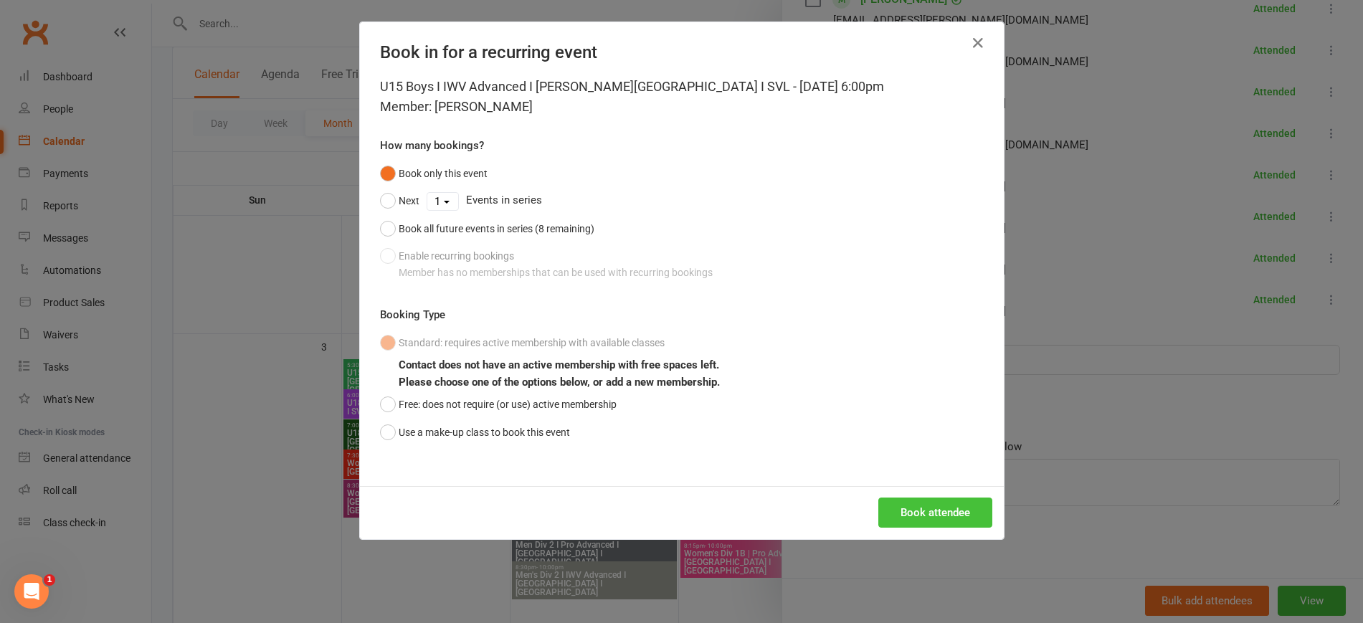
click at [931, 527] on button "Book attendee" at bounding box center [935, 513] width 114 height 30
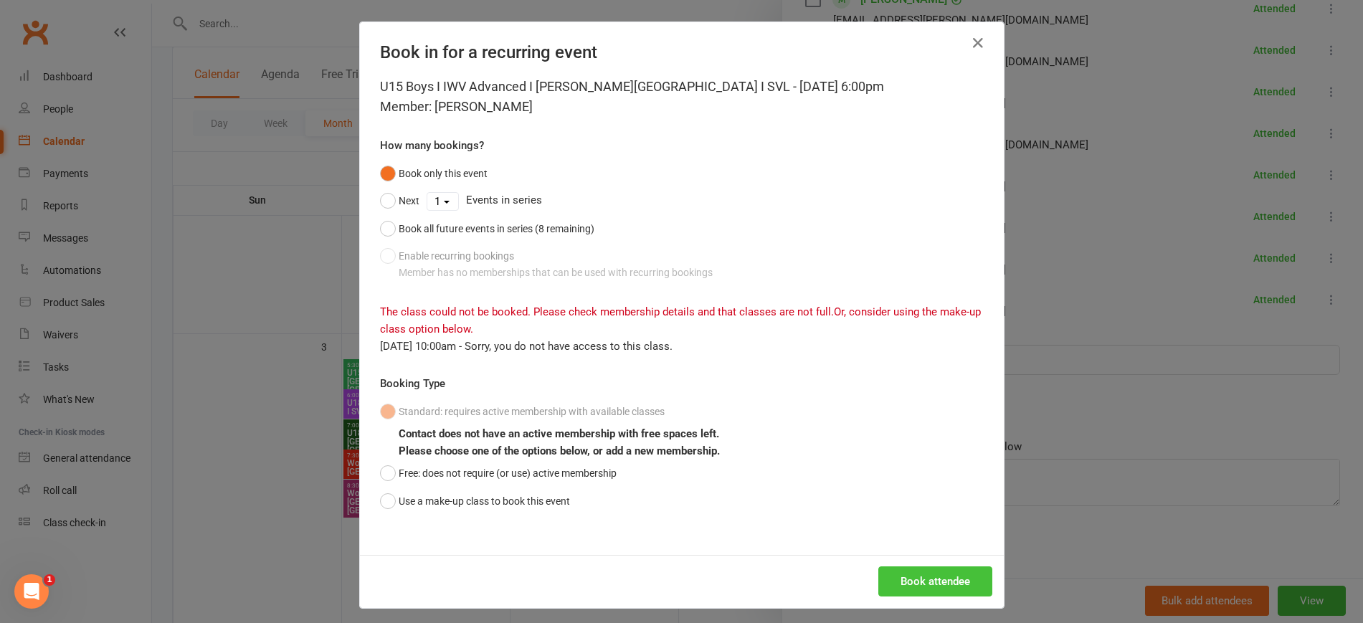
click at [944, 586] on button "Book attendee" at bounding box center [935, 581] width 114 height 30
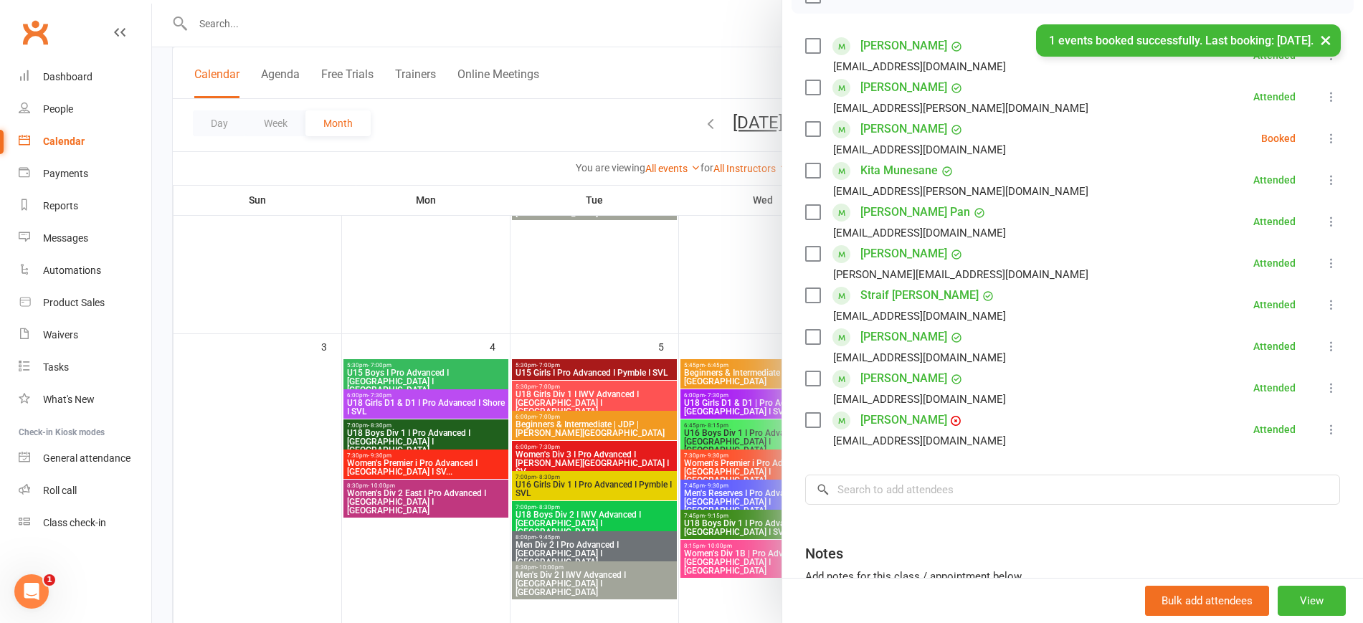
scroll to position [141, 0]
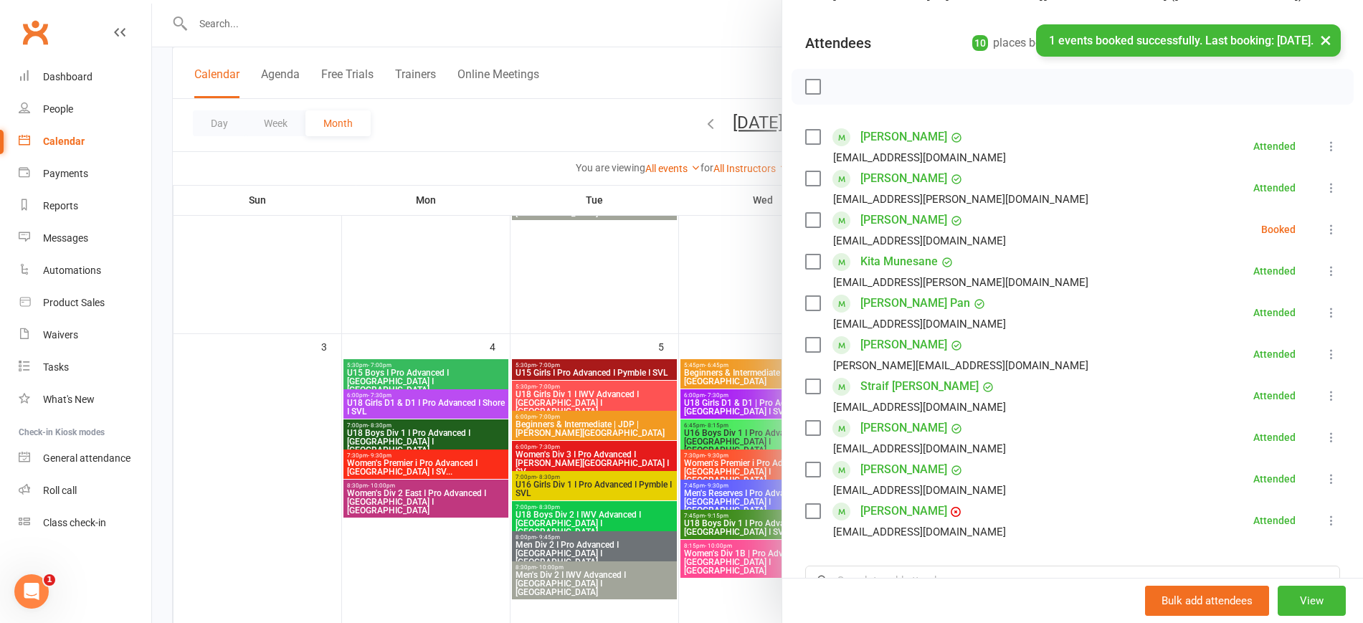
click at [1324, 229] on icon at bounding box center [1331, 229] width 14 height 14
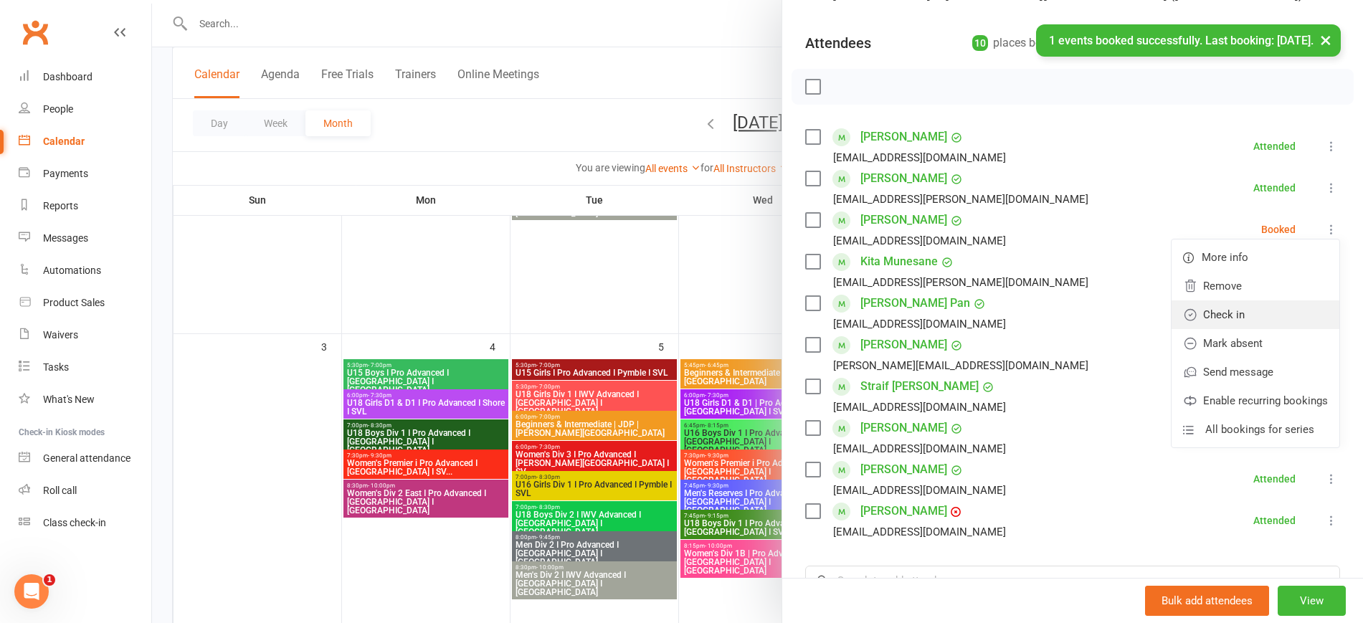
drag, startPoint x: 1245, startPoint y: 307, endPoint x: 1235, endPoint y: 310, distance: 11.1
click at [1245, 307] on link "Check in" at bounding box center [1256, 314] width 168 height 29
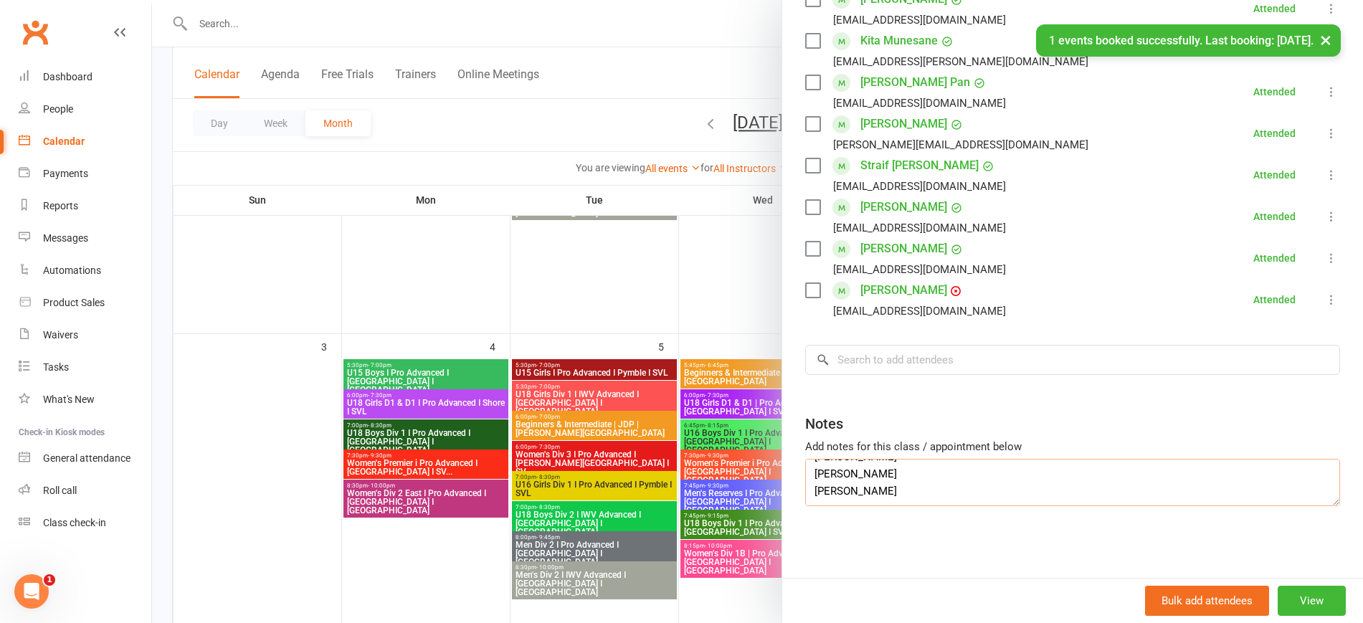
scroll to position [0, 0]
drag, startPoint x: 842, startPoint y: 499, endPoint x: 769, endPoint y: 447, distance: 89.5
click at [769, 0] on div "U15 Boys I IWV Advanced I Barker College I SVL Class kiosk mode Roll call 6:00 …" at bounding box center [757, 0] width 1211 height 0
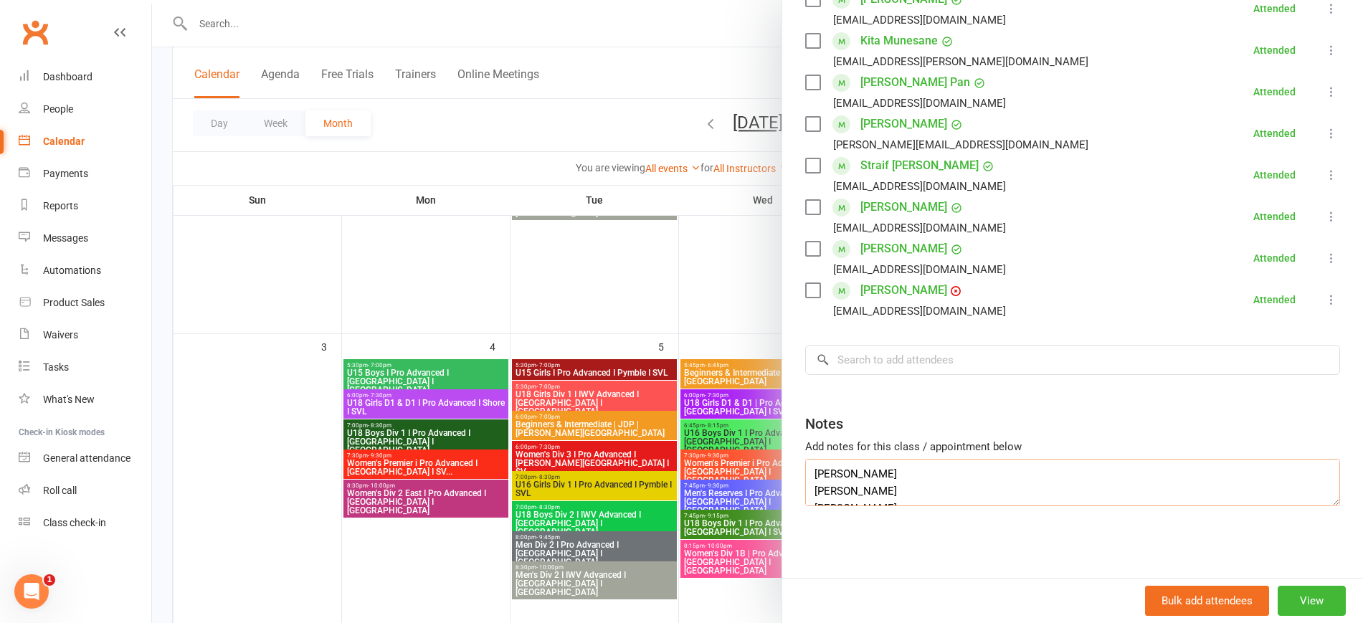
click at [898, 487] on textarea "alex zeuv josh lim caleb chen daniel han" at bounding box center [1072, 482] width 535 height 47
click at [867, 492] on textarea "alex zeuv josh lim caleb chen daniel han" at bounding box center [1072, 482] width 535 height 47
click at [870, 494] on textarea "alex zeuv josh lim caleb chen daniel han" at bounding box center [1072, 482] width 535 height 47
click at [847, 485] on textarea "alex zeuv josh lim caleb chen daniel han" at bounding box center [1072, 482] width 535 height 47
drag, startPoint x: 850, startPoint y: 491, endPoint x: 792, endPoint y: 489, distance: 58.1
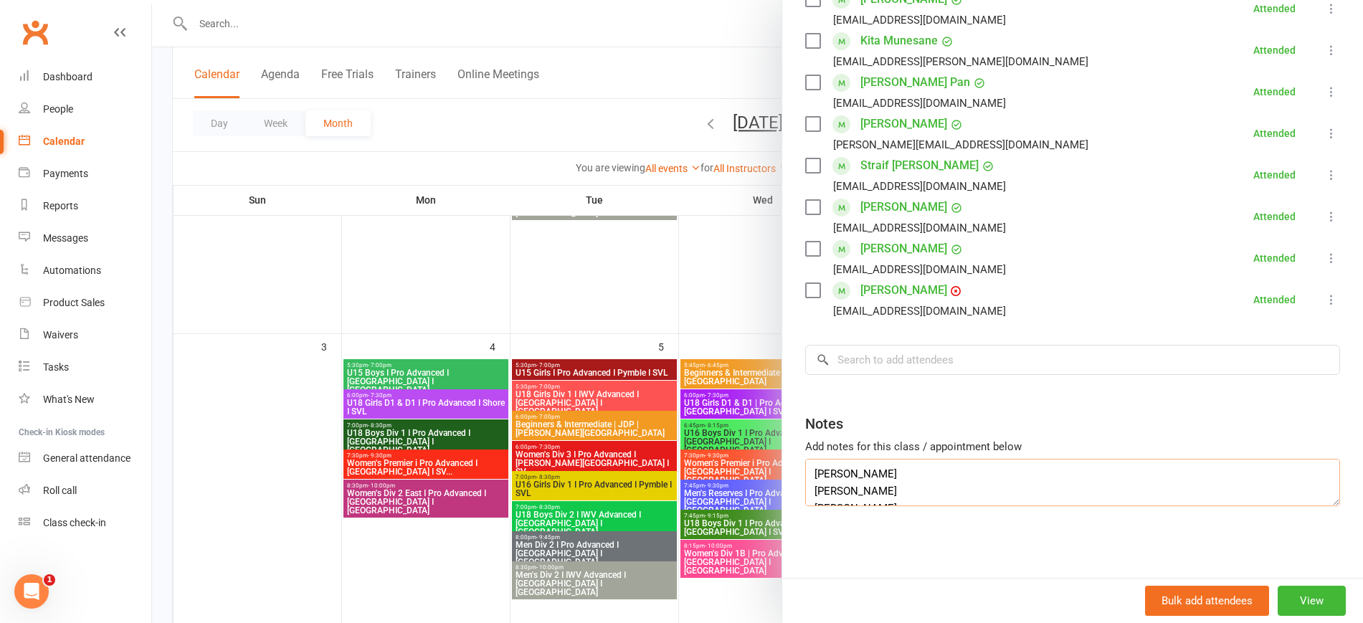
click at [792, 489] on div "Class kiosk mode Roll call 6:00 PM - 7:30 PM, Friday, August, 8, 2025 with Jia …" at bounding box center [1072, 138] width 581 height 879
drag, startPoint x: 859, startPoint y: 492, endPoint x: 830, endPoint y: 462, distance: 42.1
click at [830, 460] on textarea "alex zeuv caleb chen daniel han" at bounding box center [1072, 482] width 535 height 47
click at [879, 480] on textarea "alex zeuv caleb chen daniel han" at bounding box center [1072, 482] width 535 height 47
drag, startPoint x: 868, startPoint y: 488, endPoint x: 810, endPoint y: 490, distance: 57.4
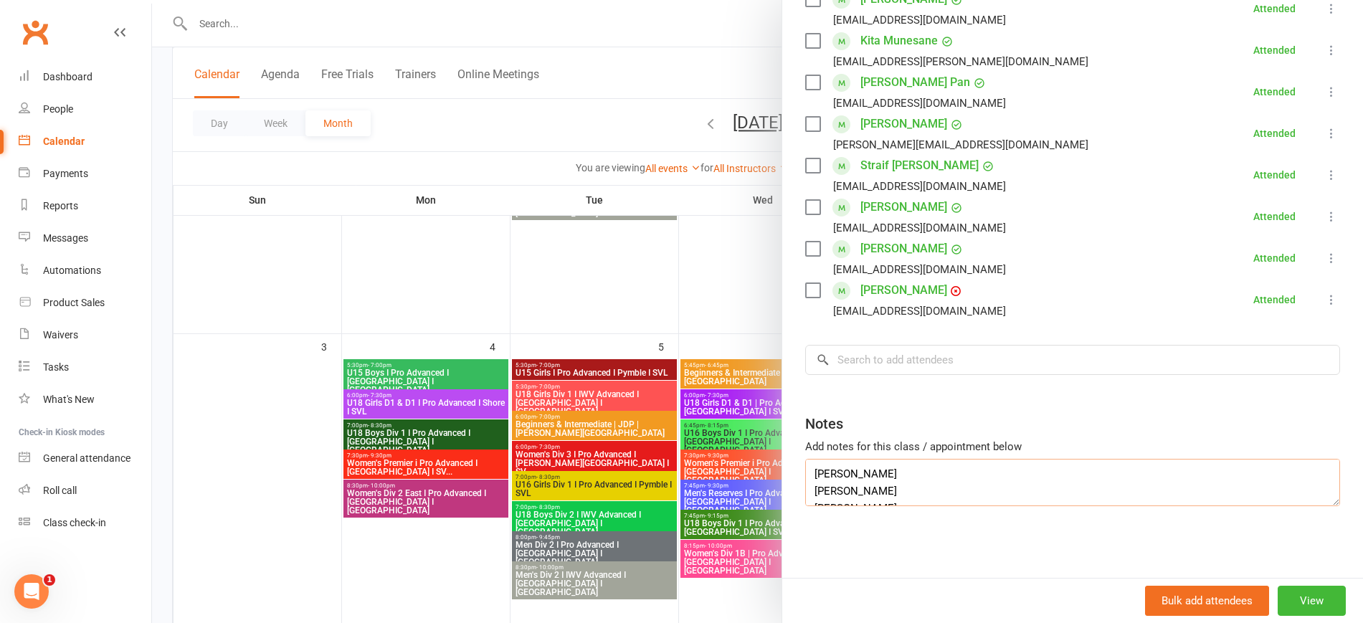
click at [810, 490] on textarea "alex zeuv caleb chen daniel han" at bounding box center [1072, 482] width 535 height 47
type textarea "alex zeuv caleb chen daniel han"
drag, startPoint x: 873, startPoint y: 374, endPoint x: 874, endPoint y: 360, distance: 14.4
click at [874, 360] on input "search" at bounding box center [1072, 360] width 535 height 30
paste input "caleb chen"
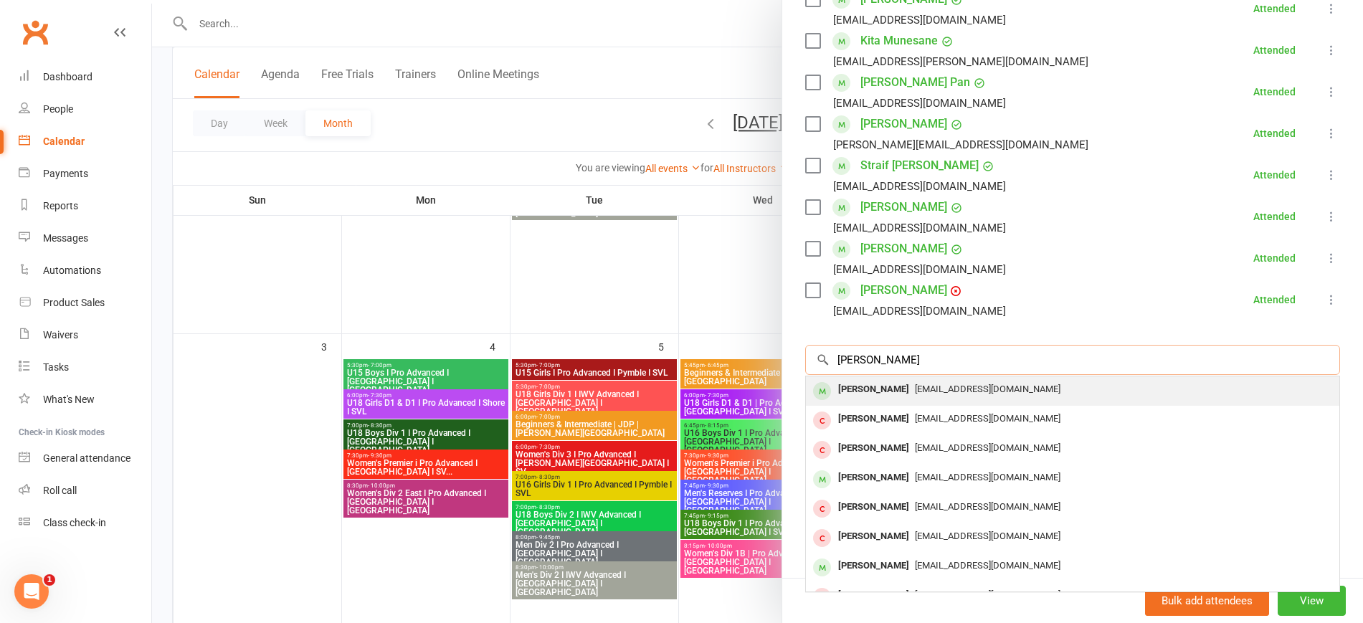
type input "caleb chen"
click at [937, 386] on span "chen2088jie@yahoo.com.au" at bounding box center [988, 389] width 146 height 11
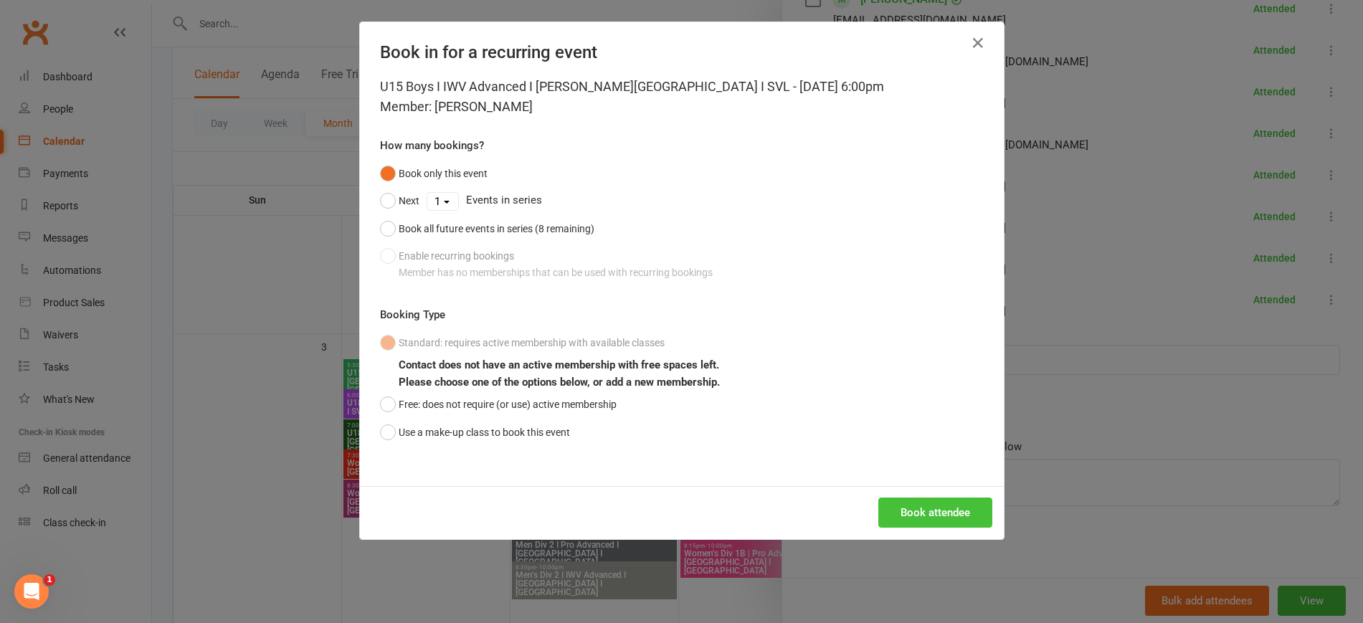
click at [949, 520] on button "Book attendee" at bounding box center [935, 513] width 114 height 30
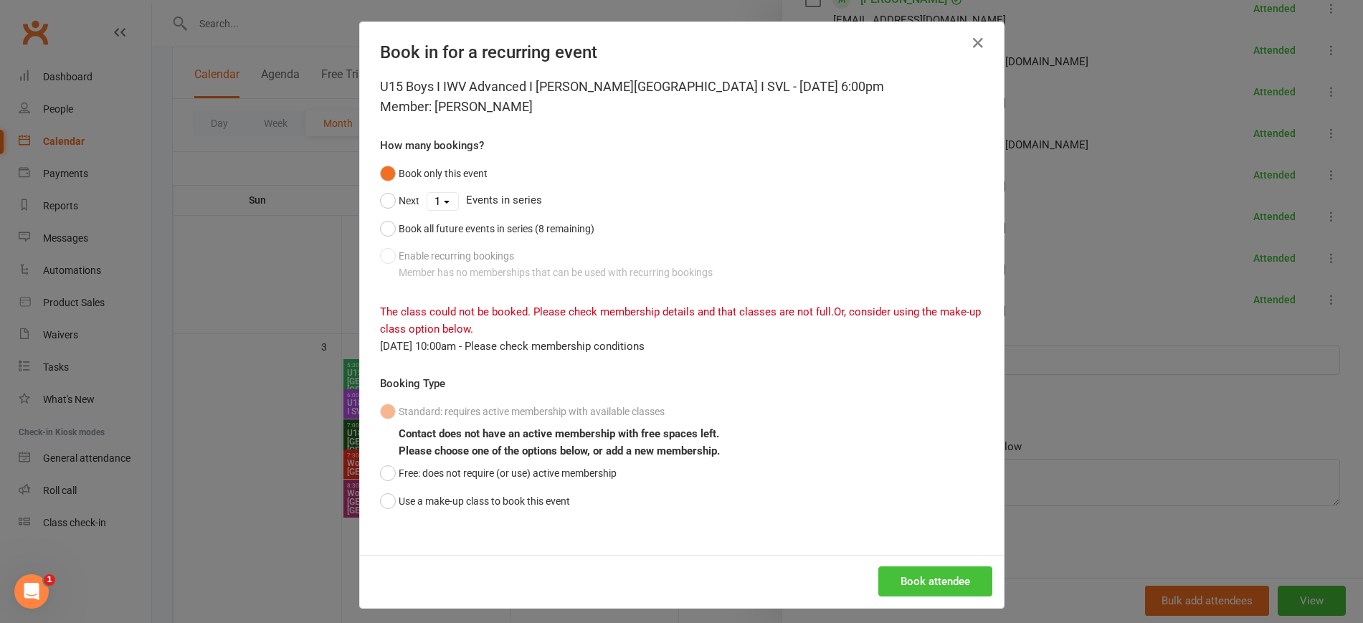
click at [969, 577] on button "Book attendee" at bounding box center [935, 581] width 114 height 30
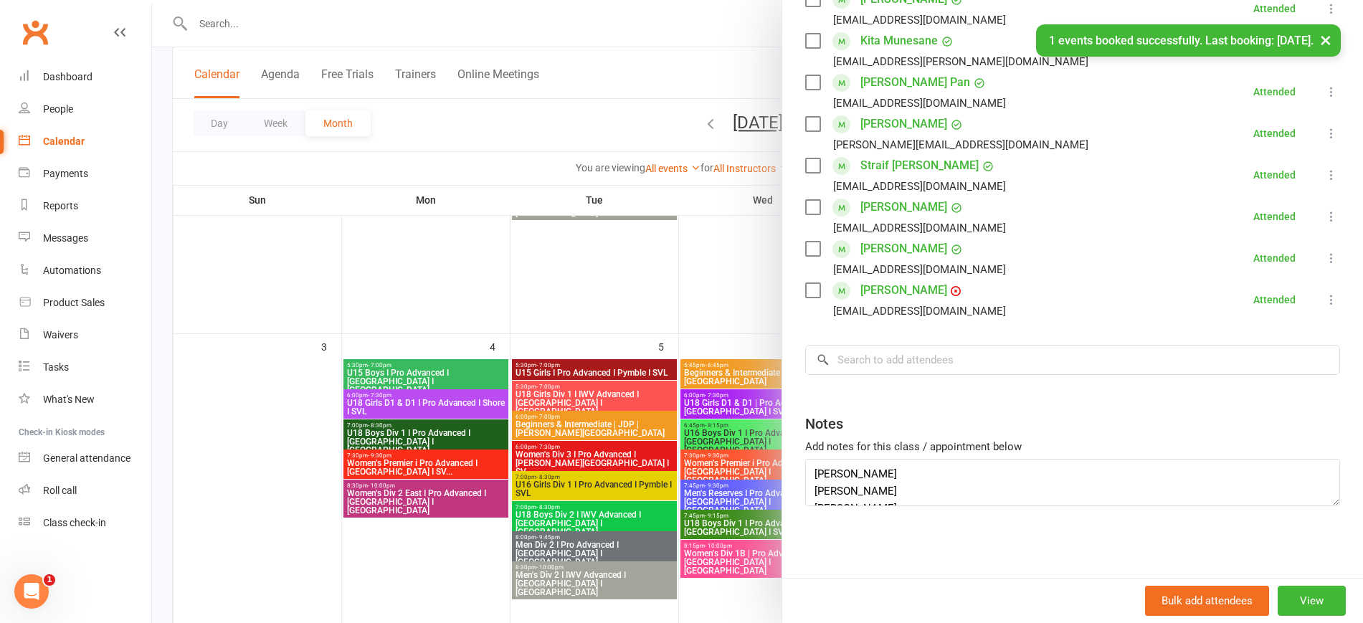
scroll to position [135, 0]
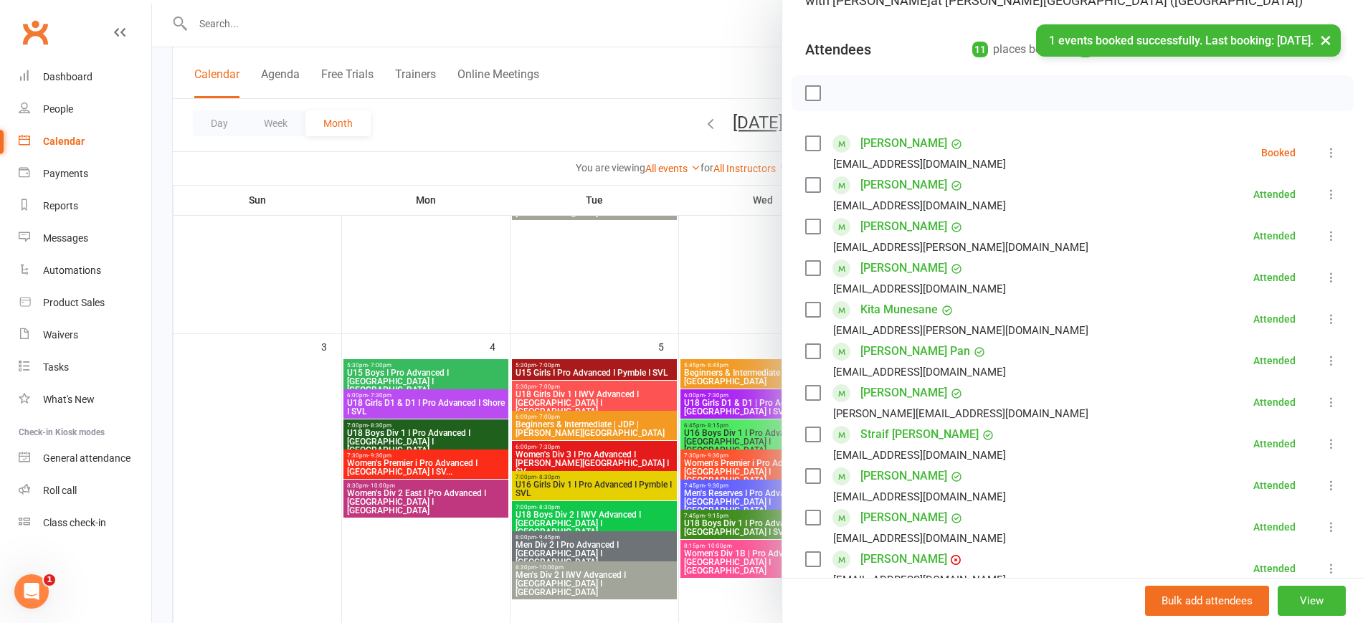
click at [1324, 148] on icon at bounding box center [1331, 153] width 14 height 14
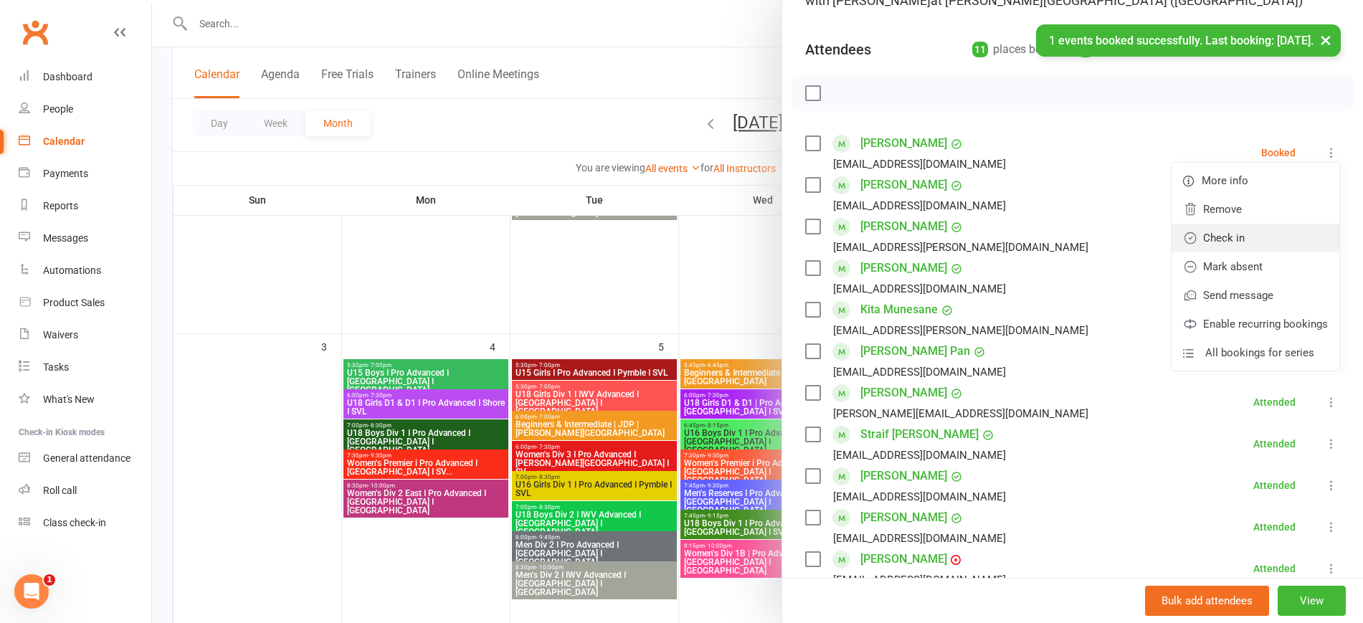
click at [1236, 229] on link "Check in" at bounding box center [1256, 238] width 168 height 29
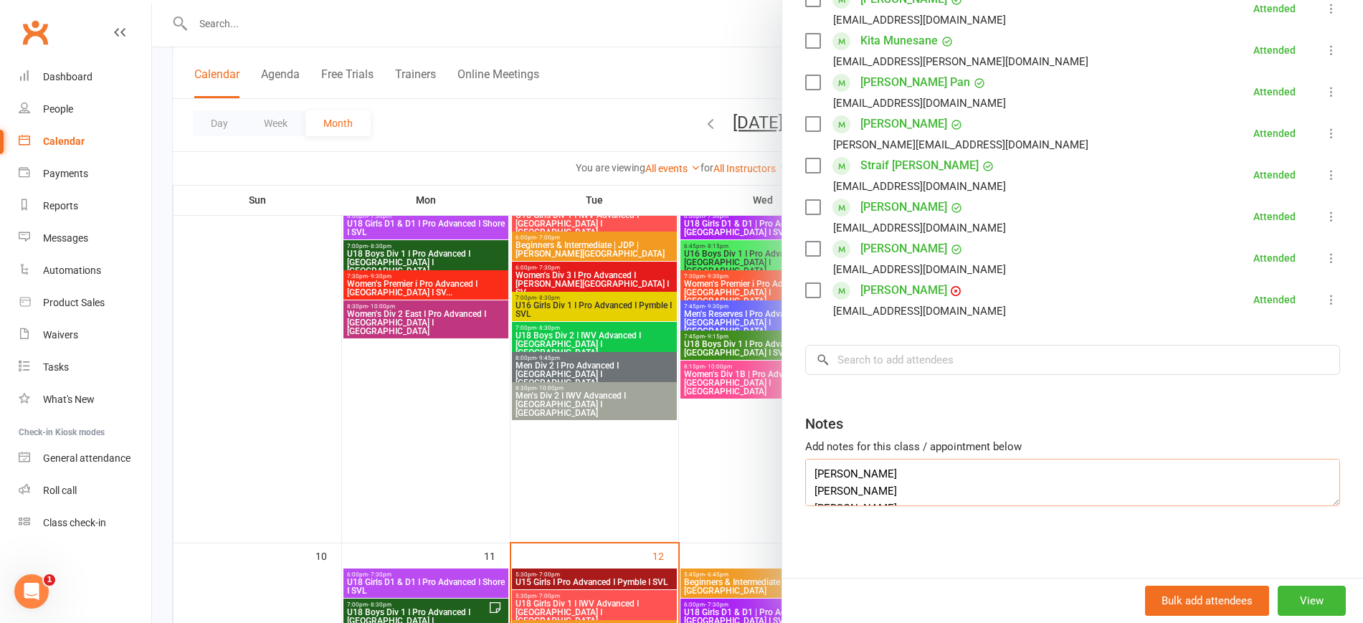
scroll to position [17, 0]
drag, startPoint x: 876, startPoint y: 493, endPoint x: 810, endPoint y: 481, distance: 67.1
click at [810, 481] on textarea "alex zeuv caleb chen daniel han" at bounding box center [1072, 482] width 535 height 47
drag, startPoint x: 868, startPoint y: 490, endPoint x: 802, endPoint y: 493, distance: 66.0
click at [805, 493] on textarea "alex zeuv daniel han" at bounding box center [1072, 482] width 535 height 47
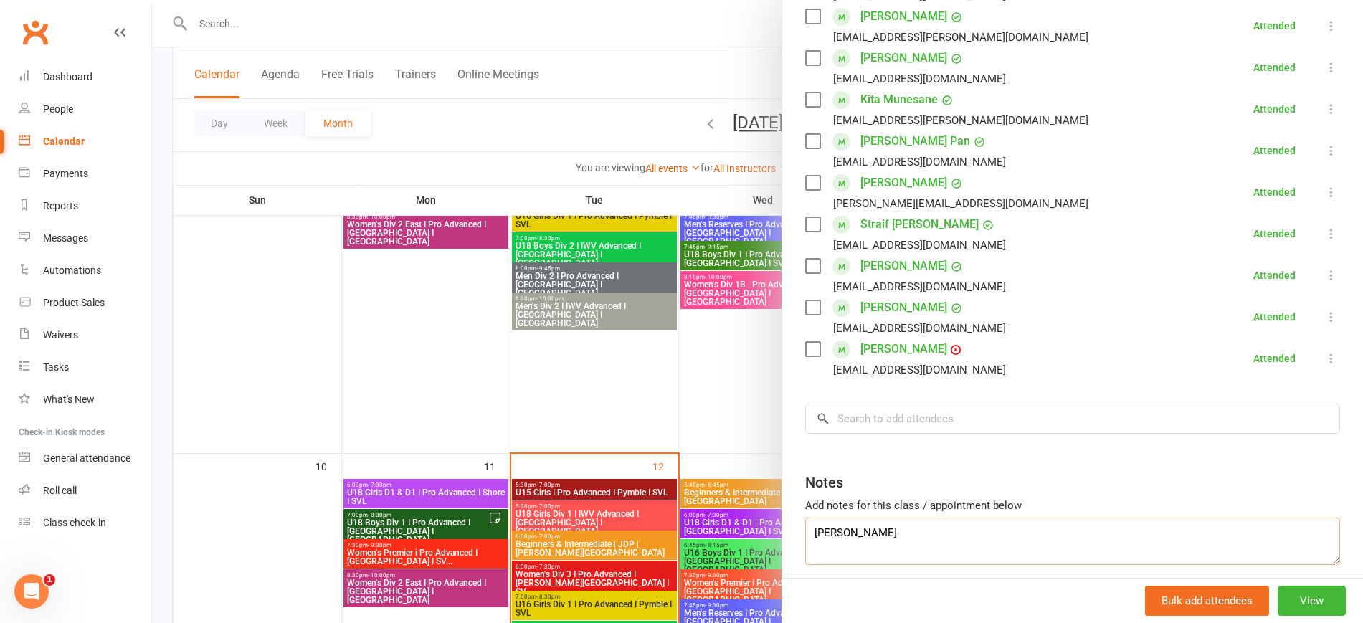
scroll to position [314, 0]
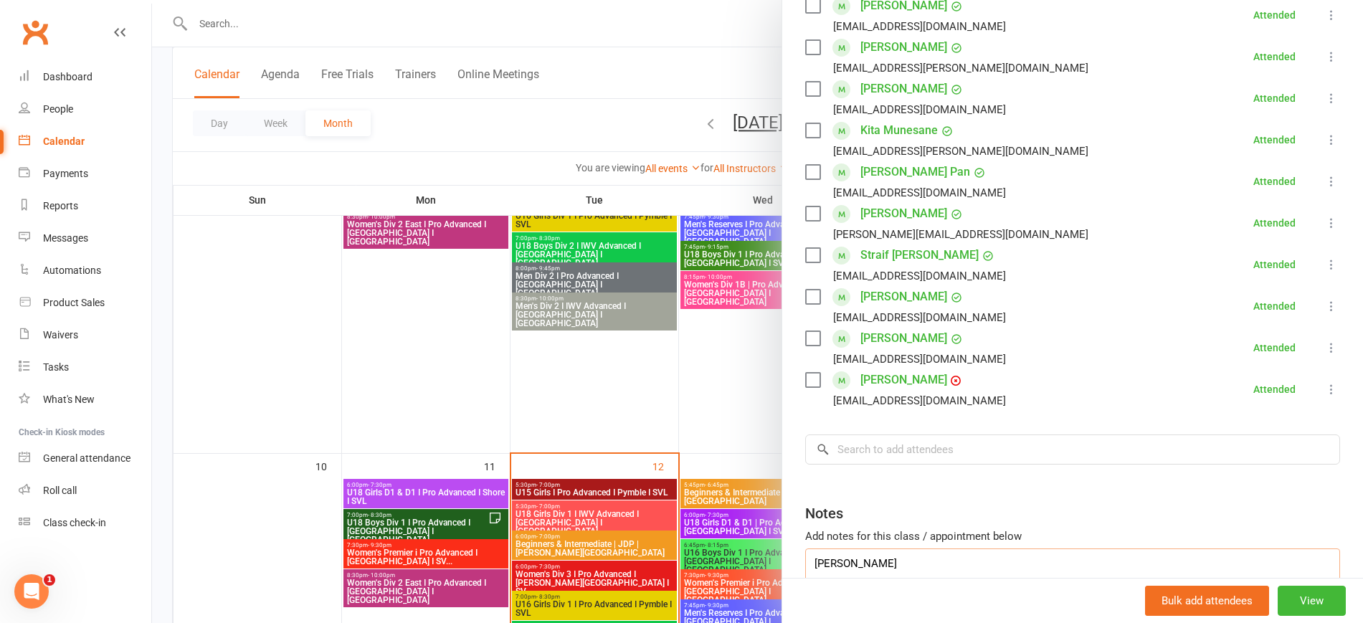
type textarea "alex zeuv"
click at [880, 455] on input "search" at bounding box center [1072, 449] width 535 height 30
paste input "daniel han"
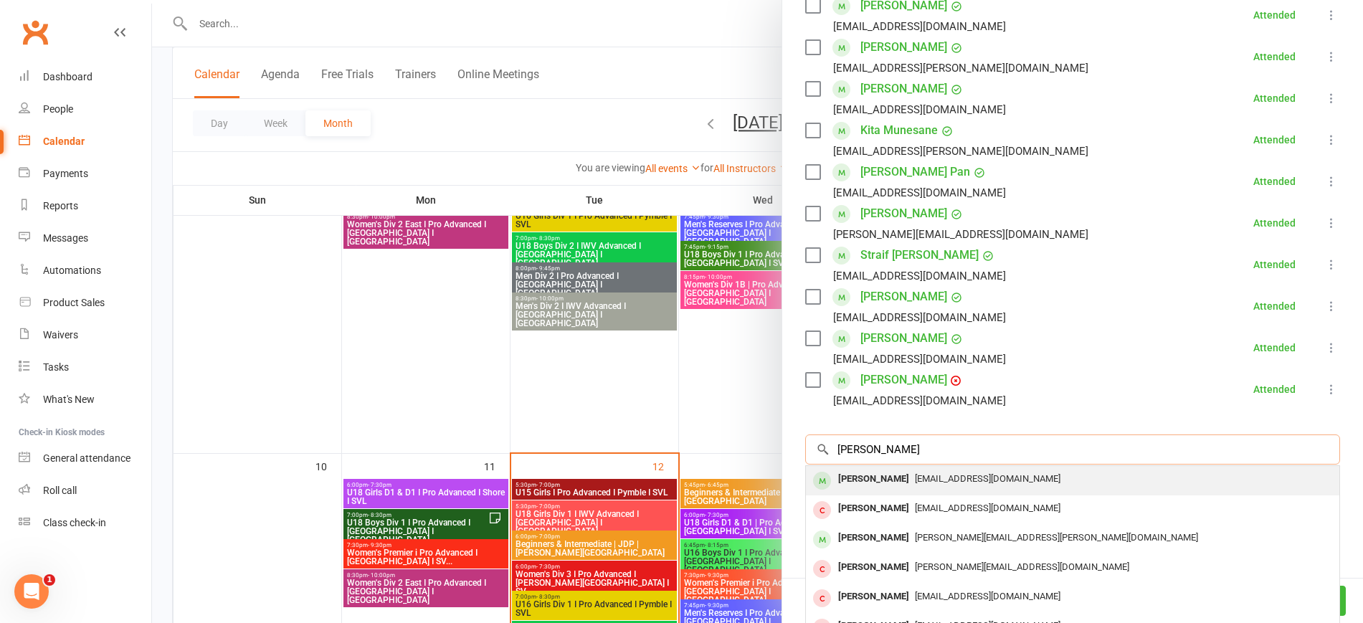
type input "daniel han"
click at [868, 475] on div "Daniel Han" at bounding box center [873, 479] width 82 height 21
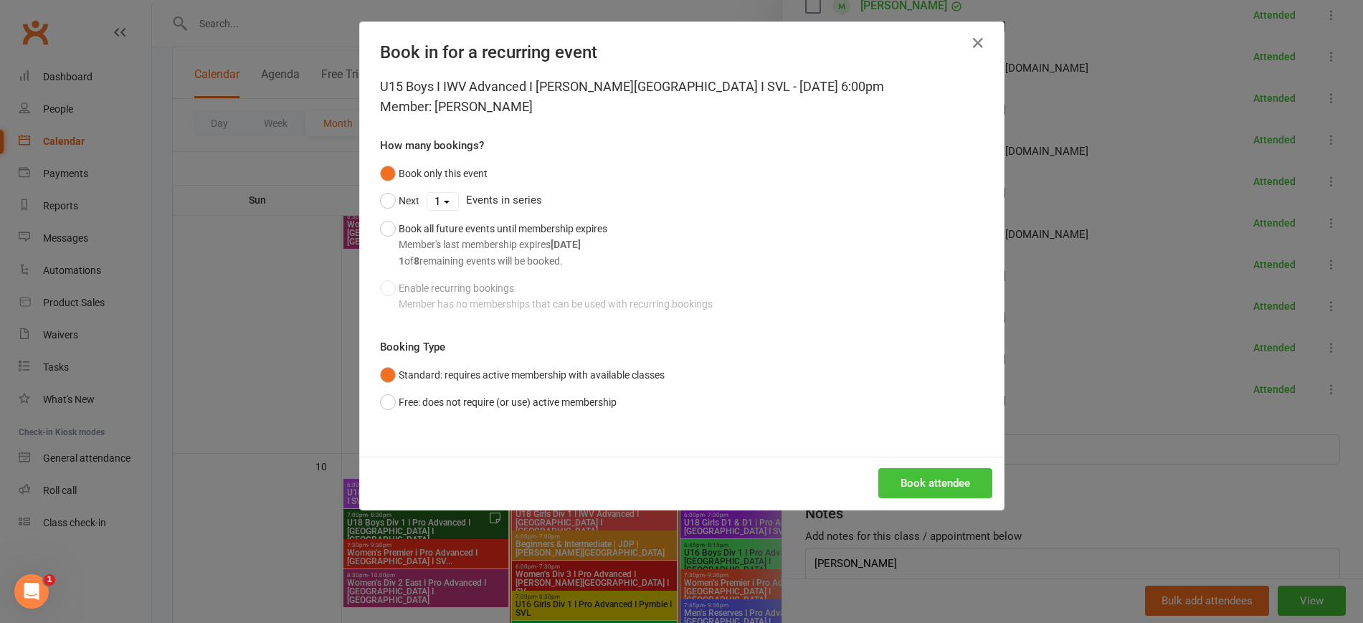
click at [935, 485] on button "Book attendee" at bounding box center [935, 483] width 114 height 30
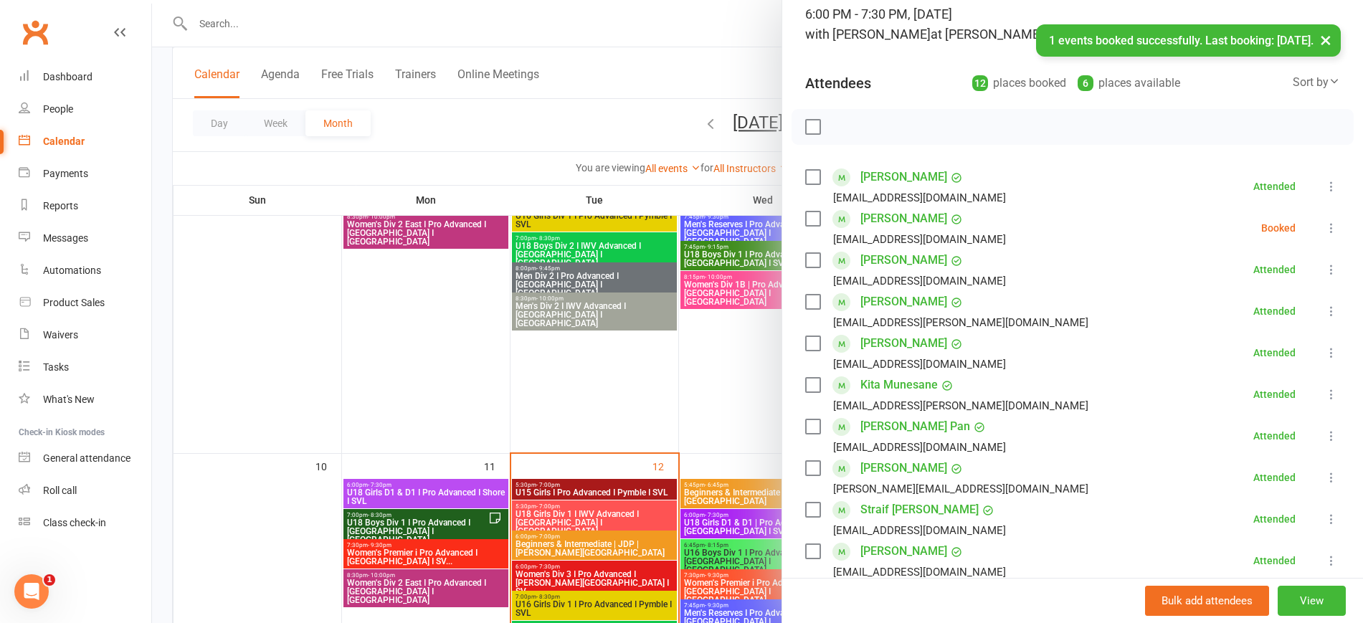
scroll to position [87, 0]
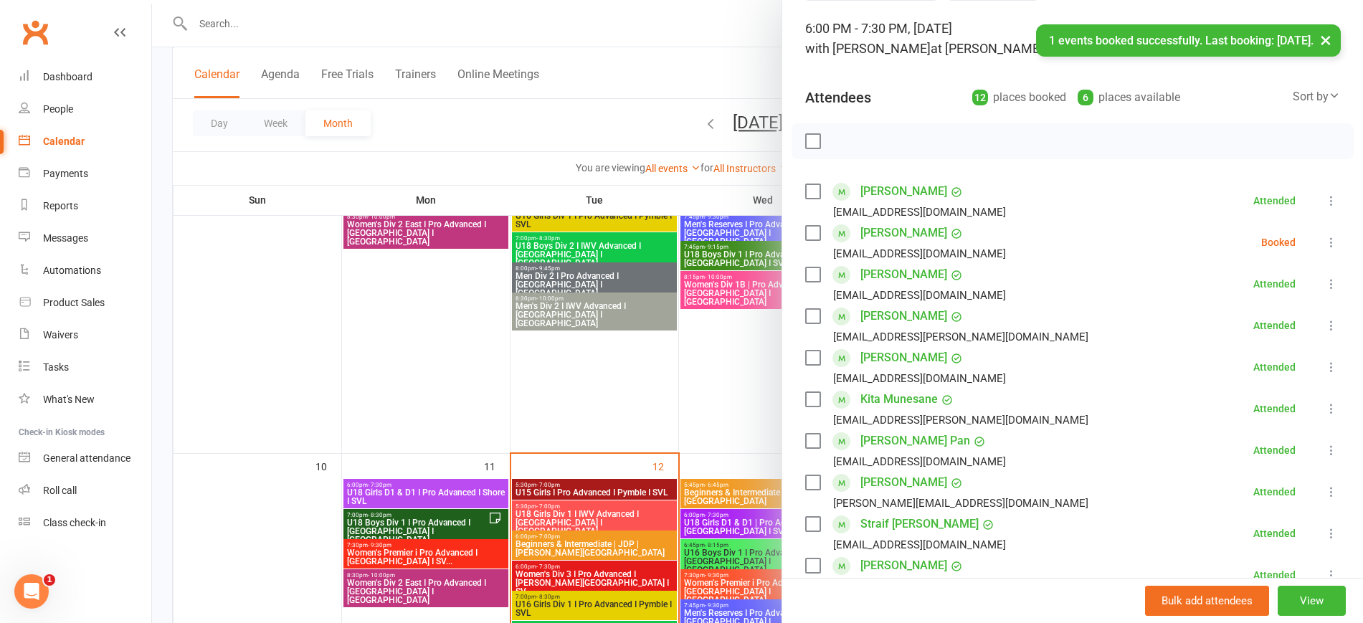
click at [1324, 237] on icon at bounding box center [1331, 242] width 14 height 14
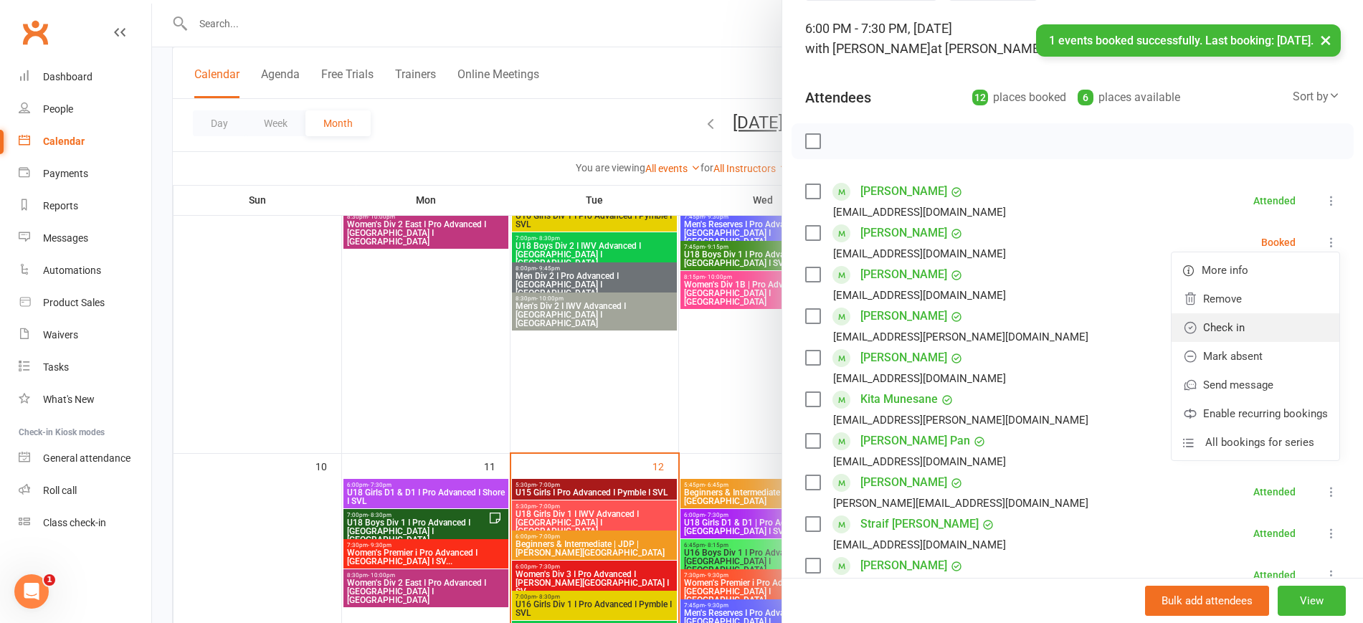
click at [1242, 321] on link "Check in" at bounding box center [1256, 327] width 168 height 29
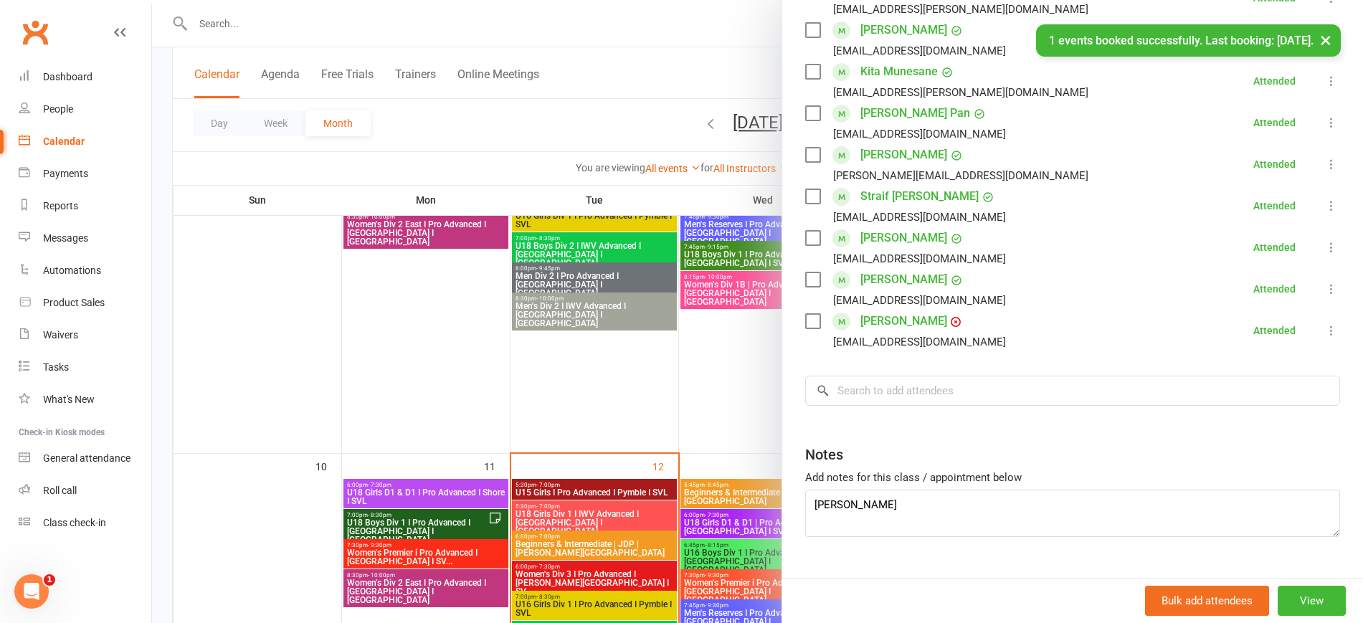
scroll to position [445, 0]
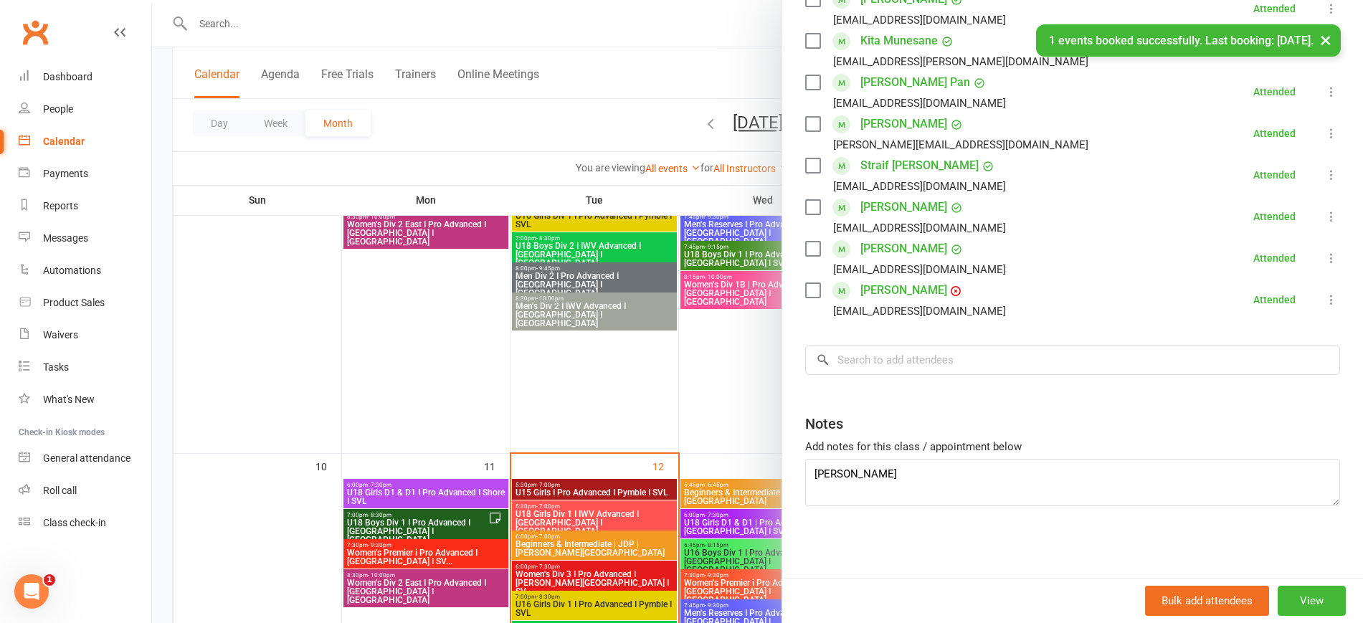
click at [585, 415] on div at bounding box center [757, 311] width 1211 height 623
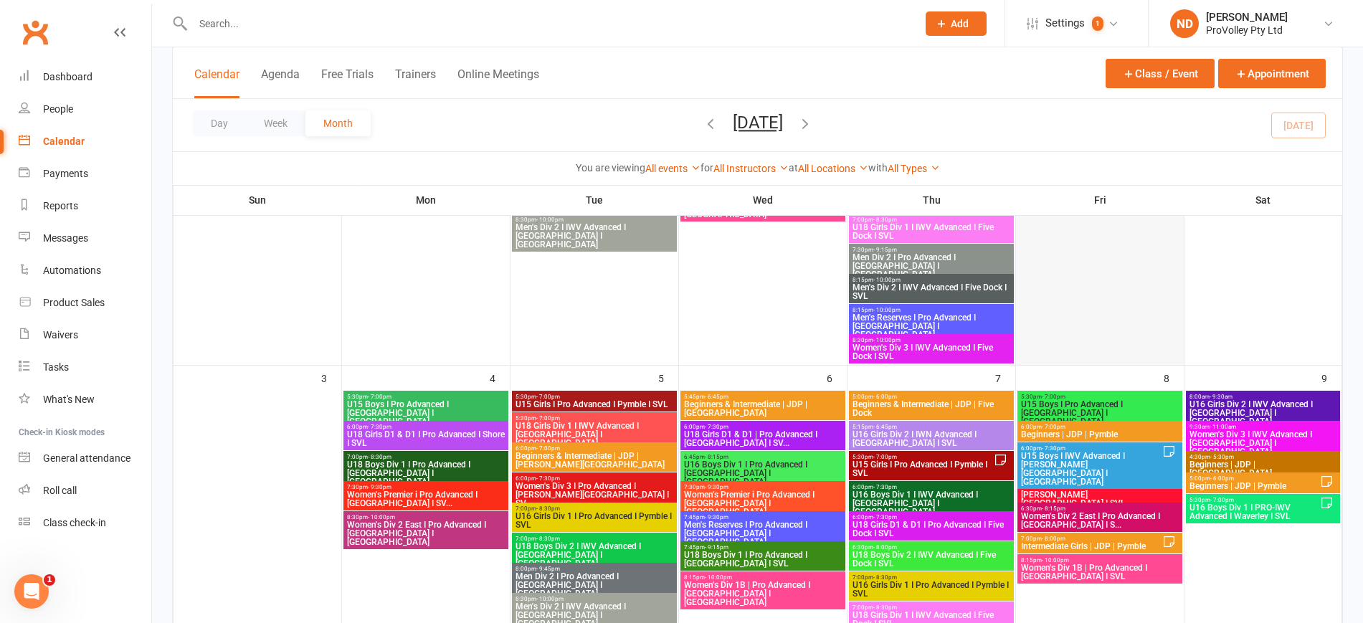
scroll to position [358, 0]
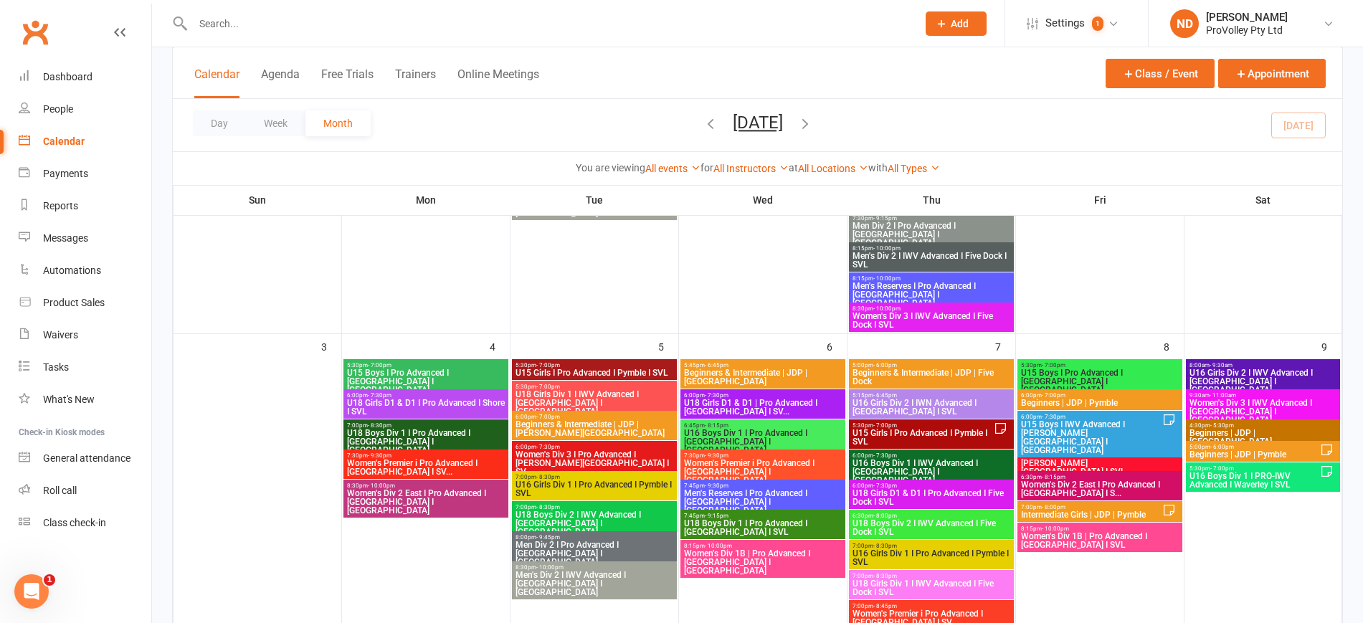
click at [1162, 452] on div "6:00pm - 7:30pm Women's D3 I Pro Advanced I Barker College I SVL" at bounding box center [1099, 460] width 165 height 38
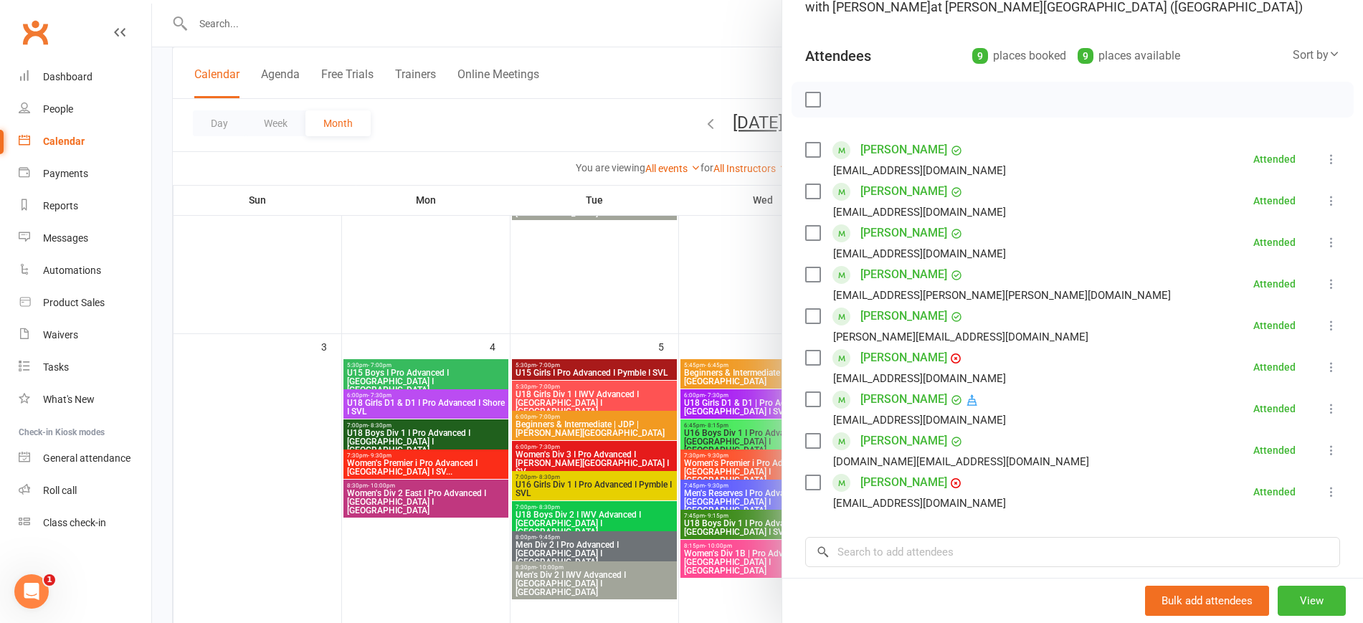
scroll to position [320, 0]
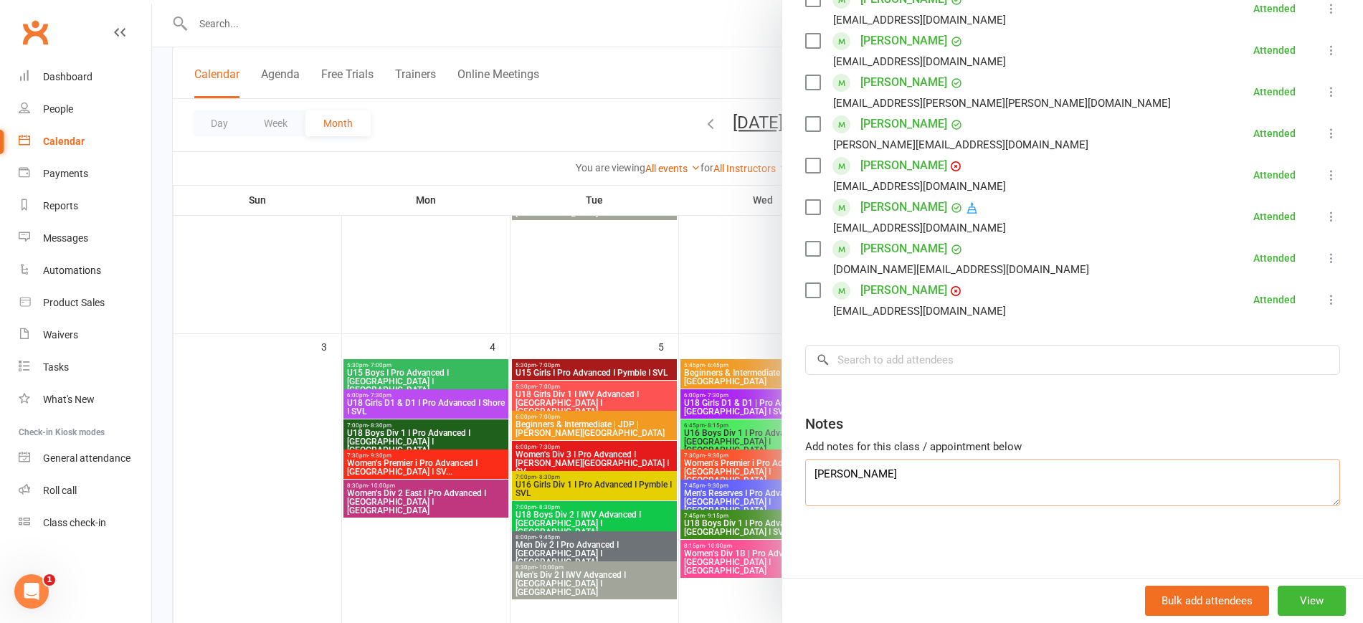
drag, startPoint x: 879, startPoint y: 477, endPoint x: 710, endPoint y: 477, distance: 169.2
click at [710, 0] on div "Women's D3 I Pro Advanced I Barker College I SVL Class kiosk mode Roll call 6:0…" at bounding box center [757, 0] width 1211 height 0
click at [932, 353] on input "search" at bounding box center [1072, 360] width 535 height 30
paste input "Ciara Ossher"
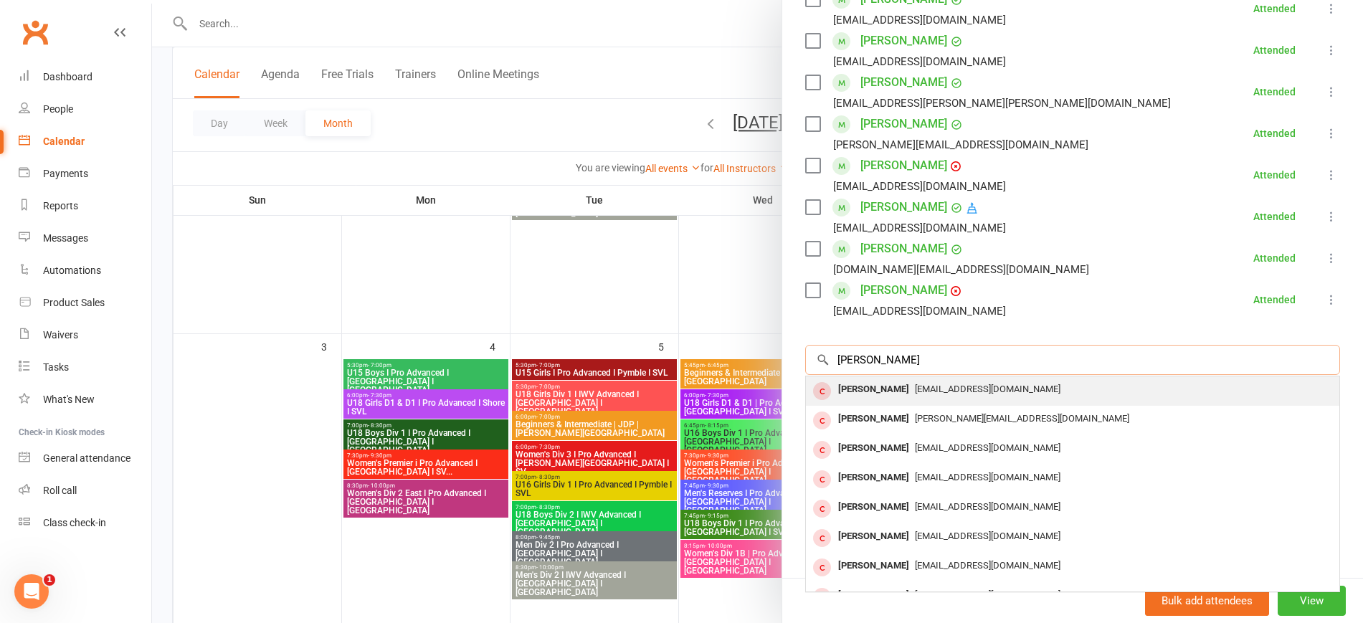
type input "Ciara Ossher"
click at [938, 384] on span "jacquiossher@gmail.com" at bounding box center [988, 389] width 146 height 11
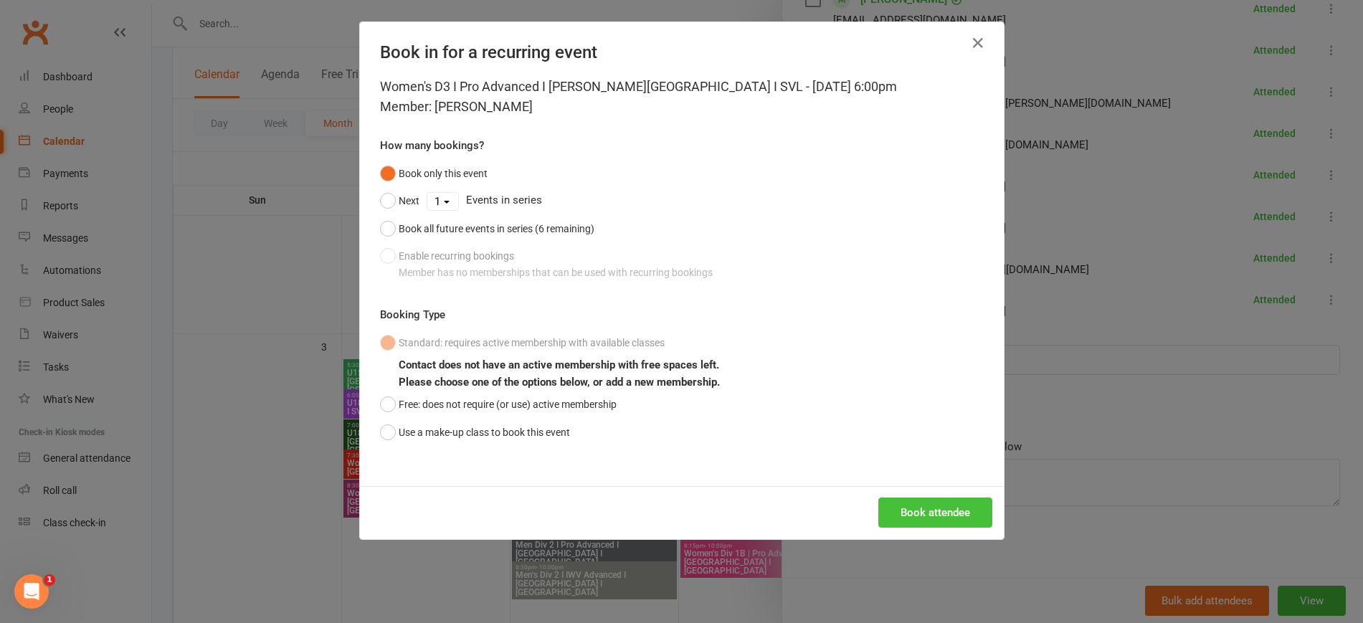
click at [946, 515] on button "Book attendee" at bounding box center [935, 513] width 114 height 30
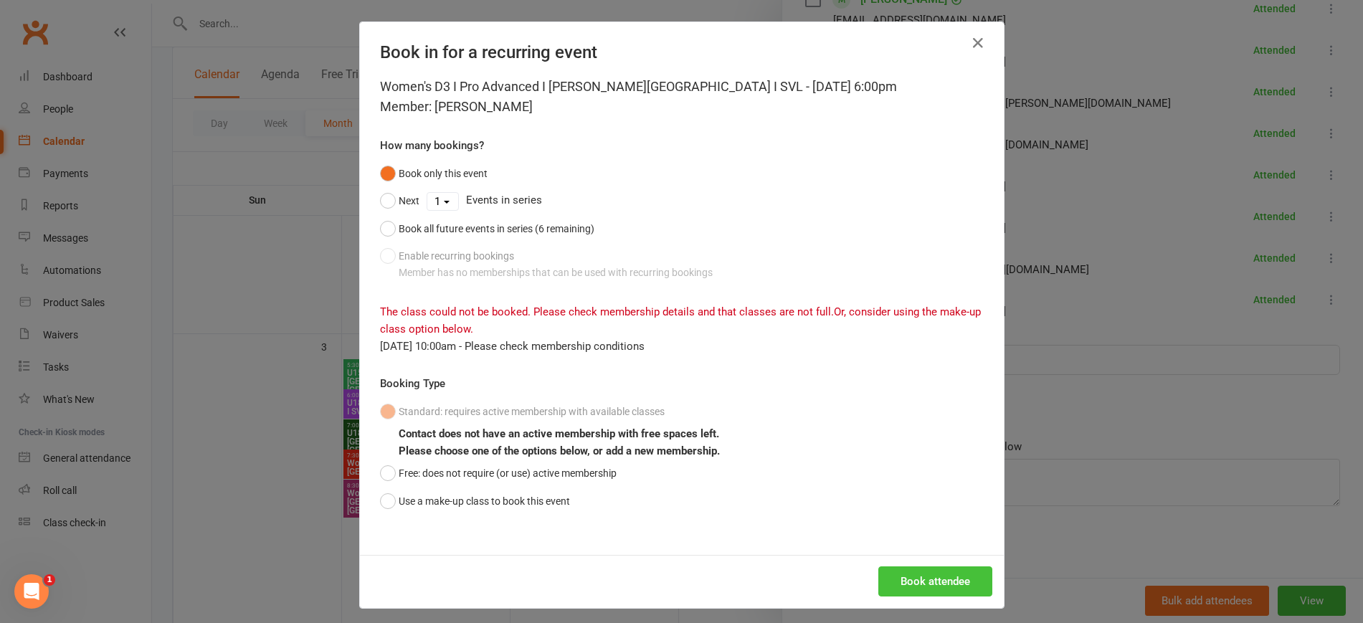
click at [951, 586] on button "Book attendee" at bounding box center [935, 581] width 114 height 30
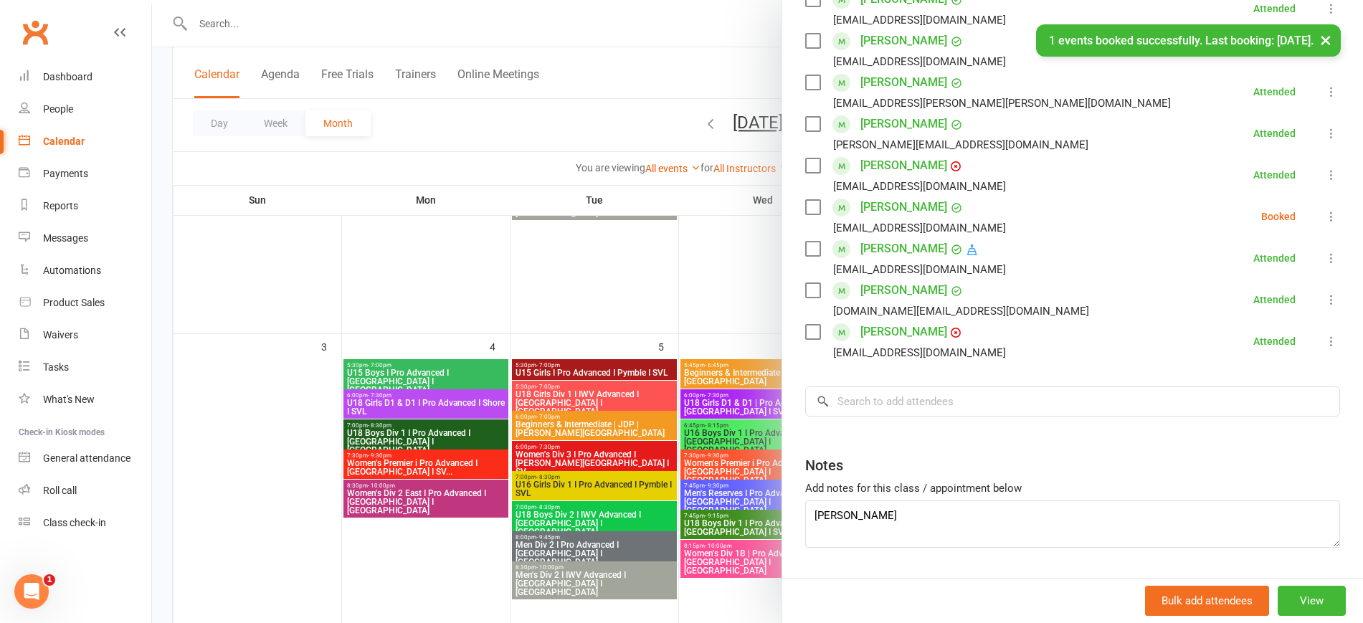
click at [1324, 215] on icon at bounding box center [1331, 216] width 14 height 14
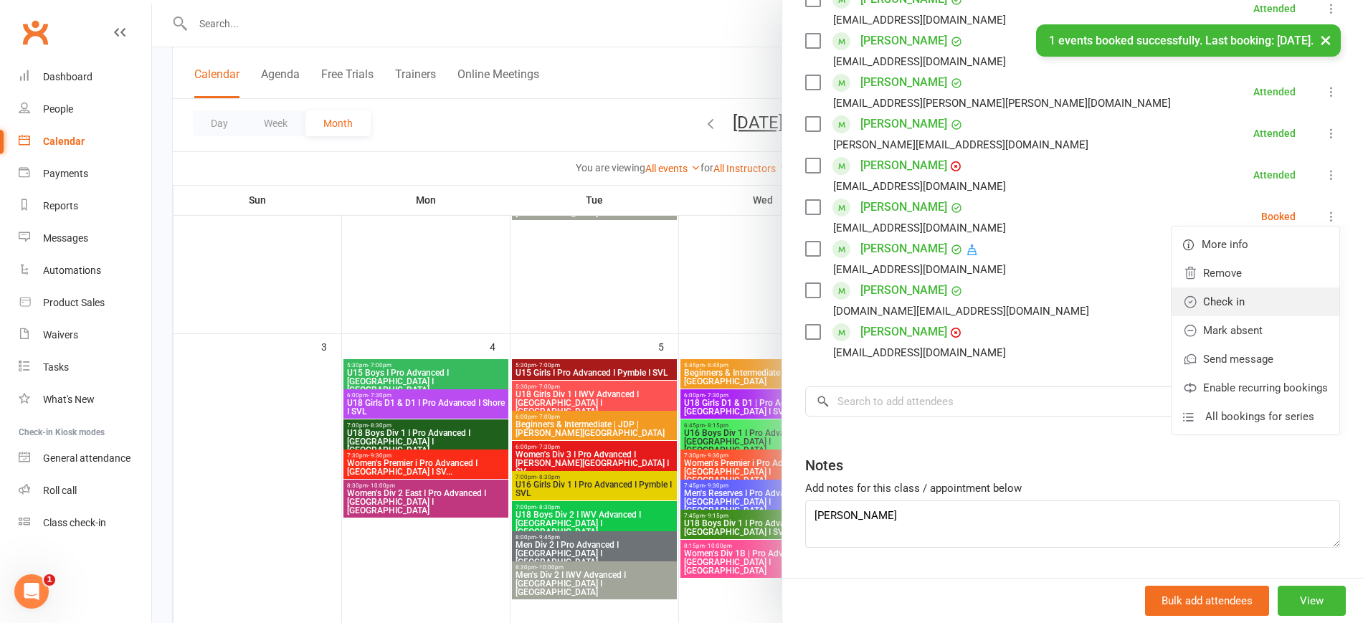
click at [1235, 310] on link "Check in" at bounding box center [1256, 302] width 168 height 29
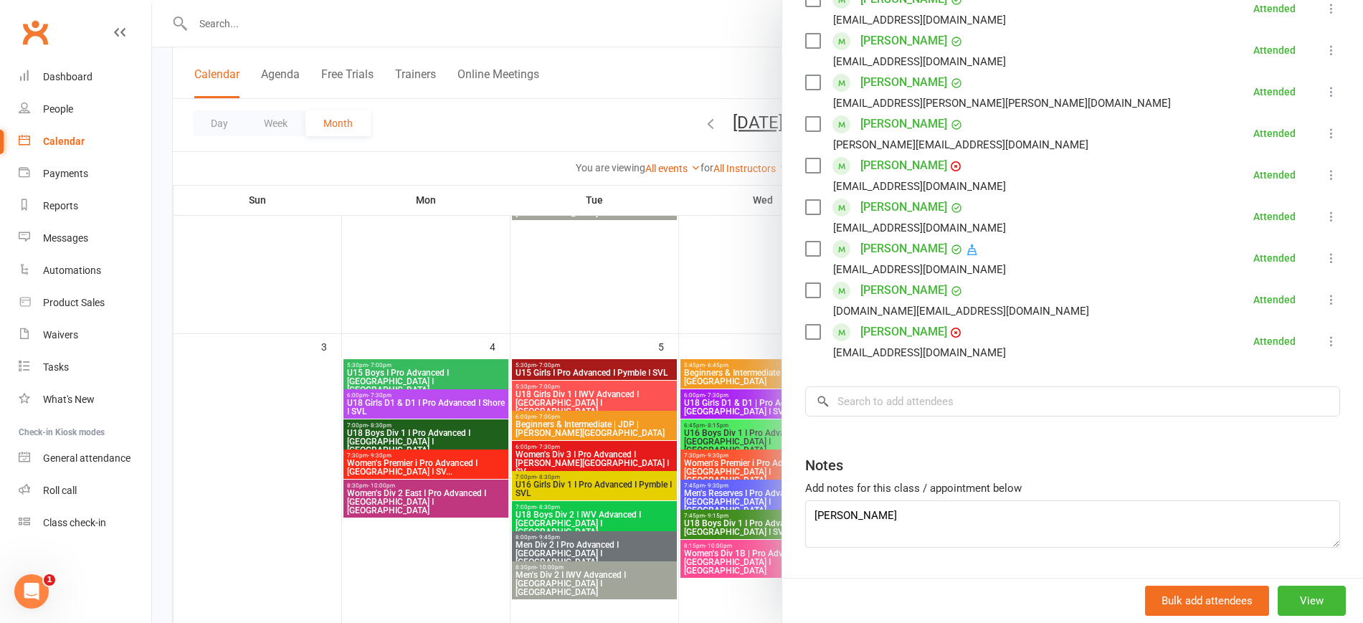
click at [511, 123] on div at bounding box center [757, 311] width 1211 height 623
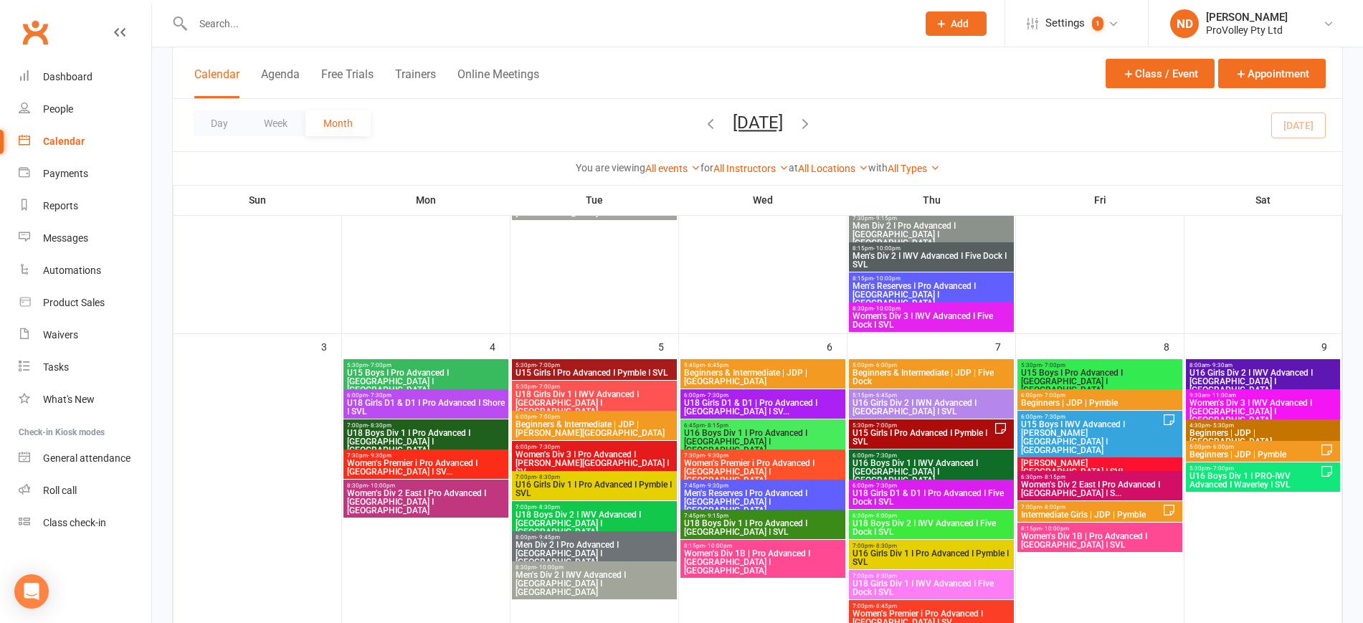
click at [1136, 447] on span "6:00pm - 7:30pm" at bounding box center [1091, 447] width 142 height 6
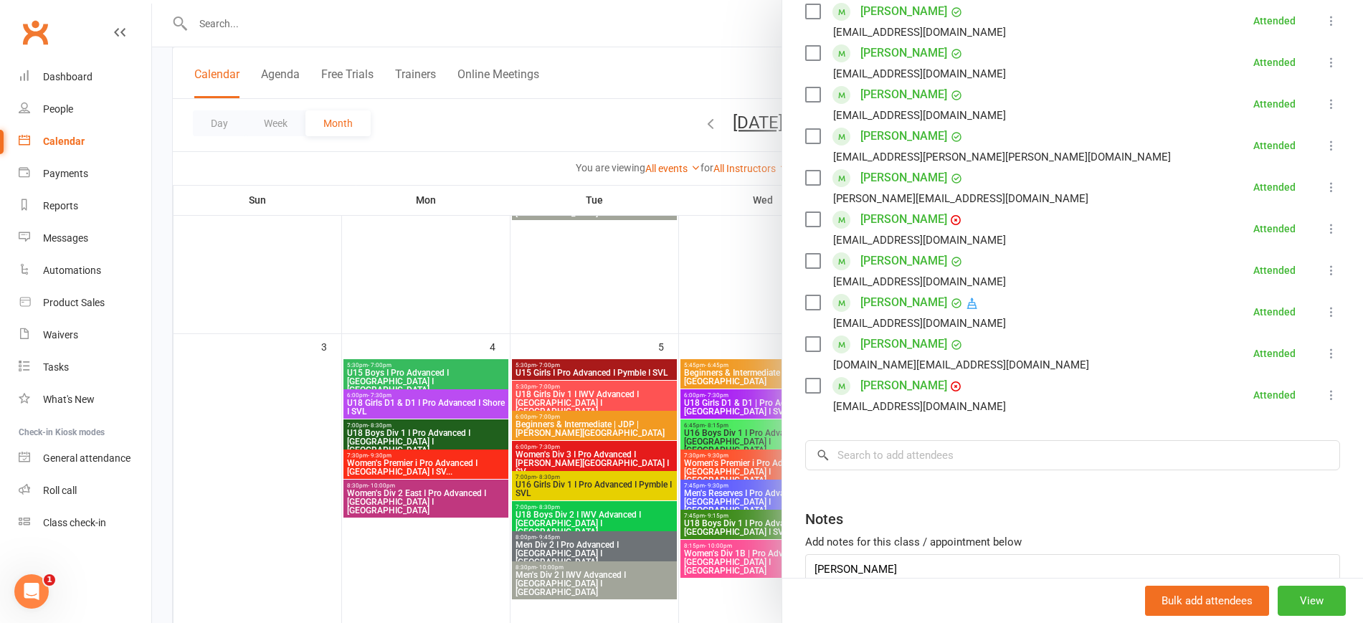
scroll to position [362, 0]
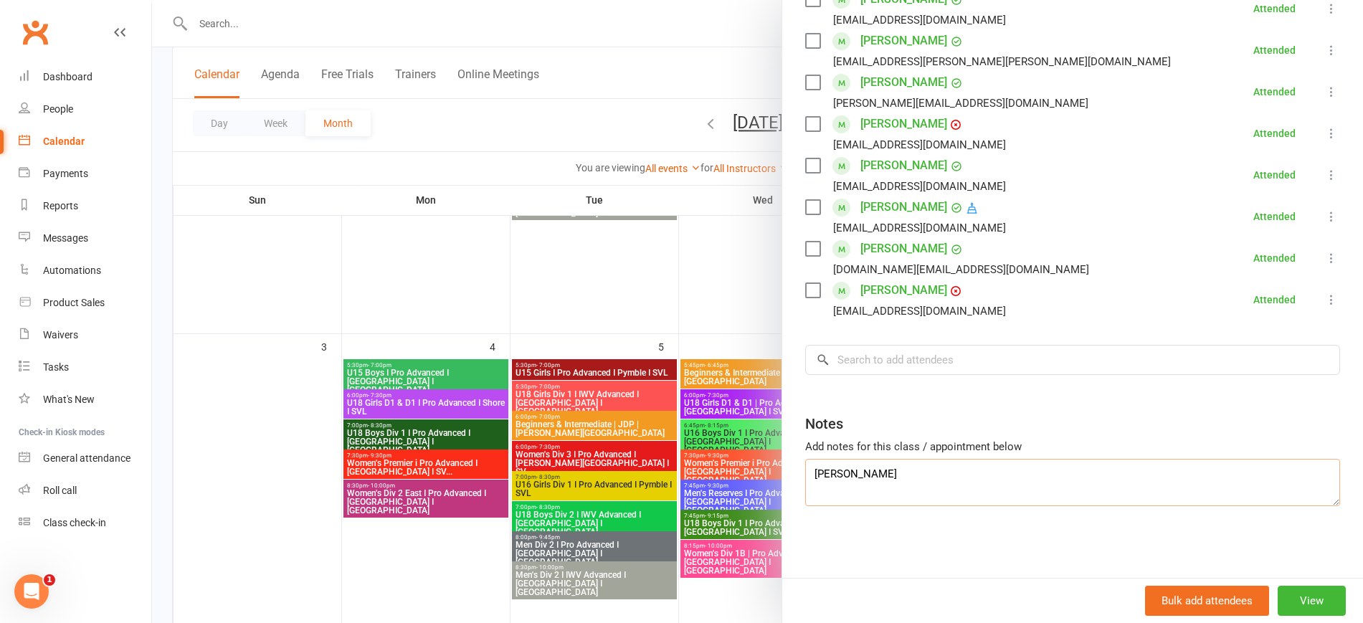
drag, startPoint x: 869, startPoint y: 472, endPoint x: 773, endPoint y: 470, distance: 96.1
click at [773, 0] on div "Women's D3 I Pro Advanced I [PERSON_NAME][GEOGRAPHIC_DATA] I SVL Class kiosk mo…" at bounding box center [757, 0] width 1211 height 0
click at [413, 257] on div at bounding box center [757, 311] width 1211 height 623
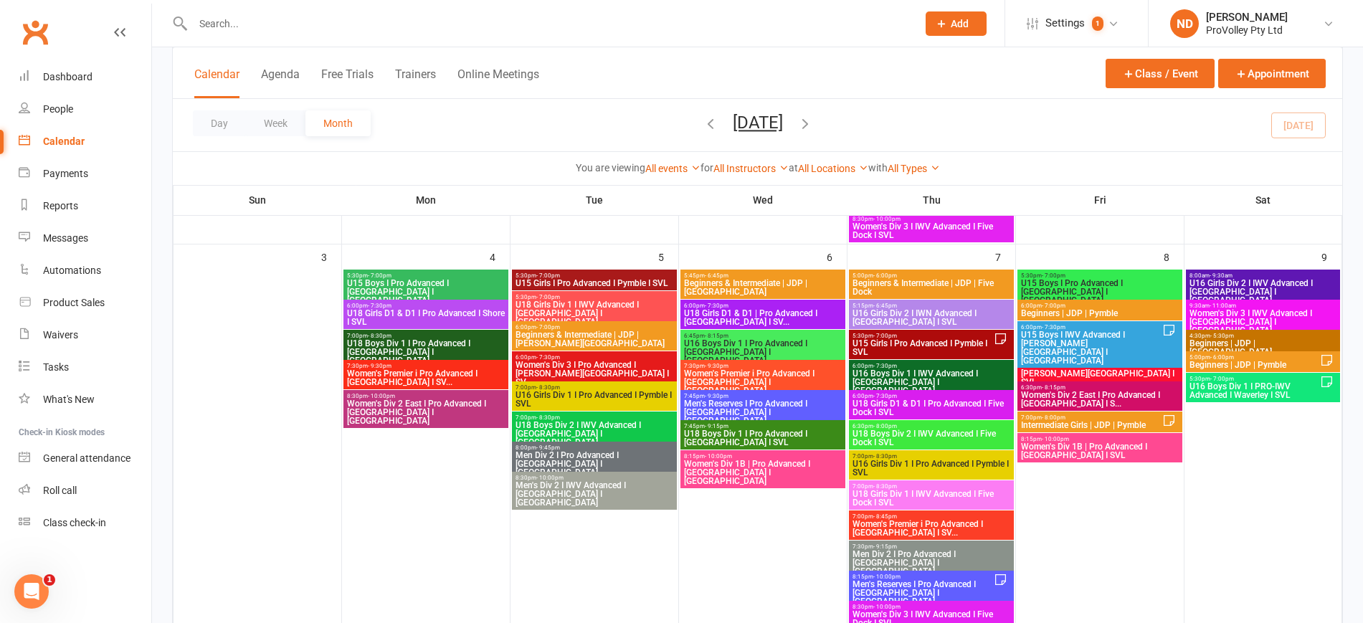
click at [1151, 387] on span "6:30pm - 8:15pm" at bounding box center [1099, 387] width 159 height 6
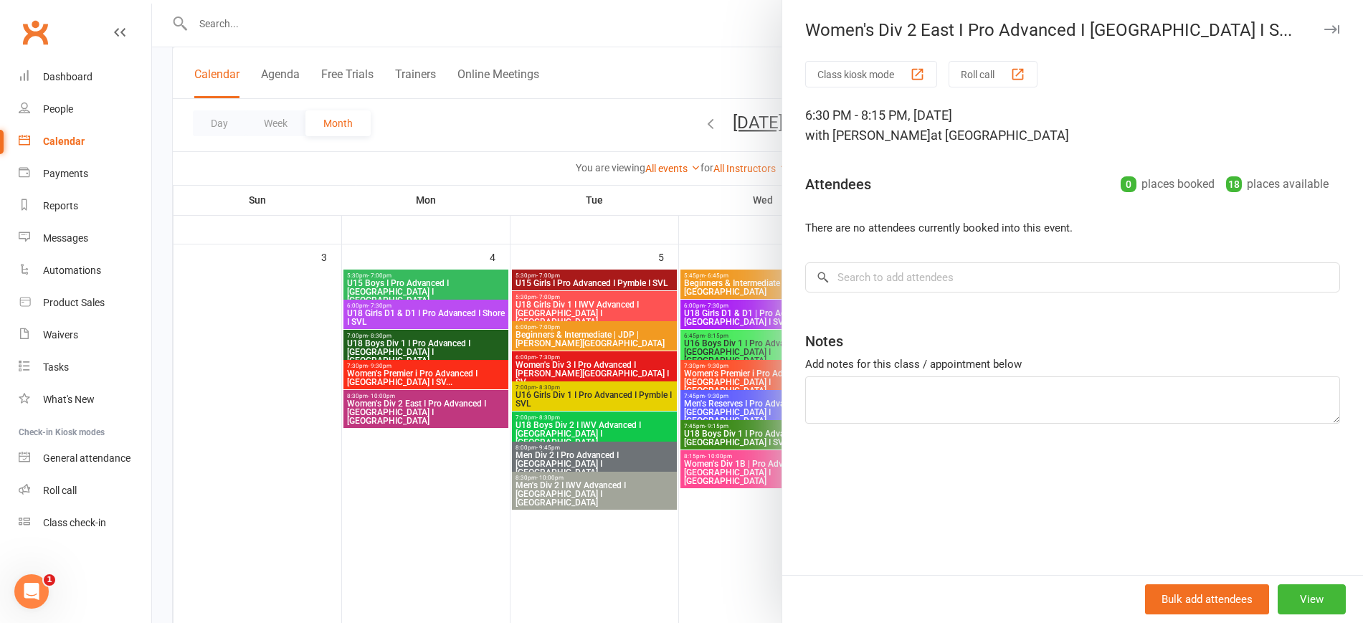
click at [318, 395] on div at bounding box center [757, 311] width 1211 height 623
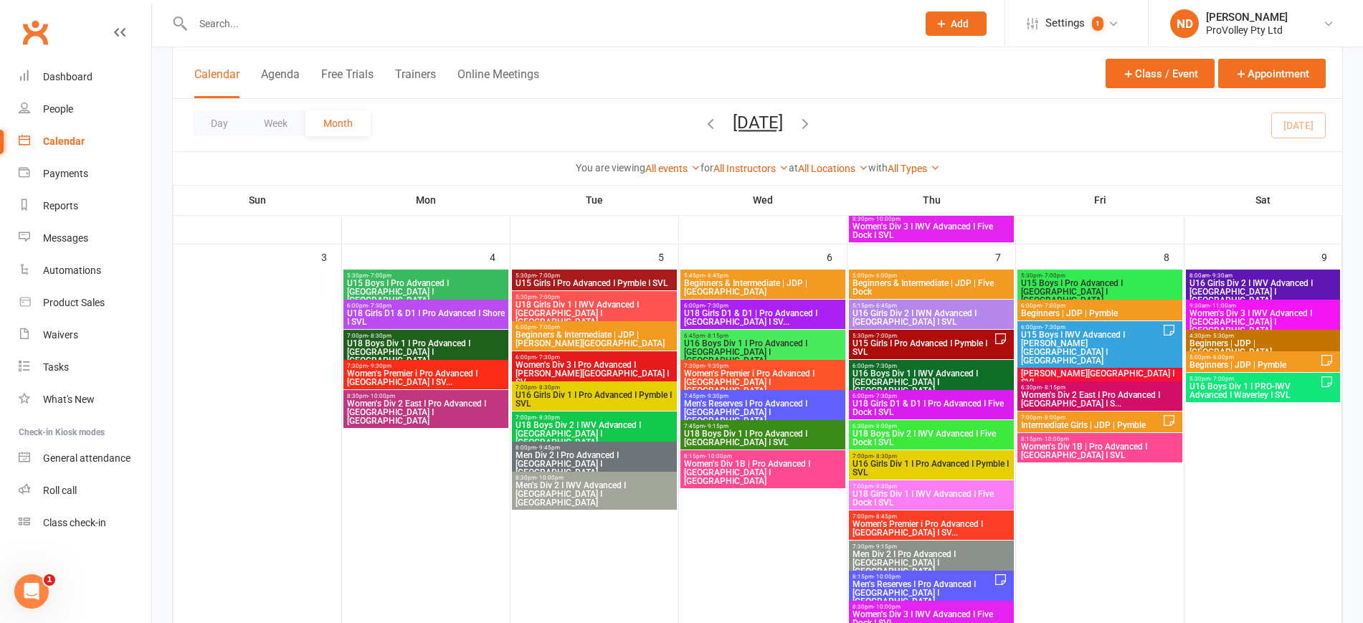
click at [1117, 418] on div "7:00pm - 8:00pm Intermediate Girls | JDP | Pymble" at bounding box center [1099, 422] width 165 height 21
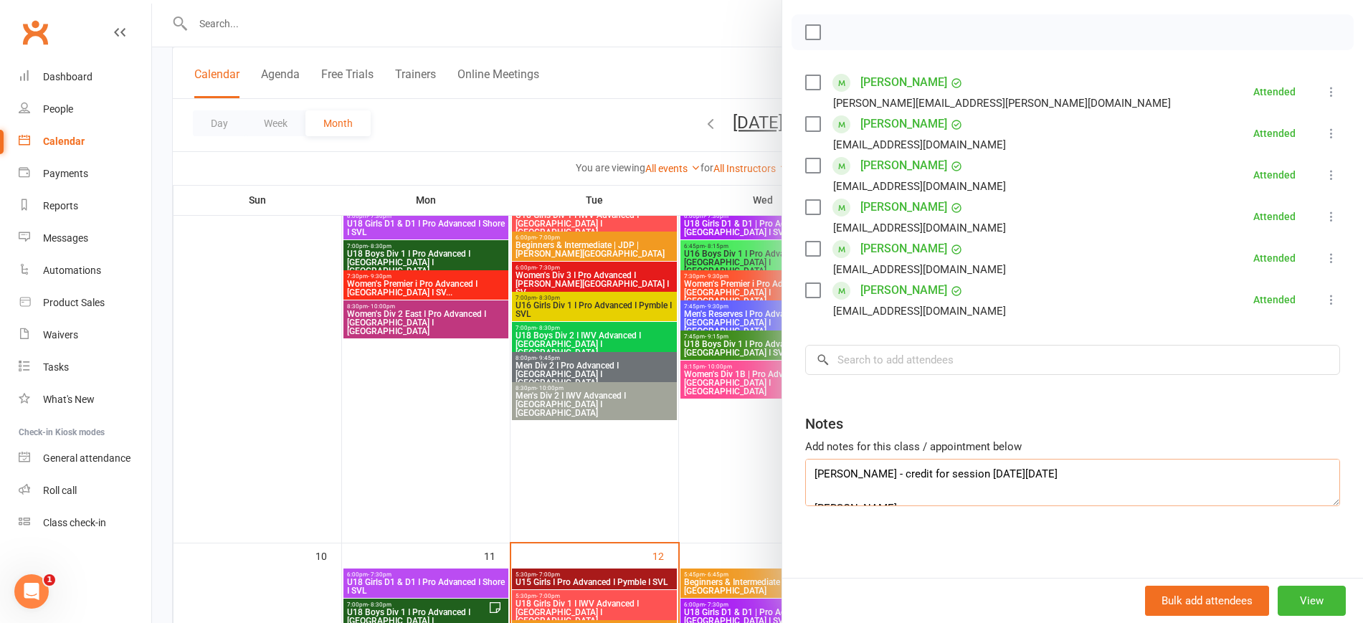
drag, startPoint x: 863, startPoint y: 473, endPoint x: 793, endPoint y: 471, distance: 69.6
click at [793, 471] on div "Class kiosk mode Roll call 7:00 PM - 8:00 PM, [DATE] with [PERSON_NAME] at Pymb…" at bounding box center [1072, 221] width 581 height 713
click at [870, 366] on input "search" at bounding box center [1072, 360] width 535 height 30
paste input "[PERSON_NAME]"
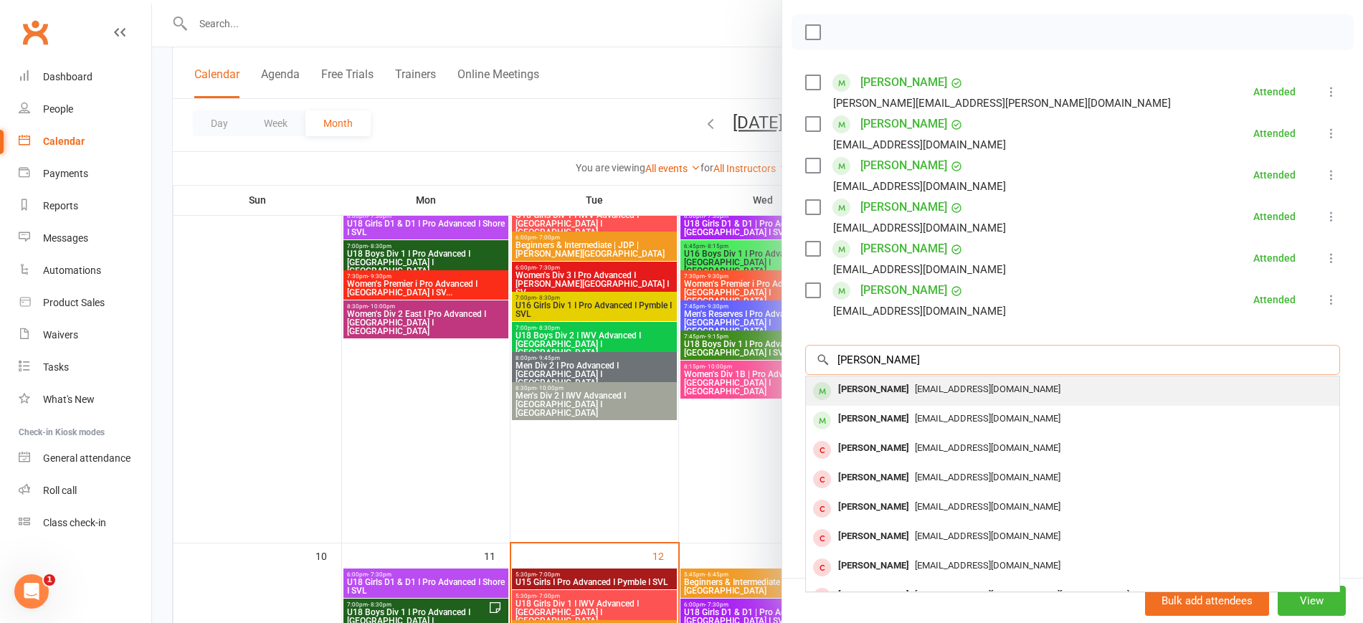
type input "[PERSON_NAME]"
click at [934, 384] on span "[EMAIL_ADDRESS][DOMAIN_NAME]" at bounding box center [988, 389] width 146 height 11
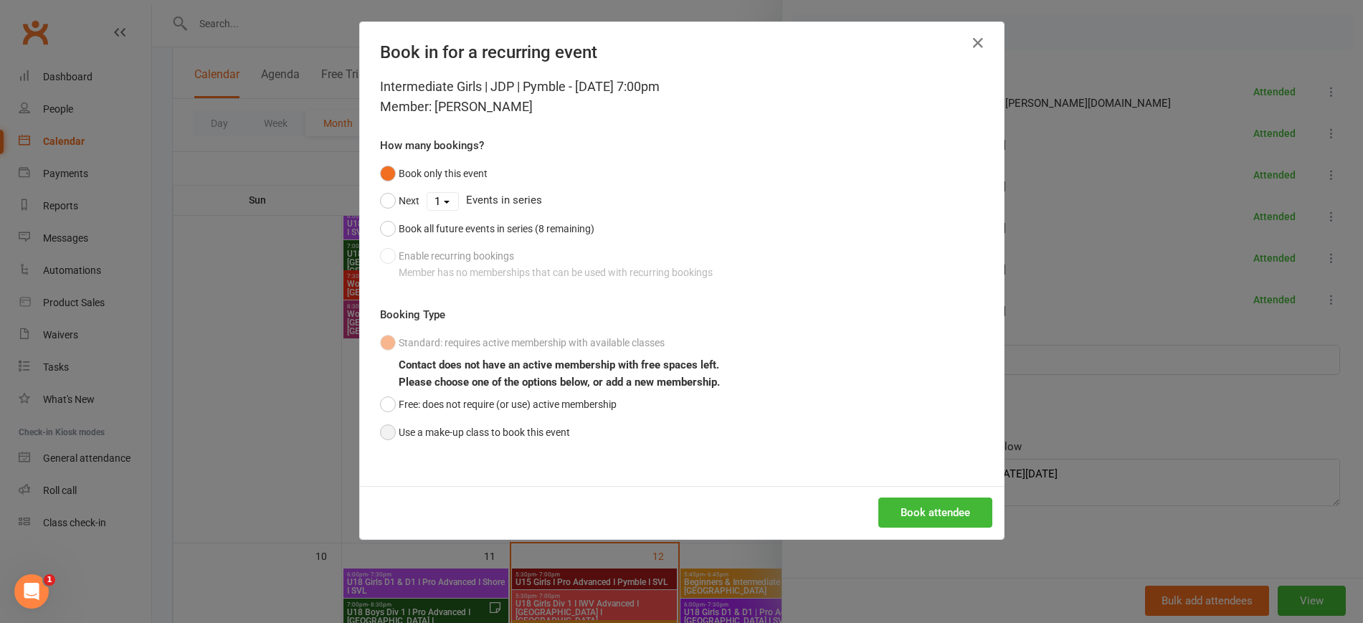
drag, startPoint x: 378, startPoint y: 427, endPoint x: 386, endPoint y: 429, distance: 8.7
click at [380, 427] on button "Use a make-up class to book this event" at bounding box center [475, 432] width 190 height 27
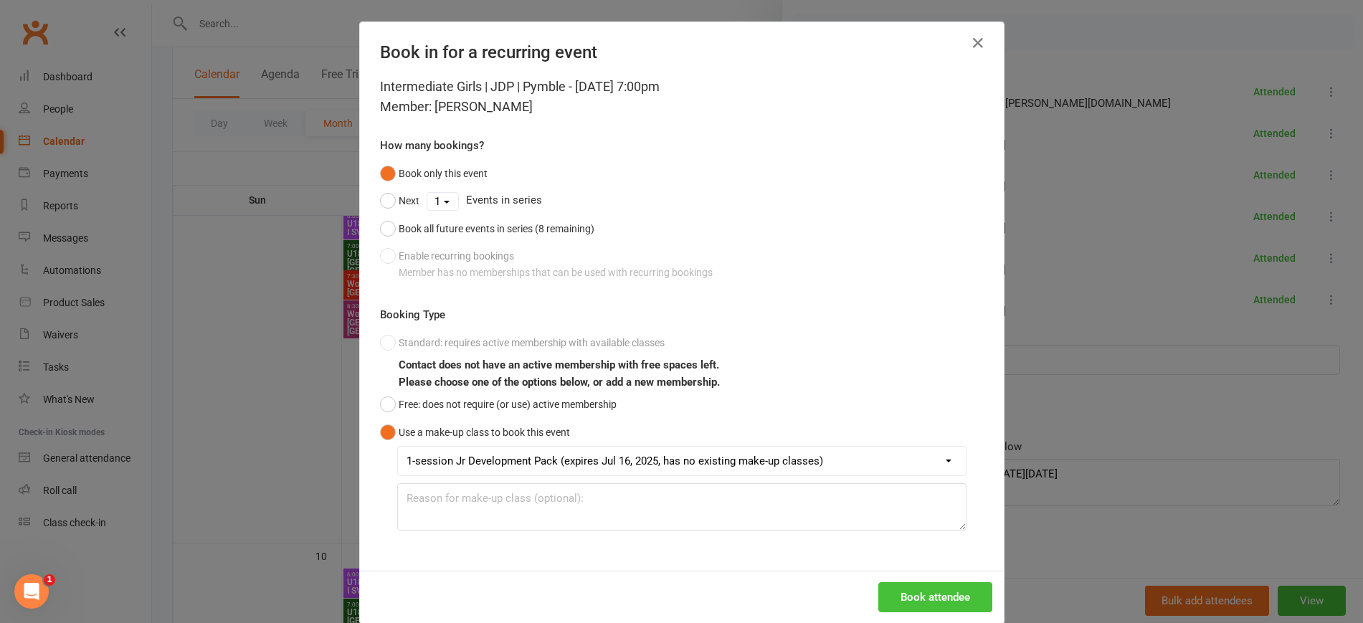
click at [937, 602] on button "Book attendee" at bounding box center [935, 597] width 114 height 30
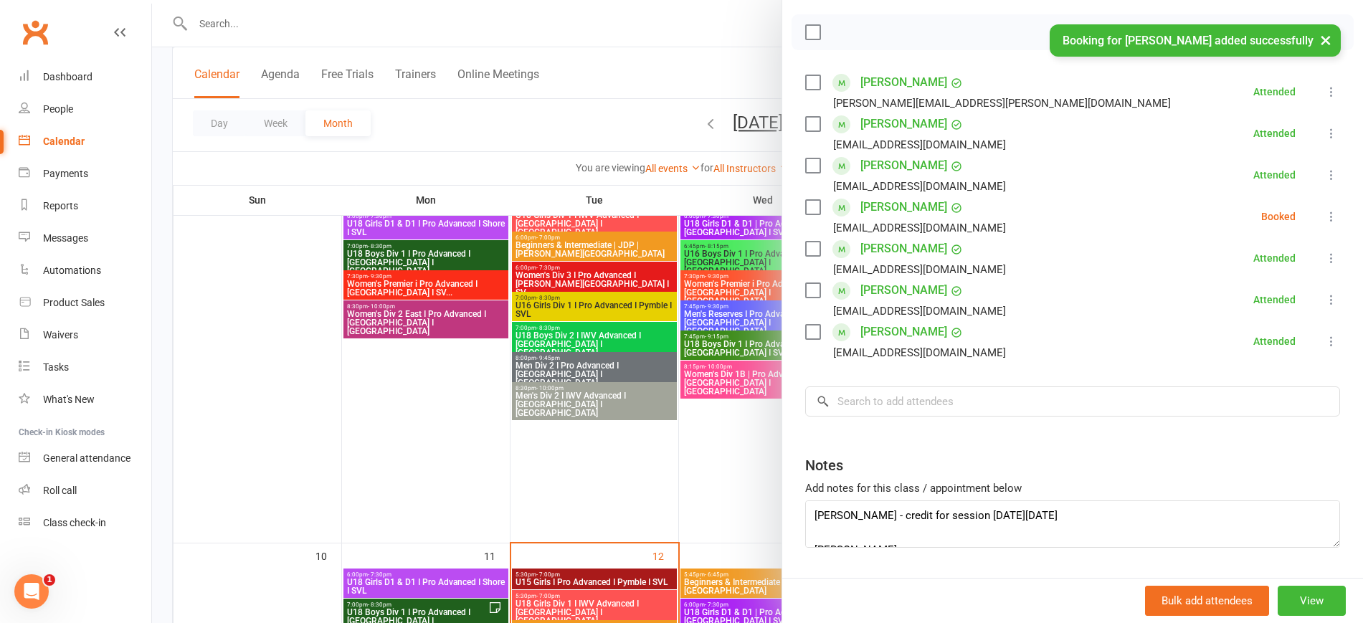
scroll to position [106, 0]
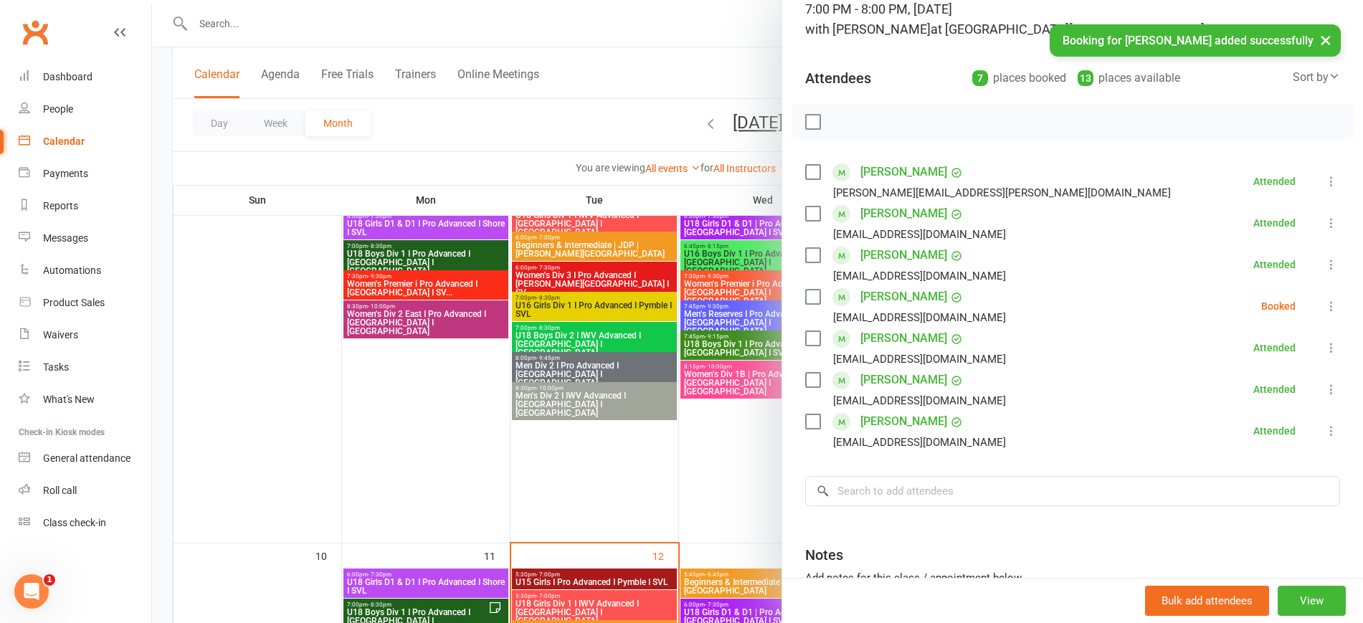
click at [1324, 303] on icon at bounding box center [1331, 306] width 14 height 14
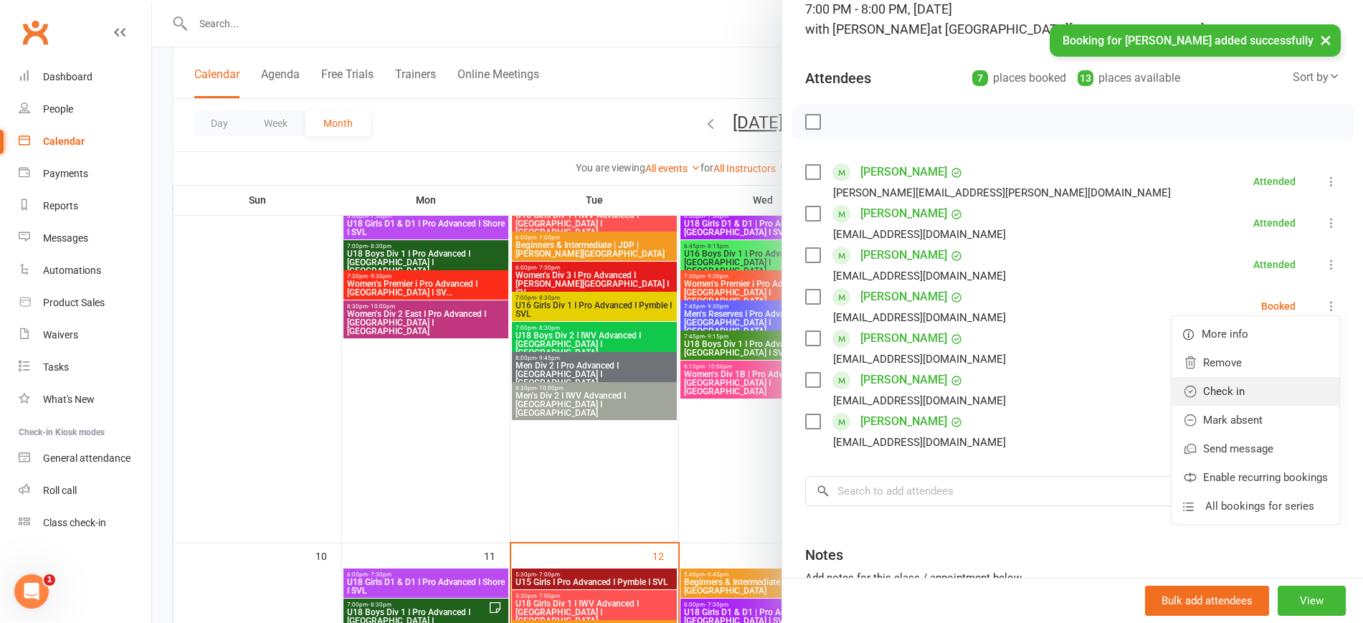
click at [1225, 384] on link "Check in" at bounding box center [1256, 391] width 168 height 29
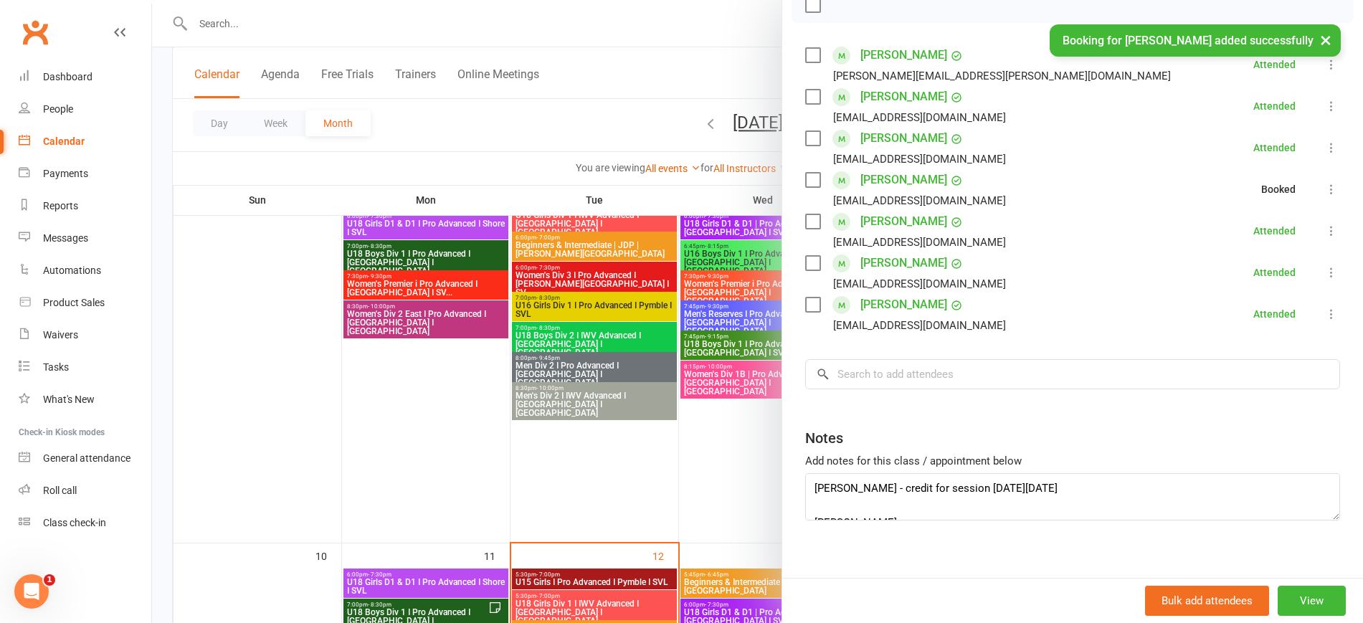
scroll to position [237, 0]
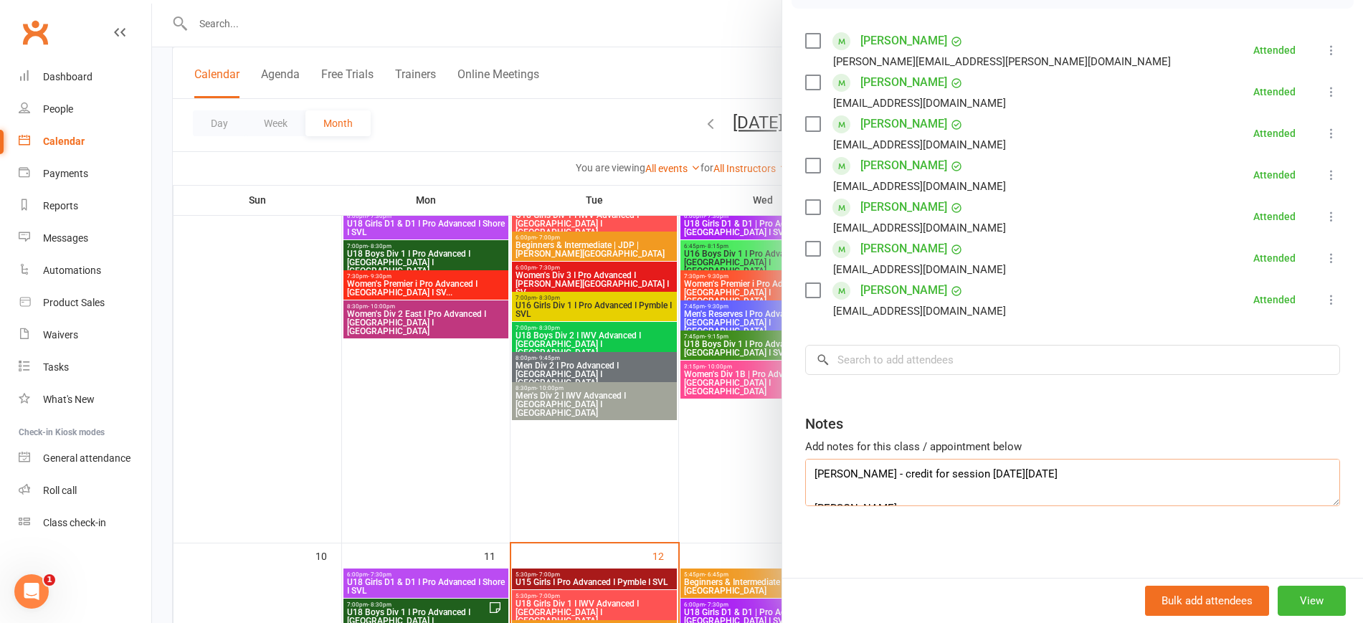
drag, startPoint x: 853, startPoint y: 475, endPoint x: 751, endPoint y: 460, distance: 103.6
click at [750, 0] on div "Intermediate Girls | JDP | Pymble Class kiosk mode Roll call 7:00 PM - 8:00 PM,…" at bounding box center [757, 0] width 1211 height 0
click at [824, 487] on textarea "[PERSON_NAME]" at bounding box center [1072, 482] width 535 height 47
click at [810, 487] on textarea "[PERSON_NAME]" at bounding box center [1072, 482] width 535 height 47
click at [805, 490] on textarea "[PERSON_NAME]" at bounding box center [1072, 482] width 535 height 47
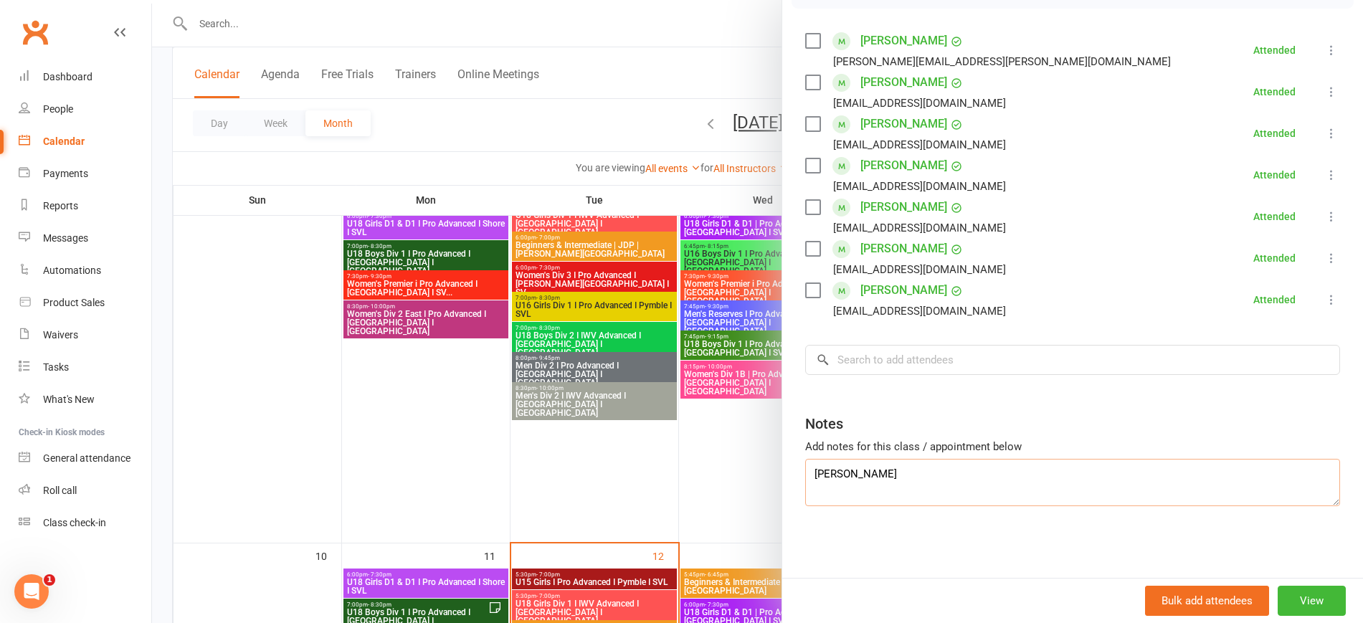
drag, startPoint x: 881, startPoint y: 475, endPoint x: 731, endPoint y: 474, distance: 150.6
click at [731, 0] on div "Intermediate Girls | JDP | Pymble Class kiosk mode Roll call 7:00 PM - 8:00 PM,…" at bounding box center [757, 0] width 1211 height 0
type textarea "[PERSON_NAME]"
click at [862, 354] on input "search" at bounding box center [1072, 360] width 535 height 30
paste input "[PERSON_NAME]"
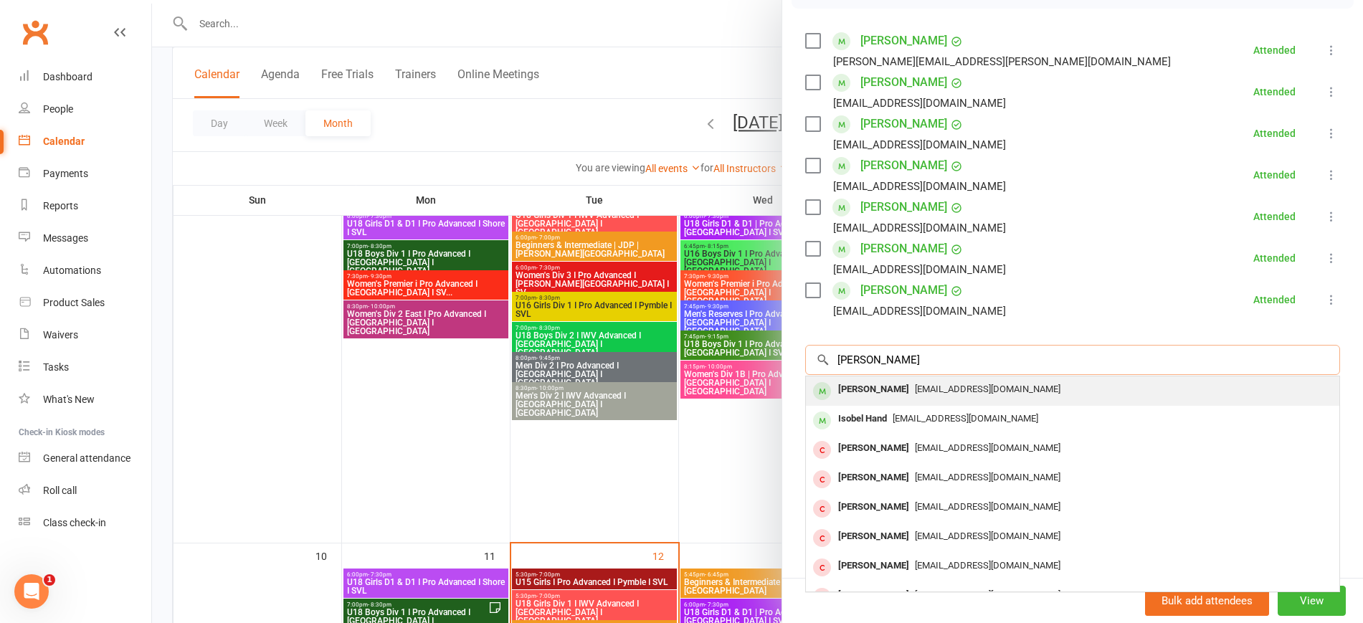
type input "[PERSON_NAME]"
click at [928, 389] on span "[EMAIL_ADDRESS][DOMAIN_NAME]" at bounding box center [988, 389] width 146 height 11
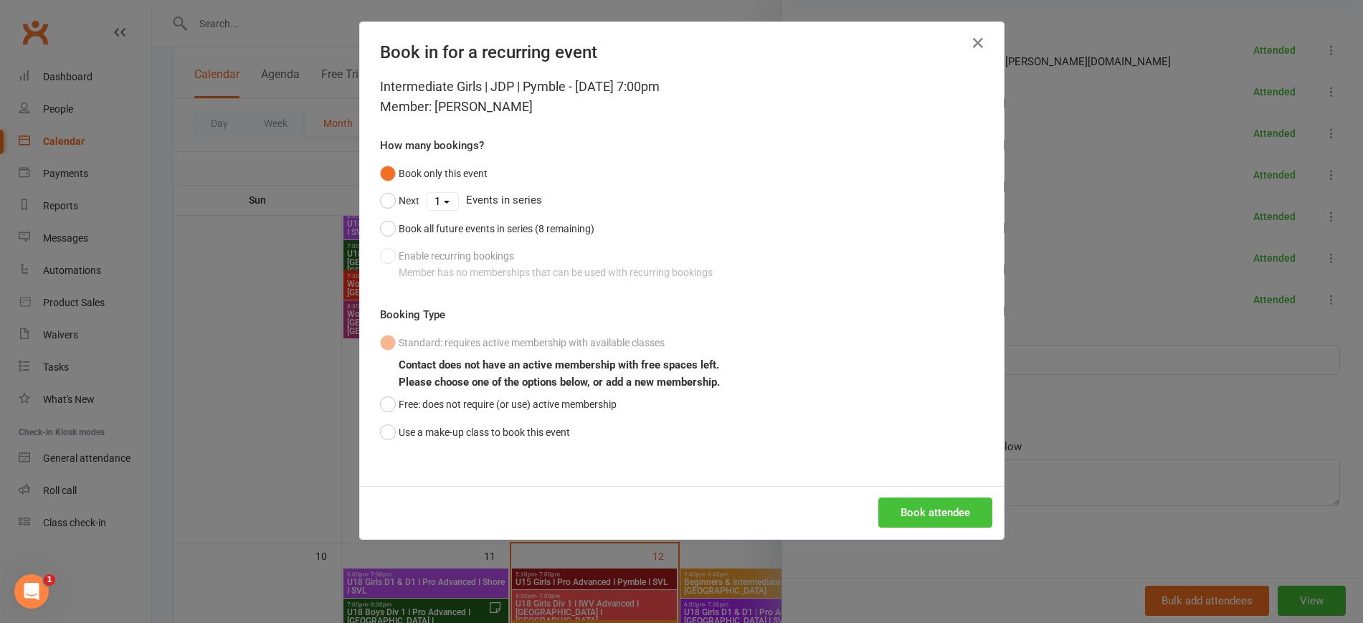
click at [924, 514] on button "Book attendee" at bounding box center [935, 513] width 114 height 30
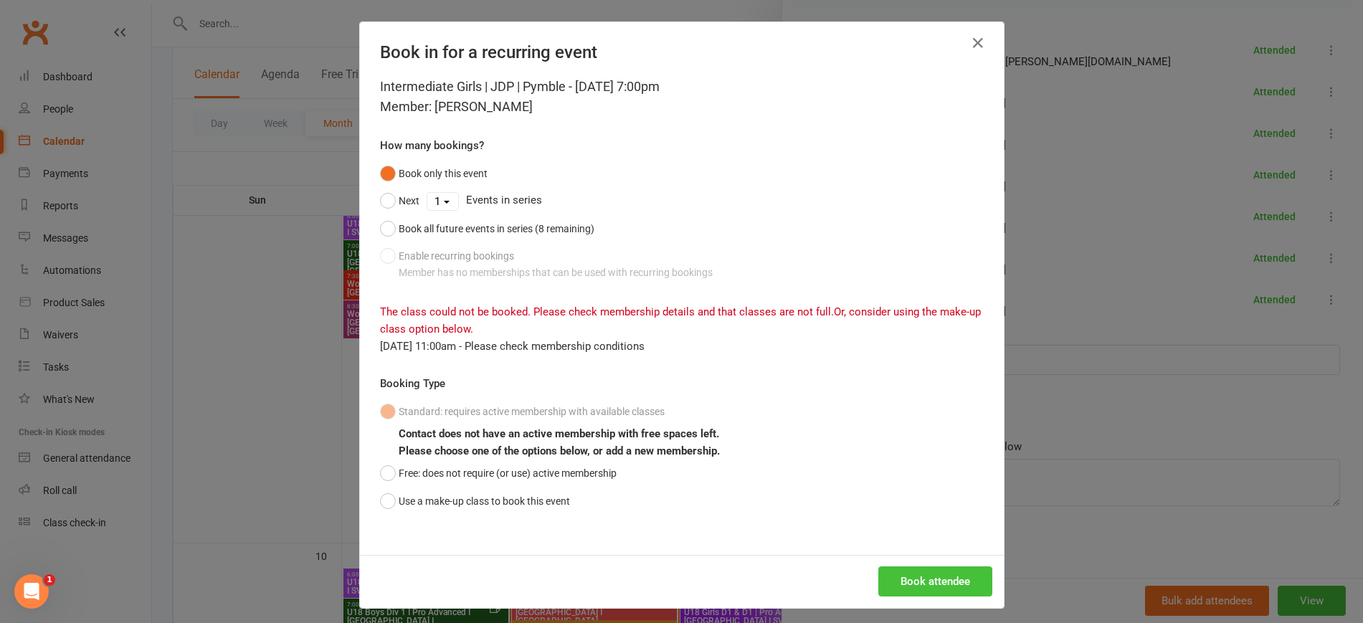
click at [916, 574] on button "Book attendee" at bounding box center [935, 581] width 114 height 30
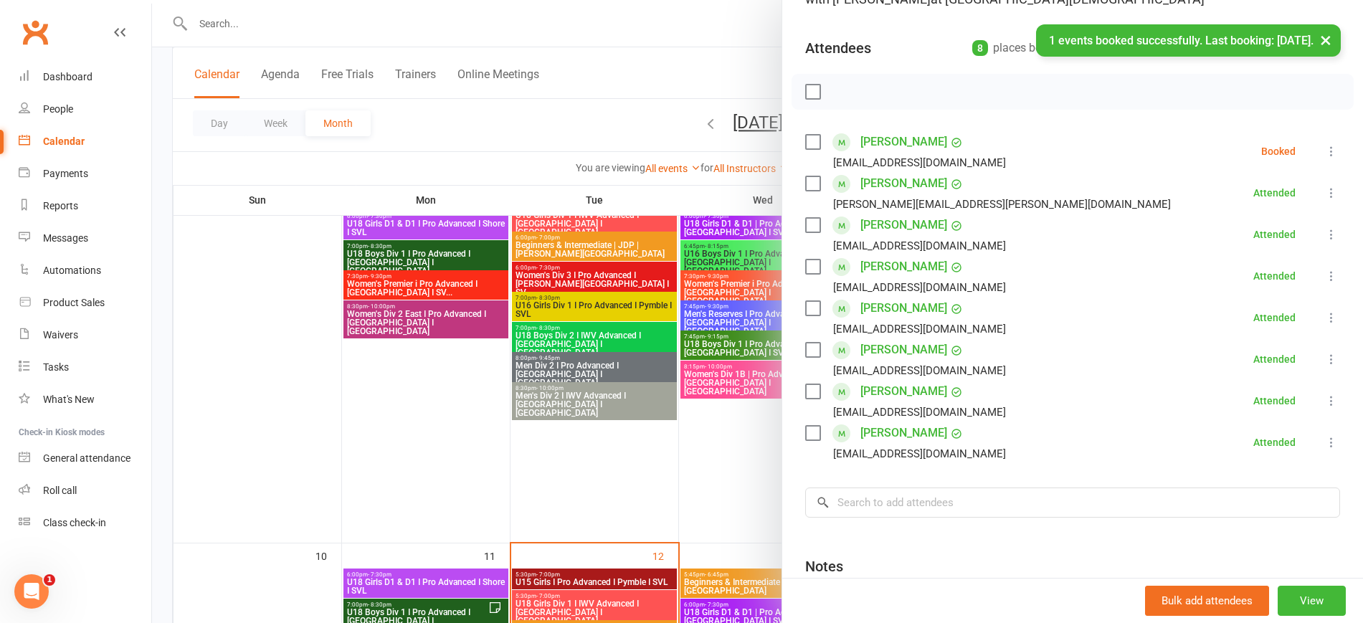
scroll to position [0, 0]
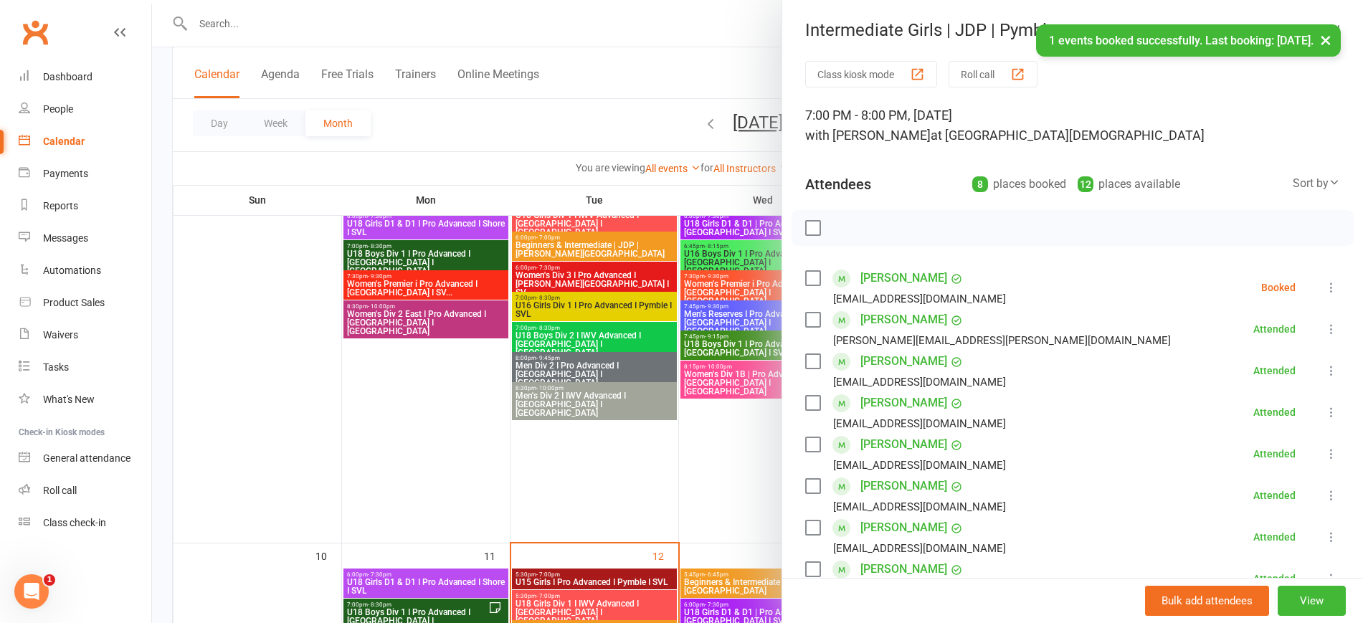
click at [1324, 283] on icon at bounding box center [1331, 287] width 14 height 14
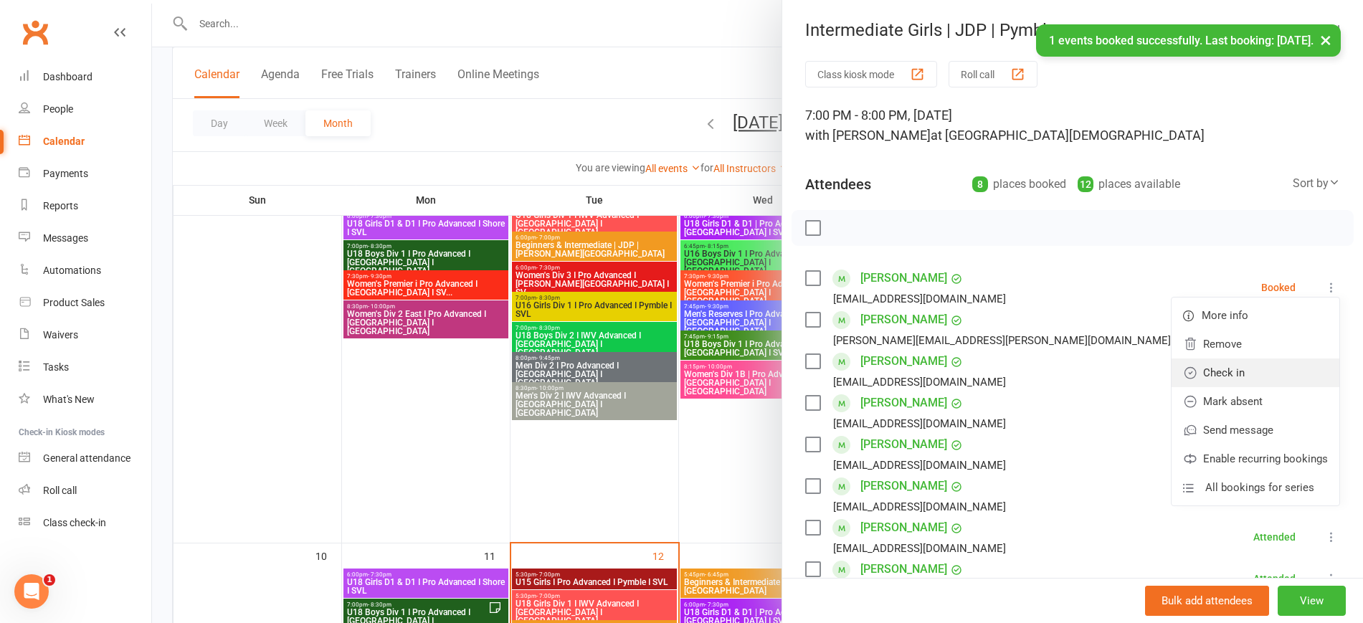
click at [1243, 369] on link "Check in" at bounding box center [1256, 372] width 168 height 29
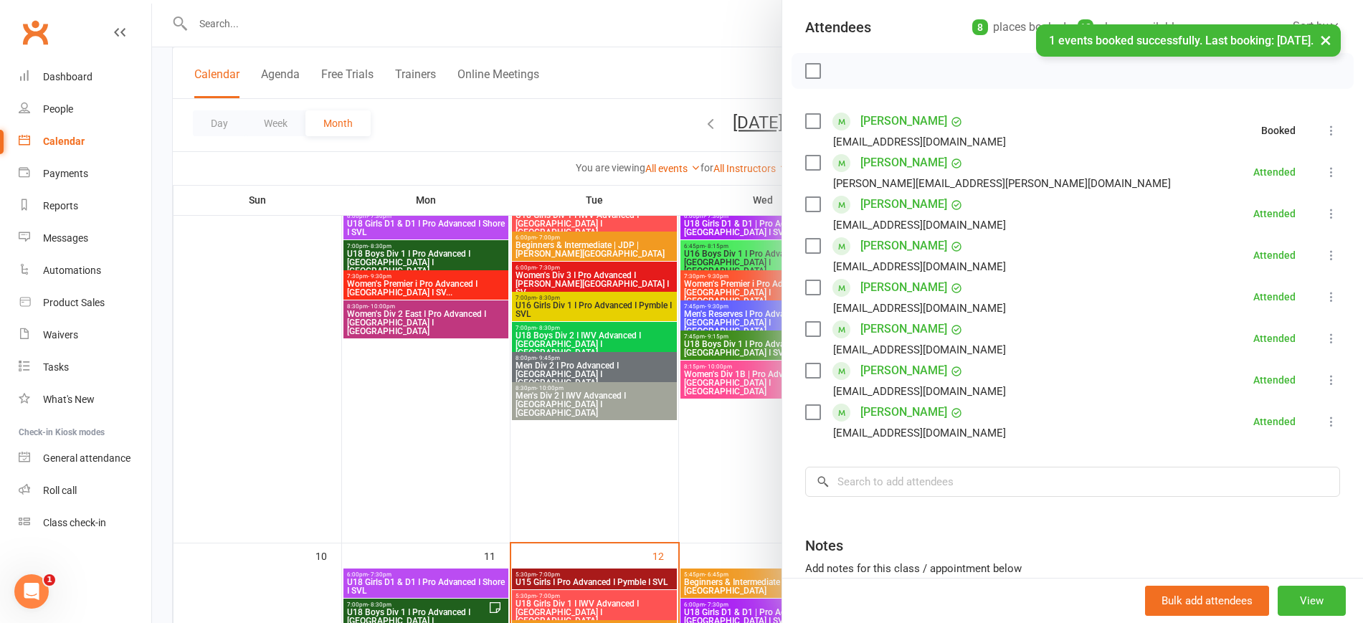
scroll to position [279, 0]
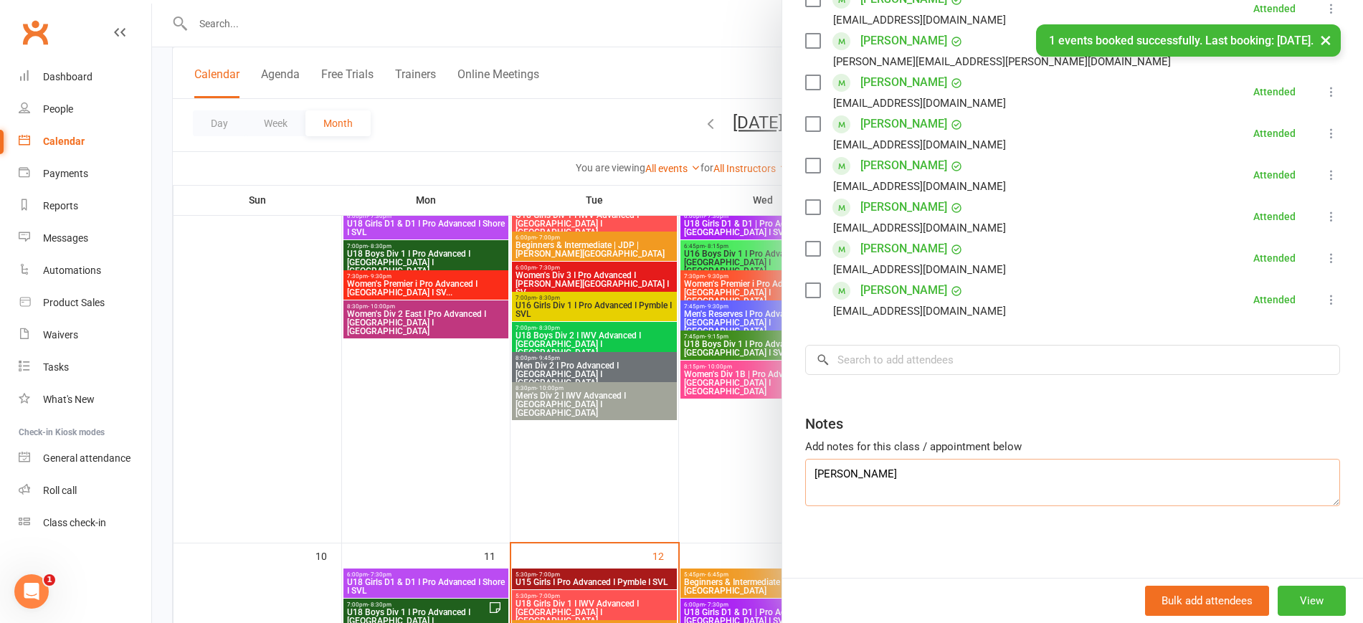
drag, startPoint x: 884, startPoint y: 479, endPoint x: 757, endPoint y: 479, distance: 126.9
click at [757, 0] on div "Intermediate Girls | JDP | Pymble Class kiosk mode Roll call 7:00 PM - 8:00 PM,…" at bounding box center [757, 0] width 1211 height 0
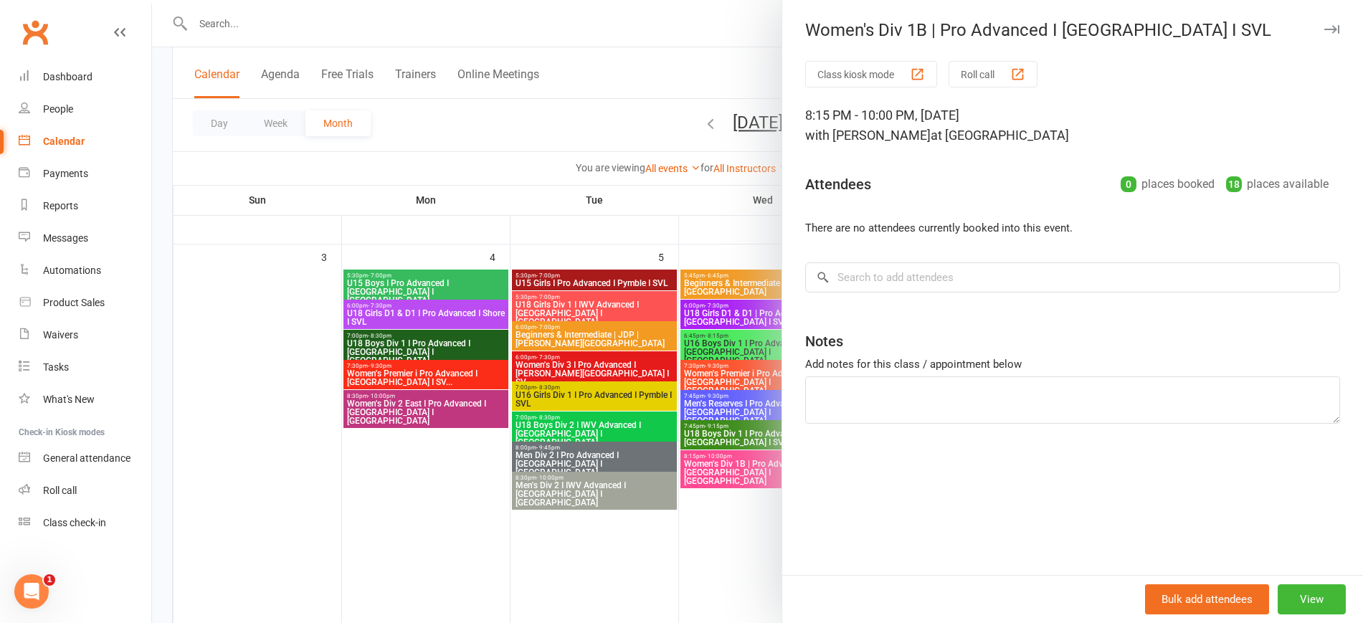
click at [290, 313] on div at bounding box center [757, 311] width 1211 height 623
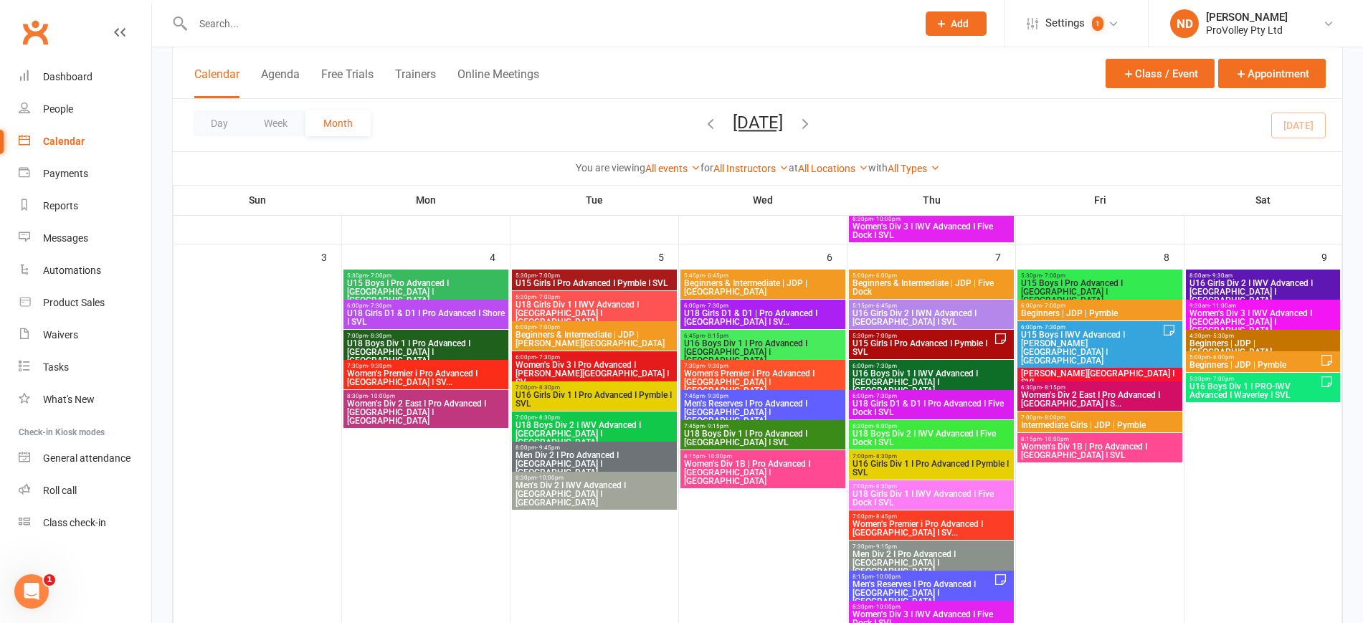
click at [1228, 273] on span "- 9:30am" at bounding box center [1221, 275] width 23 height 6
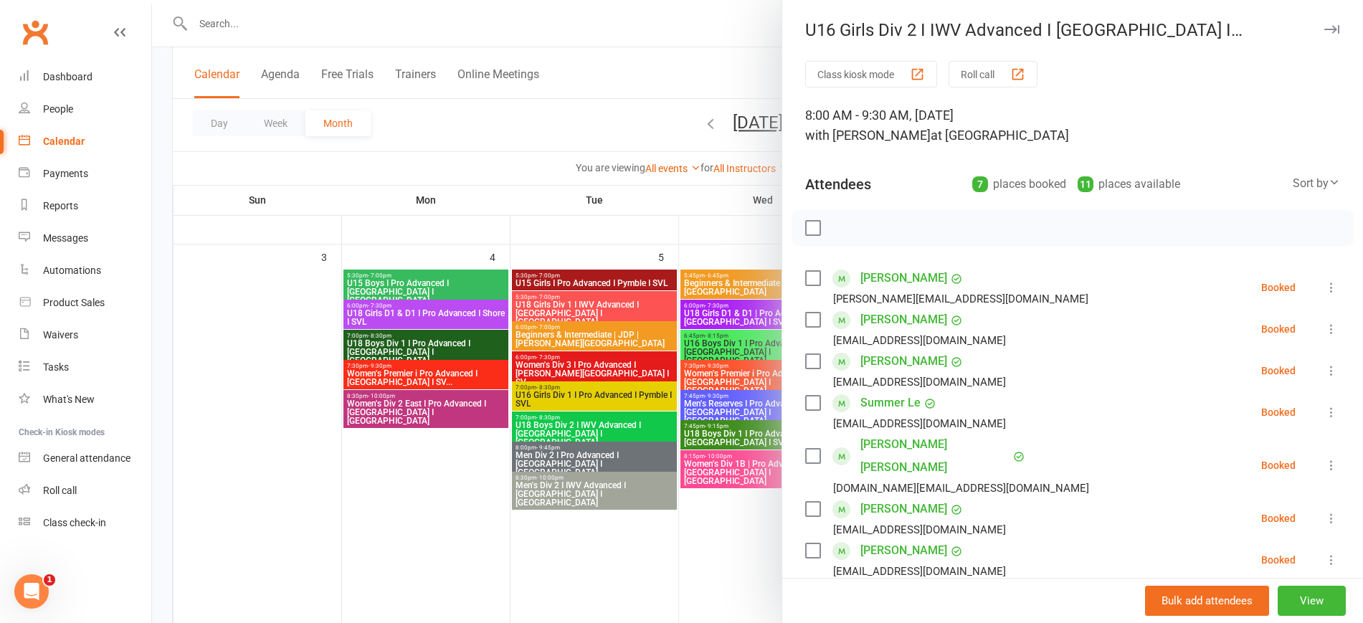
click at [635, 136] on div at bounding box center [757, 311] width 1211 height 623
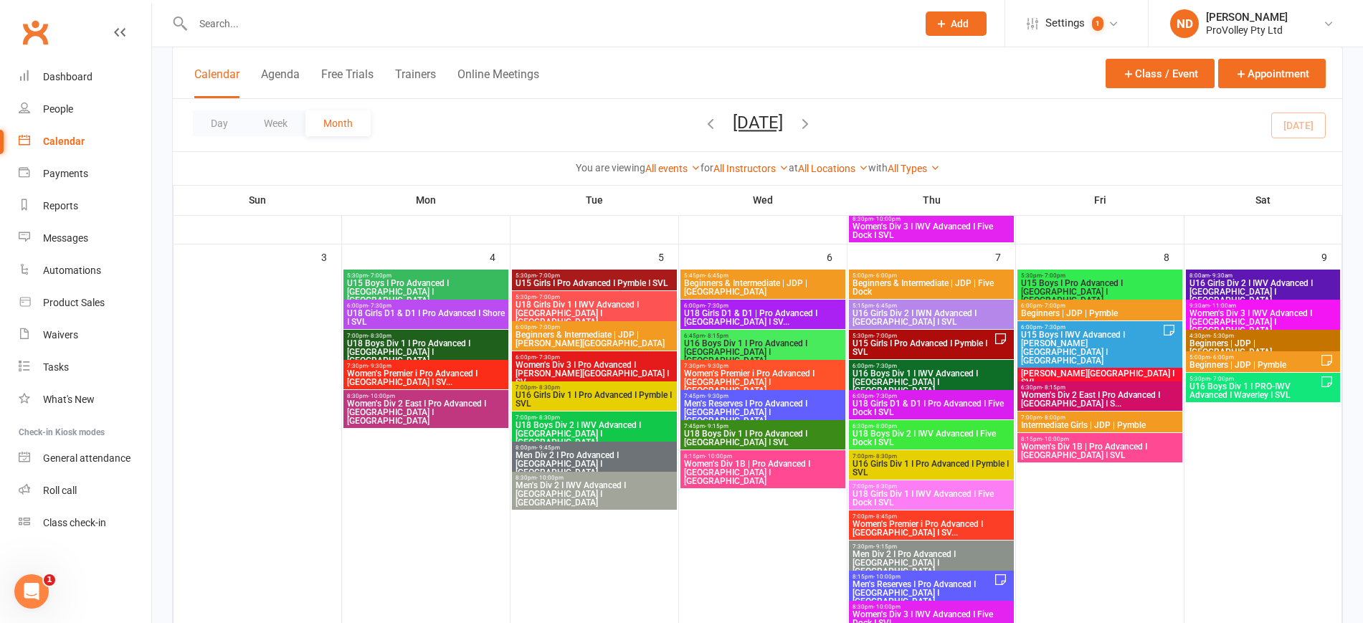
click at [1101, 384] on span "6:30pm - 8:15pm" at bounding box center [1099, 387] width 159 height 6
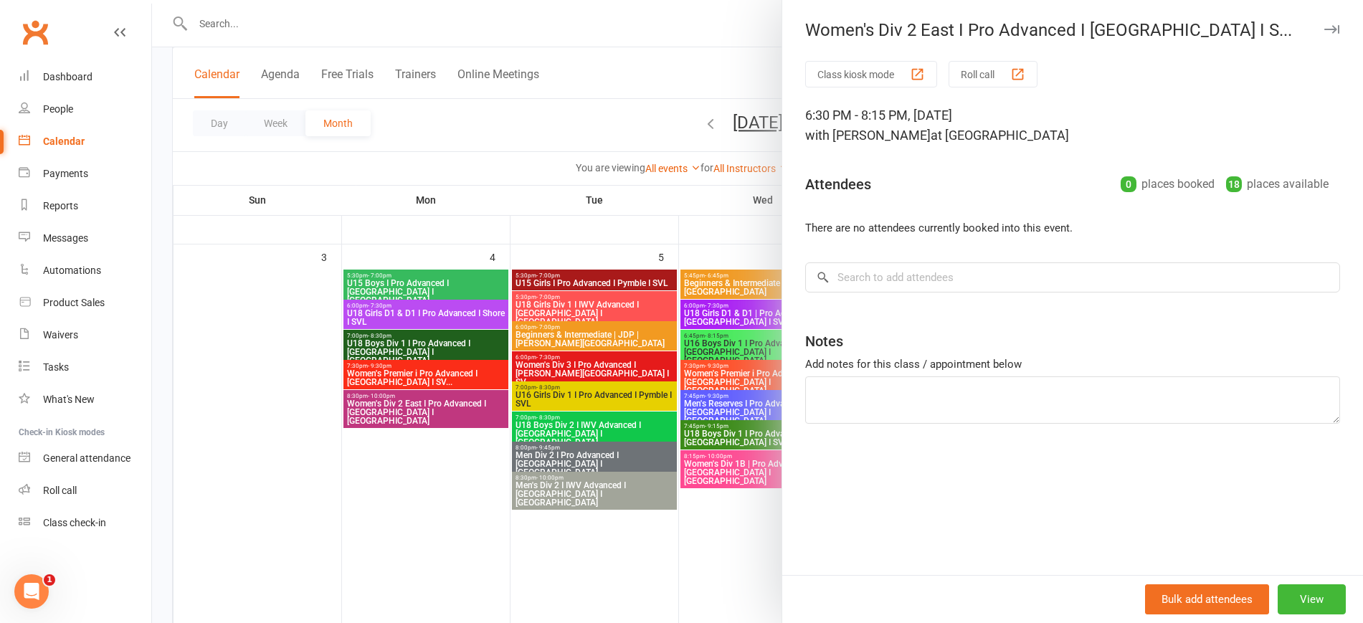
click at [564, 65] on div at bounding box center [757, 311] width 1211 height 623
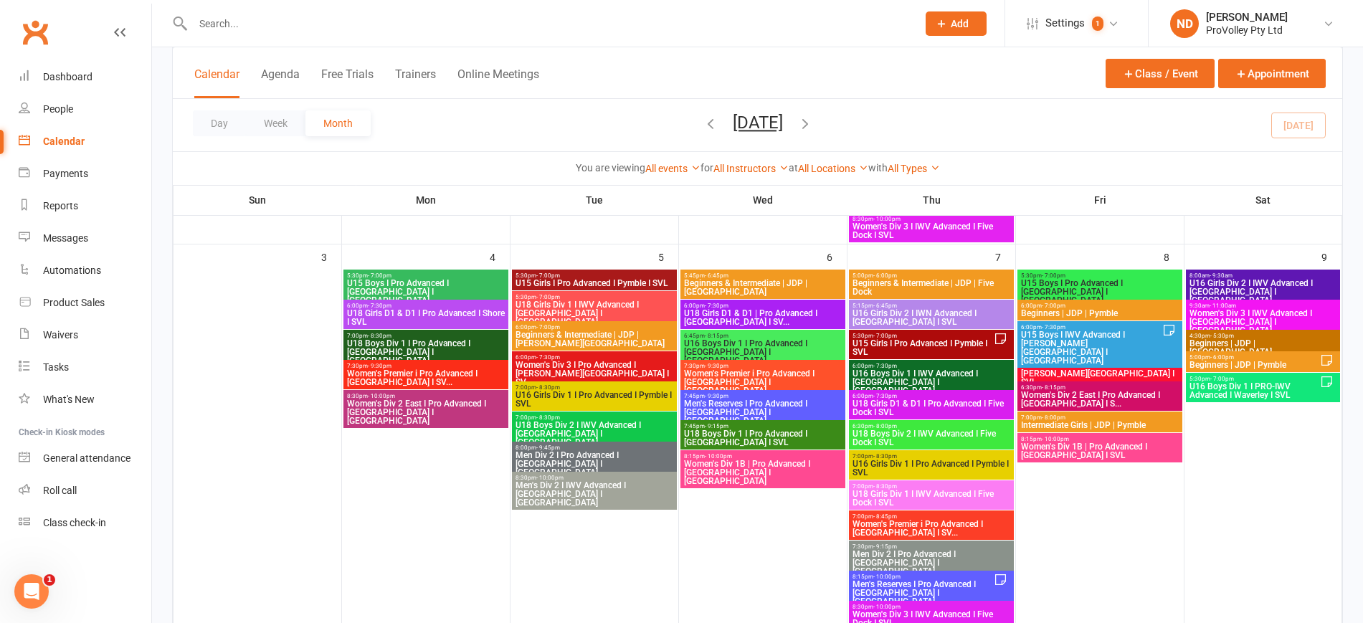
click at [1073, 447] on span "Women's Div 1B | Pro Advanced I [GEOGRAPHIC_DATA] I SVL" at bounding box center [1099, 450] width 159 height 17
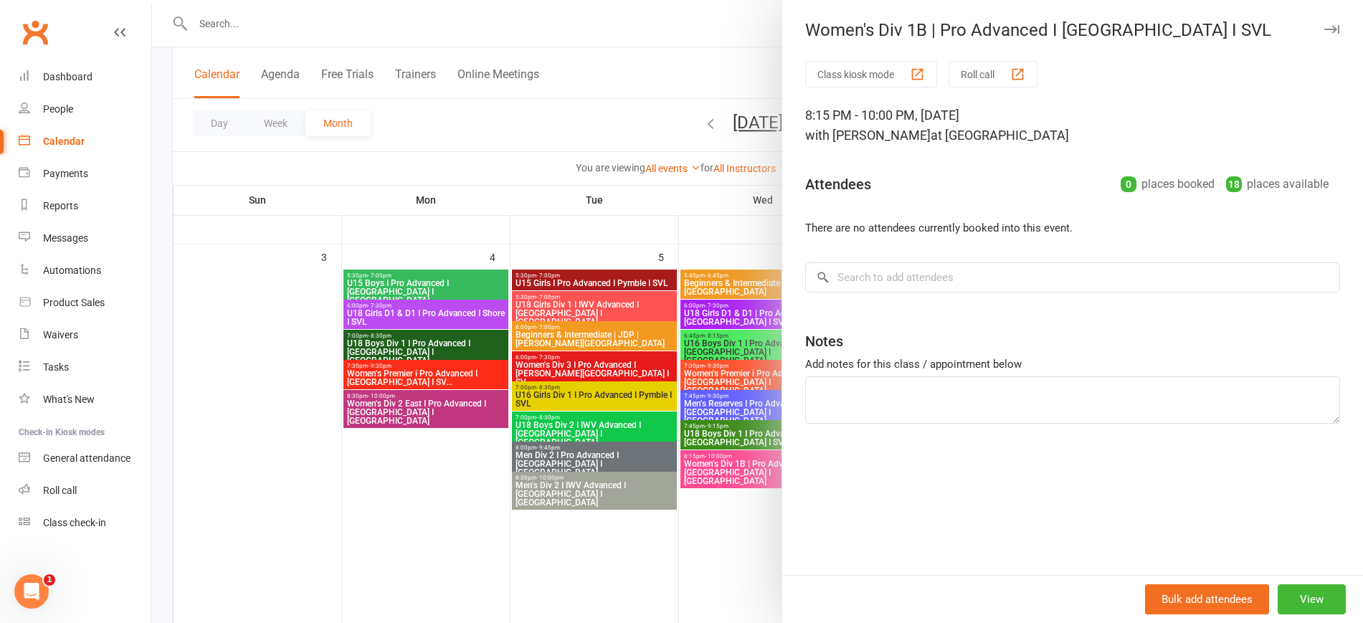
drag, startPoint x: 597, startPoint y: 550, endPoint x: 588, endPoint y: 538, distance: 14.9
click at [593, 546] on div at bounding box center [757, 311] width 1211 height 623
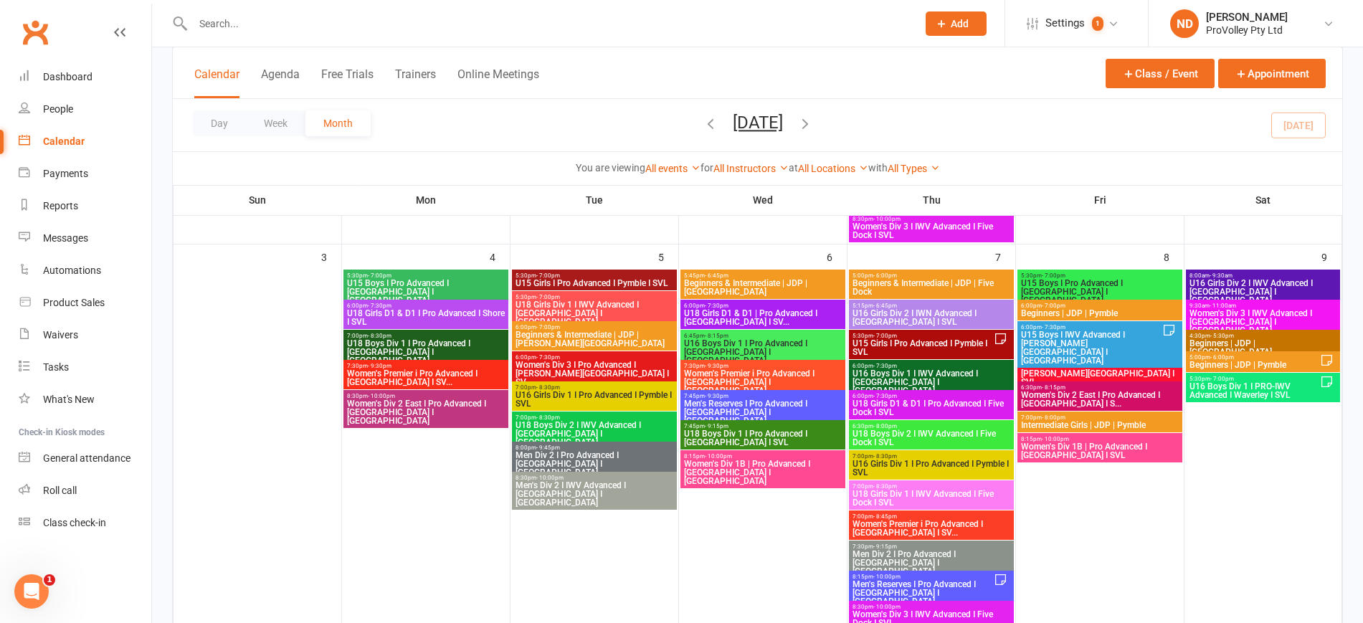
click at [1279, 277] on span "8:00am - 9:30am" at bounding box center [1263, 275] width 148 height 6
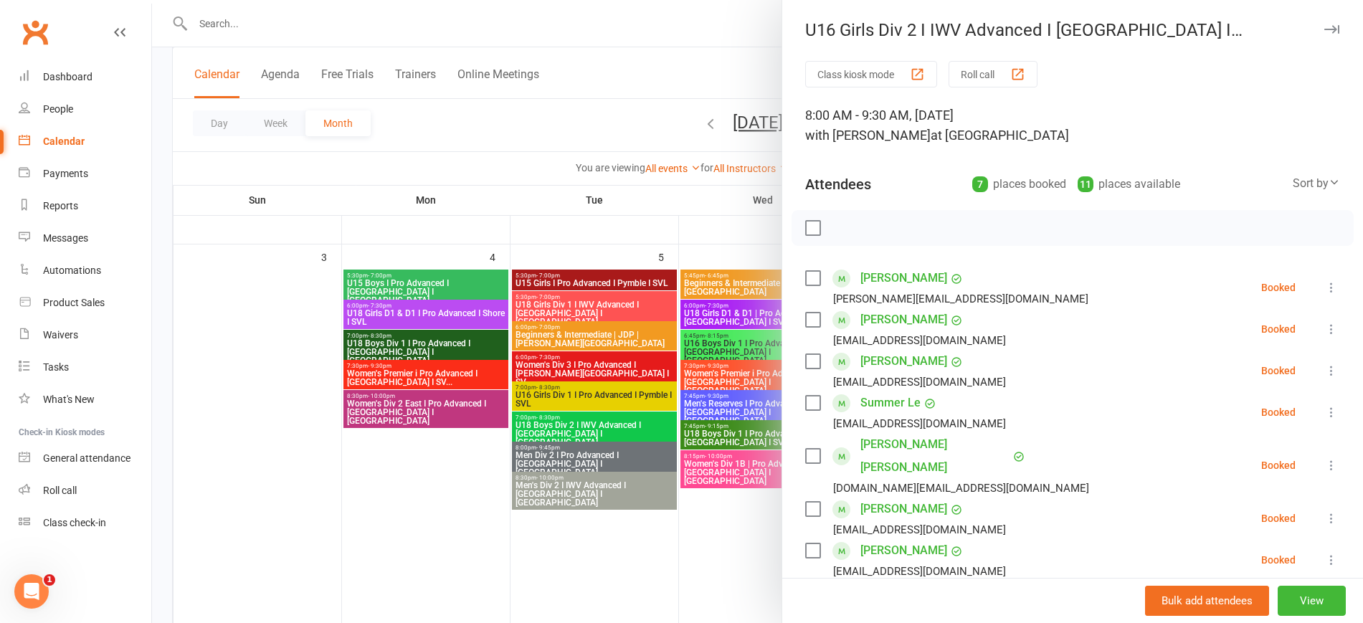
click at [333, 450] on div at bounding box center [757, 311] width 1211 height 623
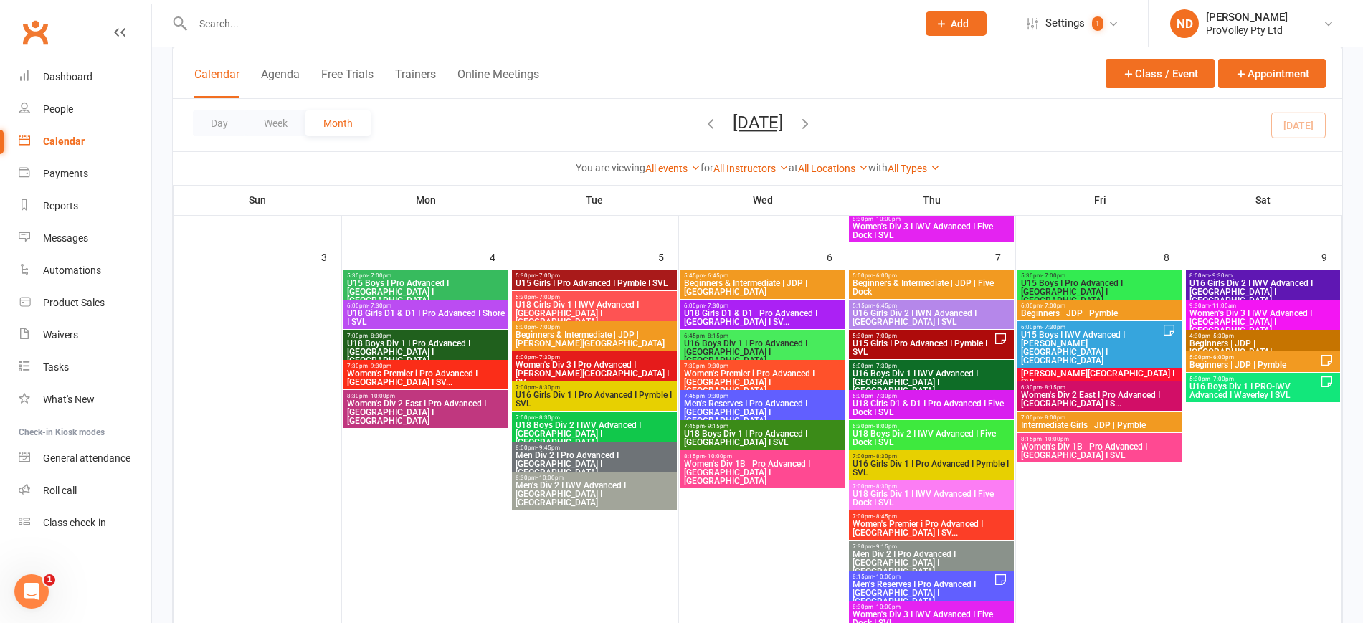
click at [1306, 298] on div "8:00am - 9:30am U16 Girls Div 2 I IWV Advanced I [GEOGRAPHIC_DATA] I [GEOGRAPHI…" at bounding box center [1263, 289] width 154 height 38
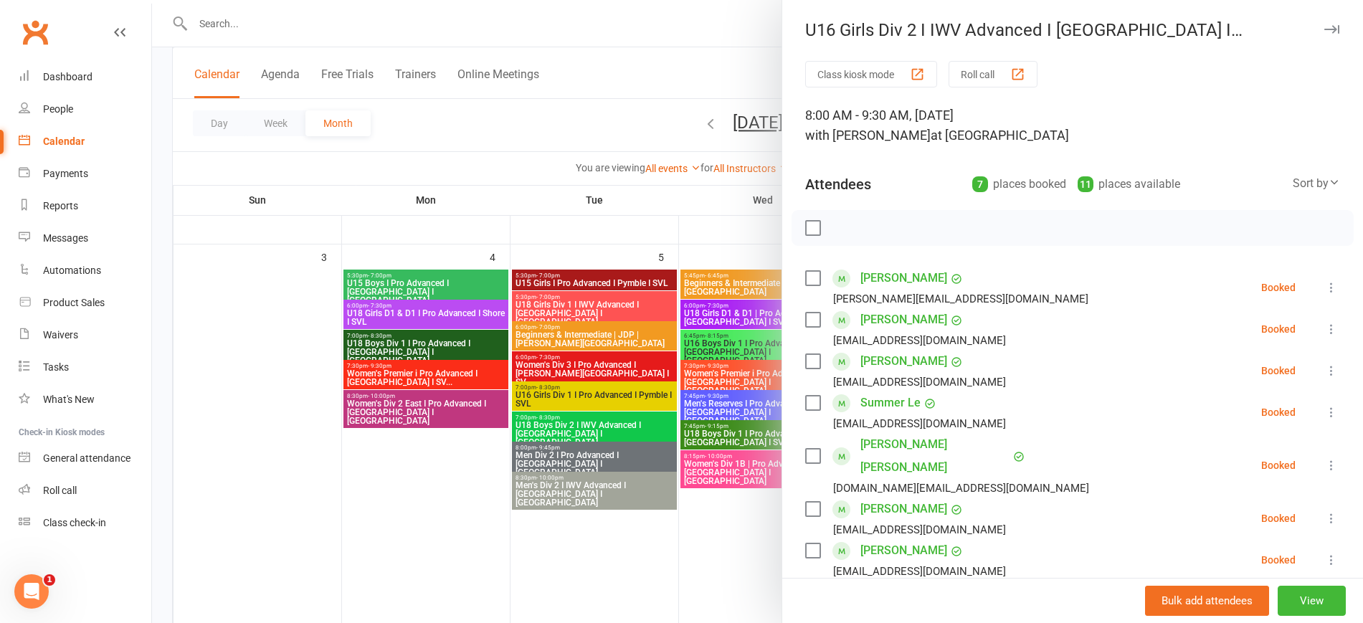
drag, startPoint x: 460, startPoint y: 237, endPoint x: 471, endPoint y: 211, distance: 28.9
click at [460, 231] on div at bounding box center [757, 311] width 1211 height 623
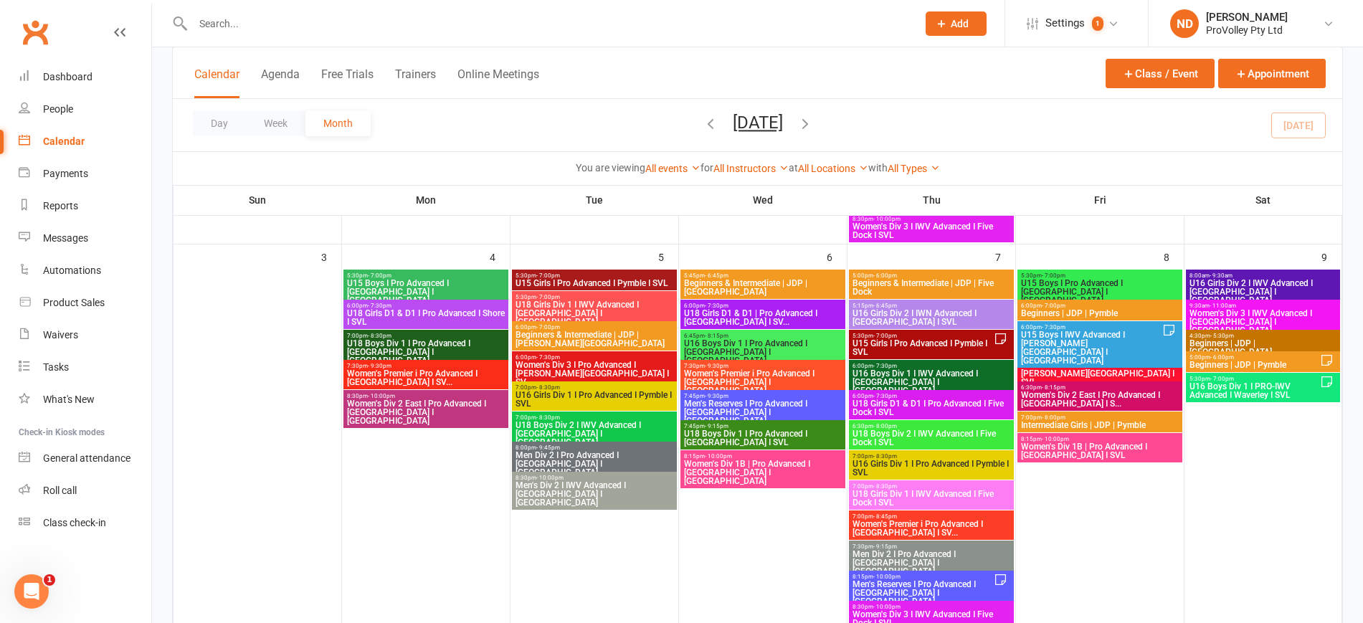
click at [1304, 336] on span "4:30pm - 5:30pm" at bounding box center [1263, 336] width 148 height 6
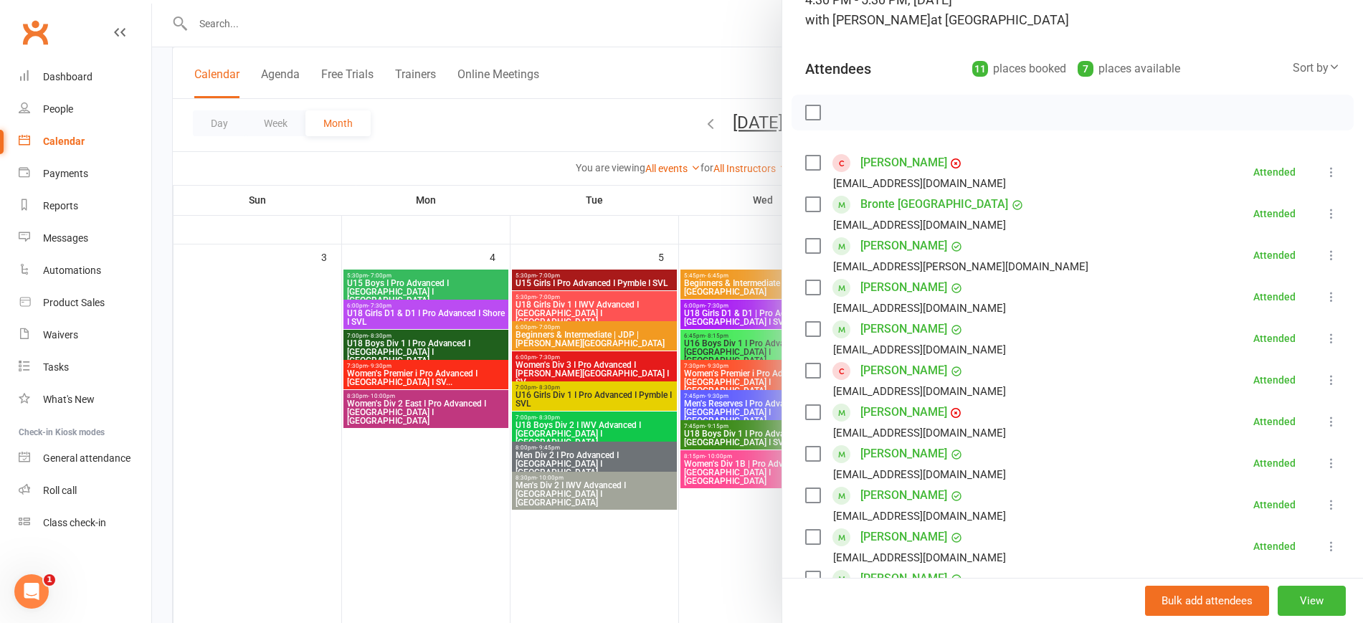
scroll to position [269, 0]
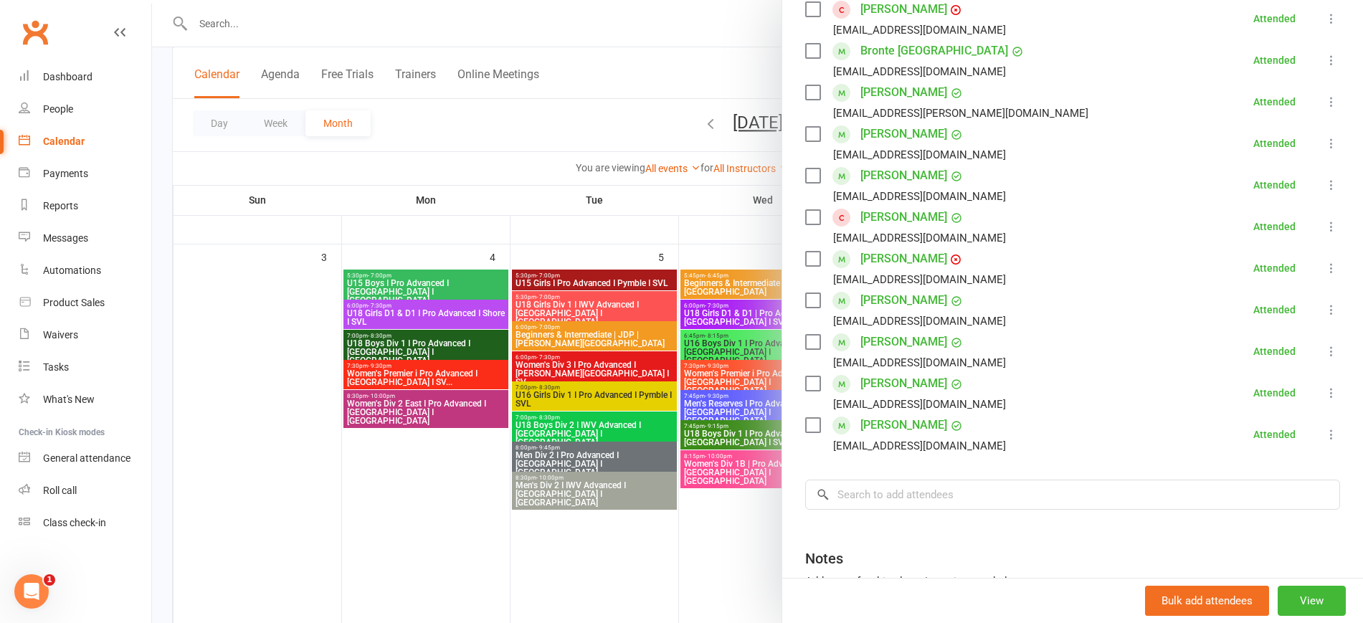
click at [387, 485] on div at bounding box center [757, 311] width 1211 height 623
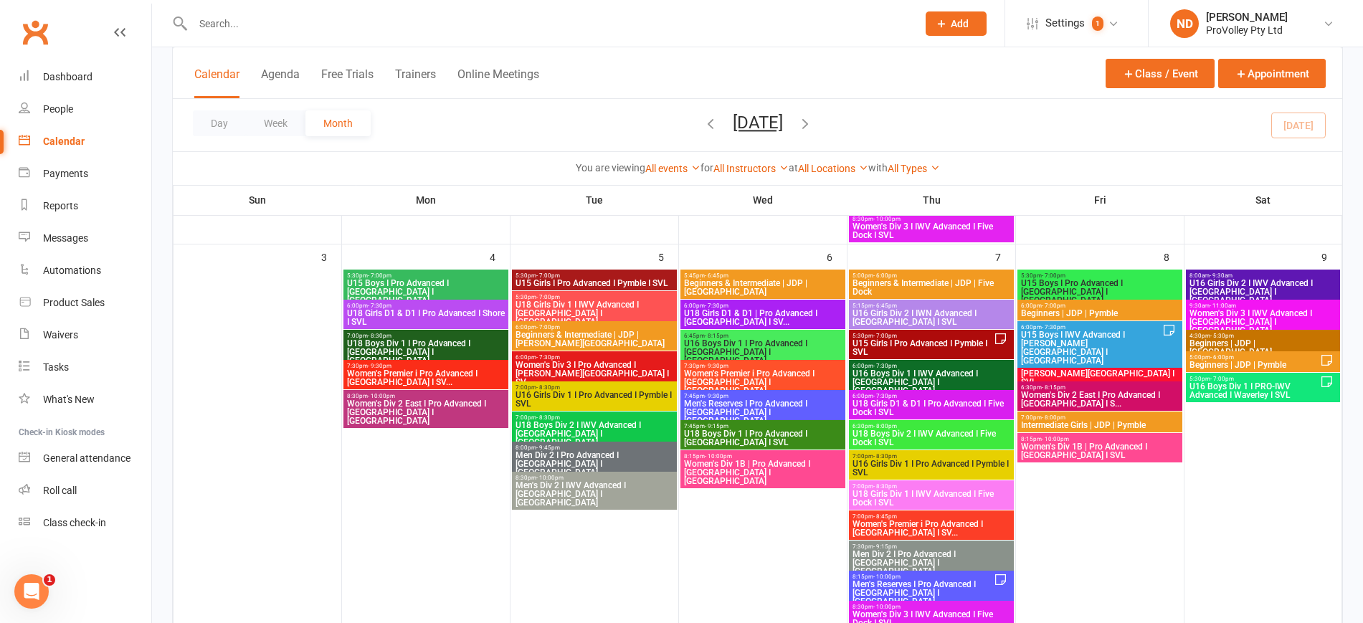
click at [1249, 354] on span "5:00pm - 6:00pm" at bounding box center [1254, 357] width 131 height 6
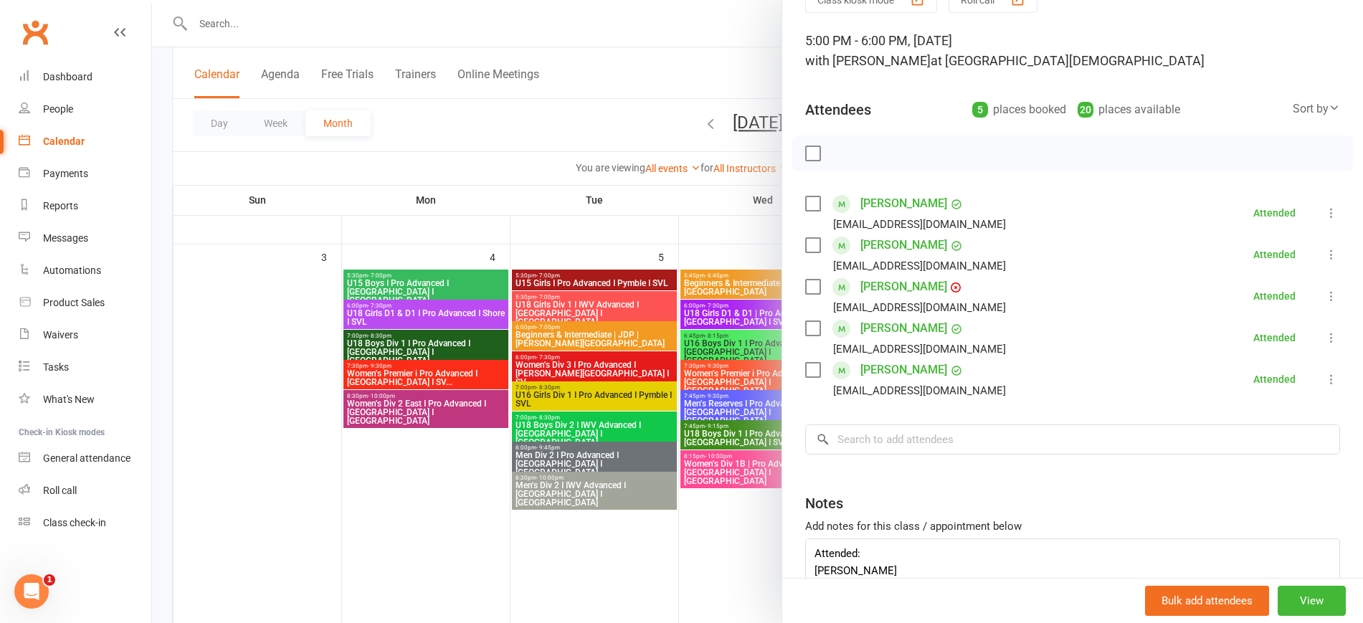
scroll to position [154, 0]
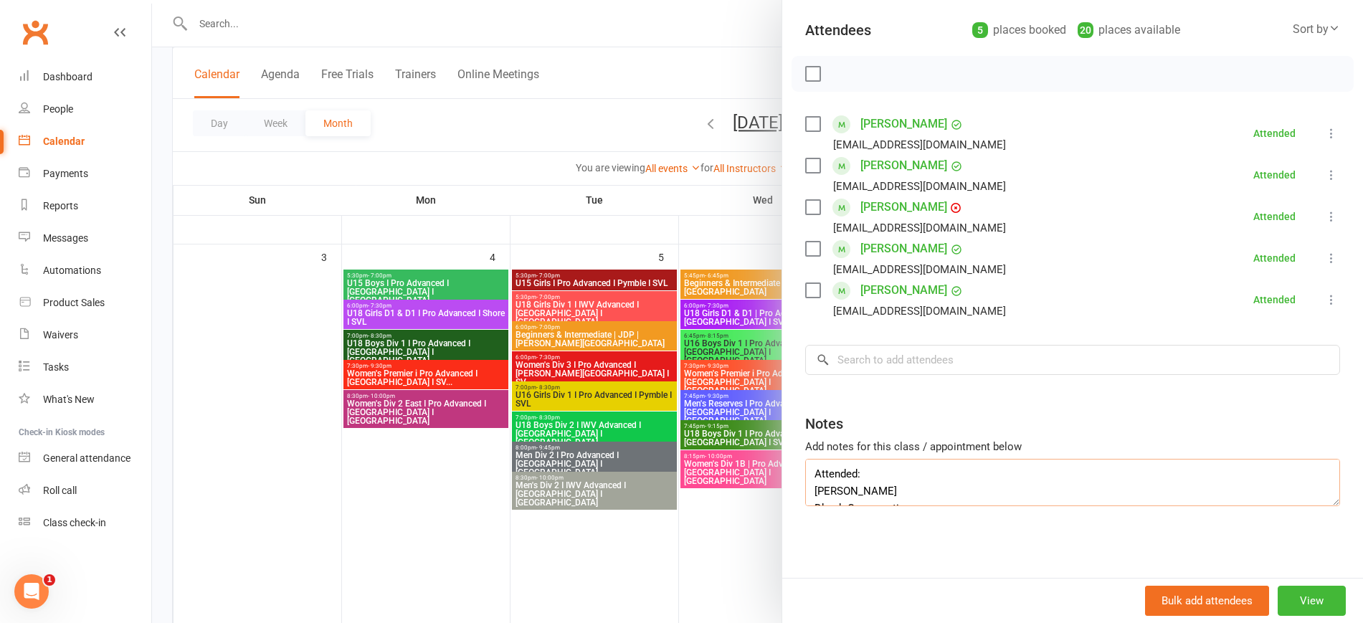
drag, startPoint x: 819, startPoint y: 461, endPoint x: 728, endPoint y: 456, distance: 91.2
click at [728, 0] on div "Beginners | JDP | Pymble Class kiosk mode Roll call 5:00 PM - 6:00 PM, Saturday…" at bounding box center [757, 0] width 1211 height 0
click at [805, 487] on textarea "Dhruv Vemuganti Dhask Cemuganti Diego Sevilla" at bounding box center [1072, 482] width 535 height 47
drag, startPoint x: 901, startPoint y: 470, endPoint x: 747, endPoint y: 462, distance: 154.3
click at [747, 0] on div "Beginners | JDP | Pymble Class kiosk mode Roll call 5:00 PM - 6:00 PM, Saturday…" at bounding box center [757, 0] width 1211 height 0
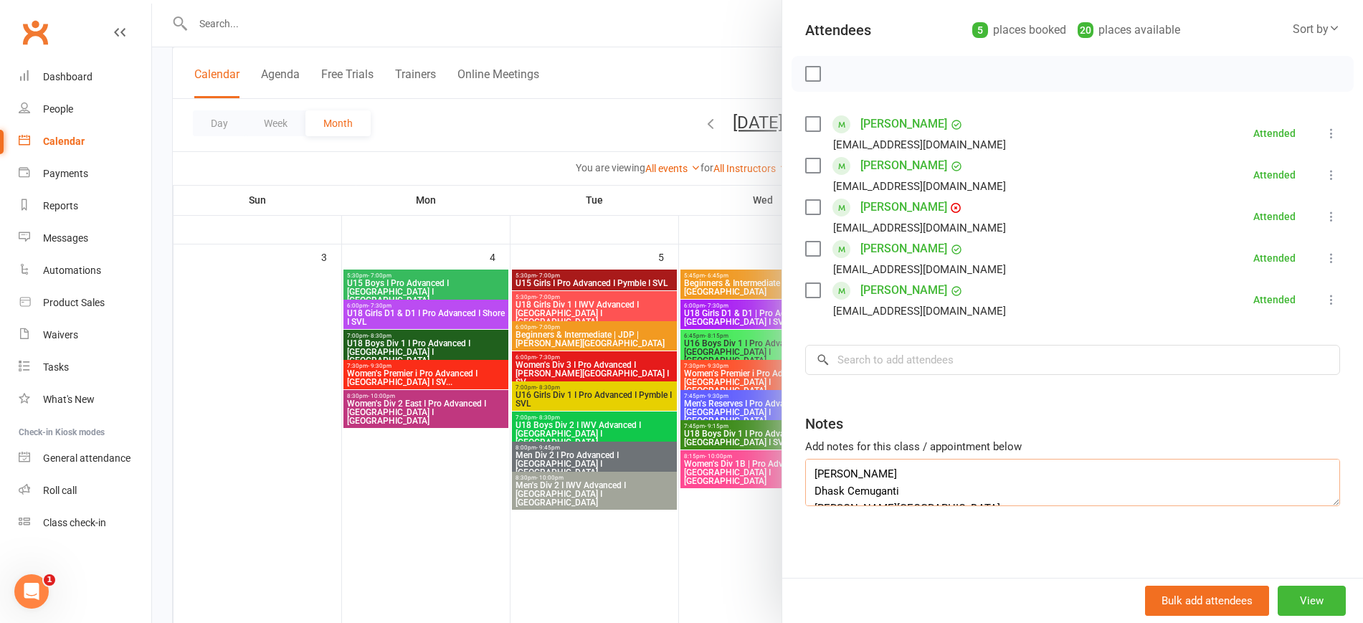
type textarea "Dhruv Vemuganti Dhask Cemuganti Diego Sevilla"
click at [873, 359] on input "search" at bounding box center [1072, 360] width 535 height 30
paste input "Dhruv Vemuganti"
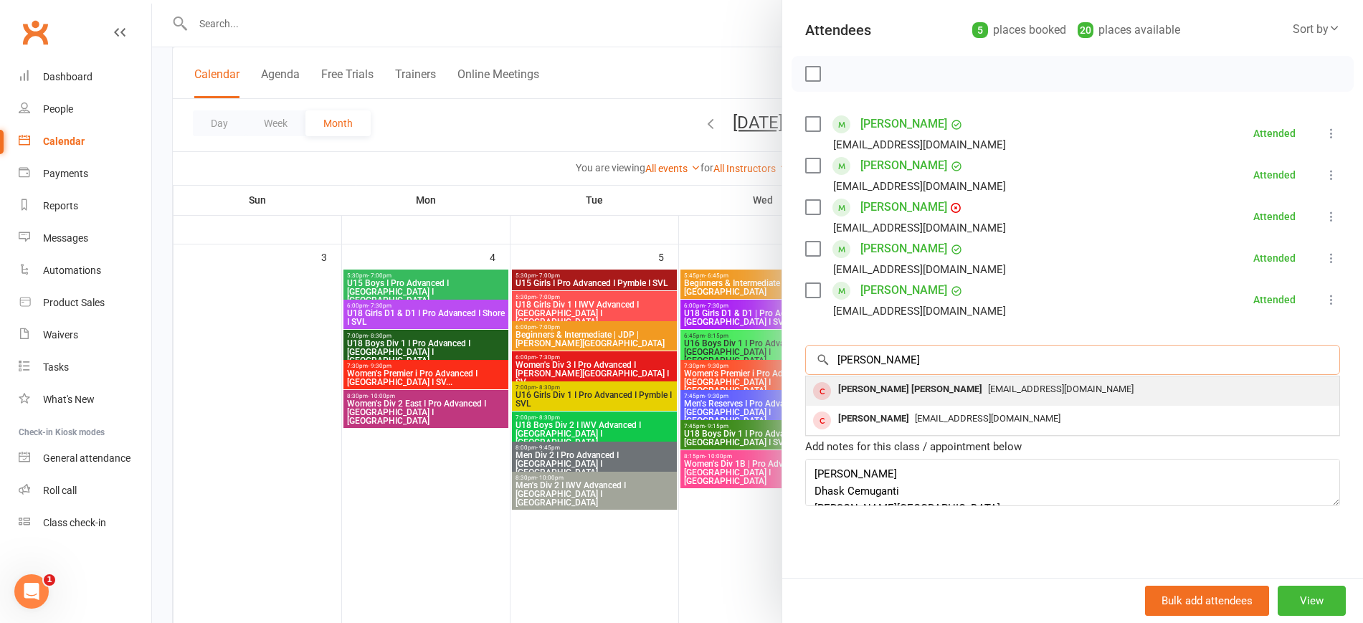
type input "Dhruv Vemuganti"
click at [988, 388] on span "kalyaninsgau@gmail.com" at bounding box center [1061, 389] width 146 height 11
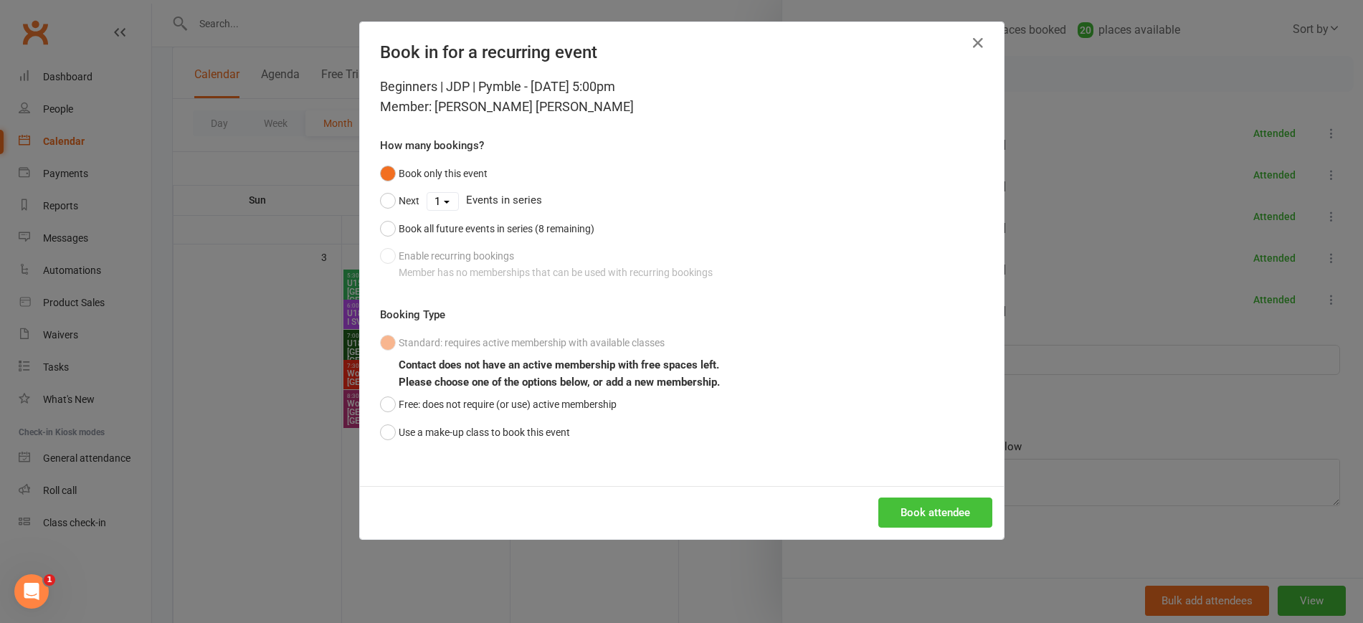
click at [947, 510] on button "Book attendee" at bounding box center [935, 513] width 114 height 30
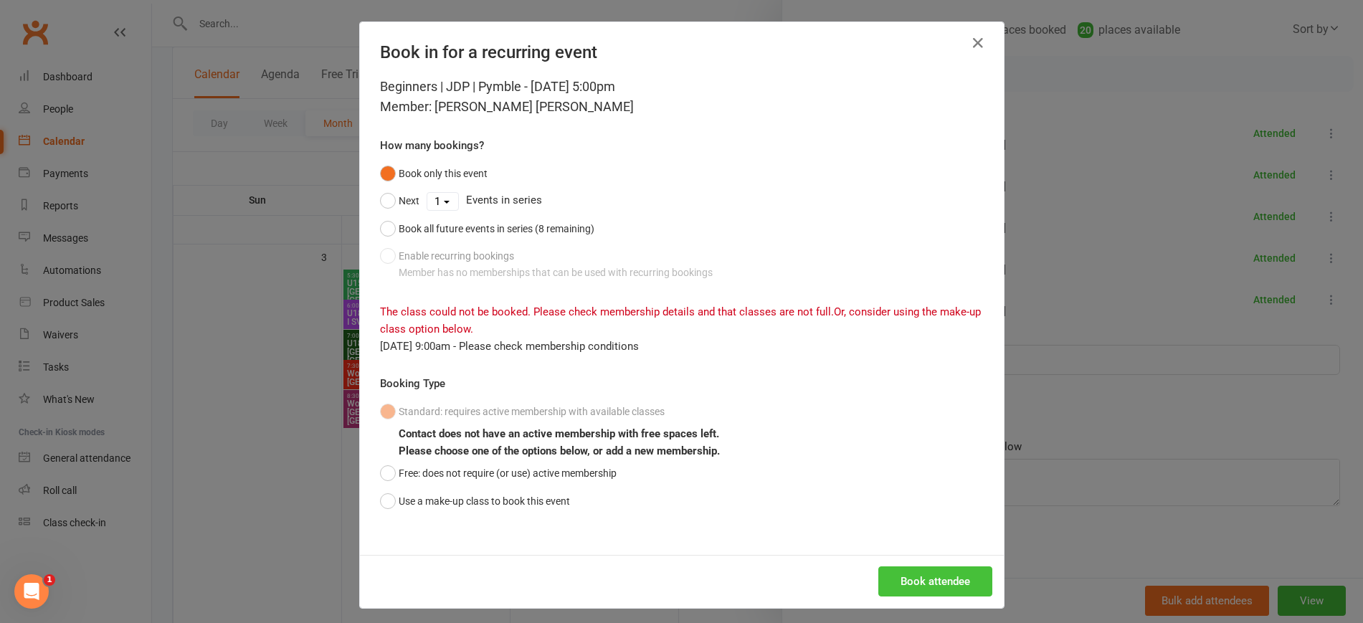
click at [962, 579] on button "Book attendee" at bounding box center [935, 581] width 114 height 30
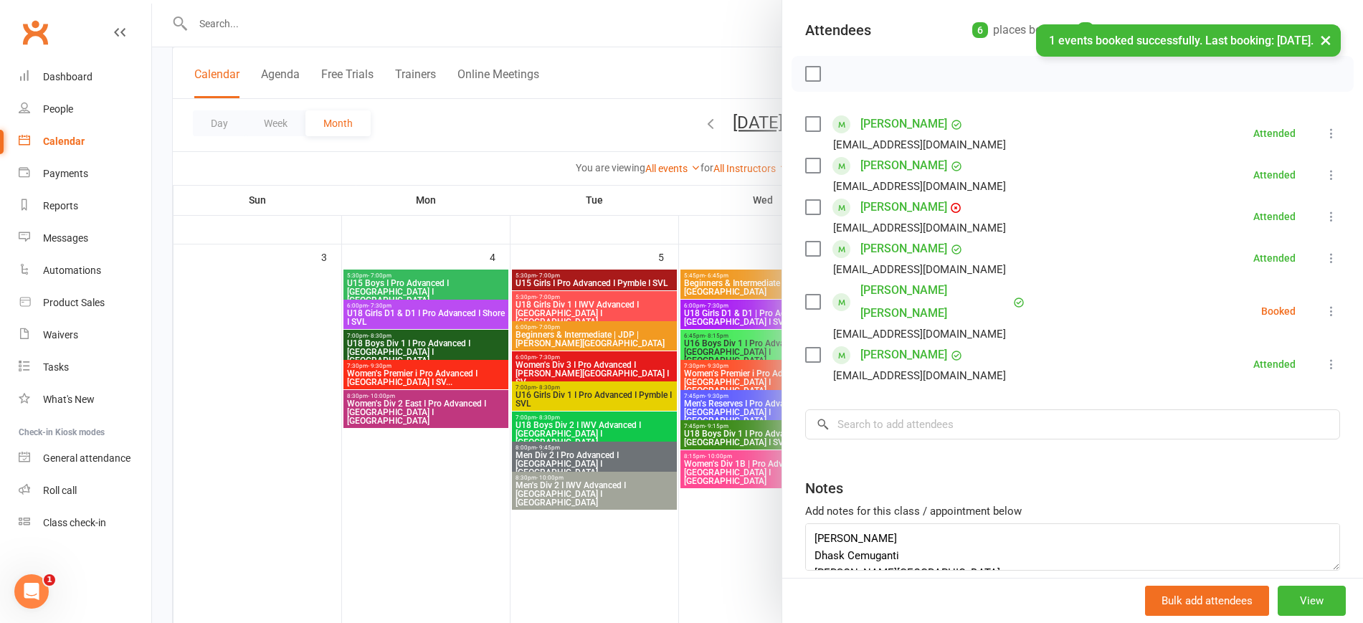
click at [1324, 304] on icon at bounding box center [1331, 311] width 14 height 14
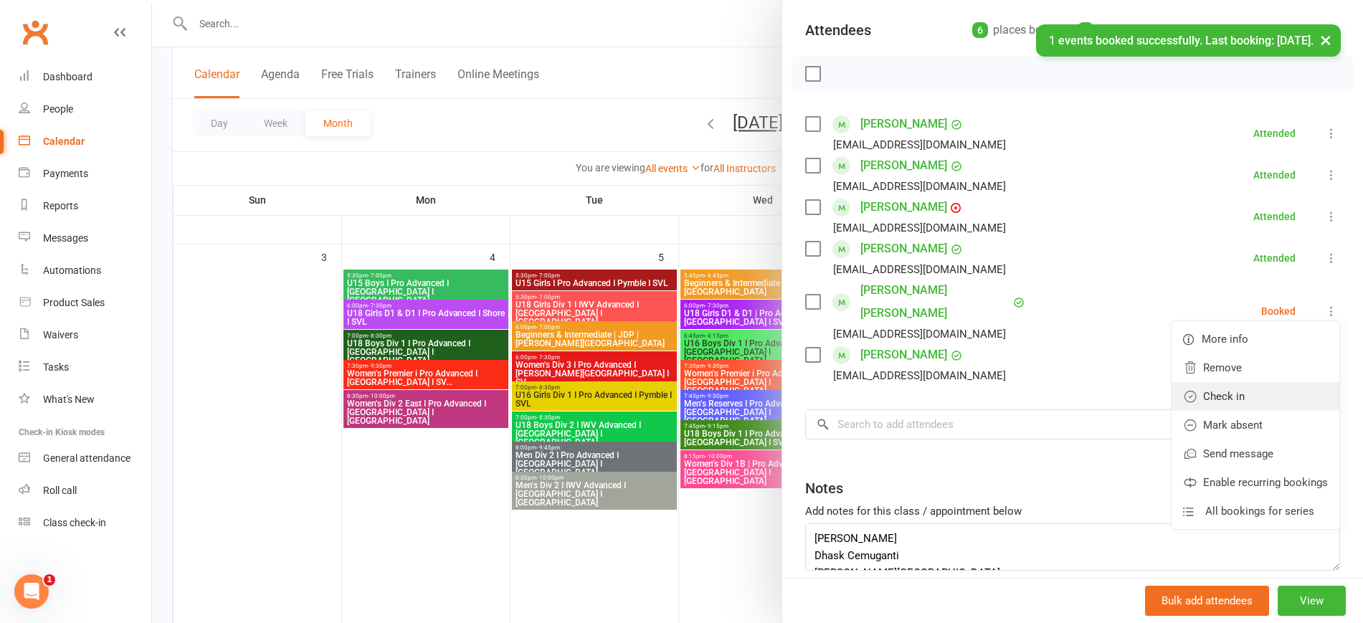
click at [1200, 387] on link "Check in" at bounding box center [1256, 396] width 168 height 29
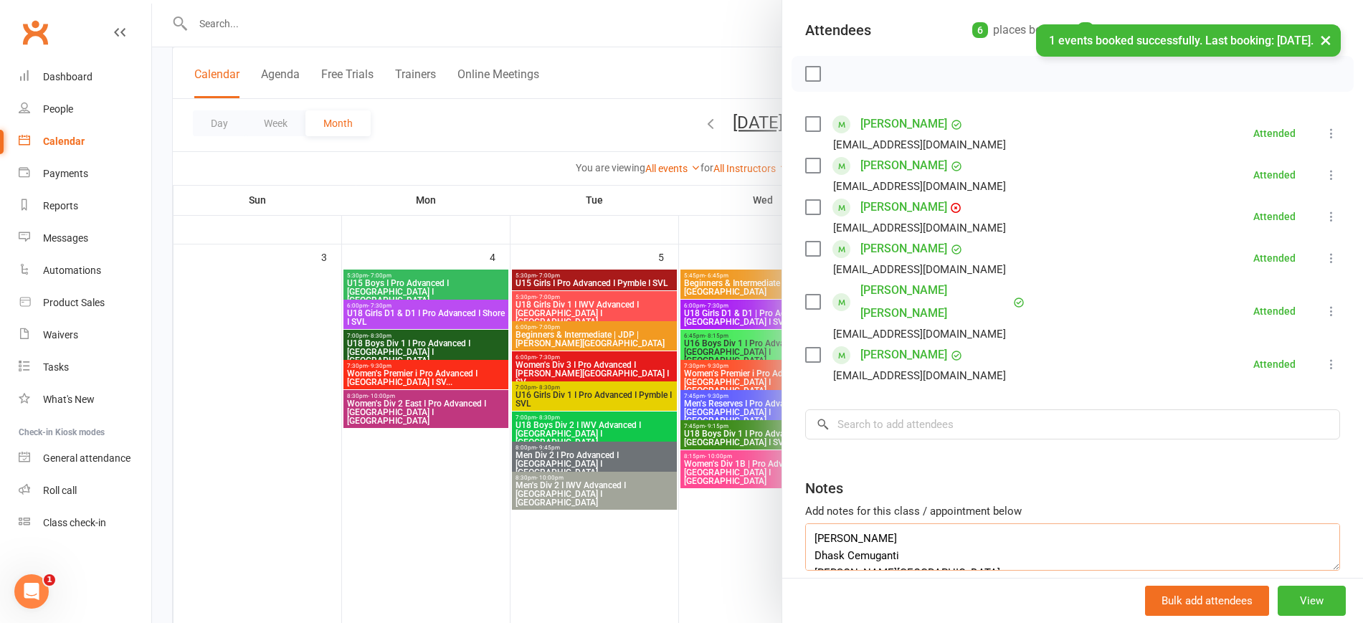
drag, startPoint x: 741, startPoint y: 521, endPoint x: 718, endPoint y: 520, distance: 23.0
click at [718, 0] on div "Beginners | JDP | Pymble Class kiosk mode Roll call 5:00 PM - 6:00 PM, Saturday…" at bounding box center [757, 0] width 1211 height 0
drag, startPoint x: 944, startPoint y: 516, endPoint x: 740, endPoint y: 510, distance: 203.7
click at [740, 0] on div "Beginners | JDP | Pymble Class kiosk mode Roll call 5:00 PM - 6:00 PM, Saturday…" at bounding box center [757, 0] width 1211 height 0
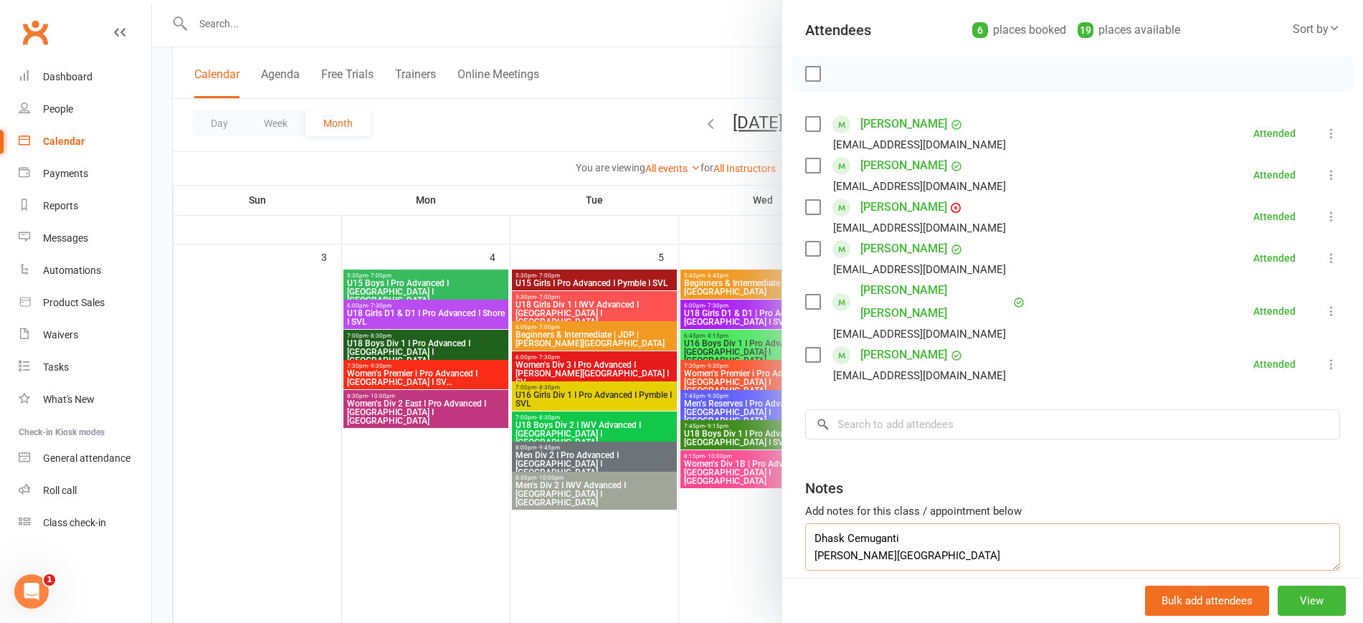
click at [805, 532] on textarea "Dhask Cemuganti Diego Sevilla" at bounding box center [1072, 546] width 535 height 47
drag, startPoint x: 908, startPoint y: 515, endPoint x: 724, endPoint y: 500, distance: 184.9
click at [724, 0] on div "Beginners | JDP | Pymble Class kiosk mode Roll call 5:00 PM - 6:00 PM, Saturday…" at bounding box center [757, 0] width 1211 height 0
type textarea "Dhask Cemuganti Diego Sevilla"
click at [875, 409] on input "search" at bounding box center [1072, 424] width 535 height 30
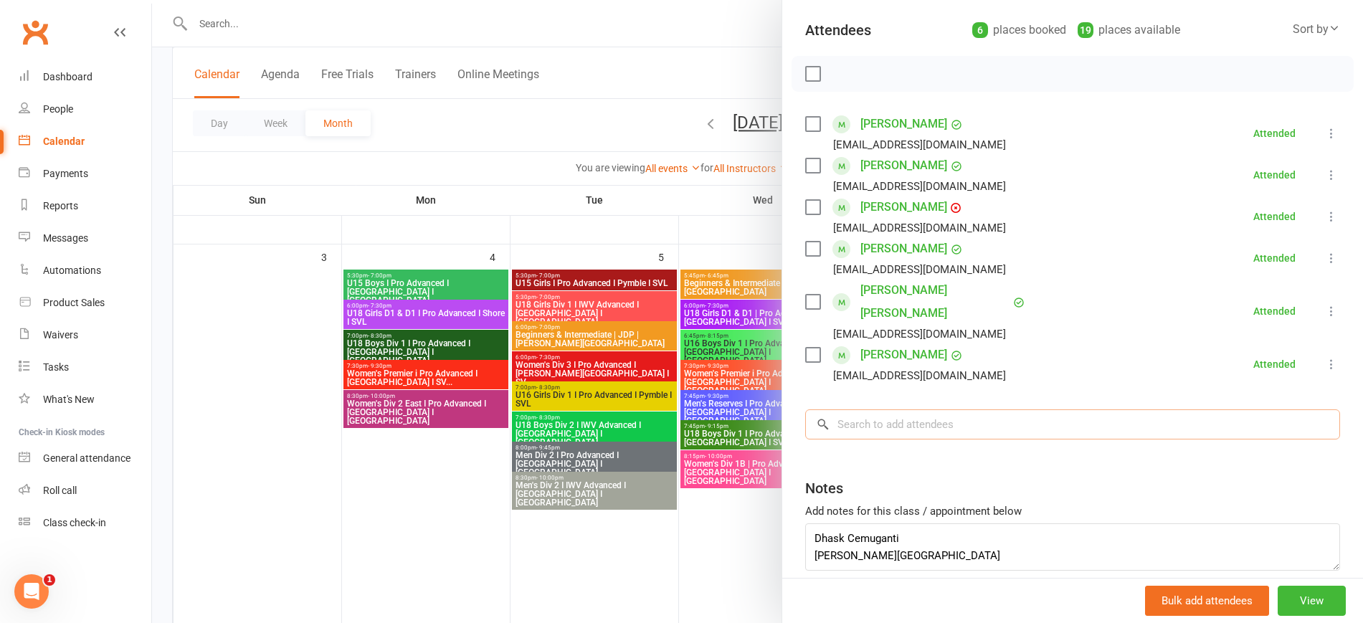
paste input "Dhask Cemuganti"
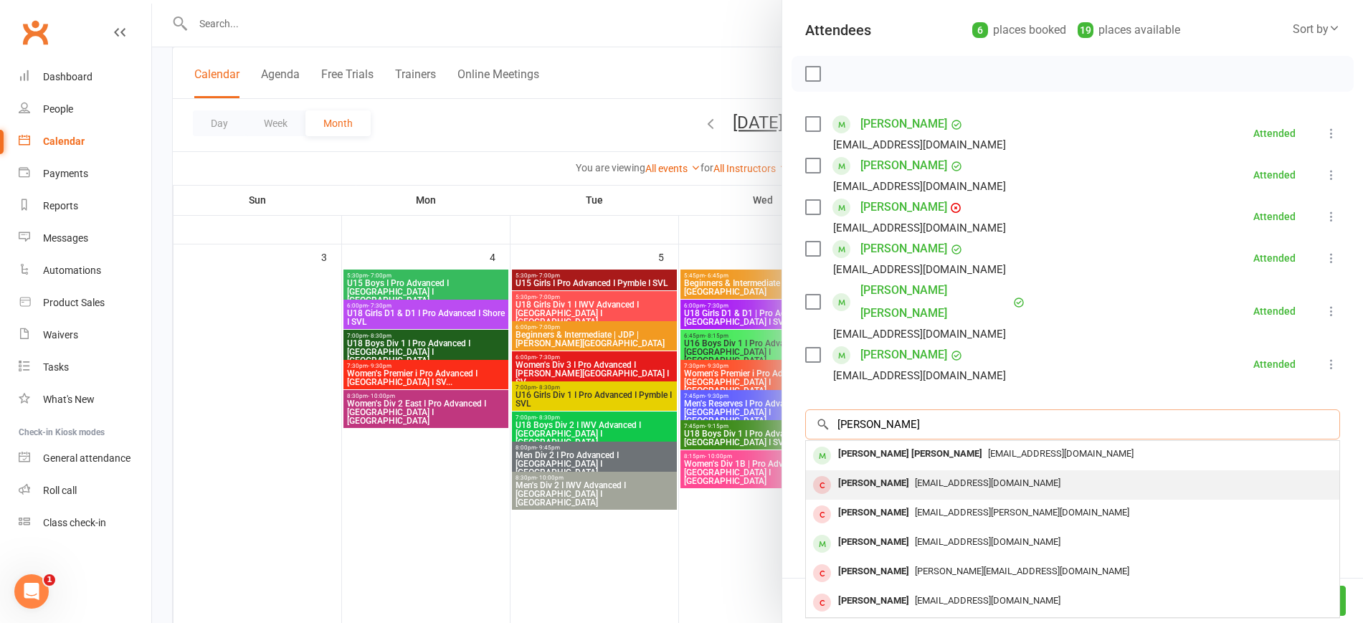
type input "Dhask Cemuganti"
click at [930, 477] on span "kalyaninsgau@email.com" at bounding box center [988, 482] width 146 height 11
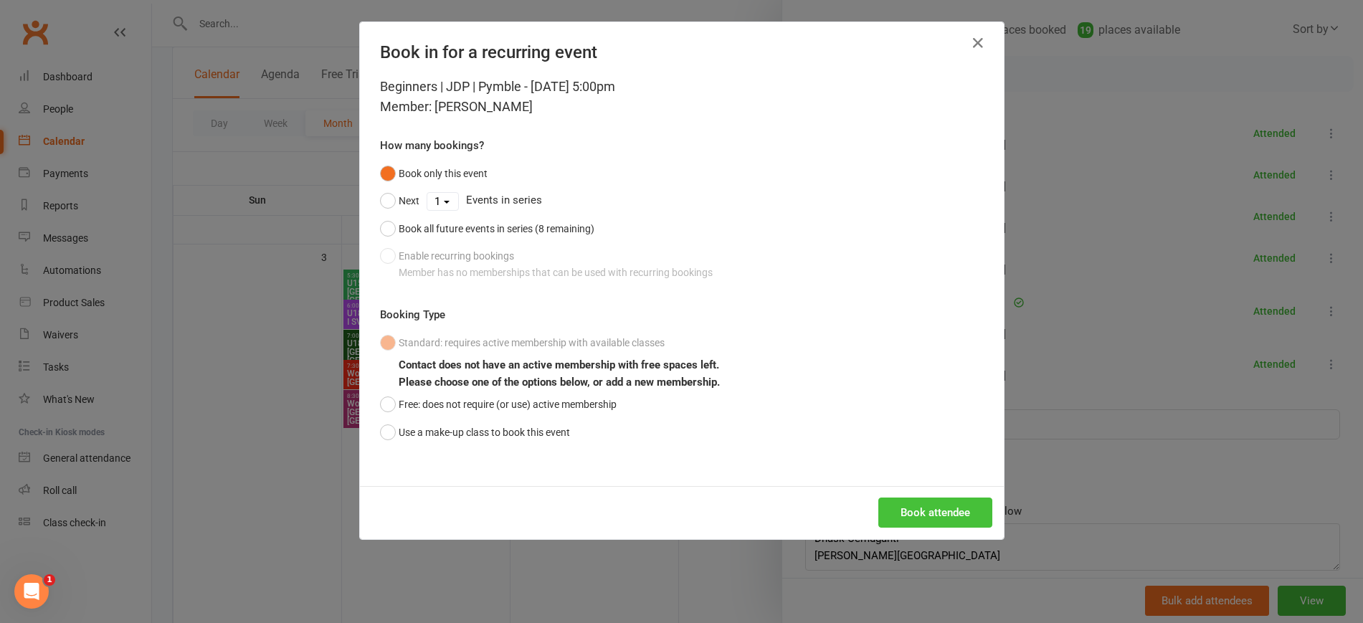
click at [944, 513] on button "Book attendee" at bounding box center [935, 513] width 114 height 30
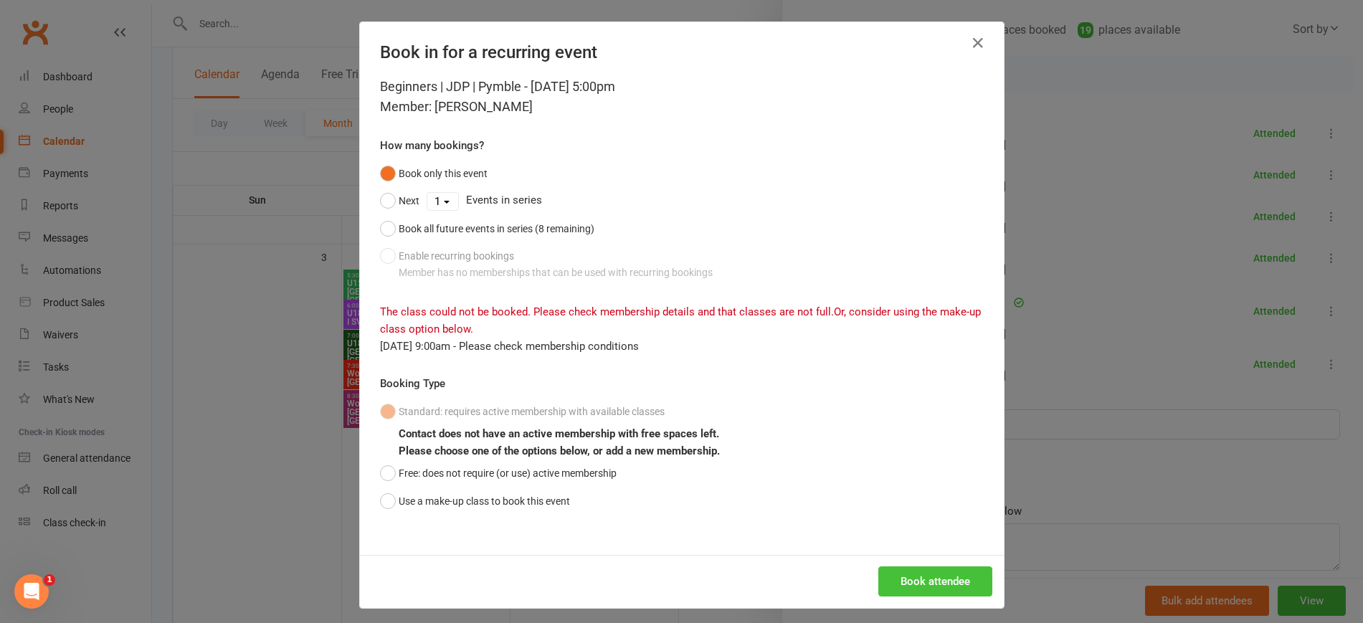
click at [908, 581] on button "Book attendee" at bounding box center [935, 581] width 114 height 30
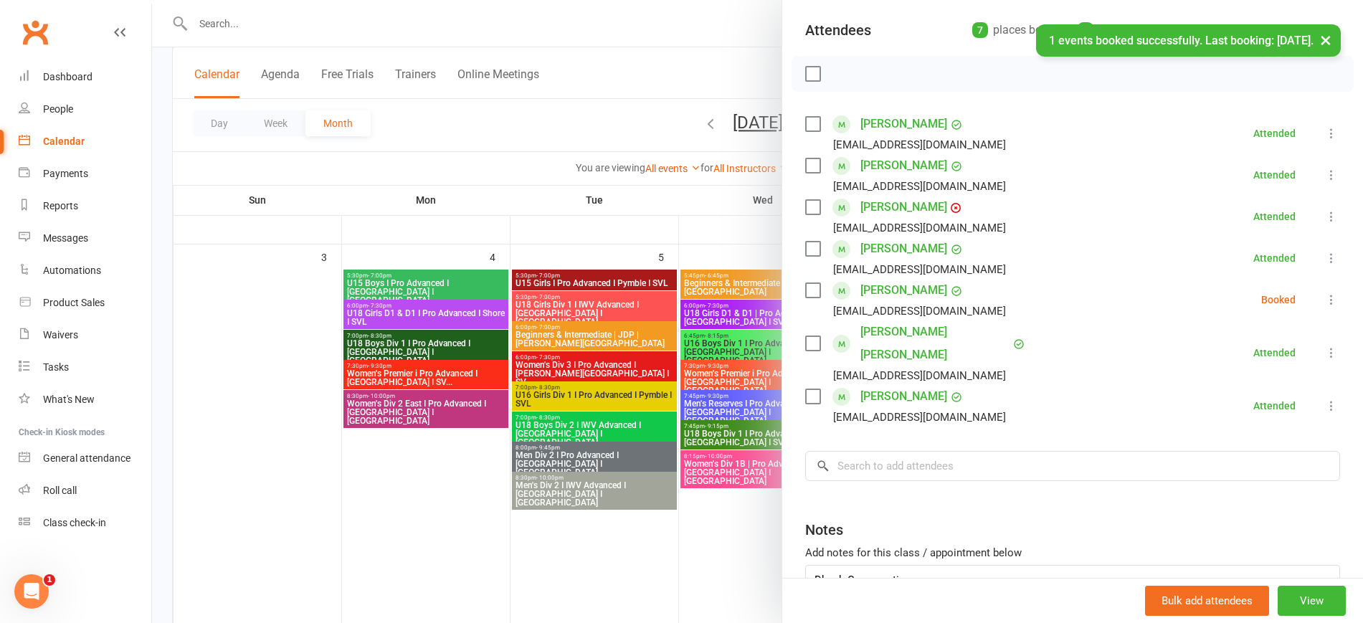
click at [1323, 291] on button at bounding box center [1331, 299] width 17 height 17
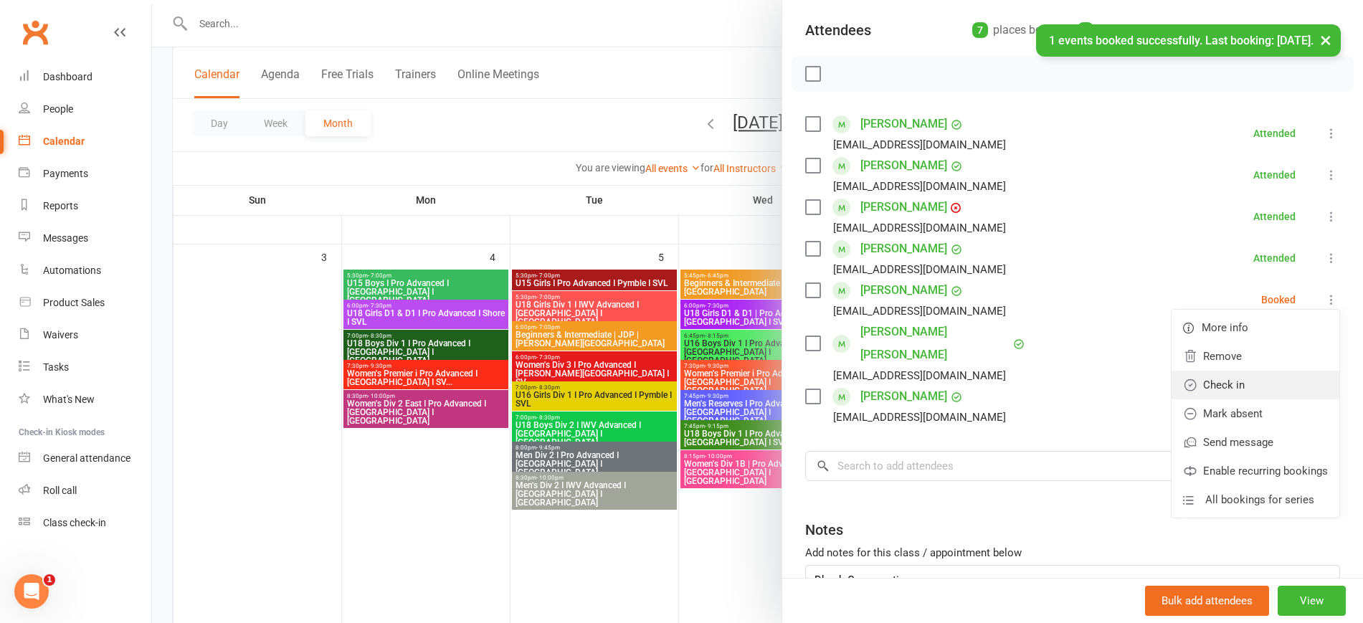
click at [1223, 377] on link "Check in" at bounding box center [1256, 385] width 168 height 29
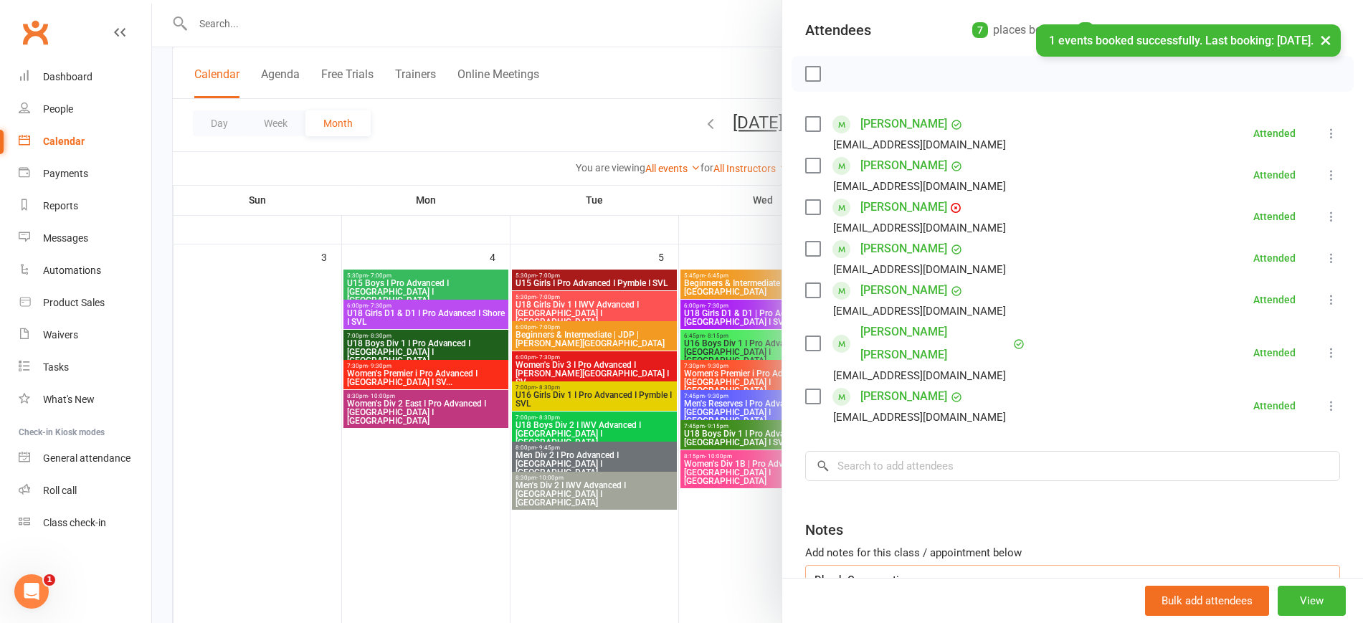
drag, startPoint x: 650, startPoint y: 550, endPoint x: 637, endPoint y: 550, distance: 12.9
click at [637, 0] on div "Beginners | JDP | Pymble Class kiosk mode Roll call 5:00 PM - 6:00 PM, Saturday…" at bounding box center [757, 0] width 1211 height 0
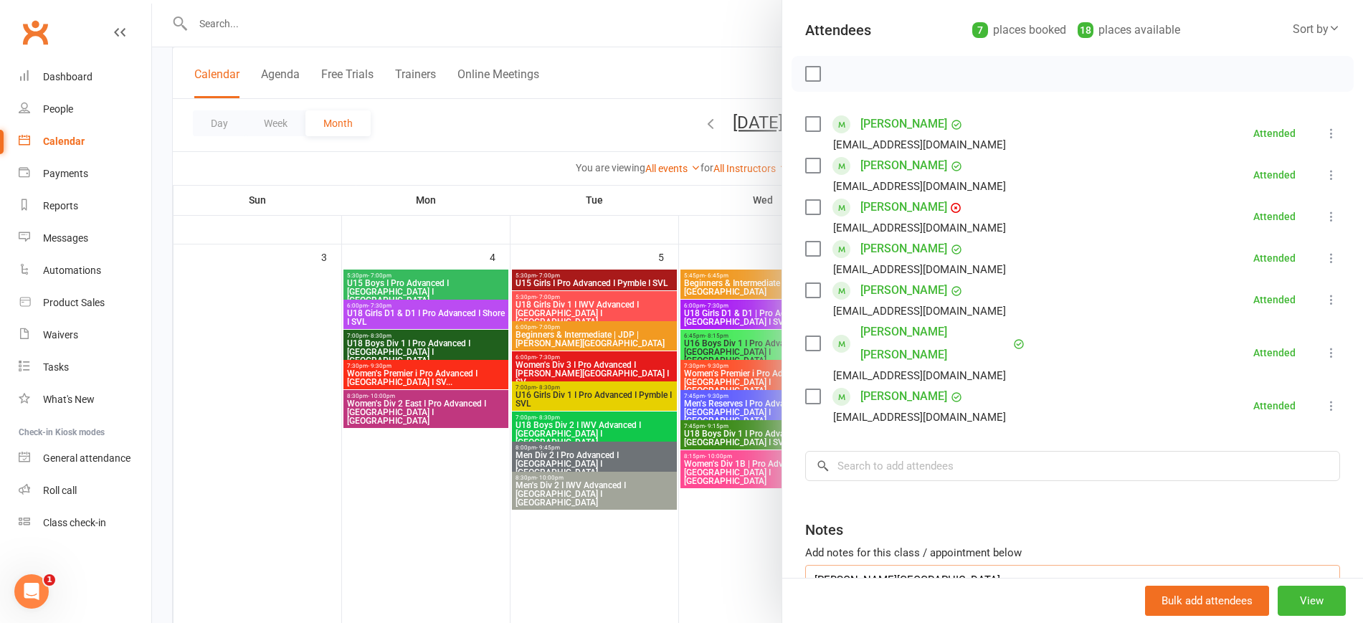
click at [806, 569] on textarea "Diego Sevilla" at bounding box center [1072, 588] width 535 height 47
drag, startPoint x: 865, startPoint y: 559, endPoint x: 776, endPoint y: 549, distance: 89.5
click at [782, 549] on div "Class kiosk mode Roll call 5:00 PM - 6:00 PM, Saturday, August, 9, 2025 with Sh…" at bounding box center [1072, 307] width 581 height 800
type textarea "Diego Sevilla"
click at [865, 451] on input "search" at bounding box center [1072, 466] width 535 height 30
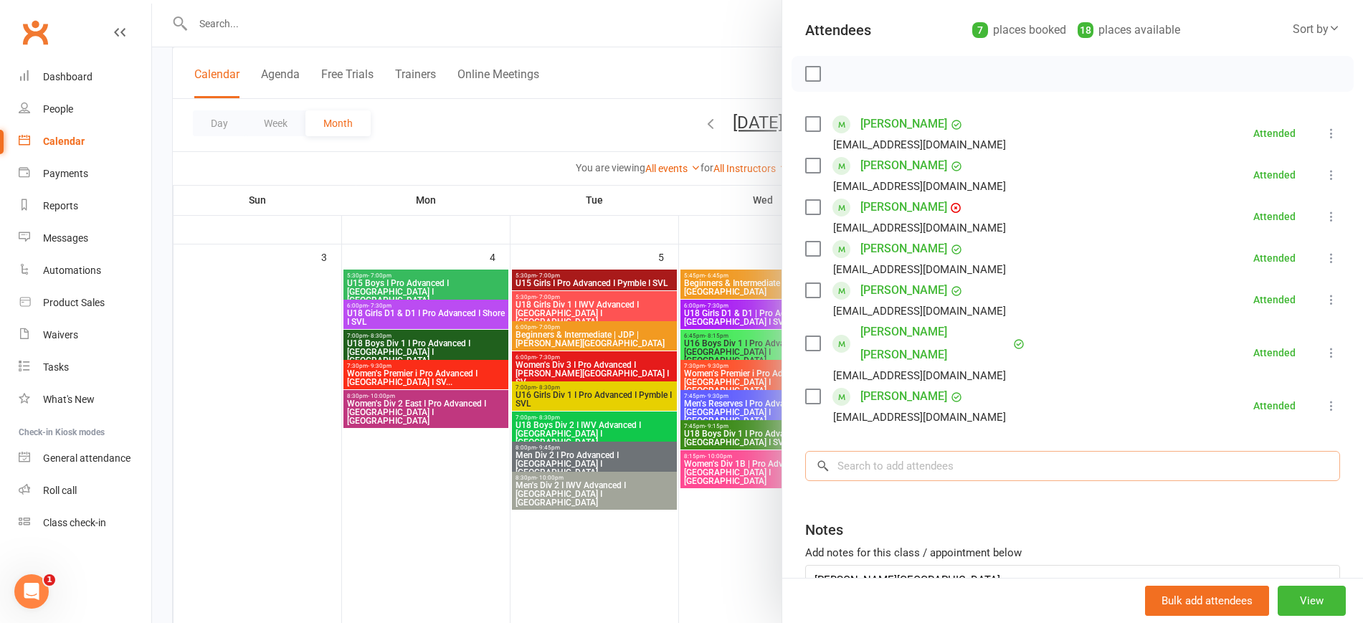
paste input "Diego Sevilla"
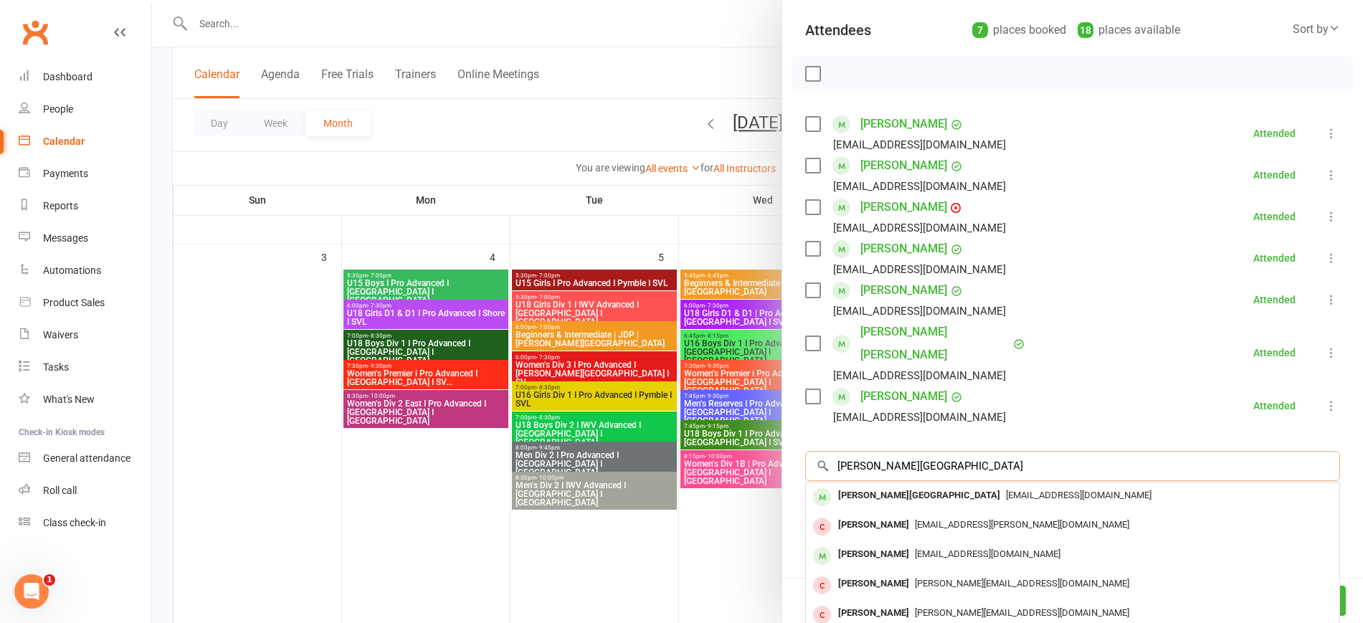
type input "Diego Sevilla"
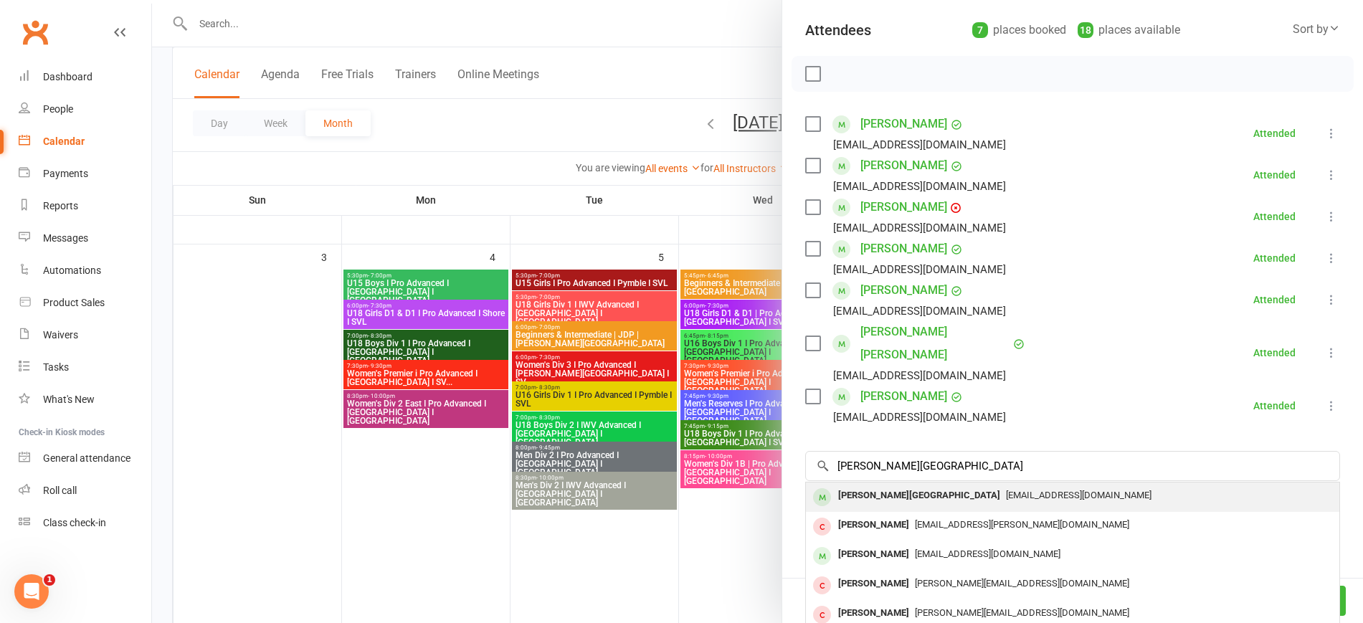
click at [1006, 490] on span "cisco1130@gmail.com" at bounding box center [1079, 495] width 146 height 11
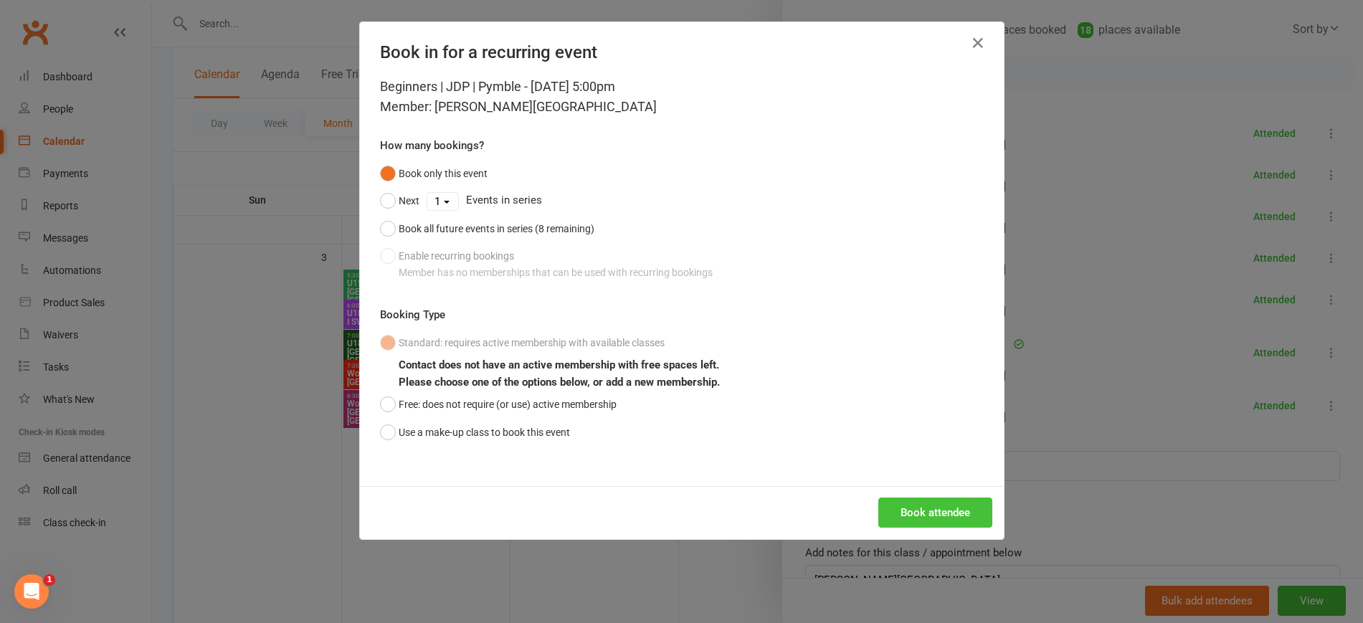
click at [923, 508] on button "Book attendee" at bounding box center [935, 513] width 114 height 30
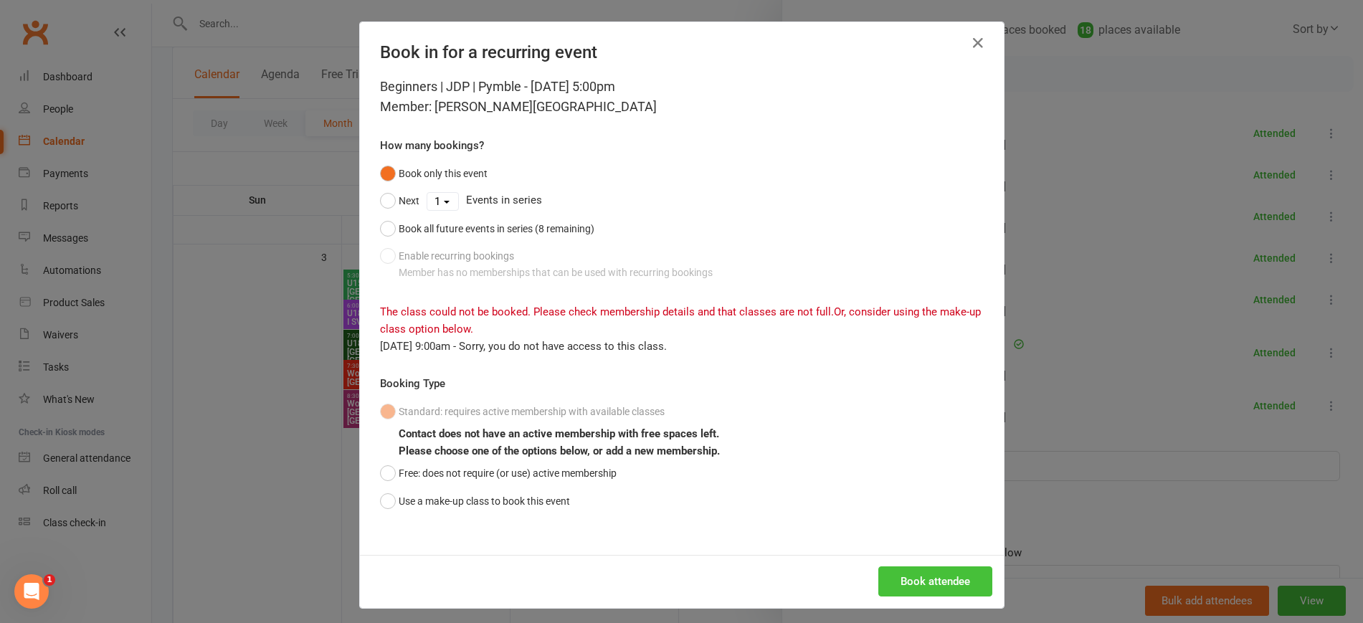
click at [941, 579] on button "Book attendee" at bounding box center [935, 581] width 114 height 30
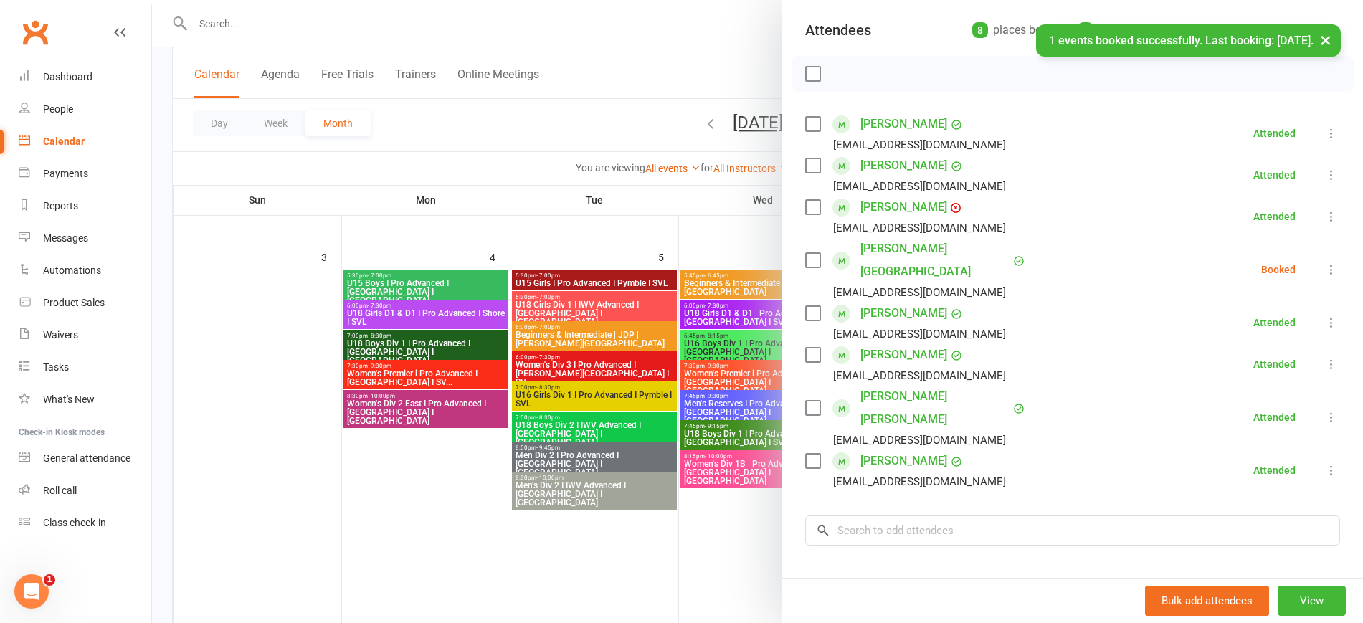
click at [1324, 262] on icon at bounding box center [1331, 269] width 14 height 14
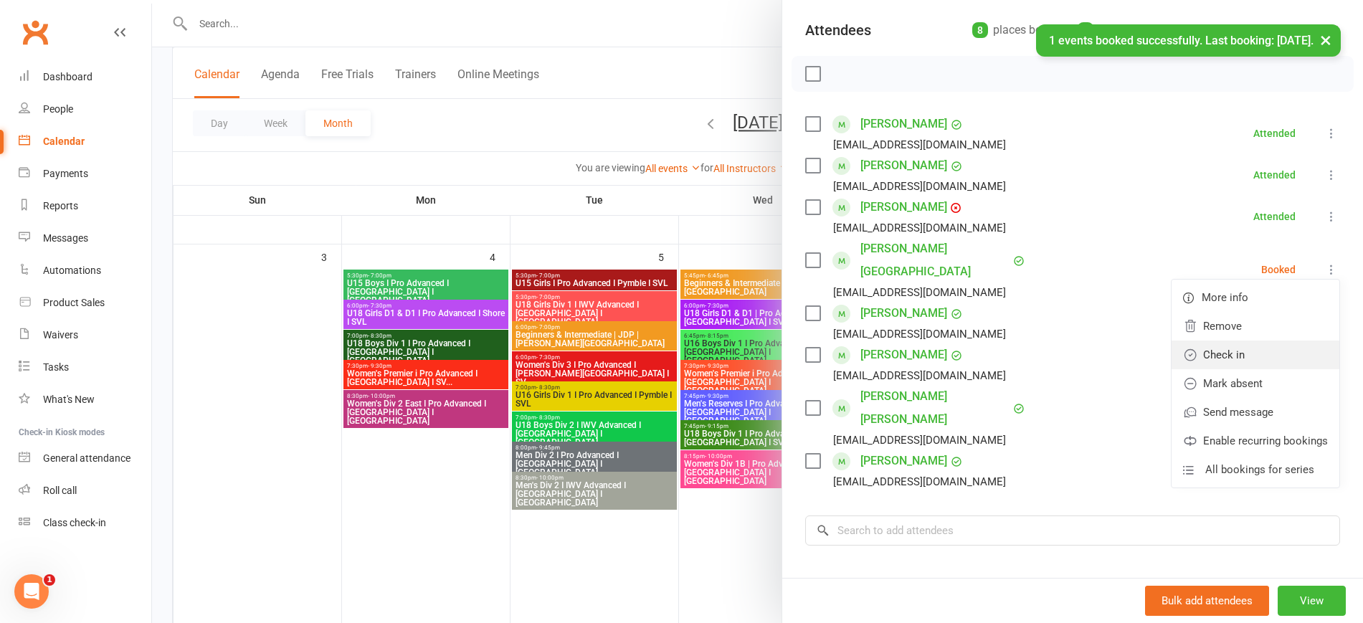
click at [1235, 341] on link "Check in" at bounding box center [1256, 355] width 168 height 29
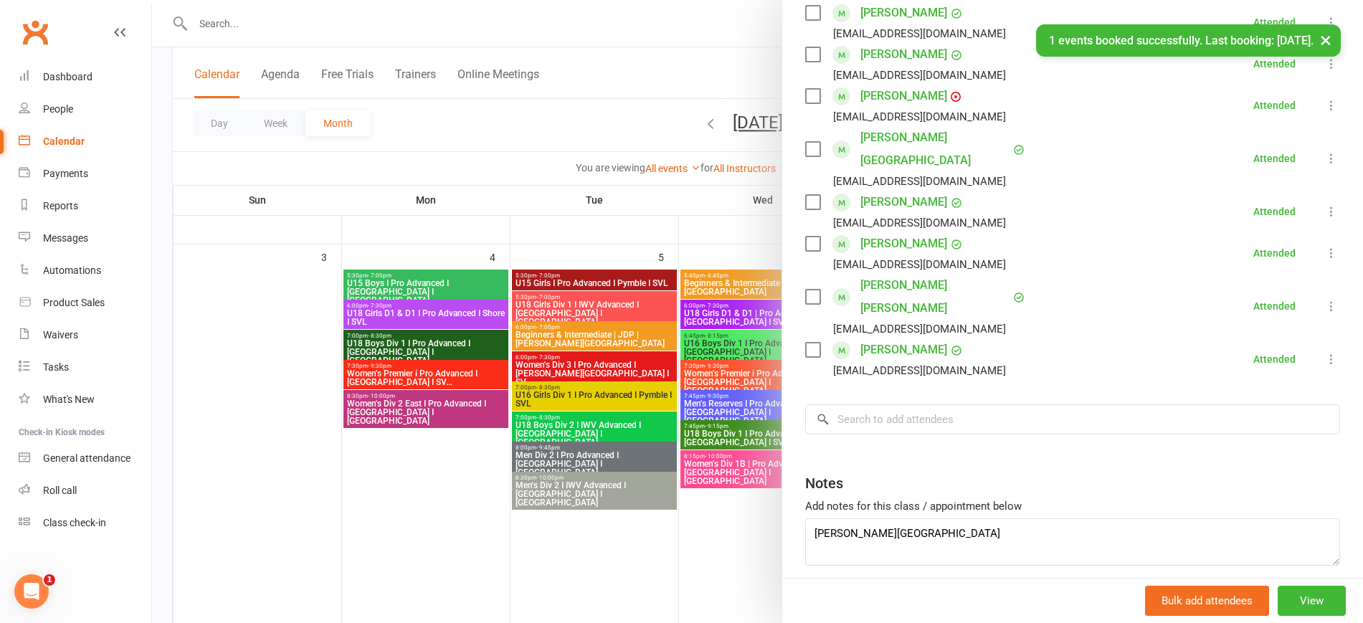
scroll to position [279, 0]
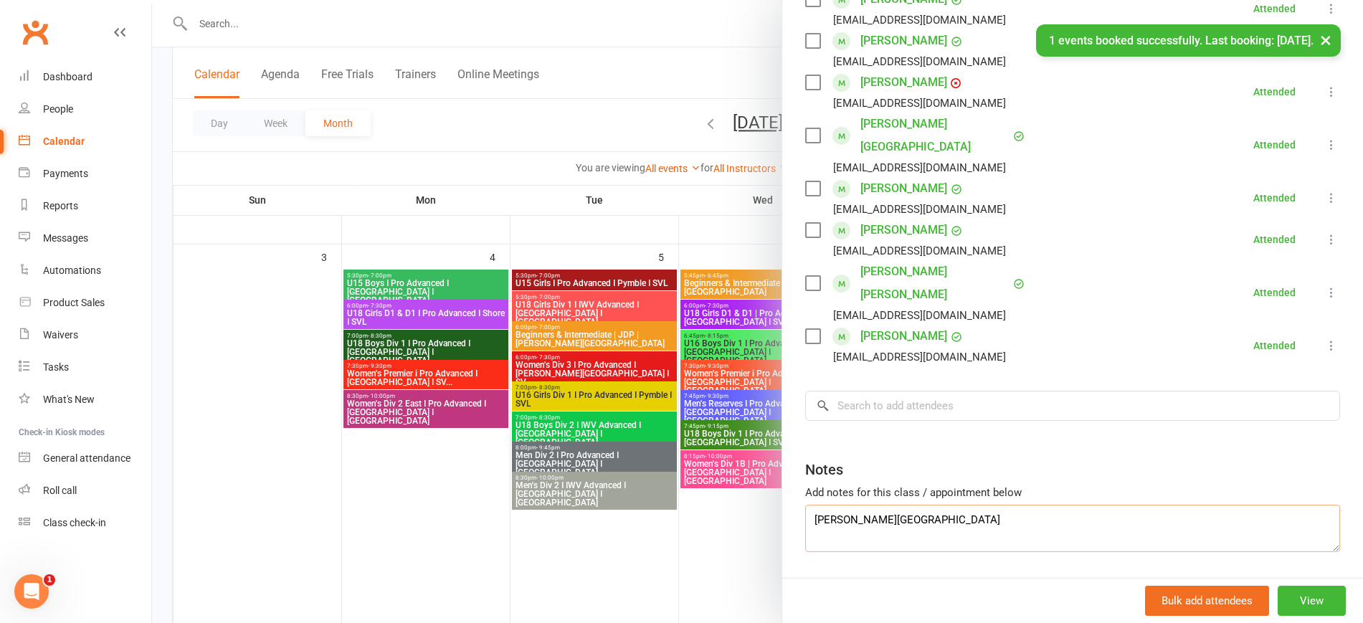
drag, startPoint x: 802, startPoint y: 476, endPoint x: 655, endPoint y: 476, distance: 147.0
click at [655, 0] on div "Beginners | JDP | Pymble Class kiosk mode Roll call 5:00 PM - 6:00 PM, Saturday…" at bounding box center [757, 0] width 1211 height 0
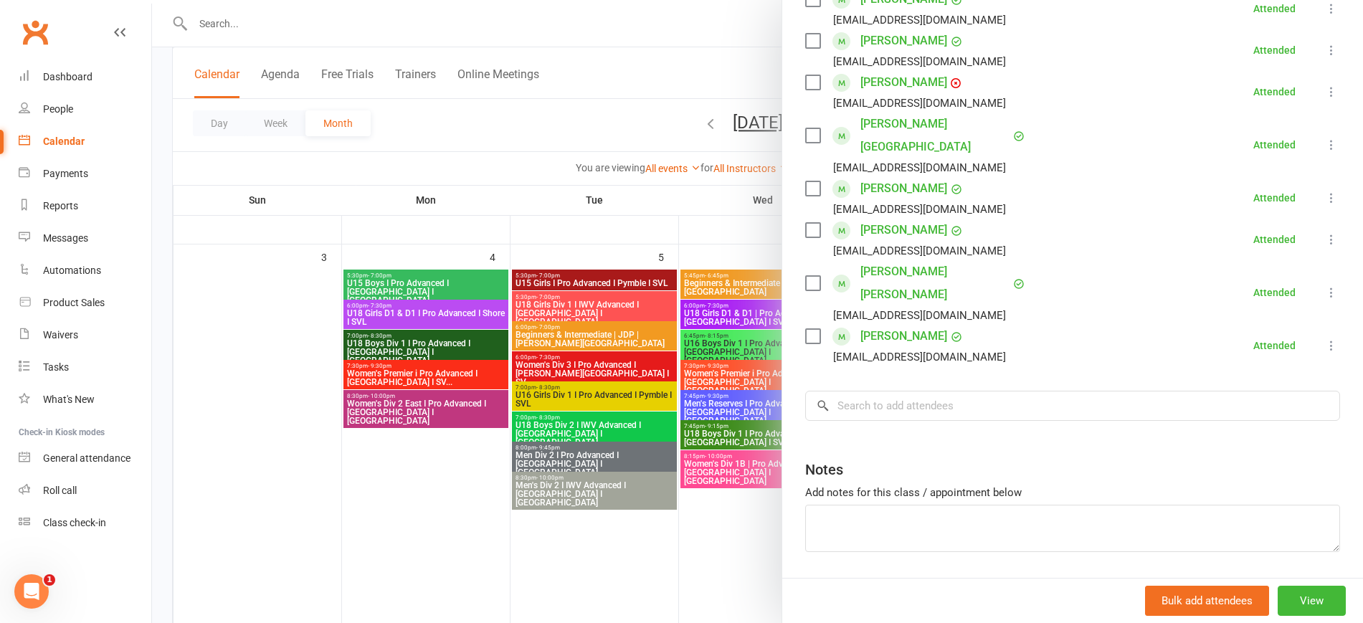
drag, startPoint x: 304, startPoint y: 490, endPoint x: 339, endPoint y: 473, distance: 38.8
click at [303, 490] on div at bounding box center [757, 311] width 1211 height 623
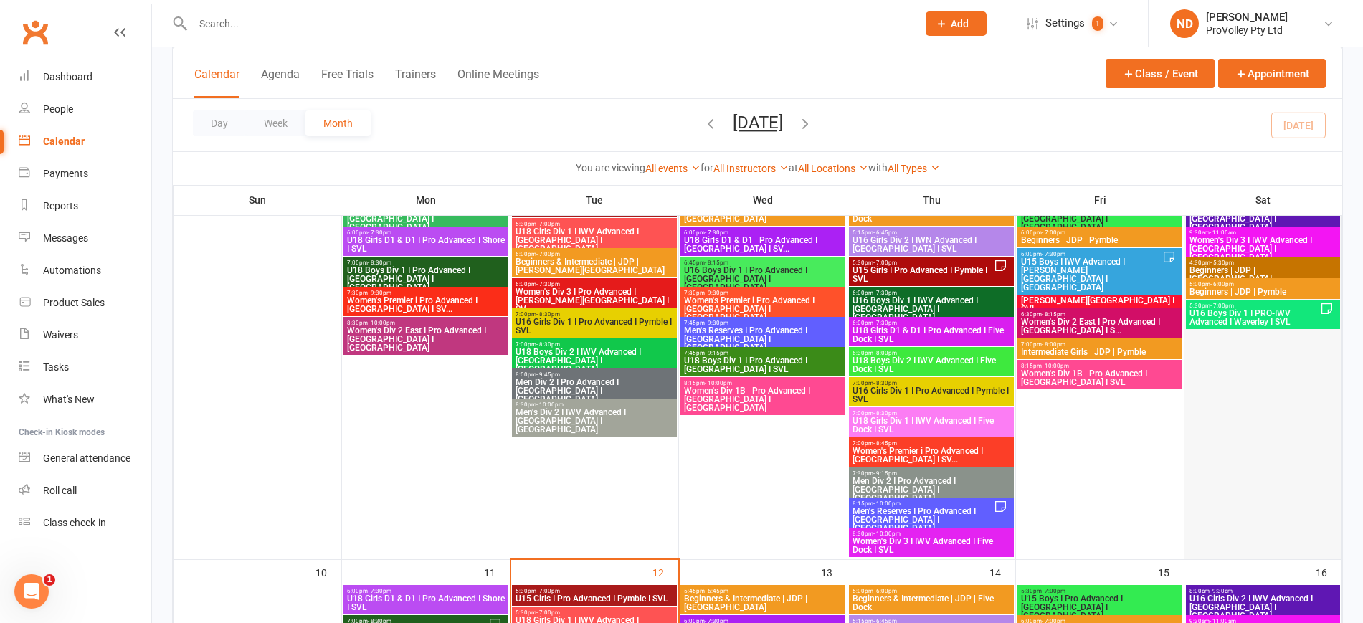
scroll to position [427, 0]
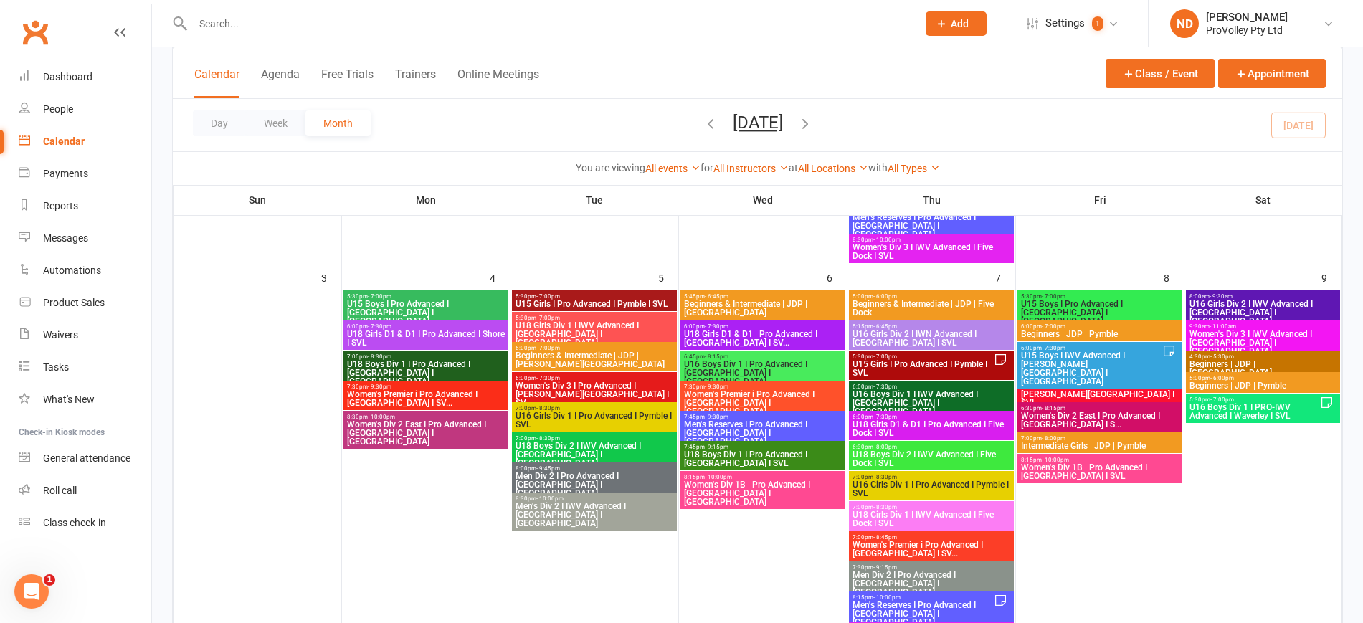
click at [1291, 404] on span "U16 Boys Div 1 I PRO-IWV Advanced I Waverley I SVL" at bounding box center [1254, 411] width 131 height 17
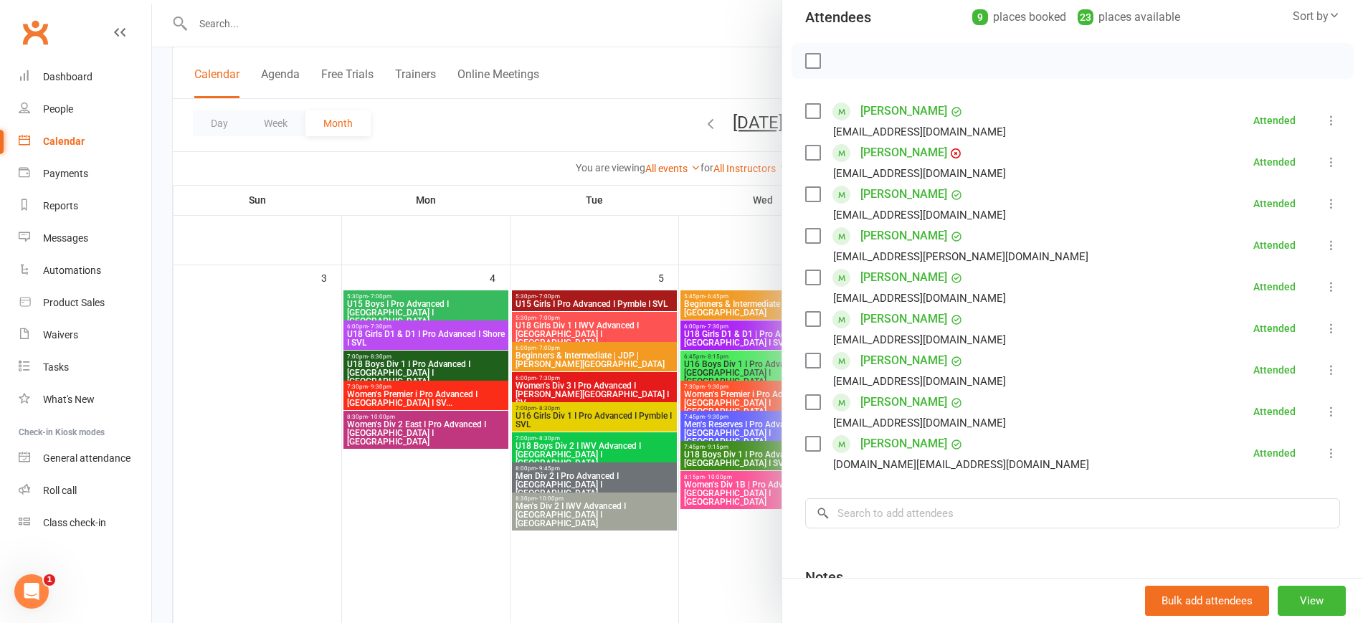
scroll to position [320, 0]
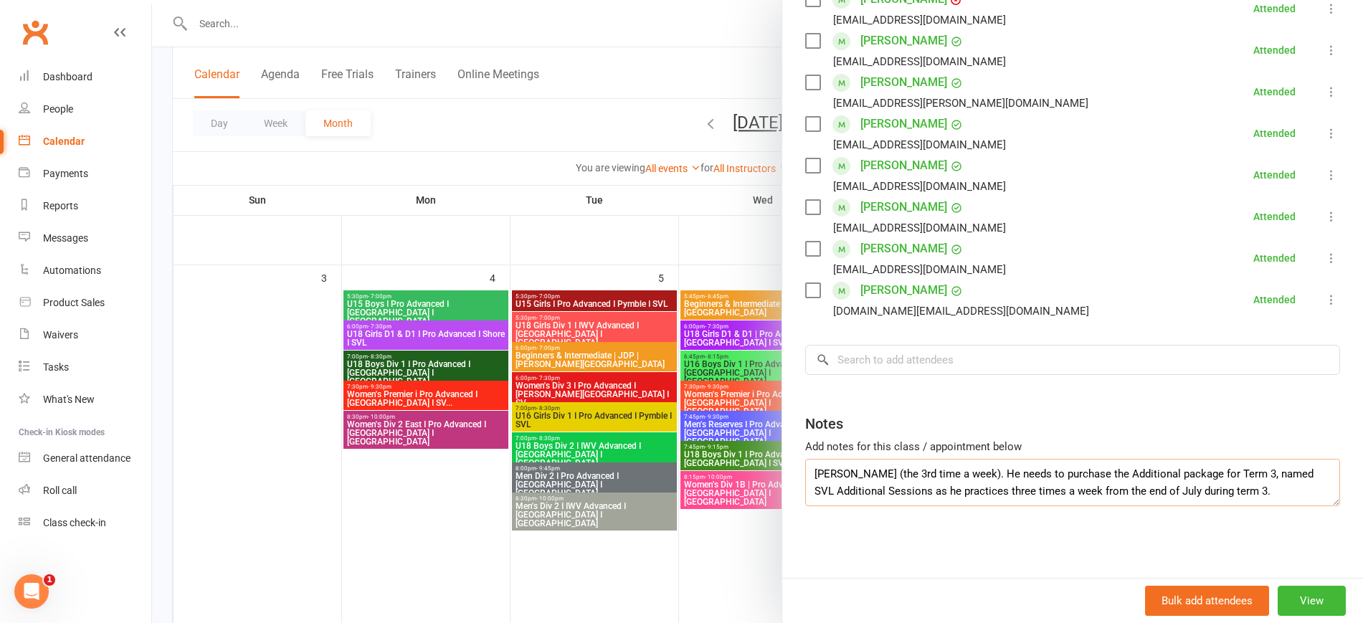
drag, startPoint x: 1161, startPoint y: 489, endPoint x: 772, endPoint y: 452, distance: 391.0
click at [772, 0] on div "U16 Boys Div 1 I PRO-IWV Advanced I Waverley I SVL Class kiosk mode Roll call 5…" at bounding box center [757, 0] width 1211 height 0
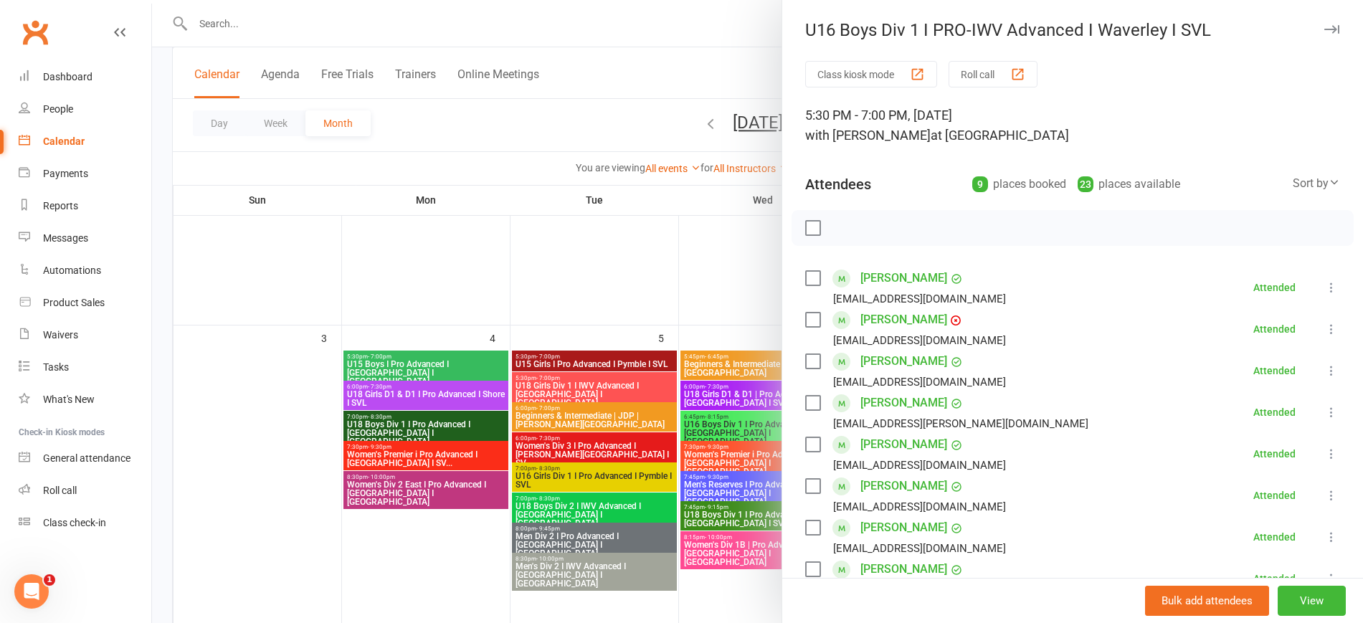
scroll to position [158, 0]
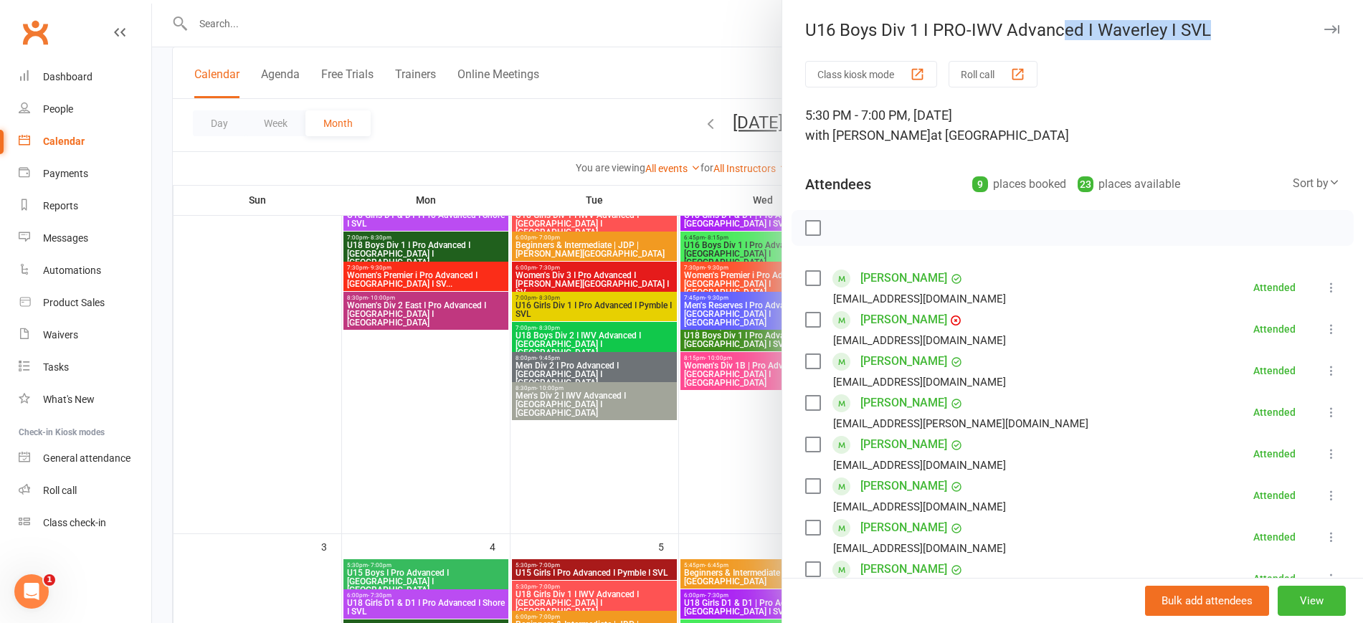
drag, startPoint x: 1220, startPoint y: 24, endPoint x: 1060, endPoint y: 44, distance: 161.1
click at [1060, 44] on div "U16 Boys Div 1 I PRO-IWV Advanced I Waverley I SVL Class kiosk mode Roll call 5…" at bounding box center [1071, 311] width 581 height 623
click at [1155, 72] on div "Class kiosk mode Roll call" at bounding box center [1072, 74] width 535 height 27
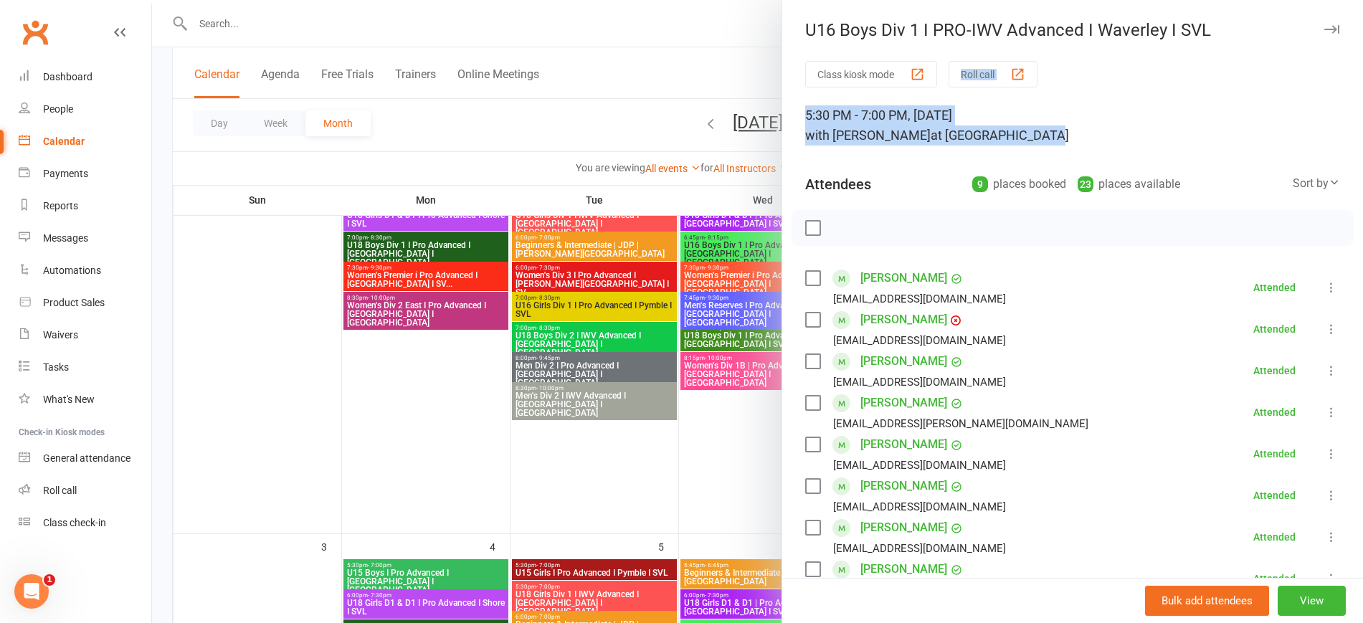
drag, startPoint x: 1056, startPoint y: 138, endPoint x: 825, endPoint y: 84, distance: 237.0
click at [825, 84] on div "Class kiosk mode Roll call 5:30 PM - 7:00 PM, Saturday, August, 9, 2025 with Ml…" at bounding box center [1072, 479] width 581 height 837
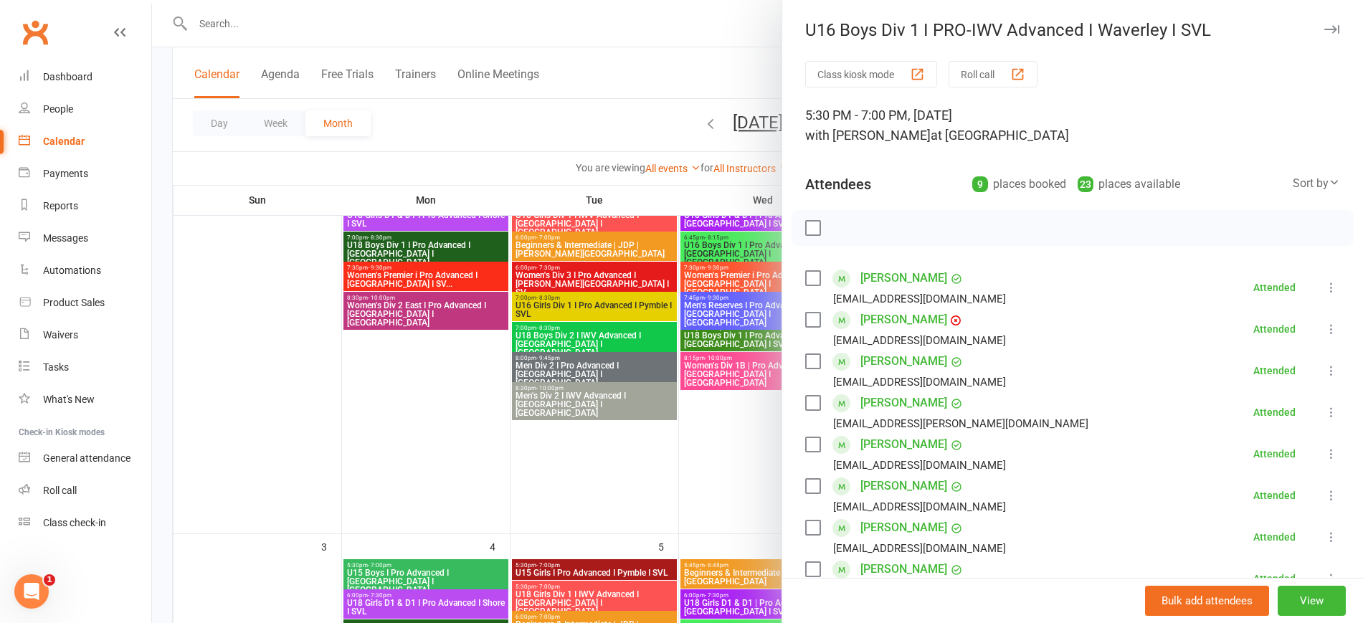
click at [1246, 1] on div "U16 Boys Div 1 I PRO-IWV Advanced I Waverley I SVL Class kiosk mode Roll call 5…" at bounding box center [1071, 311] width 581 height 623
drag, startPoint x: 1227, startPoint y: 27, endPoint x: 789, endPoint y: 37, distance: 438.2
click at [789, 37] on div "U16 Boys Div 1 I PRO-IWV Advanced I Waverley I SVL" at bounding box center [1072, 30] width 581 height 20
copy div "U16 Boys Div 1 I PRO-IWV Advanced I Waverley I SVL"
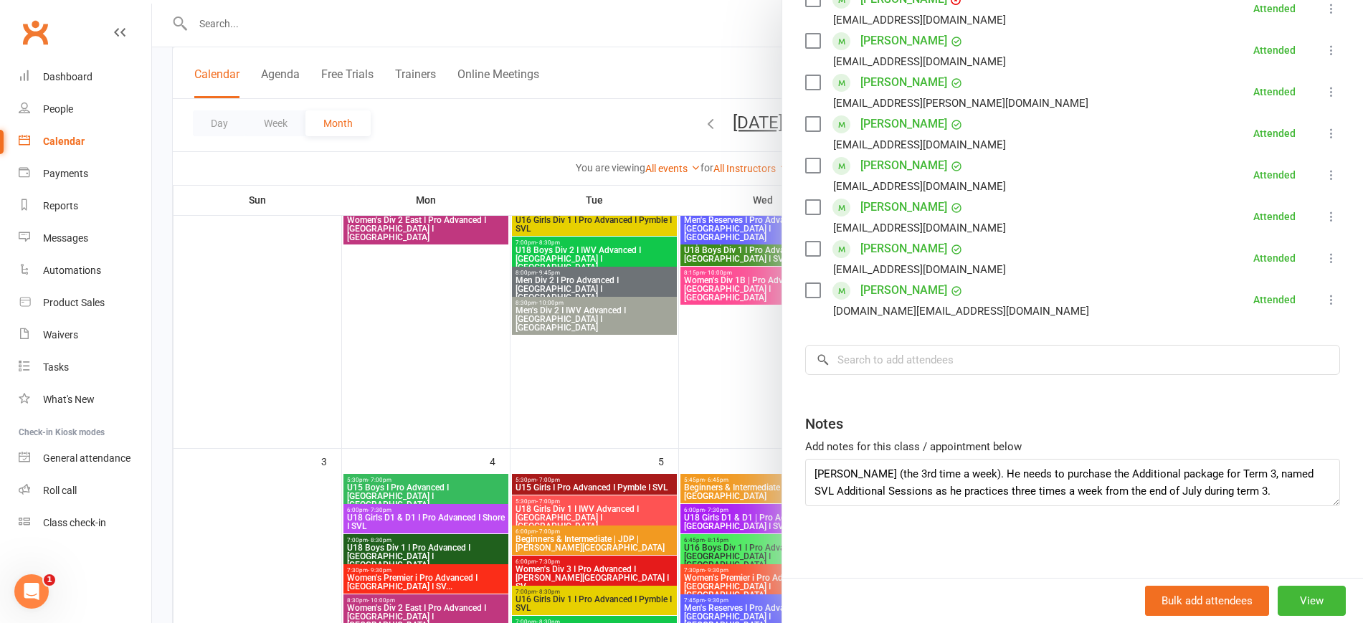
scroll to position [338, 0]
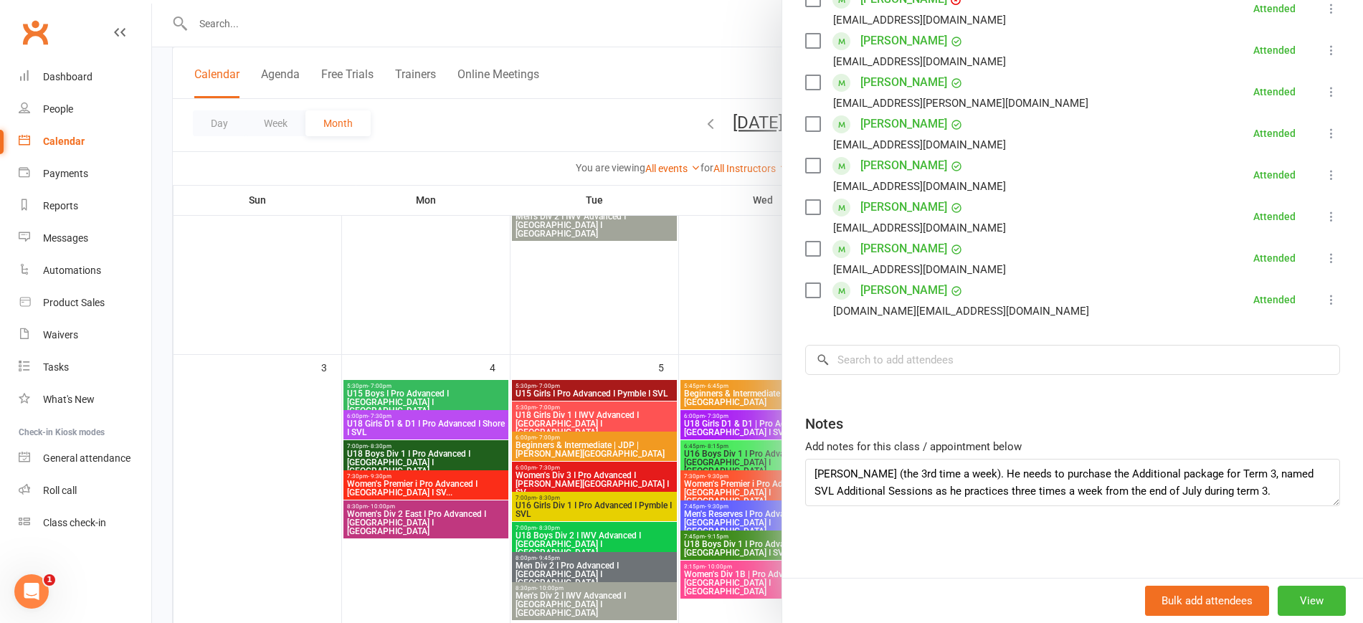
click at [466, 283] on div at bounding box center [757, 311] width 1211 height 623
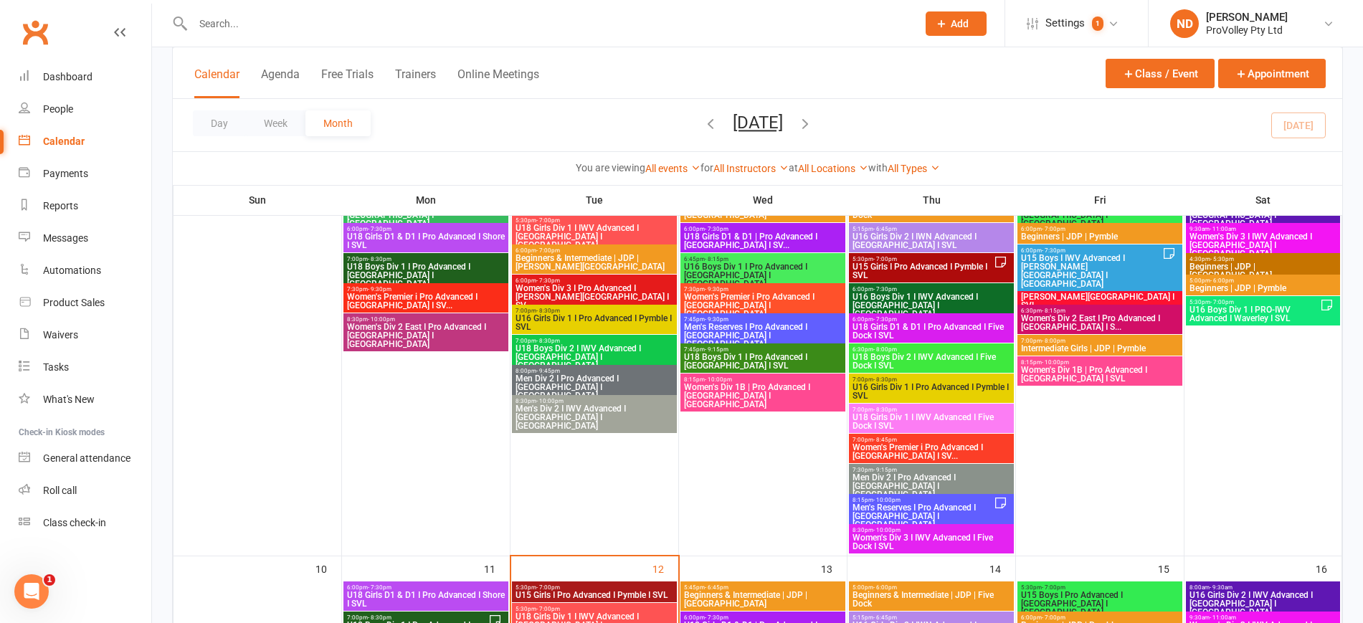
scroll to position [696, 0]
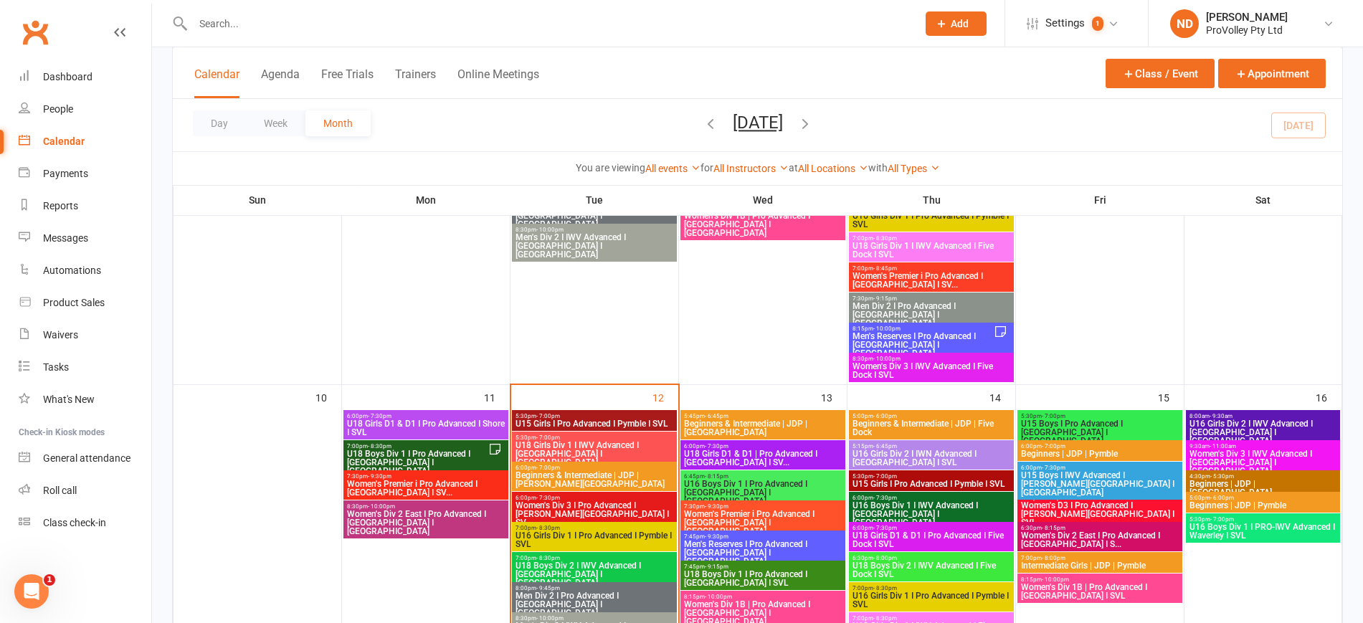
click at [472, 417] on span "6:00pm - 7:30pm" at bounding box center [425, 416] width 159 height 6
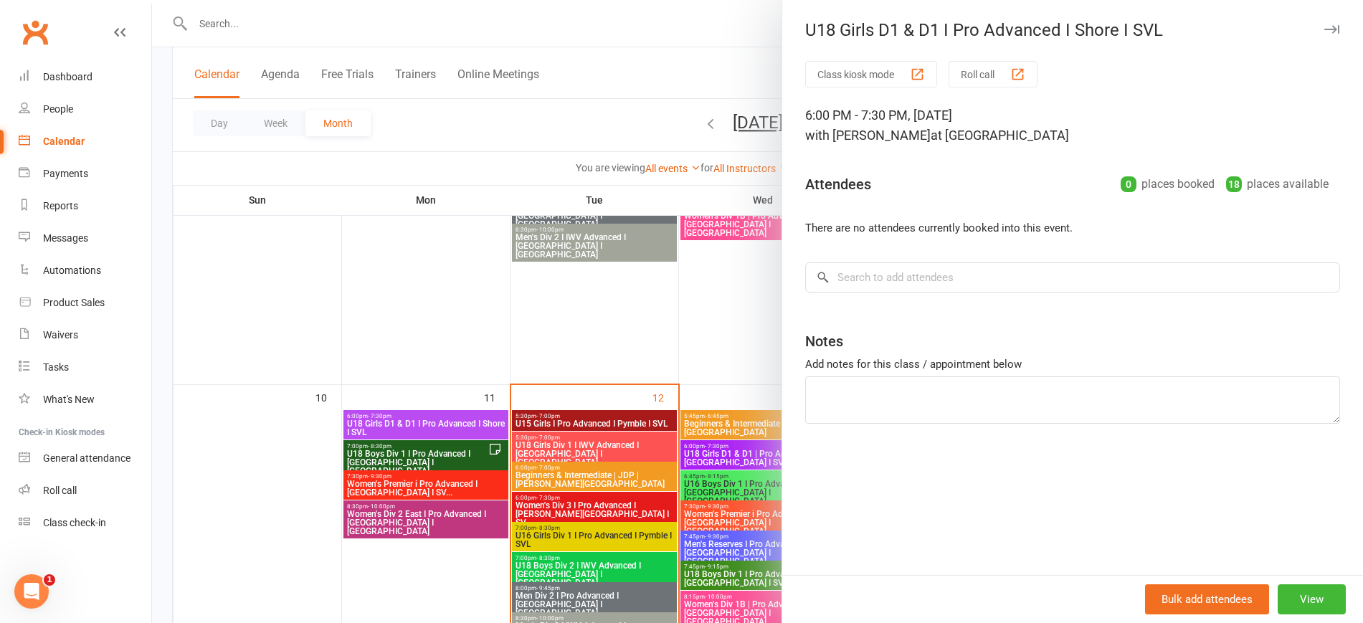
click at [400, 457] on div at bounding box center [757, 311] width 1211 height 623
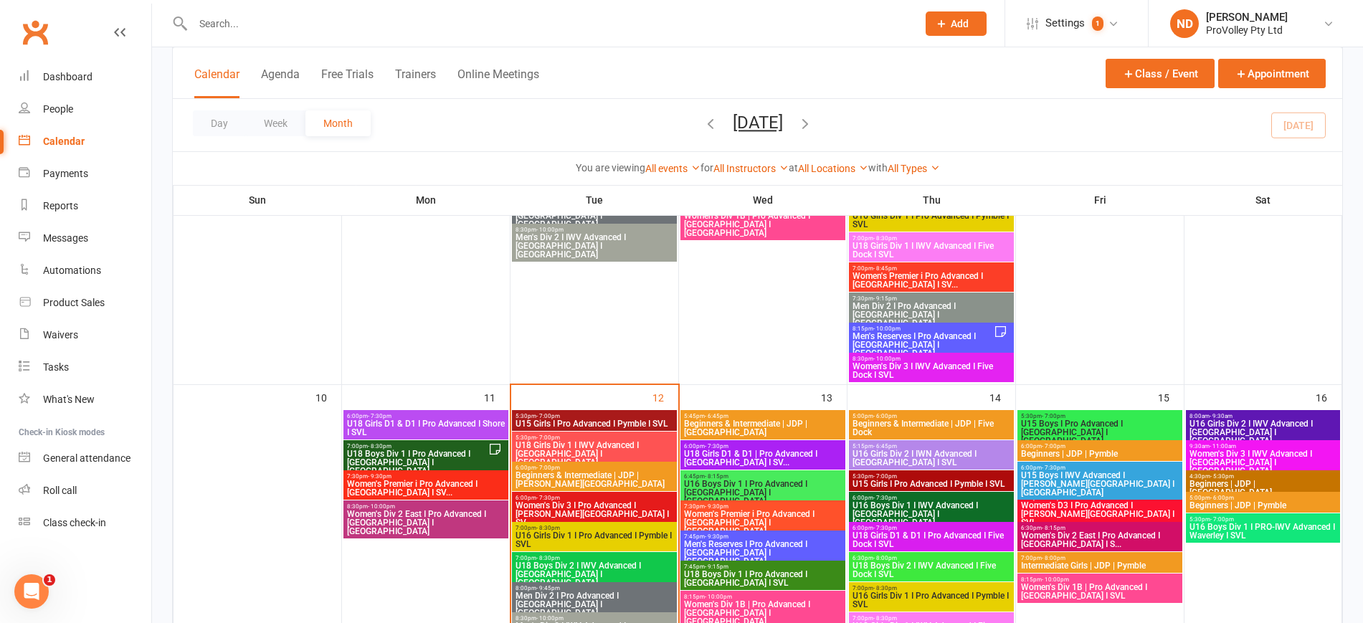
click at [409, 452] on span "U18 Boys Div 1 I Pro Advanced I [GEOGRAPHIC_DATA] I [GEOGRAPHIC_DATA]" at bounding box center [417, 463] width 142 height 26
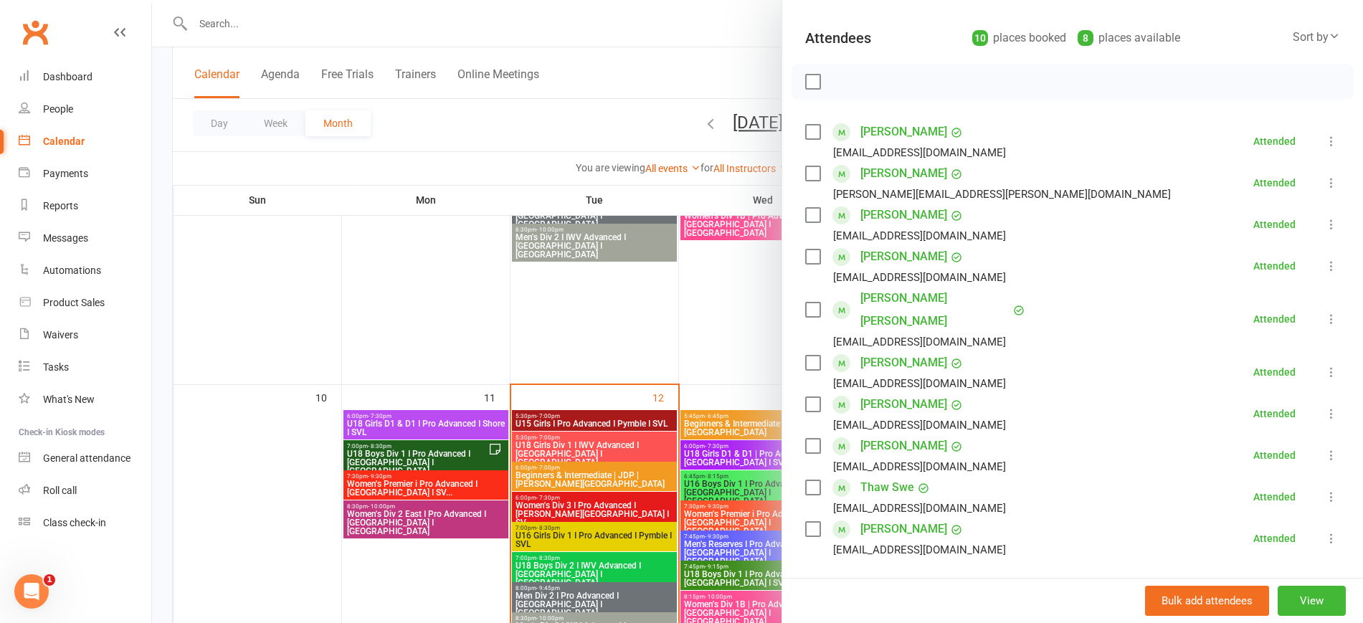
scroll to position [362, 0]
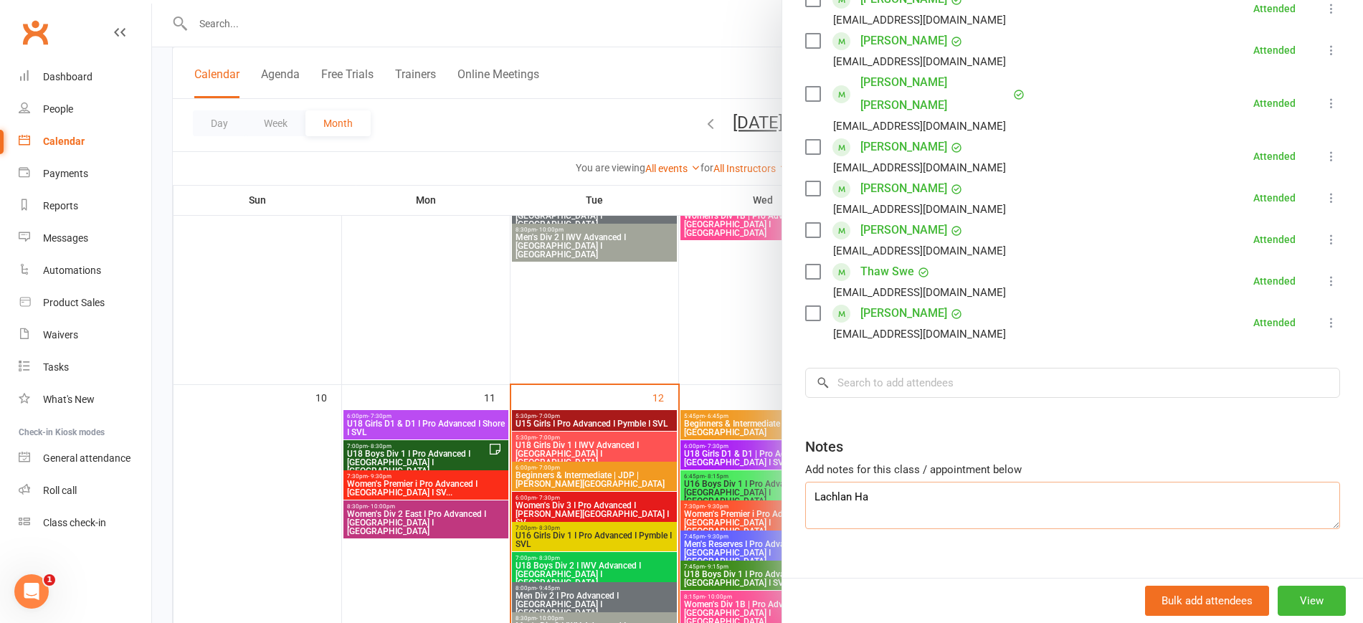
drag, startPoint x: 771, startPoint y: 472, endPoint x: 747, endPoint y: 472, distance: 23.7
click at [747, 0] on div "U18 Boys Div 1 I Pro Advanced I Newtown I SVL Class kiosk mode Roll call 7:00 P…" at bounding box center [757, 0] width 1211 height 0
drag, startPoint x: 885, startPoint y: 335, endPoint x: 883, endPoint y: 346, distance: 11.6
click at [885, 345] on div "Class kiosk mode Roll call 7:00 PM - 8:30 PM, Monday, August, 11, 2025 with Oli…" at bounding box center [1072, 150] width 581 height 902
click at [883, 368] on input "search" at bounding box center [1072, 383] width 535 height 30
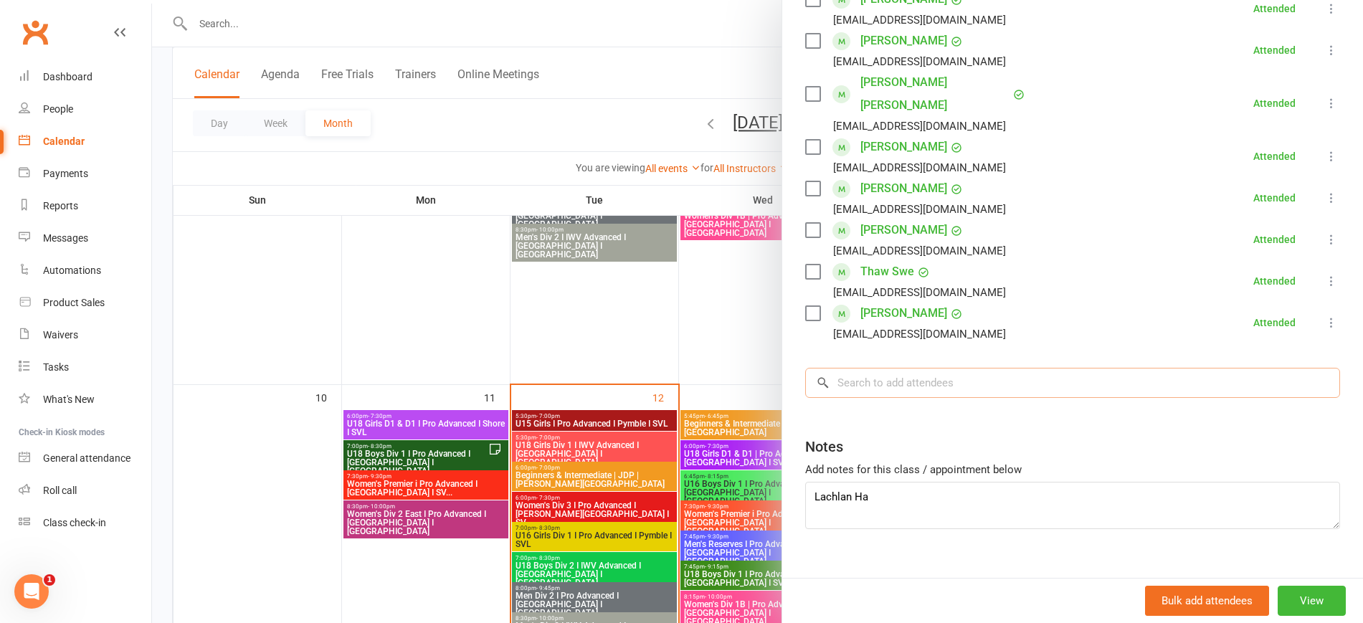
click at [880, 368] on input "search" at bounding box center [1072, 383] width 535 height 30
click at [857, 368] on input "search" at bounding box center [1072, 383] width 535 height 30
paste input "Lachlan Ha"
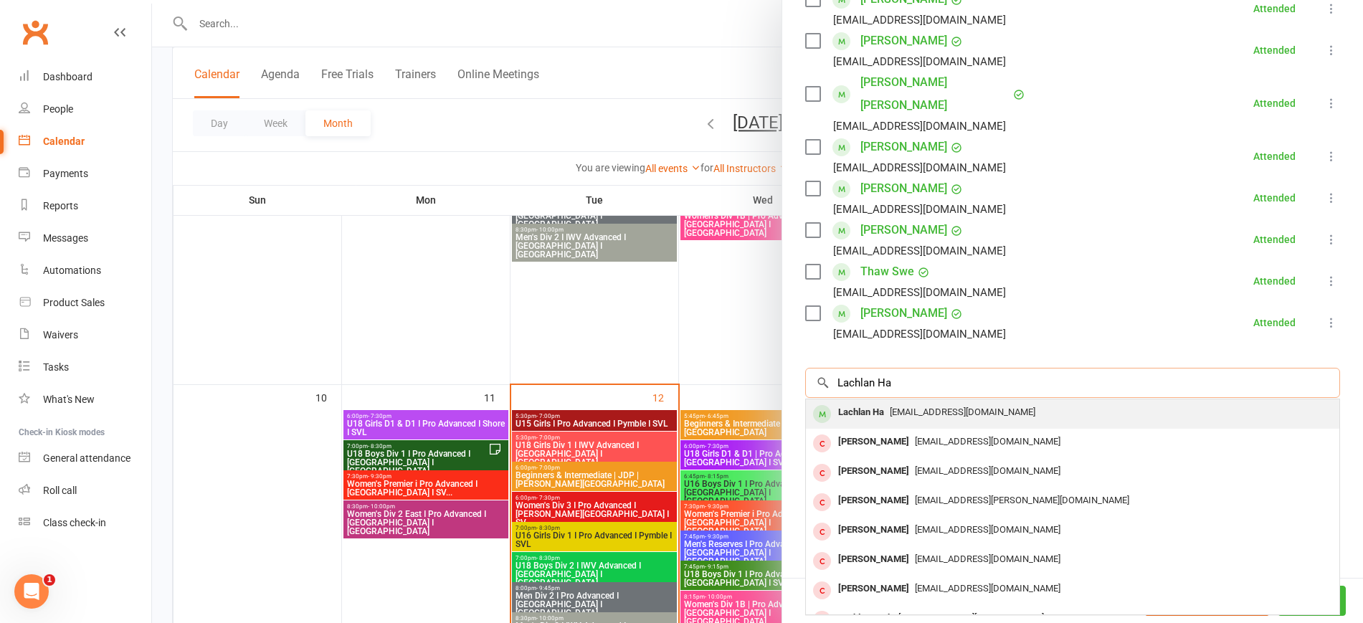
type input "Lachlan Ha"
click at [915, 407] on span "125174@newington.nsw.edu.au" at bounding box center [963, 412] width 146 height 11
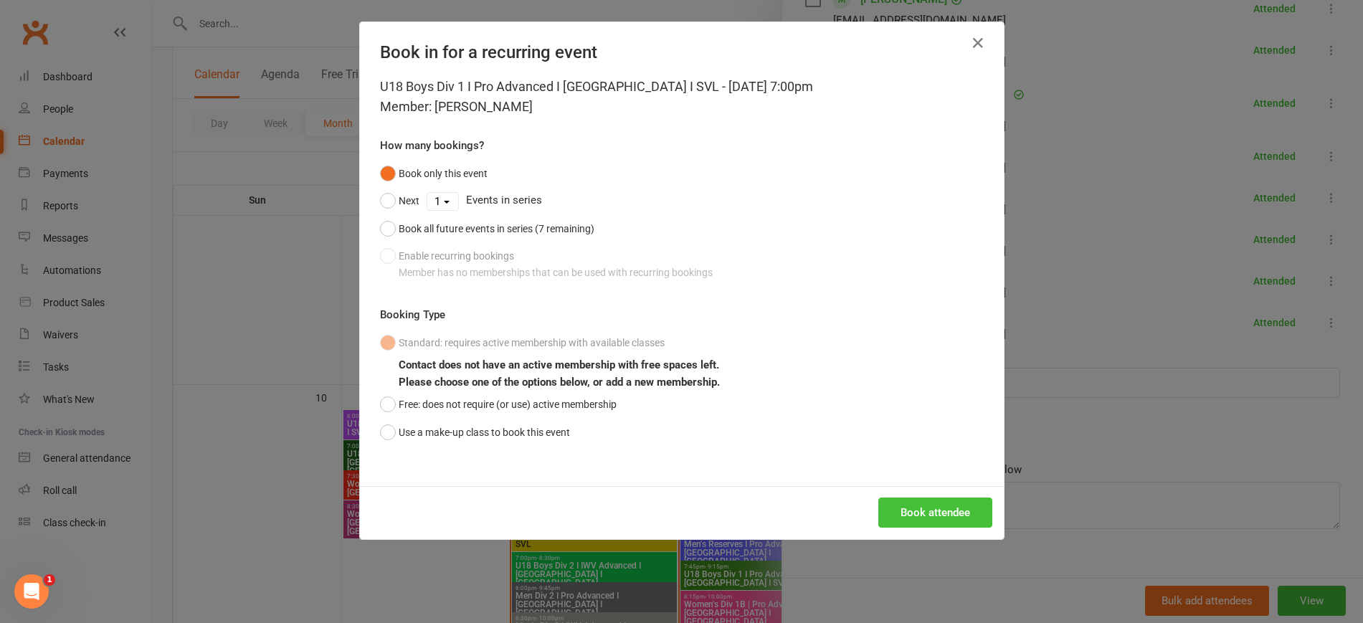
click at [949, 518] on button "Book attendee" at bounding box center [935, 513] width 114 height 30
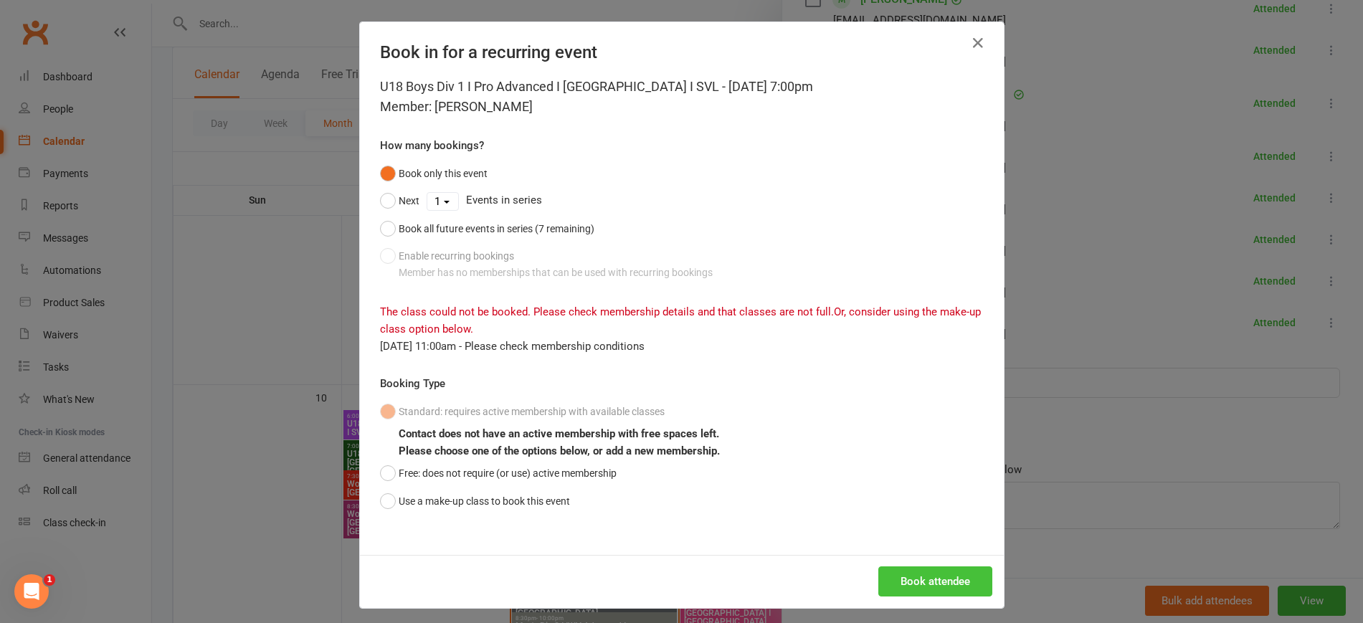
click at [894, 582] on button "Book attendee" at bounding box center [935, 581] width 114 height 30
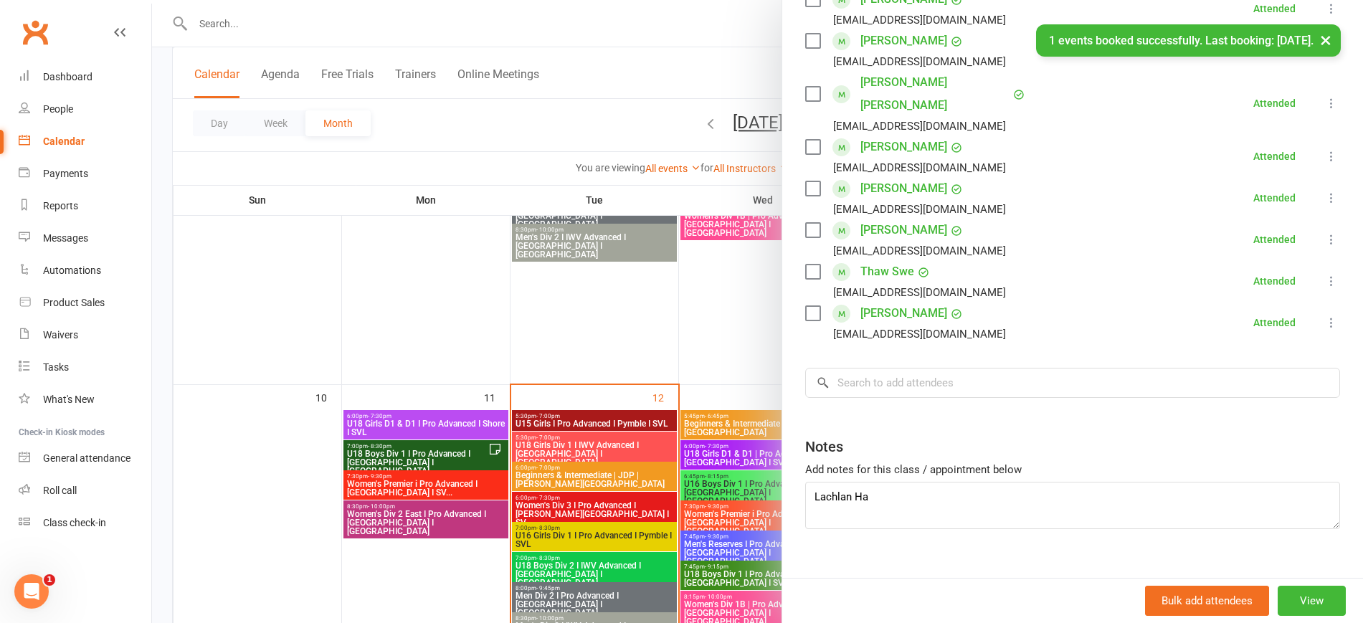
scroll to position [135, 0]
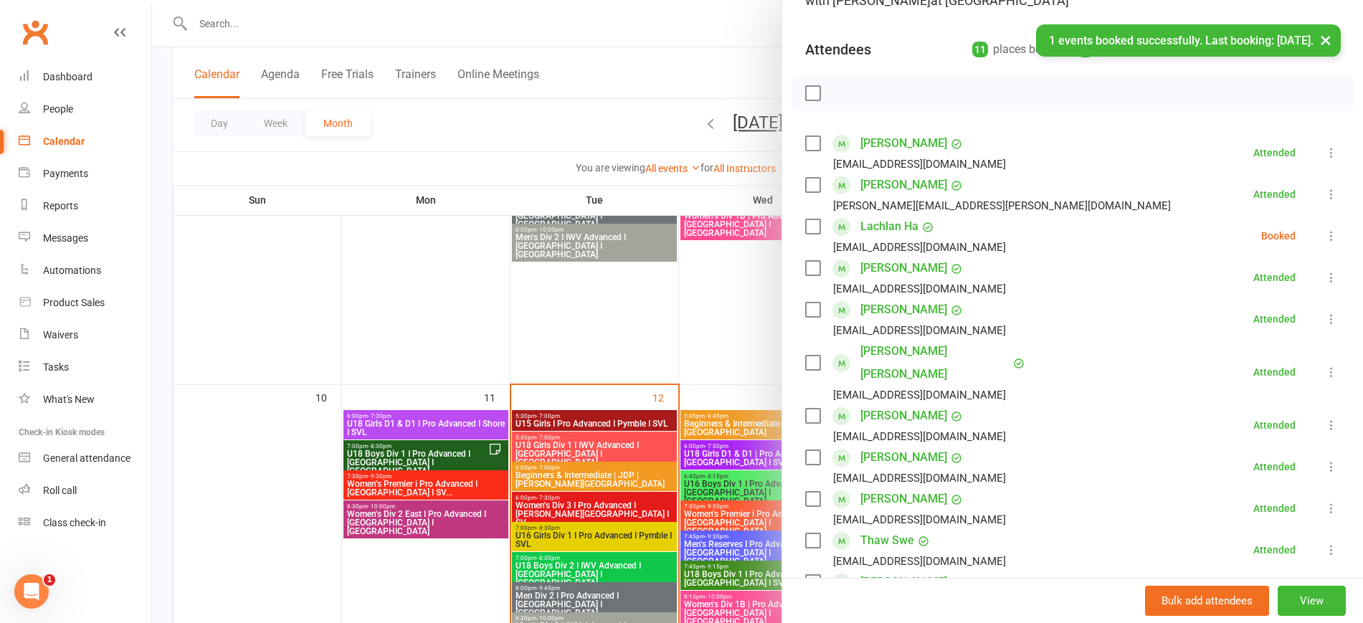
click at [1324, 237] on icon at bounding box center [1331, 236] width 14 height 14
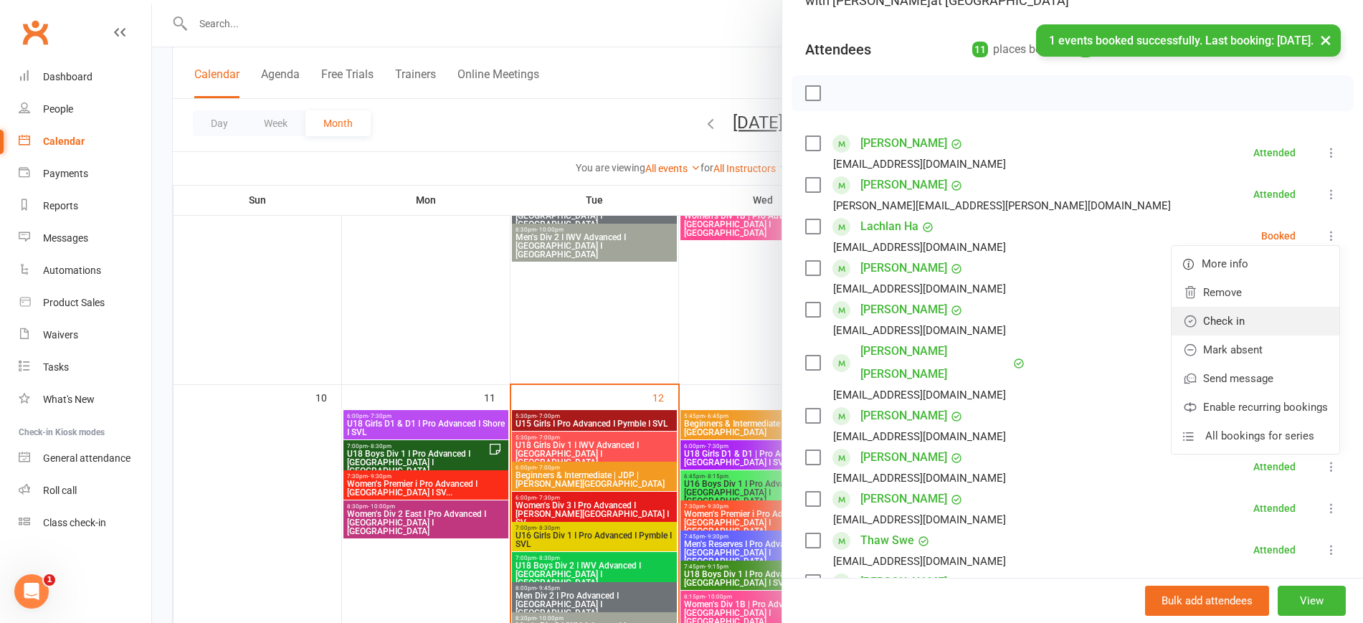
click at [1280, 319] on link "Check in" at bounding box center [1256, 321] width 168 height 29
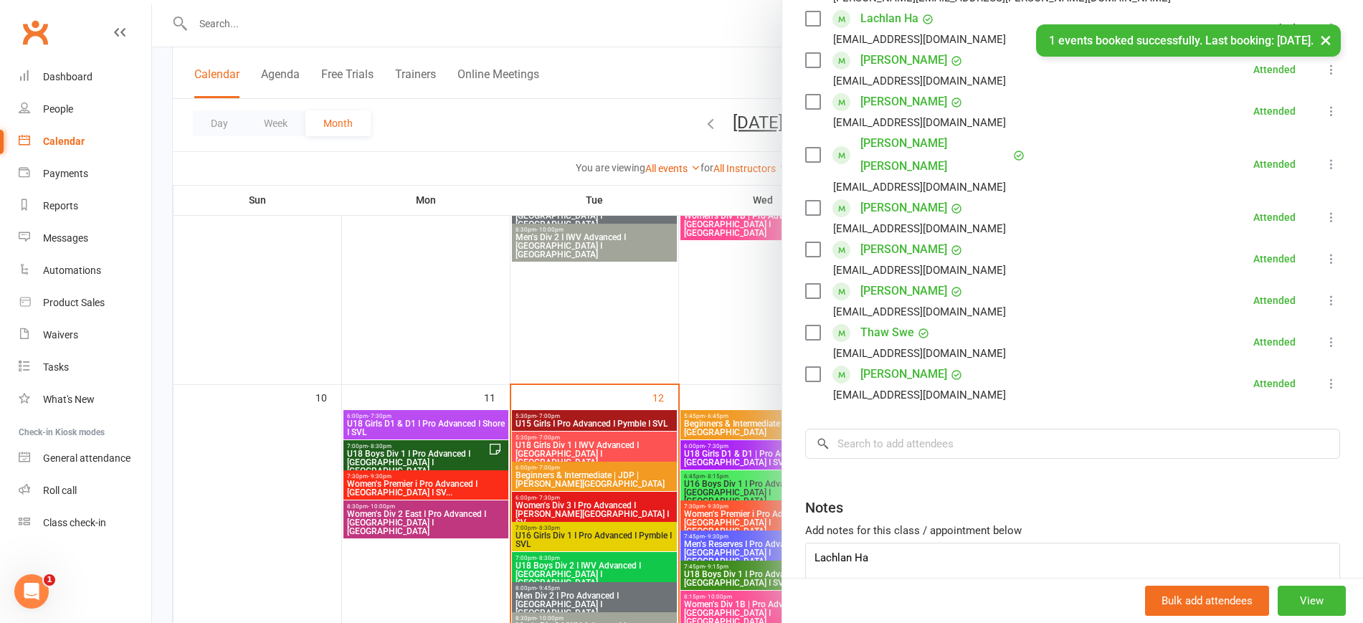
scroll to position [404, 0]
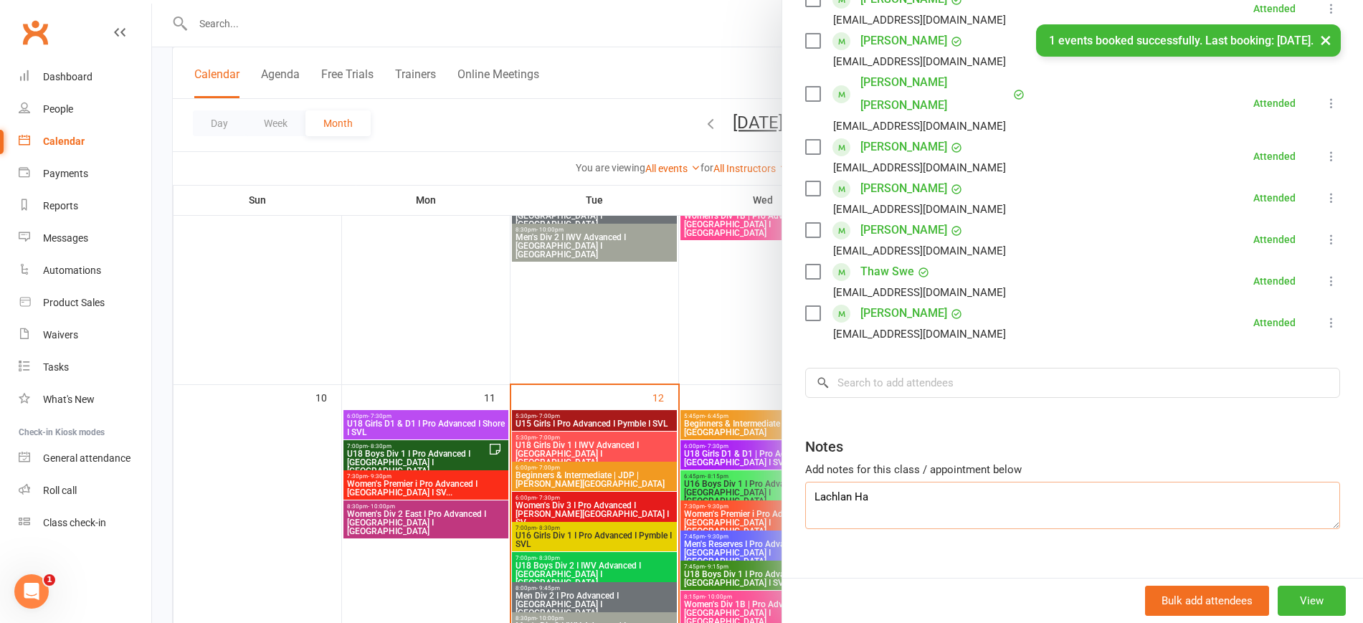
drag, startPoint x: 871, startPoint y: 483, endPoint x: 745, endPoint y: 477, distance: 126.3
click at [745, 0] on div "U18 Boys Div 1 I Pro Advanced I Newtown I SVL Class kiosk mode Roll call 7:00 P…" at bounding box center [757, 0] width 1211 height 0
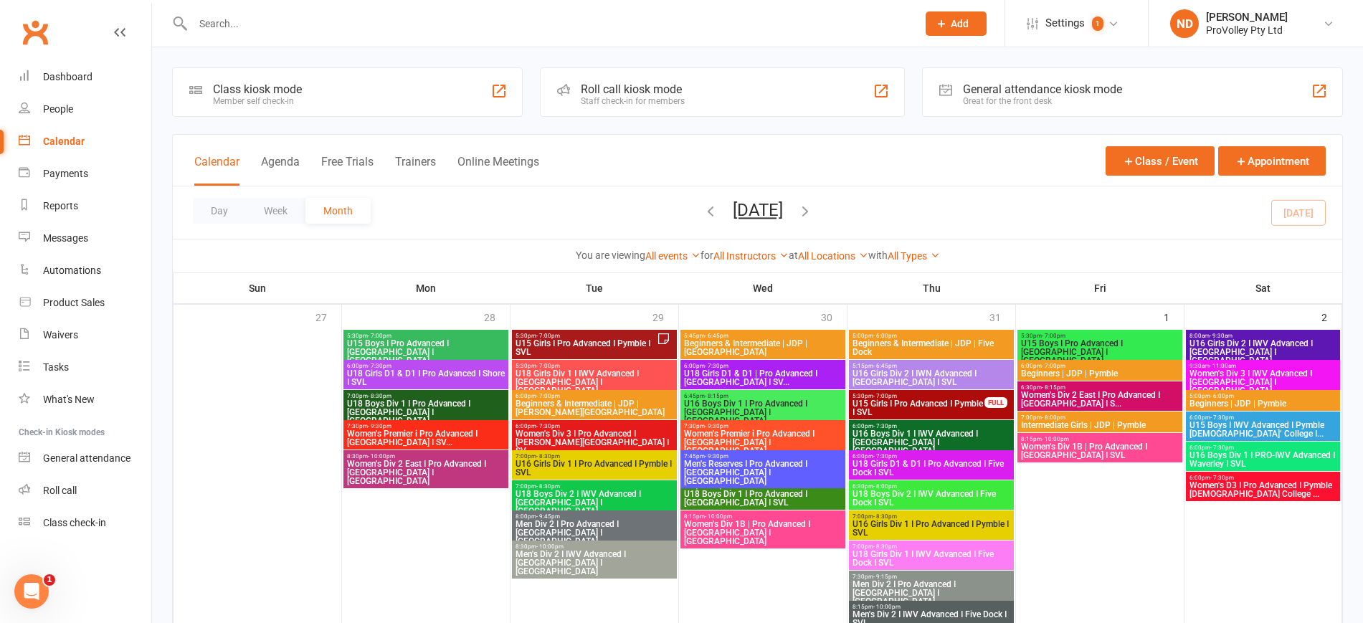
click at [631, 339] on span "U15 Girls I Pro Advanced I Pymble I SVL" at bounding box center [586, 347] width 142 height 17
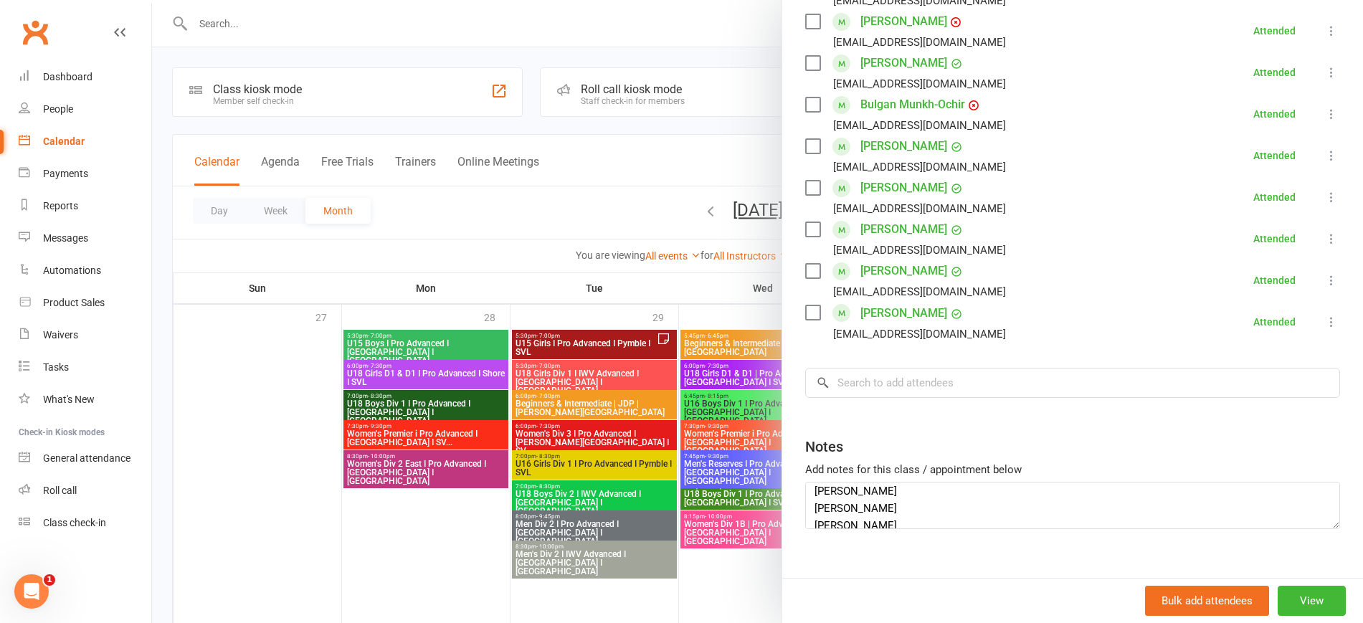
scroll to position [34, 0]
drag, startPoint x: 883, startPoint y: 485, endPoint x: 789, endPoint y: 486, distance: 93.2
click at [789, 486] on div "Class kiosk mode Roll call 5:30 PM - 7:00 PM, [DATE] with [PERSON_NAME] at Pymb…" at bounding box center [1072, 4] width 581 height 1194
drag, startPoint x: 877, startPoint y: 475, endPoint x: 803, endPoint y: 479, distance: 73.9
click at [805, 482] on textarea "Not on roll (they’ve informed me that their parents register them): [PERSON_NAM…" at bounding box center [1072, 505] width 535 height 47
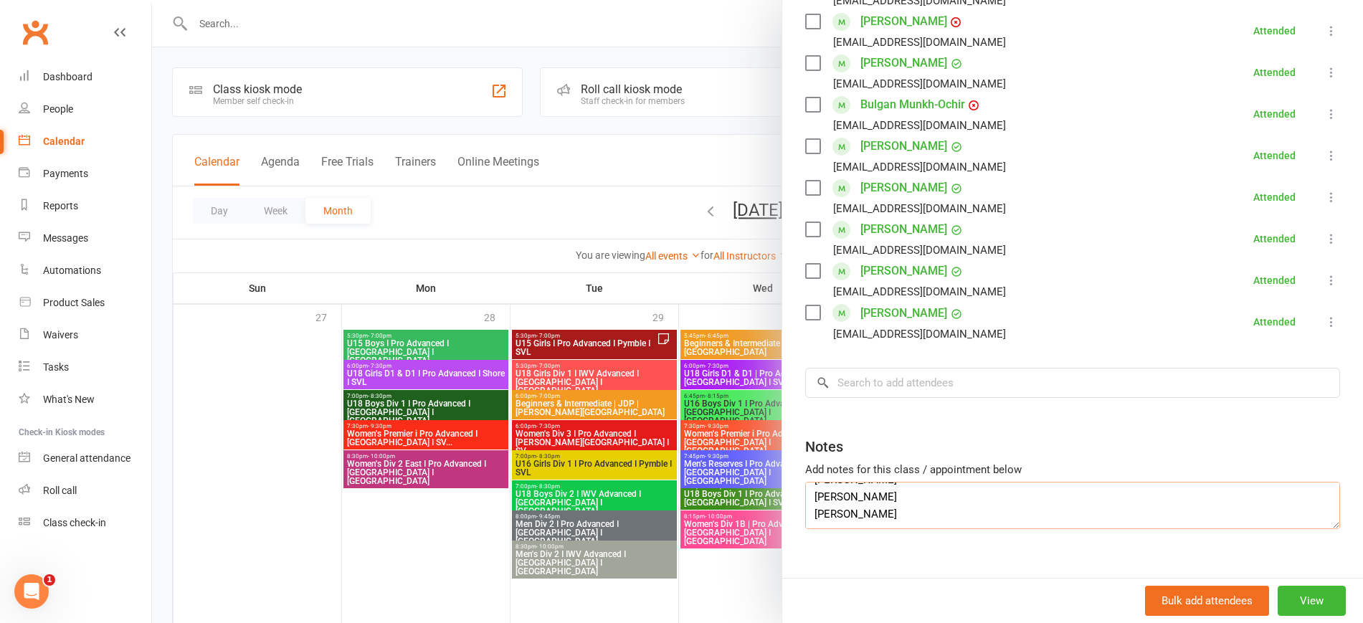
scroll to position [0, 0]
drag, startPoint x: 972, startPoint y: 489, endPoint x: 944, endPoint y: 489, distance: 28.0
click at [968, 490] on textarea "Not on roll (they’ve informed me that their parents register them): [PERSON_NAM…" at bounding box center [1072, 505] width 535 height 47
drag, startPoint x: 908, startPoint y: 490, endPoint x: 759, endPoint y: 491, distance: 148.4
click at [759, 0] on div "U15 Girls I Pro Advanced I Pymble I SVL Class kiosk mode Roll call 5:30 PM - 7:…" at bounding box center [757, 0] width 1211 height 0
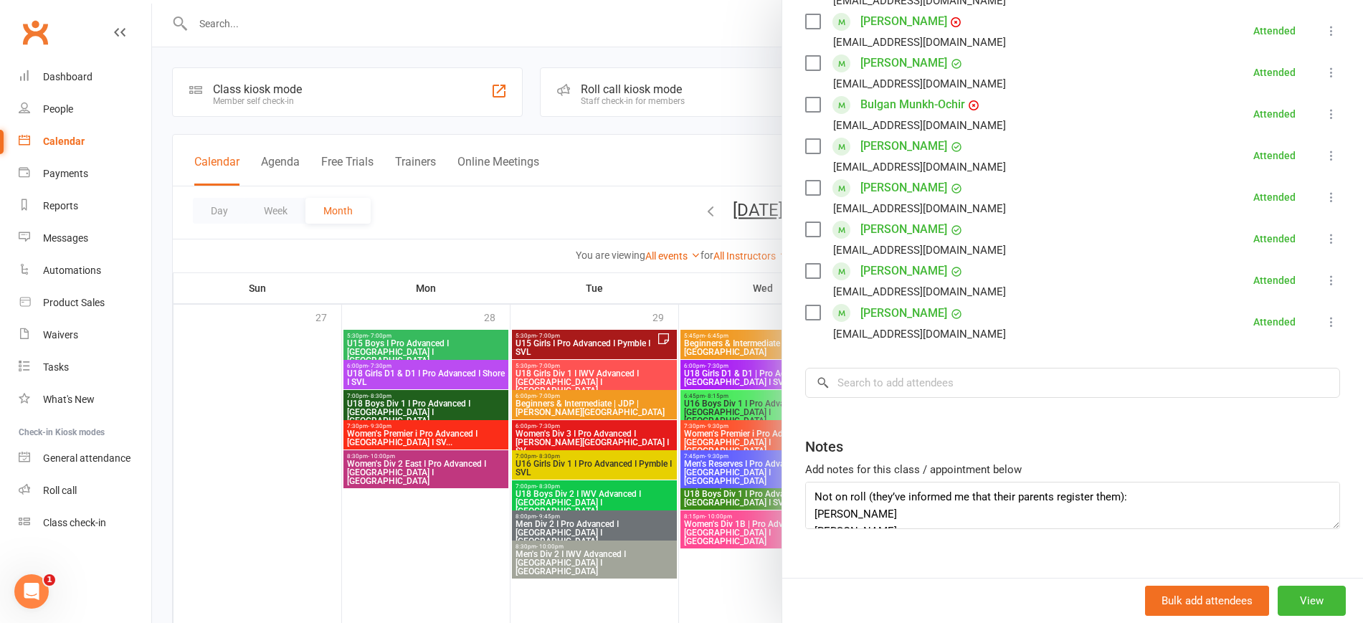
click at [446, 527] on div at bounding box center [757, 311] width 1211 height 623
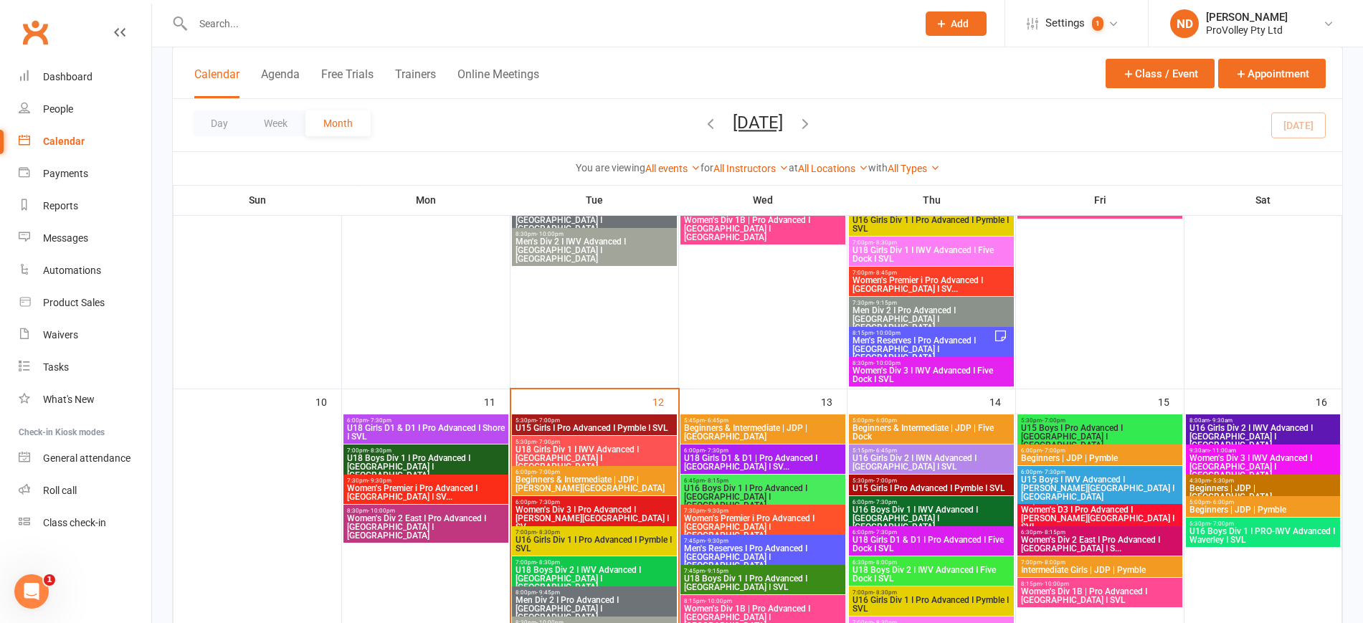
scroll to position [807, 0]
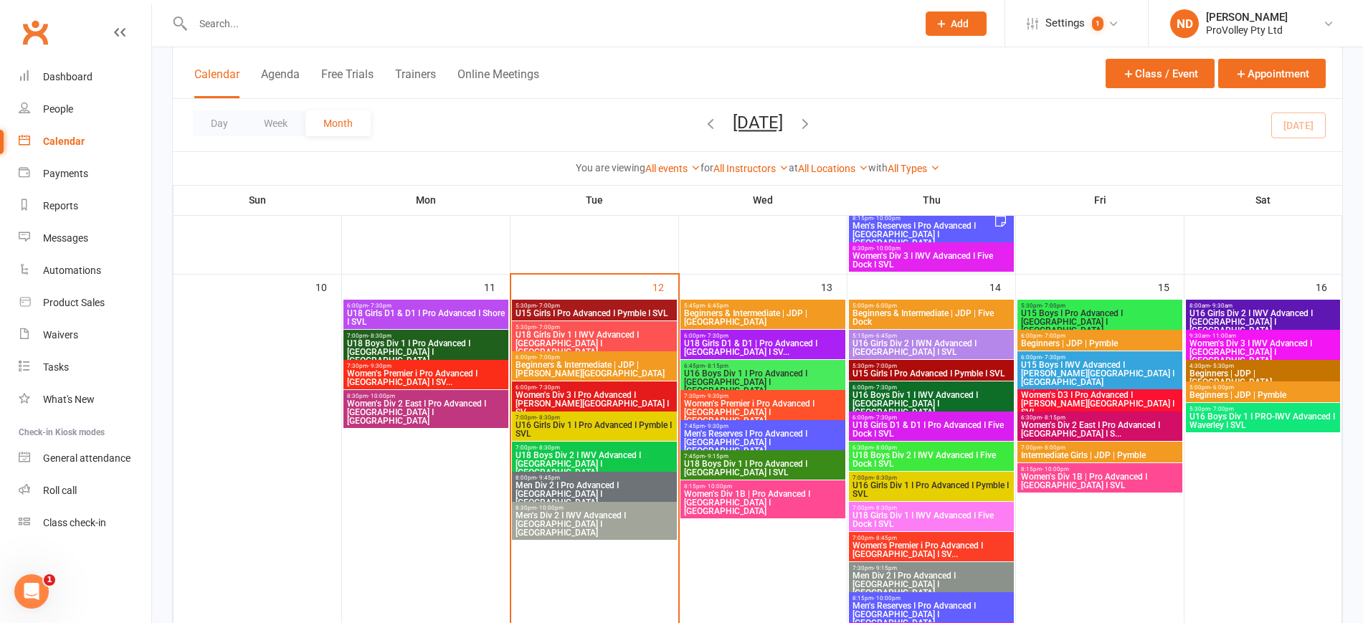
click at [453, 364] on span "7:30pm - 9:30pm" at bounding box center [425, 366] width 159 height 6
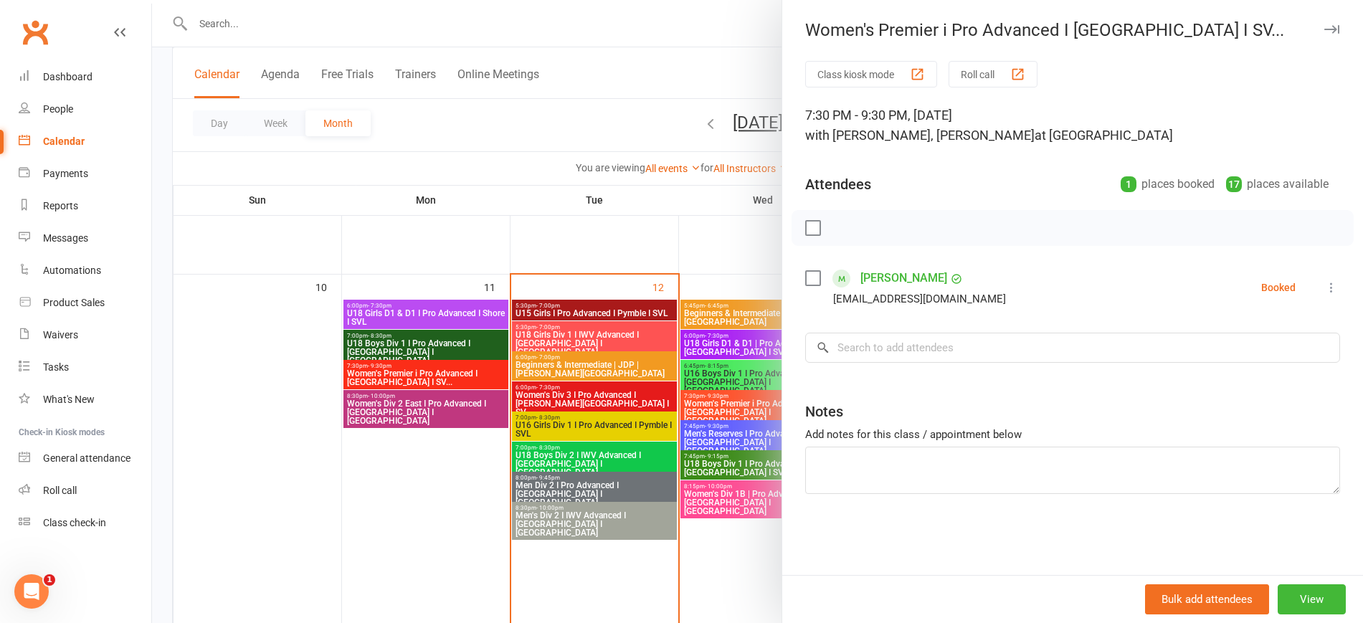
click at [451, 401] on div at bounding box center [757, 311] width 1211 height 623
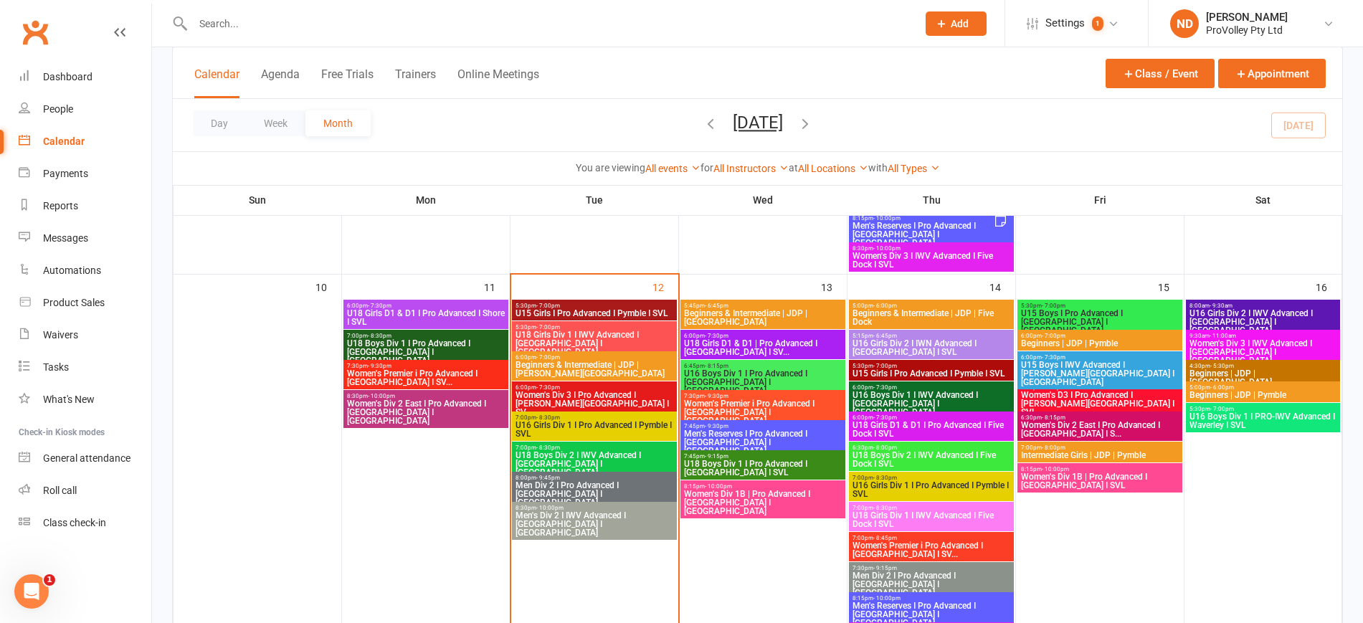
click at [452, 394] on span "8:30pm - 10:00pm" at bounding box center [425, 396] width 159 height 6
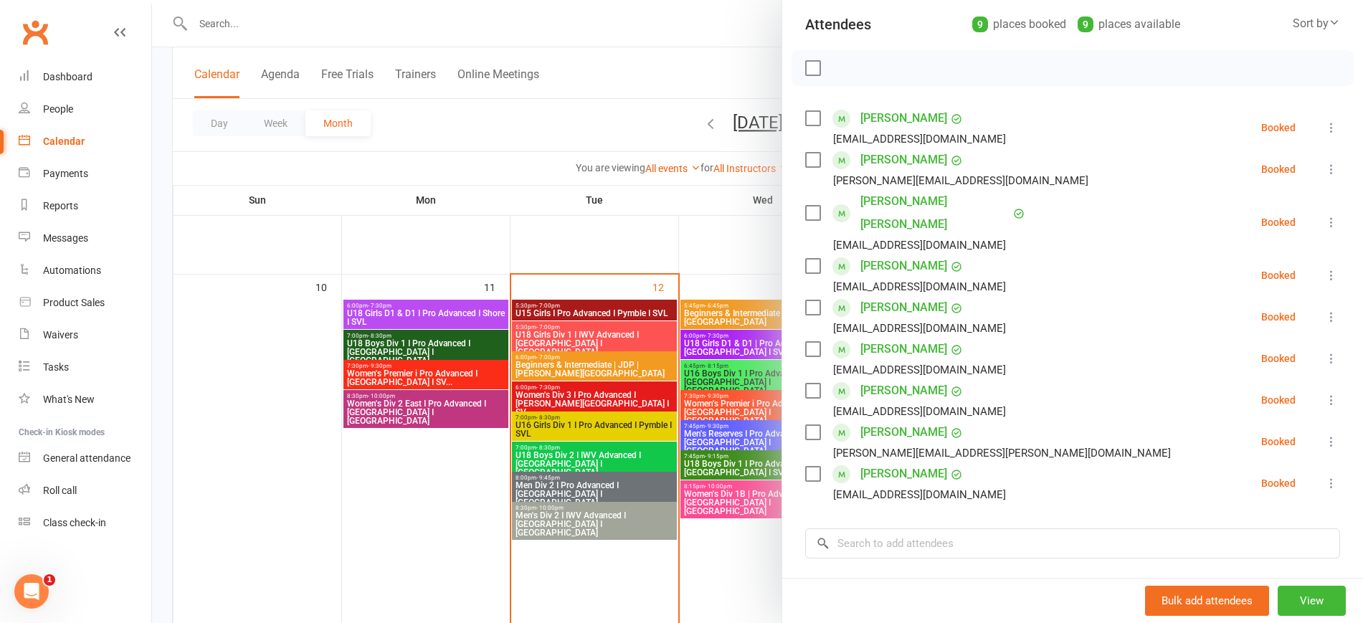
scroll to position [0, 0]
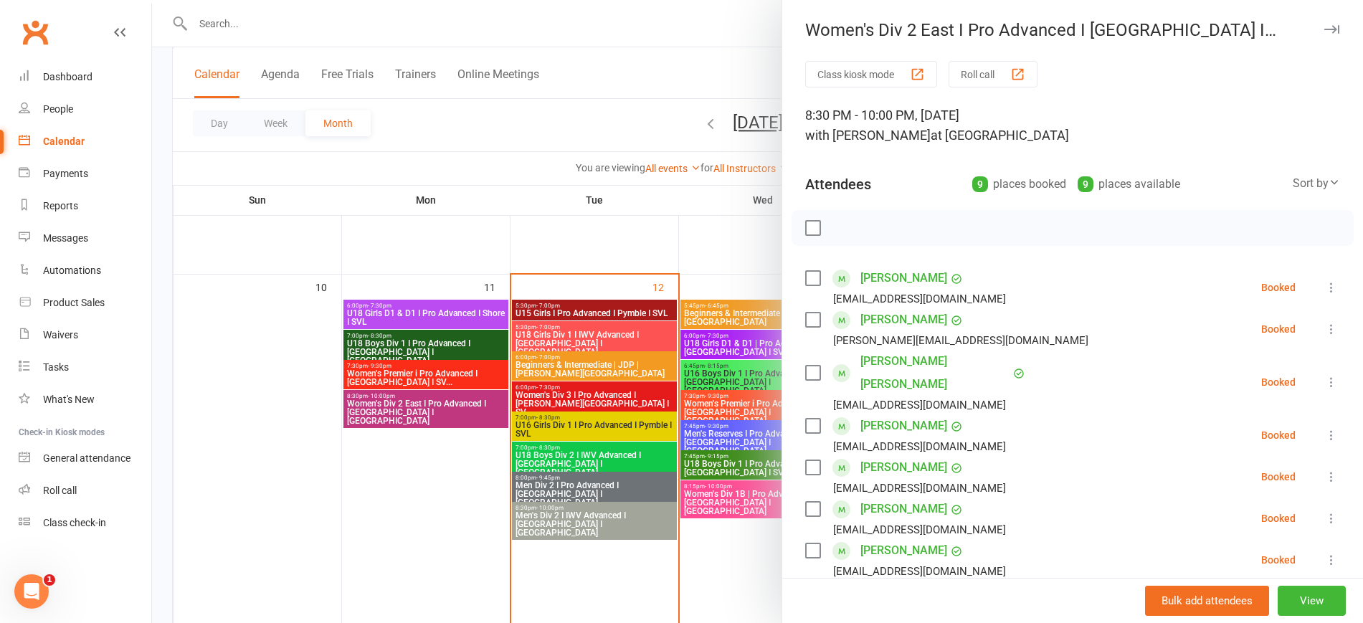
click at [351, 158] on div at bounding box center [757, 311] width 1211 height 623
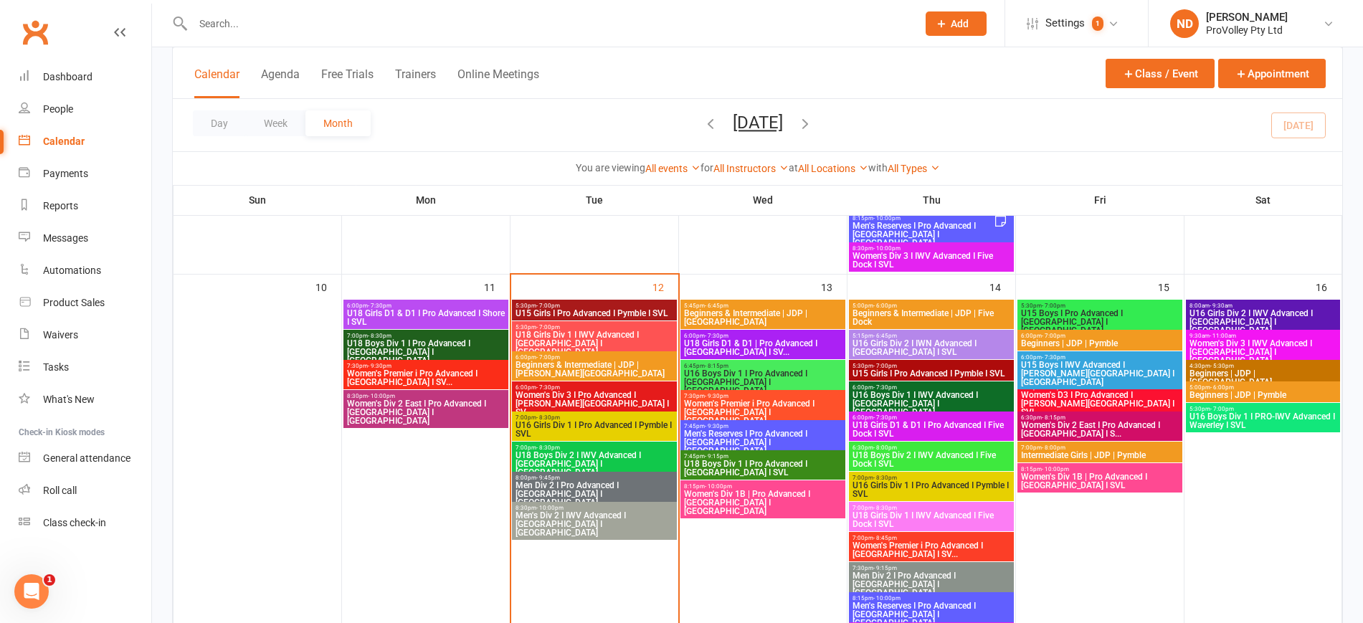
click at [429, 374] on span "Women's Premier i Pro Advanced I [GEOGRAPHIC_DATA] I SV..." at bounding box center [425, 377] width 159 height 17
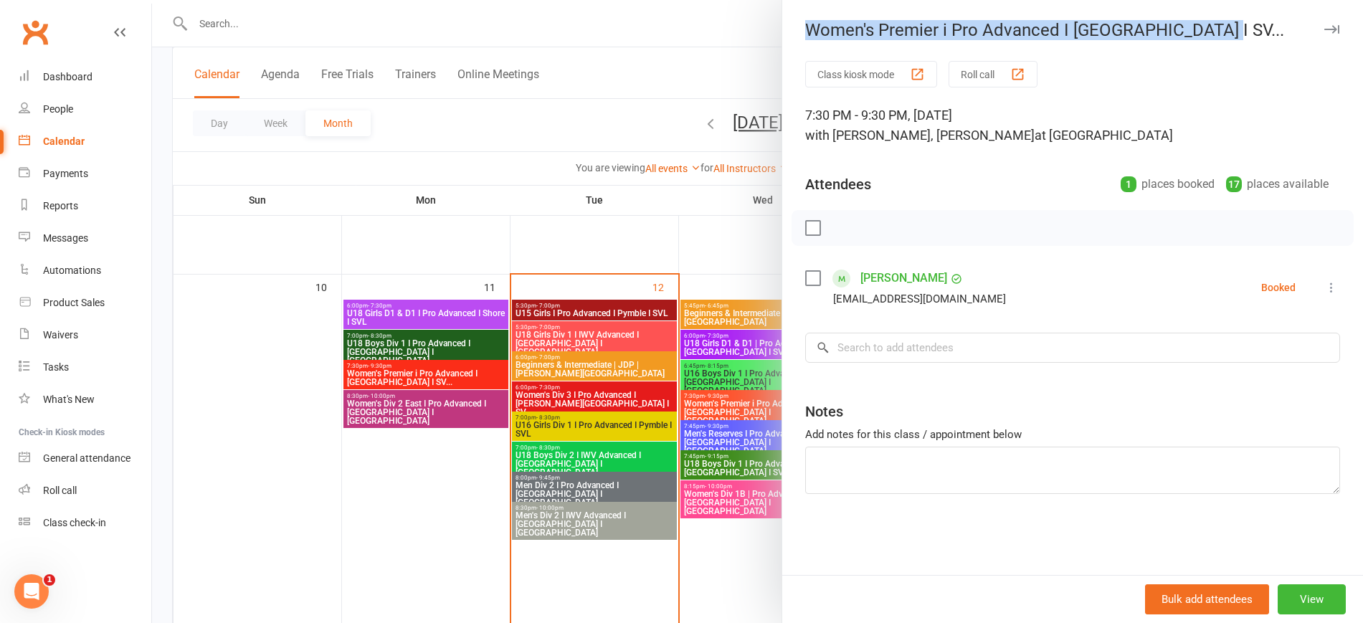
drag, startPoint x: 794, startPoint y: 24, endPoint x: 1201, endPoint y: 39, distance: 406.8
click at [1201, 39] on div "Women's Premier i Pro Advanced I [GEOGRAPHIC_DATA] I SV..." at bounding box center [1072, 30] width 581 height 20
copy div "Women's Premier i Pro Advanced I [GEOGRAPHIC_DATA] I SV."
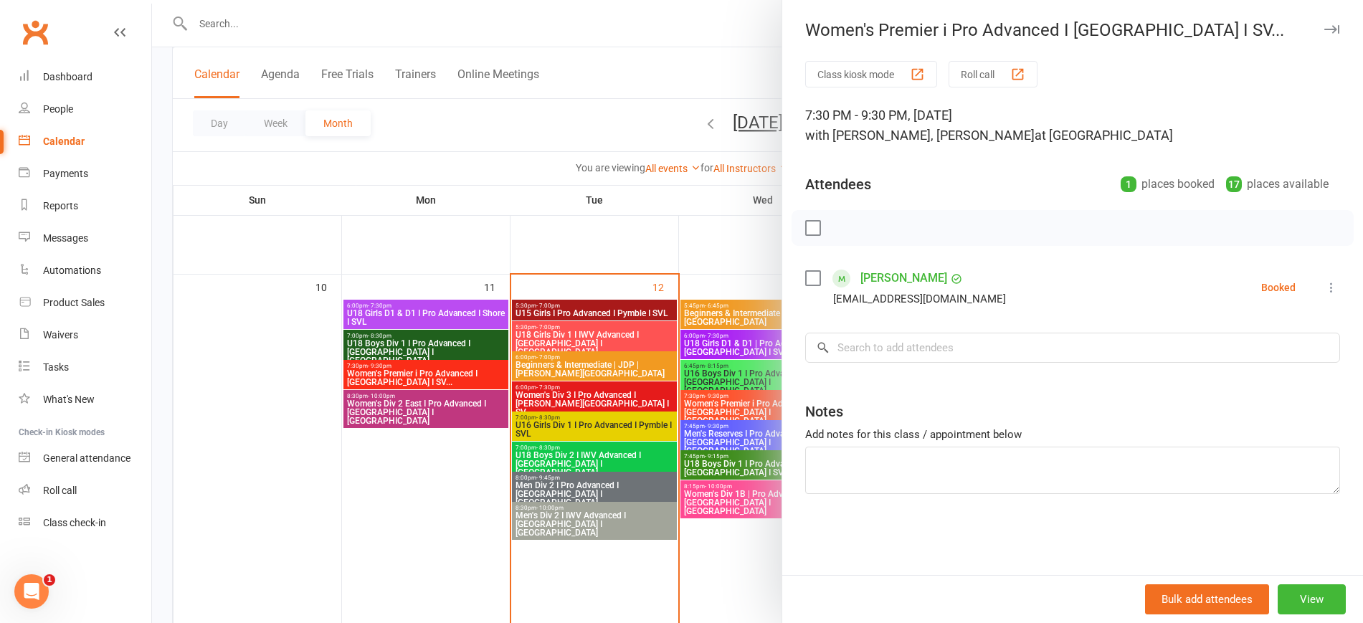
click at [409, 400] on div at bounding box center [757, 311] width 1211 height 623
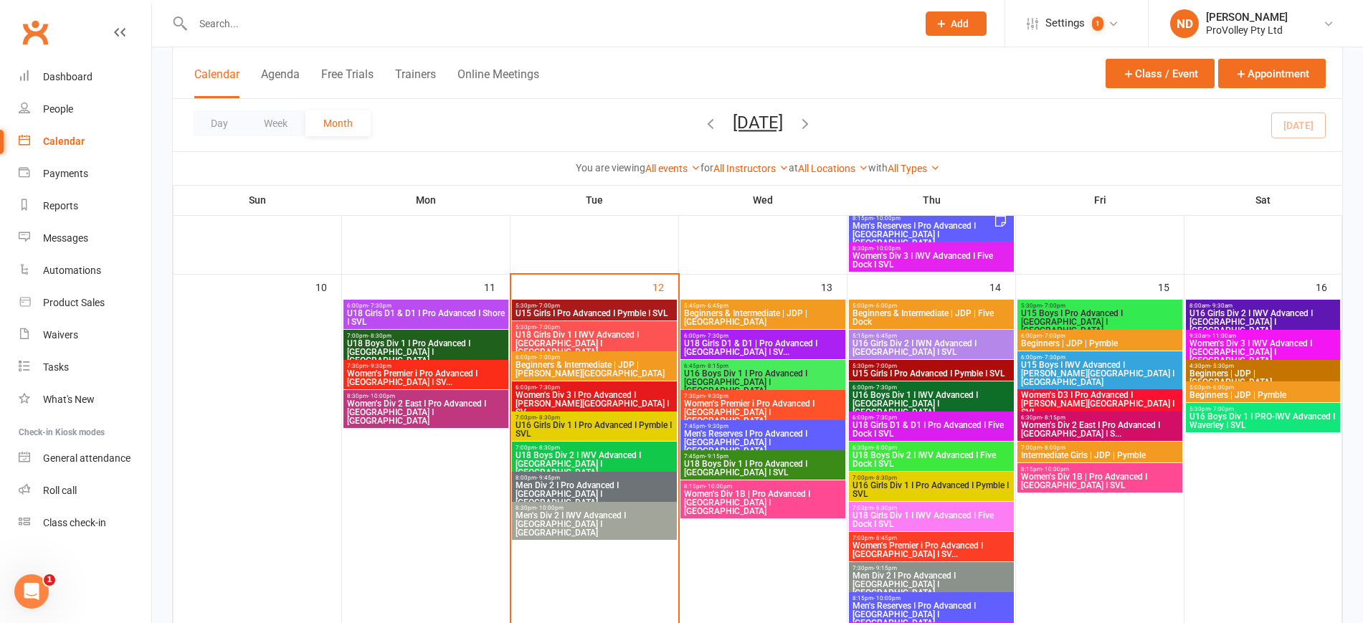
click at [409, 400] on span "Women's Div 2 East I Pro Advanced I [GEOGRAPHIC_DATA] I [GEOGRAPHIC_DATA]" at bounding box center [425, 412] width 159 height 26
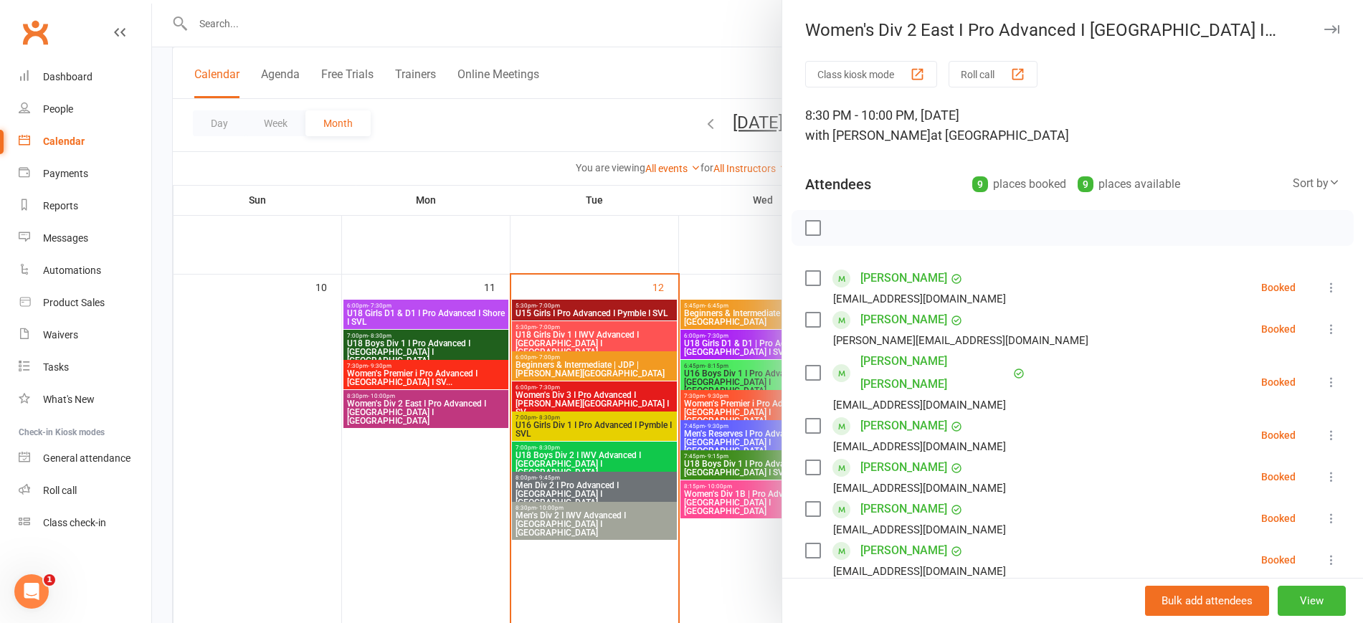
click at [315, 417] on div at bounding box center [757, 311] width 1211 height 623
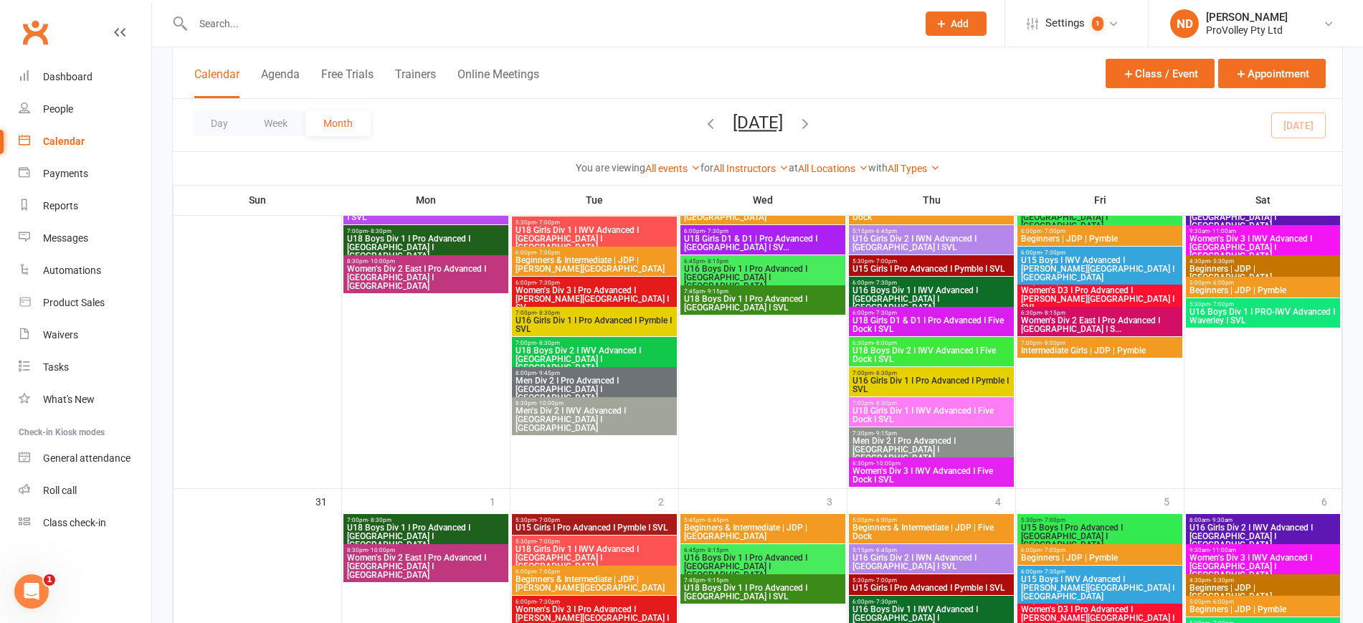
scroll to position [1867, 0]
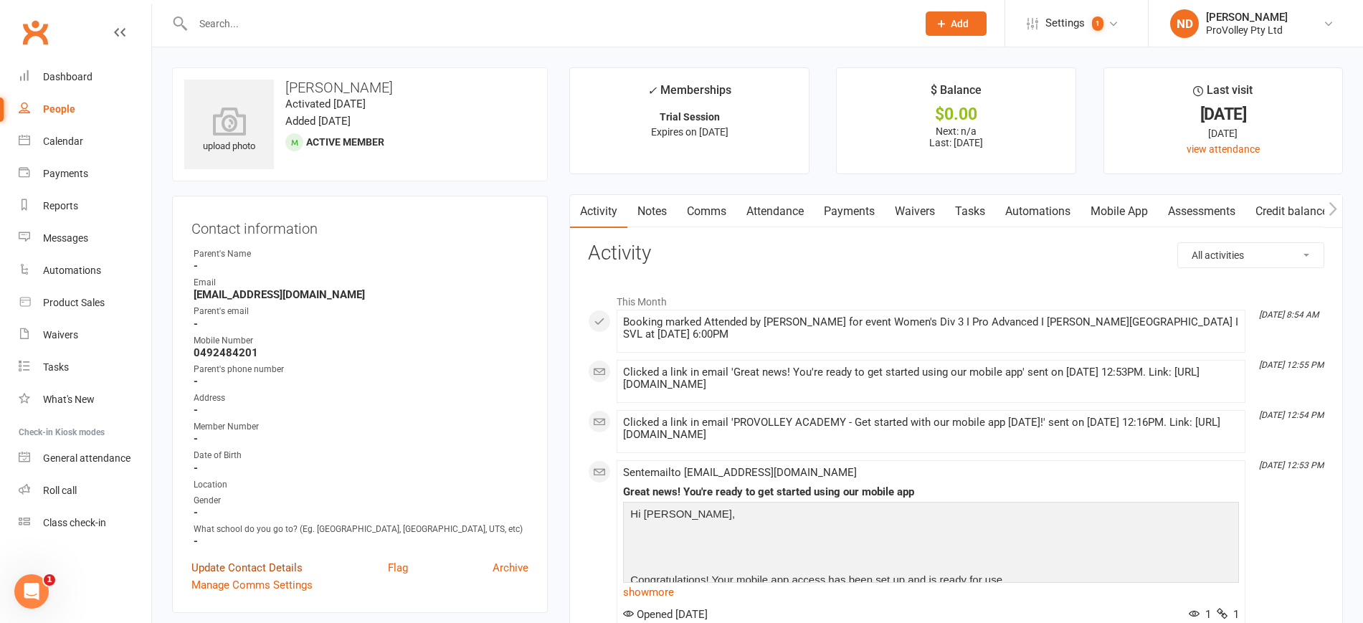
click at [241, 576] on link "Update Contact Details" at bounding box center [246, 567] width 111 height 17
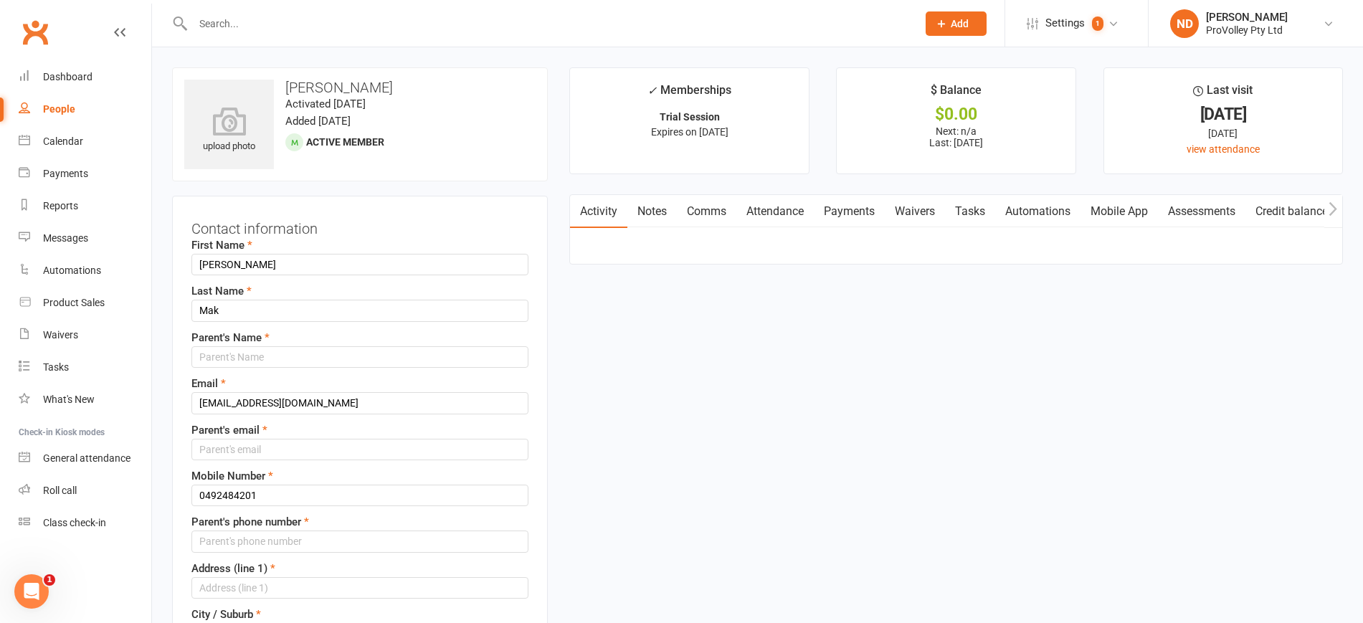
scroll to position [67, 0]
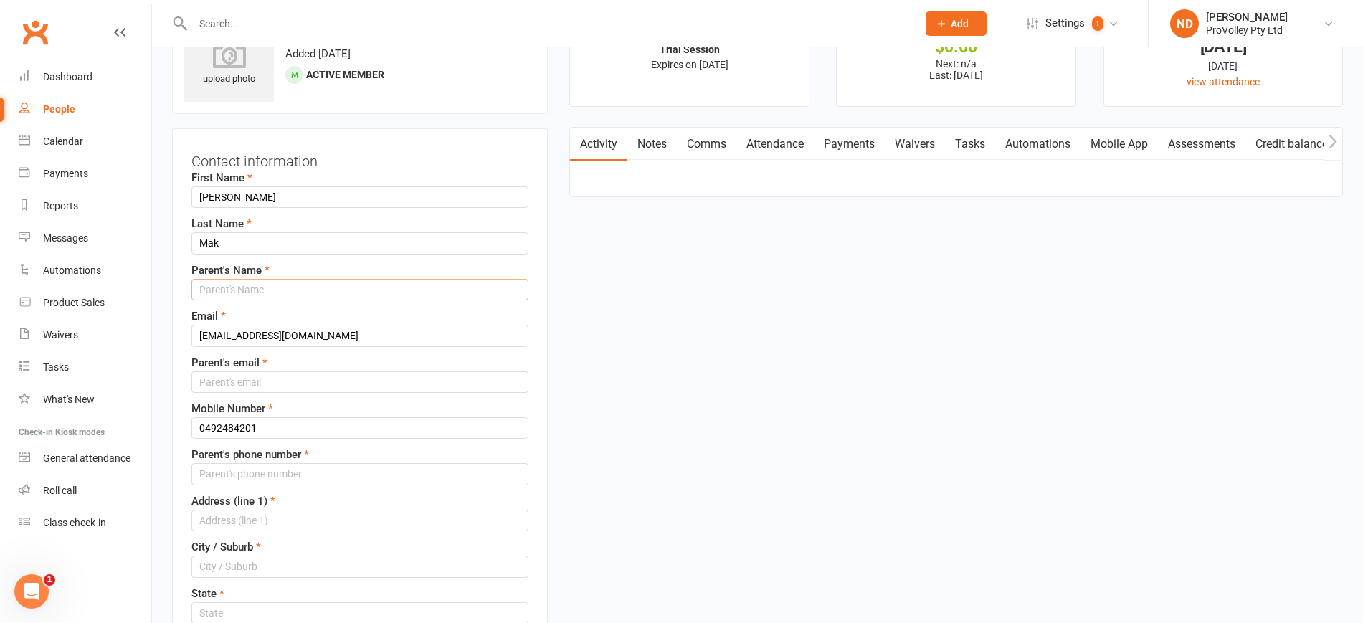
click at [262, 288] on input "text" at bounding box center [359, 290] width 337 height 22
type input "n/a"
drag, startPoint x: 357, startPoint y: 331, endPoint x: 82, endPoint y: 330, distance: 275.3
click at [224, 379] on input "text" at bounding box center [359, 382] width 337 height 22
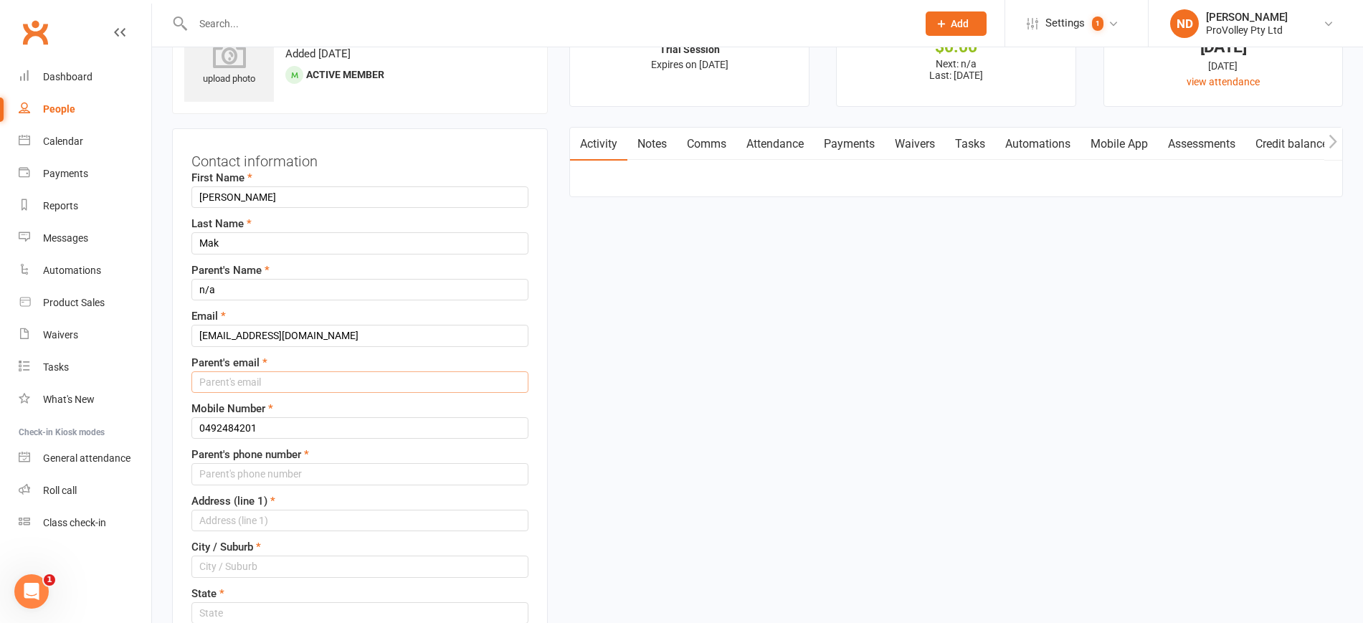
paste input "kennethmak32@hotmail.com"
type input "kennethmak32@hotmail.com"
drag, startPoint x: 204, startPoint y: 424, endPoint x: 178, endPoint y: 425, distance: 26.6
click at [178, 425] on div "Contact information First Name John Last Name Mak Parent's Name n/a Email kenne…" at bounding box center [360, 574] width 376 height 893
drag, startPoint x: 307, startPoint y: 434, endPoint x: 143, endPoint y: 417, distance: 164.4
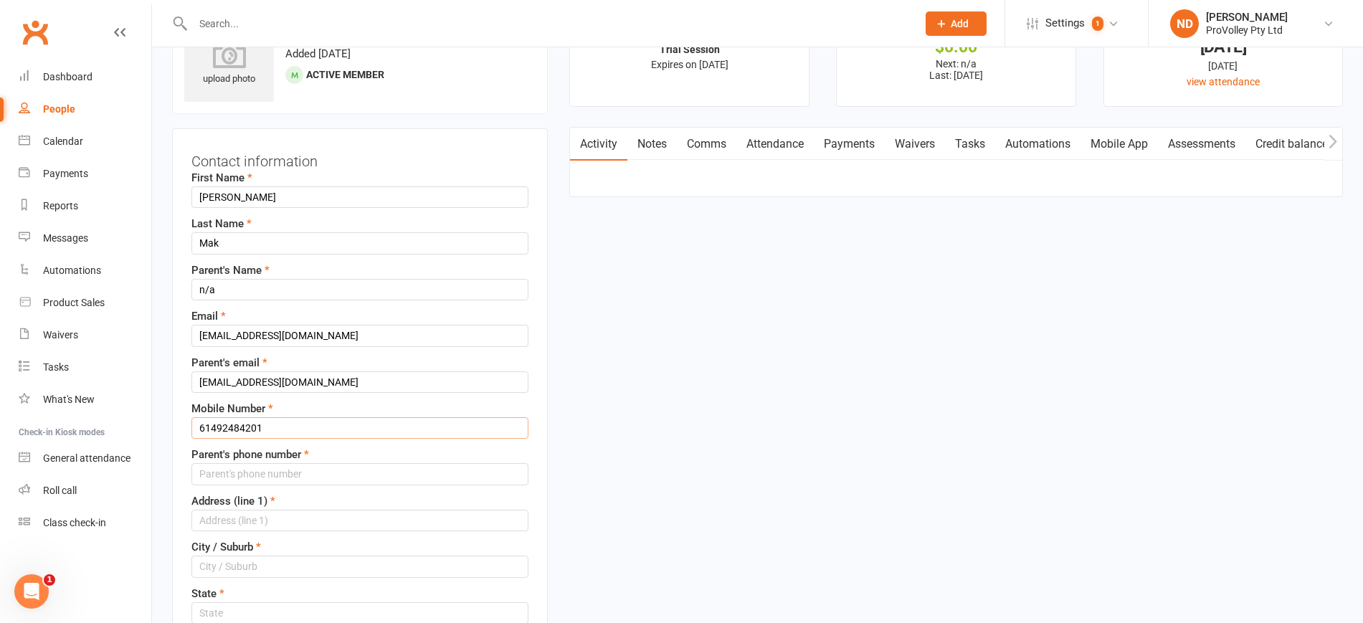
type input "61492484201"
click at [275, 474] on input "string" at bounding box center [359, 474] width 337 height 22
paste input "61492484201"
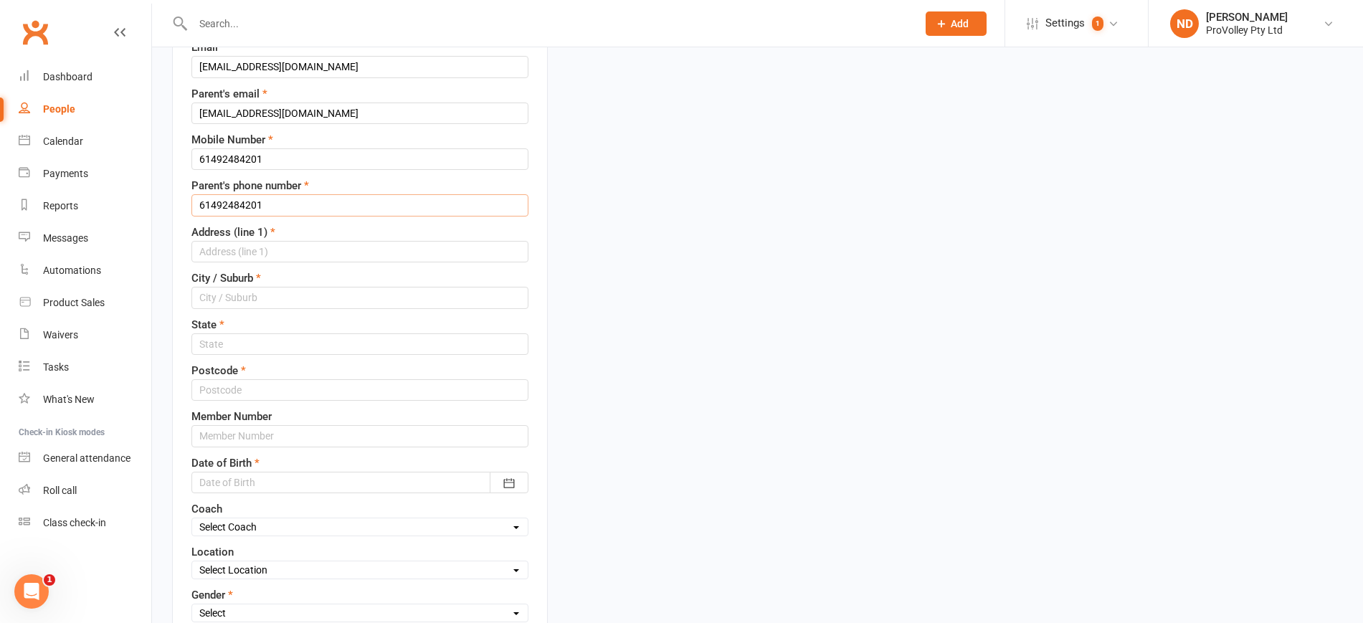
type input "61492484201"
click at [259, 249] on input "text" at bounding box center [359, 252] width 337 height 22
type input "n/a"
type input "Sydney"
type input "[GEOGRAPHIC_DATA]"
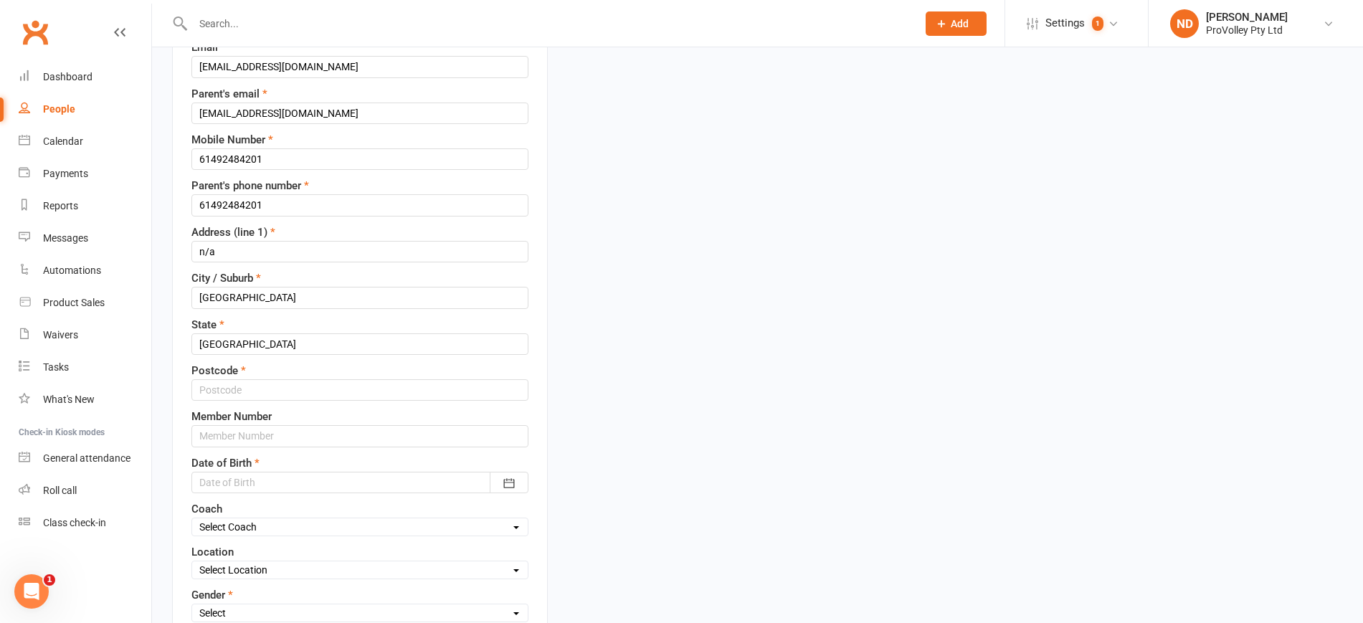
type input "n/a"
click at [288, 389] on input "text" at bounding box center [359, 390] width 337 height 22
type input "2073"
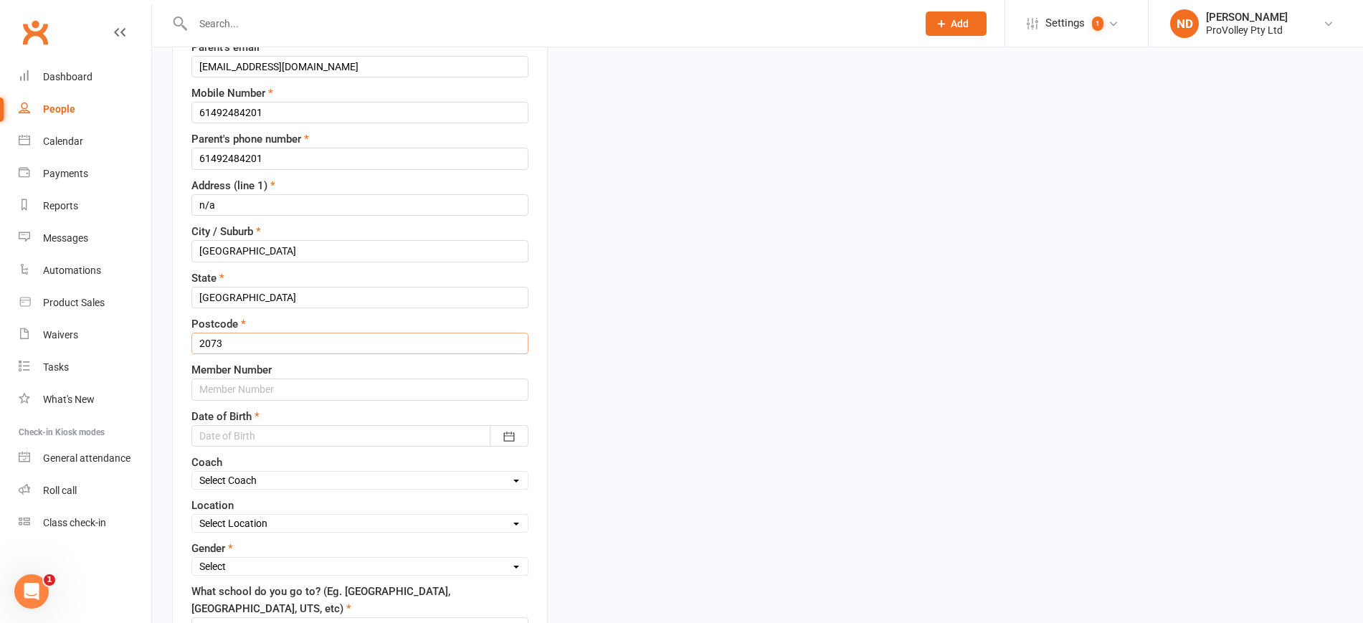
scroll to position [426, 0]
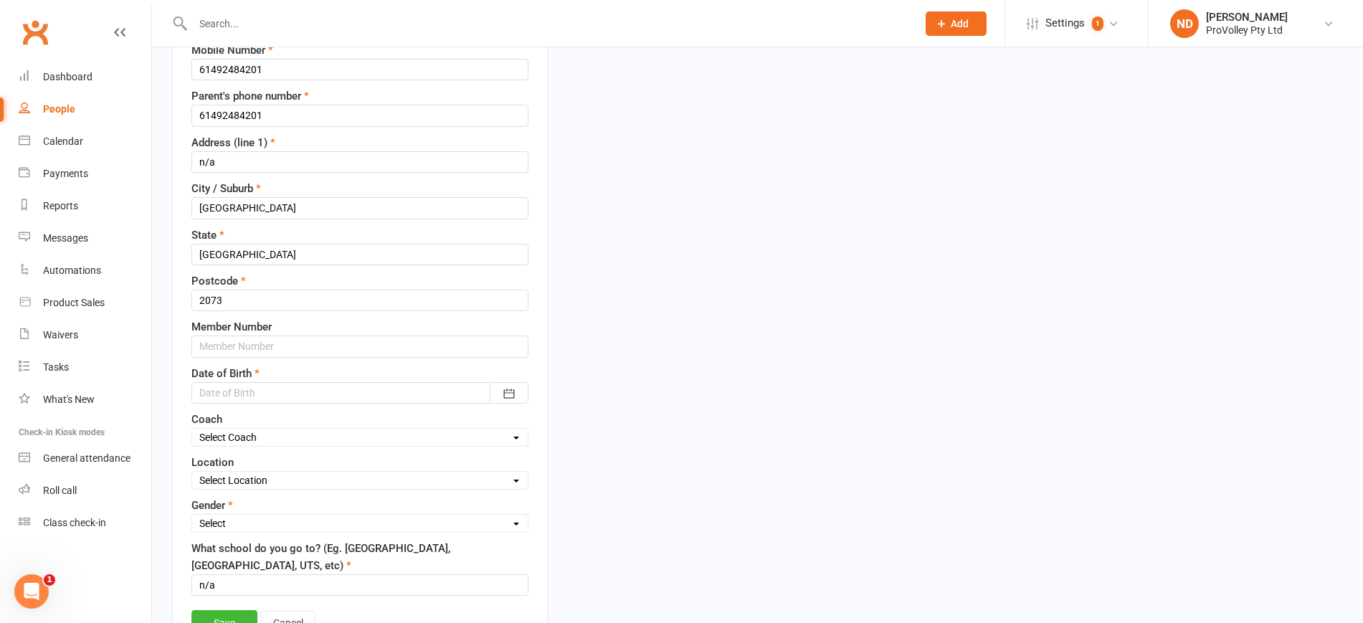
click at [288, 390] on div at bounding box center [359, 393] width 337 height 22
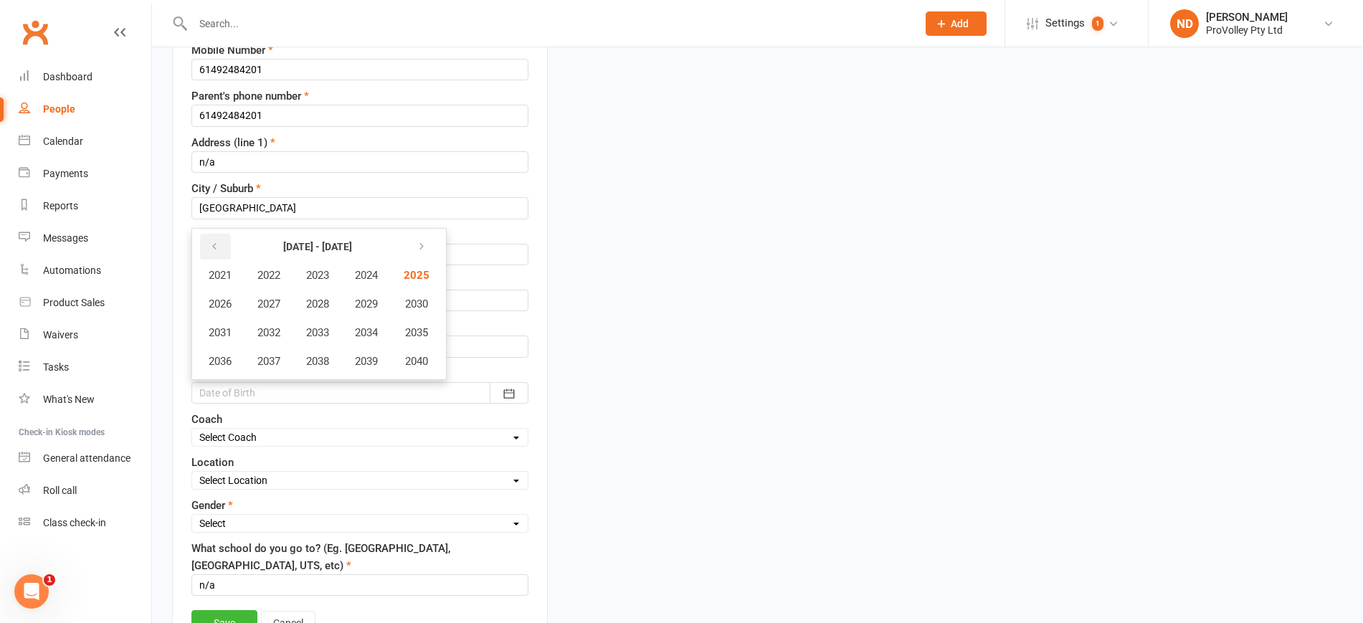
click at [216, 238] on button "button" at bounding box center [215, 247] width 31 height 26
click at [280, 326] on span "2012" at bounding box center [268, 332] width 23 height 13
click at [395, 303] on span "June" at bounding box center [402, 304] width 23 height 13
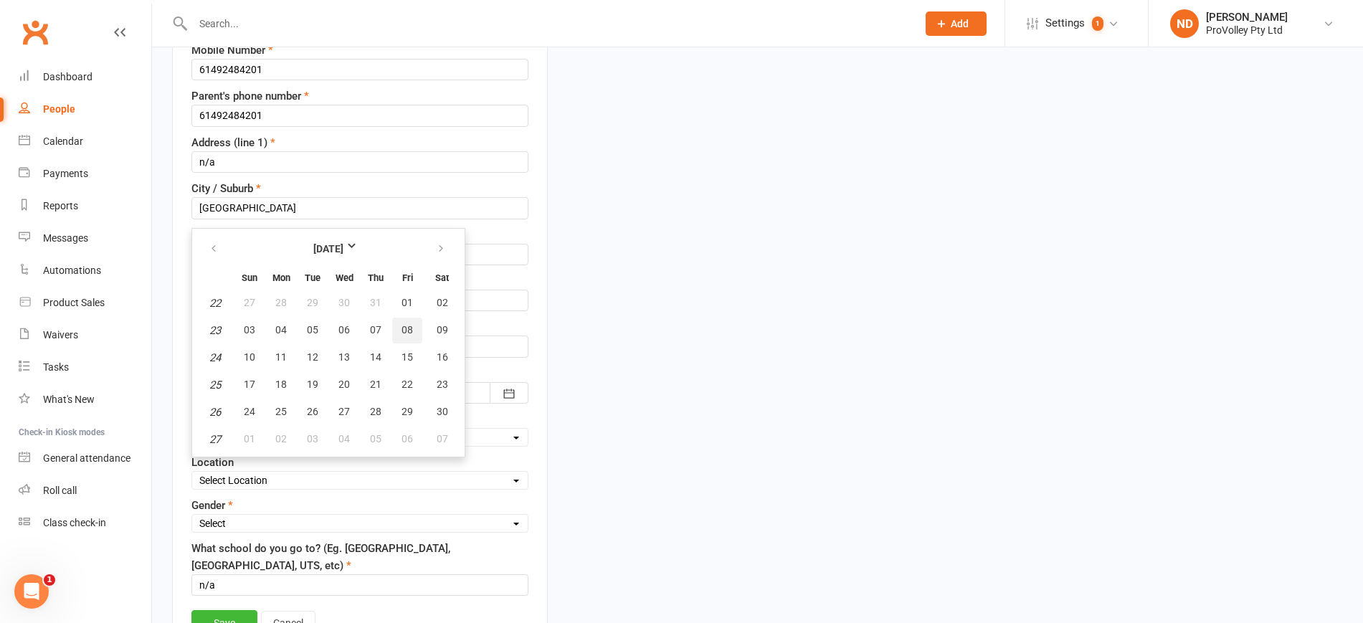
click at [399, 341] on button "08" at bounding box center [407, 331] width 30 height 26
type input "08 Jun 2012"
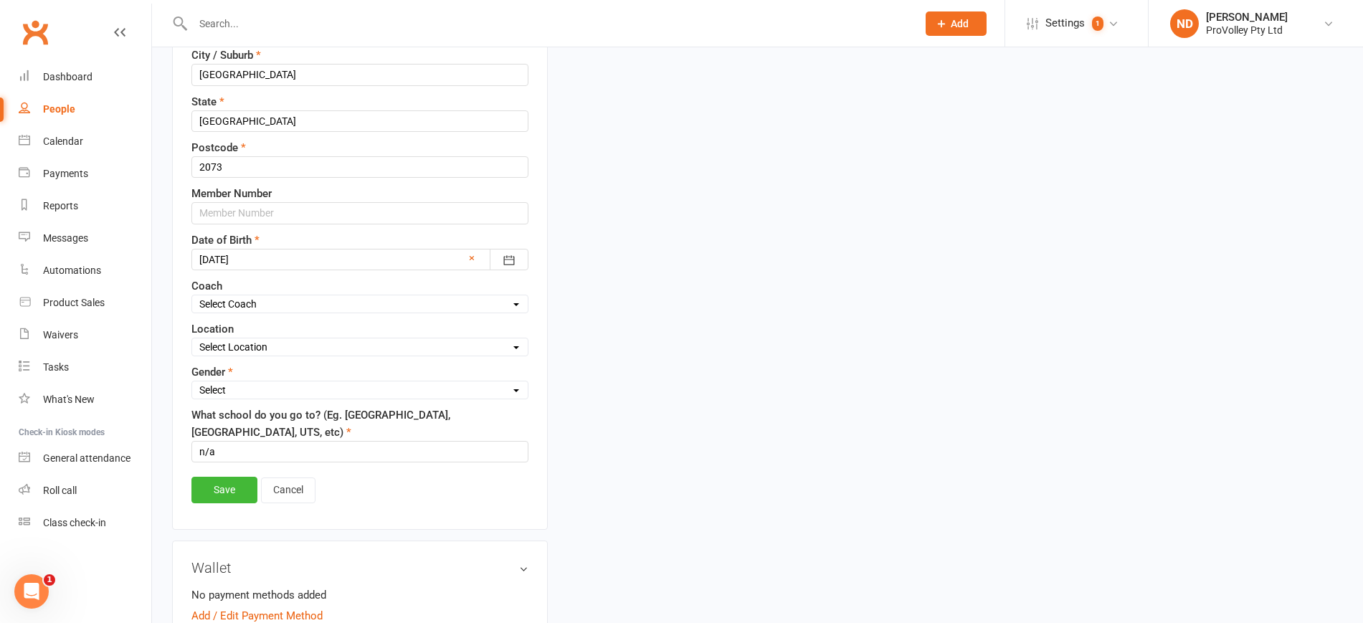
scroll to position [605, 0]
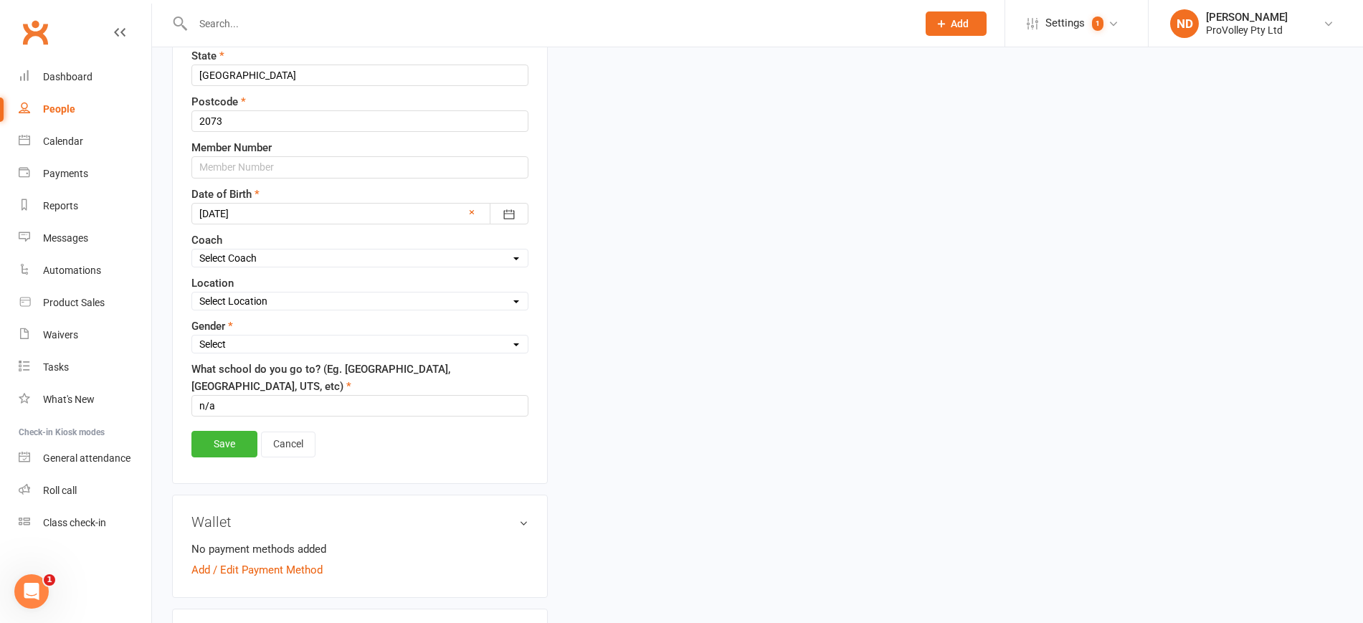
click at [296, 341] on select "Select Male Female" at bounding box center [360, 344] width 336 height 16
select select "[DEMOGRAPHIC_DATA]"
click at [192, 337] on select "Select Male Female" at bounding box center [360, 344] width 336 height 16
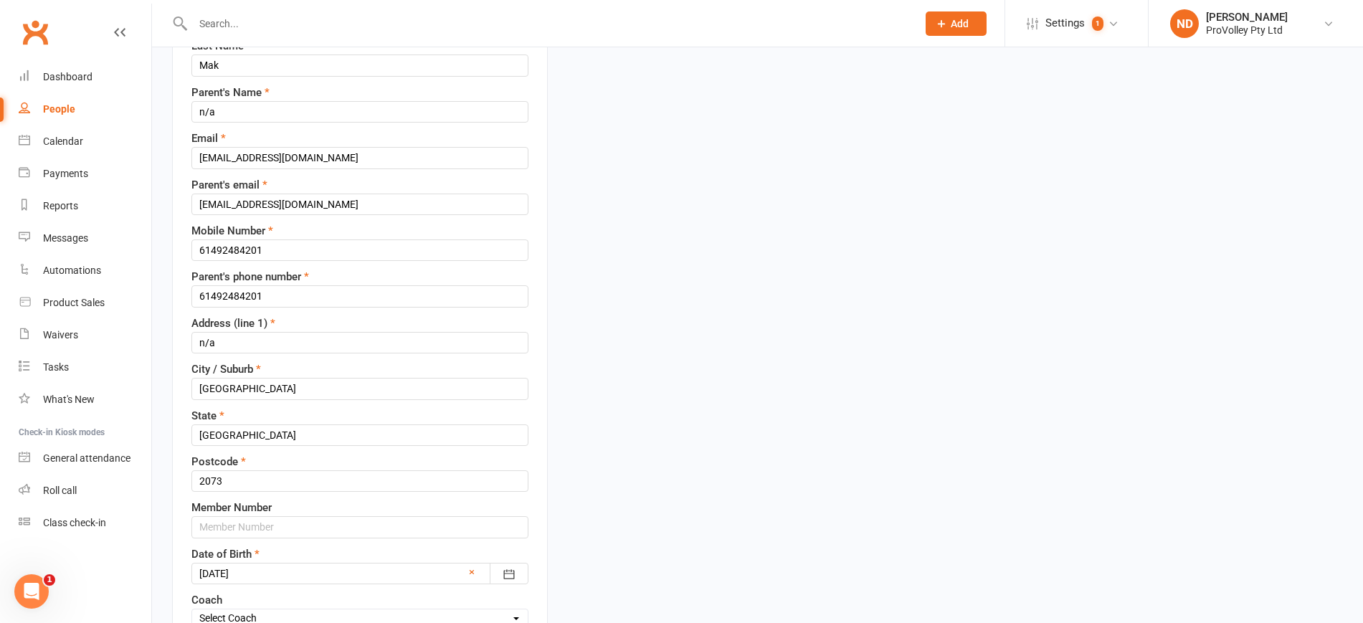
scroll to position [448, 0]
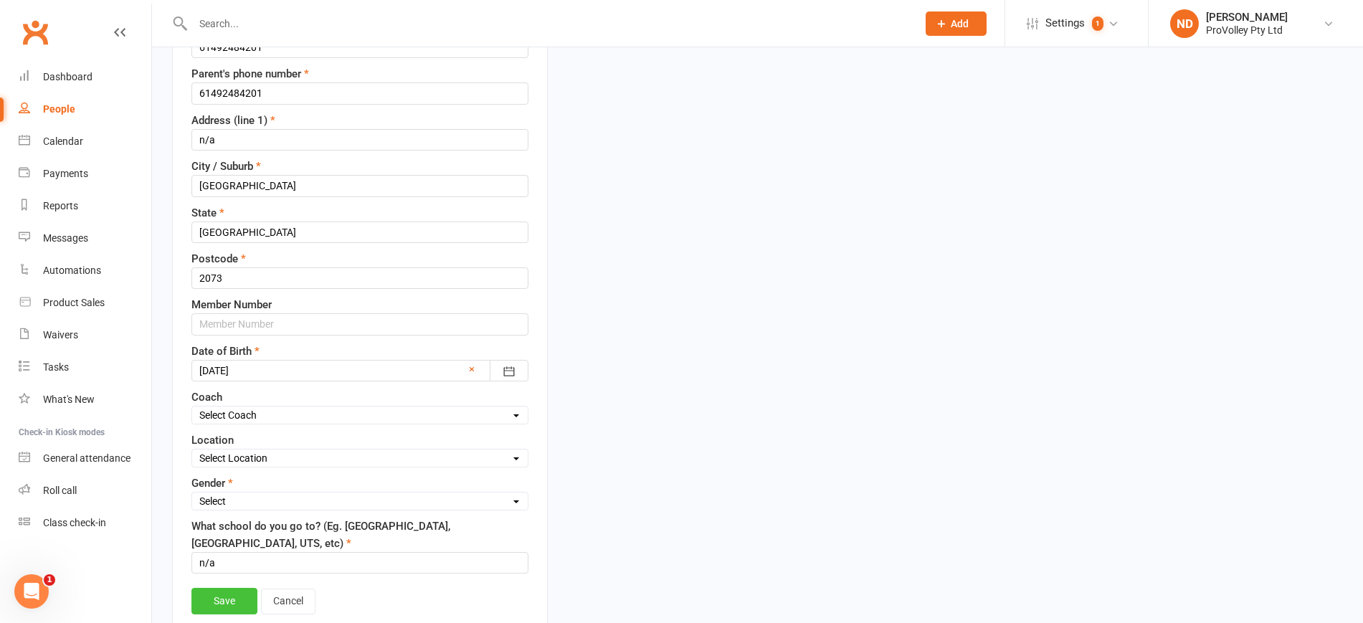
click at [232, 604] on link "Save" at bounding box center [224, 601] width 66 height 26
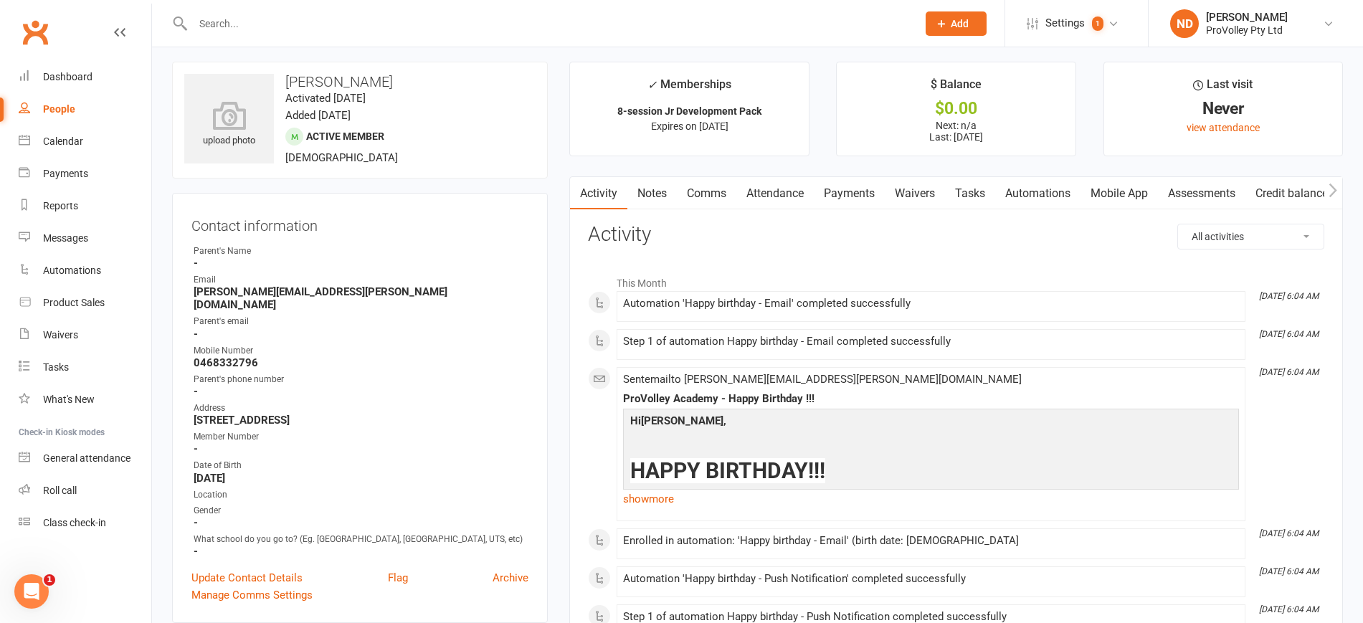
scroll to position [269, 0]
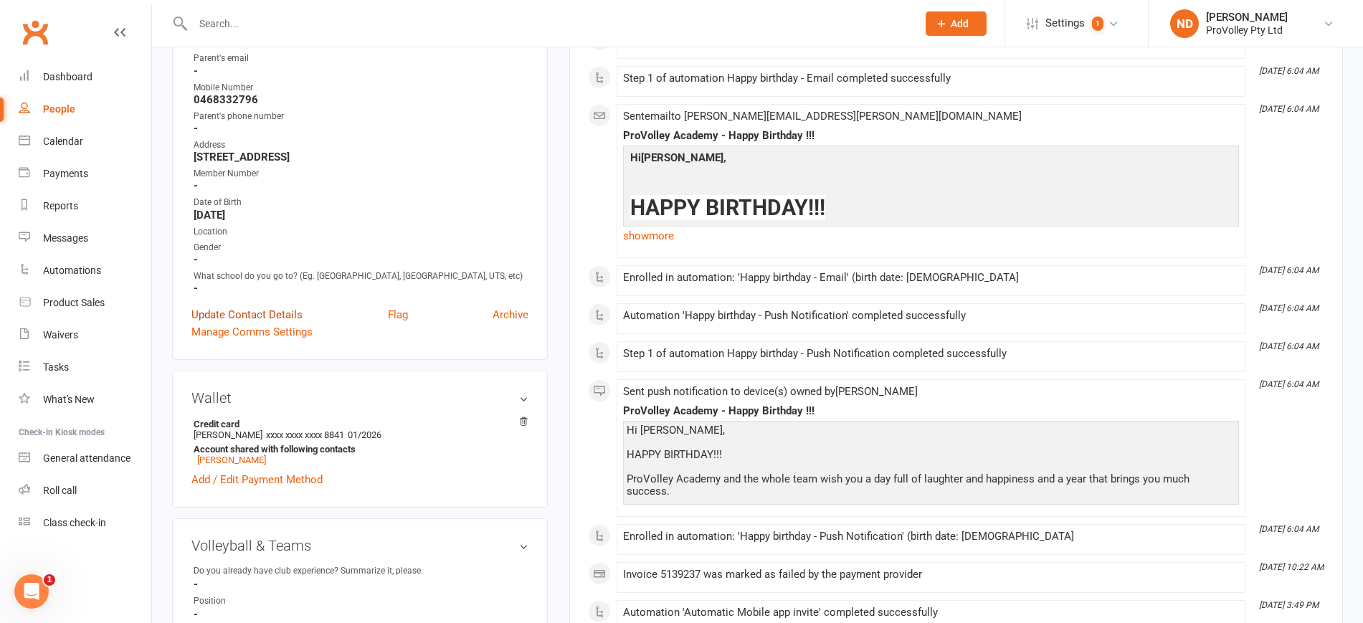
click at [258, 316] on link "Update Contact Details" at bounding box center [246, 314] width 111 height 17
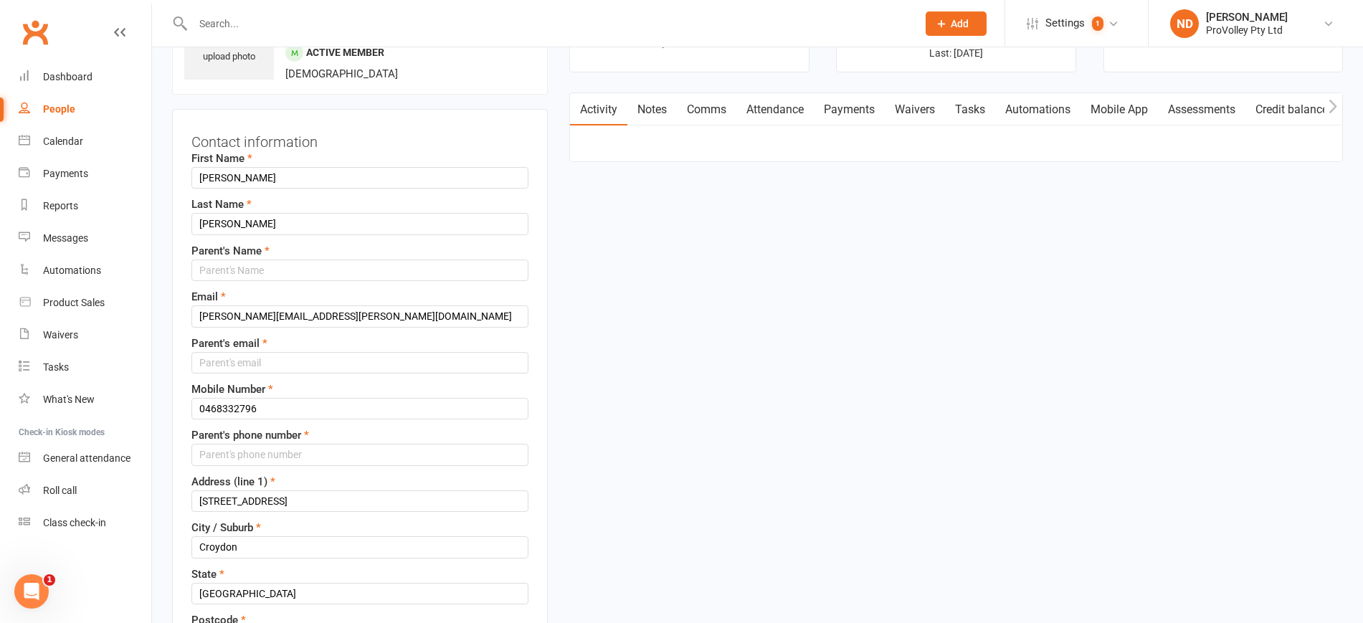
scroll to position [67, 0]
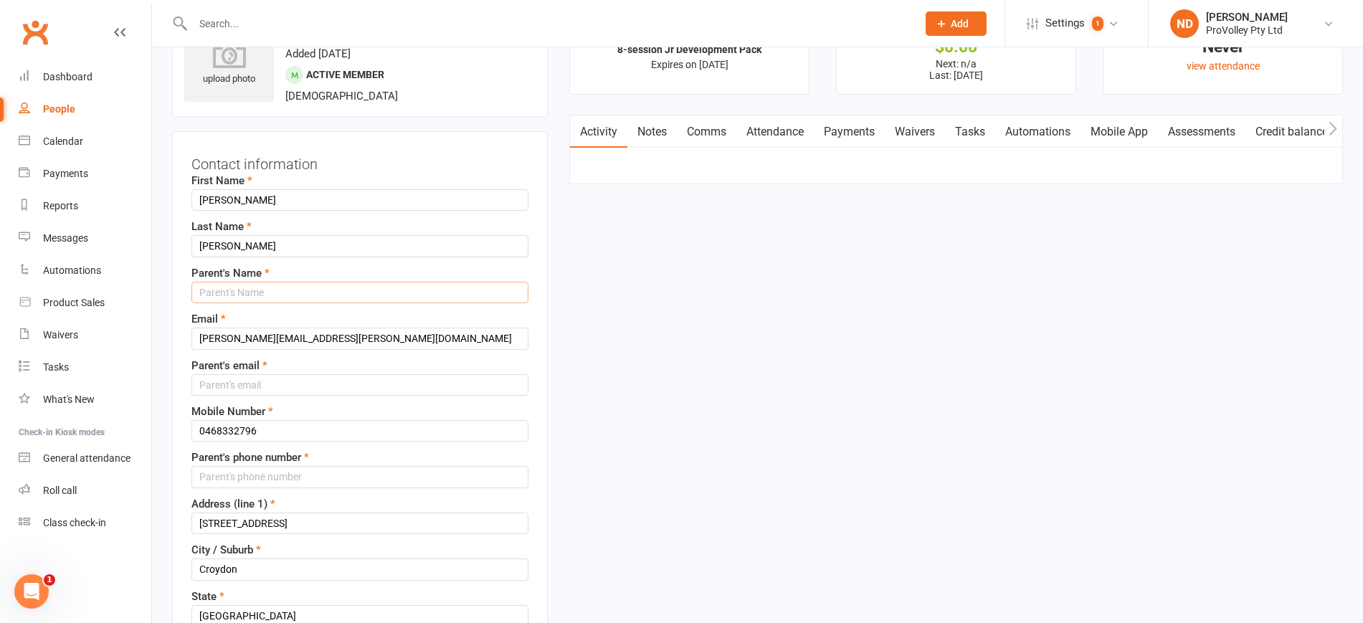
click at [251, 288] on input "text" at bounding box center [359, 293] width 337 height 22
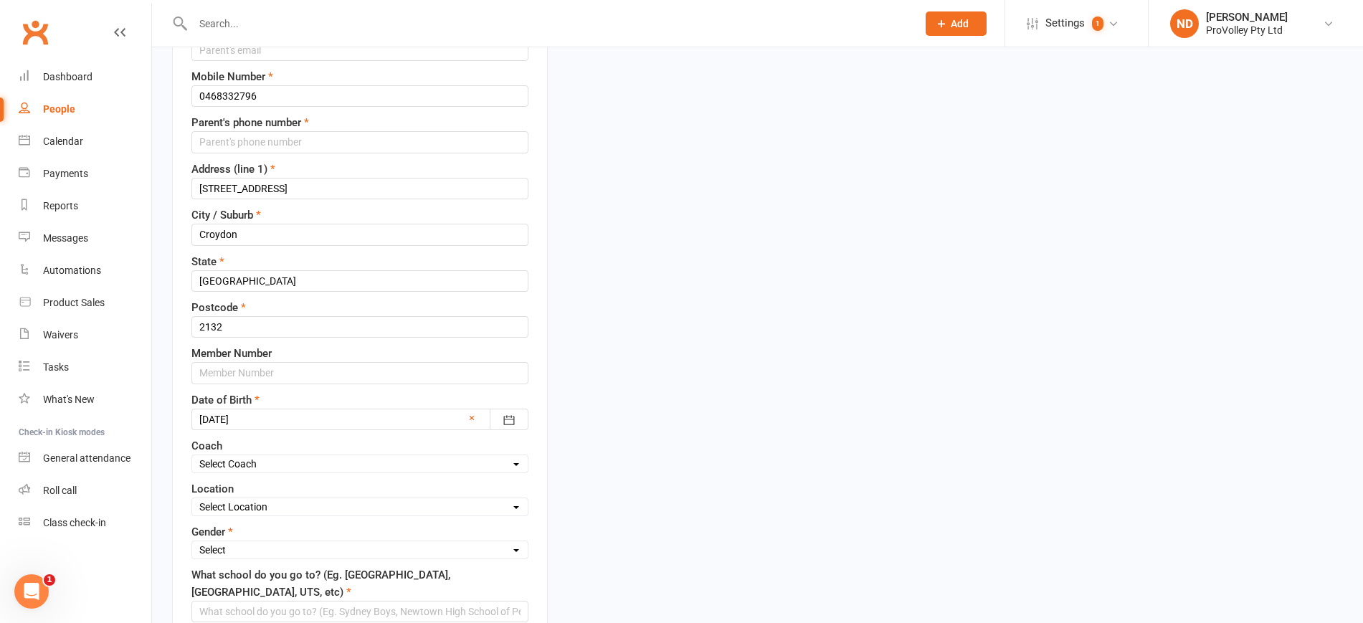
scroll to position [157, 0]
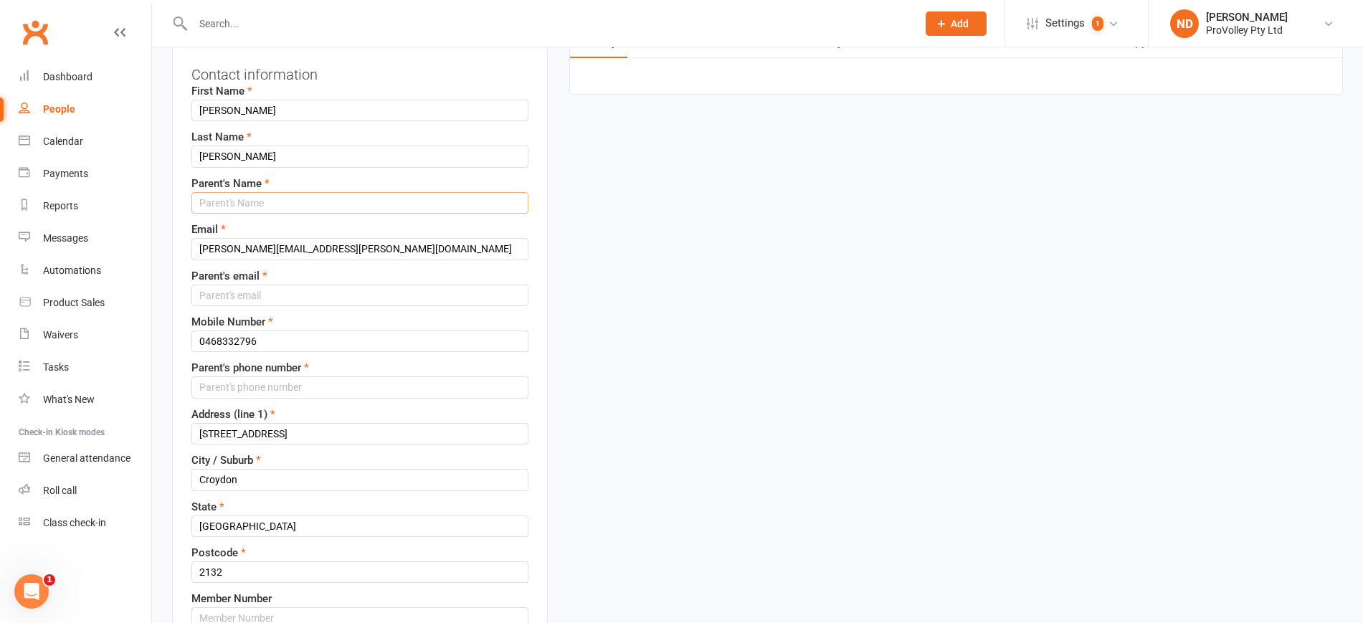
type input "m"
type input "N"
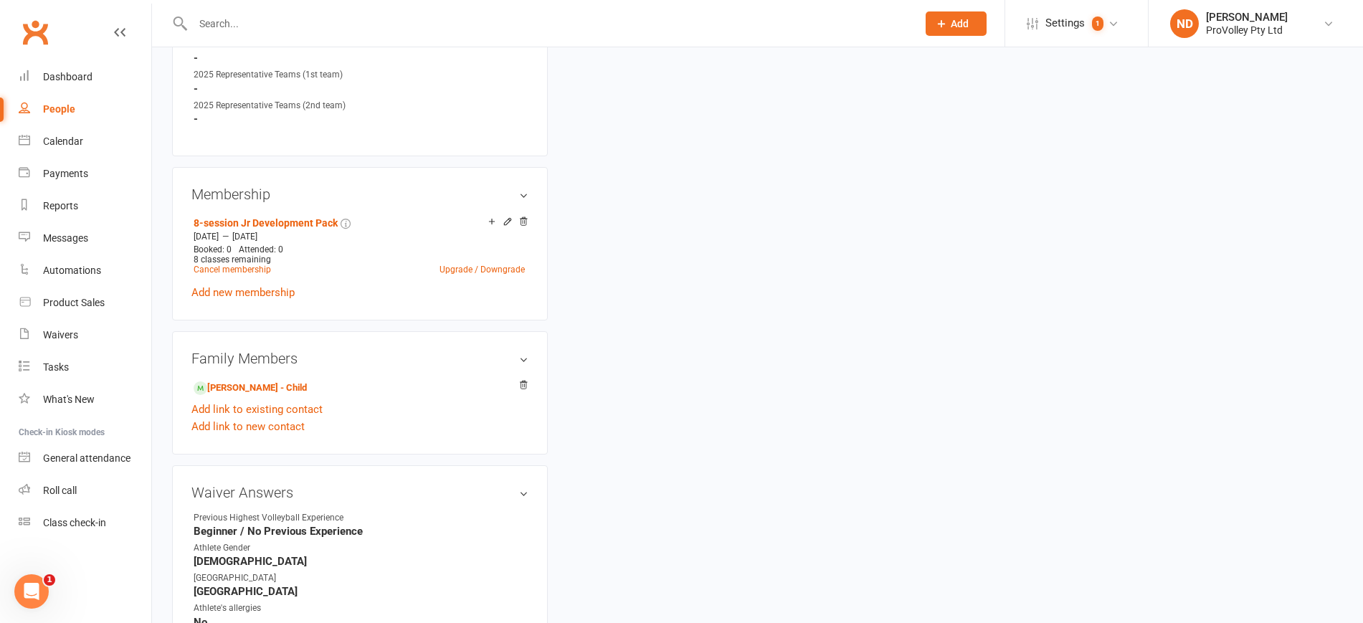
scroll to position [1322, 0]
type input "[PERSON_NAME]"
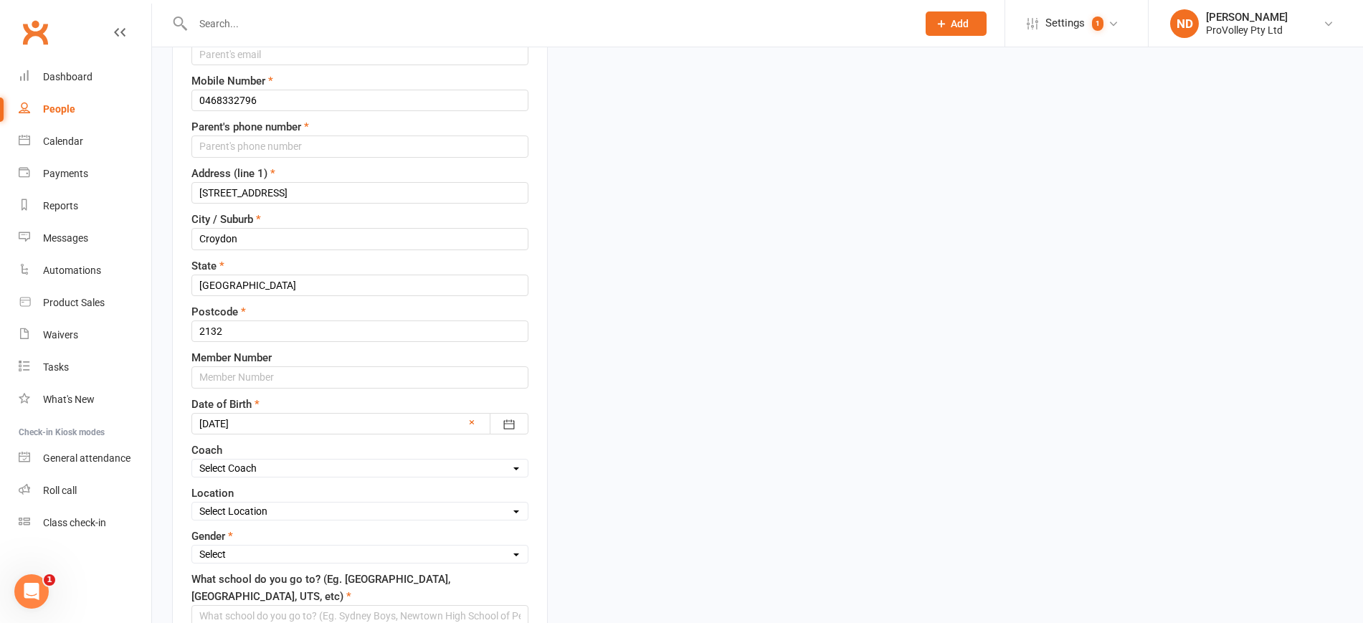
scroll to position [247, 0]
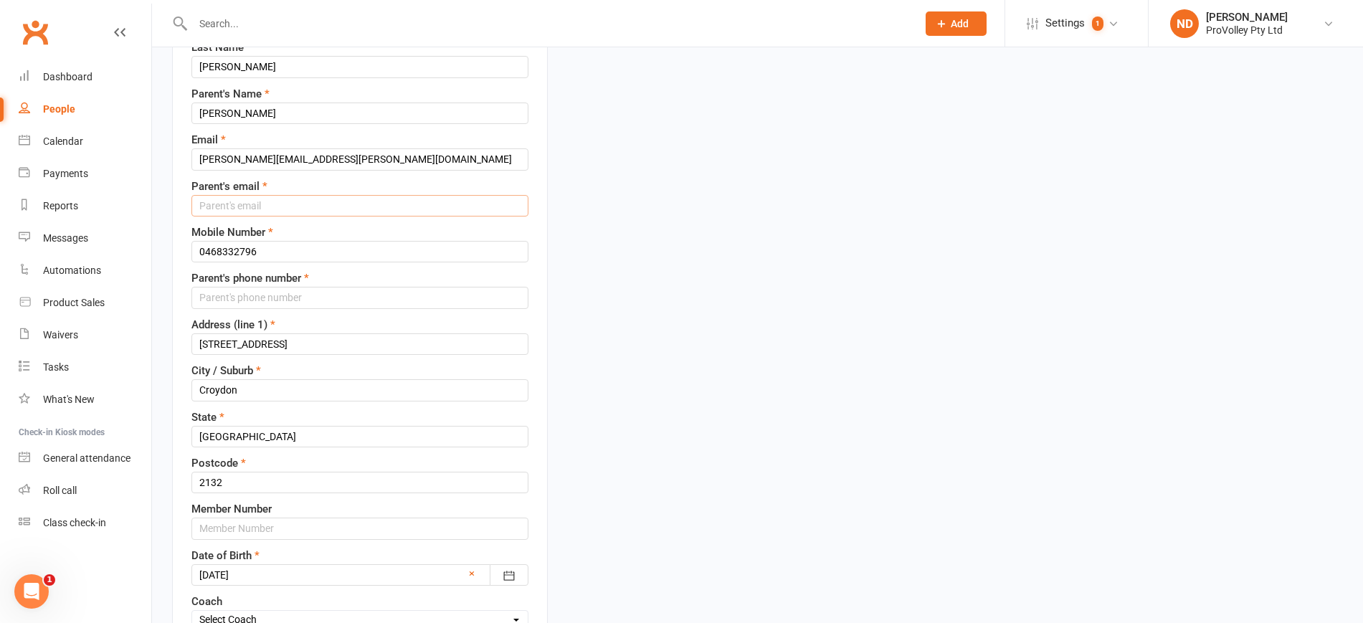
click at [271, 208] on input "text" at bounding box center [359, 206] width 337 height 22
paste input "[EMAIL_ADDRESS][DOMAIN_NAME]"
type input "[EMAIL_ADDRESS][DOMAIN_NAME]"
click at [200, 251] on input "0468332796" at bounding box center [359, 252] width 337 height 22
drag, startPoint x: 206, startPoint y: 247, endPoint x: 183, endPoint y: 244, distance: 23.1
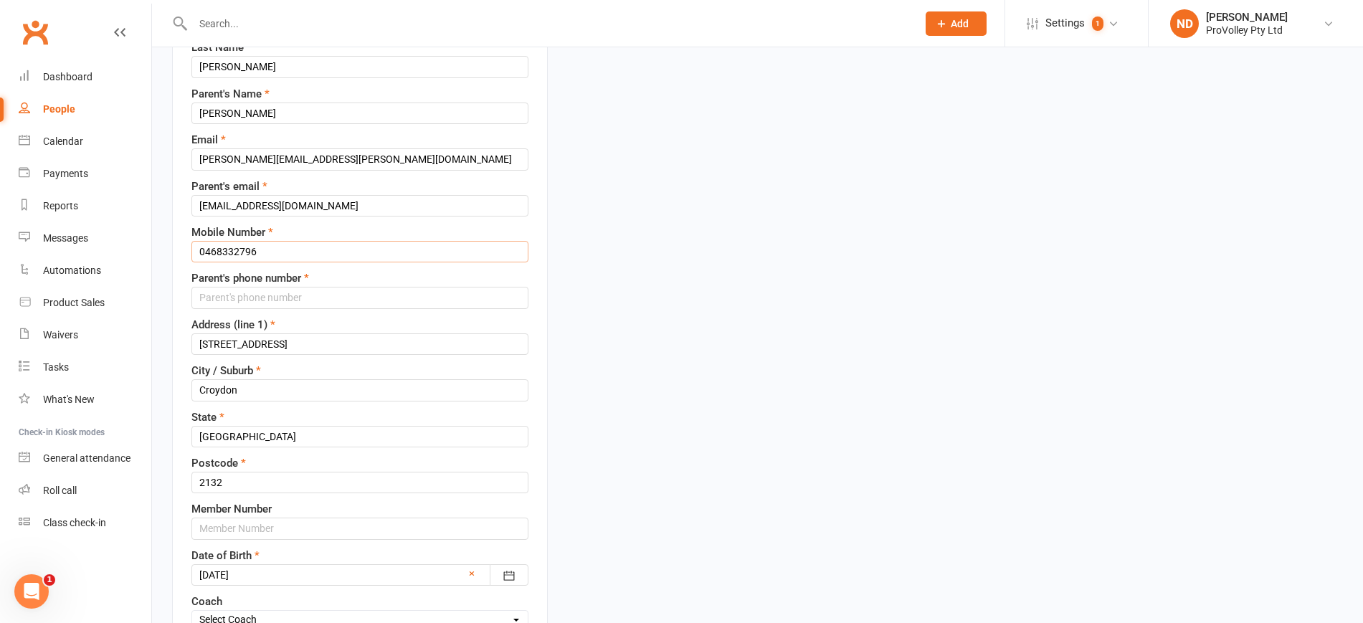
click at [183, 244] on div "Contact information First Name [PERSON_NAME] Last Name [PERSON_NAME]'s Name [PE…" at bounding box center [360, 398] width 376 height 893
drag, startPoint x: 132, startPoint y: 243, endPoint x: 17, endPoint y: 243, distance: 114.7
type input "61468332796"
click at [222, 295] on input "string" at bounding box center [359, 298] width 337 height 22
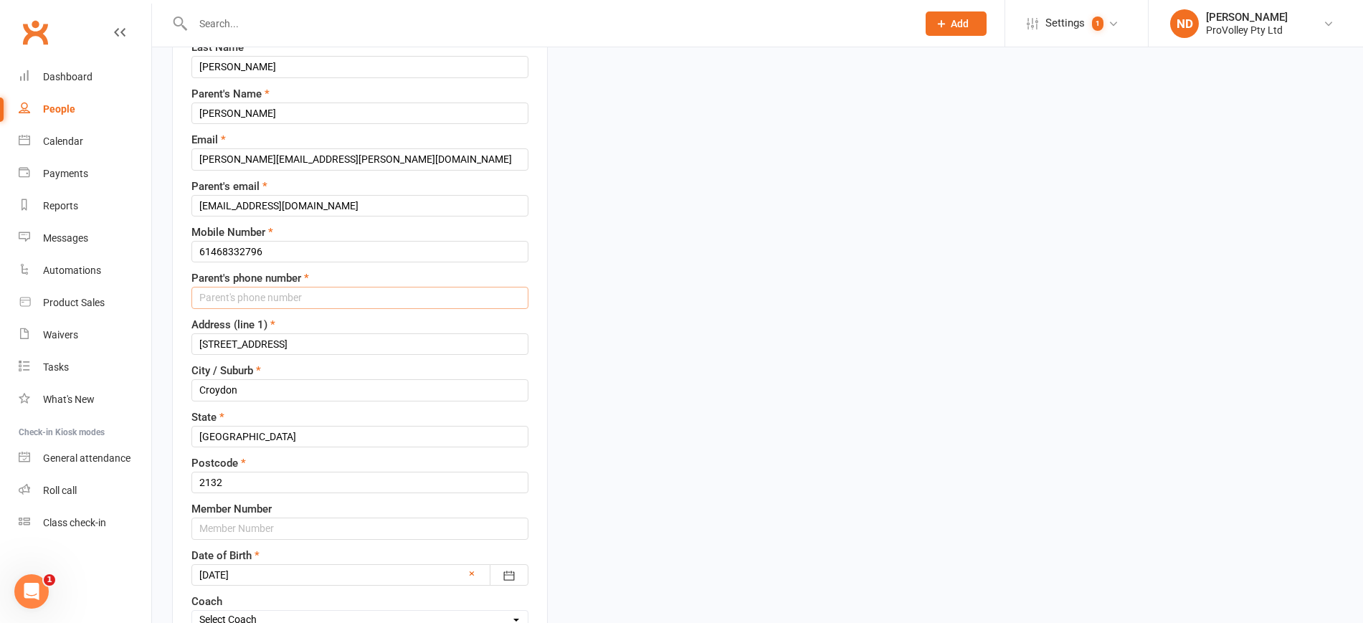
paste input "61468332796"
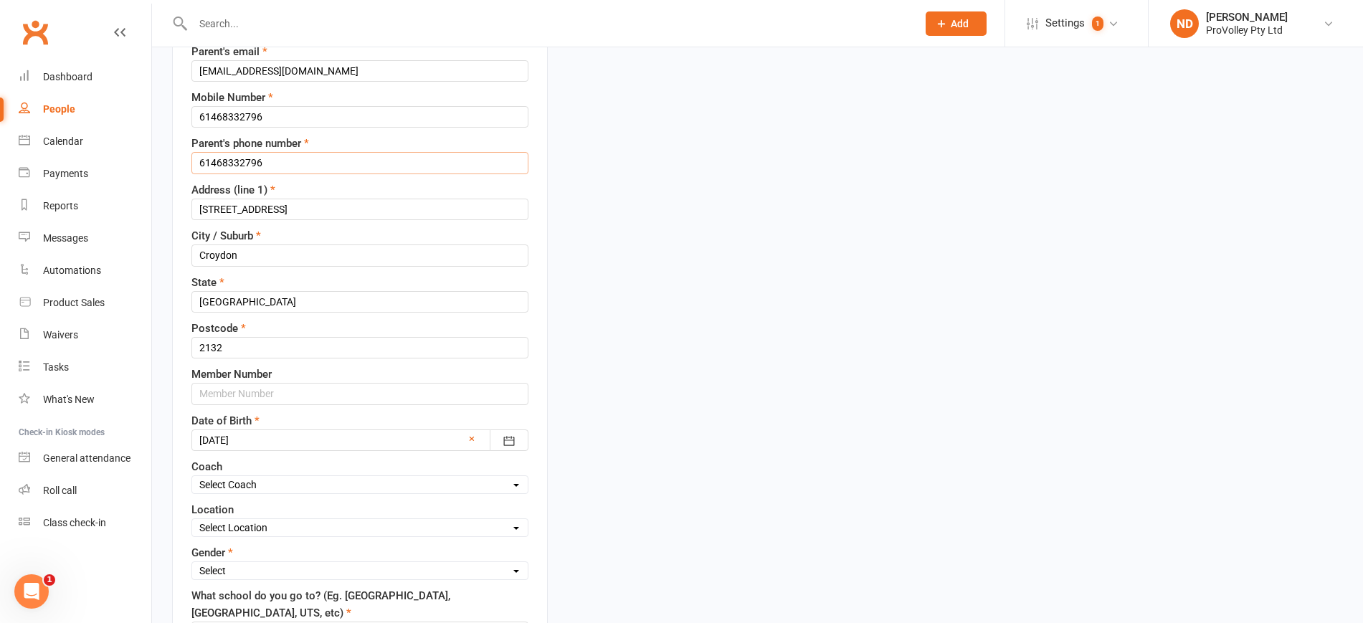
scroll to position [515, 0]
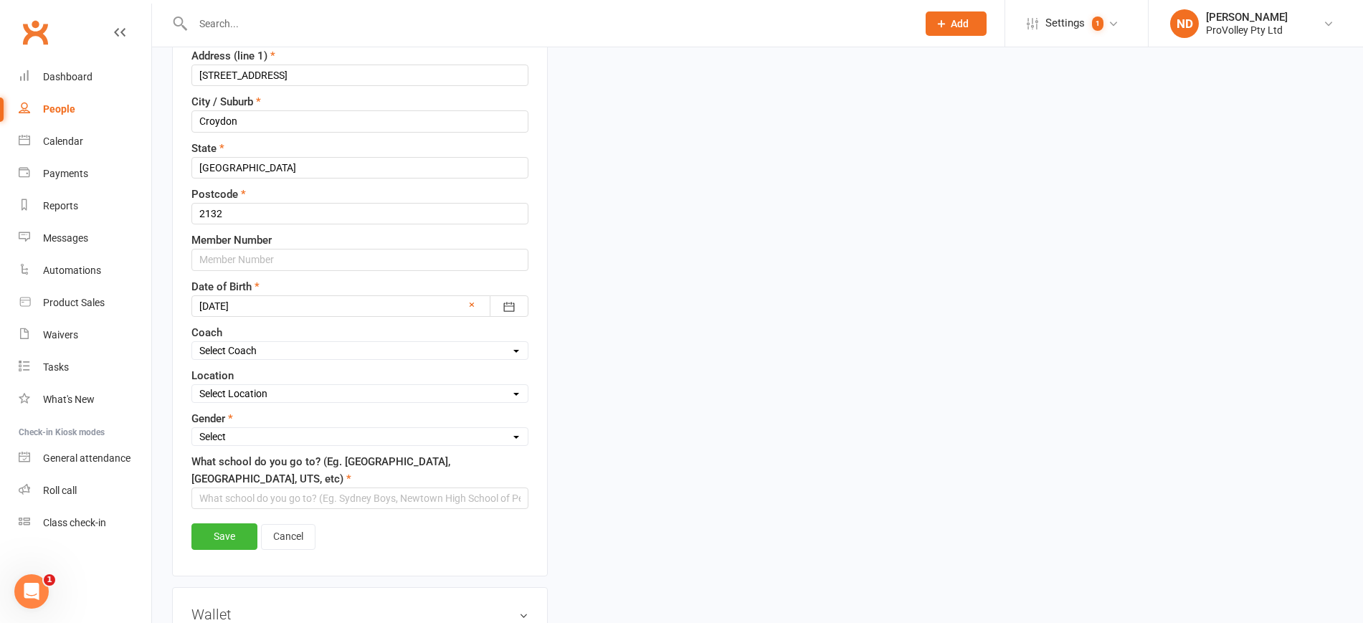
type input "61468332796"
click at [260, 510] on div "Contact information First Name [PERSON_NAME] Last Name [PERSON_NAME]'s Name [PE…" at bounding box center [360, 129] width 376 height 893
click at [258, 497] on input "text" at bounding box center [359, 499] width 337 height 22
type input "n/a"
click at [216, 536] on link "Save" at bounding box center [224, 536] width 66 height 26
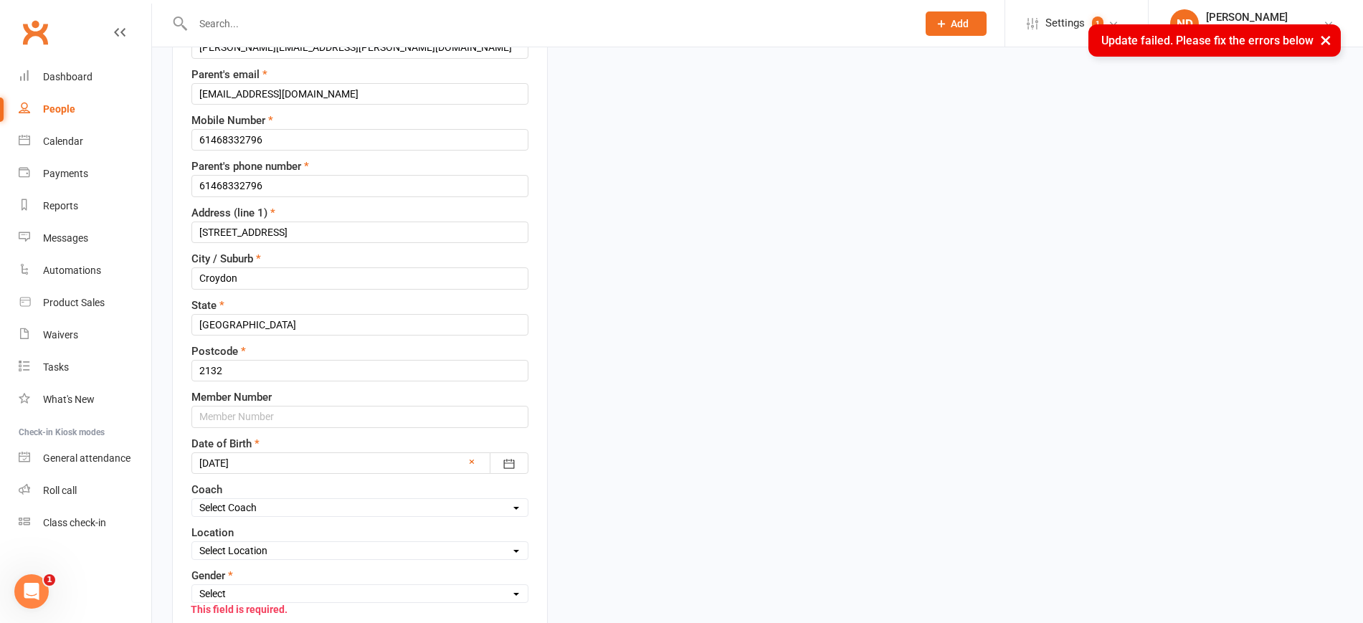
scroll to position [538, 0]
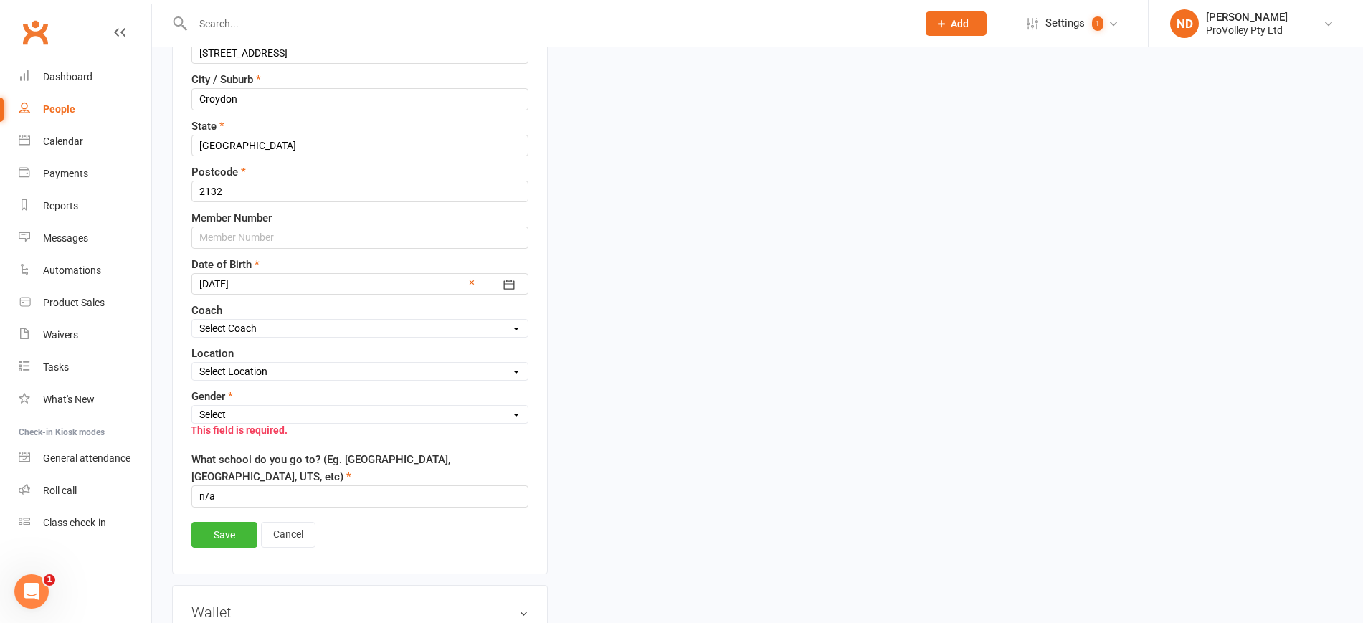
click at [328, 412] on select "Select [DEMOGRAPHIC_DATA] [DEMOGRAPHIC_DATA]" at bounding box center [360, 415] width 336 height 16
select select "[DEMOGRAPHIC_DATA]"
click at [192, 407] on select "Select [DEMOGRAPHIC_DATA] [DEMOGRAPHIC_DATA]" at bounding box center [360, 415] width 336 height 16
drag, startPoint x: 215, startPoint y: 542, endPoint x: 265, endPoint y: 502, distance: 63.7
click at [214, 543] on link "Save" at bounding box center [224, 535] width 66 height 26
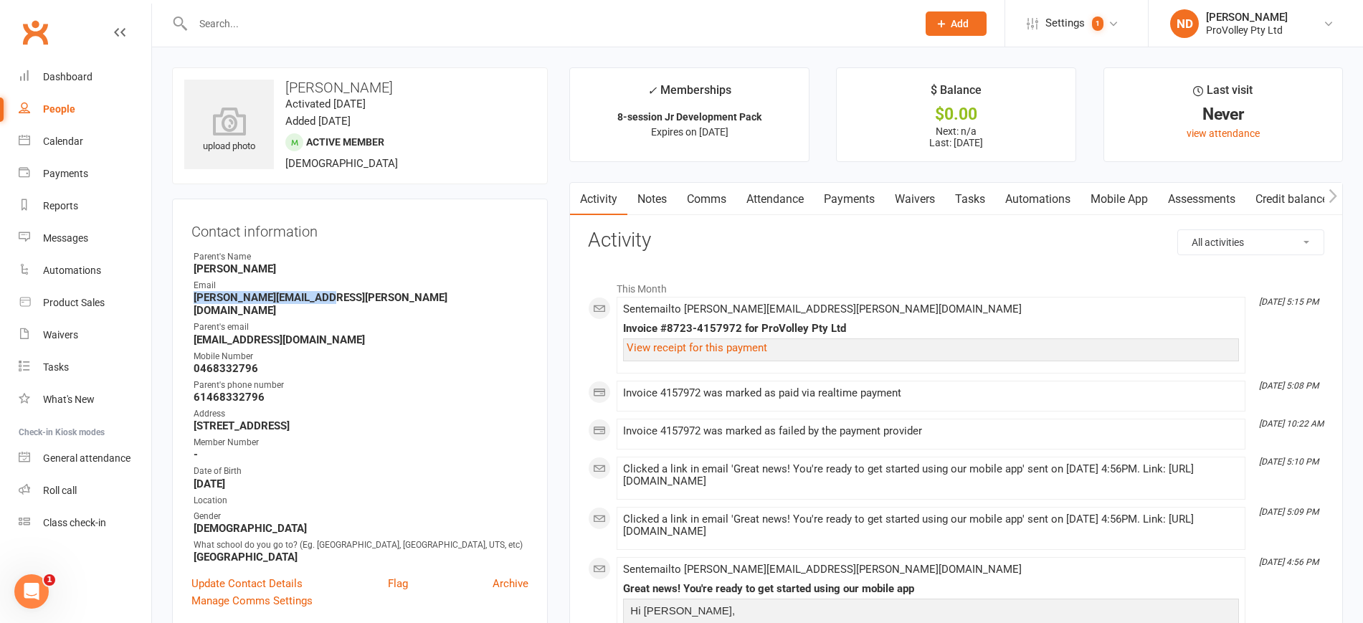
drag, startPoint x: 326, startPoint y: 295, endPoint x: 194, endPoint y: 294, distance: 131.9
click at [194, 294] on strong "[PERSON_NAME][EMAIL_ADDRESS][PERSON_NAME][DOMAIN_NAME]" at bounding box center [361, 304] width 335 height 26
click at [338, 333] on strong "[EMAIL_ADDRESS][DOMAIN_NAME]" at bounding box center [361, 339] width 335 height 13
drag, startPoint x: 328, startPoint y: 328, endPoint x: 193, endPoint y: 324, distance: 134.8
click at [193, 324] on li "Parent's email [EMAIL_ADDRESS][DOMAIN_NAME]" at bounding box center [359, 332] width 337 height 25
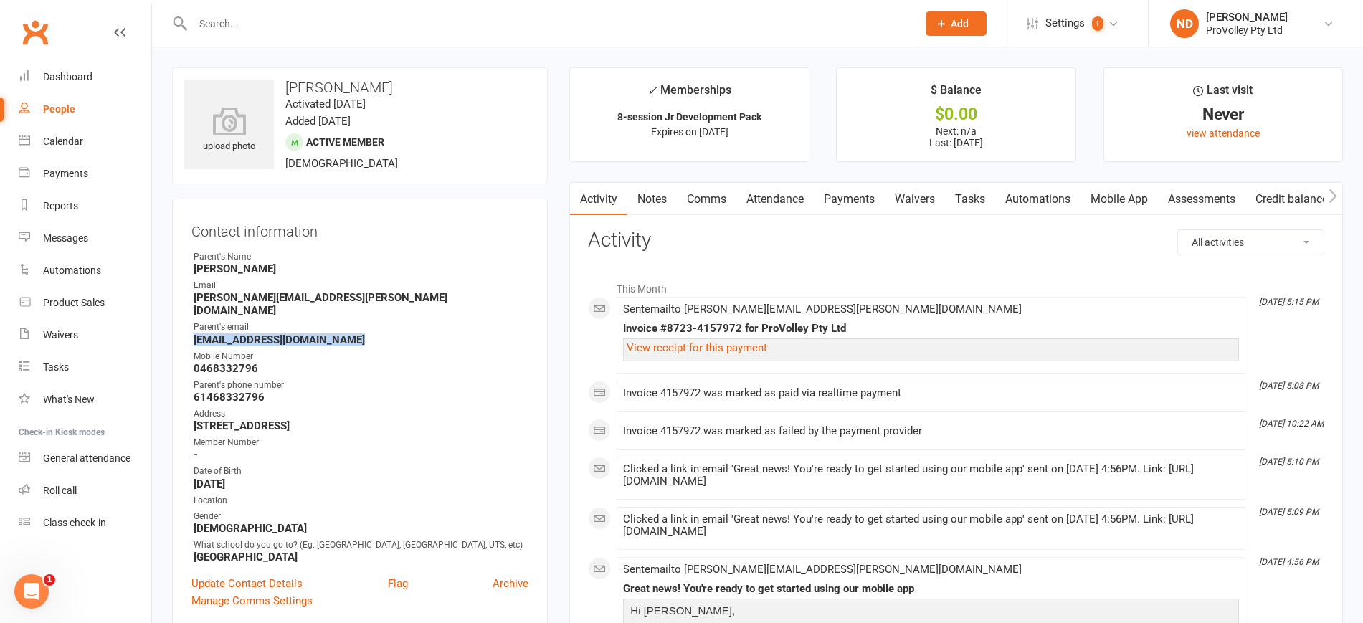
copy strong "[EMAIL_ADDRESS][DOMAIN_NAME]"
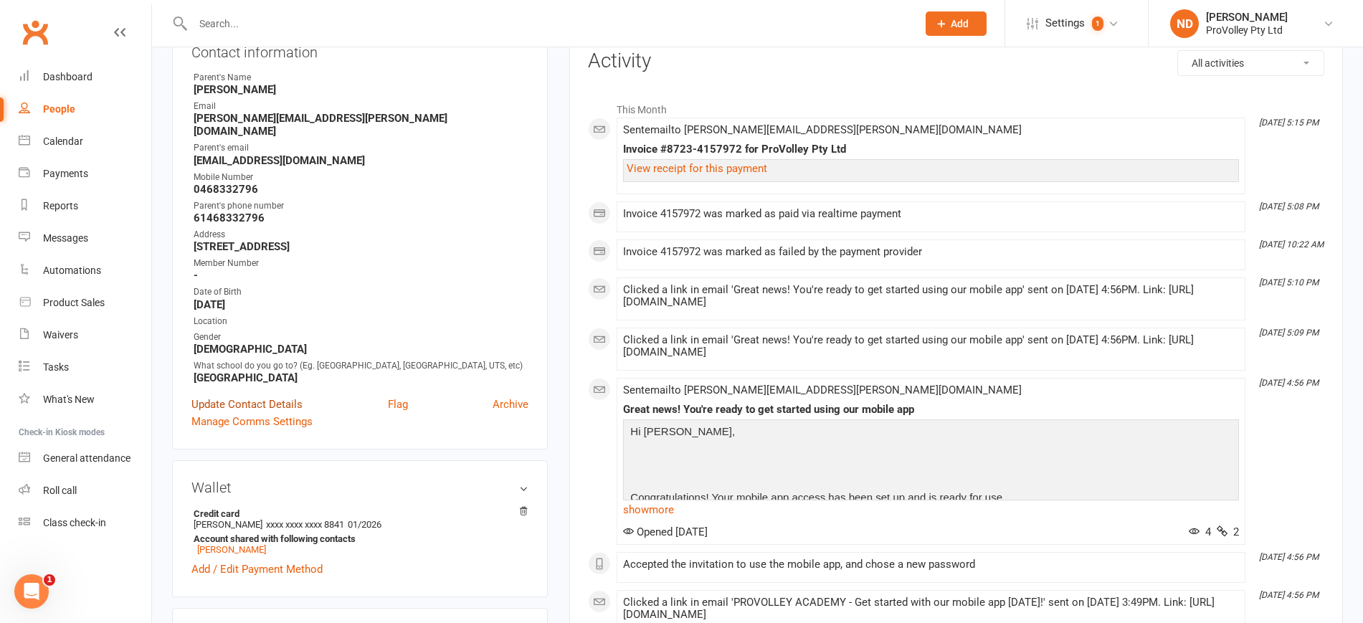
click at [255, 408] on link "Update Contact Details" at bounding box center [246, 404] width 111 height 17
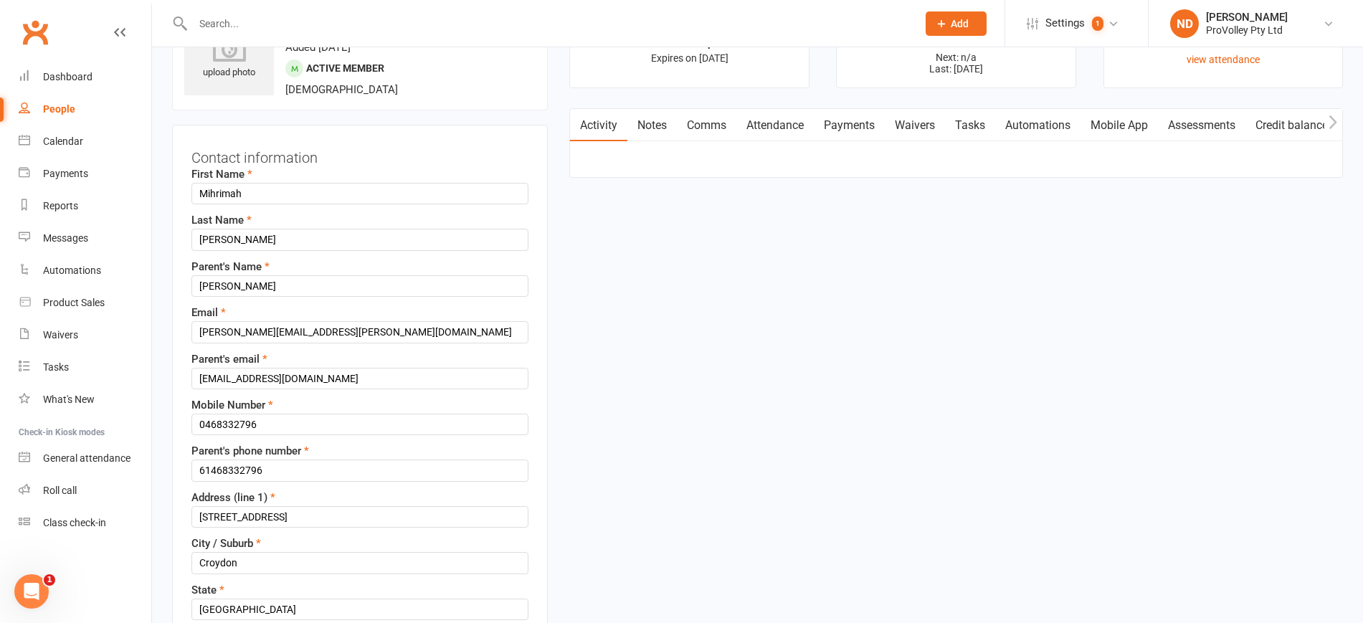
scroll to position [67, 0]
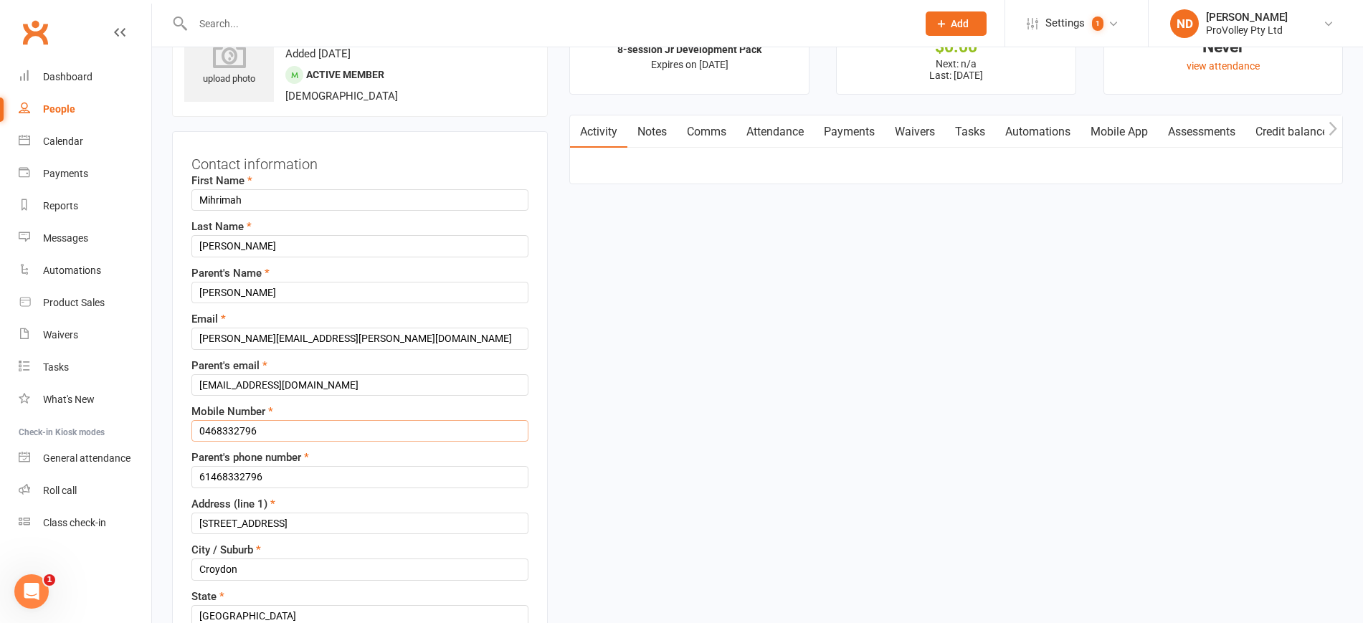
drag, startPoint x: 204, startPoint y: 434, endPoint x: 185, endPoint y: 434, distance: 18.6
click at [185, 434] on div "Contact information First Name [PERSON_NAME] Last Name [PERSON_NAME]'s Name [PE…" at bounding box center [360, 577] width 376 height 893
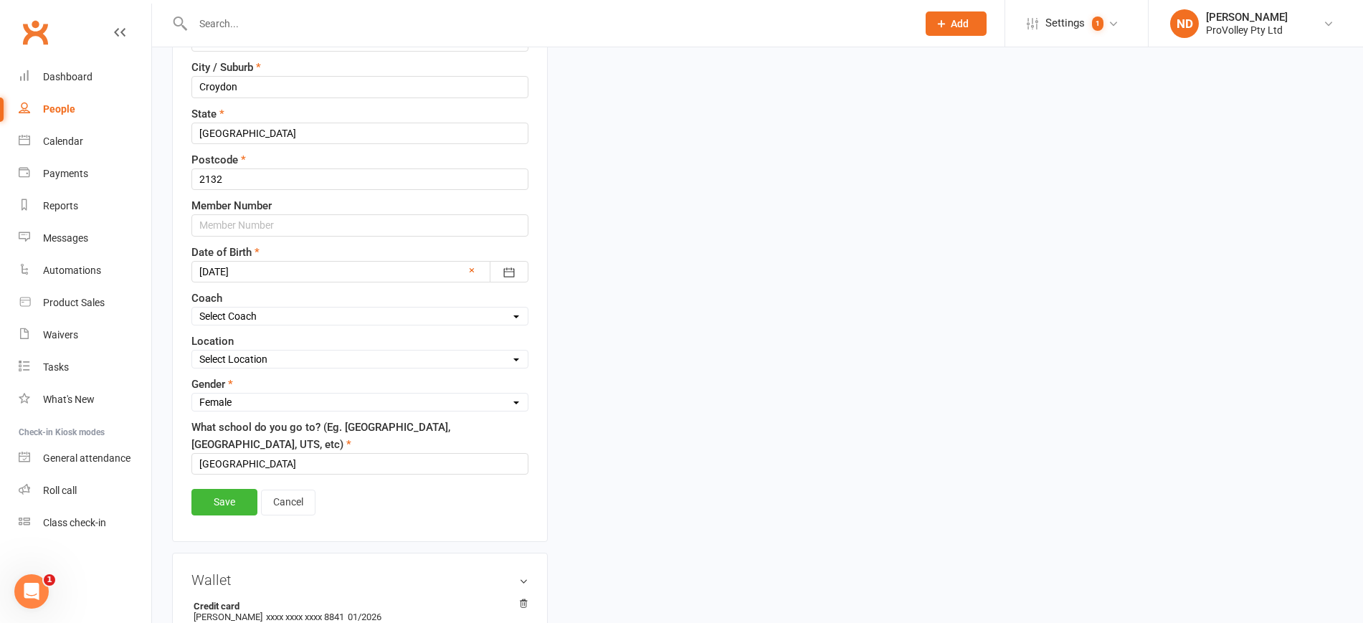
scroll to position [695, 0]
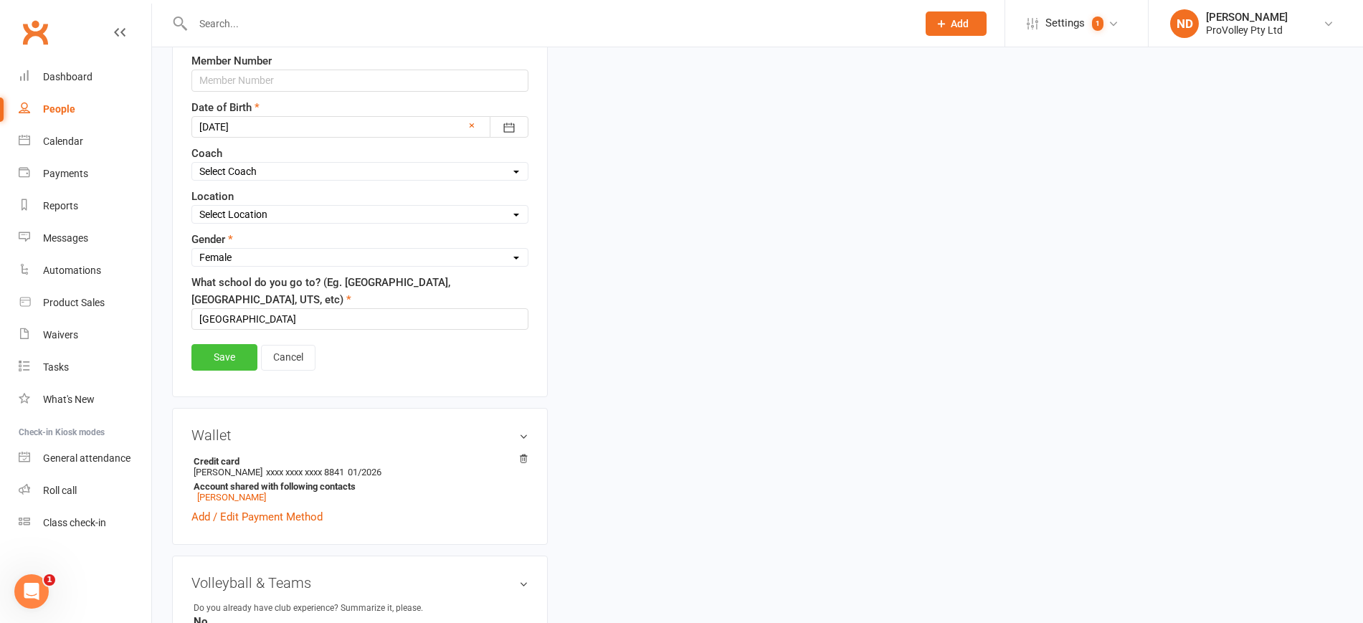
type input "61468332796"
click at [239, 356] on link "Save" at bounding box center [224, 357] width 66 height 26
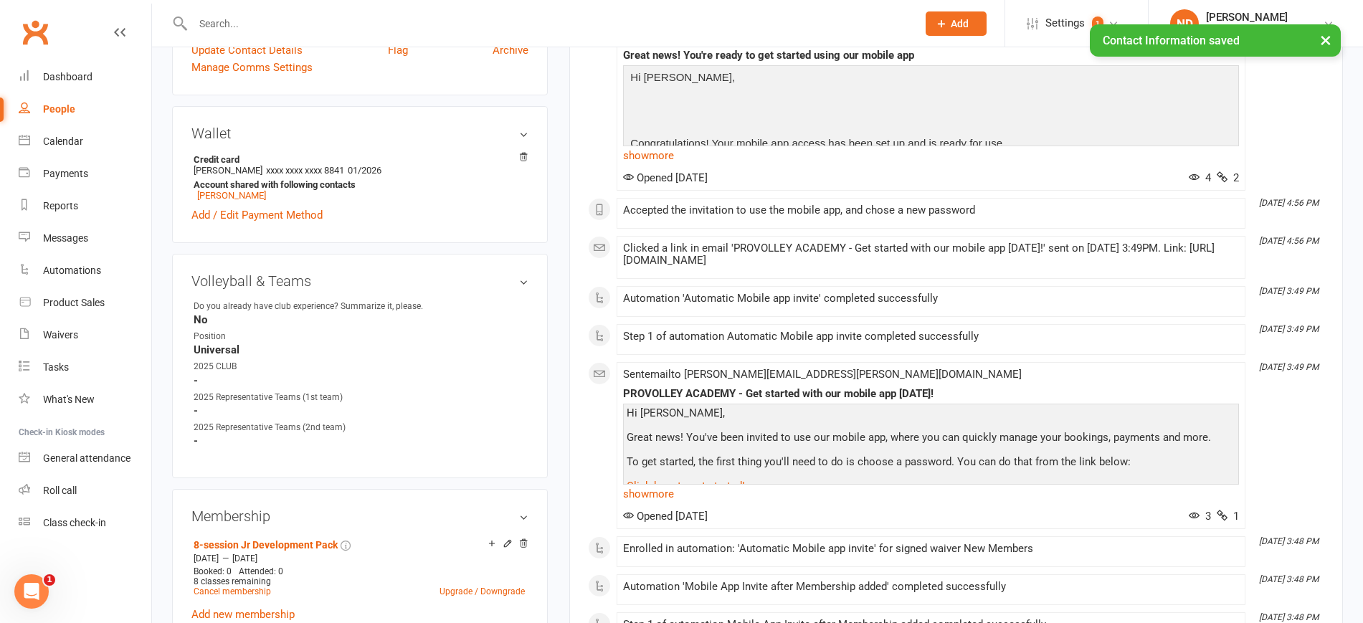
scroll to position [247, 0]
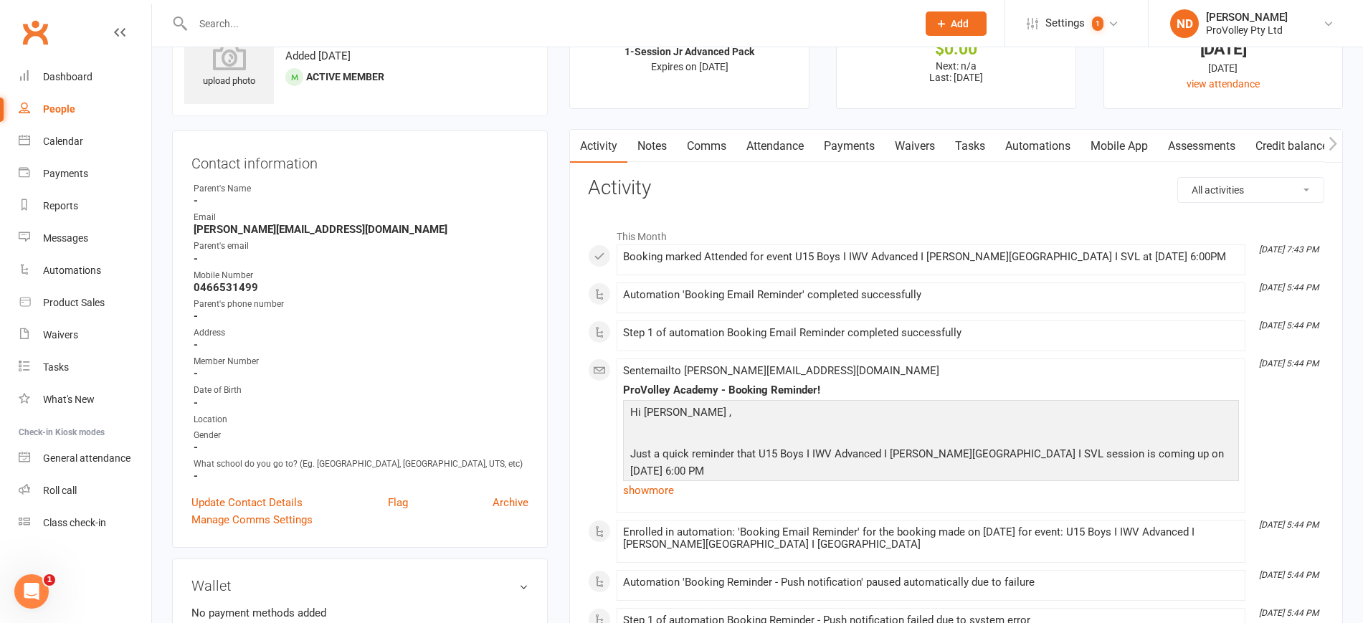
scroll to position [179, 0]
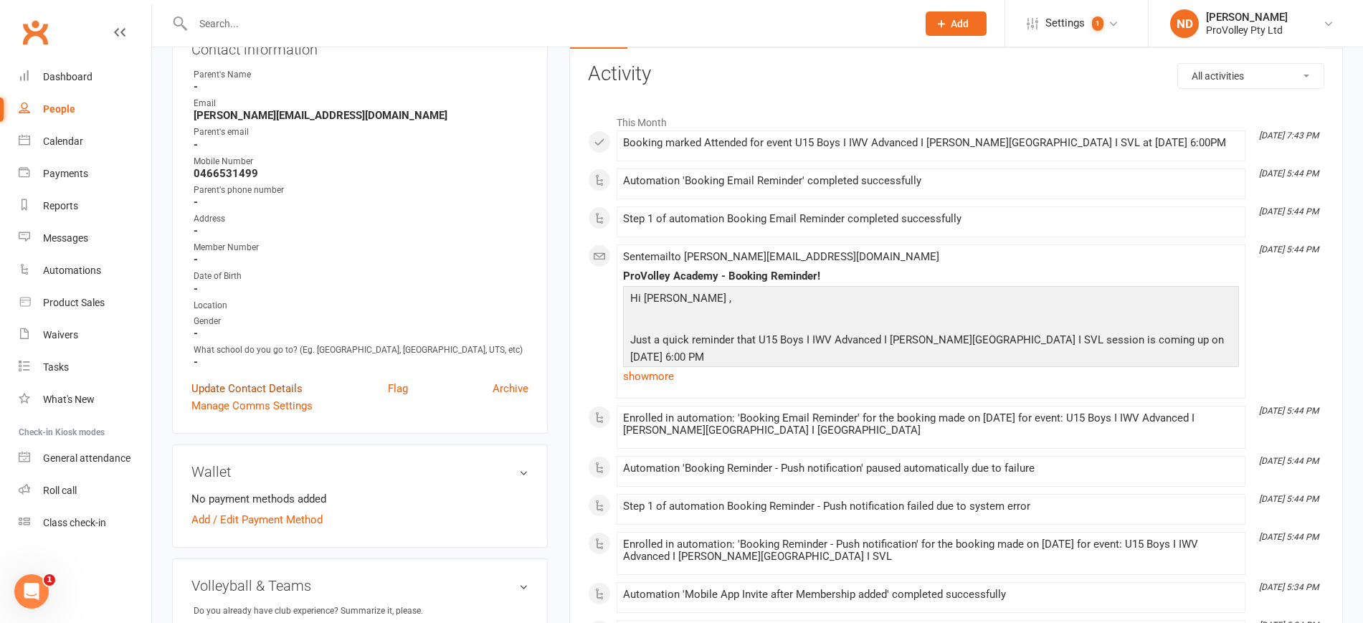
click at [267, 397] on link "Update Contact Details" at bounding box center [246, 388] width 111 height 17
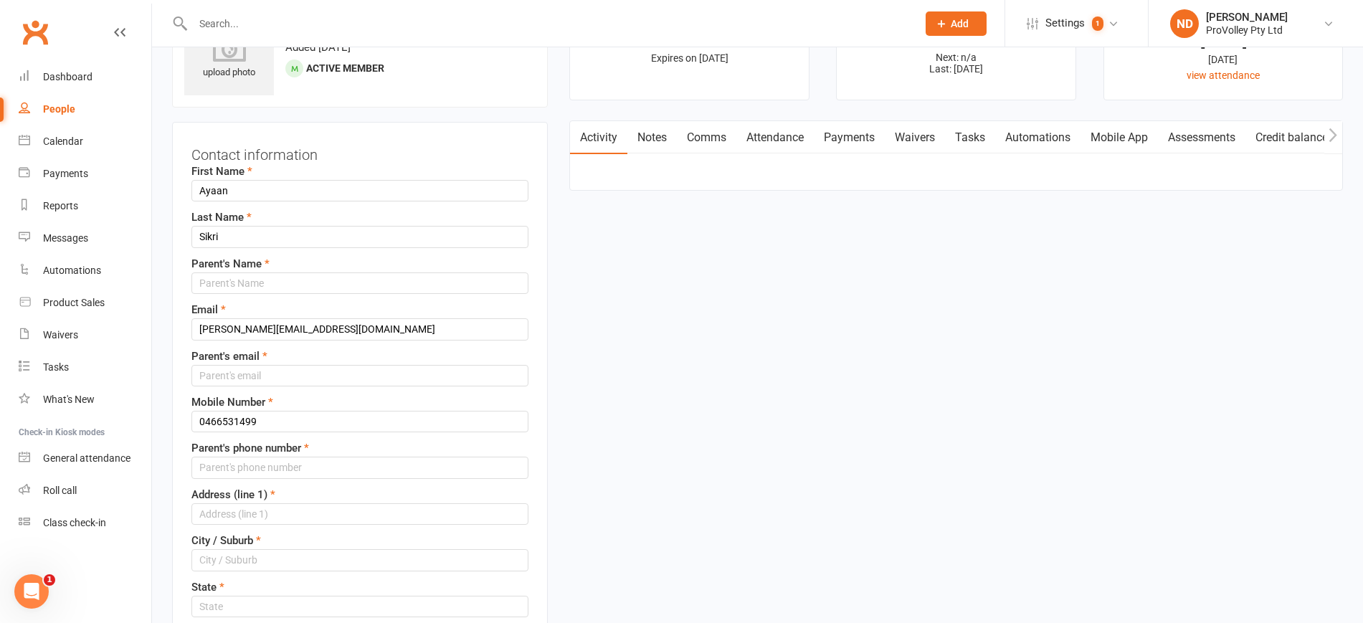
scroll to position [67, 0]
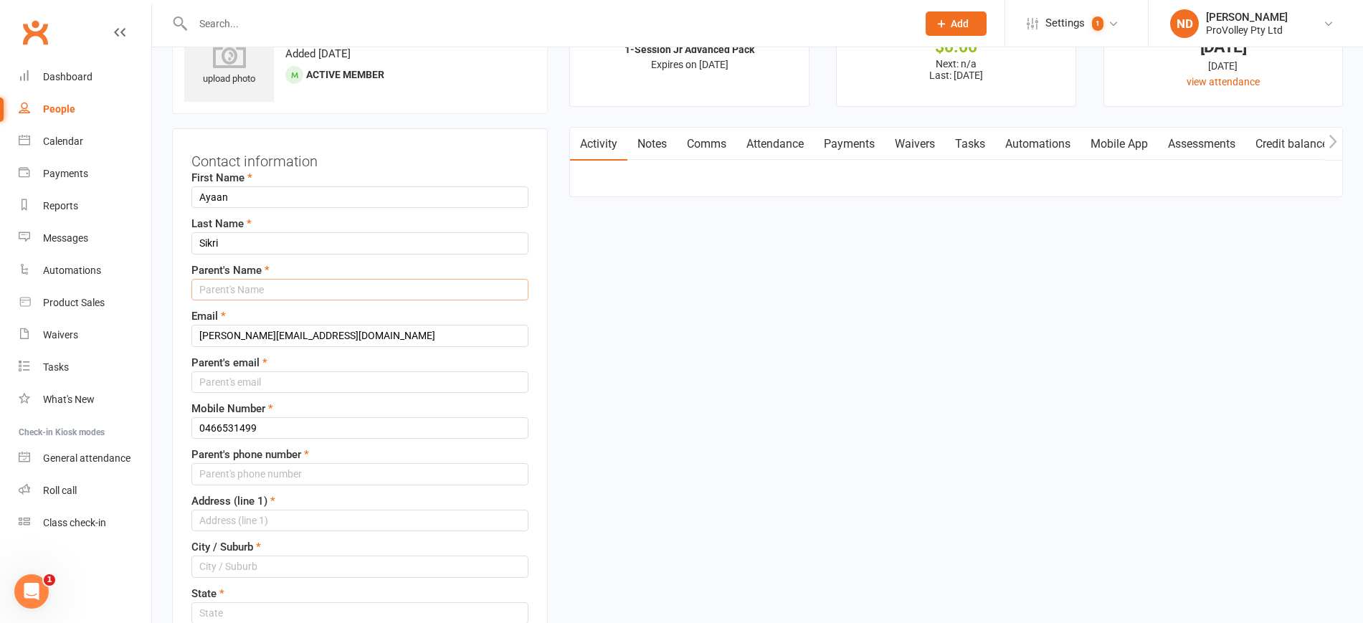
click at [285, 286] on input "text" at bounding box center [359, 290] width 337 height 22
type input "n/a"
drag, startPoint x: 351, startPoint y: 333, endPoint x: 143, endPoint y: 317, distance: 209.3
click at [255, 379] on input "text" at bounding box center [359, 382] width 337 height 22
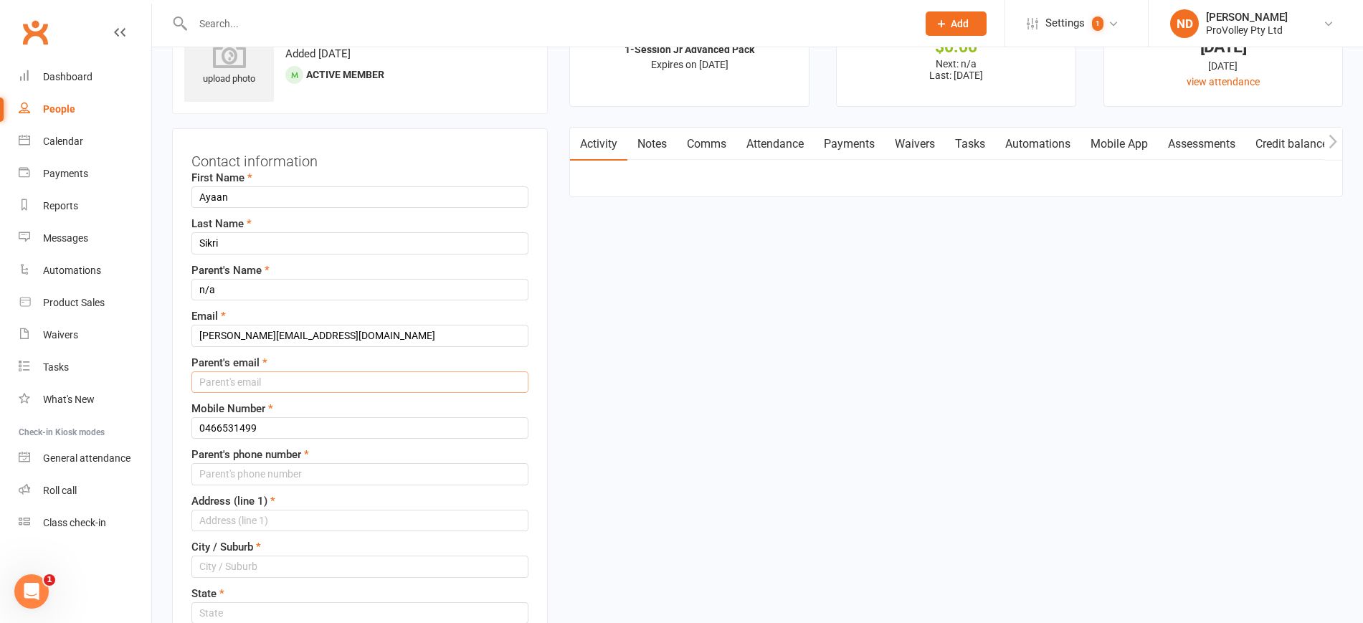
paste input "ruchika.sikri1@gmail.com"
type input "ruchika.sikri1@gmail.com"
drag, startPoint x: 206, startPoint y: 427, endPoint x: 194, endPoint y: 425, distance: 12.3
click at [194, 425] on input "0466531499" at bounding box center [359, 428] width 337 height 22
drag, startPoint x: 315, startPoint y: 423, endPoint x: 142, endPoint y: 399, distance: 174.4
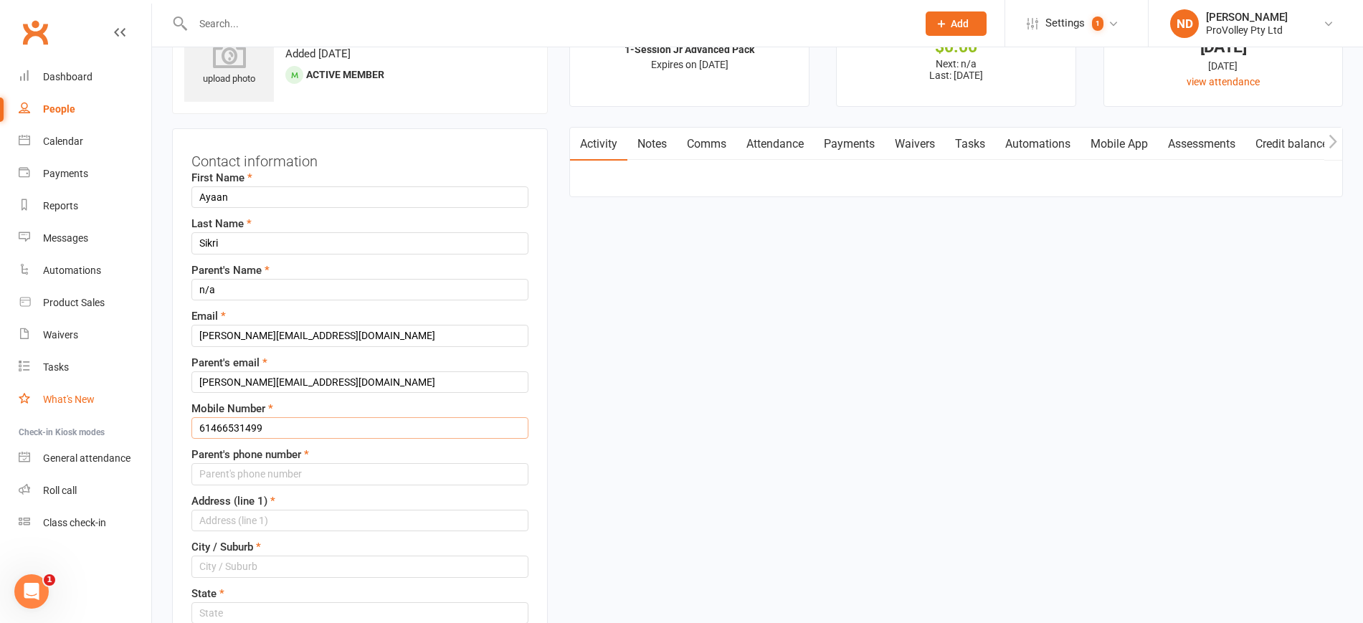
type input "61466531499"
click at [239, 471] on input "string" at bounding box center [359, 474] width 337 height 22
paste input "61466531499"
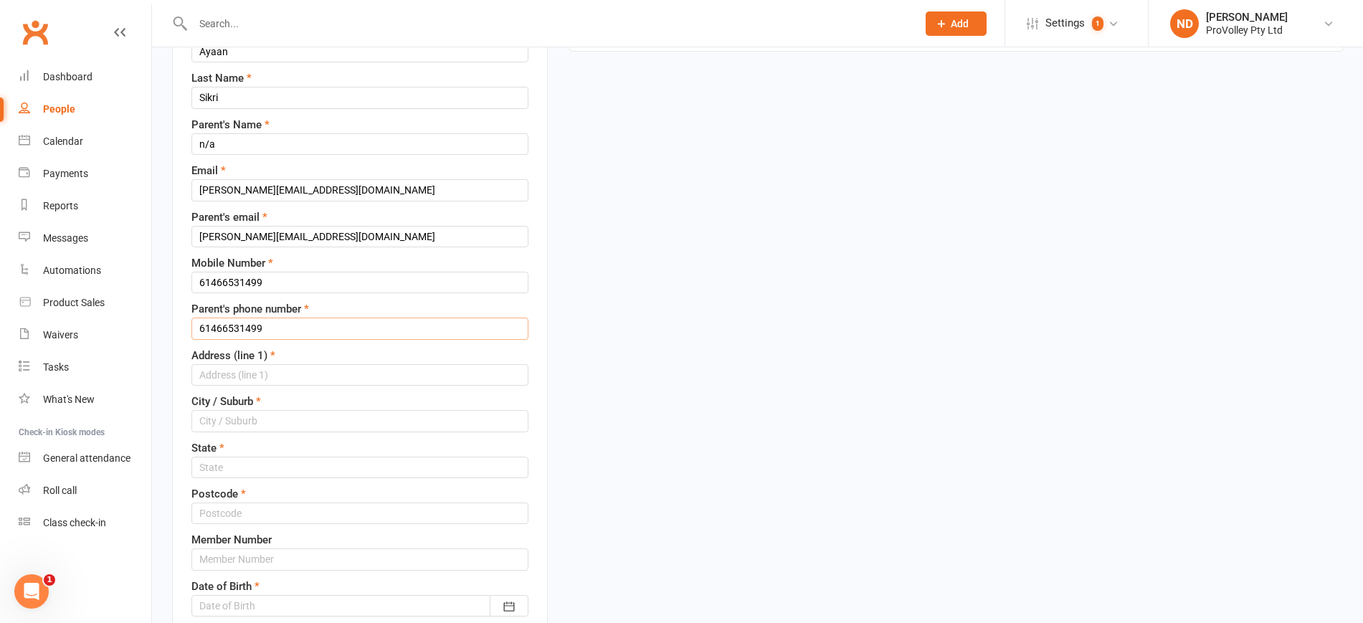
scroll to position [247, 0]
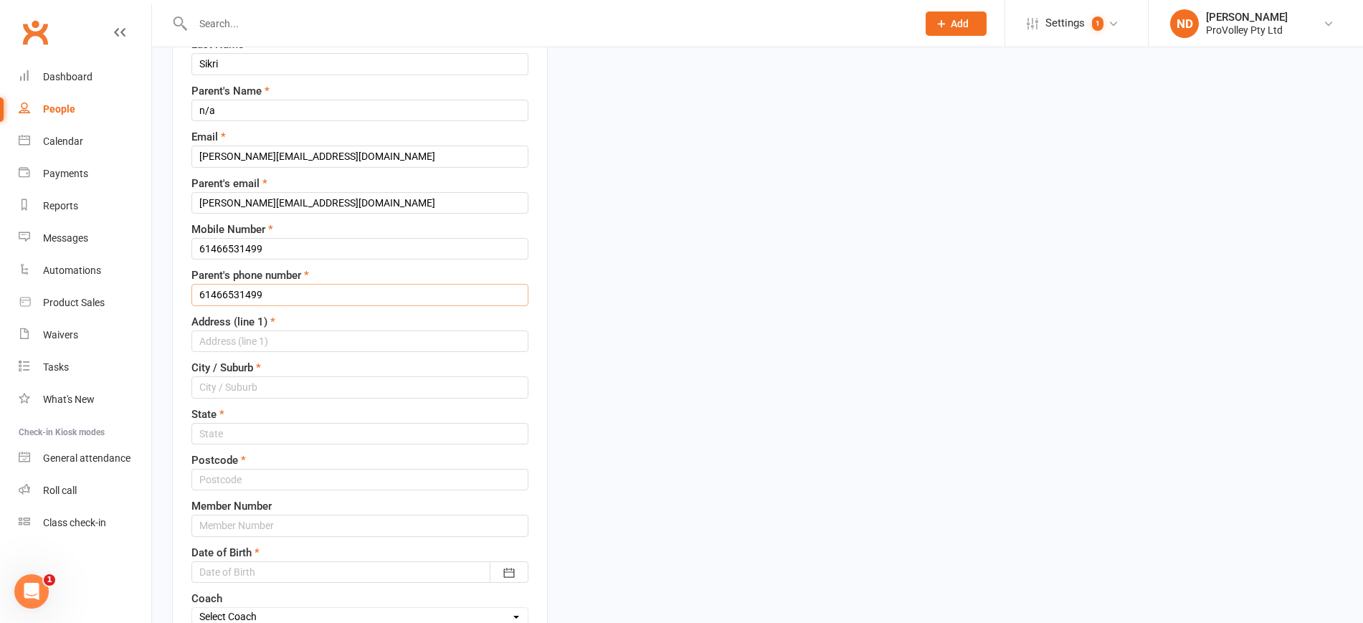
type input "61466531499"
click at [263, 336] on input "text" at bounding box center [359, 342] width 337 height 22
type input "n/a"
type input "[GEOGRAPHIC_DATA]"
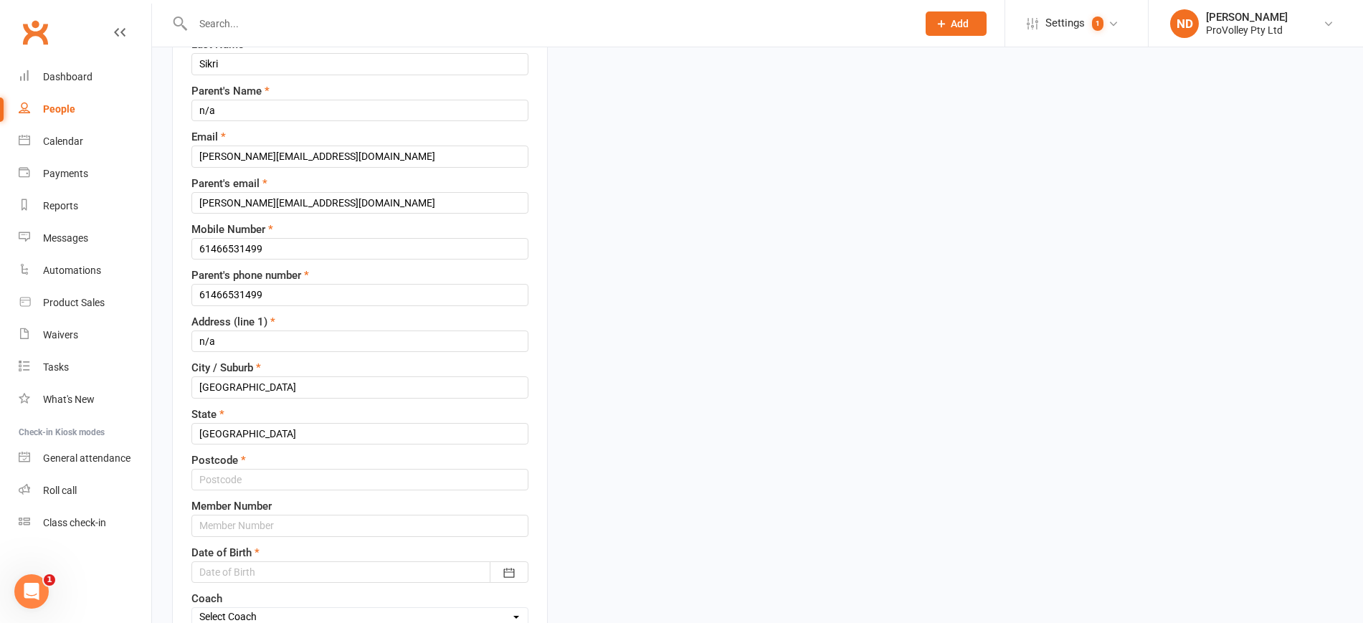
type input "n/a"
click at [291, 485] on input "text" at bounding box center [359, 480] width 337 height 22
type input "2073"
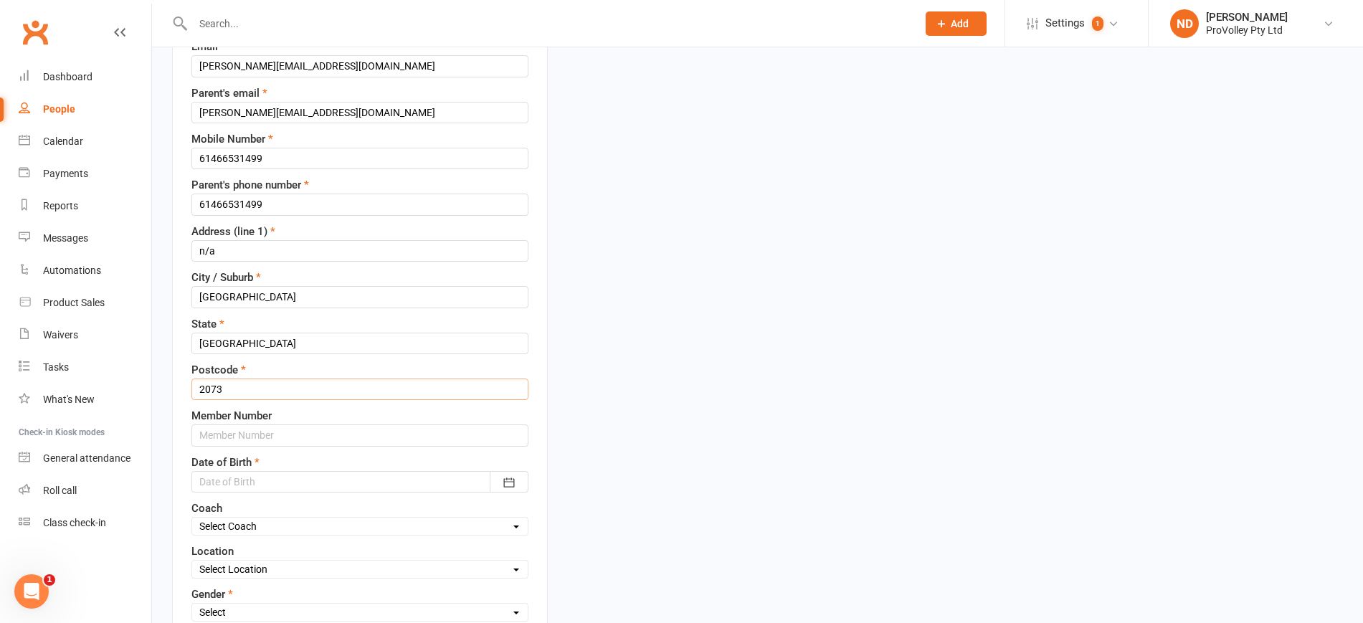
scroll to position [515, 0]
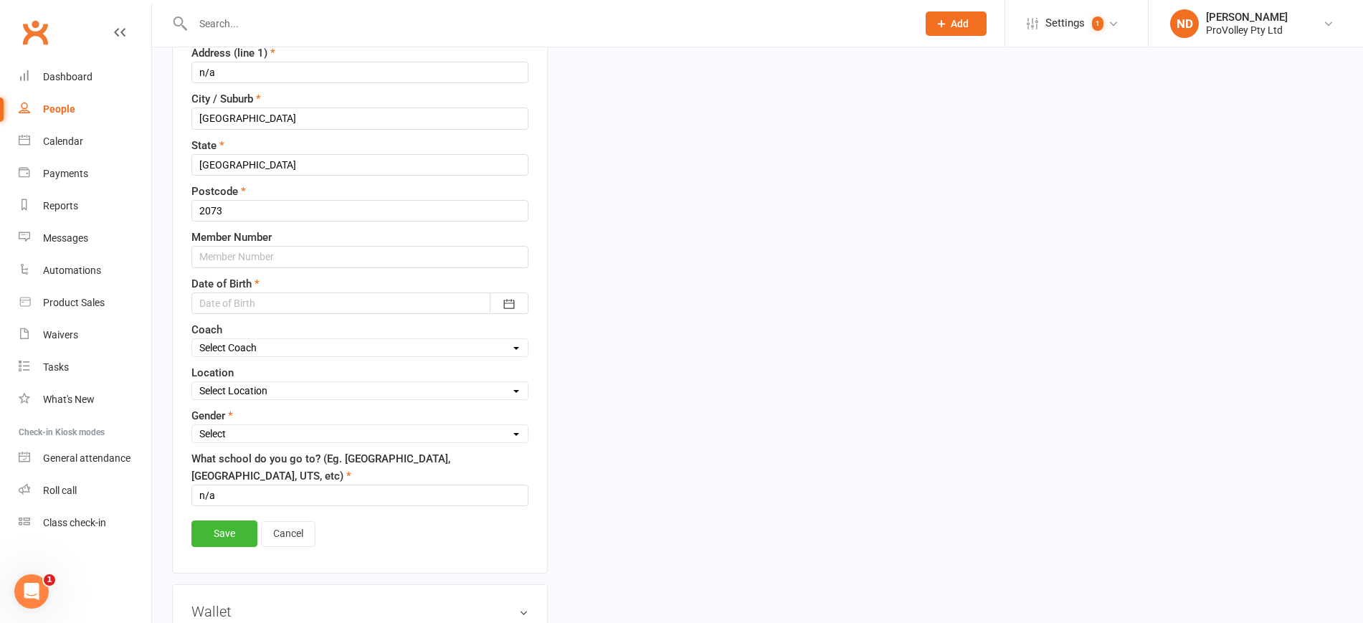
click at [263, 293] on div at bounding box center [359, 304] width 337 height 22
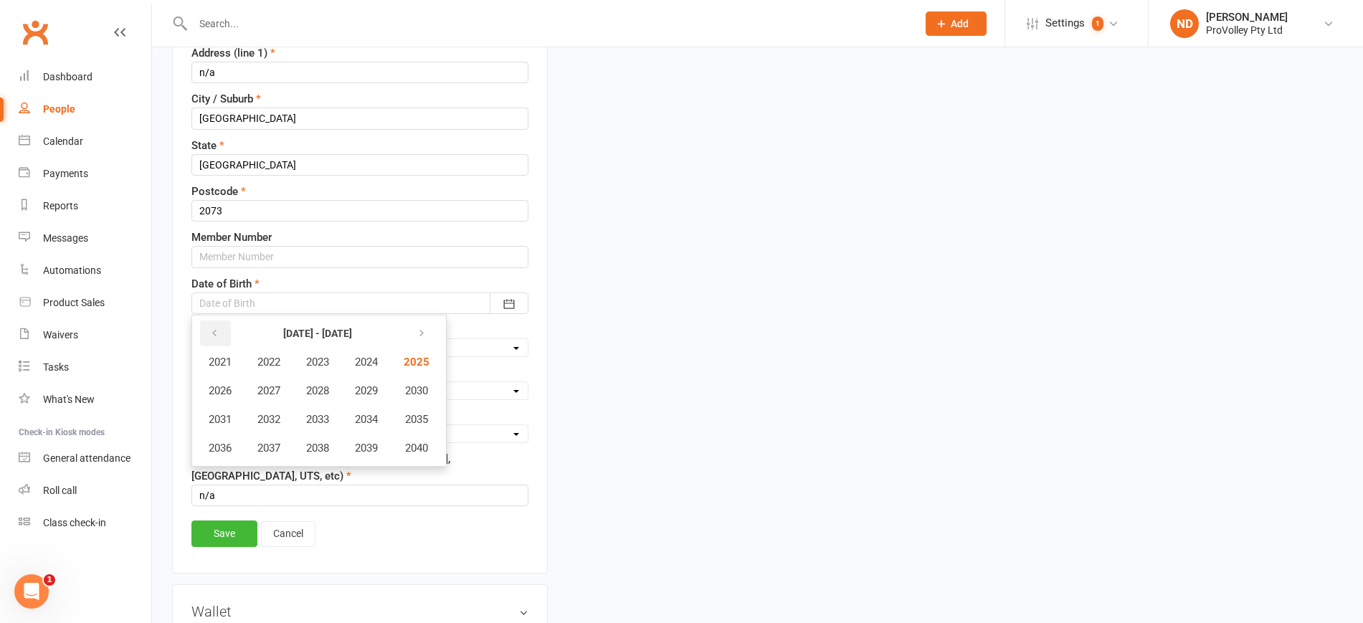
click at [216, 337] on icon "button" at bounding box center [214, 333] width 10 height 11
click at [434, 412] on button "2015" at bounding box center [414, 419] width 47 height 27
click at [397, 421] on span "September" at bounding box center [402, 419] width 52 height 13
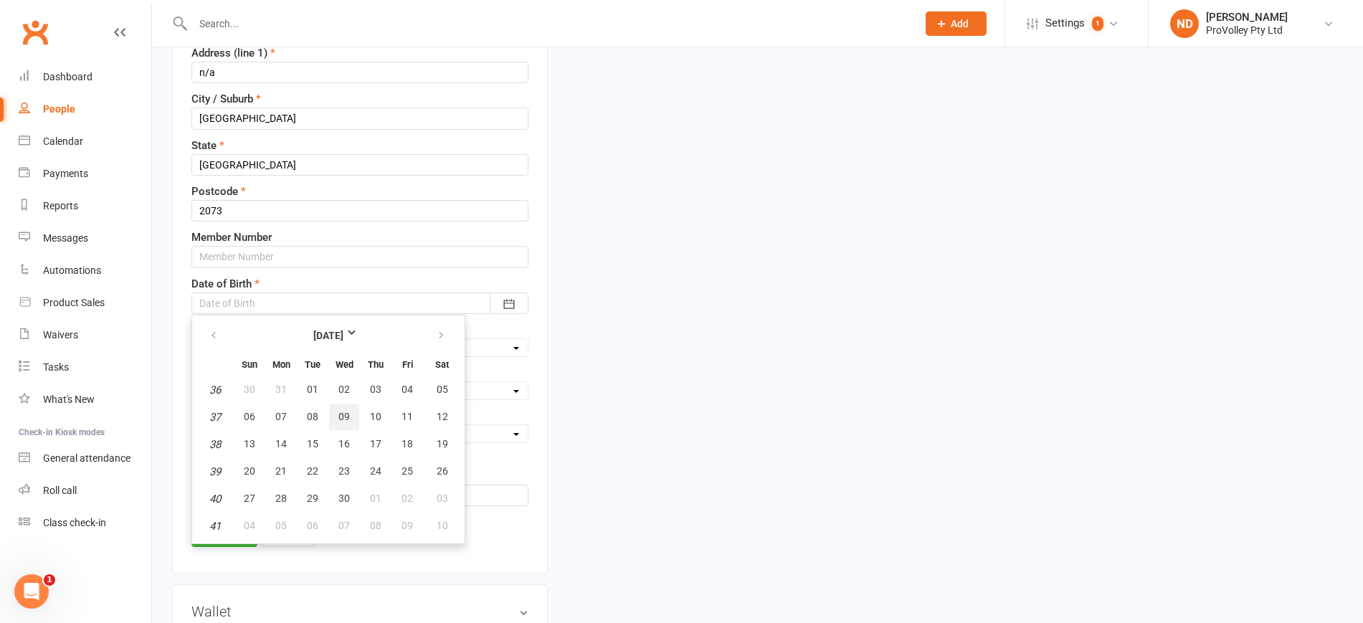
click at [356, 412] on button "09" at bounding box center [344, 417] width 30 height 26
type input "09 Sep 2015"
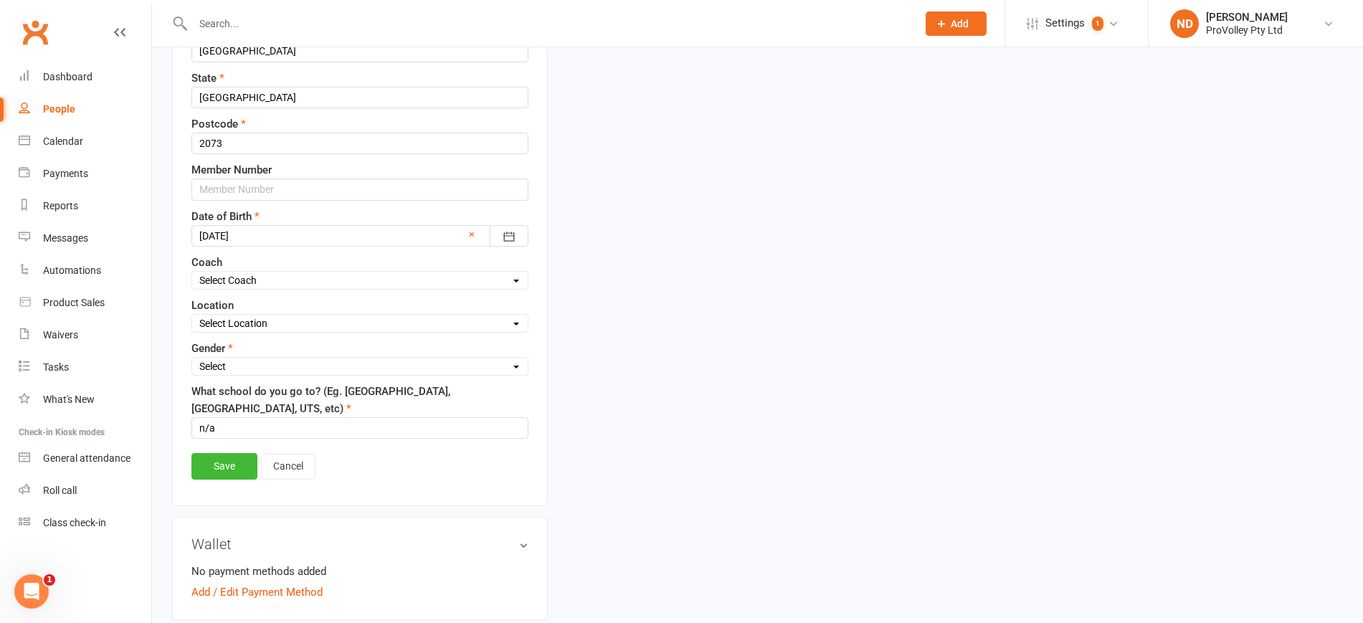
scroll to position [627, 0]
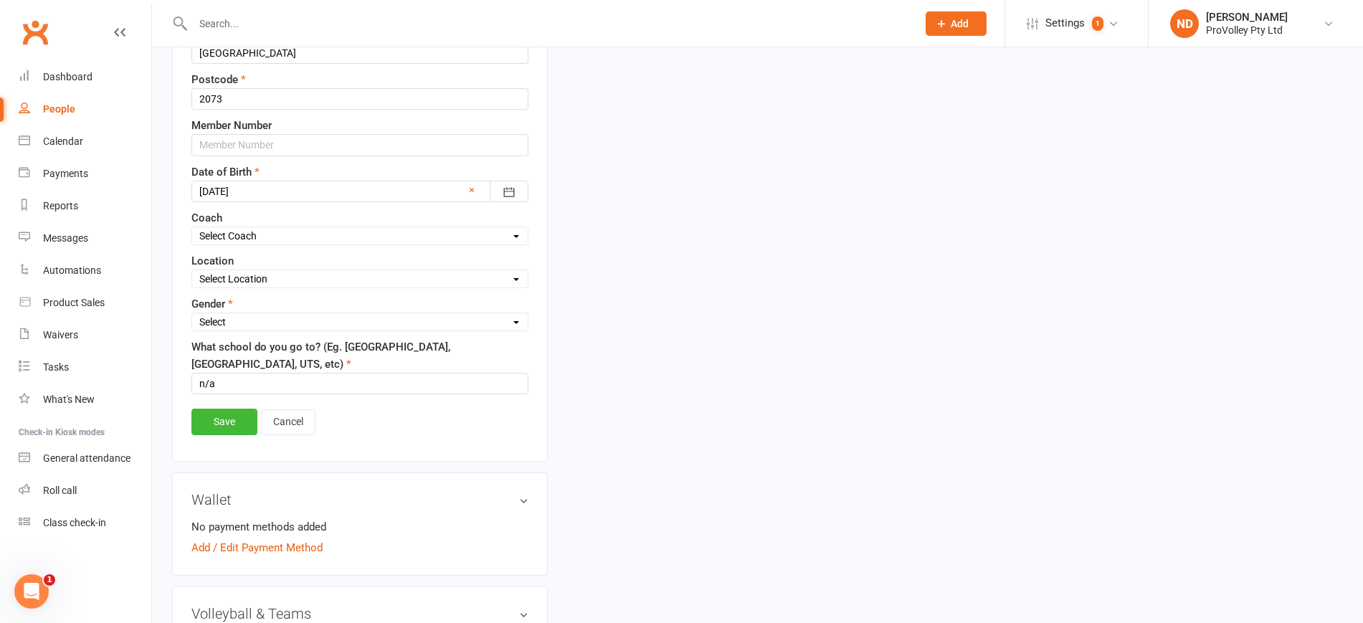
click at [250, 320] on select "Select [DEMOGRAPHIC_DATA] [DEMOGRAPHIC_DATA]" at bounding box center [360, 322] width 336 height 16
select select "[DEMOGRAPHIC_DATA]"
click at [192, 315] on select "Select [DEMOGRAPHIC_DATA] [DEMOGRAPHIC_DATA]" at bounding box center [360, 322] width 336 height 16
click at [239, 424] on link "Save" at bounding box center [224, 422] width 66 height 26
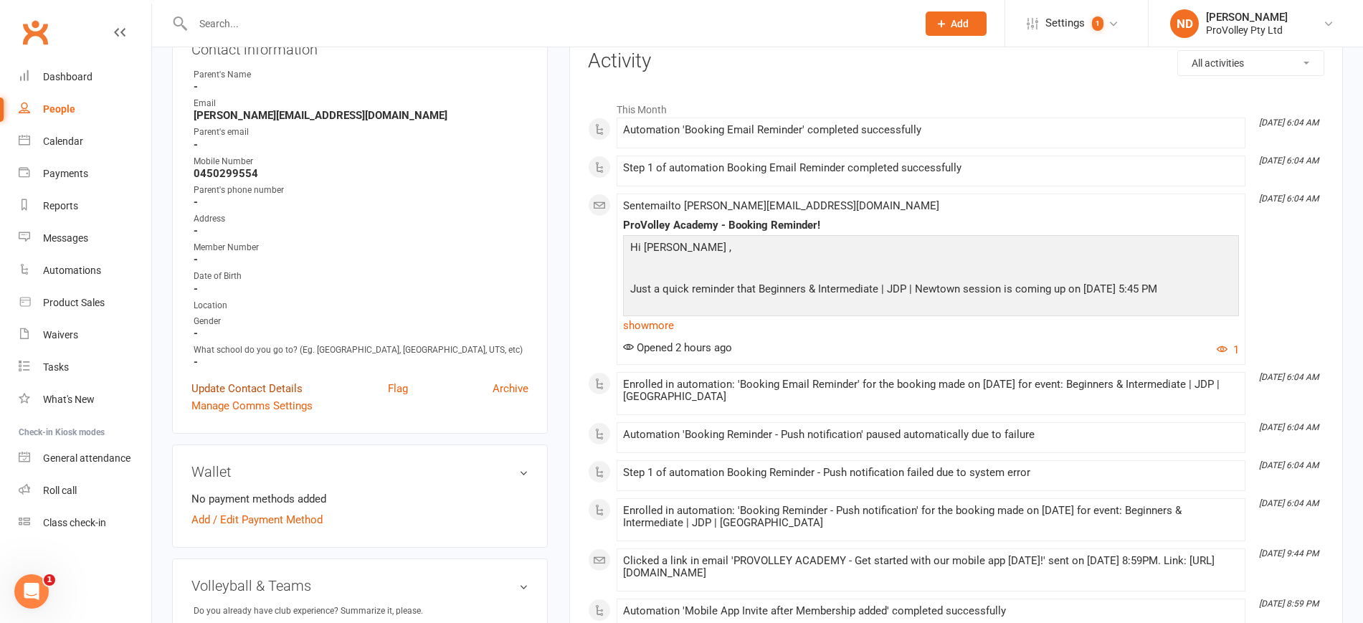
click at [260, 397] on link "Update Contact Details" at bounding box center [246, 388] width 111 height 17
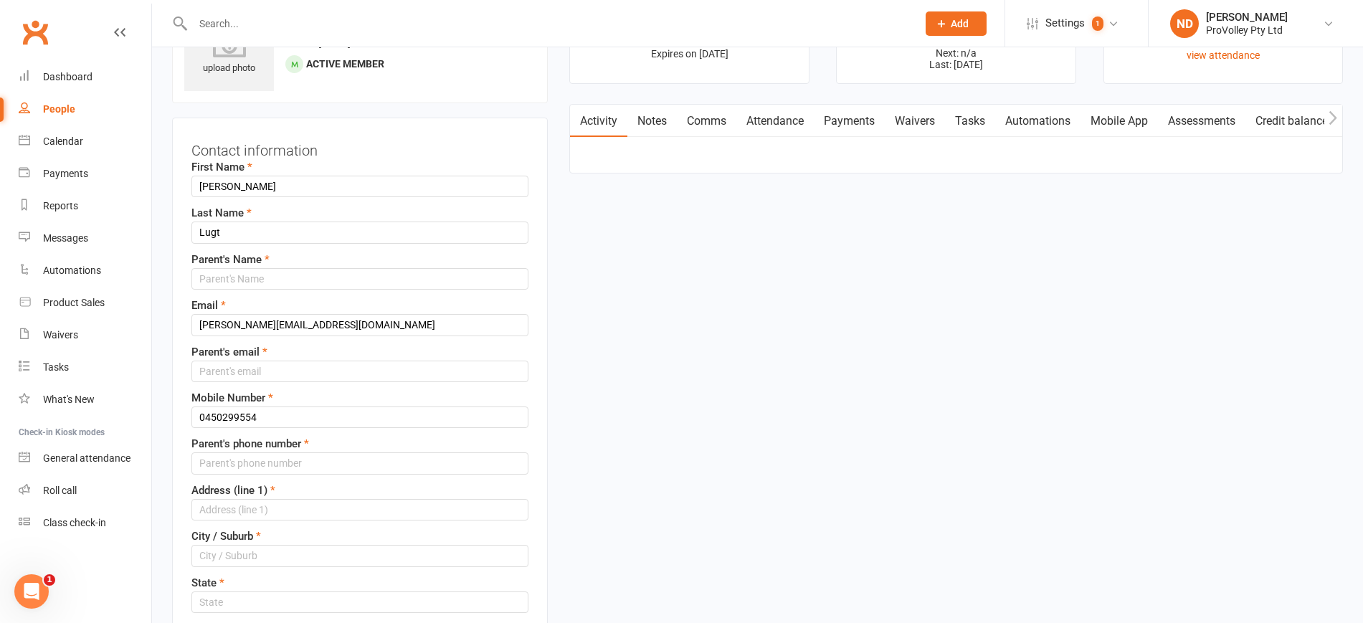
scroll to position [67, 0]
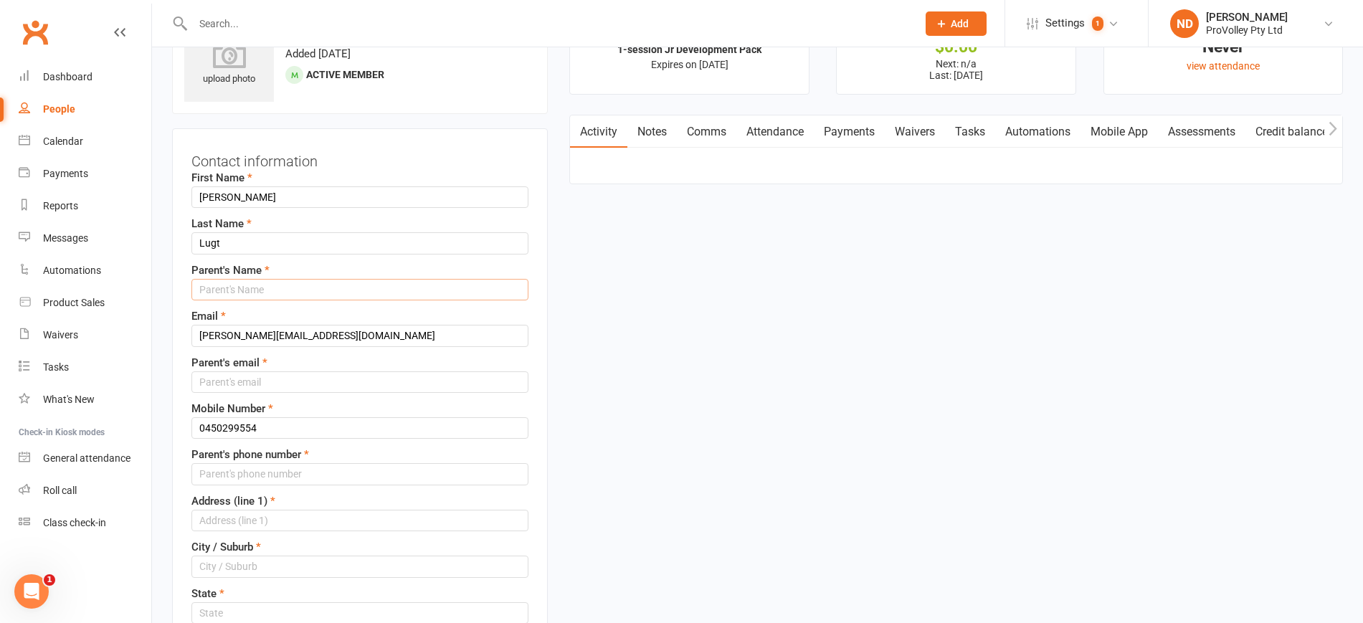
click at [255, 284] on input "text" at bounding box center [359, 290] width 337 height 22
type input "n/a"
drag, startPoint x: 279, startPoint y: 336, endPoint x: 132, endPoint y: 335, distance: 147.0
click at [250, 376] on input "text" at bounding box center [359, 382] width 337 height 22
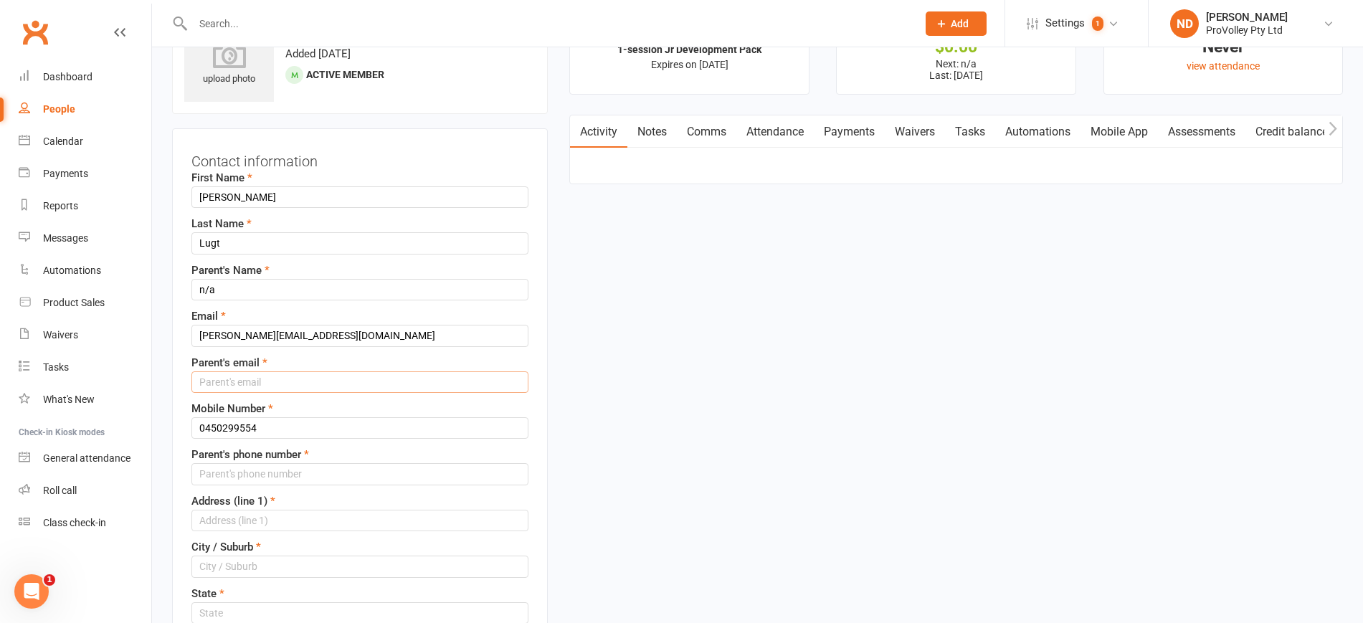
paste input "dylan.lugt@hotmail.com"
type input "dylan.lugt@hotmail.com"
drag, startPoint x: 204, startPoint y: 429, endPoint x: 186, endPoint y: 425, distance: 18.3
click at [186, 425] on div "Contact information First Name Dylan Last Name Lugt Parent's Name n/a Email dyl…" at bounding box center [360, 574] width 376 height 893
drag, startPoint x: 314, startPoint y: 427, endPoint x: 76, endPoint y: 437, distance: 238.2
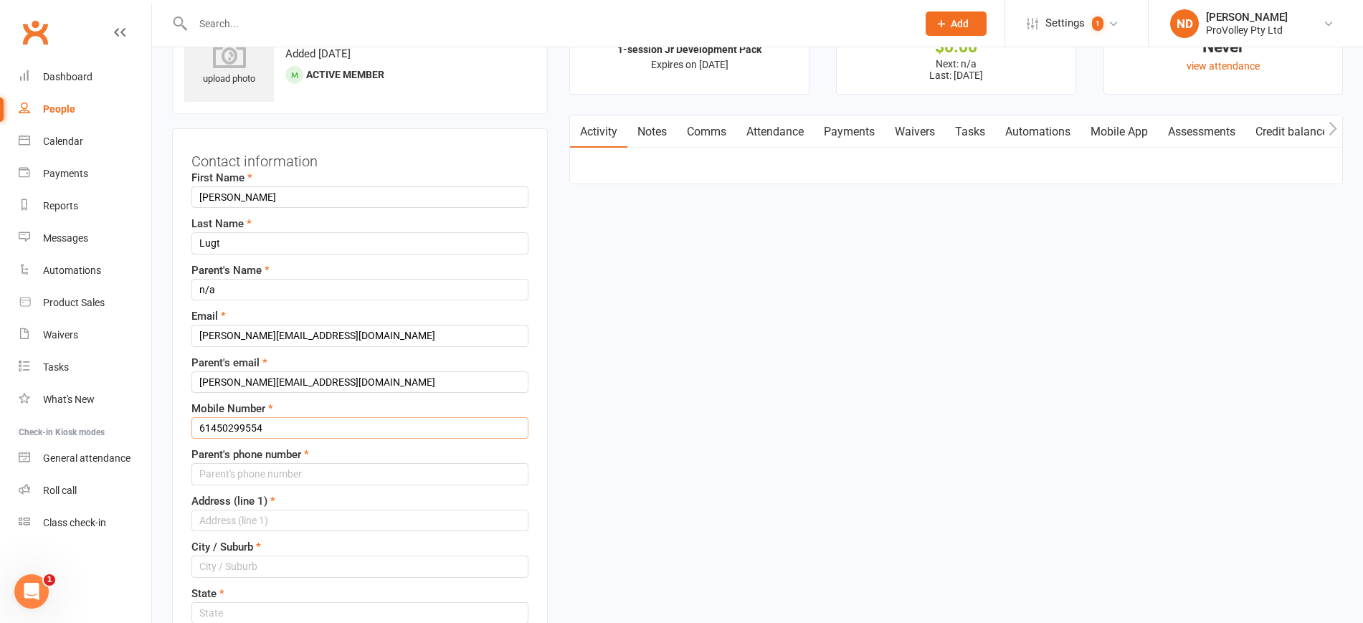
type input "61450299554"
click at [217, 479] on input "string" at bounding box center [359, 474] width 337 height 22
paste input "61450299554"
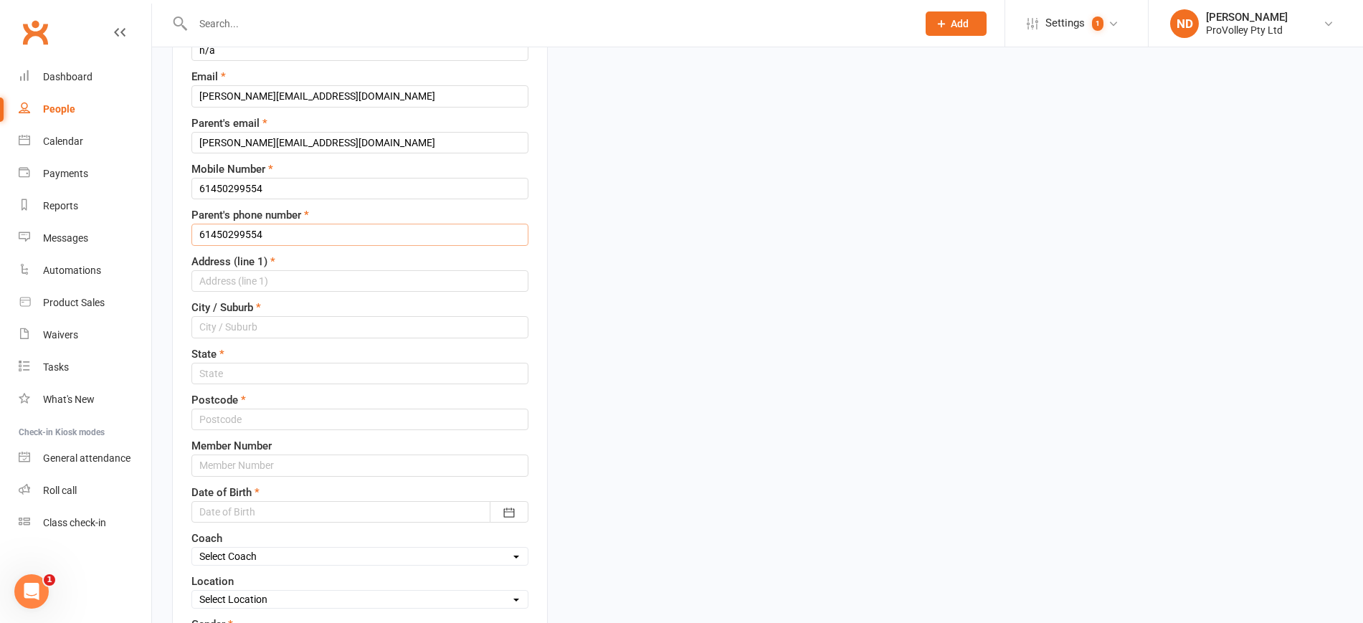
scroll to position [336, 0]
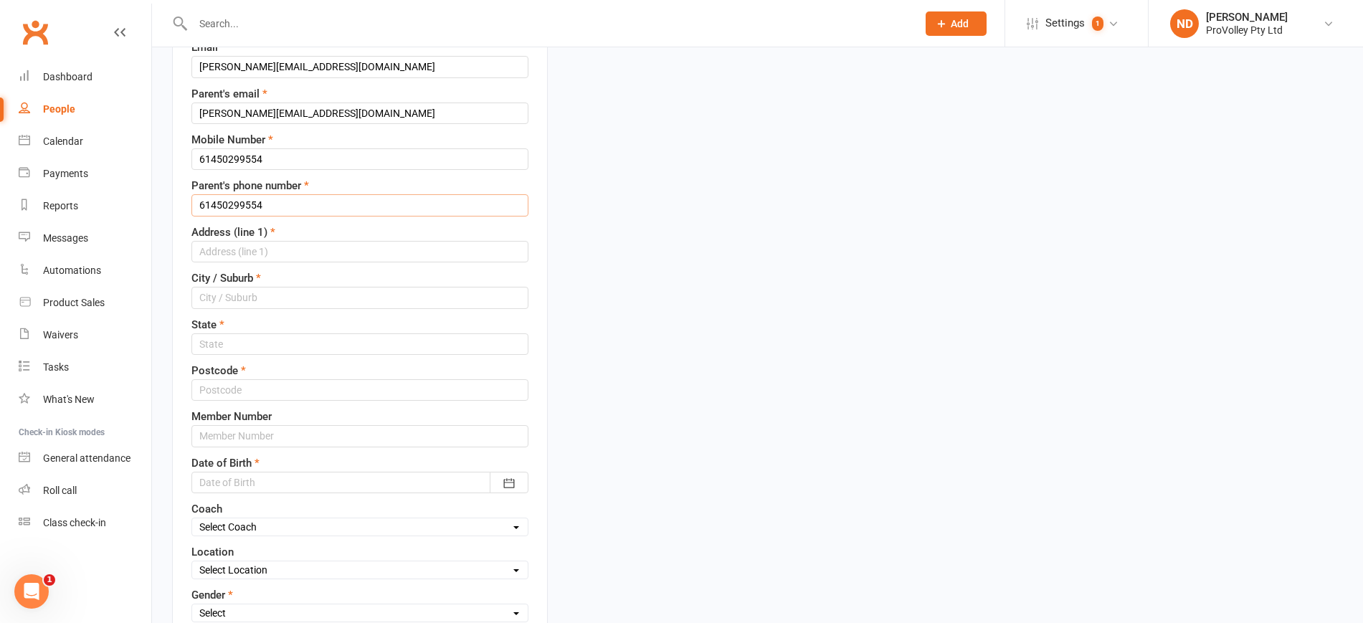
type input "61450299554"
drag, startPoint x: 250, startPoint y: 247, endPoint x: 251, endPoint y: 255, distance: 7.9
click at [250, 246] on input "text" at bounding box center [359, 252] width 337 height 22
type input "n/a"
type input "Sydney"
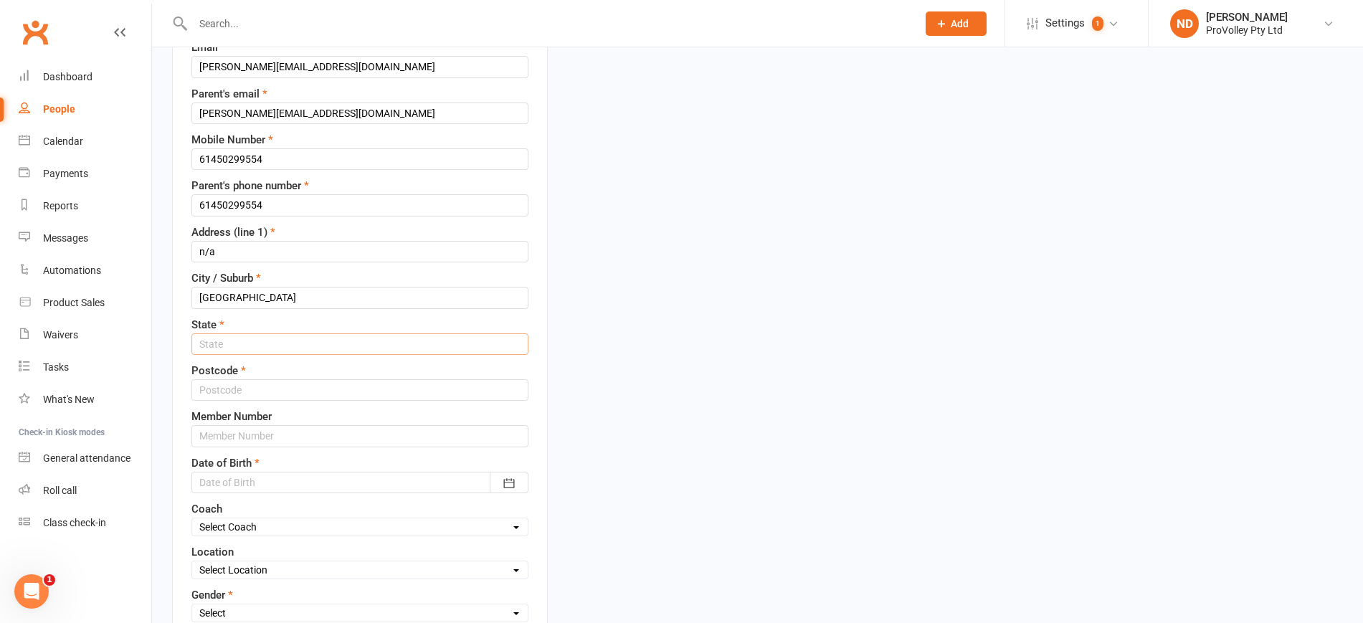
type input "NSW"
type input "n/a"
click at [262, 388] on input "text" at bounding box center [359, 390] width 337 height 22
type input "2073"
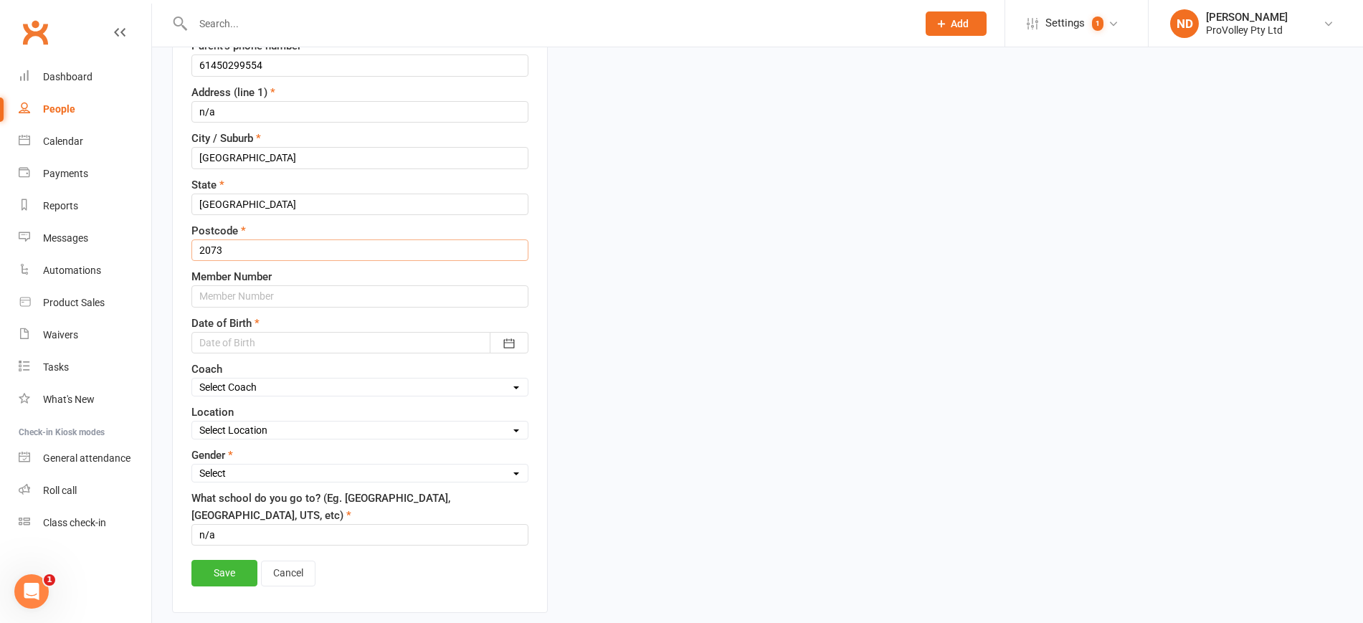
scroll to position [515, 0]
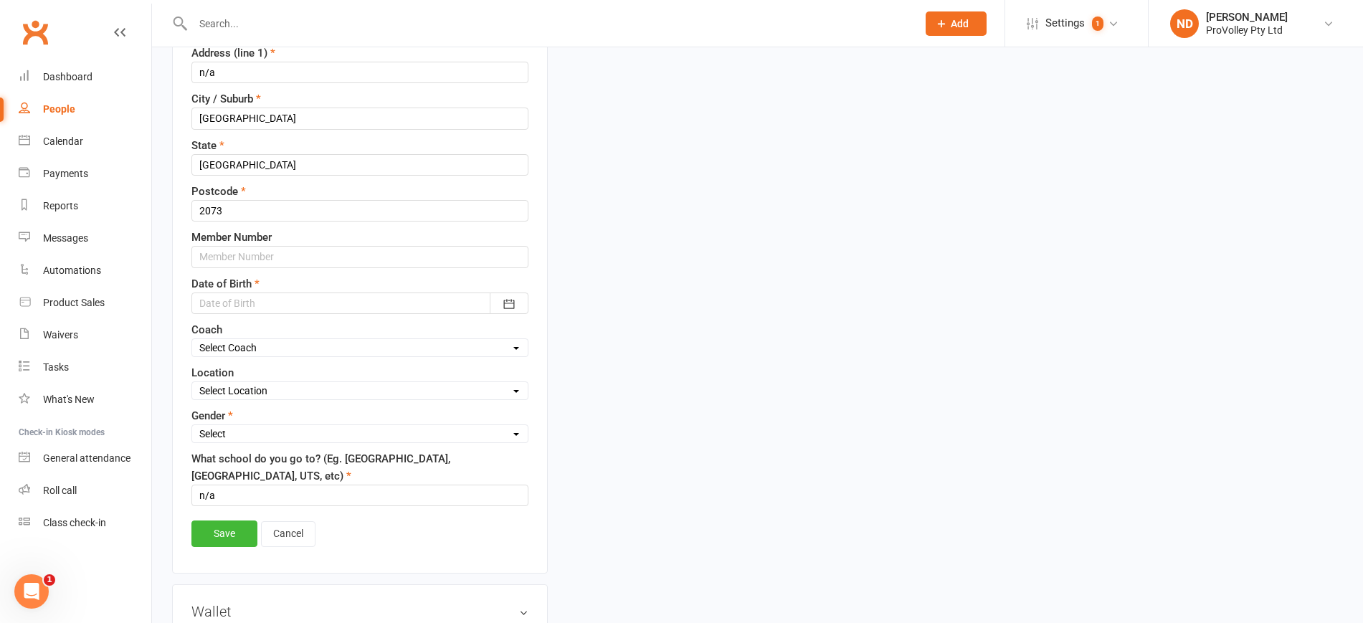
click at [277, 296] on div at bounding box center [359, 304] width 337 height 22
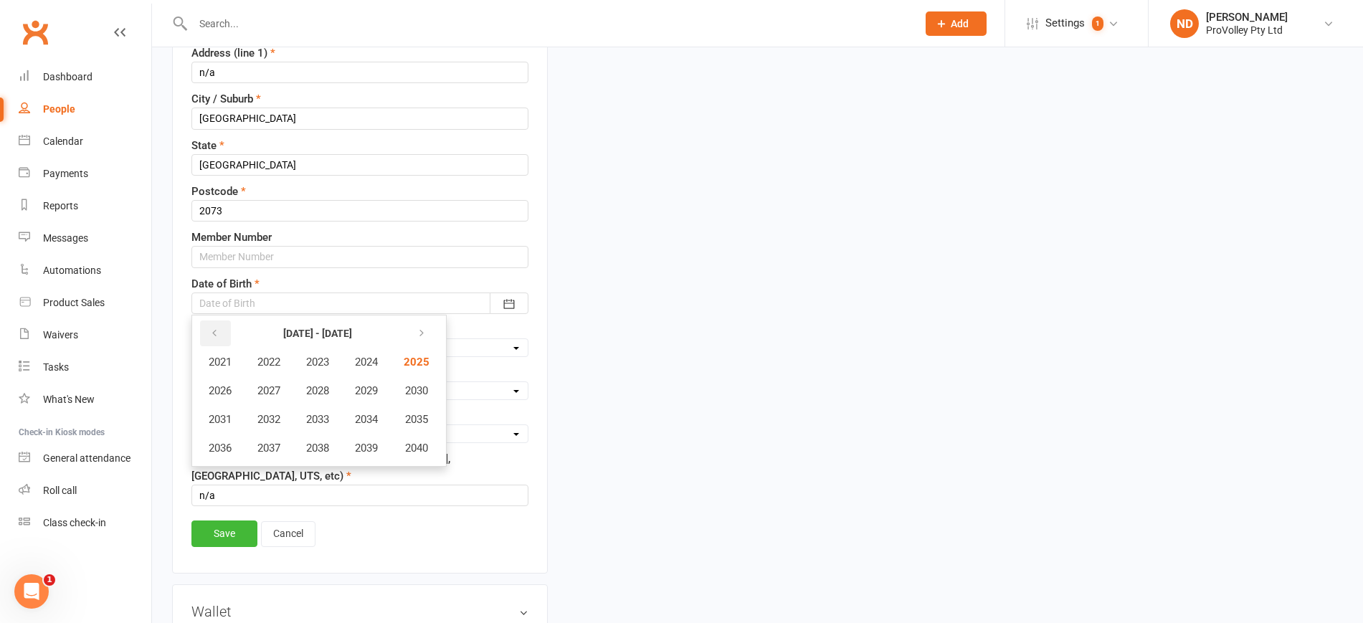
click at [214, 336] on icon "button" at bounding box center [214, 333] width 10 height 11
click at [277, 446] on span "2017" at bounding box center [268, 448] width 23 height 13
click at [316, 411] on button "August" at bounding box center [311, 419] width 103 height 27
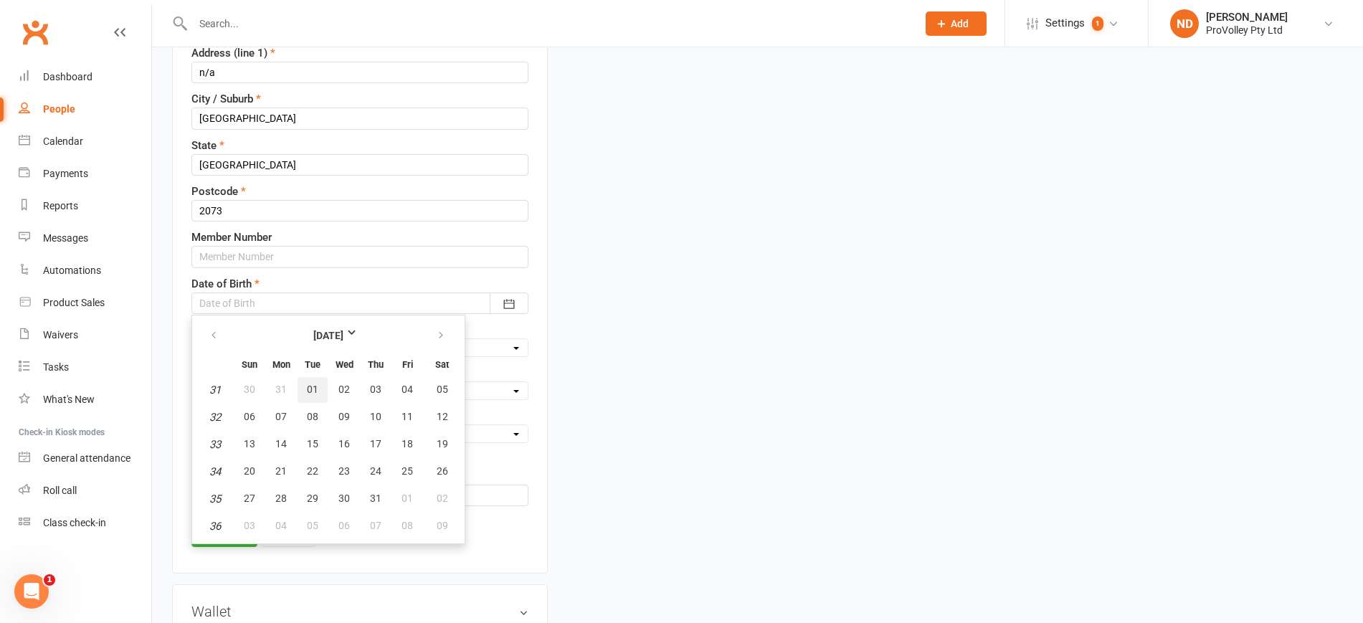
click at [316, 398] on button "01" at bounding box center [313, 390] width 30 height 26
type input "01 Aug 2017"
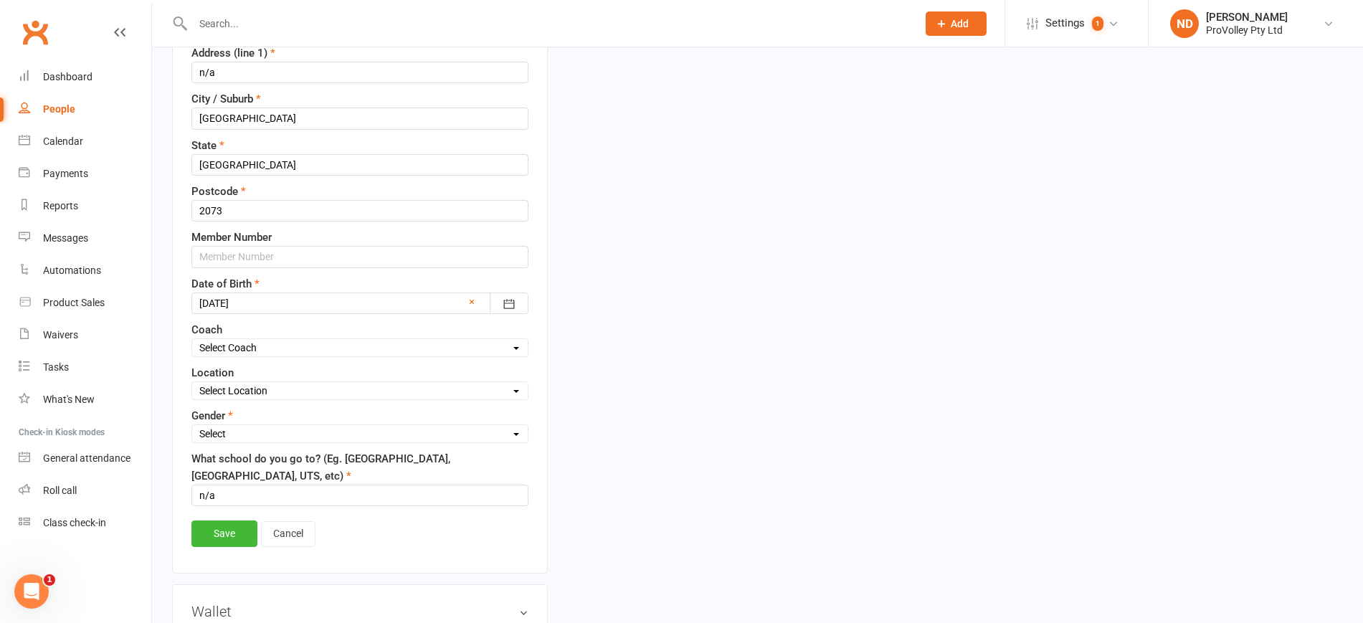
click at [282, 441] on select "Select Male Female" at bounding box center [360, 434] width 336 height 16
select select "Male"
click at [192, 427] on select "Select Male Female" at bounding box center [360, 434] width 336 height 16
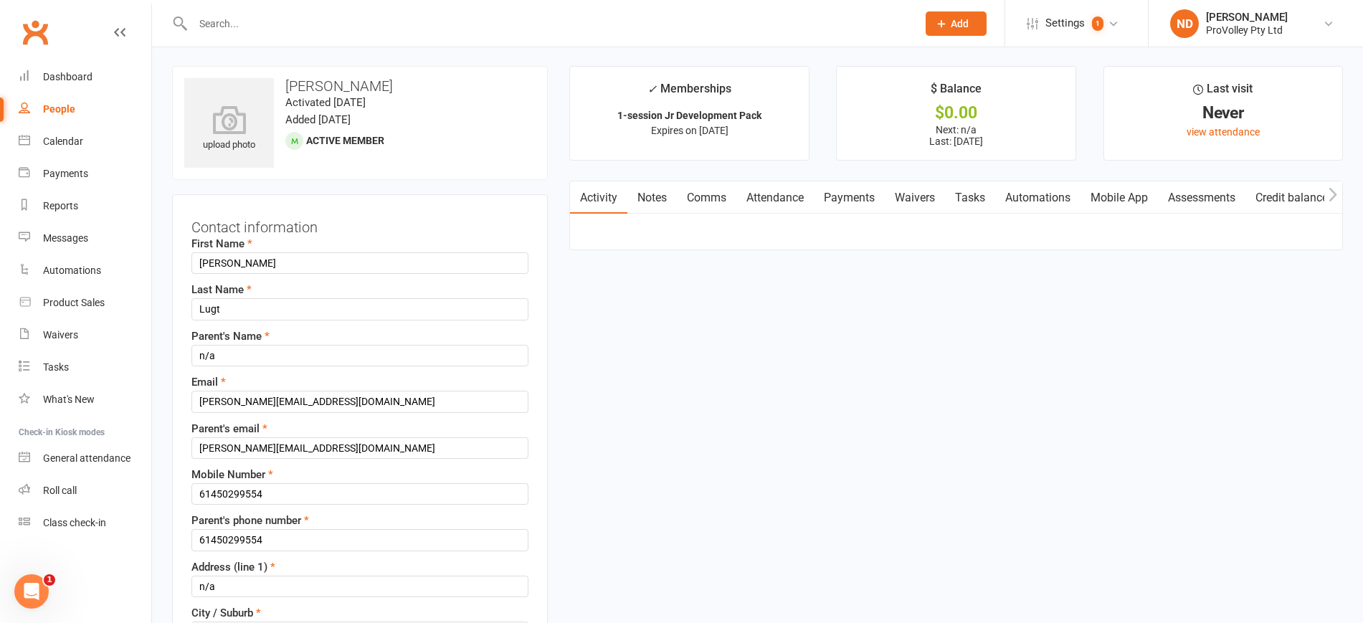
scroll to position [0, 0]
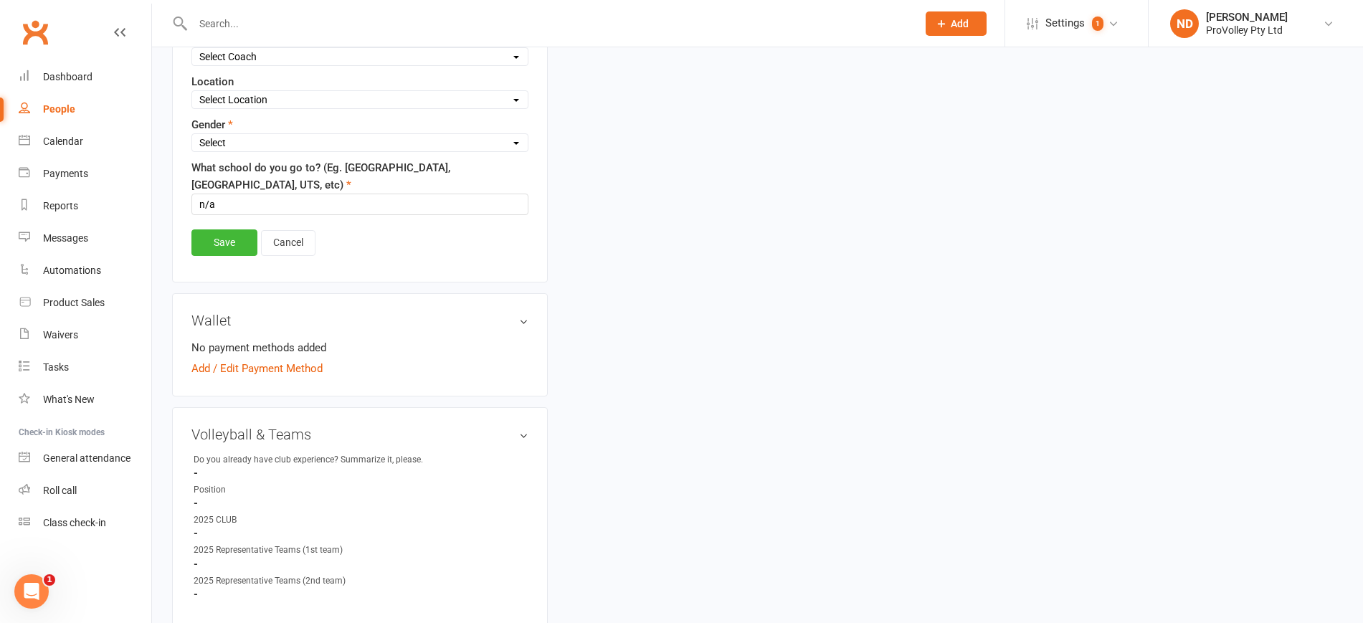
click at [225, 243] on link "Save" at bounding box center [224, 242] width 66 height 26
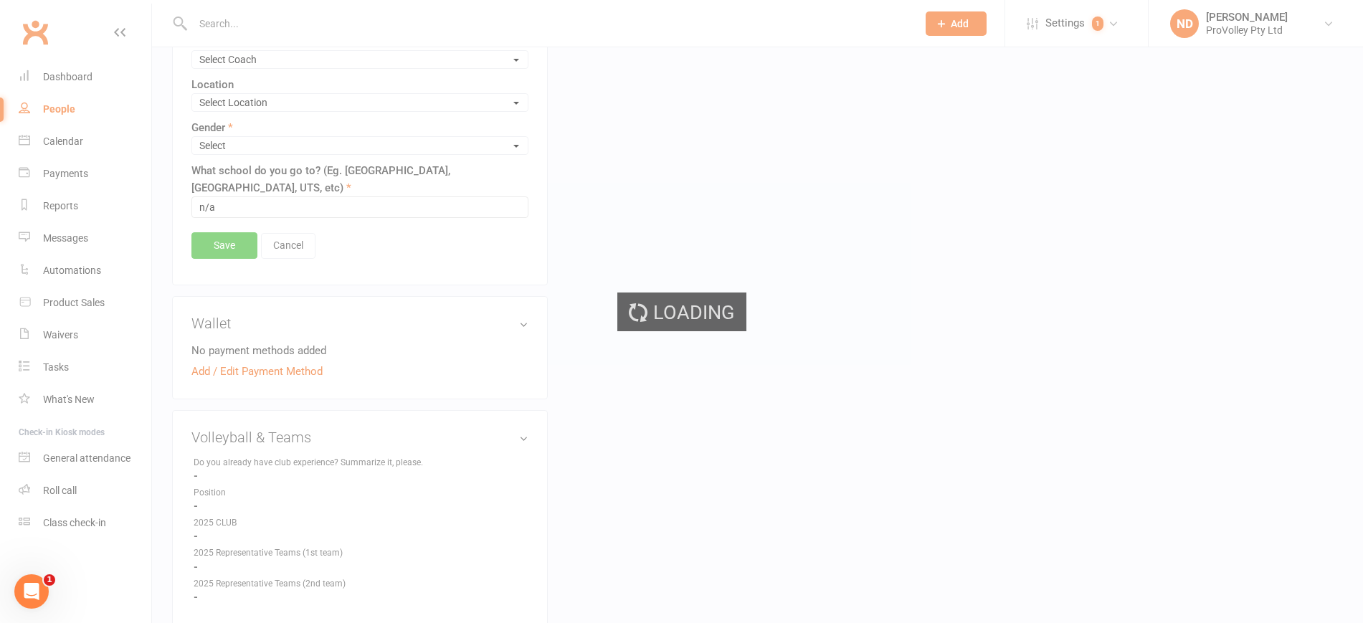
scroll to position [809, 0]
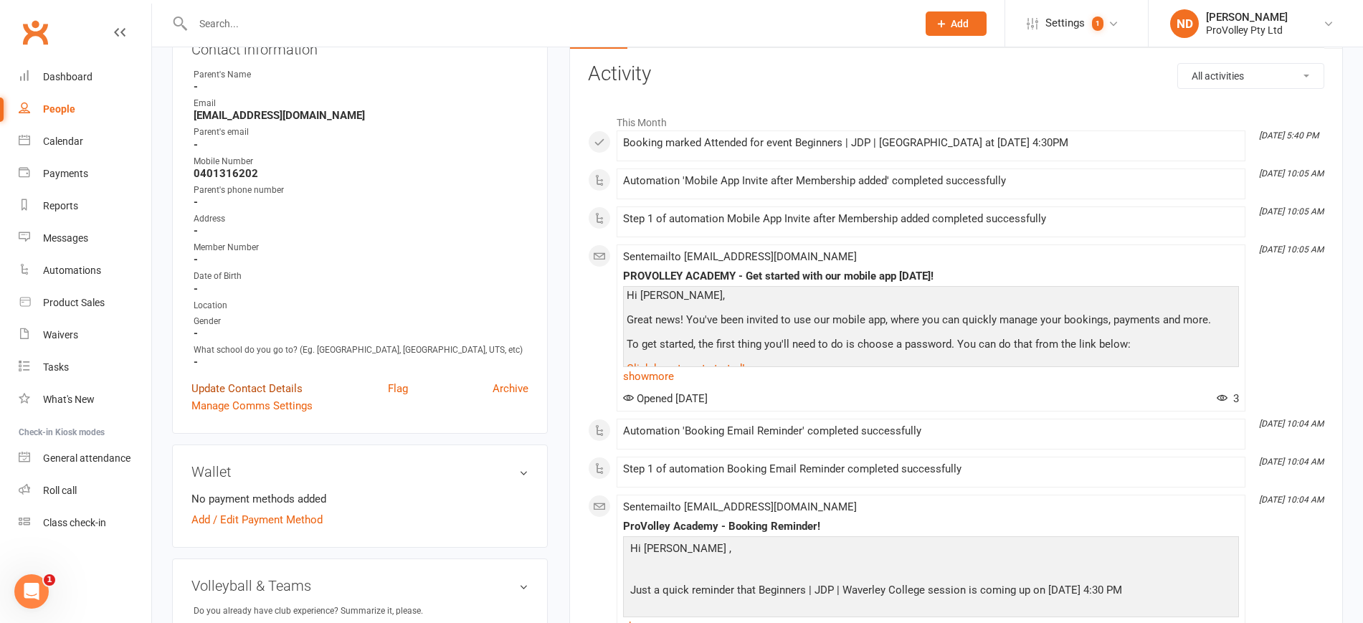
click at [282, 395] on link "Update Contact Details" at bounding box center [246, 388] width 111 height 17
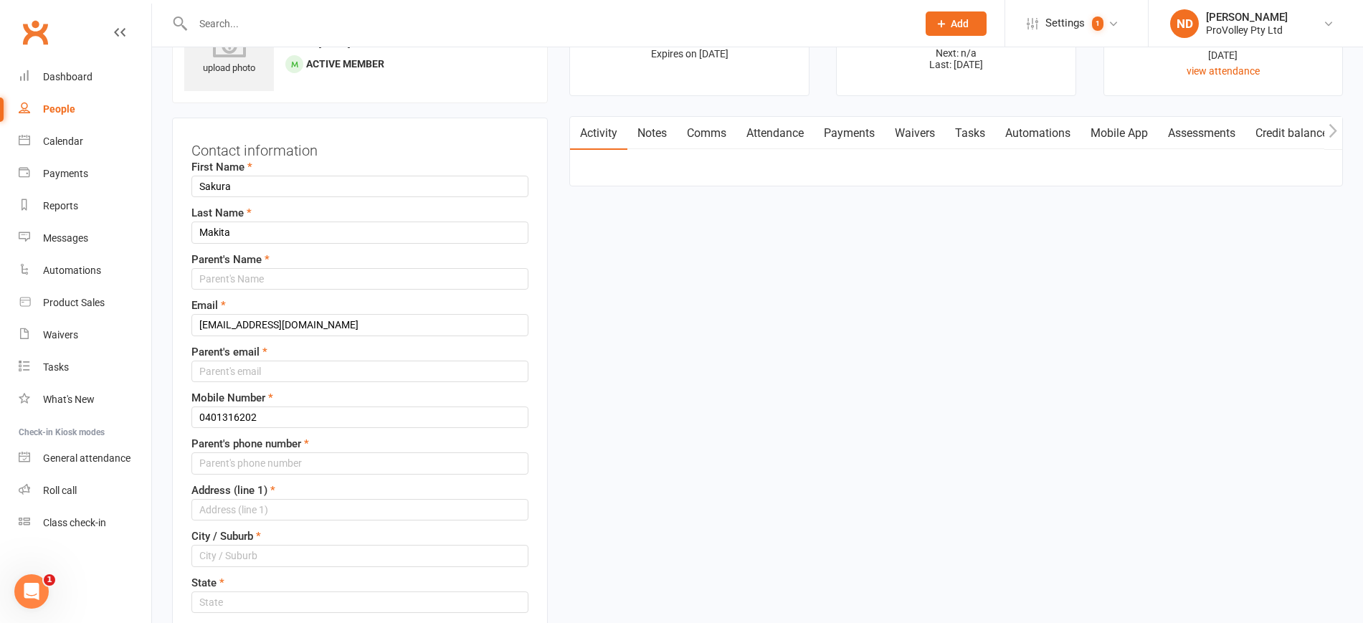
scroll to position [67, 0]
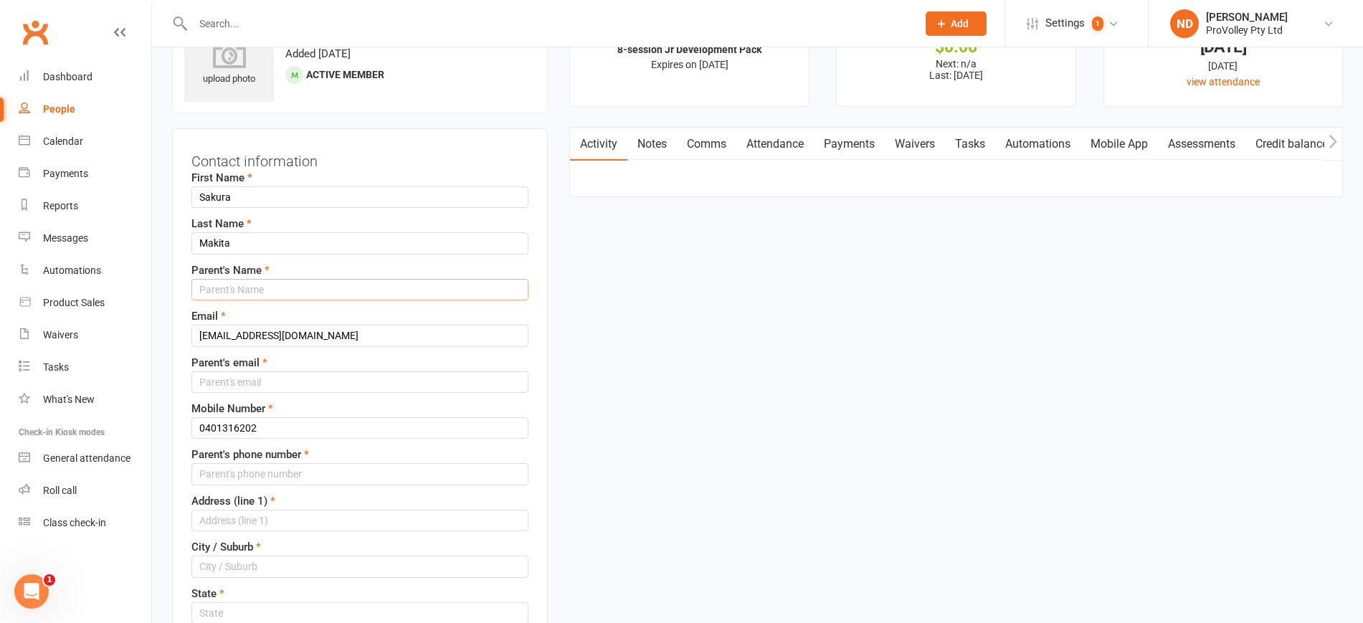
click at [270, 291] on input "text" at bounding box center [359, 290] width 337 height 22
type input "n/a"
drag, startPoint x: 346, startPoint y: 333, endPoint x: 147, endPoint y: 331, distance: 199.3
click at [277, 389] on input "text" at bounding box center [359, 382] width 337 height 22
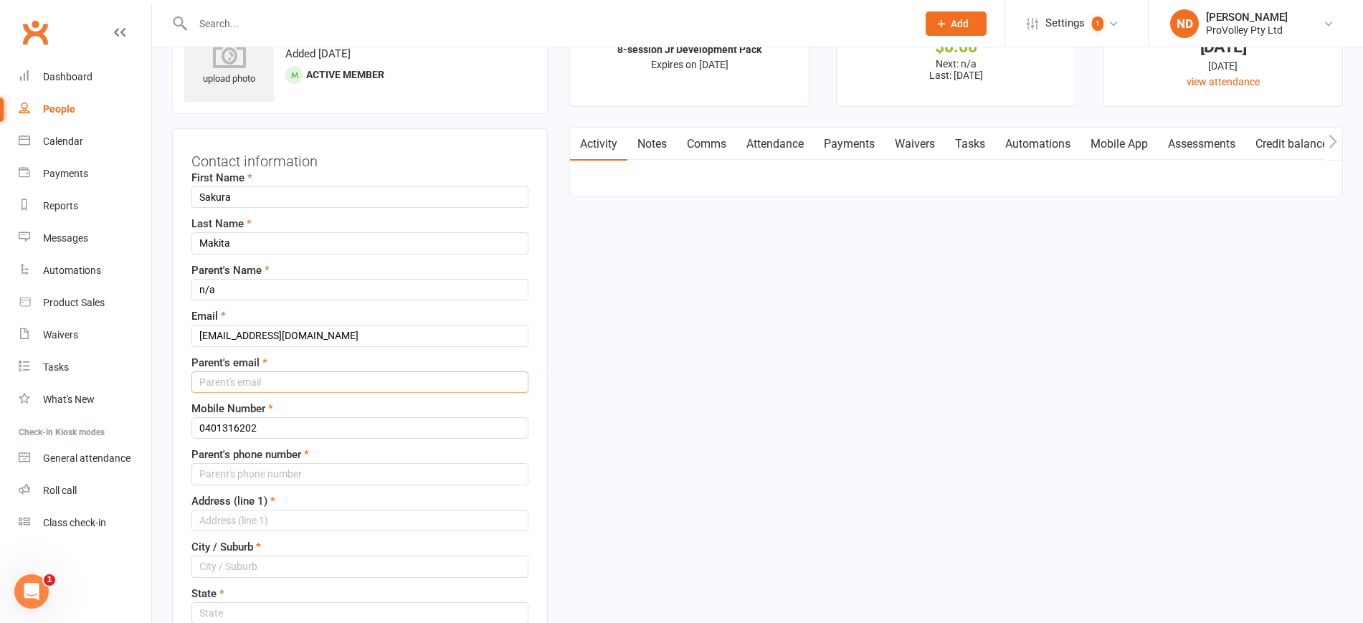
paste input "[EMAIL_ADDRESS][DOMAIN_NAME]"
type input "[EMAIL_ADDRESS][DOMAIN_NAME]"
drag, startPoint x: 202, startPoint y: 420, endPoint x: 171, endPoint y: 423, distance: 31.7
drag, startPoint x: 306, startPoint y: 428, endPoint x: 68, endPoint y: 416, distance: 238.3
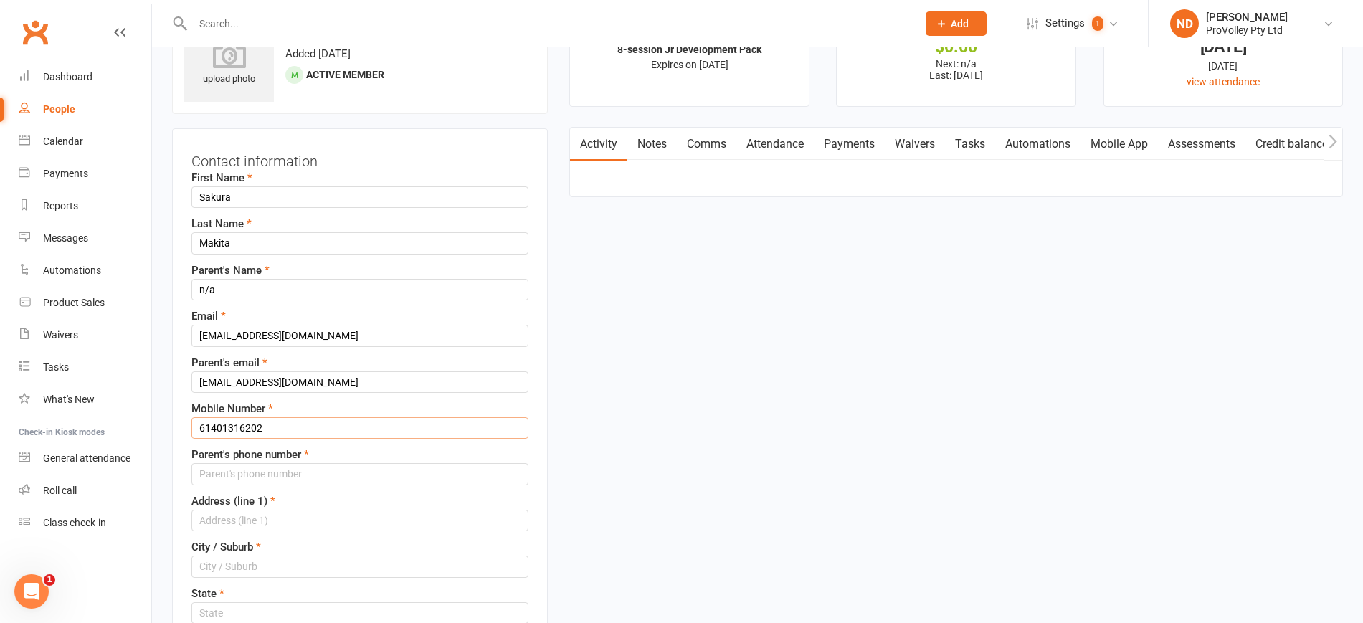
type input "61401316202"
click at [234, 475] on input "string" at bounding box center [359, 474] width 337 height 22
paste input "61401316202"
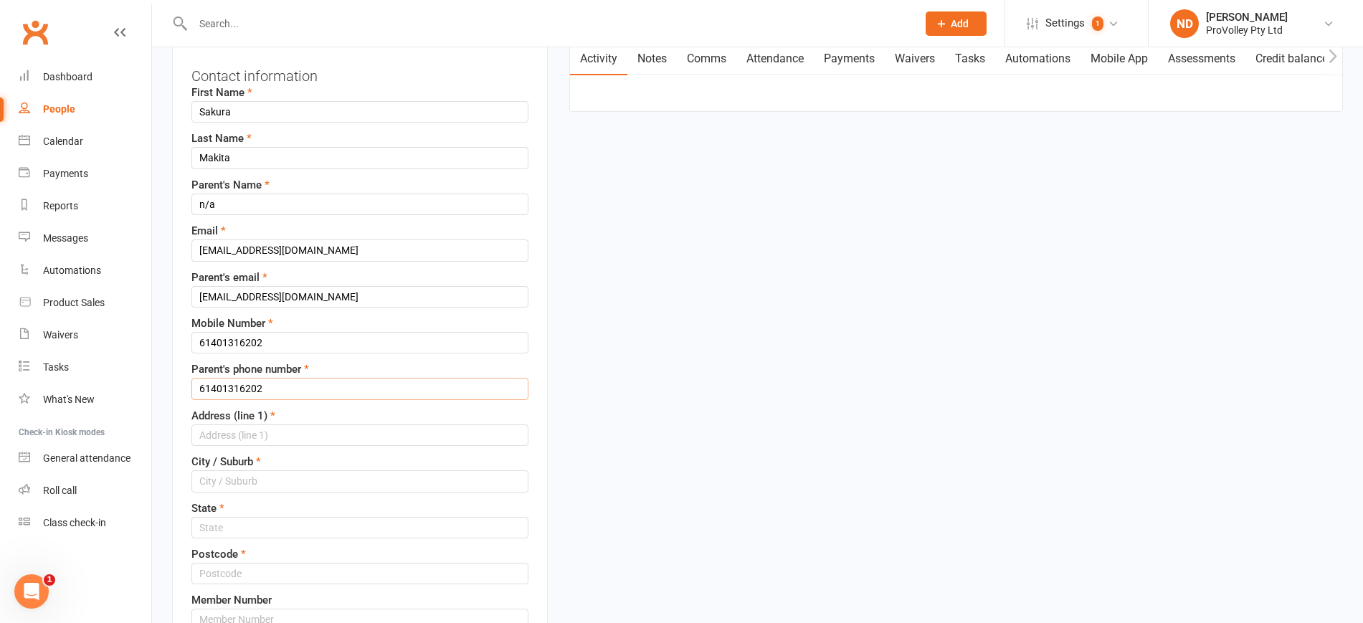
scroll to position [247, 0]
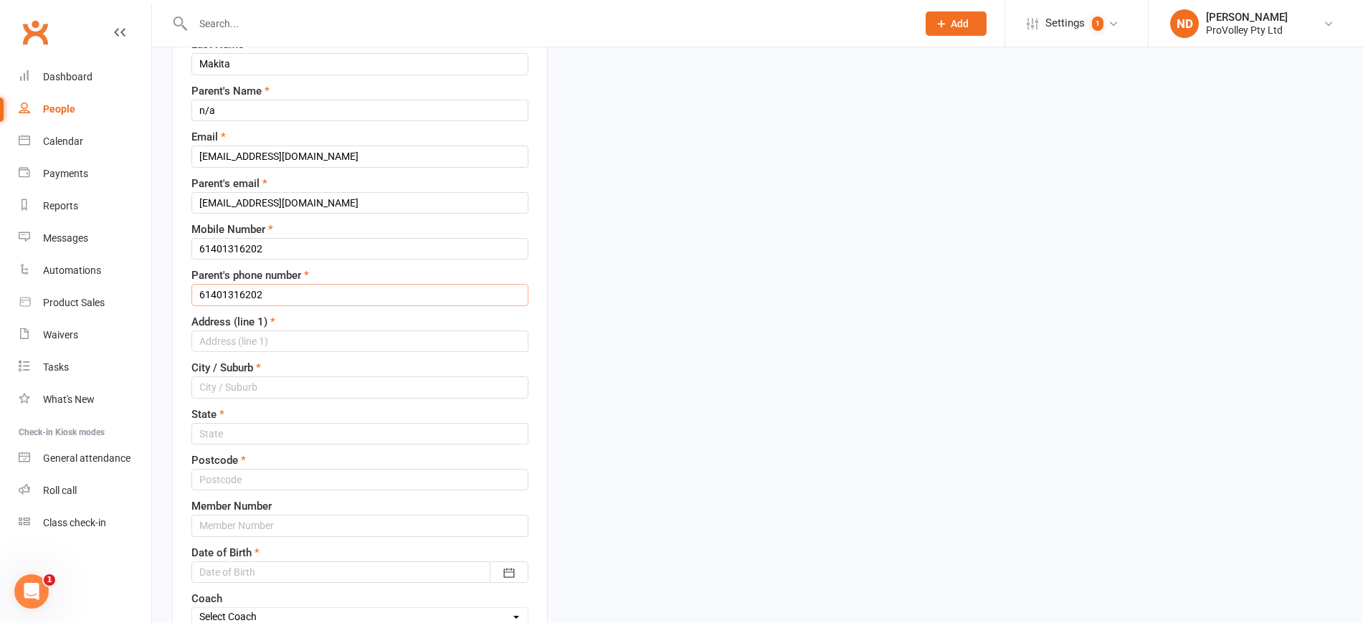
type input "61401316202"
click at [263, 343] on input "text" at bounding box center [359, 342] width 337 height 22
type input "n/a"
type input "Sydney"
type input "NSW"
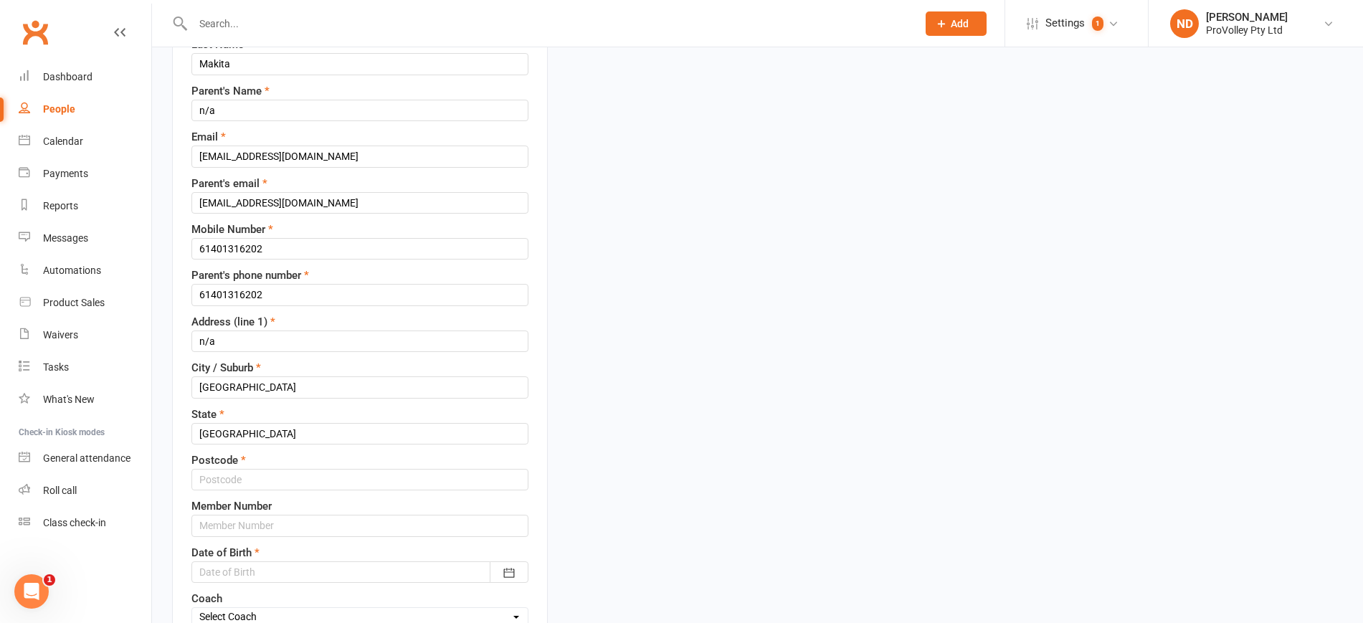
type input "n/a"
click at [295, 475] on input "text" at bounding box center [359, 480] width 337 height 22
type input "2073"
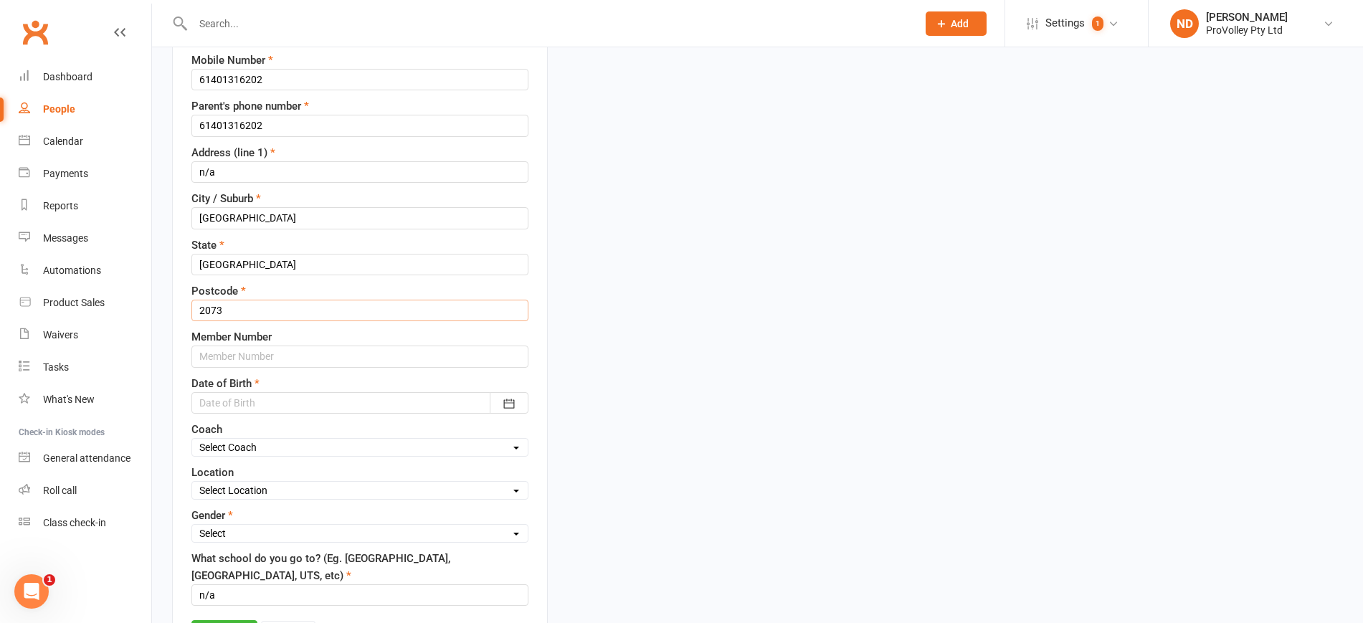
scroll to position [426, 0]
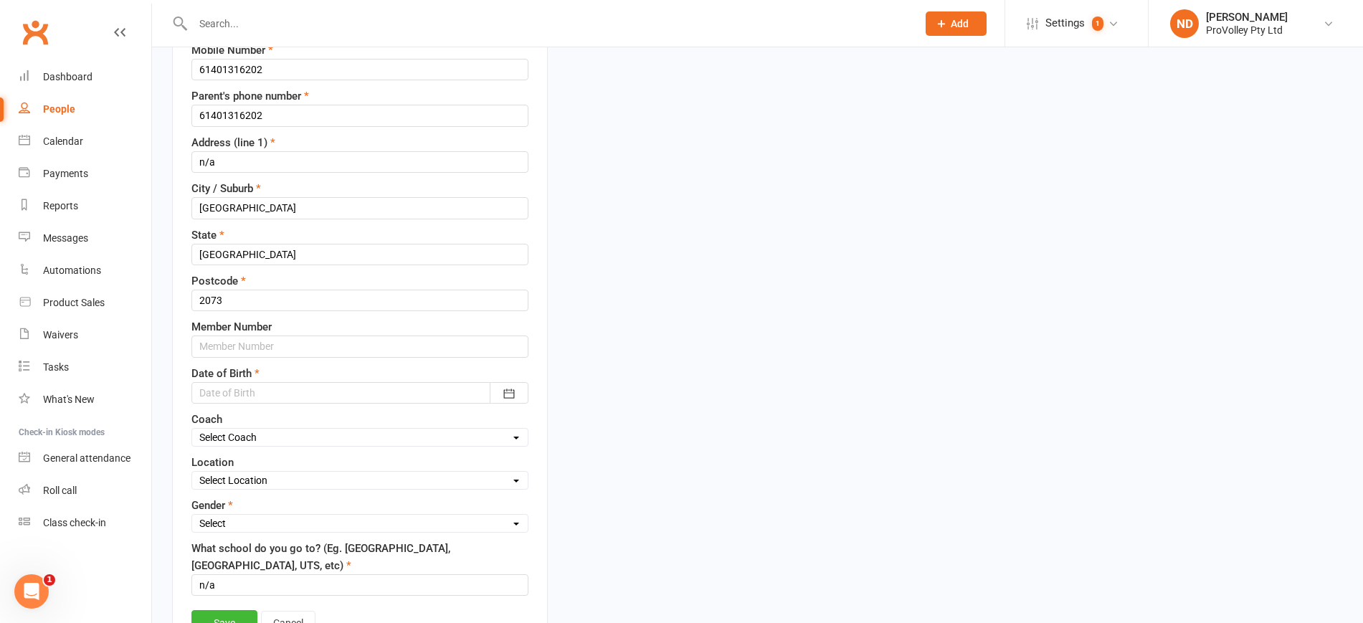
click at [300, 387] on div at bounding box center [359, 393] width 337 height 22
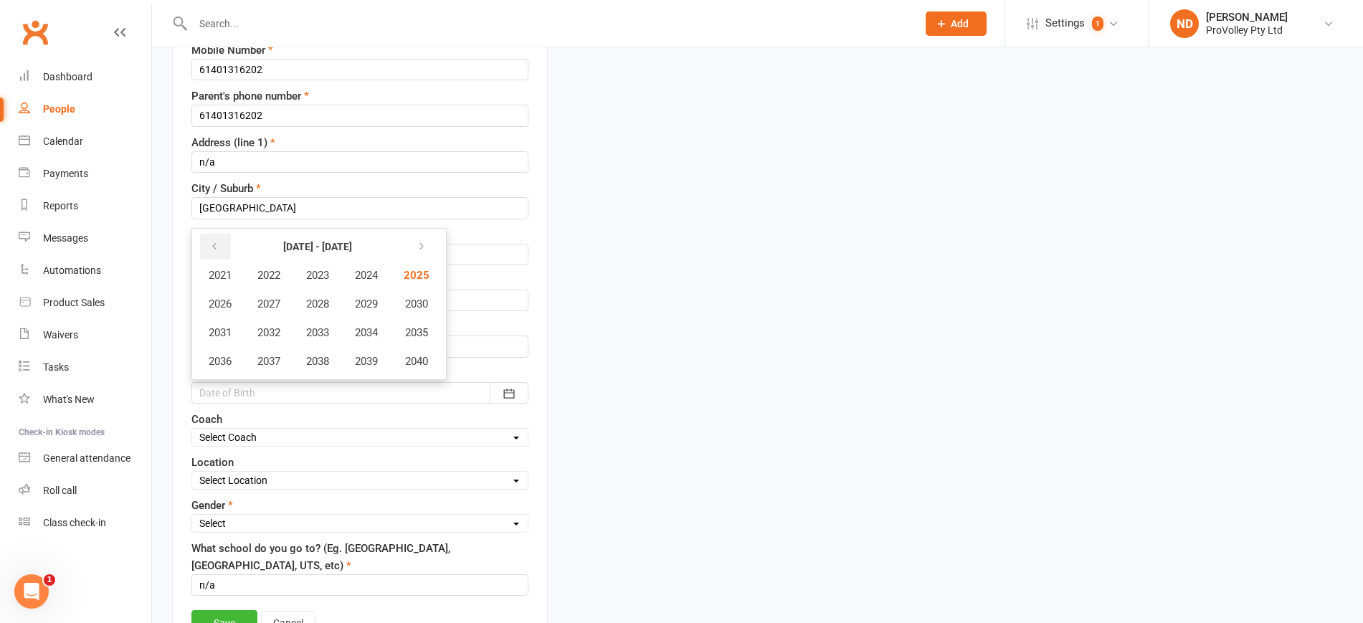
click at [219, 249] on button "button" at bounding box center [215, 247] width 31 height 26
click at [326, 352] on button "2018" at bounding box center [317, 361] width 47 height 27
click at [396, 331] on span "September" at bounding box center [402, 332] width 52 height 13
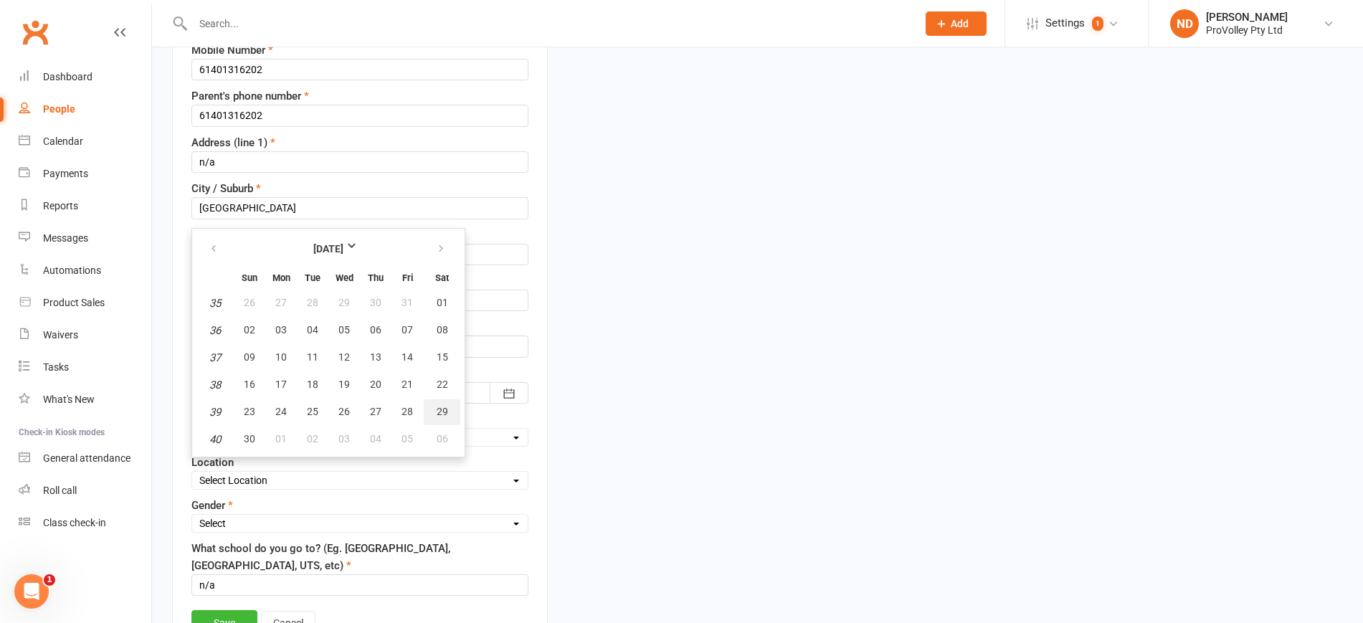
click at [437, 409] on span "29" at bounding box center [442, 411] width 11 height 11
type input "29 Sep 2018"
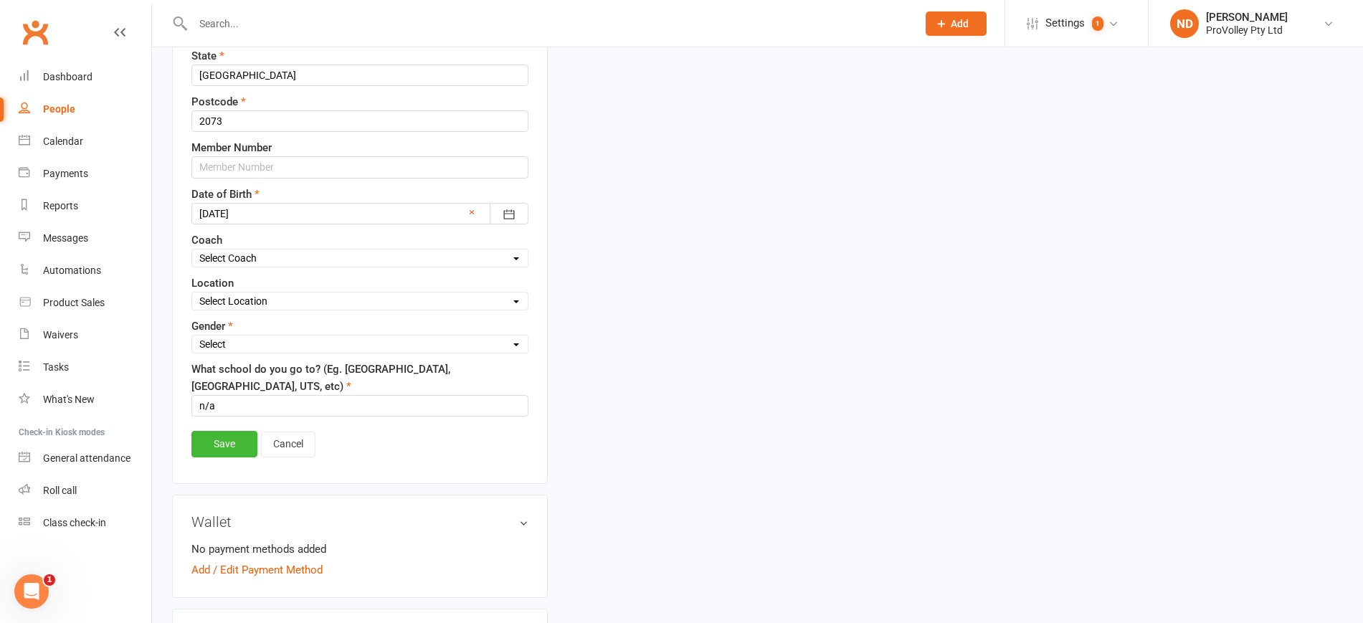
click at [245, 449] on link "Save" at bounding box center [224, 444] width 66 height 26
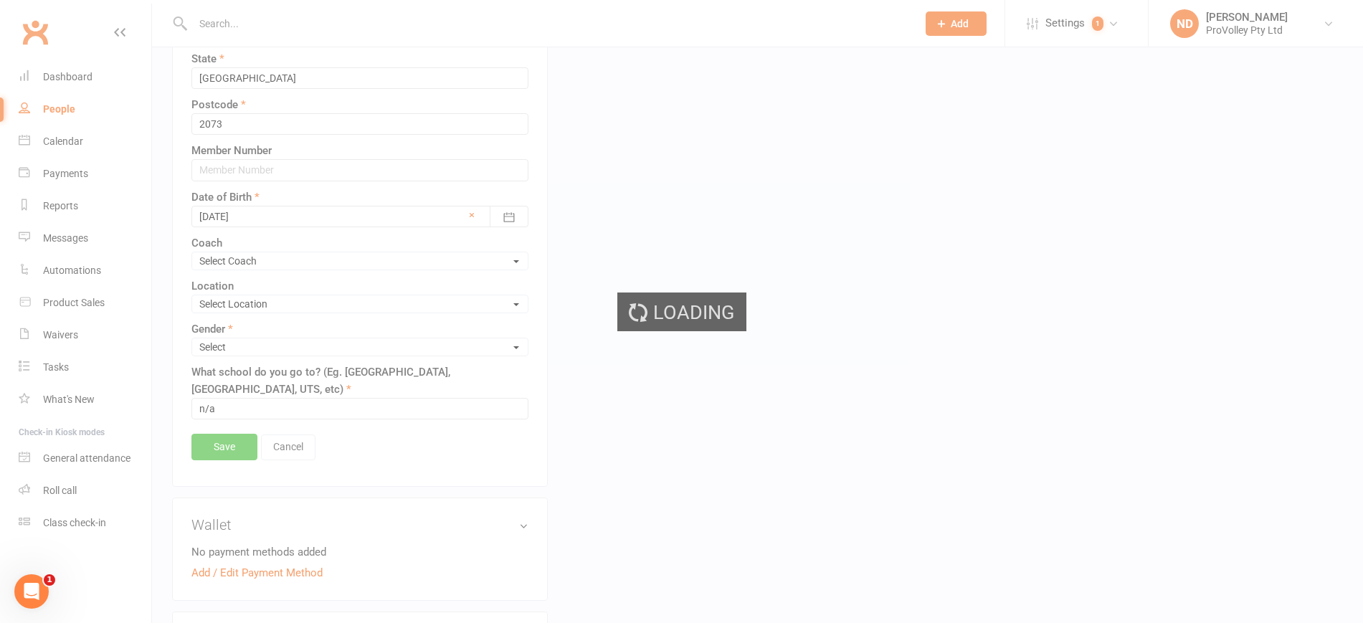
scroll to position [608, 0]
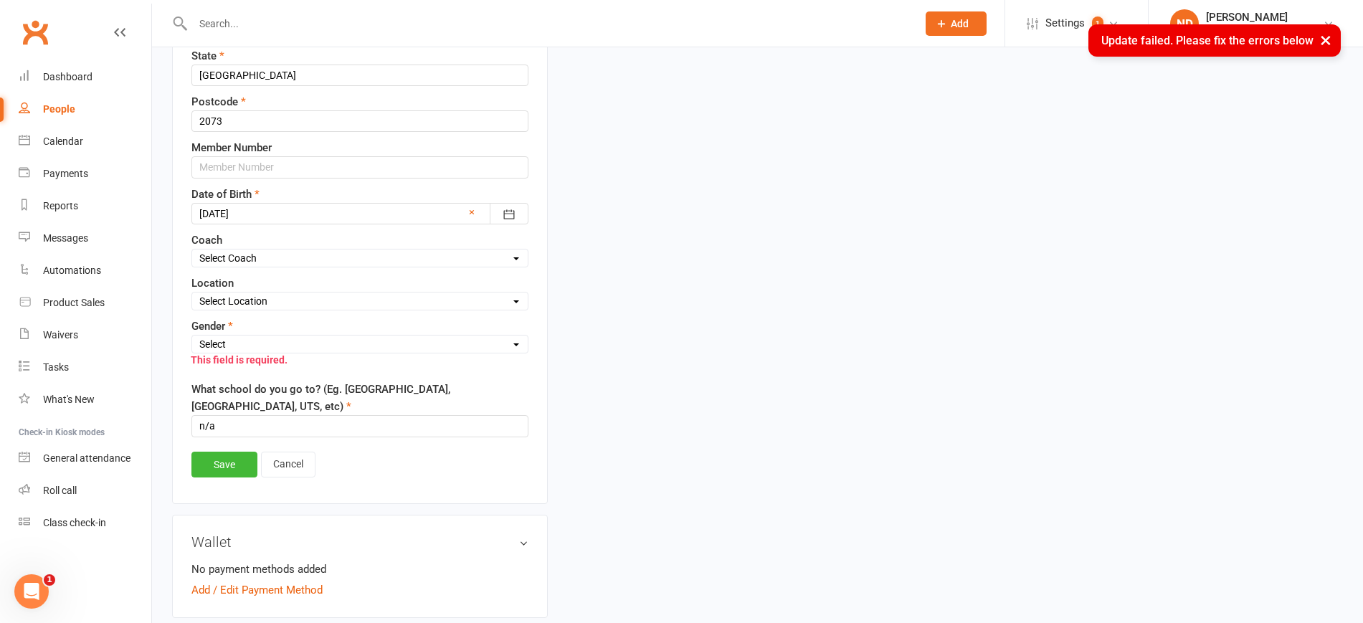
click at [286, 344] on select "Select Male Female" at bounding box center [360, 344] width 336 height 16
select select "Male"
click at [192, 337] on select "Select Male Female" at bounding box center [360, 344] width 336 height 16
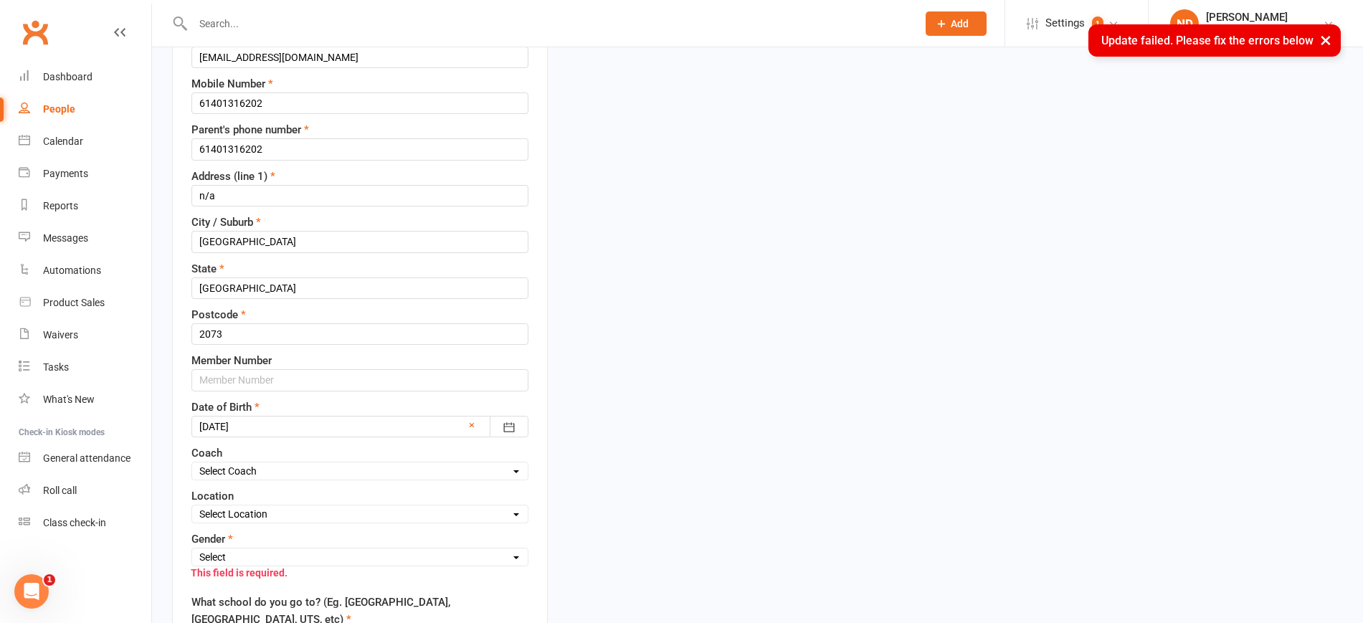
scroll to position [627, 0]
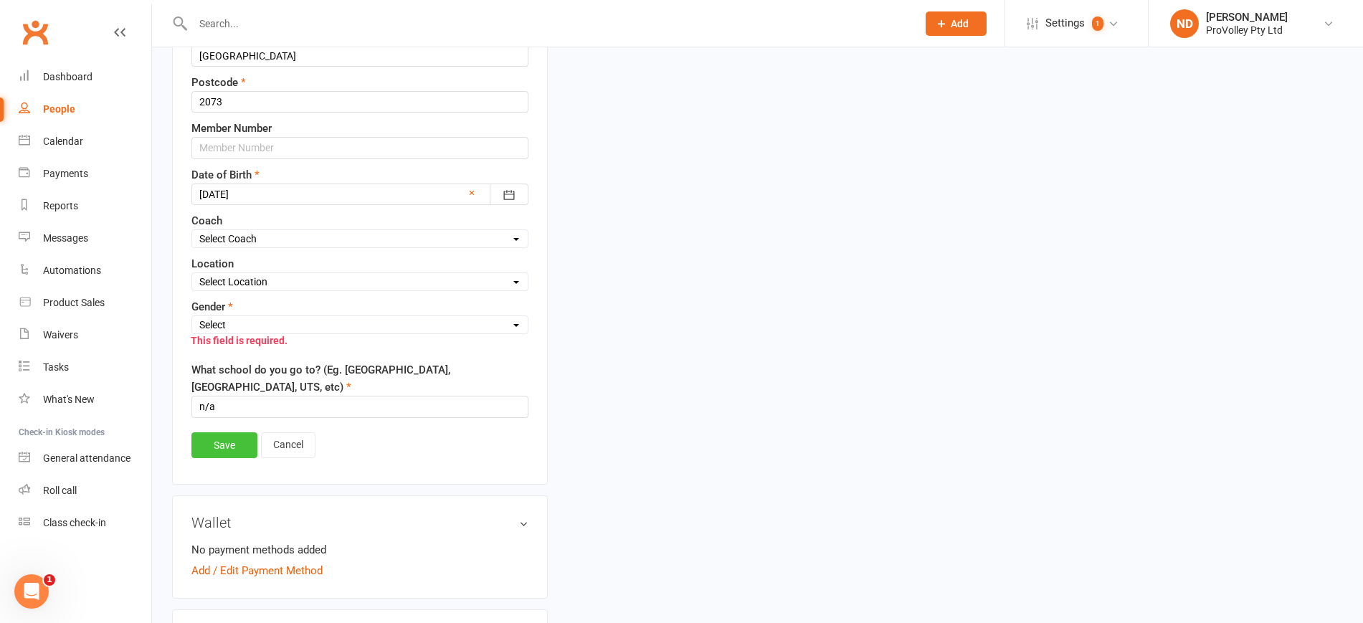
click at [242, 437] on link "Save" at bounding box center [224, 445] width 66 height 26
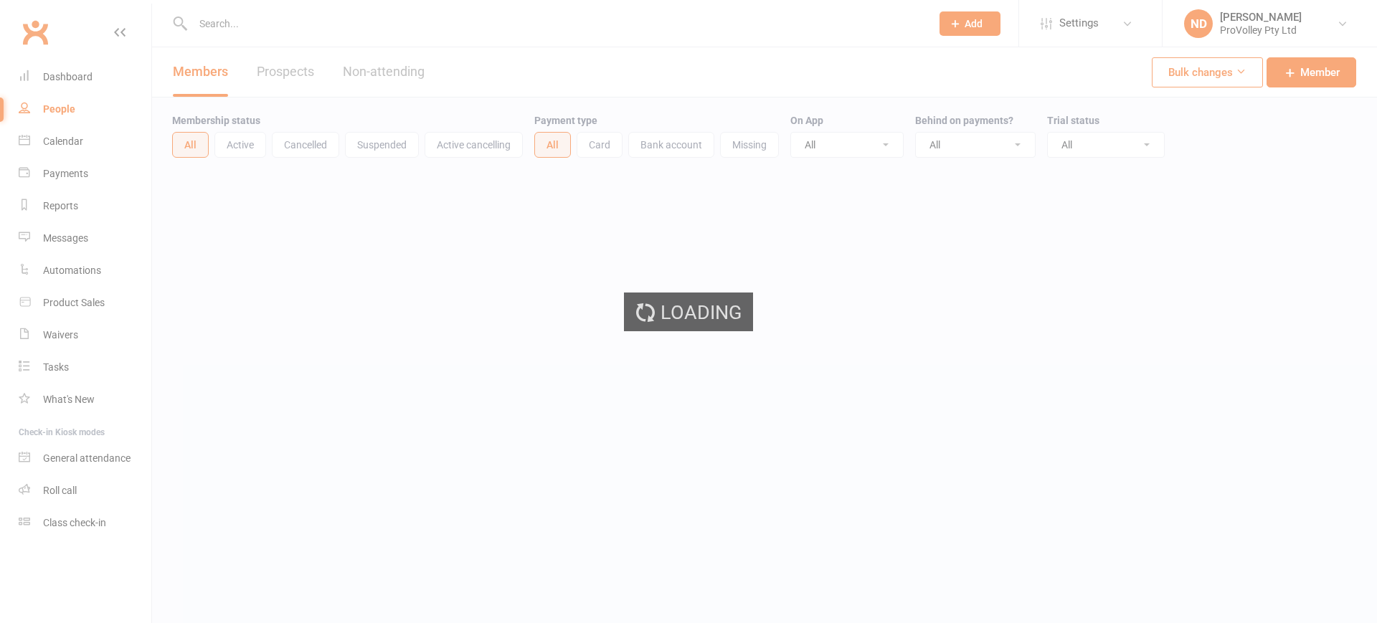
select select "100"
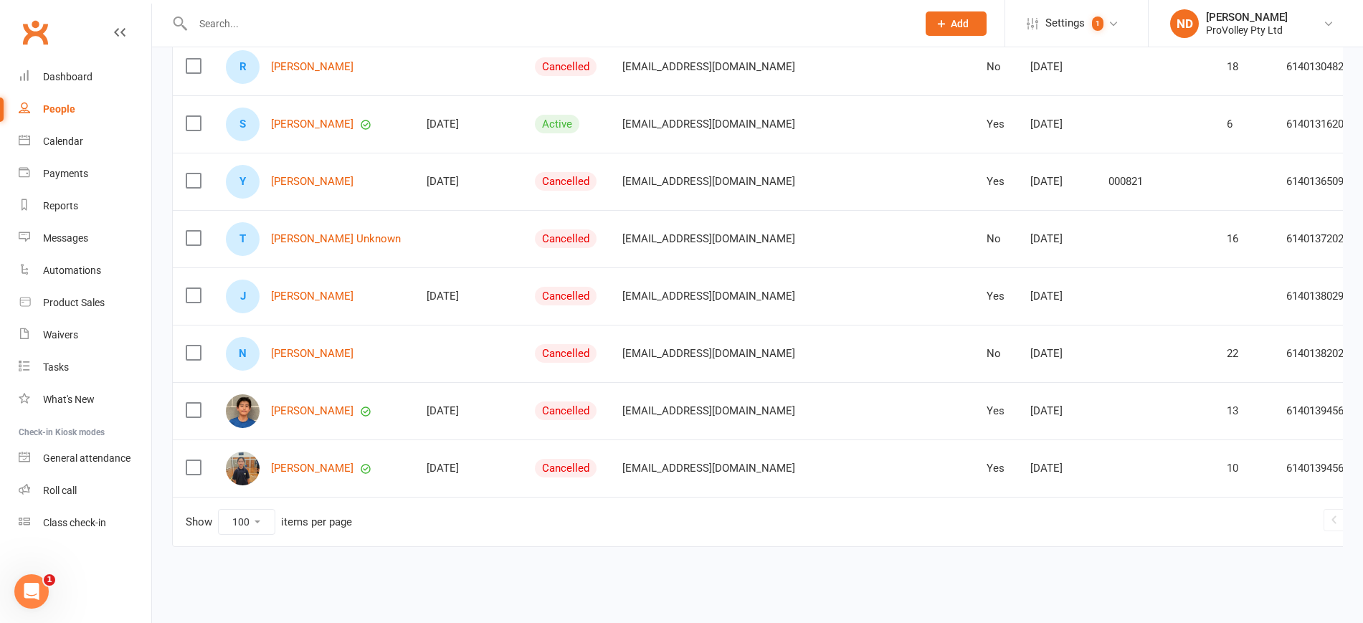
scroll to position [5496, 0]
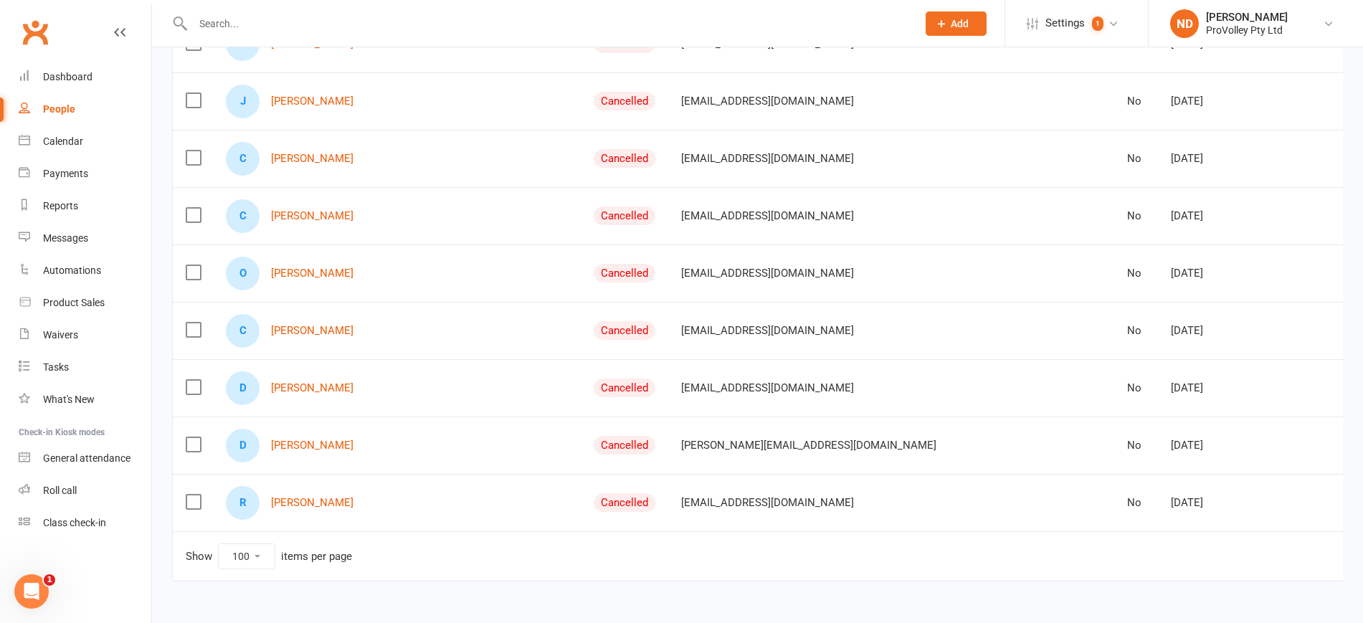
scroll to position [5051, 0]
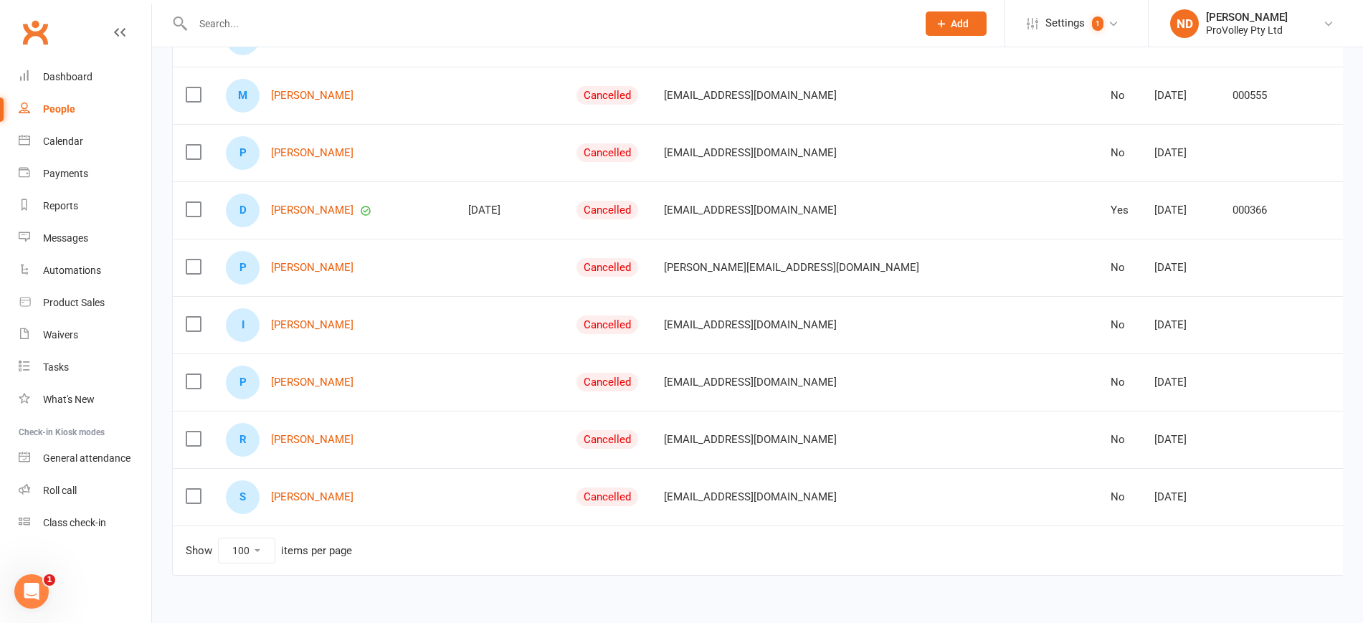
scroll to position [5510, 0]
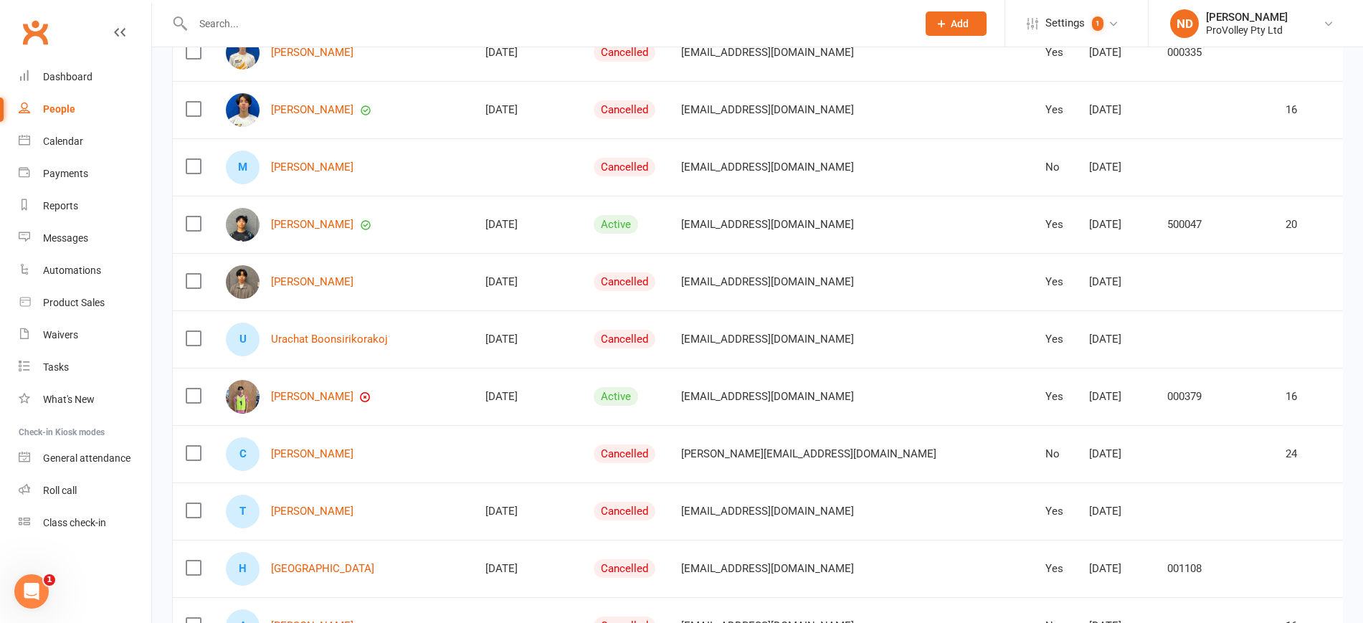
scroll to position [5496, 0]
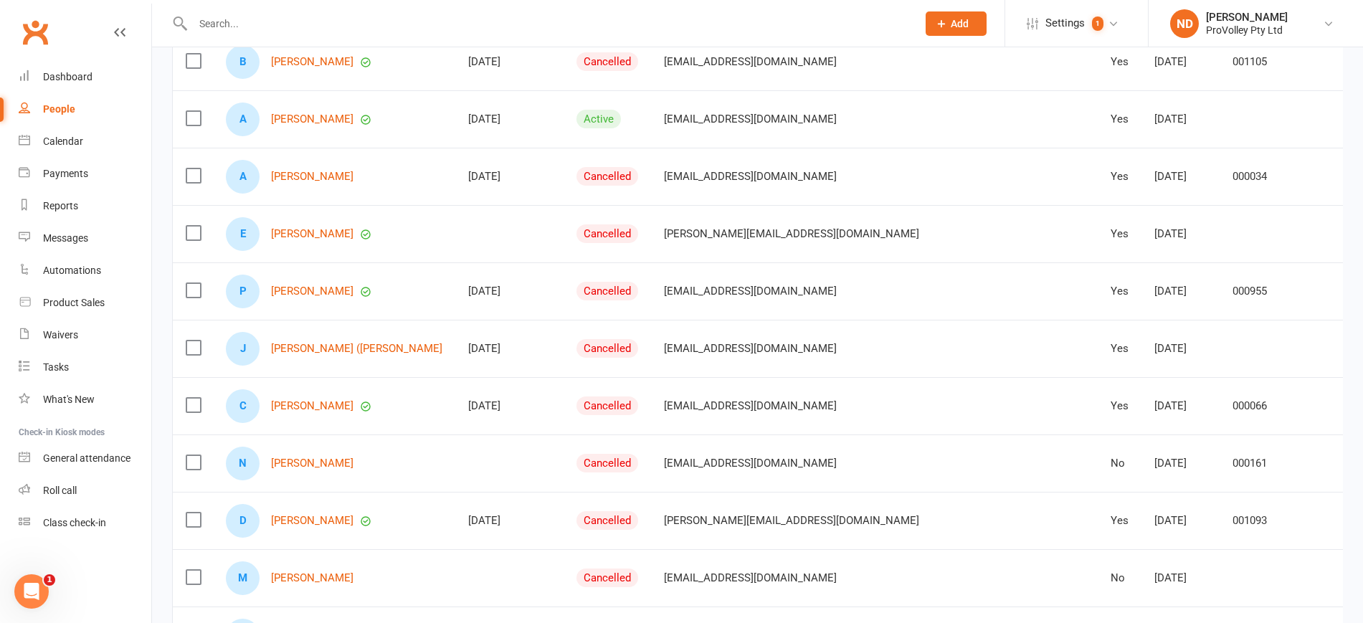
scroll to position [0, 0]
